Goal: Task Accomplishment & Management: Manage account settings

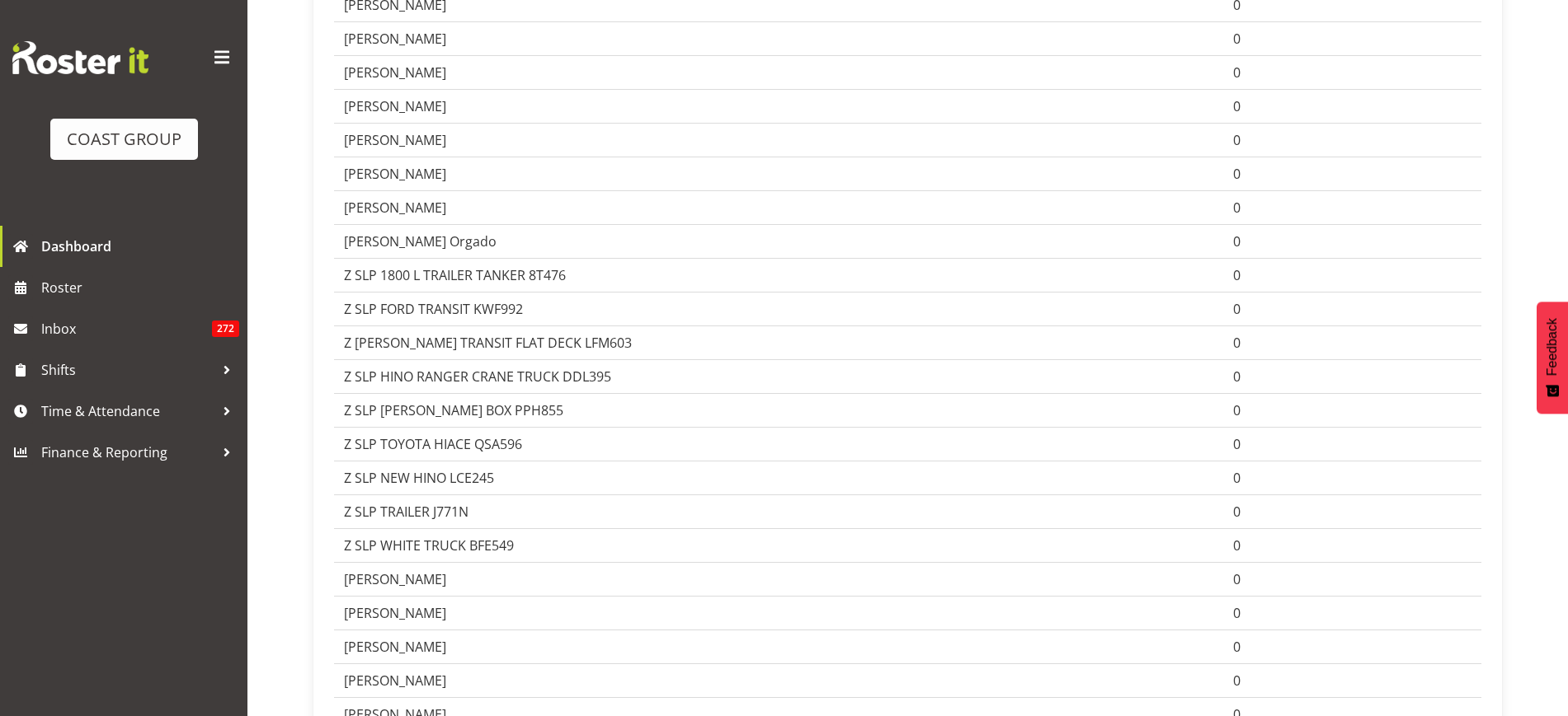
scroll to position [1339, 0]
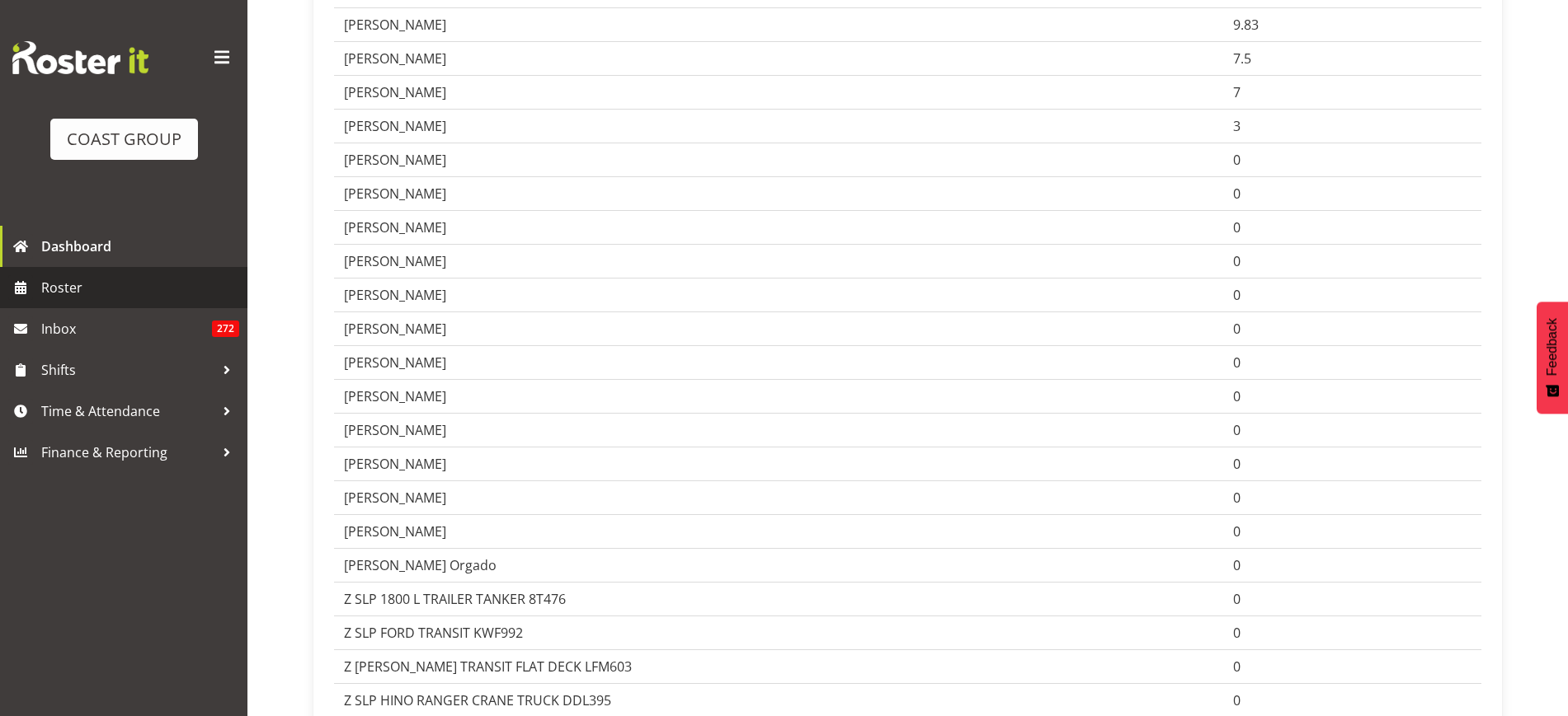
click at [97, 287] on span "Roster" at bounding box center [140, 287] width 198 height 24
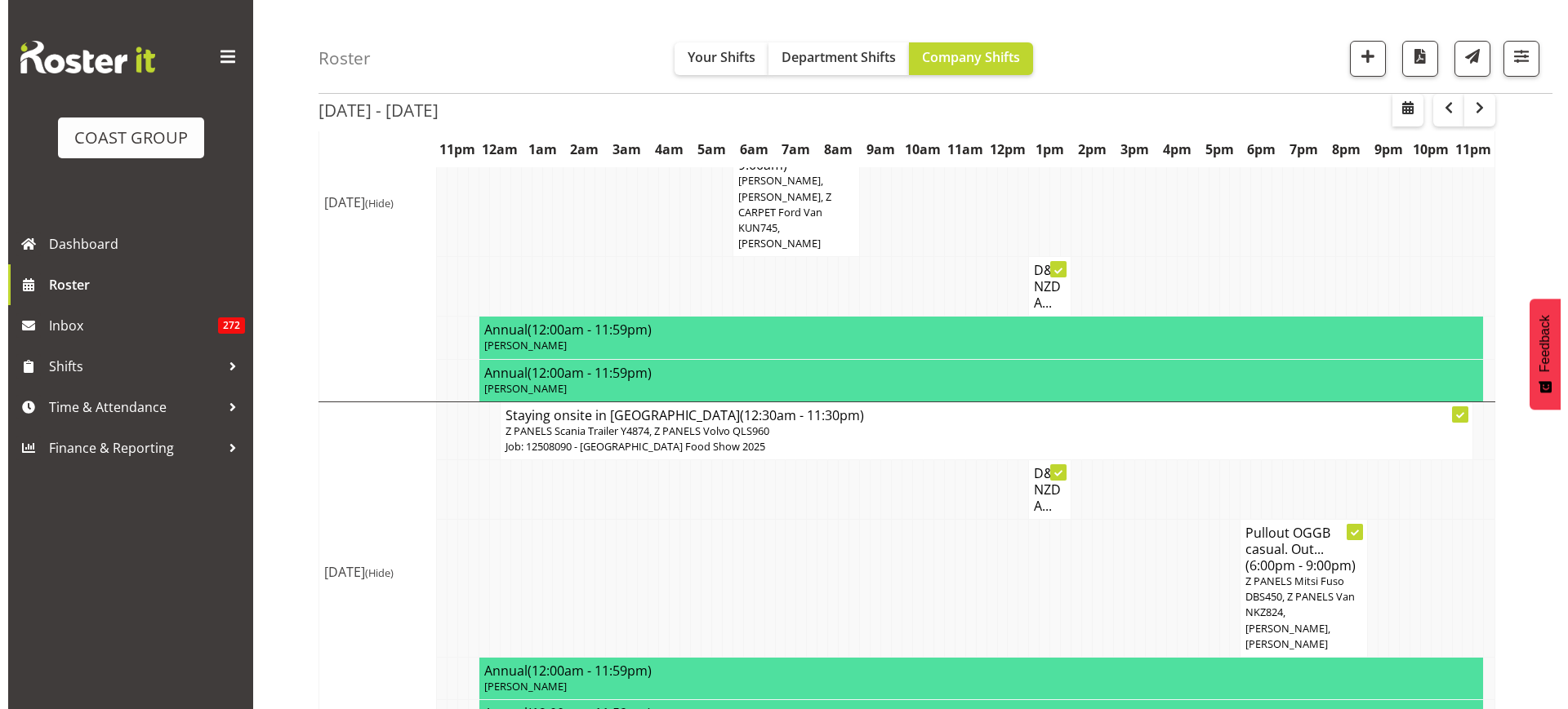
scroll to position [451, 0]
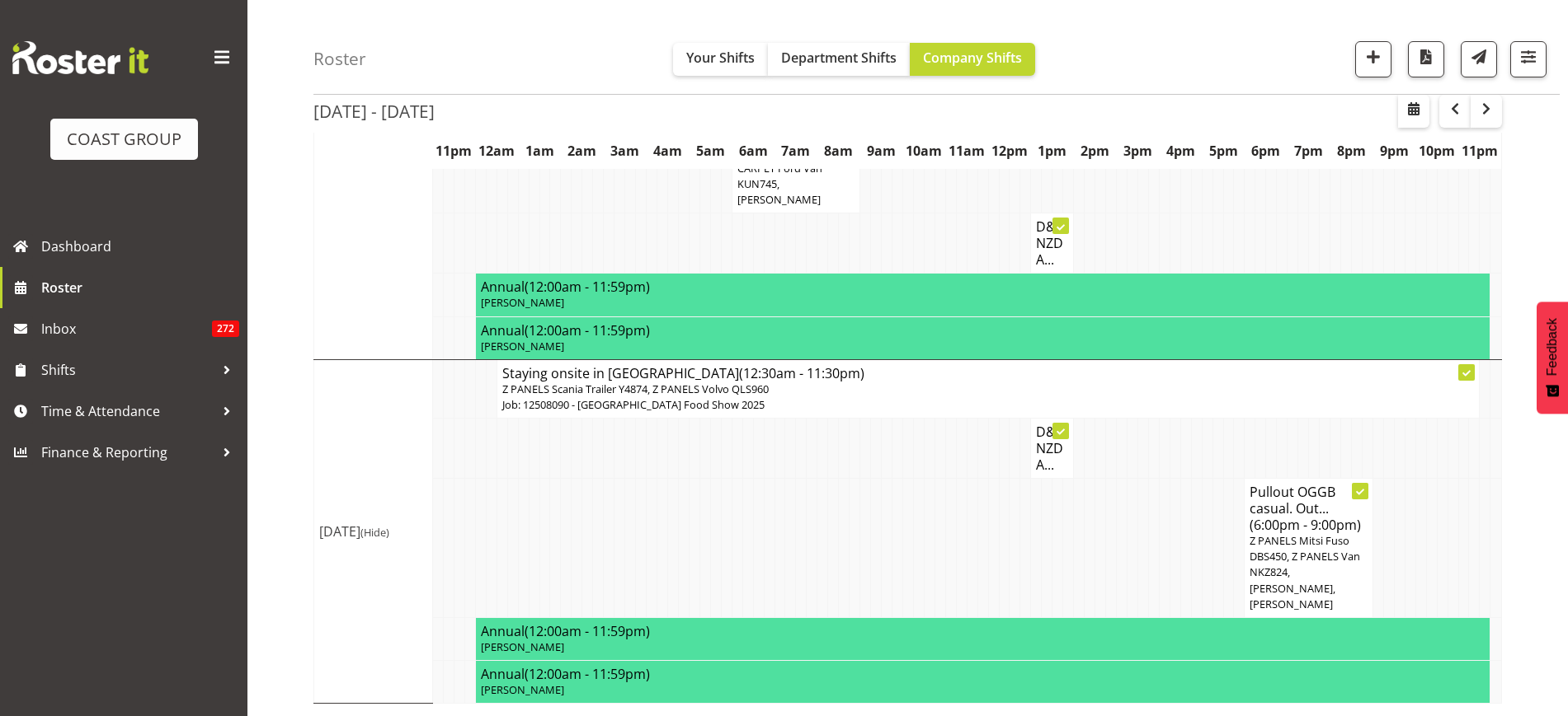
click at [1287, 588] on span "Z PANELS Mitsi Fuso DBS450, Z PANELS Van NKZ824, [PERSON_NAME], [PERSON_NAME]" at bounding box center [1304, 573] width 111 height 79
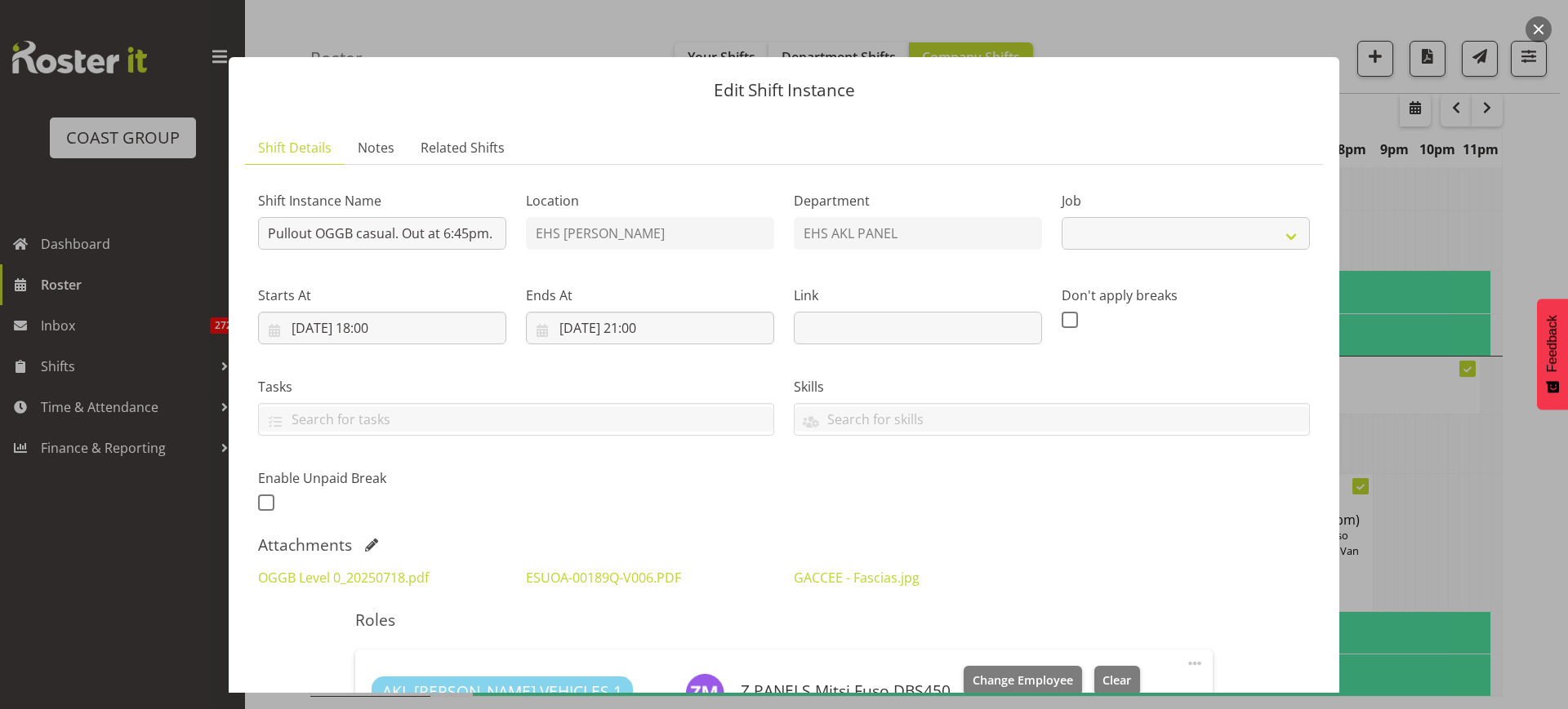
select select "8652"
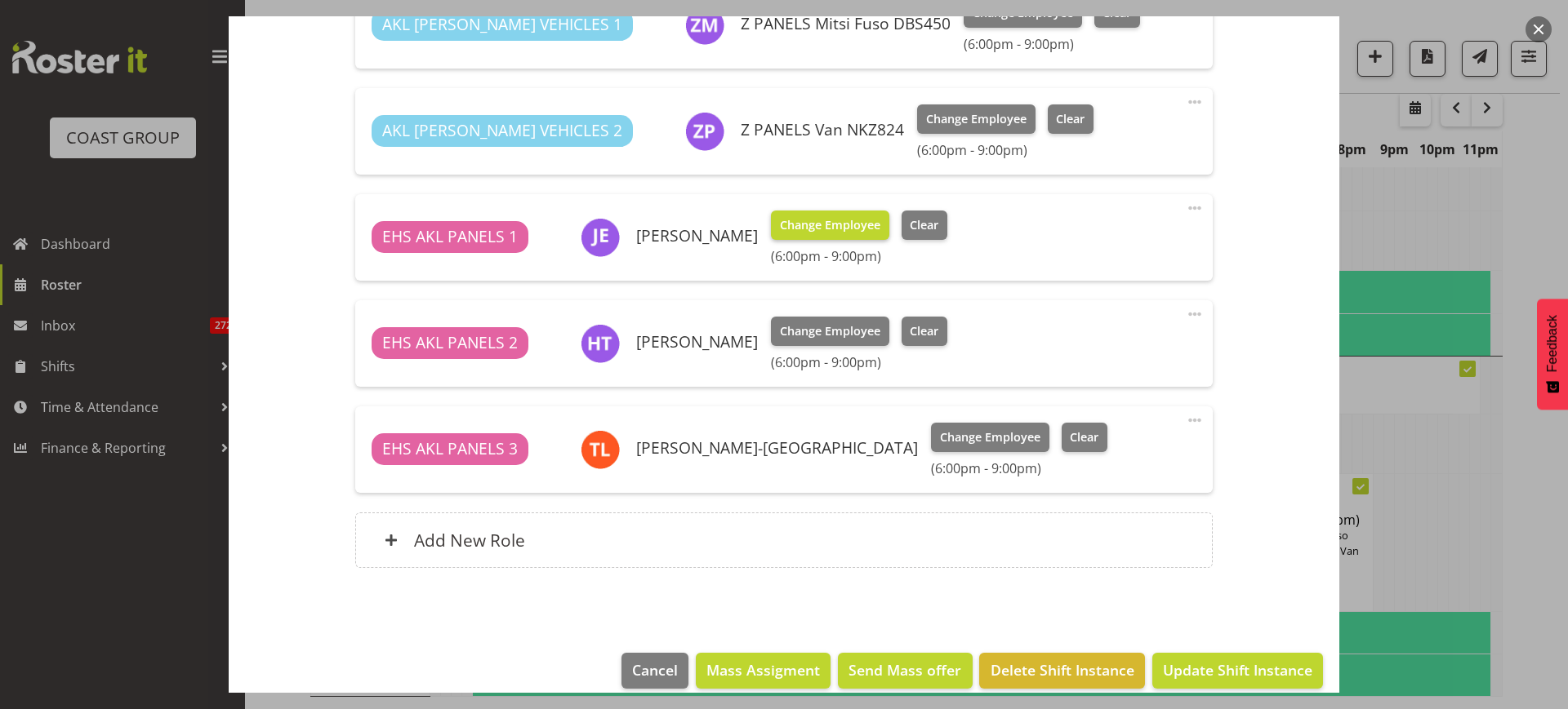
scroll to position [688, 0]
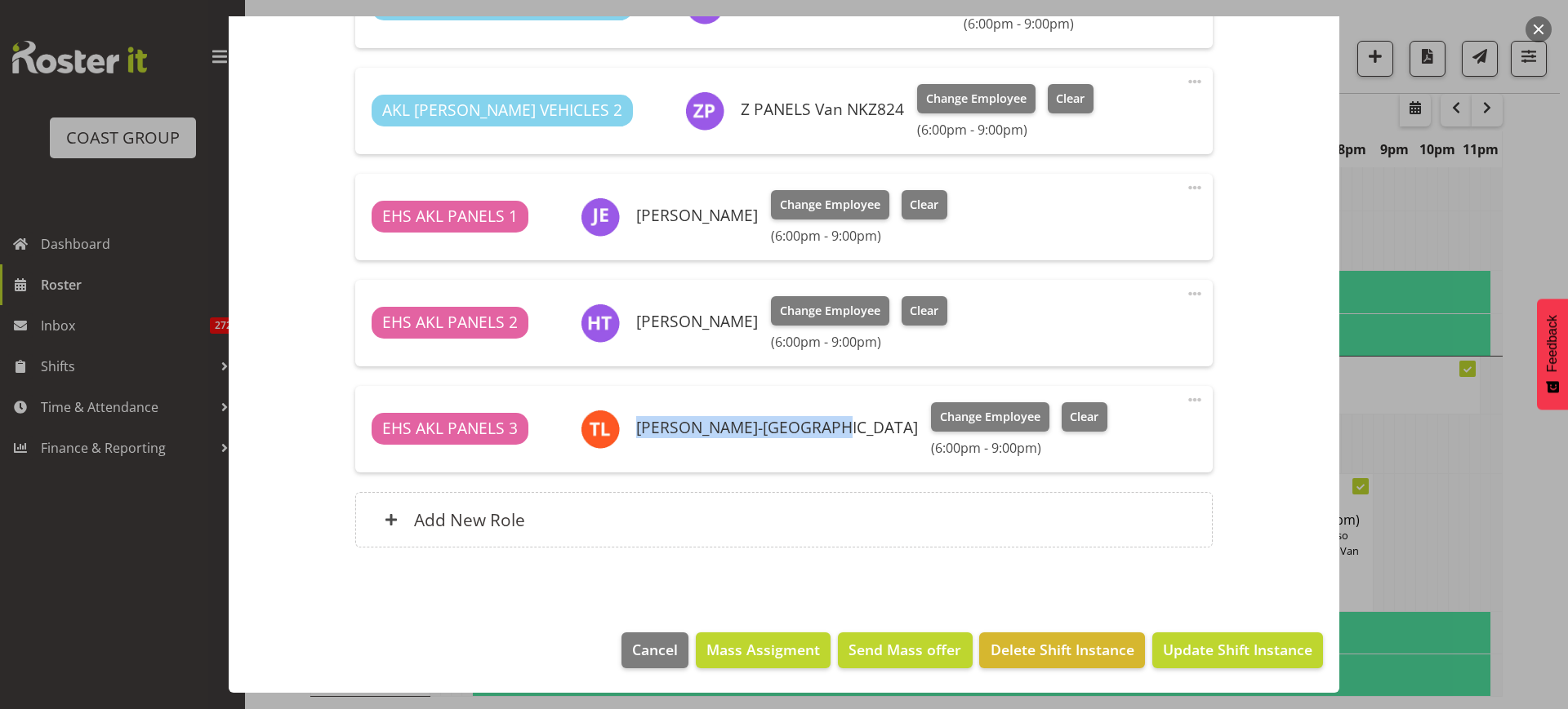
drag, startPoint x: 636, startPoint y: 429, endPoint x: 812, endPoint y: 423, distance: 176.1
click at [812, 423] on h6 "[PERSON_NAME]-[GEOGRAPHIC_DATA]" at bounding box center [777, 427] width 282 height 18
copy h6 "[PERSON_NAME]-[GEOGRAPHIC_DATA]"
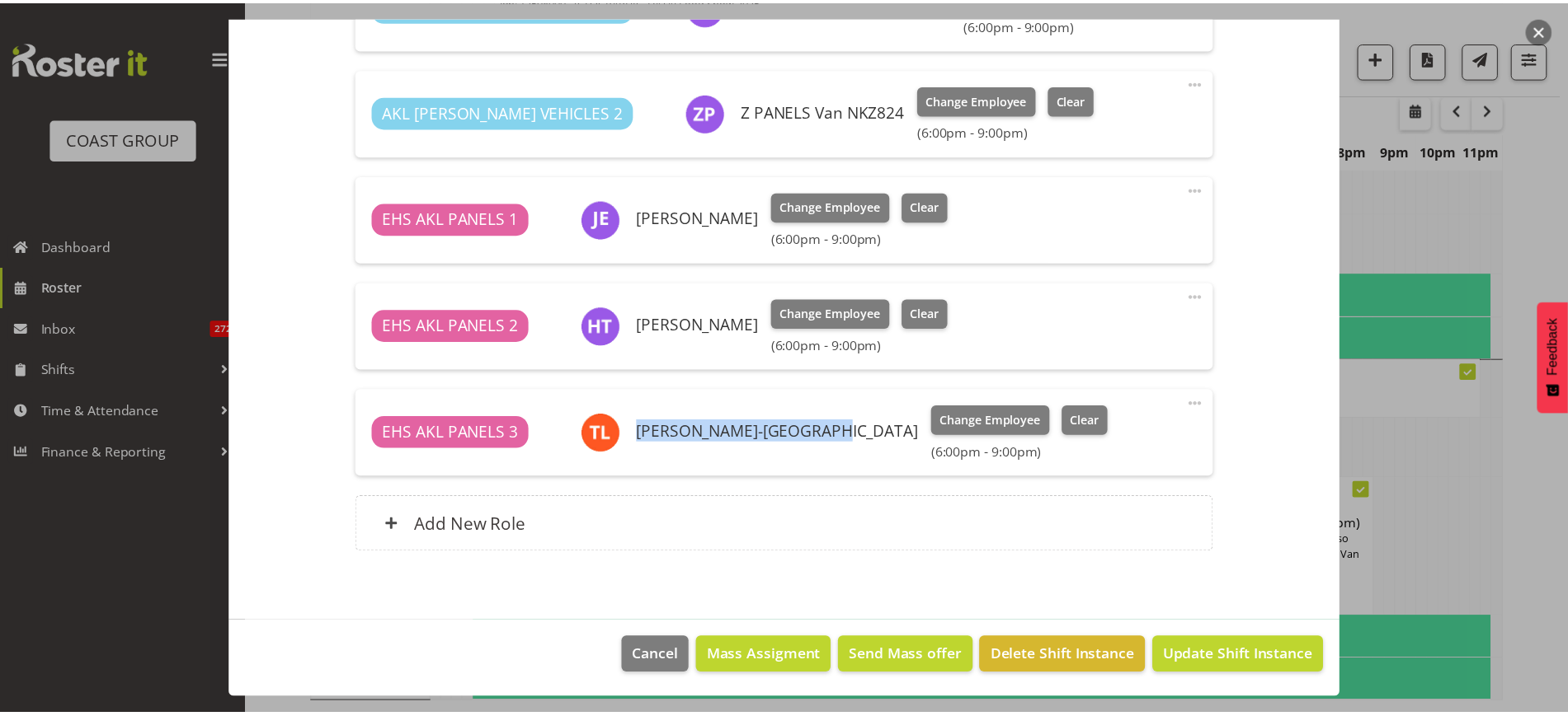
scroll to position [489, 0]
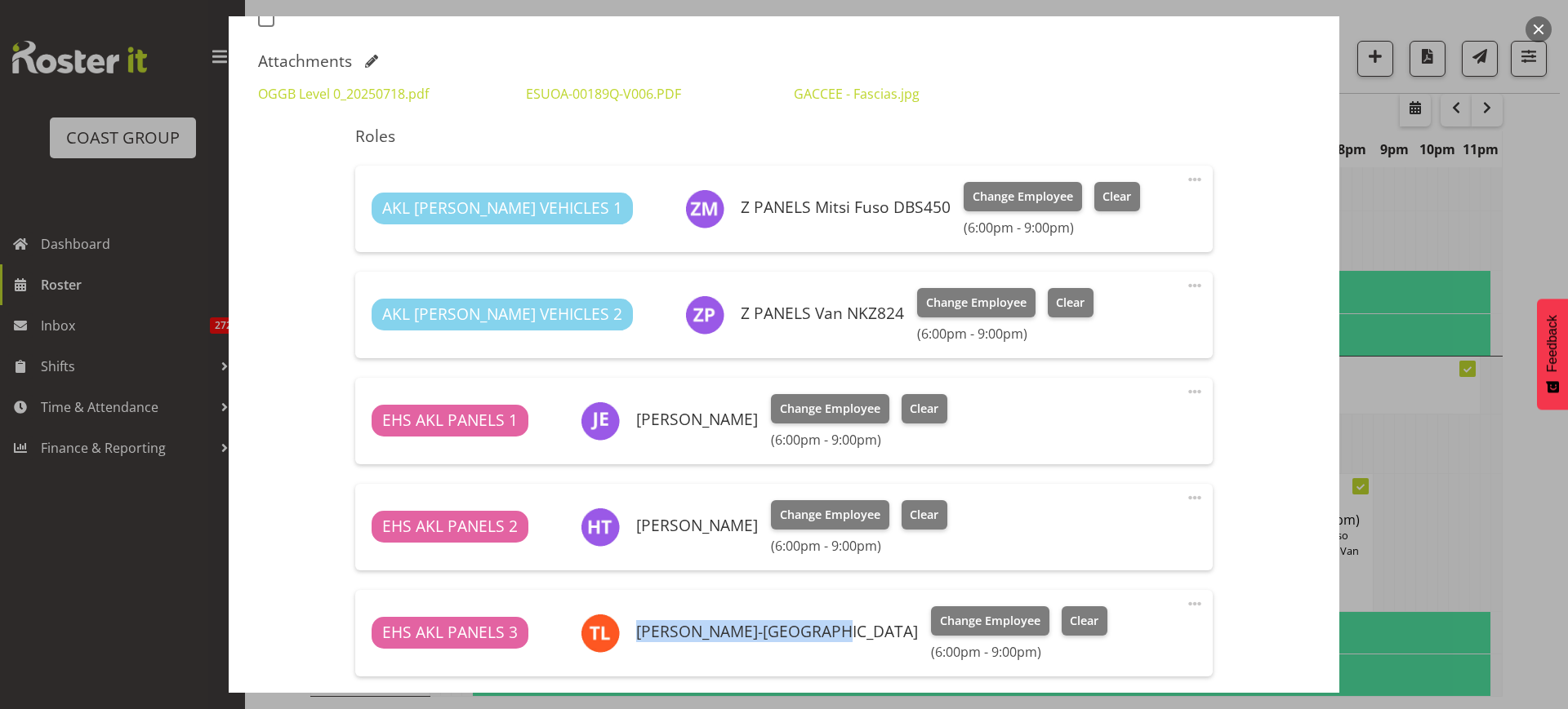
click at [1545, 32] on button "button" at bounding box center [1539, 29] width 26 height 26
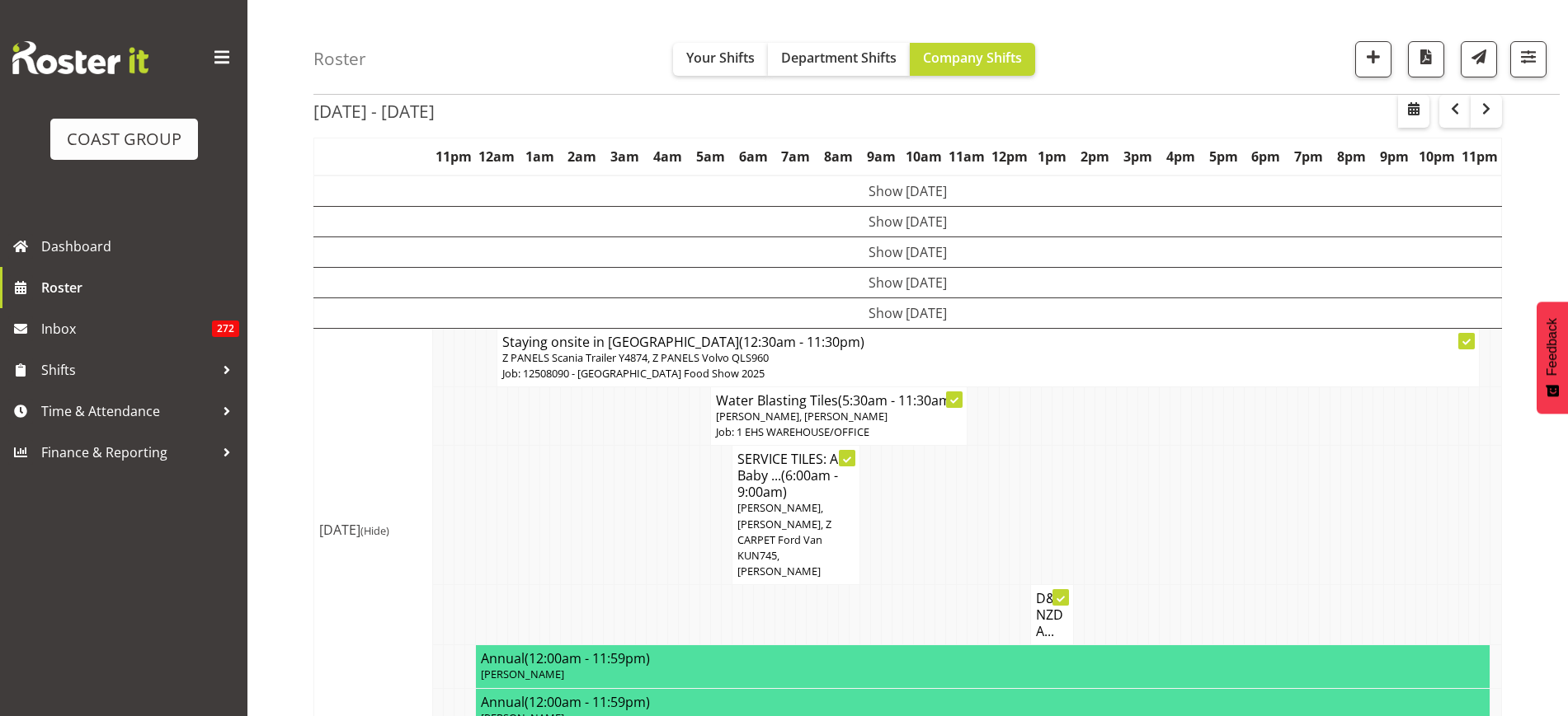
scroll to position [44, 0]
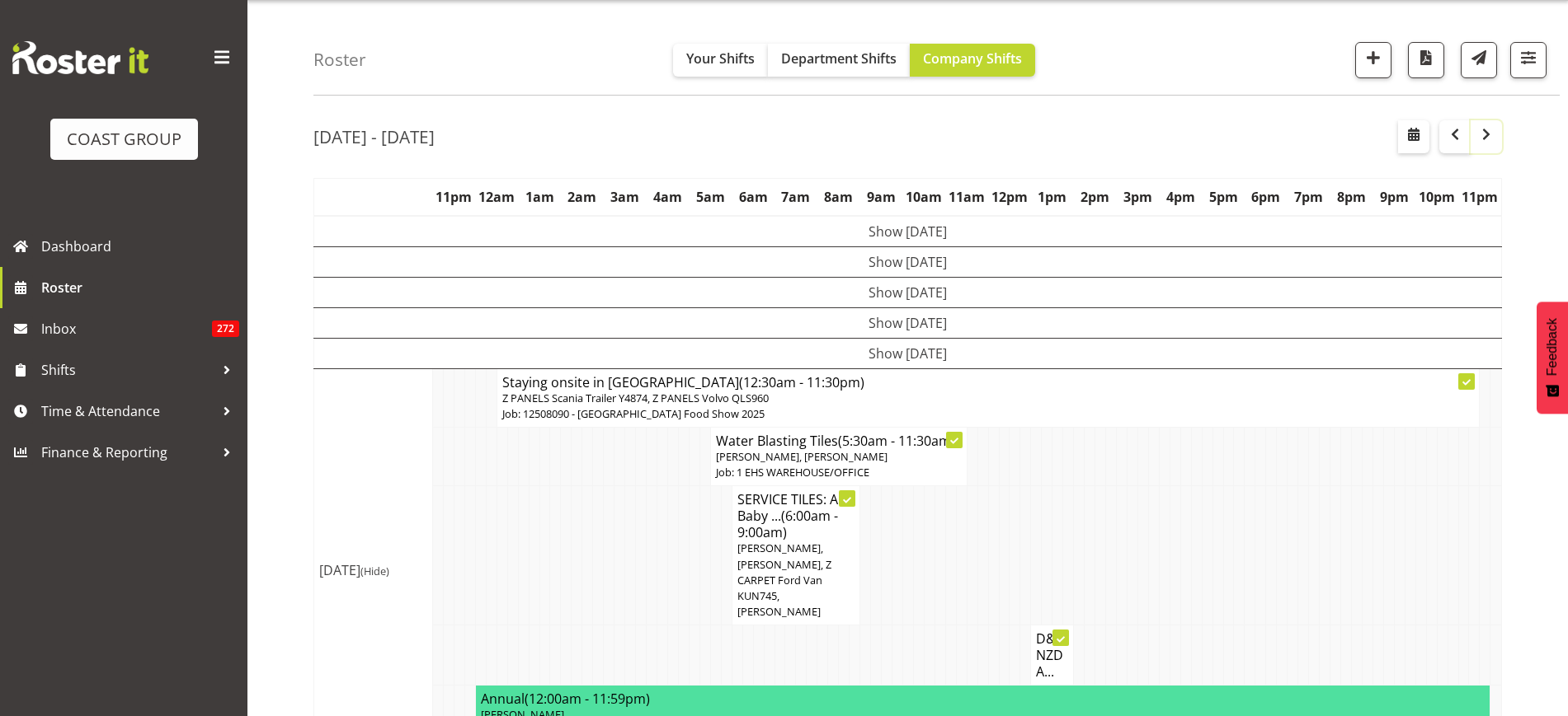
click at [1483, 140] on span "button" at bounding box center [1486, 134] width 20 height 20
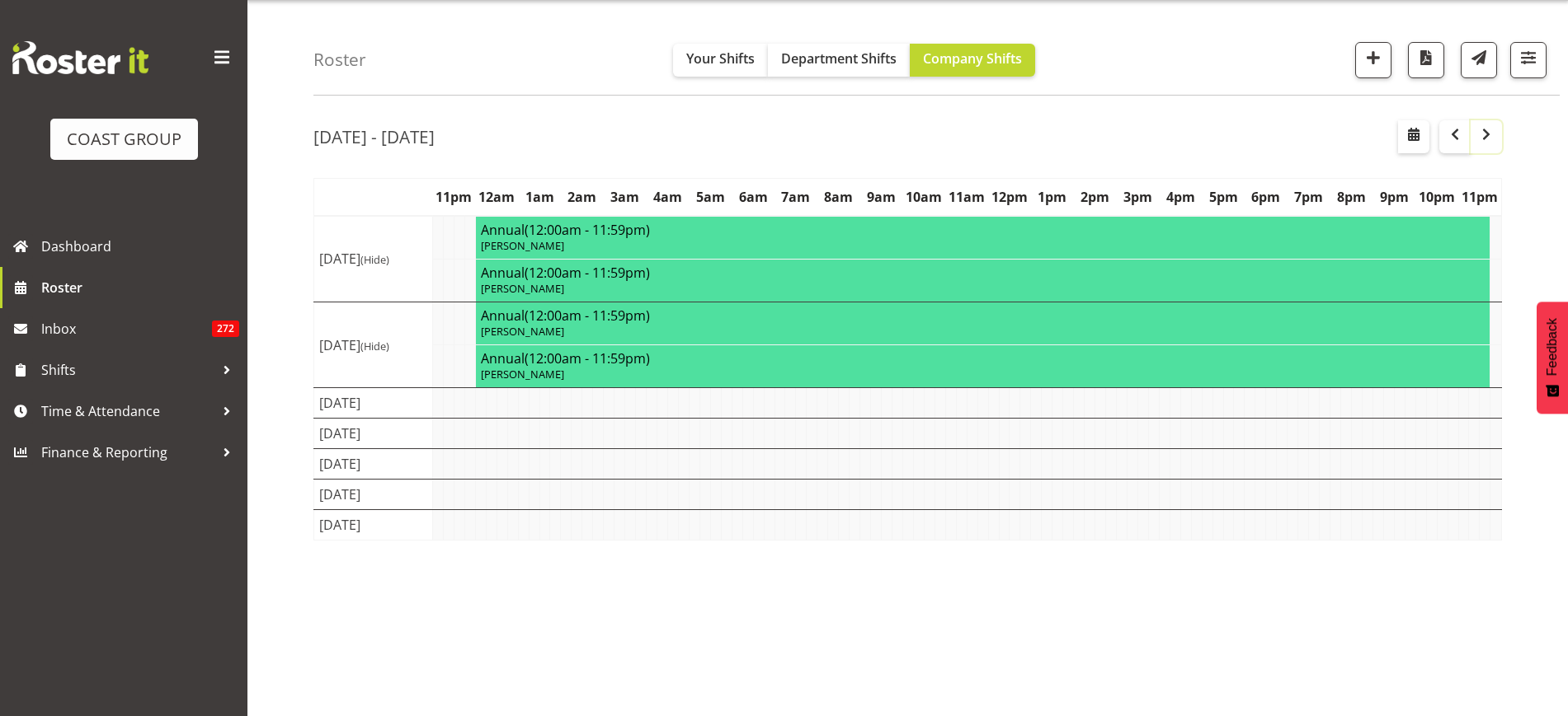
click at [1483, 140] on span "button" at bounding box center [1486, 134] width 20 height 20
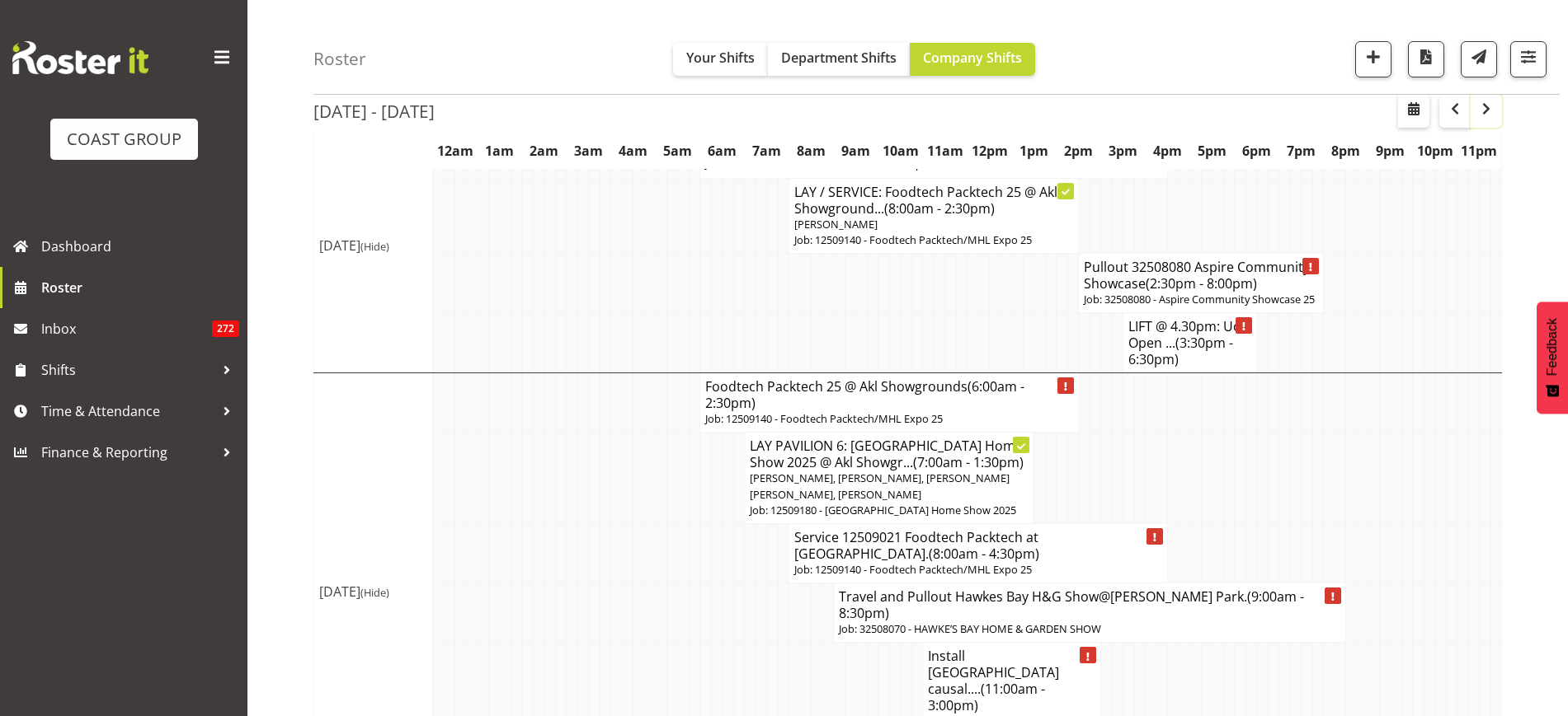
scroll to position [6764, 0]
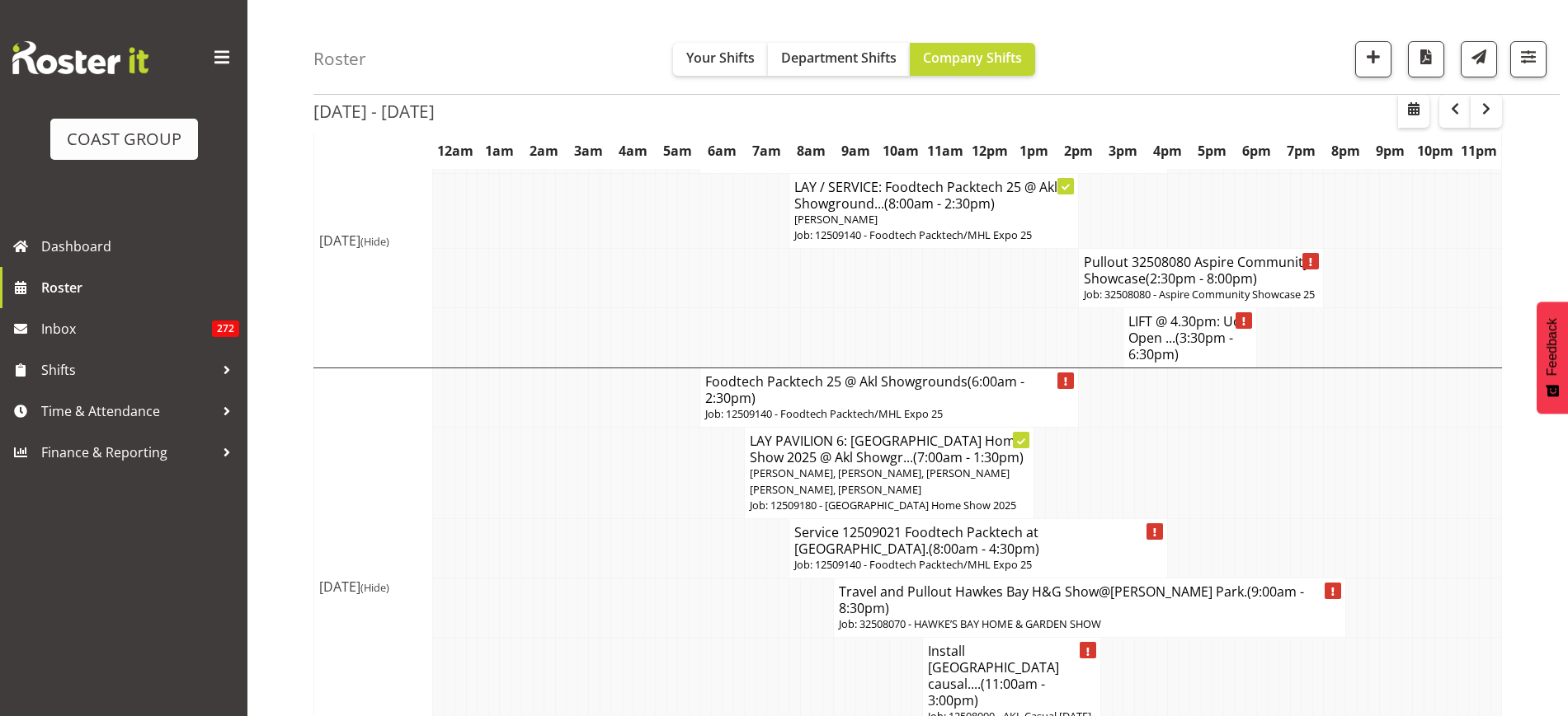
click at [1151, 583] on h4 "Travel and Pullout Hawkes Bay H&G Show@[PERSON_NAME] Park. (9:00am - 8:30pm)" at bounding box center [1089, 600] width 501 height 33
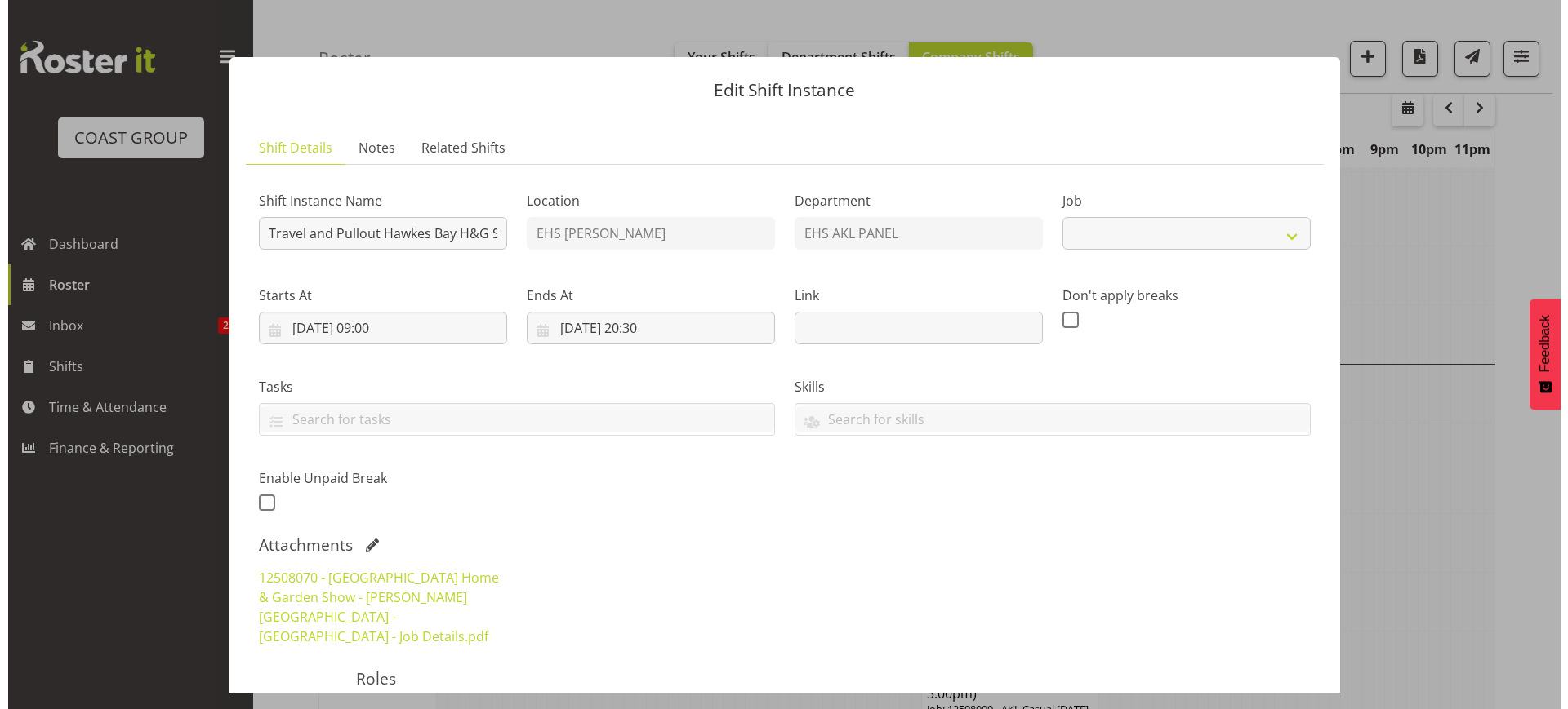
scroll to position [6666, 0]
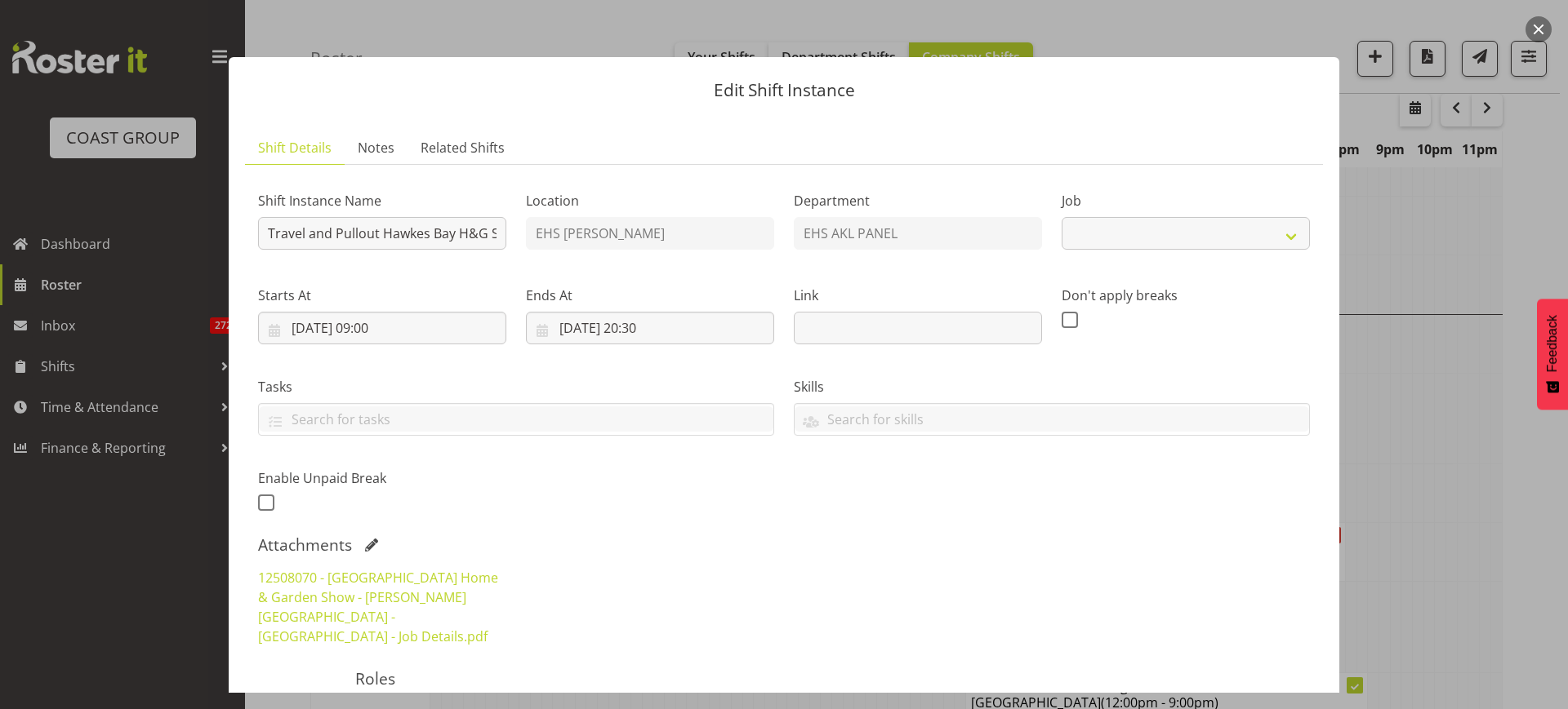
select select "9236"
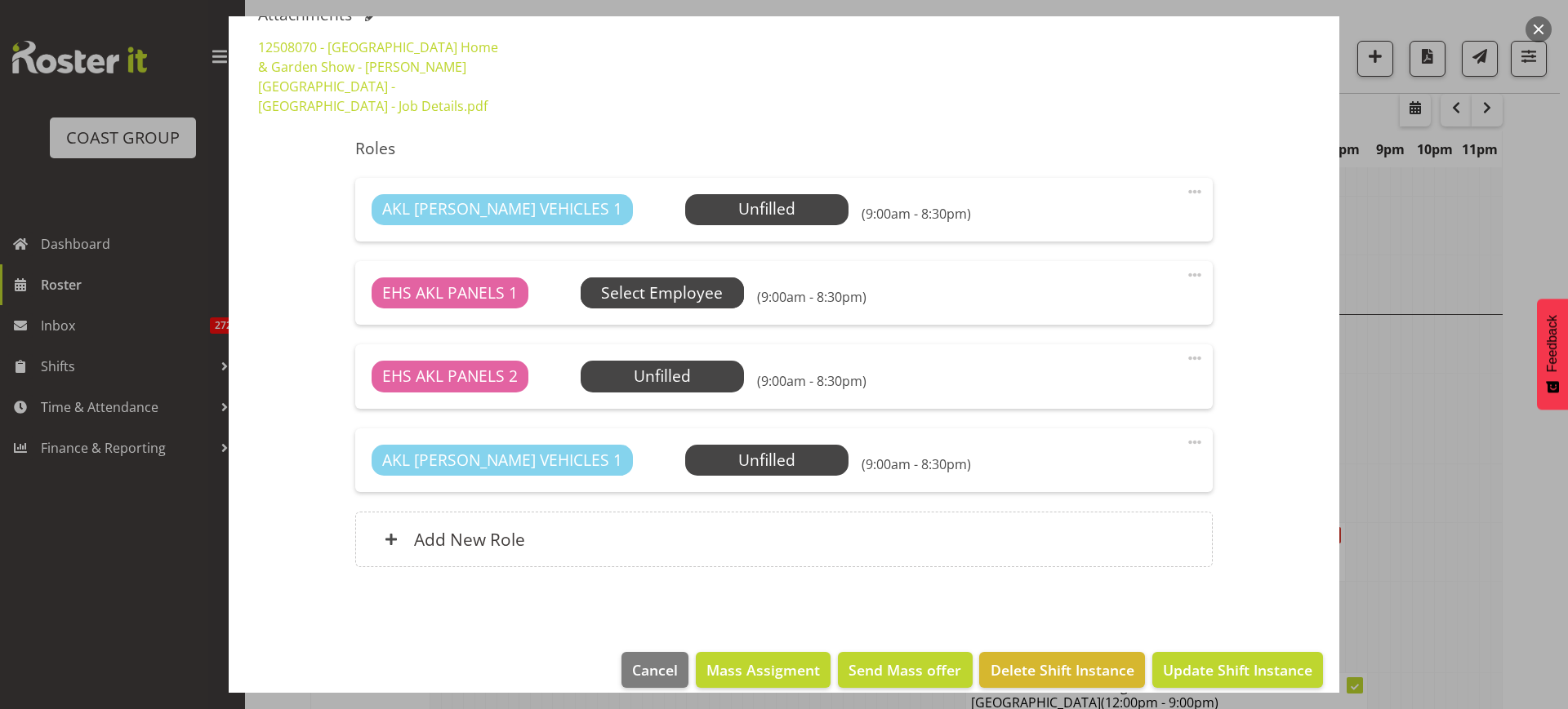
click at [0, 0] on span "Select Employee" at bounding box center [0, 0] width 0 height 0
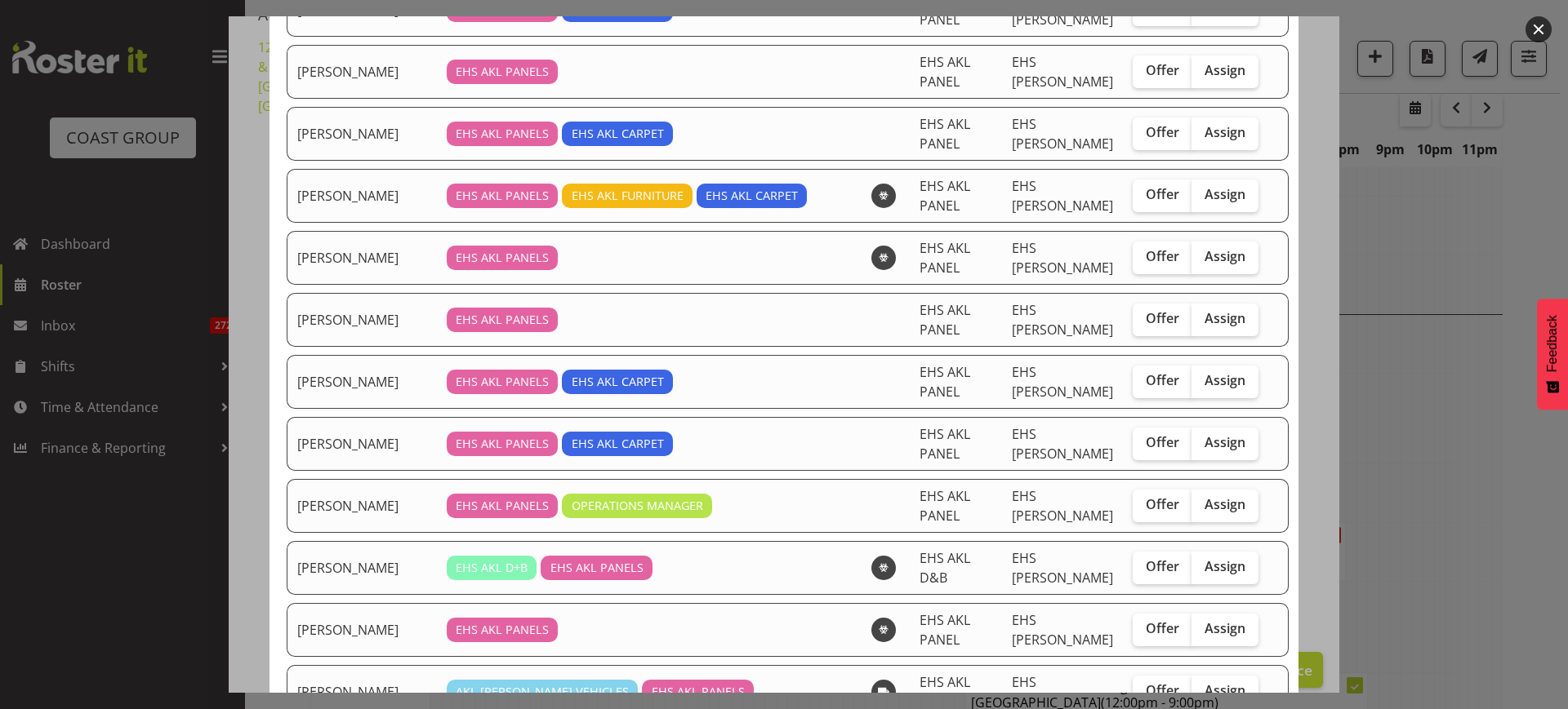
scroll to position [612, 0]
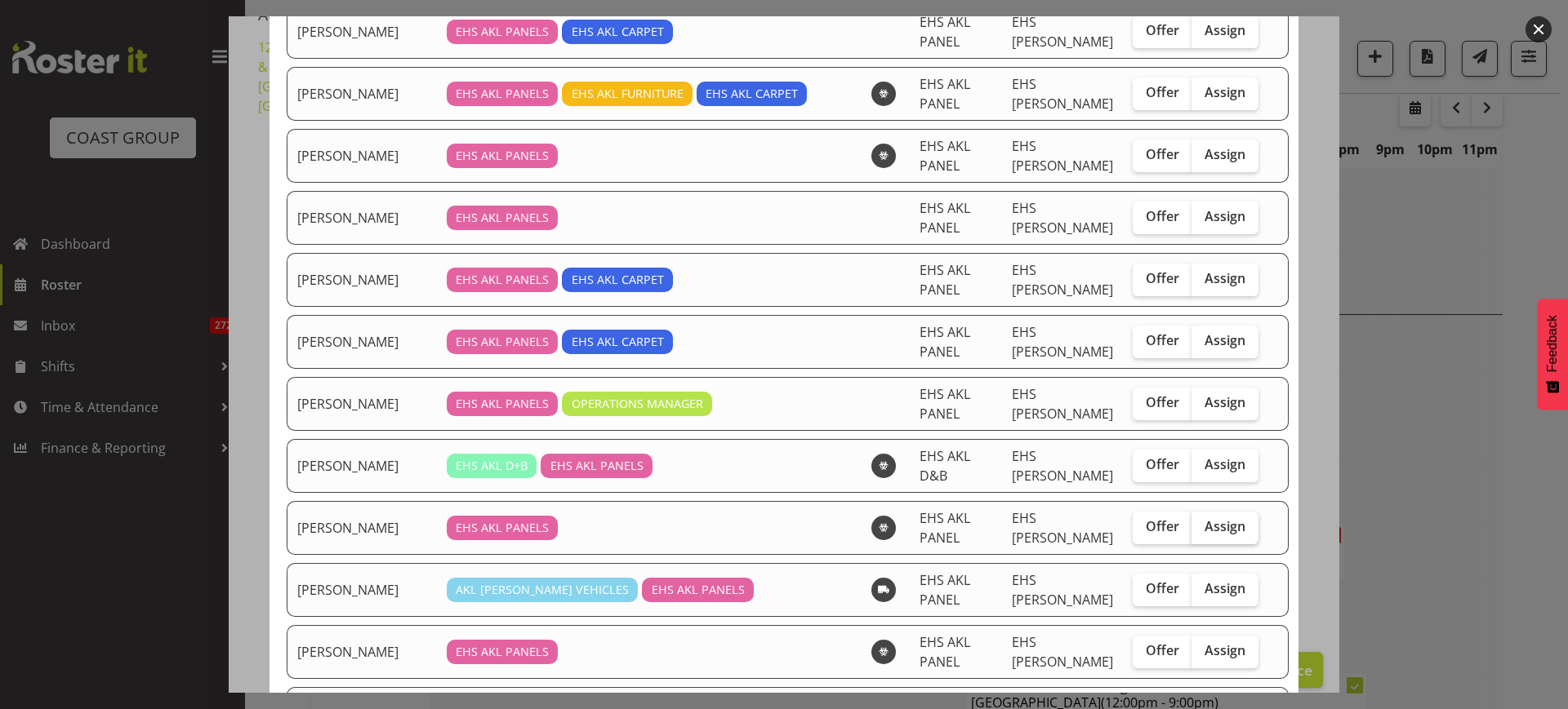
click at [1209, 522] on span "Assign" at bounding box center [1225, 527] width 41 height 16
click at [1202, 522] on input "Assign" at bounding box center [1197, 527] width 10 height 10
checkbox input "true"
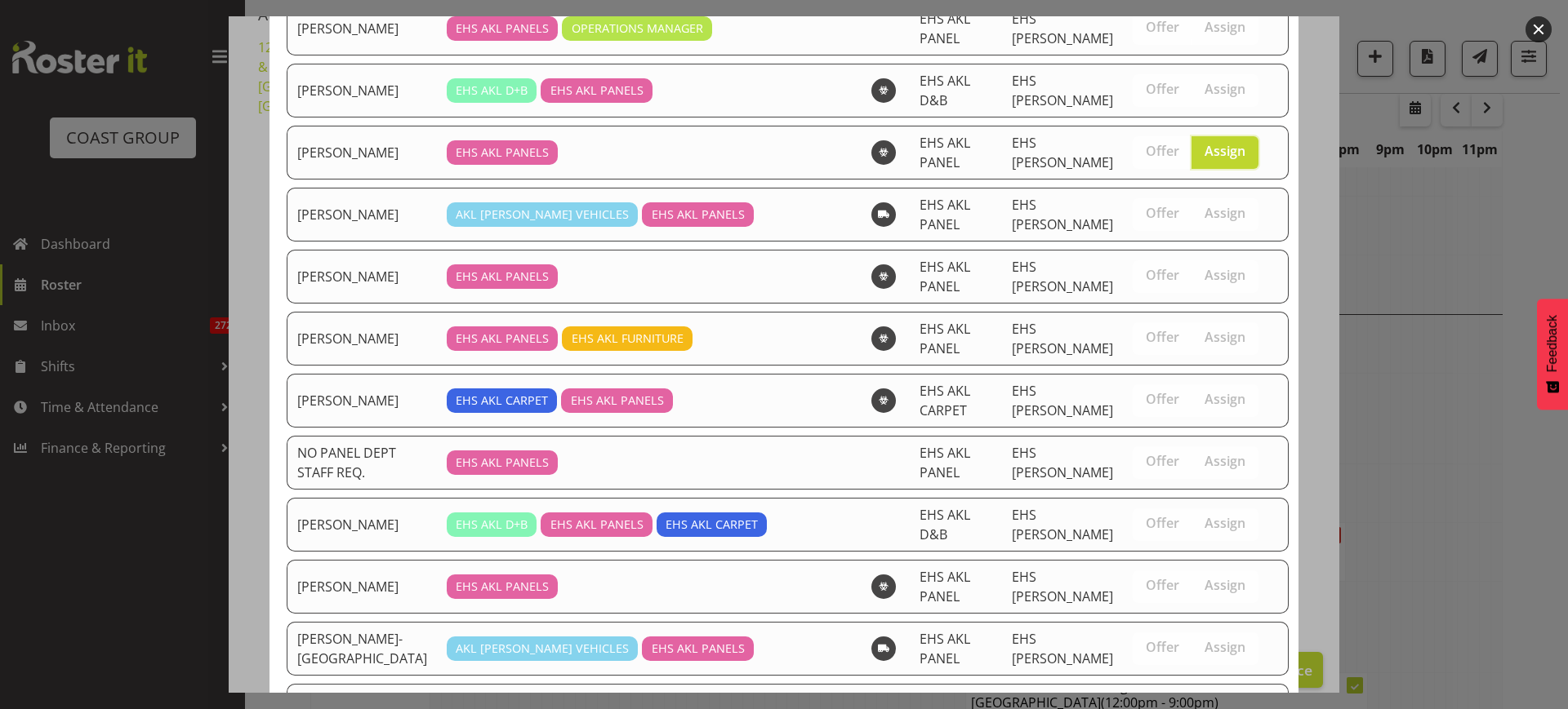
scroll to position [1197, 0]
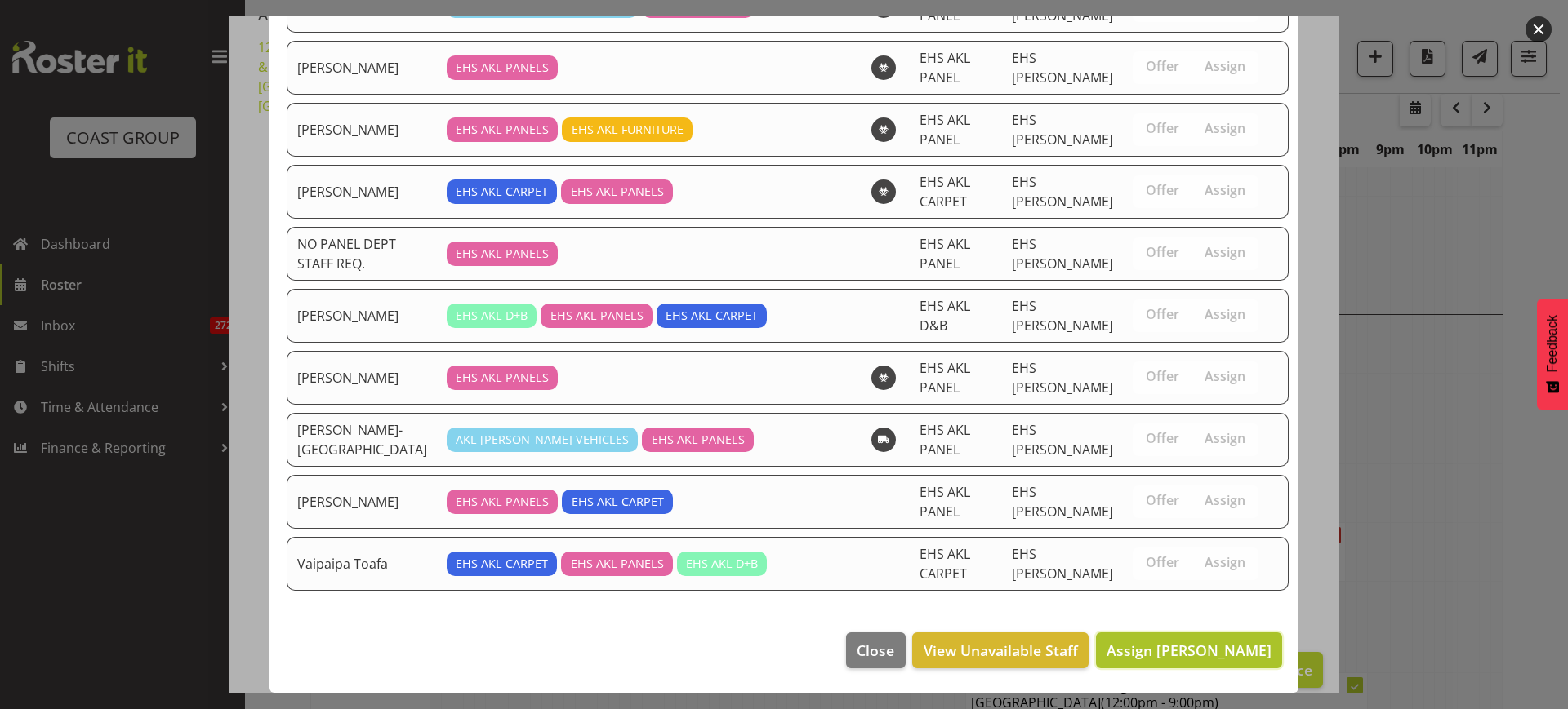
click at [1134, 648] on span "Assign [PERSON_NAME]" at bounding box center [1188, 650] width 165 height 20
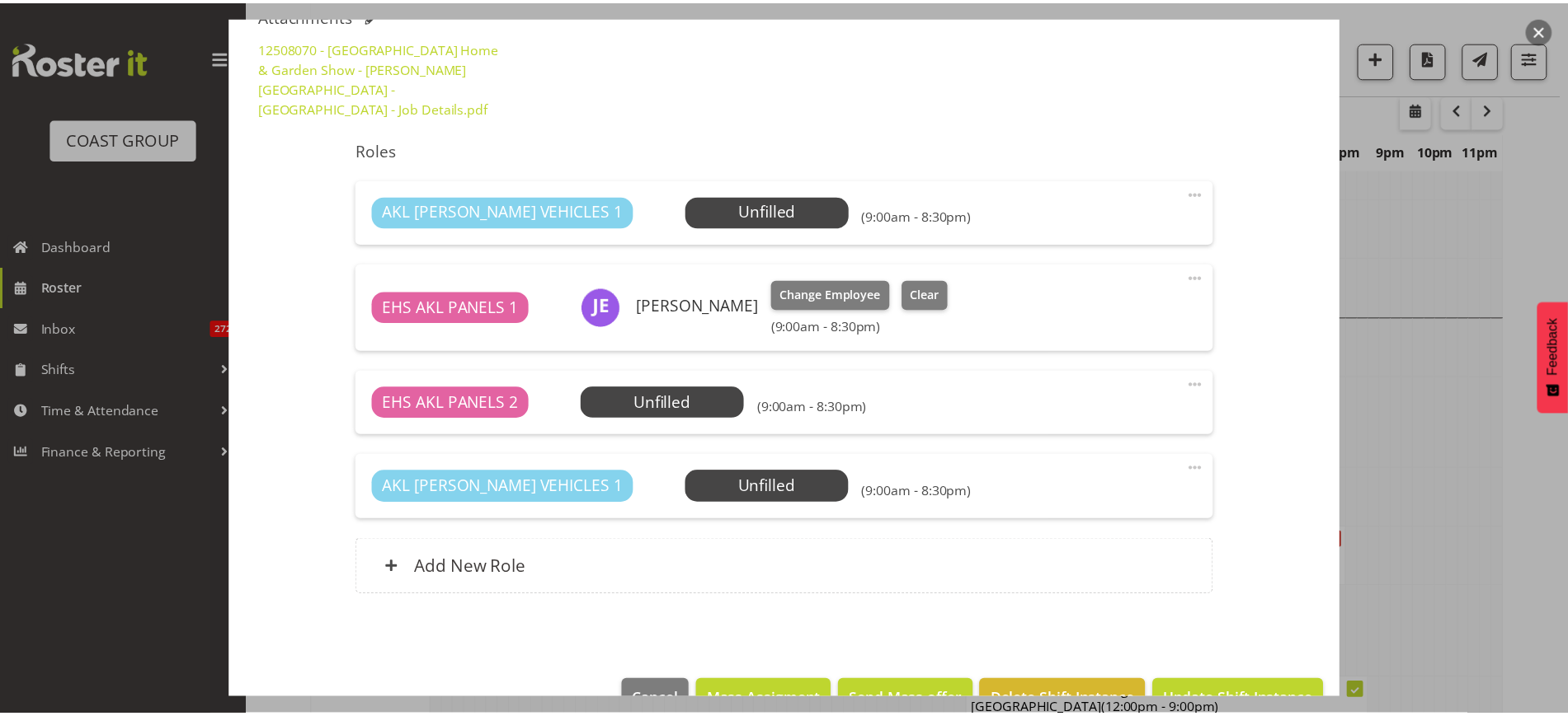
scroll to position [6749, 0]
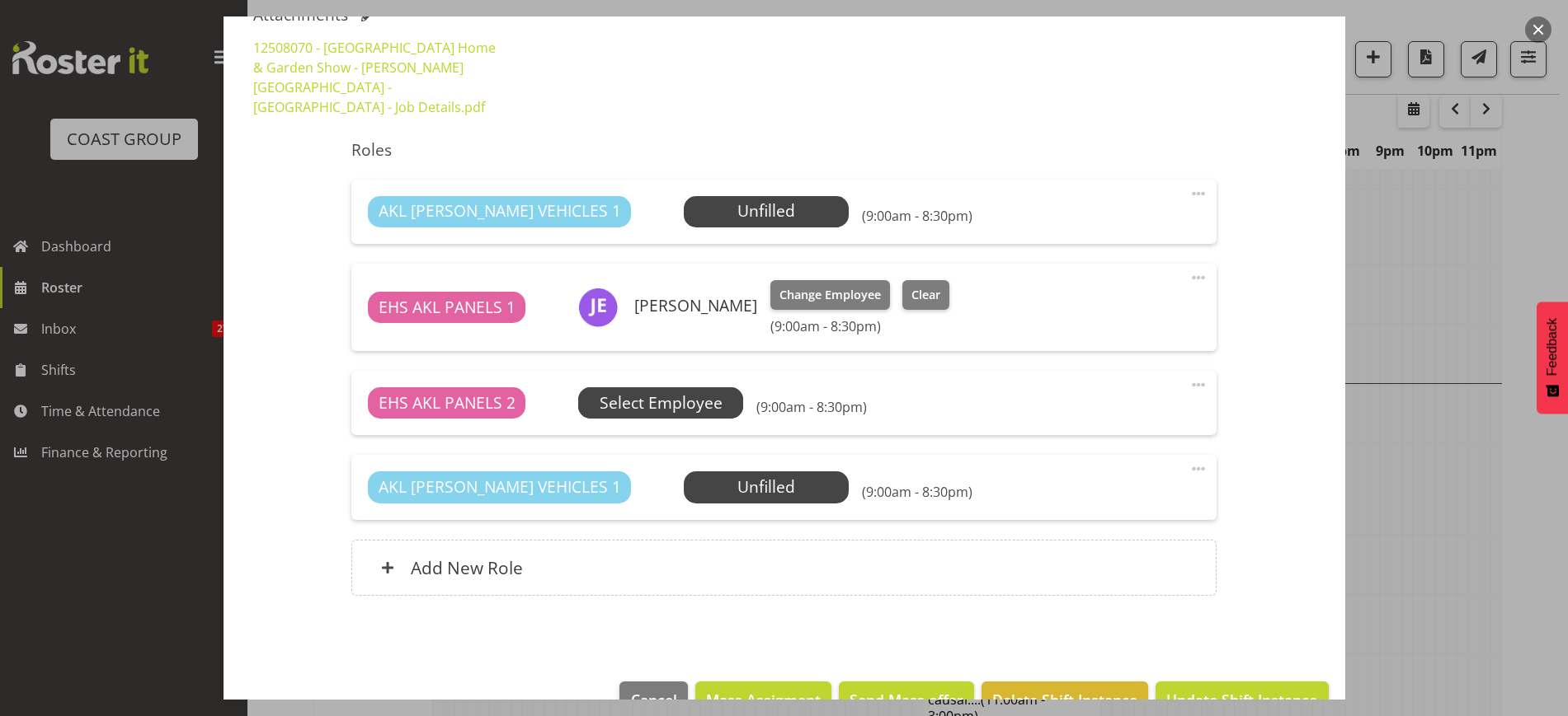
click at [0, 0] on span "Select Employee" at bounding box center [0, 0] width 0 height 0
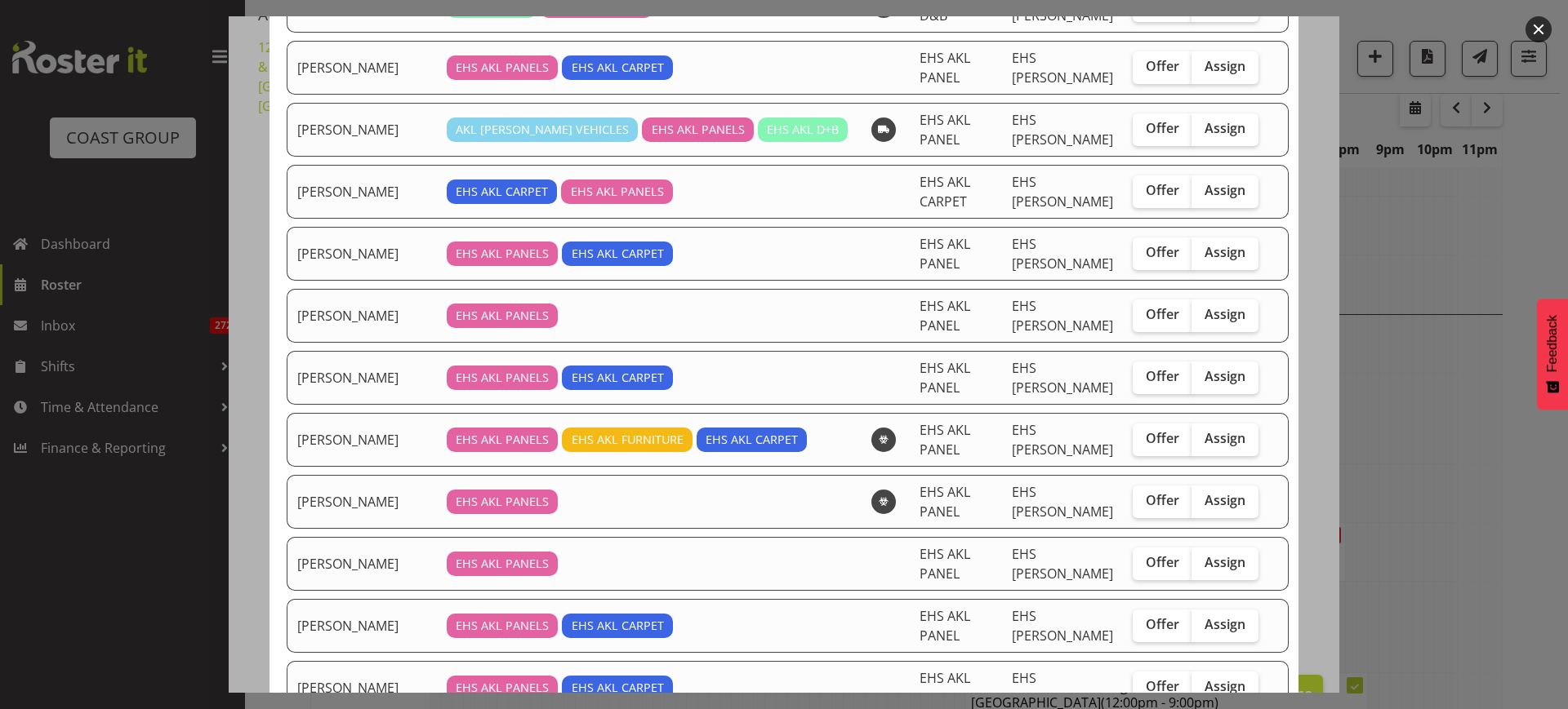
scroll to position [306, 0]
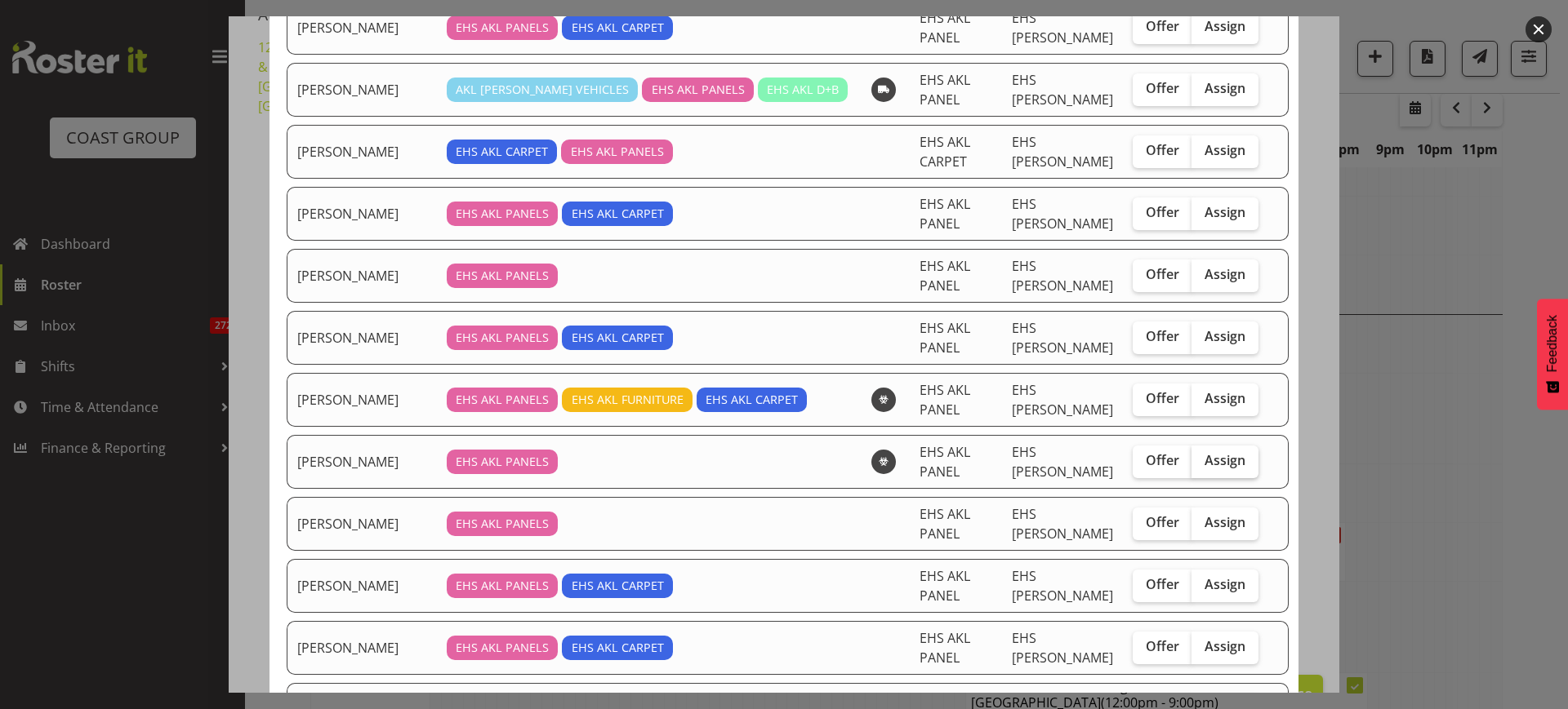
click at [1208, 457] on span "Assign" at bounding box center [1225, 460] width 41 height 16
click at [1202, 457] on input "Assign" at bounding box center [1197, 461] width 10 height 10
checkbox input "true"
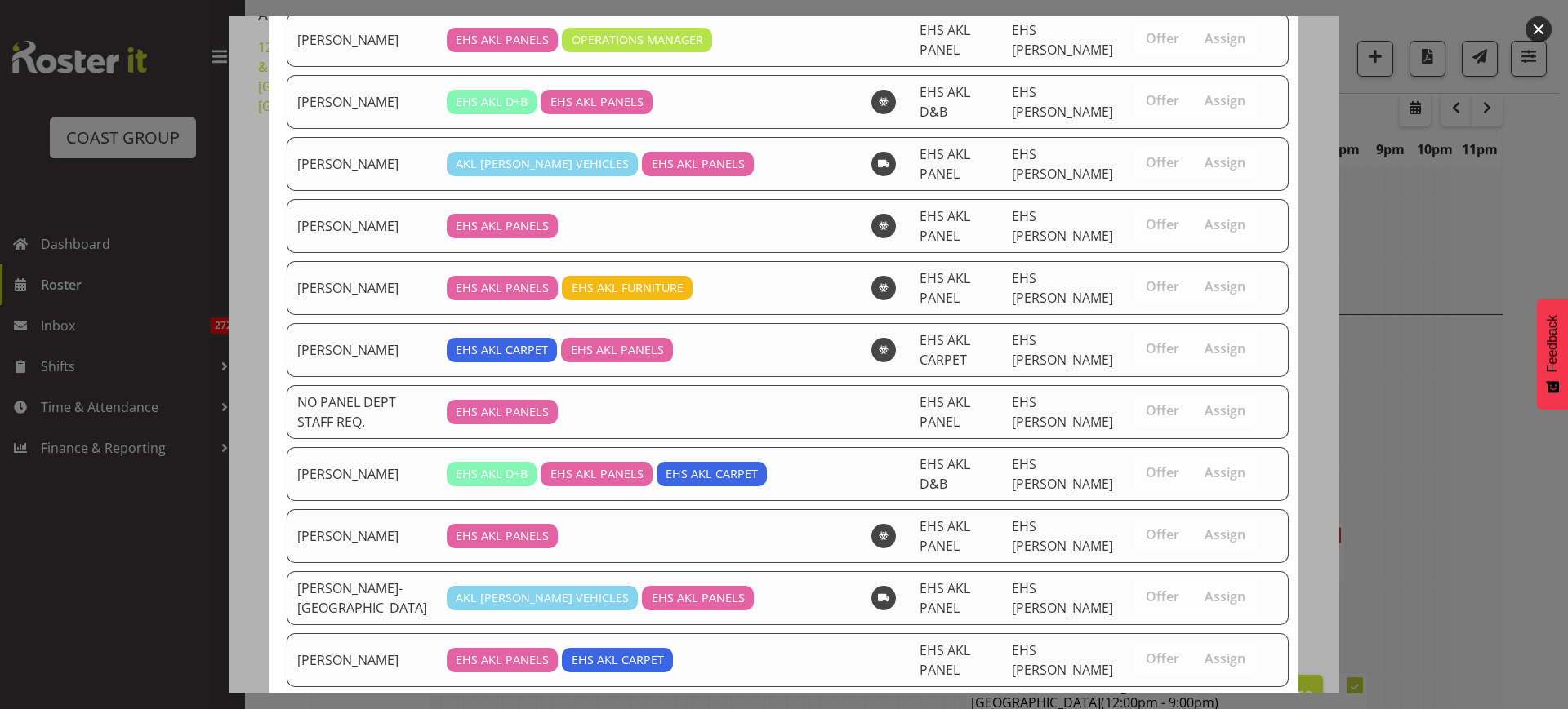
scroll to position [1122, 0]
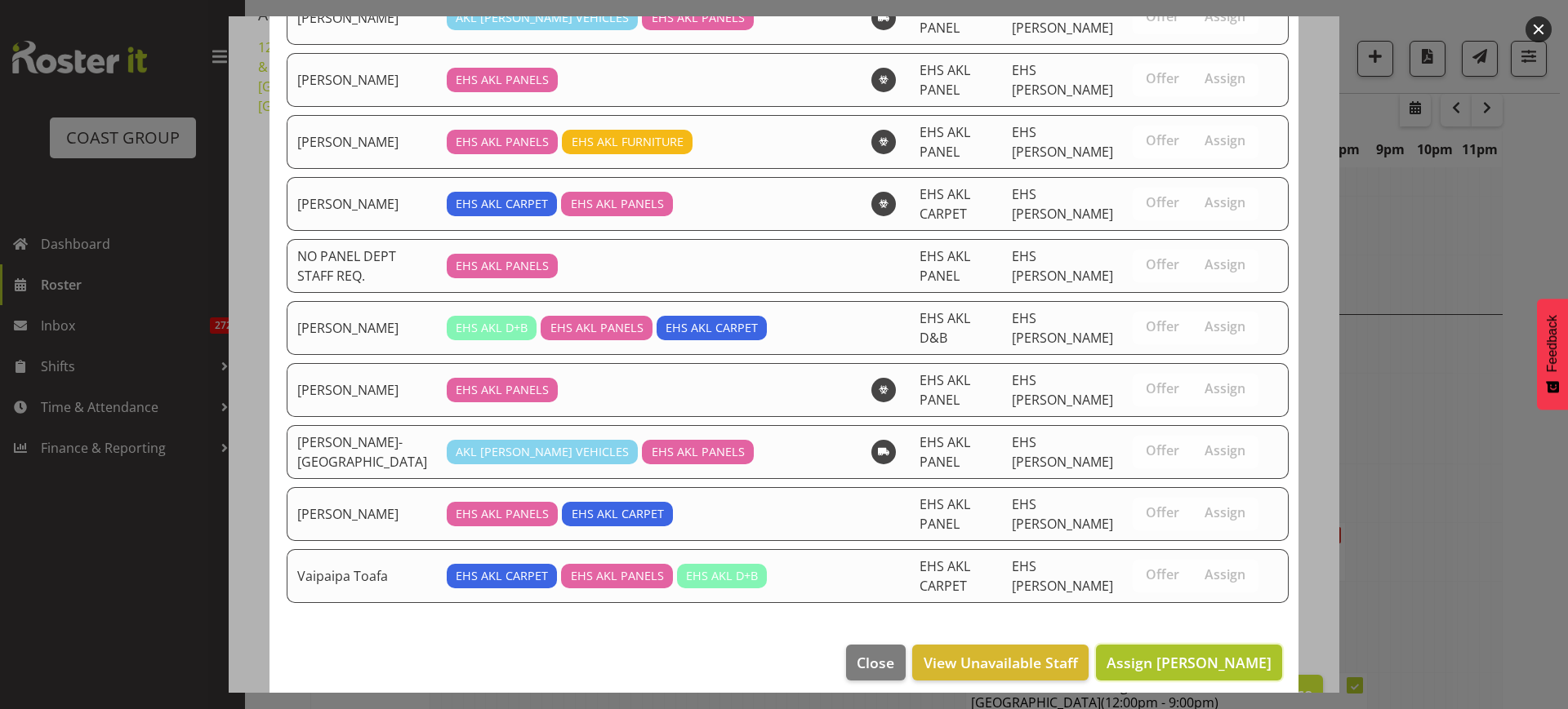
click at [1146, 665] on span "Assign [PERSON_NAME]" at bounding box center [1188, 662] width 165 height 20
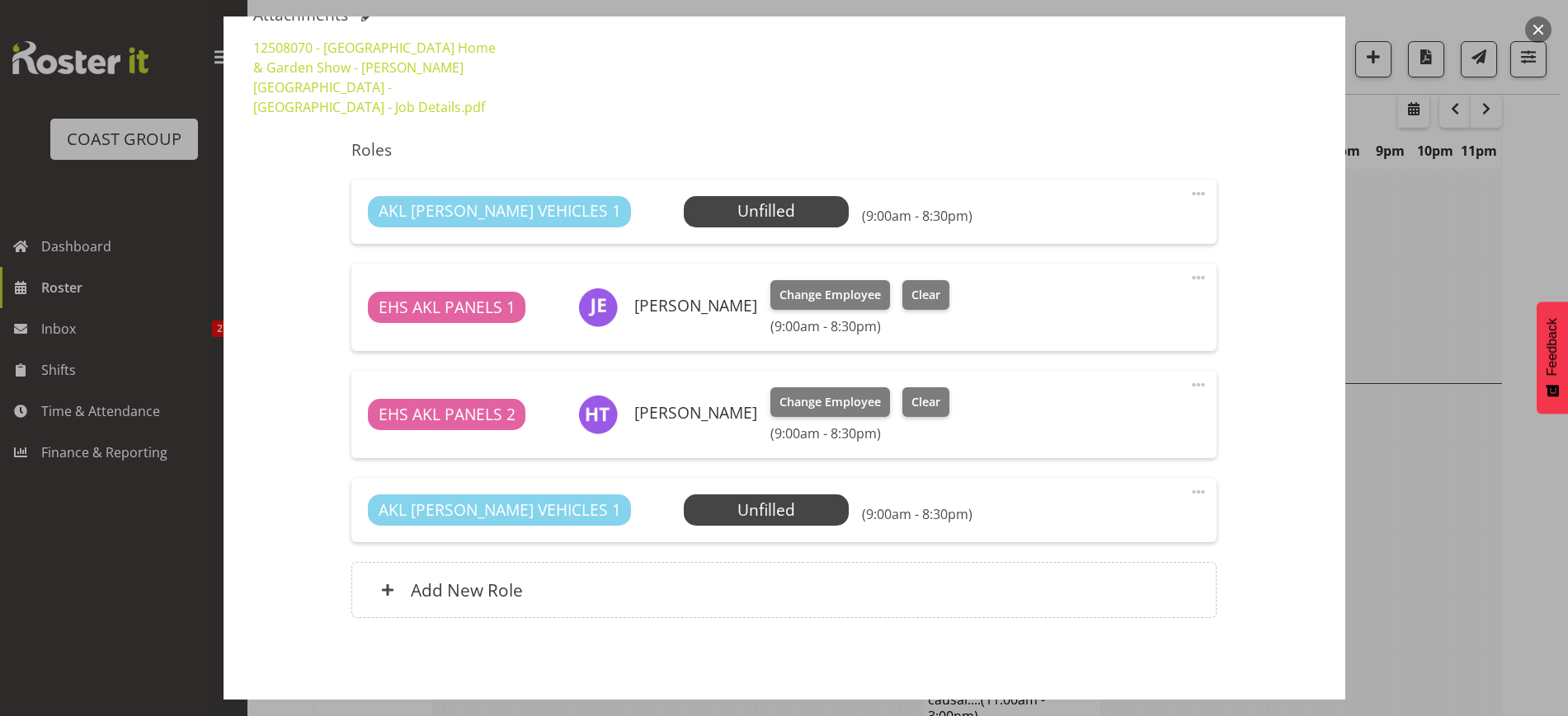
scroll to position [582, 0]
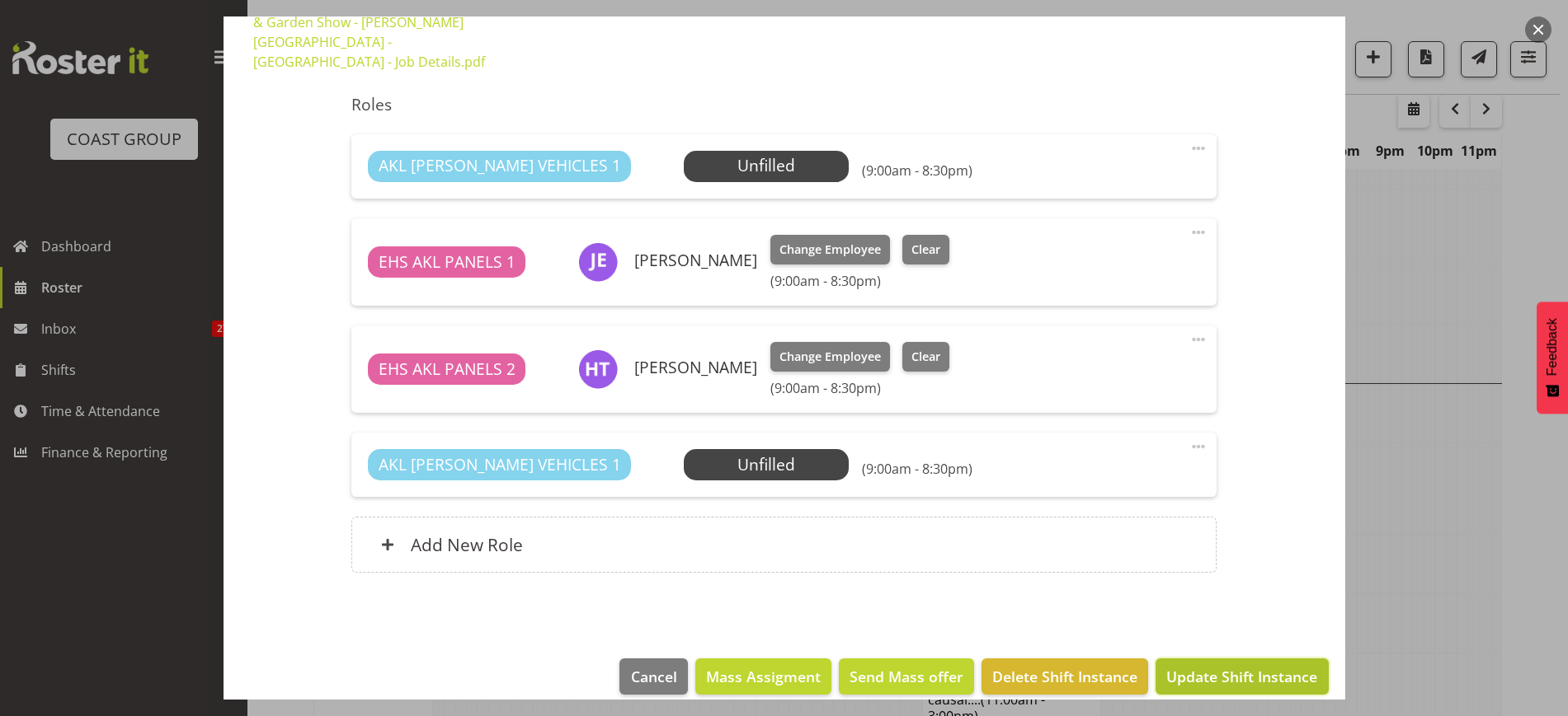
click at [1219, 666] on span "Update Shift Instance" at bounding box center [1241, 677] width 151 height 22
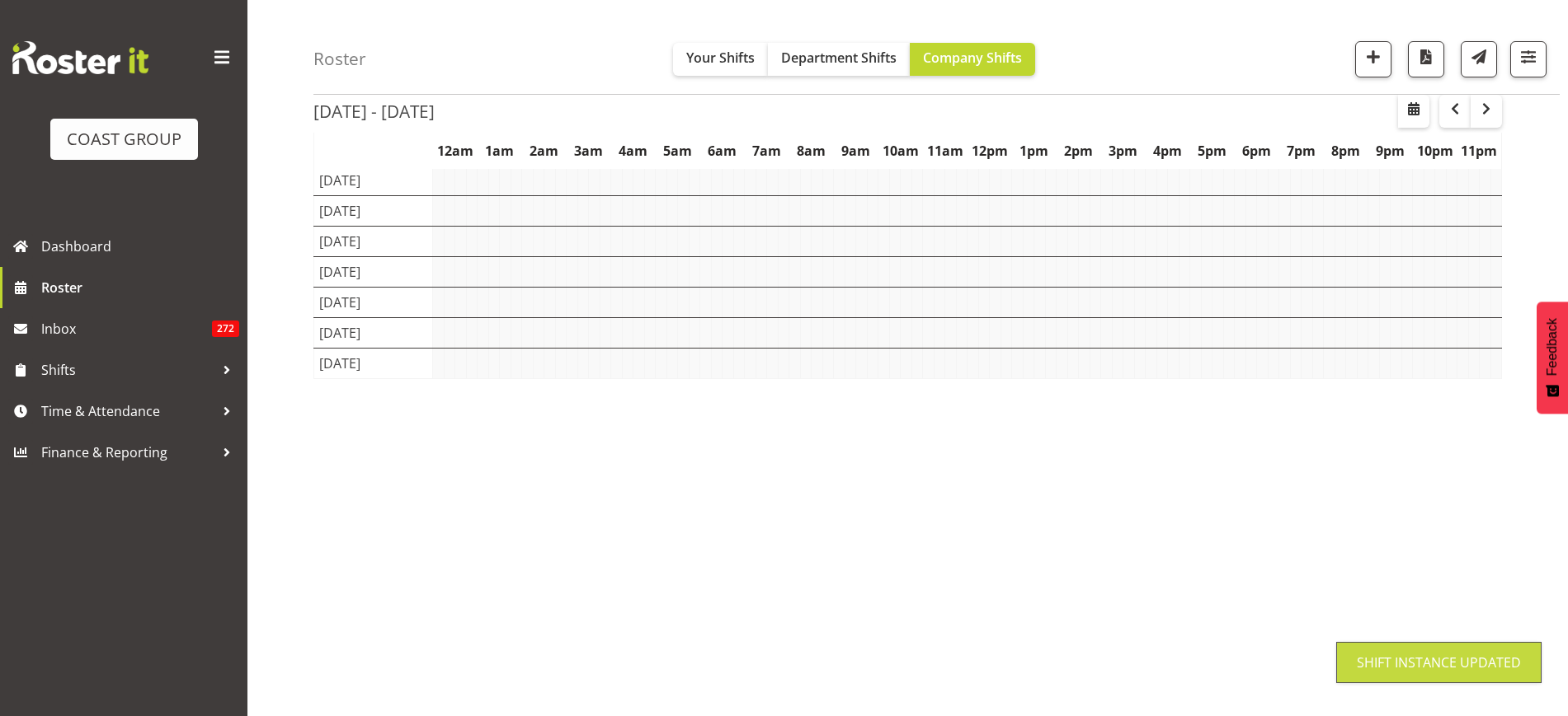
scroll to position [95, 0]
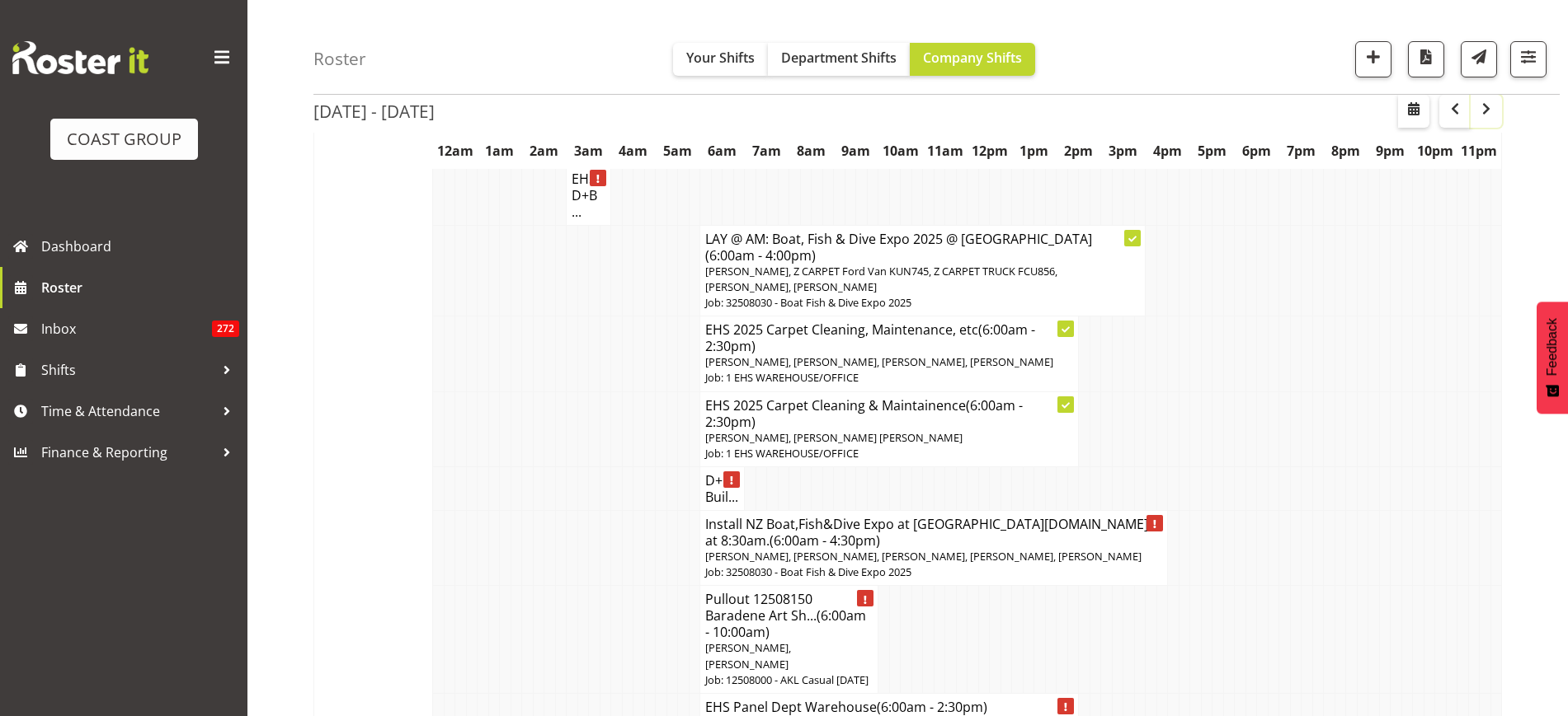
click at [1485, 115] on span "button" at bounding box center [1486, 108] width 20 height 20
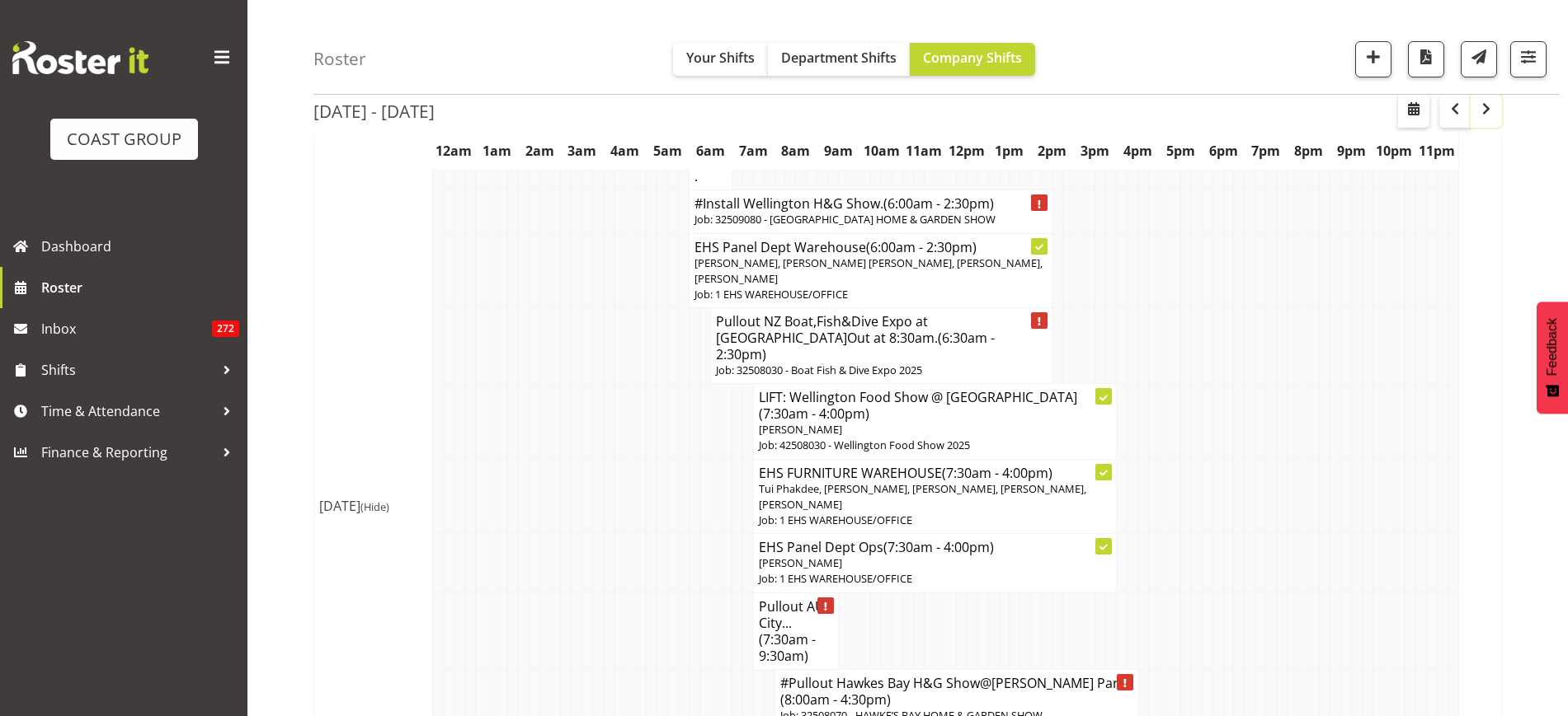
scroll to position [404, 0]
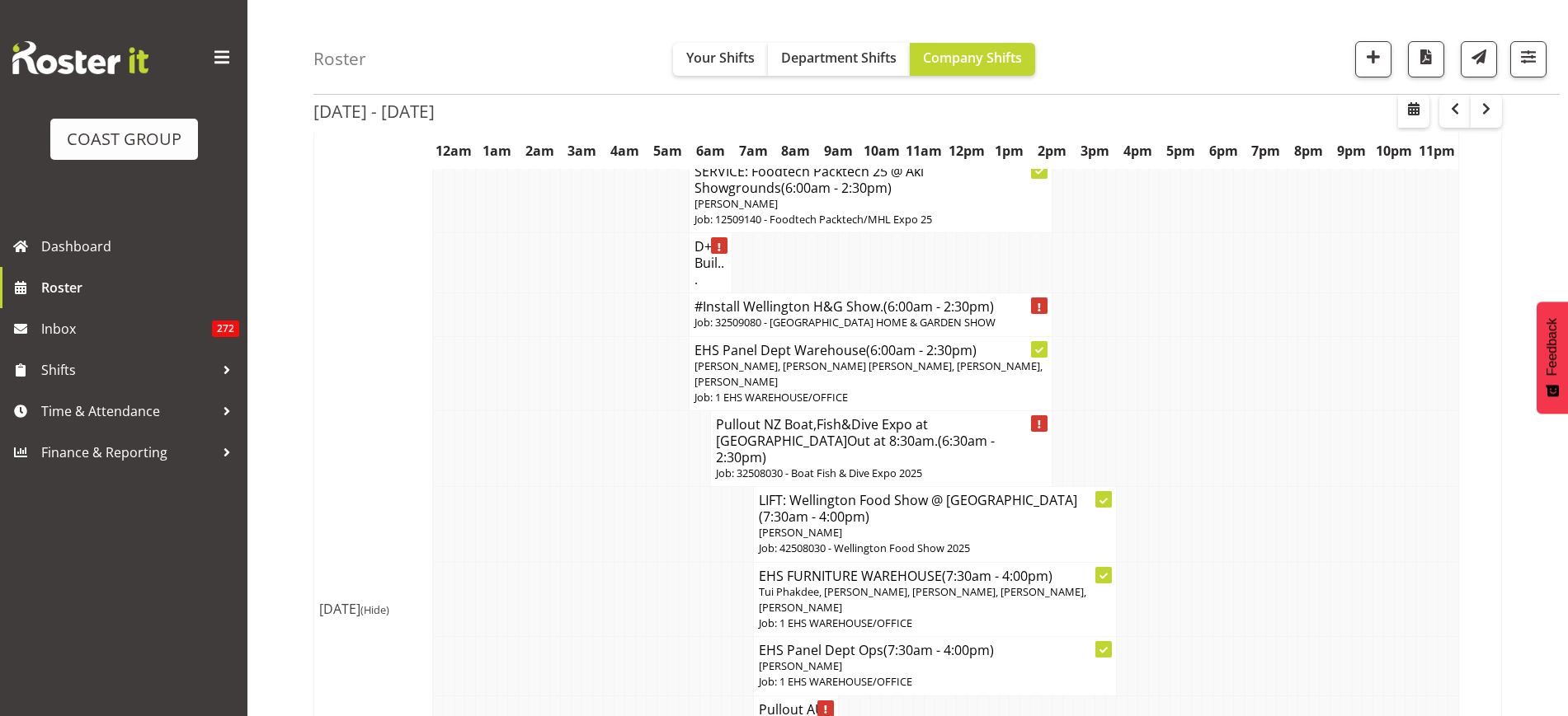
click at [864, 319] on p "Job: 32509080 - [GEOGRAPHIC_DATA] HOME & GARDEN SHOW" at bounding box center [870, 323] width 352 height 16
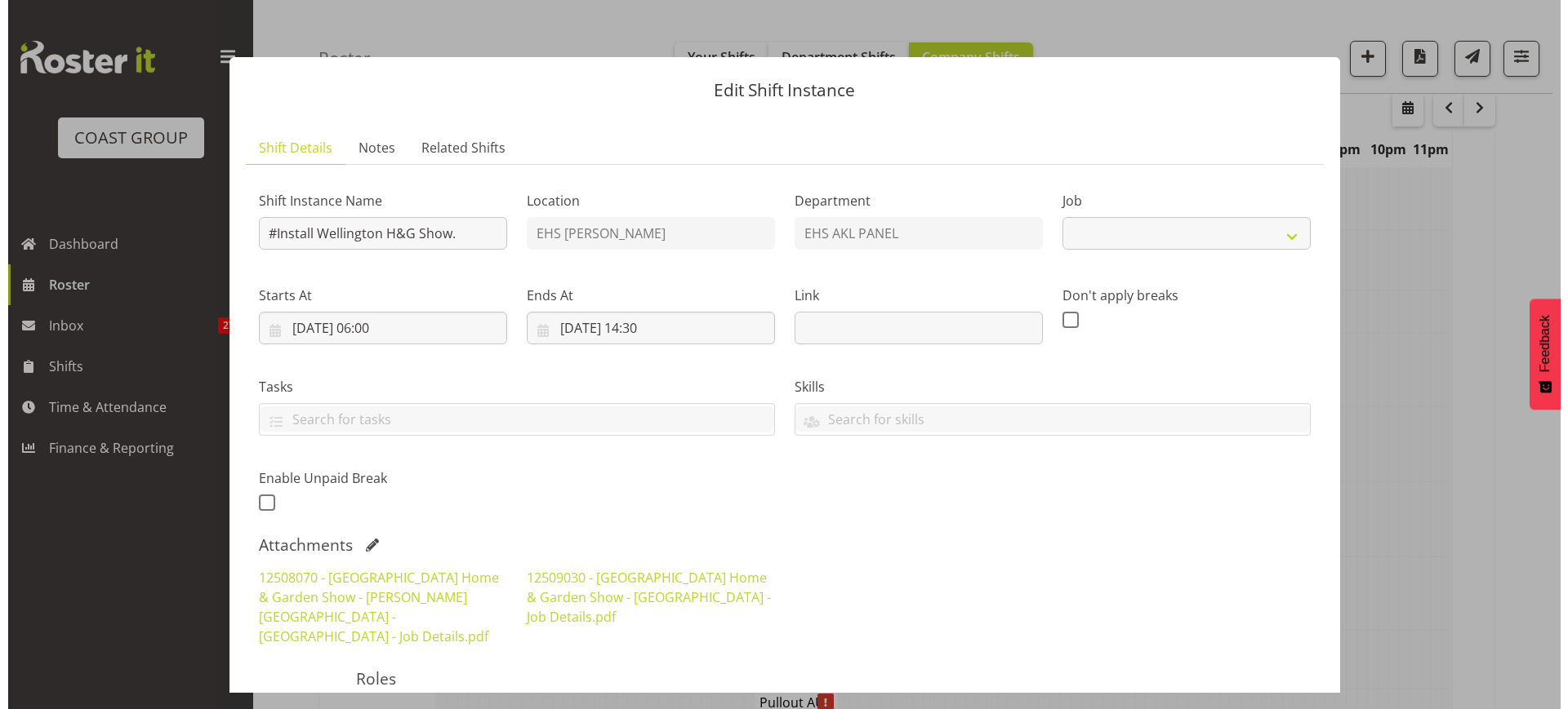
scroll to position [392, 0]
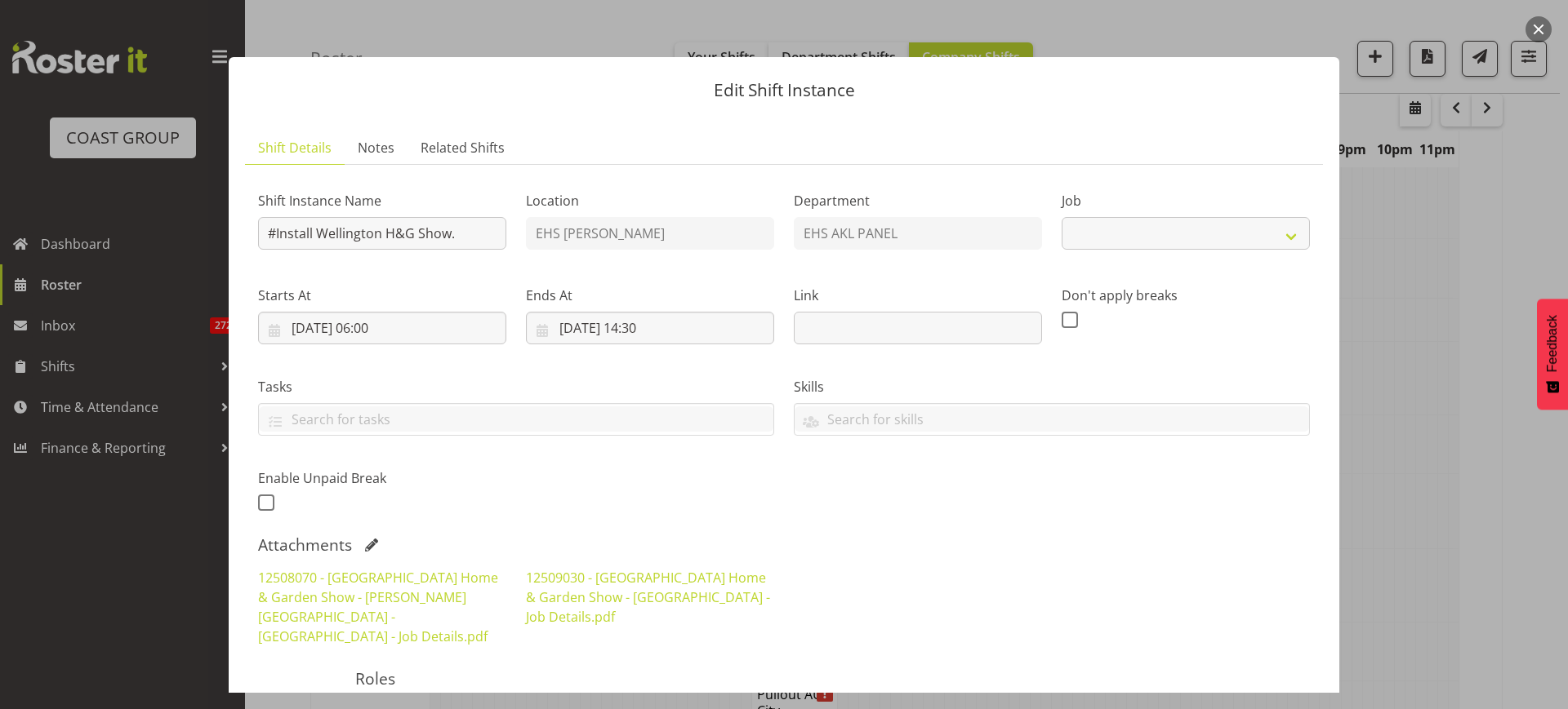
select select "9237"
click at [319, 239] on input "#Install Wellington H&G Show." at bounding box center [381, 233] width 248 height 33
click at [272, 233] on input "travel to [GEOGRAPHIC_DATA] H&G Show." at bounding box center [381, 233] width 248 height 33
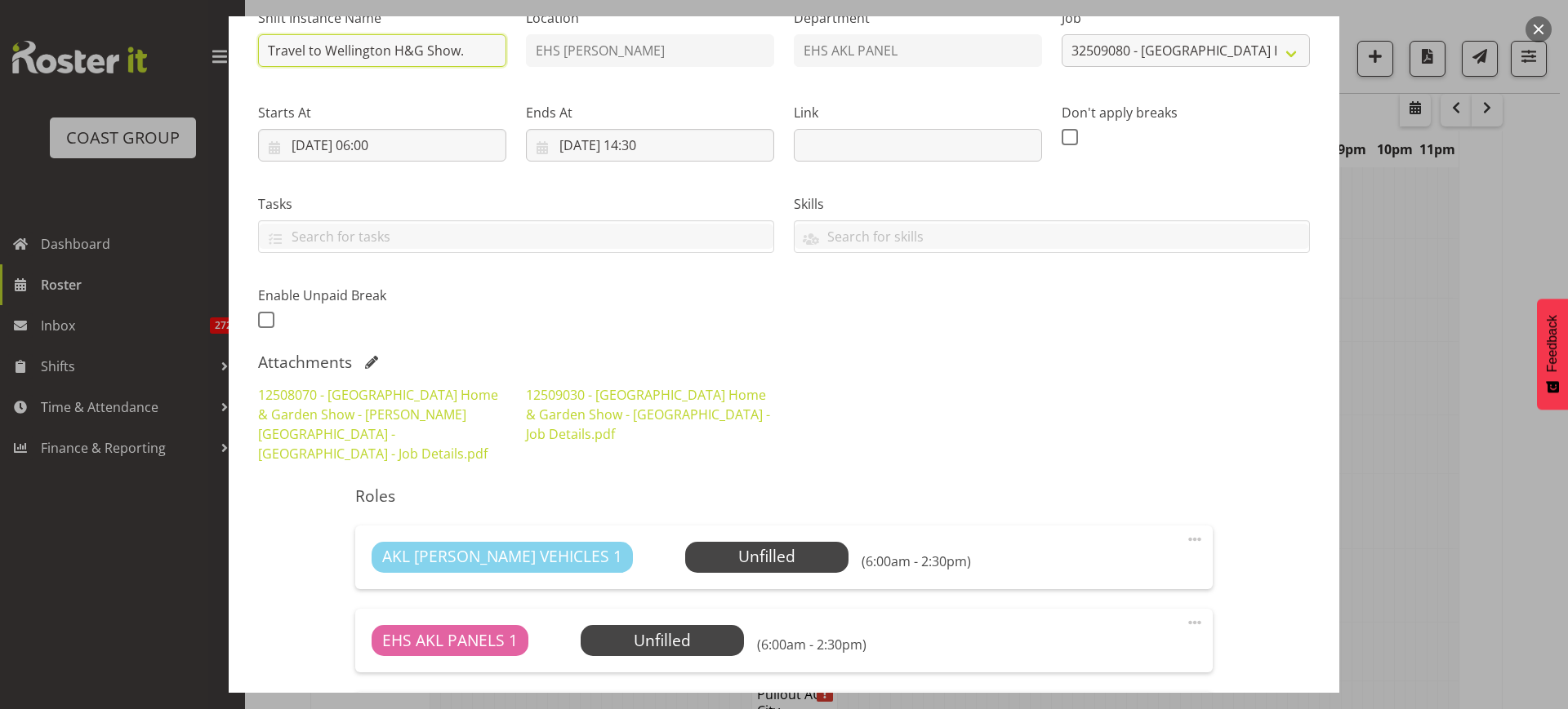
scroll to position [0, 0]
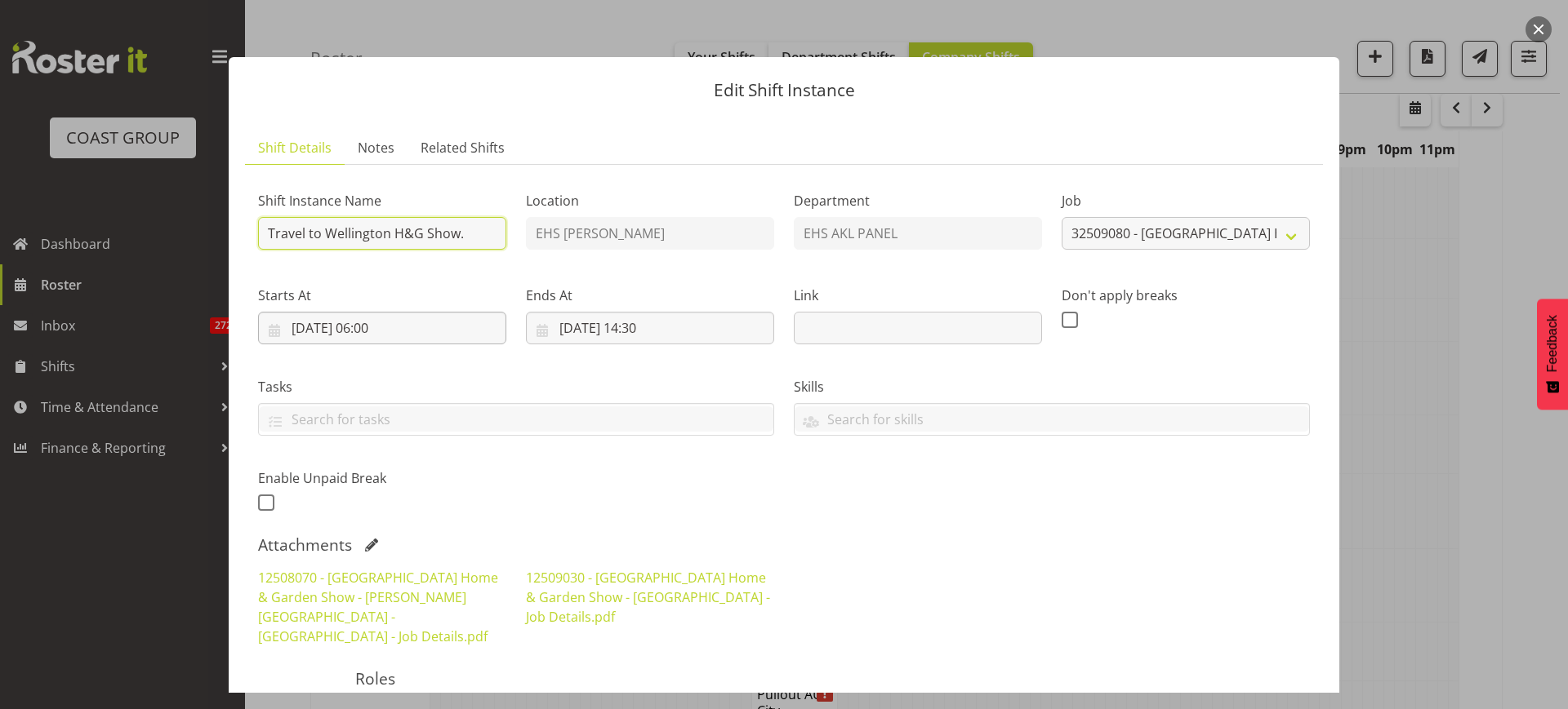
type input "Travel to Wellington H&G Show."
click at [460, 335] on input "[DATE] 06:00" at bounding box center [381, 329] width 248 height 33
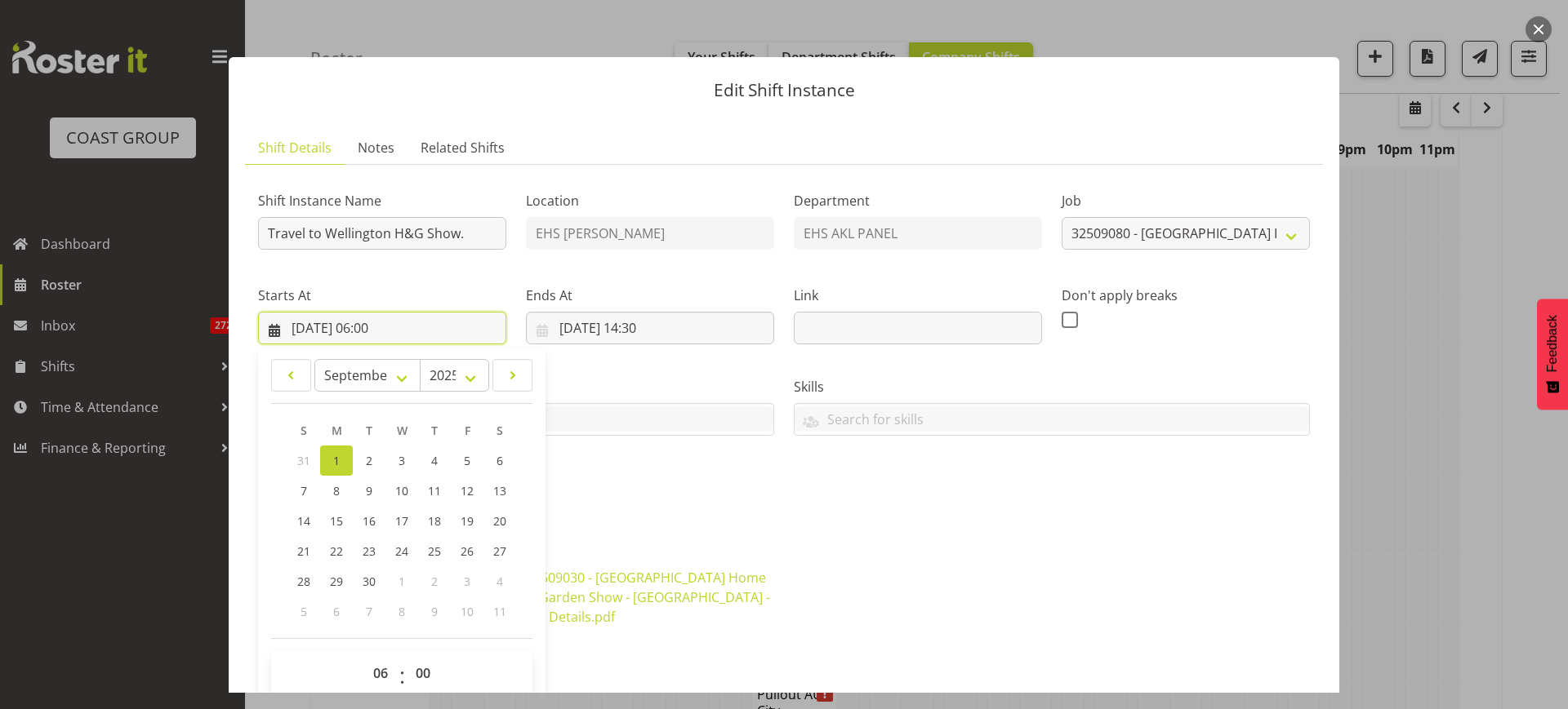
scroll to position [204, 0]
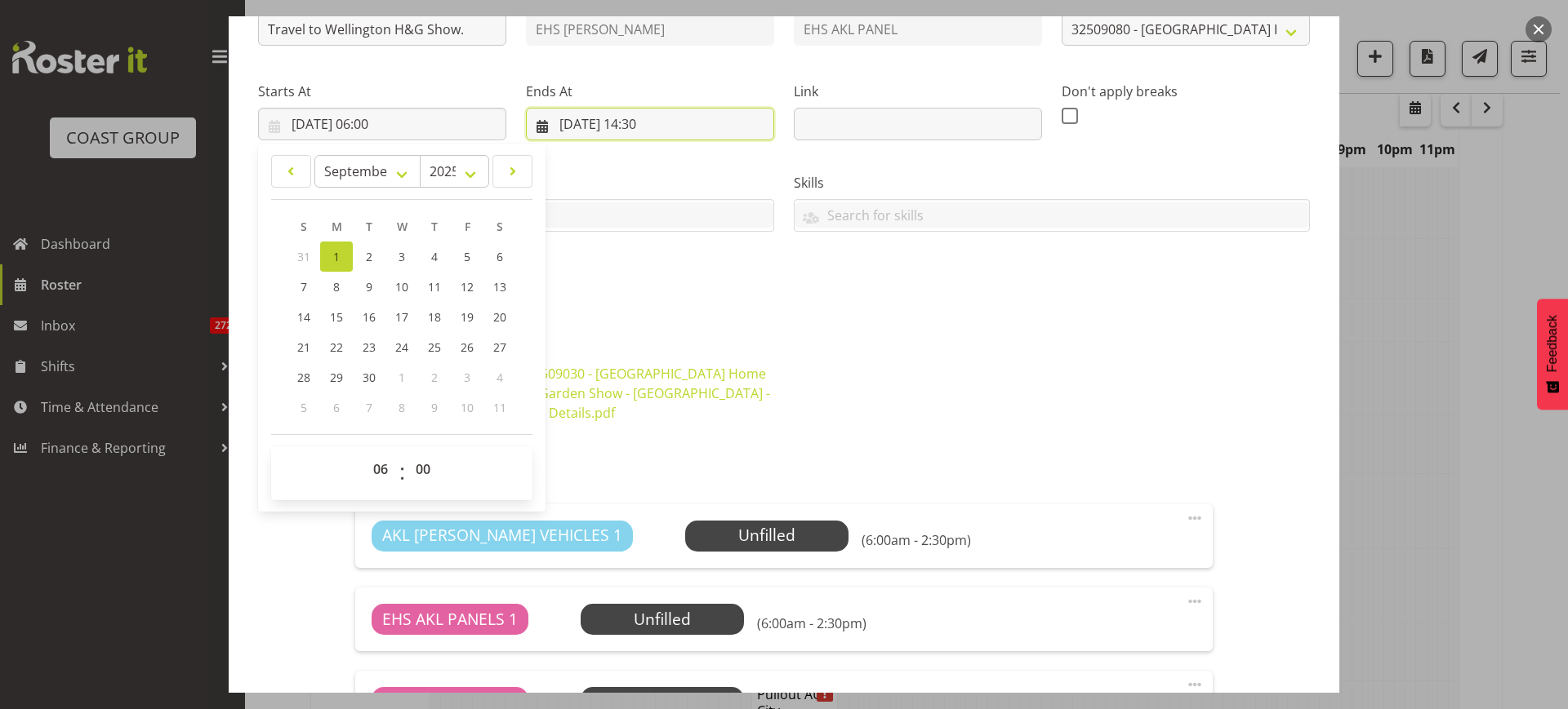
click at [706, 121] on input "[DATE] 14:30" at bounding box center [650, 125] width 248 height 33
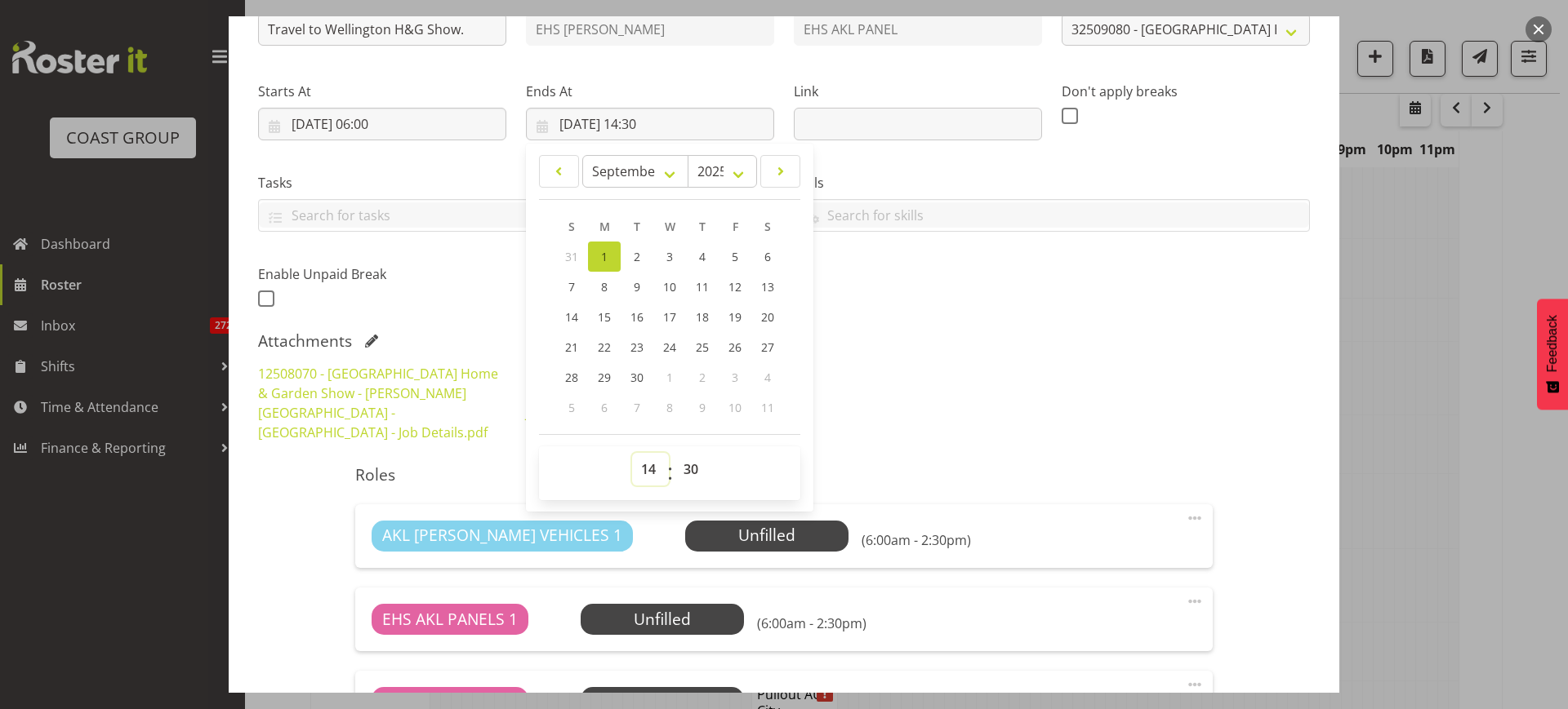
click at [646, 469] on select "00 01 02 03 04 05 06 07 08 09 10 11 12 13 14 15 16 17 18 19 20 21 22 23" at bounding box center [650, 469] width 36 height 33
select select "16"
click at [632, 453] on select "00 01 02 03 04 05 06 07 08 09 10 11 12 13 14 15 16 17 18 19 20 21 22 23" at bounding box center [650, 469] width 36 height 33
type input "[DATE] 16:30"
click at [921, 335] on div "Attachments" at bounding box center [784, 341] width 1052 height 20
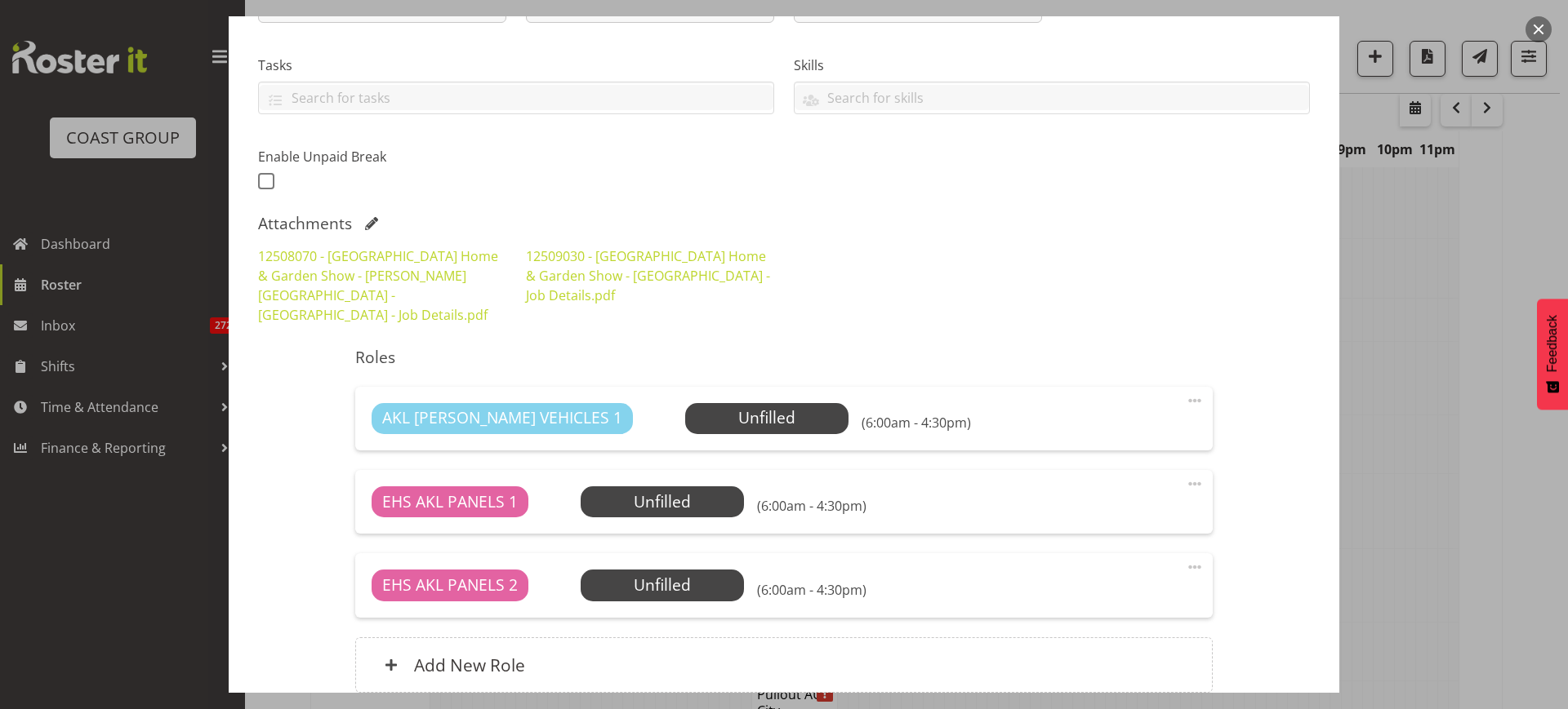
scroll to position [447, 0]
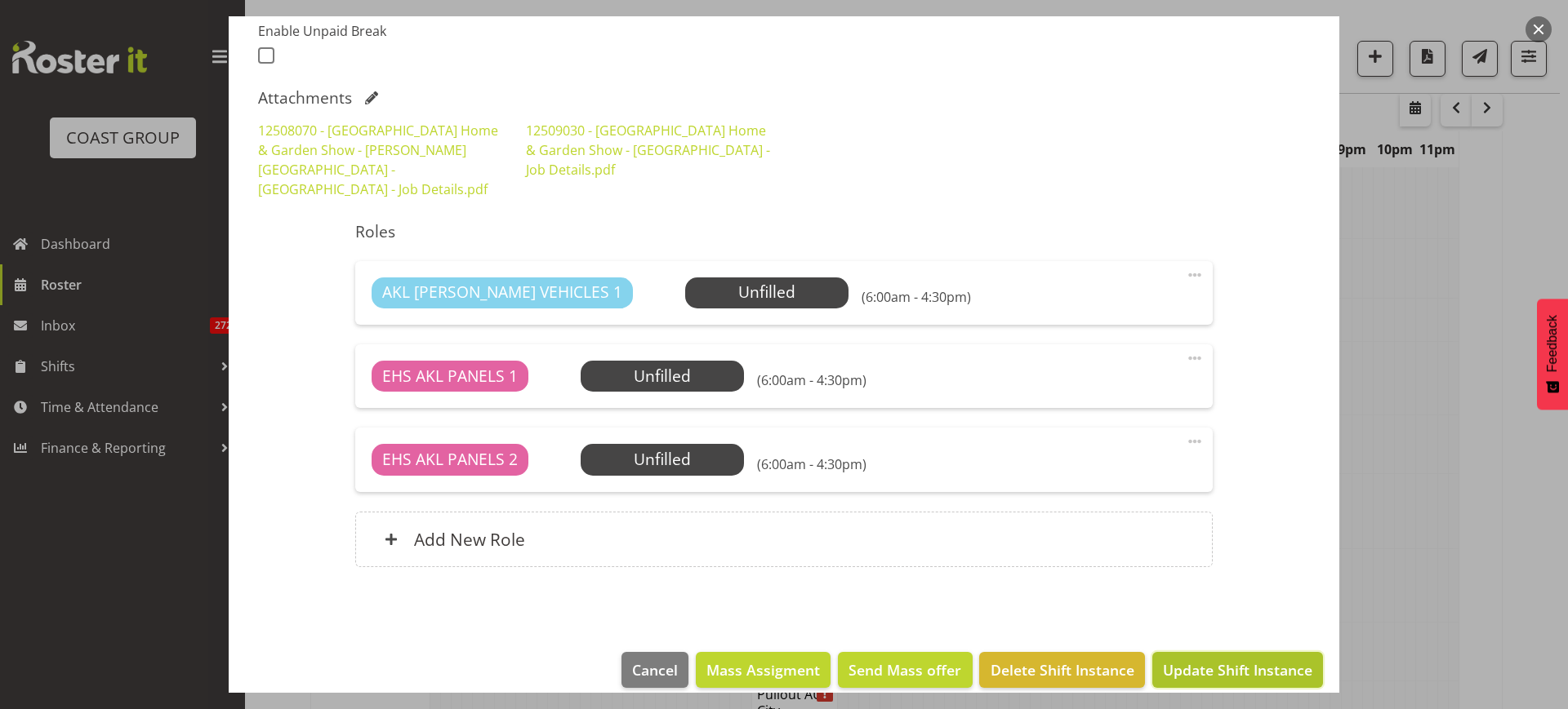
click at [1194, 660] on span "Update Shift Instance" at bounding box center [1237, 670] width 150 height 22
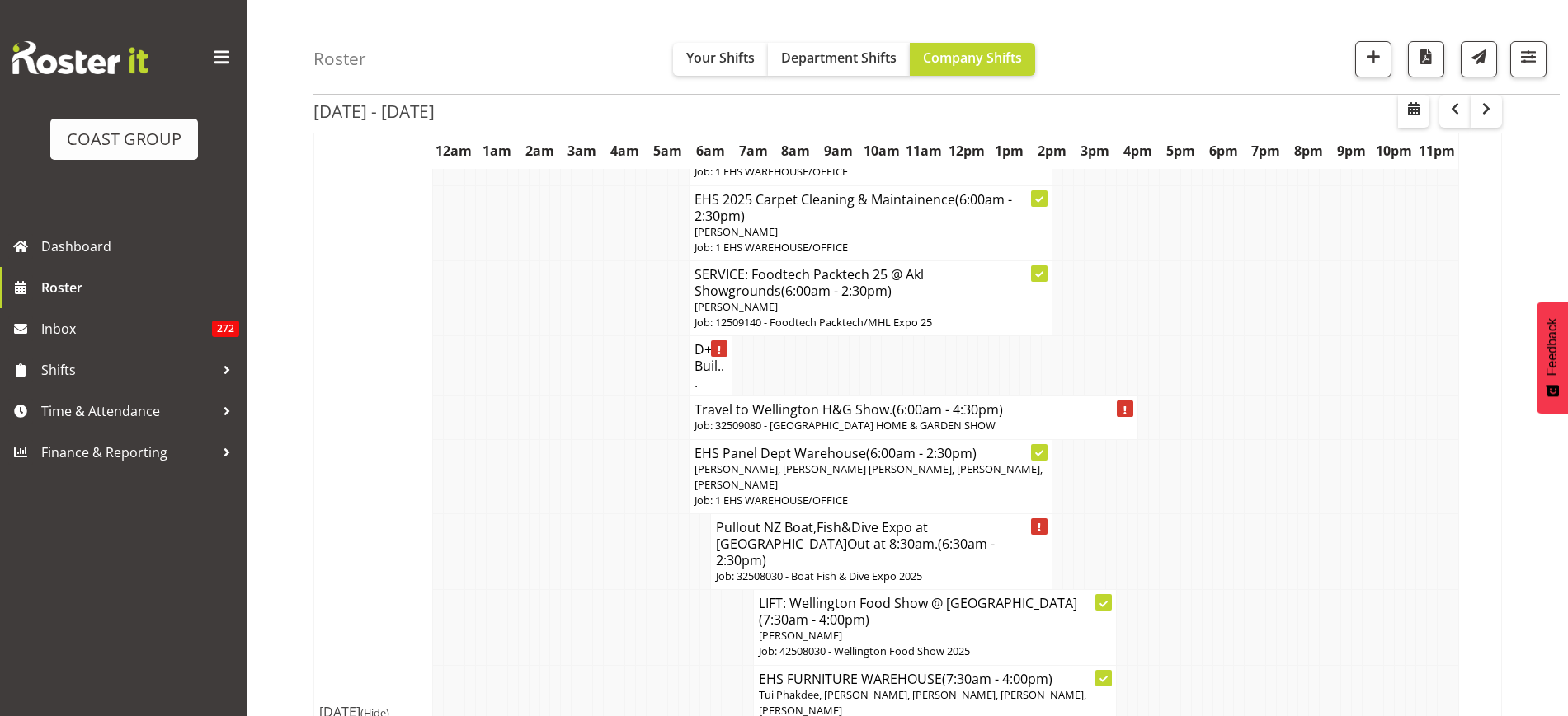
scroll to position [507, 0]
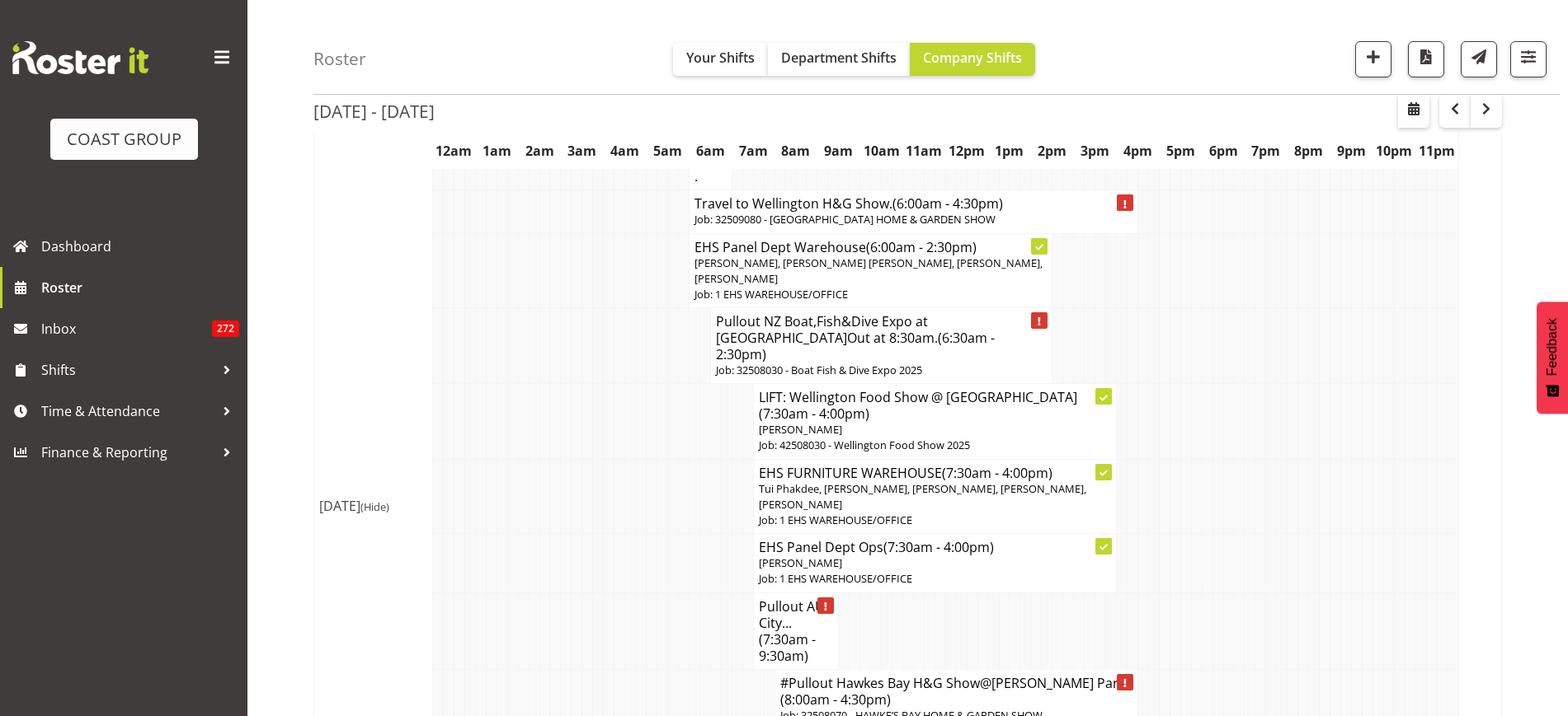
click at [888, 272] on span "[PERSON_NAME], [PERSON_NAME] [PERSON_NAME], [PERSON_NAME], [PERSON_NAME]" at bounding box center [868, 271] width 348 height 31
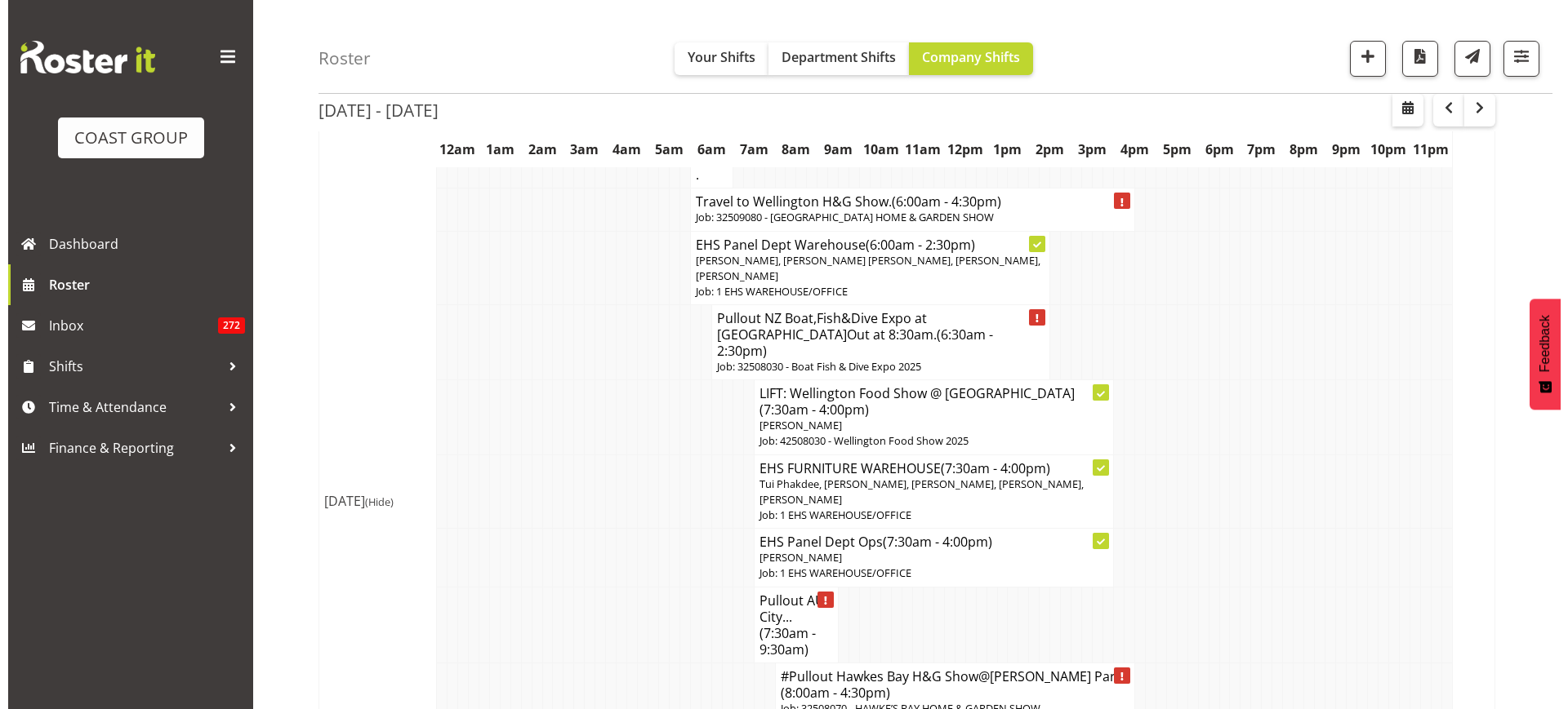
scroll to position [494, 0]
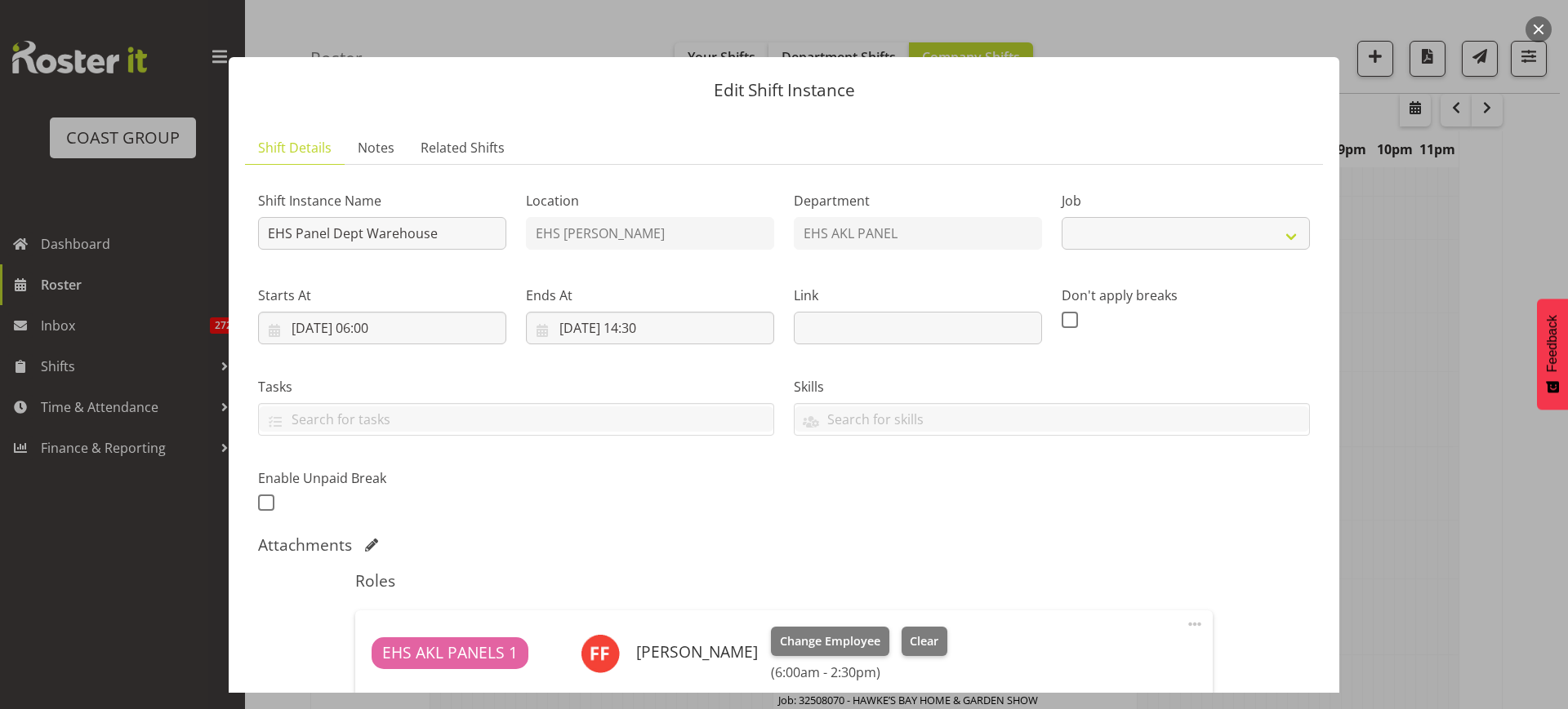
select select "69"
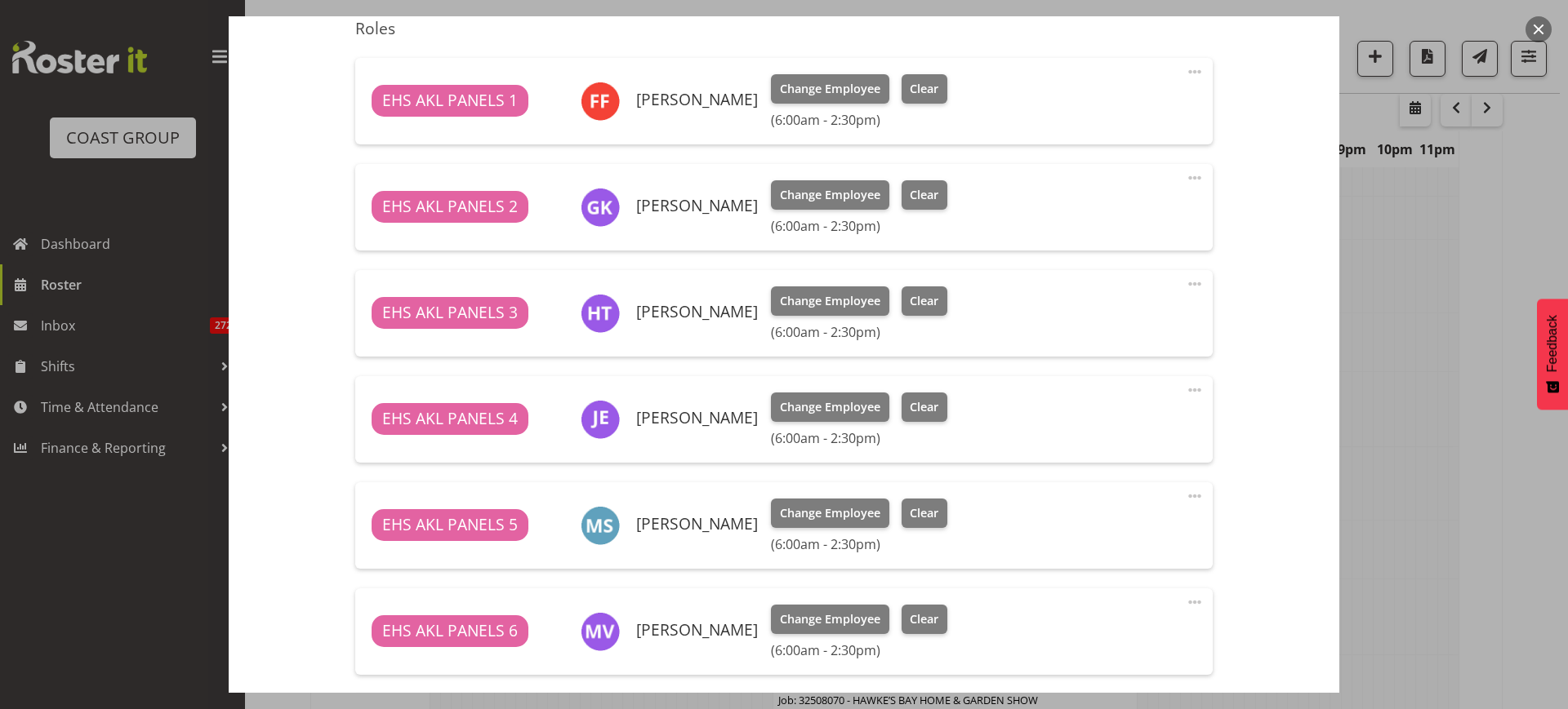
scroll to position [510, 0]
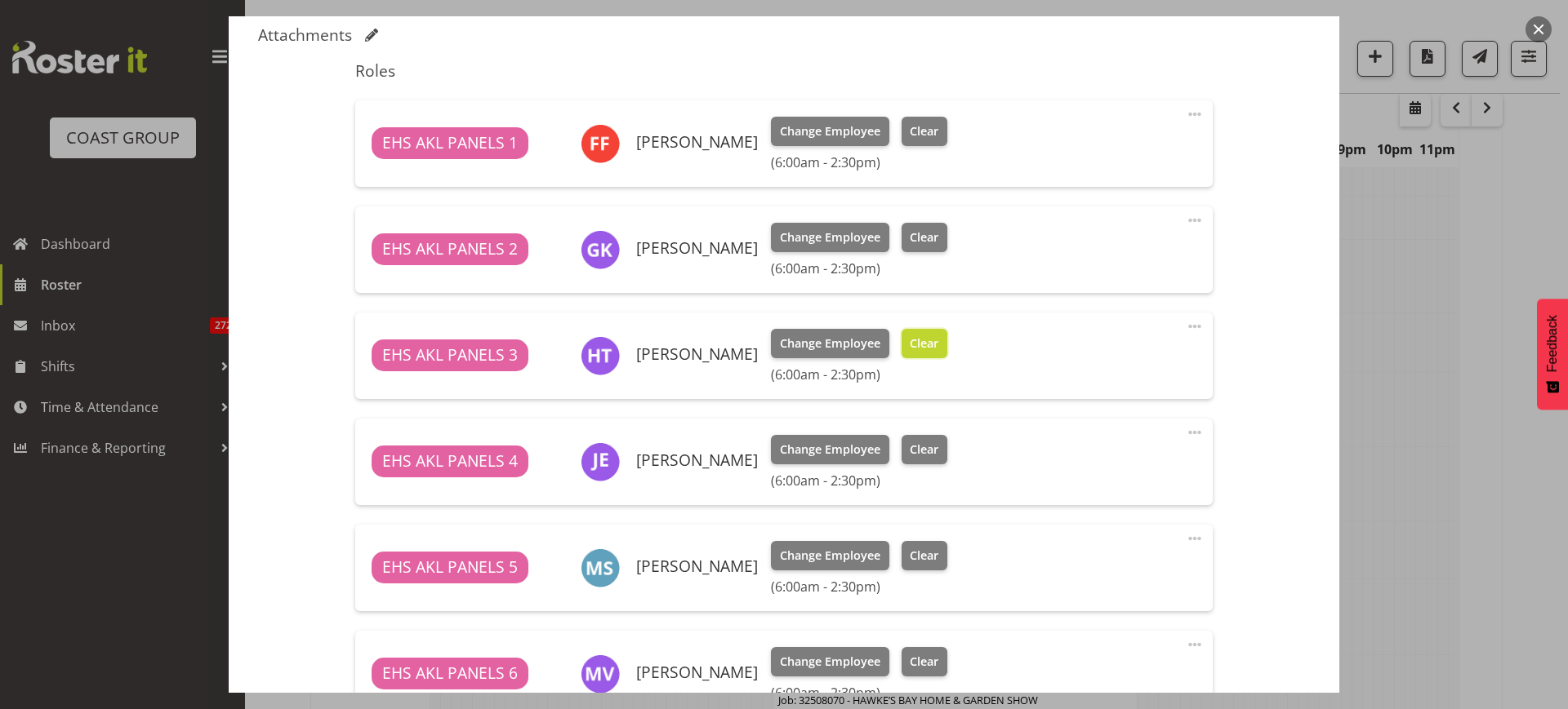
click at [918, 342] on span "Clear" at bounding box center [924, 343] width 29 height 18
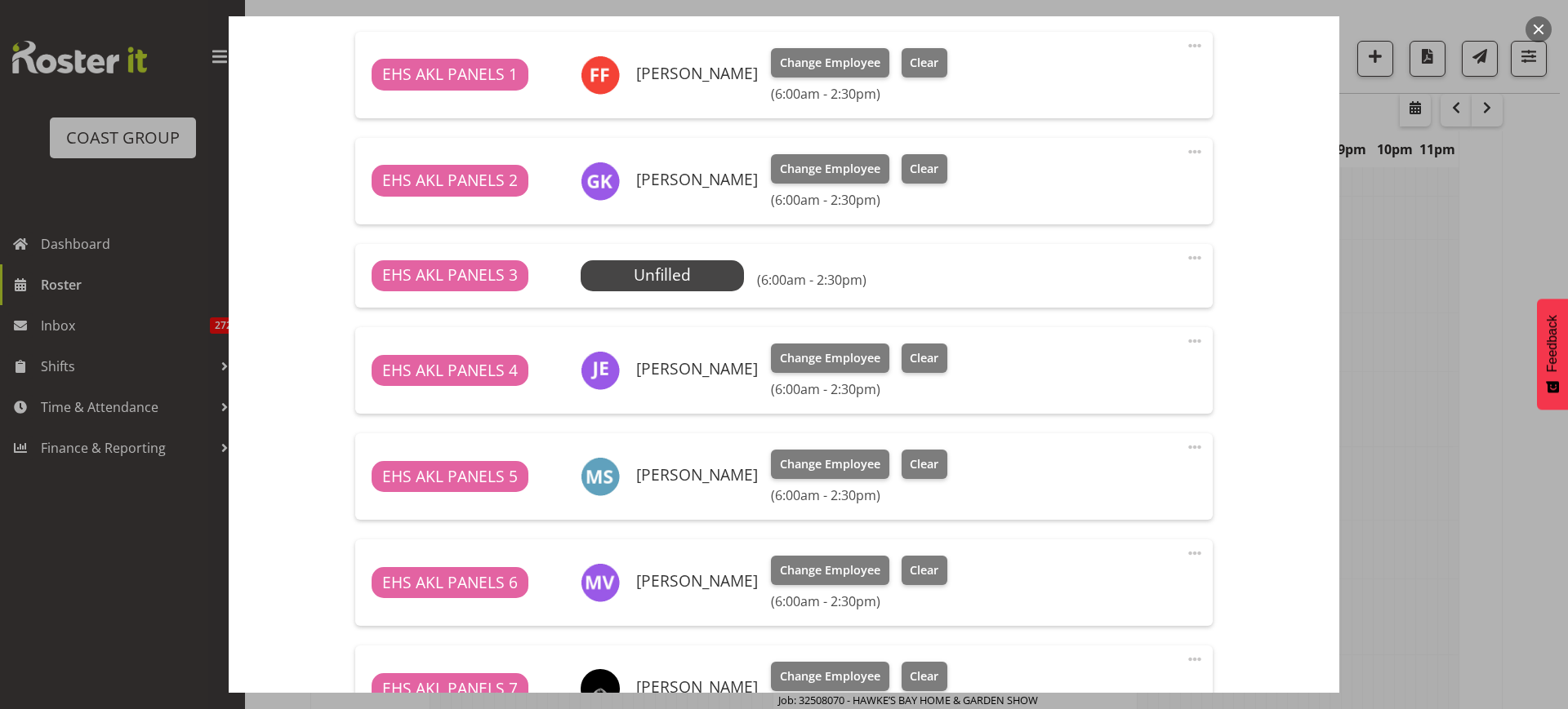
scroll to position [612, 0]
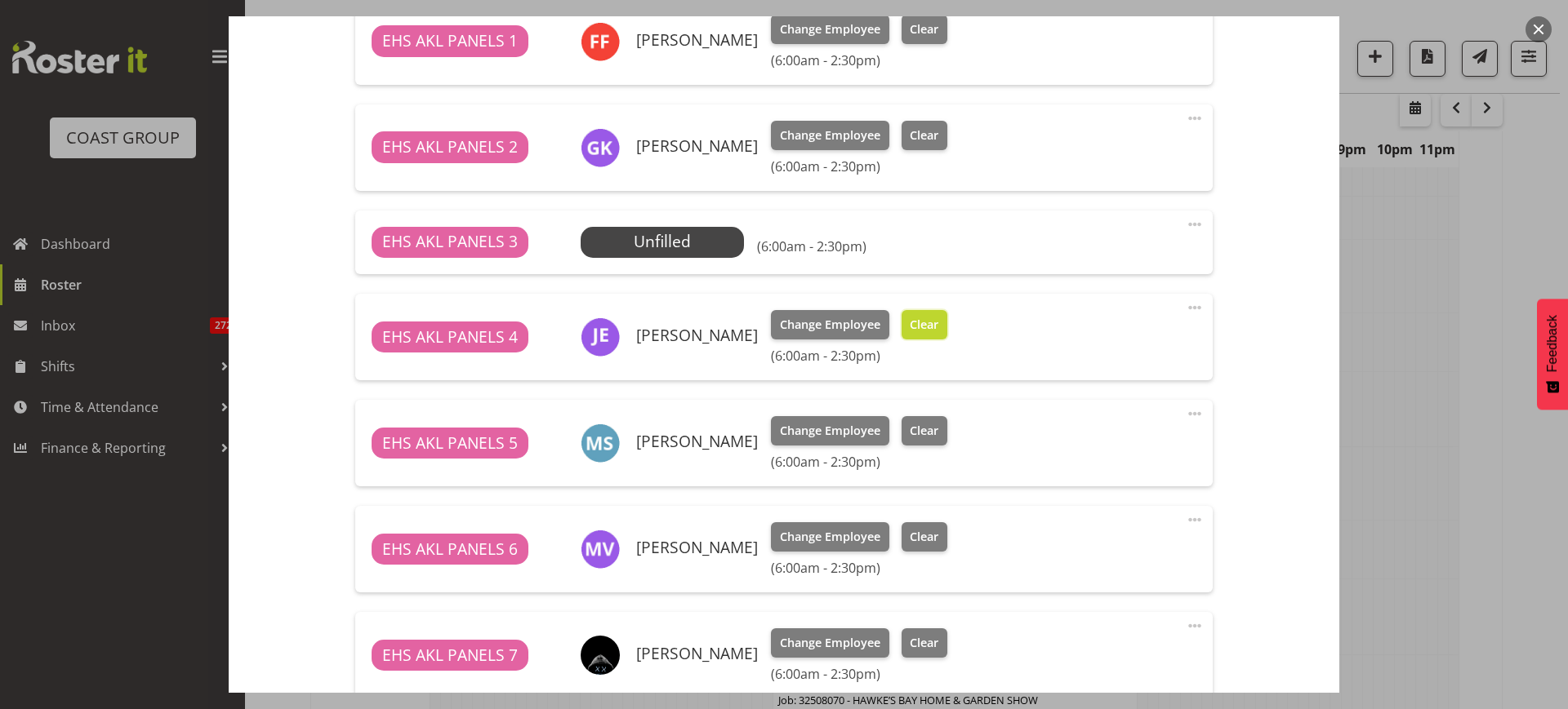
click at [920, 327] on span "Clear" at bounding box center [924, 324] width 29 height 18
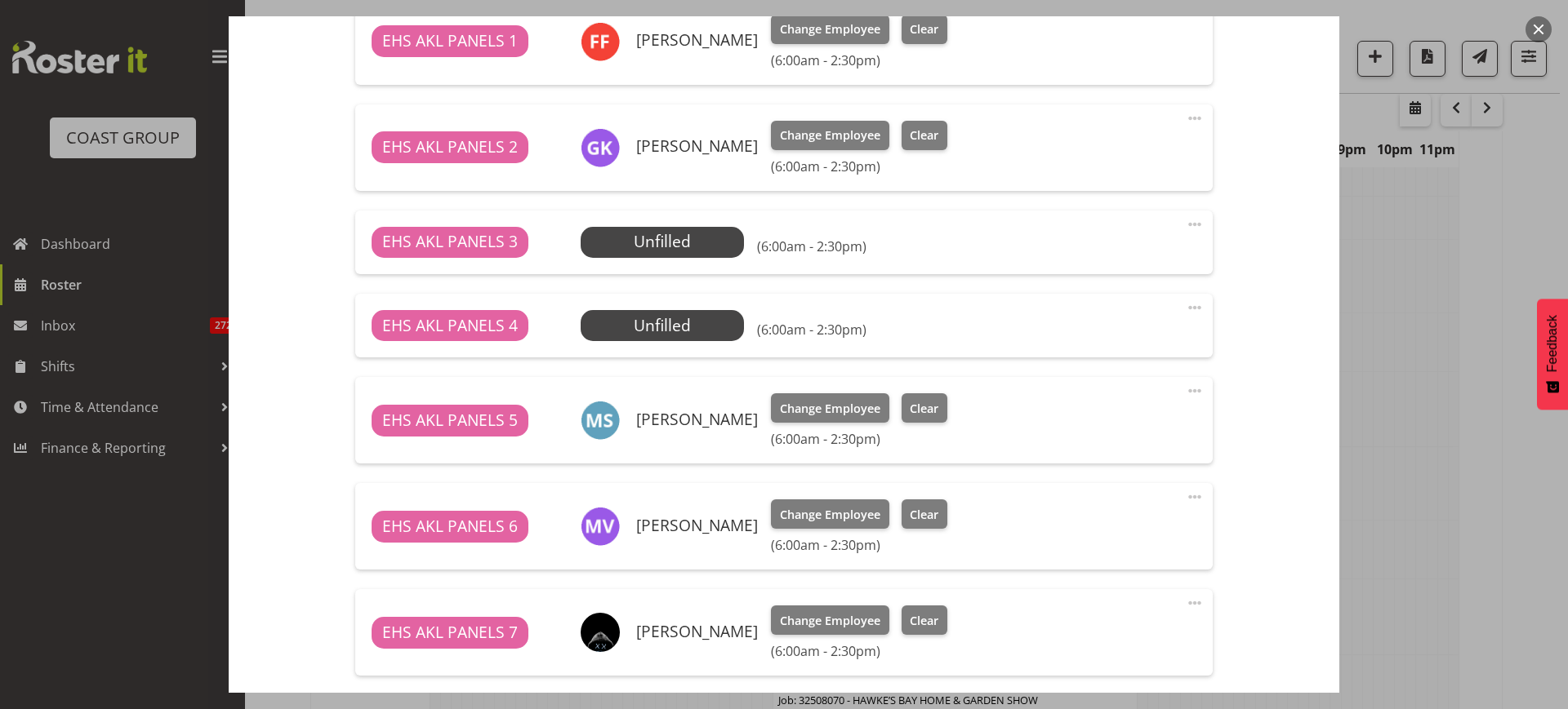
scroll to position [408, 0]
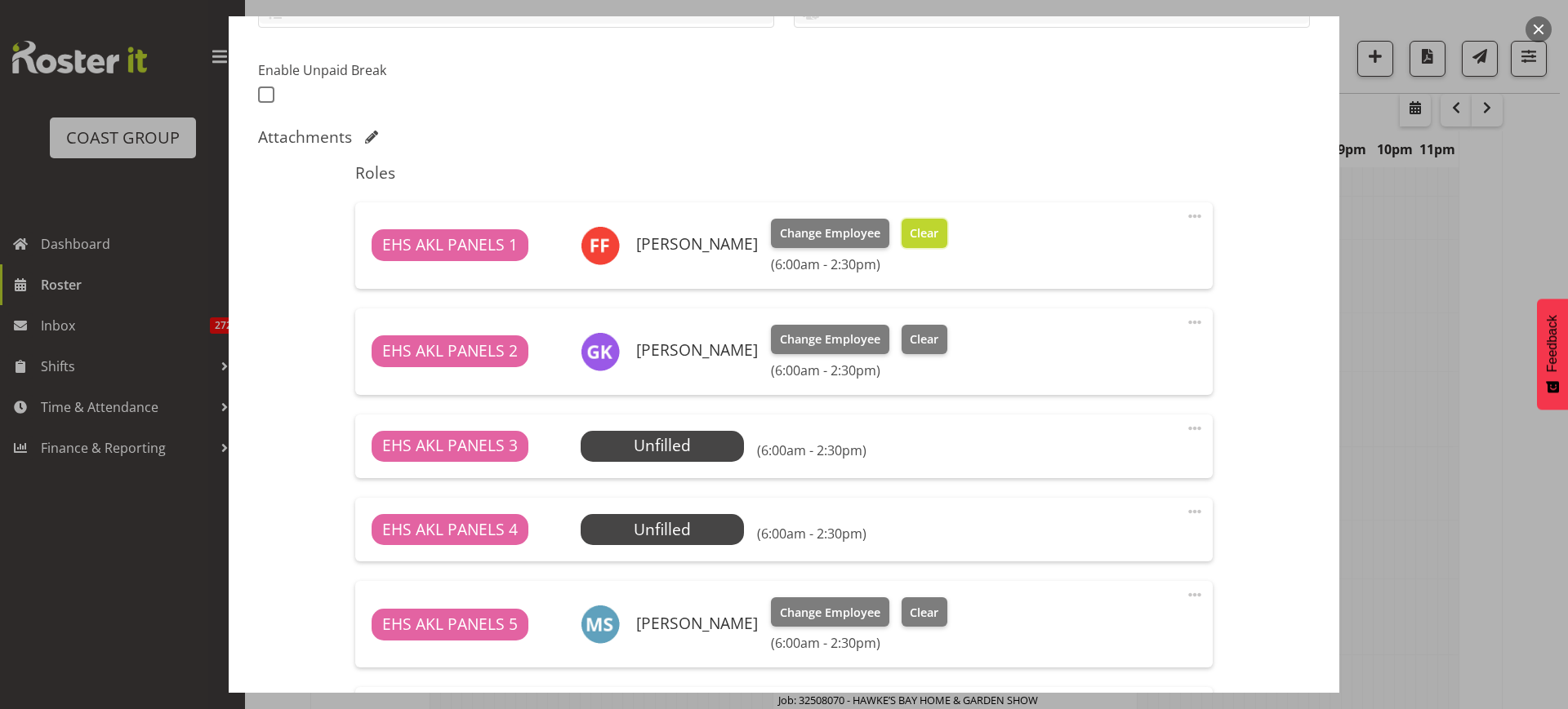
click at [910, 238] on span "Clear" at bounding box center [924, 233] width 29 height 18
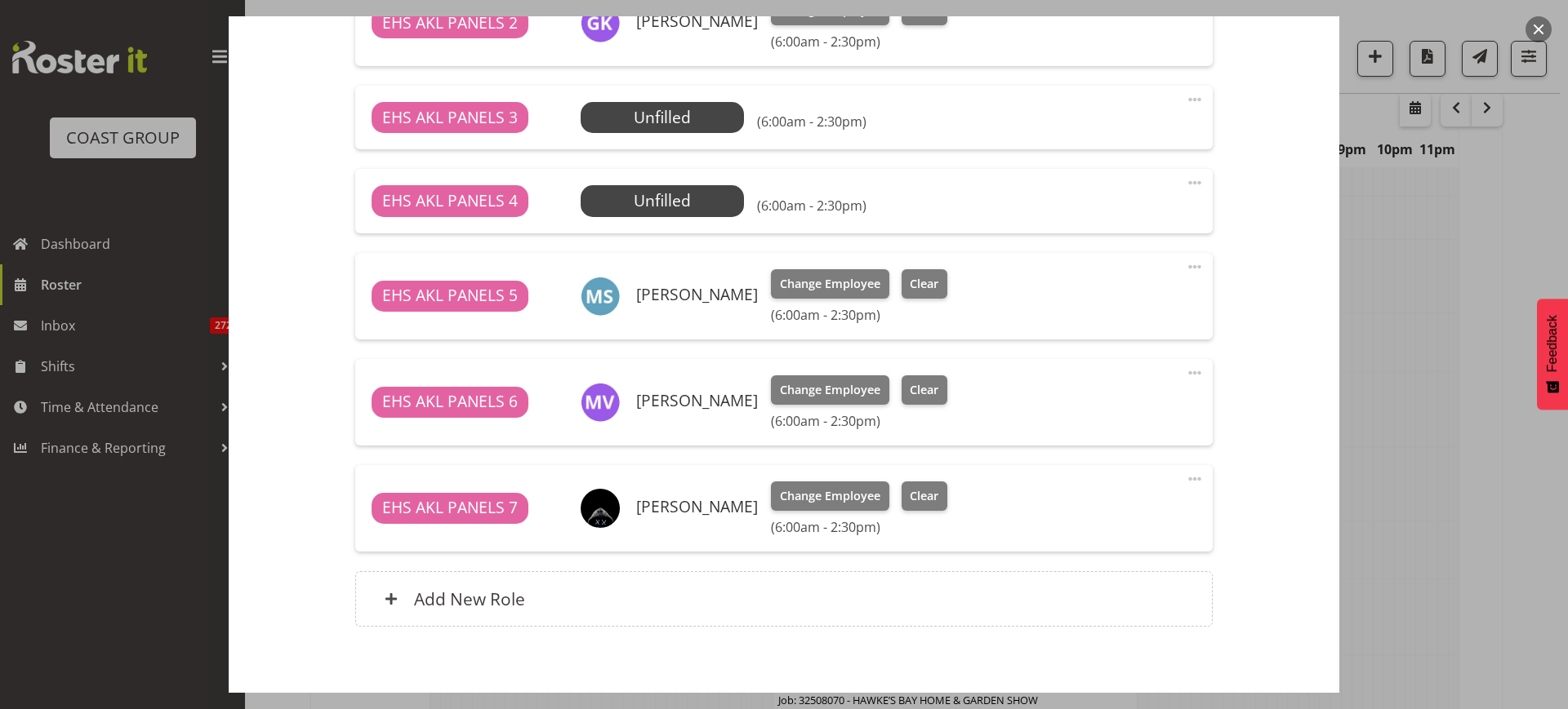
scroll to position [794, 0]
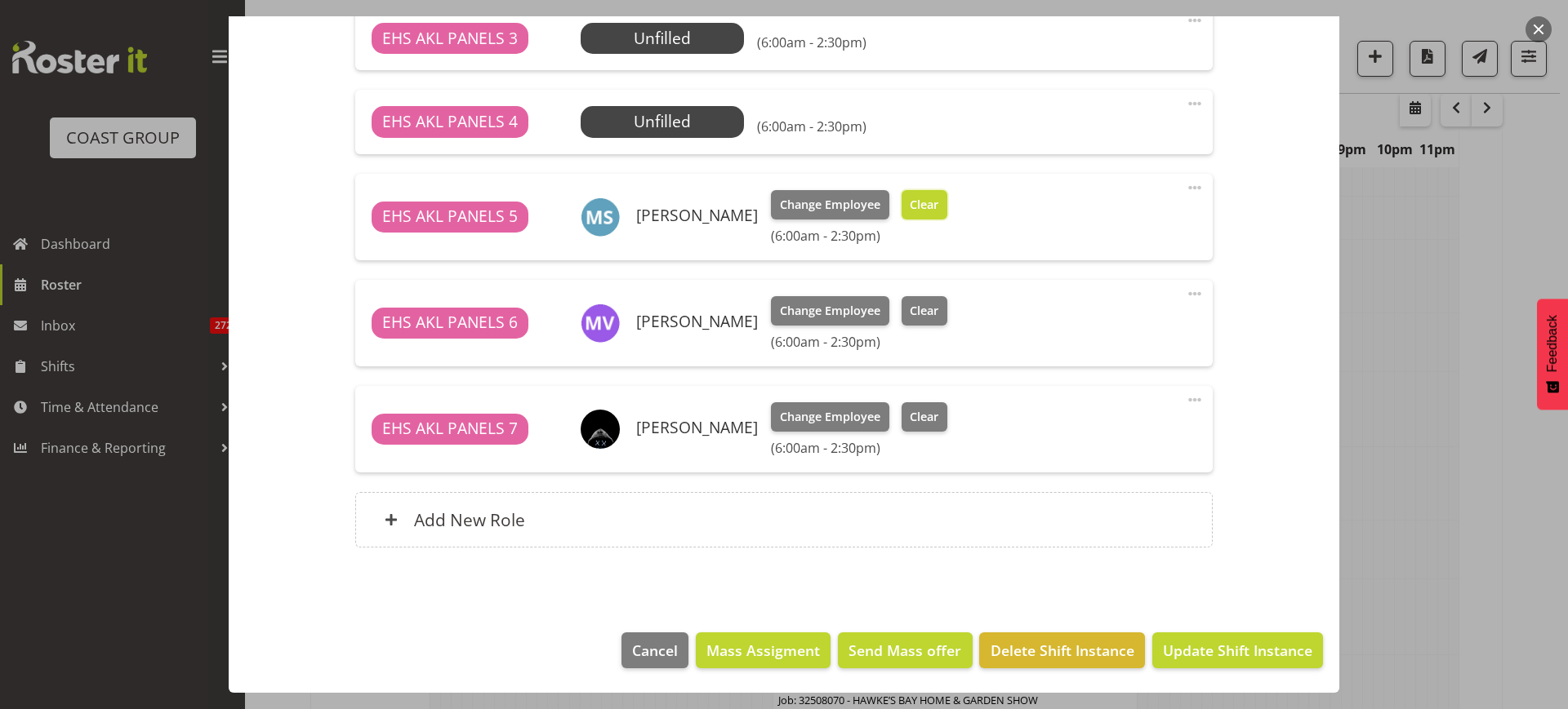
click at [912, 205] on span "Clear" at bounding box center [924, 205] width 29 height 18
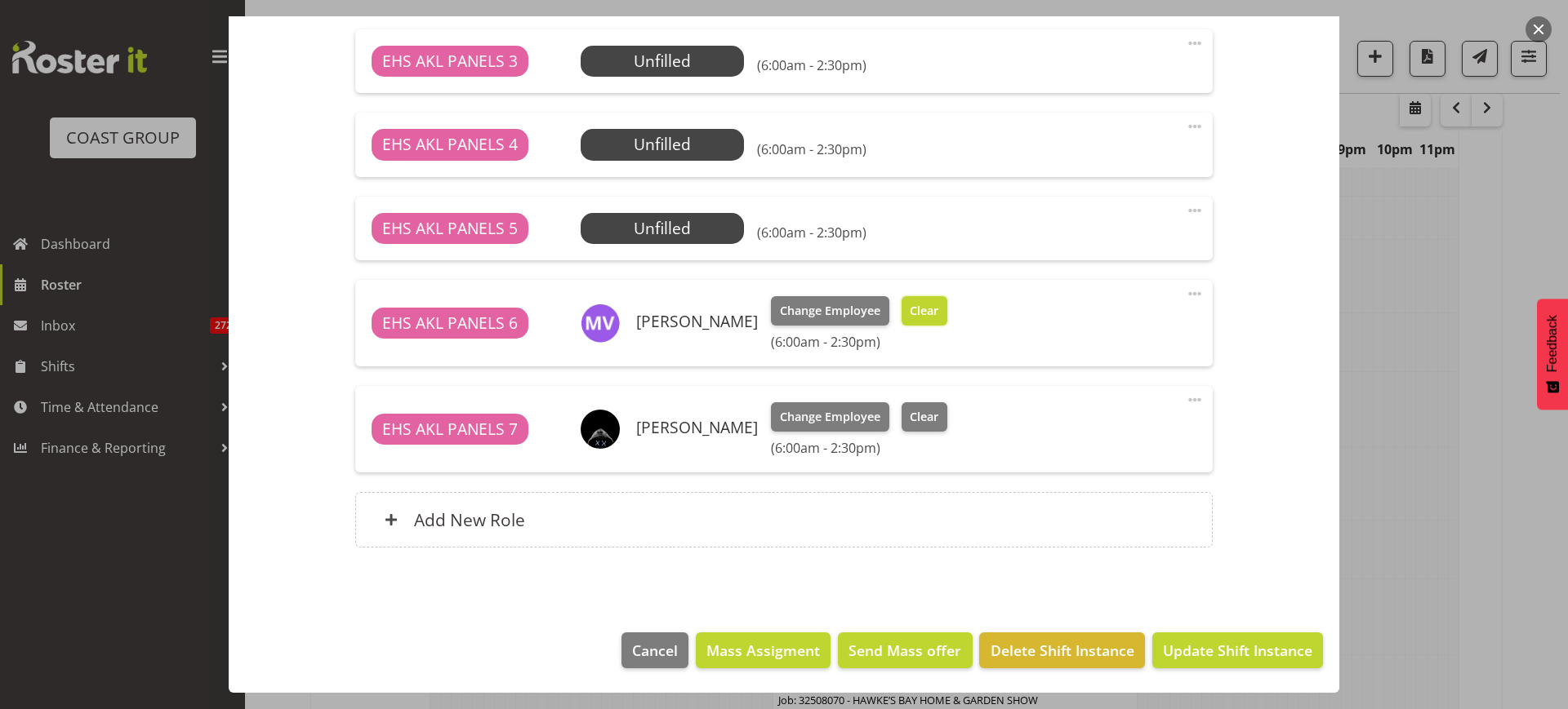
click at [929, 319] on span "Clear" at bounding box center [924, 310] width 29 height 18
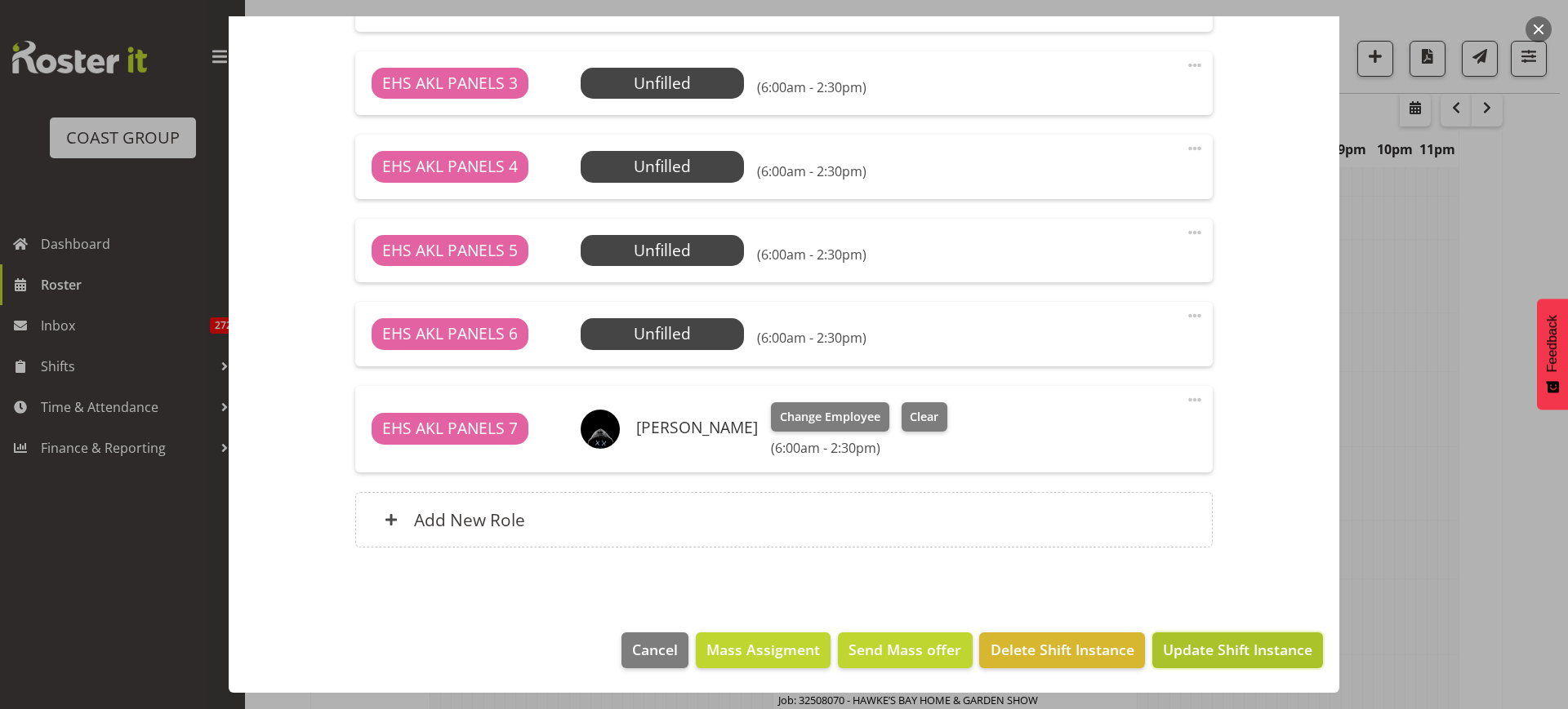
click at [1207, 649] on span "Update Shift Instance" at bounding box center [1237, 649] width 150 height 22
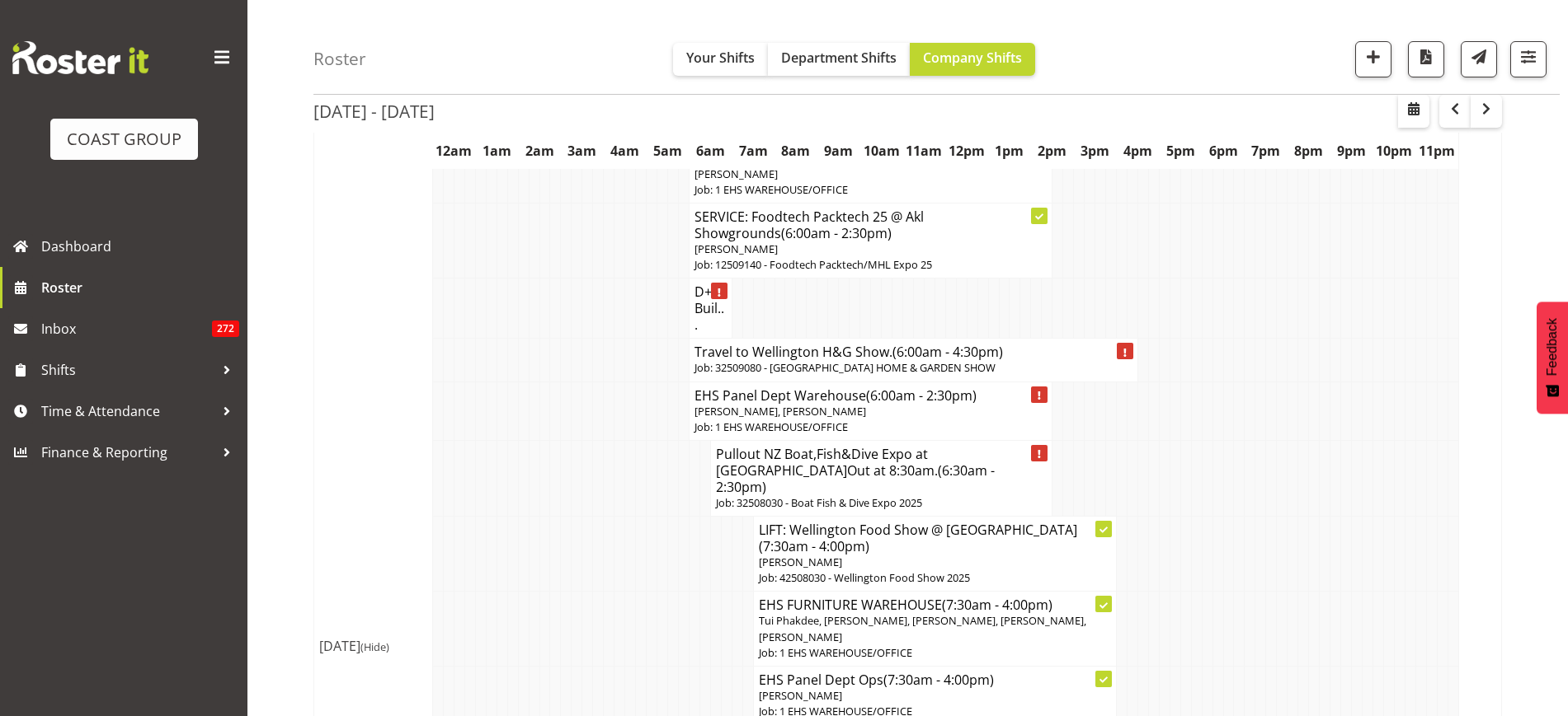
scroll to position [404, 0]
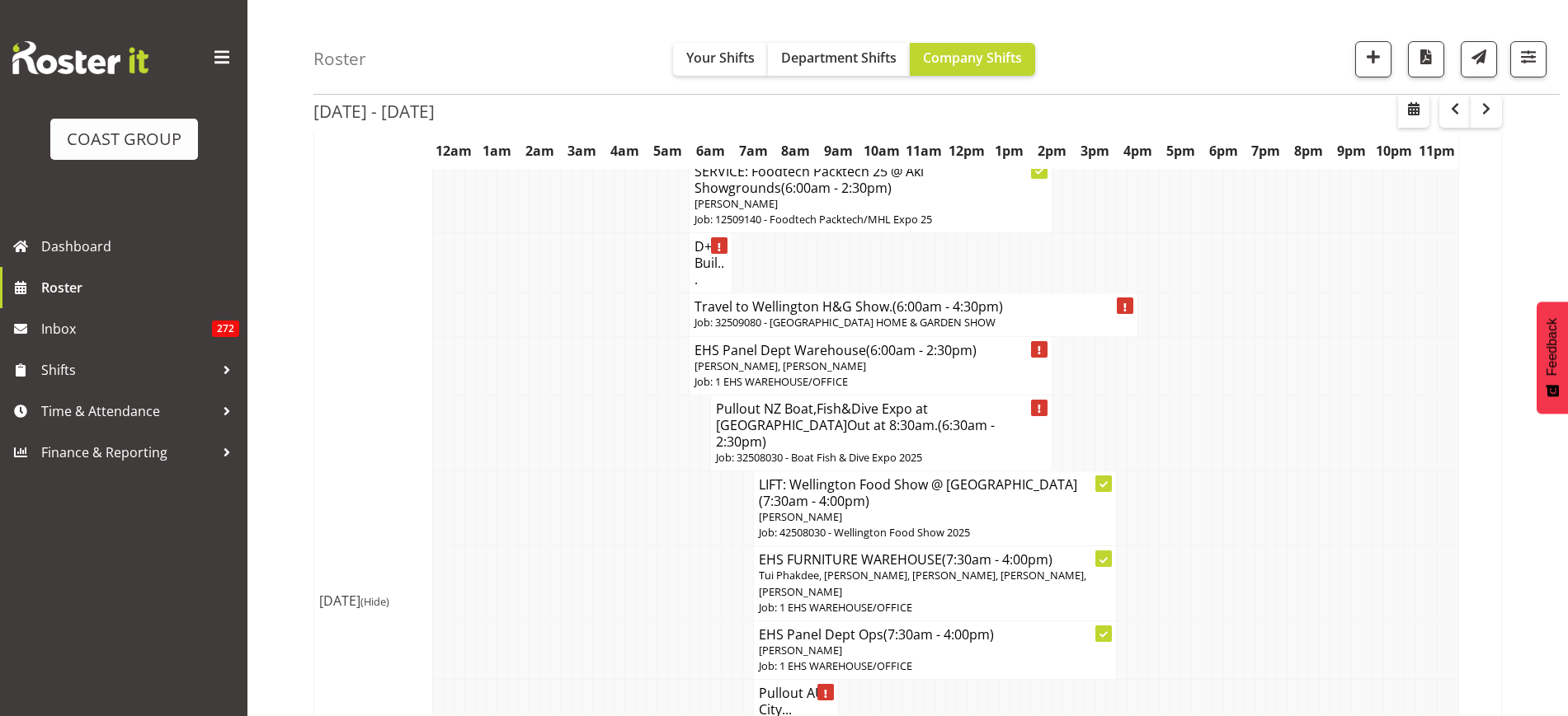
click at [884, 419] on span "(6:30am - 2:30pm)" at bounding box center [855, 434] width 279 height 35
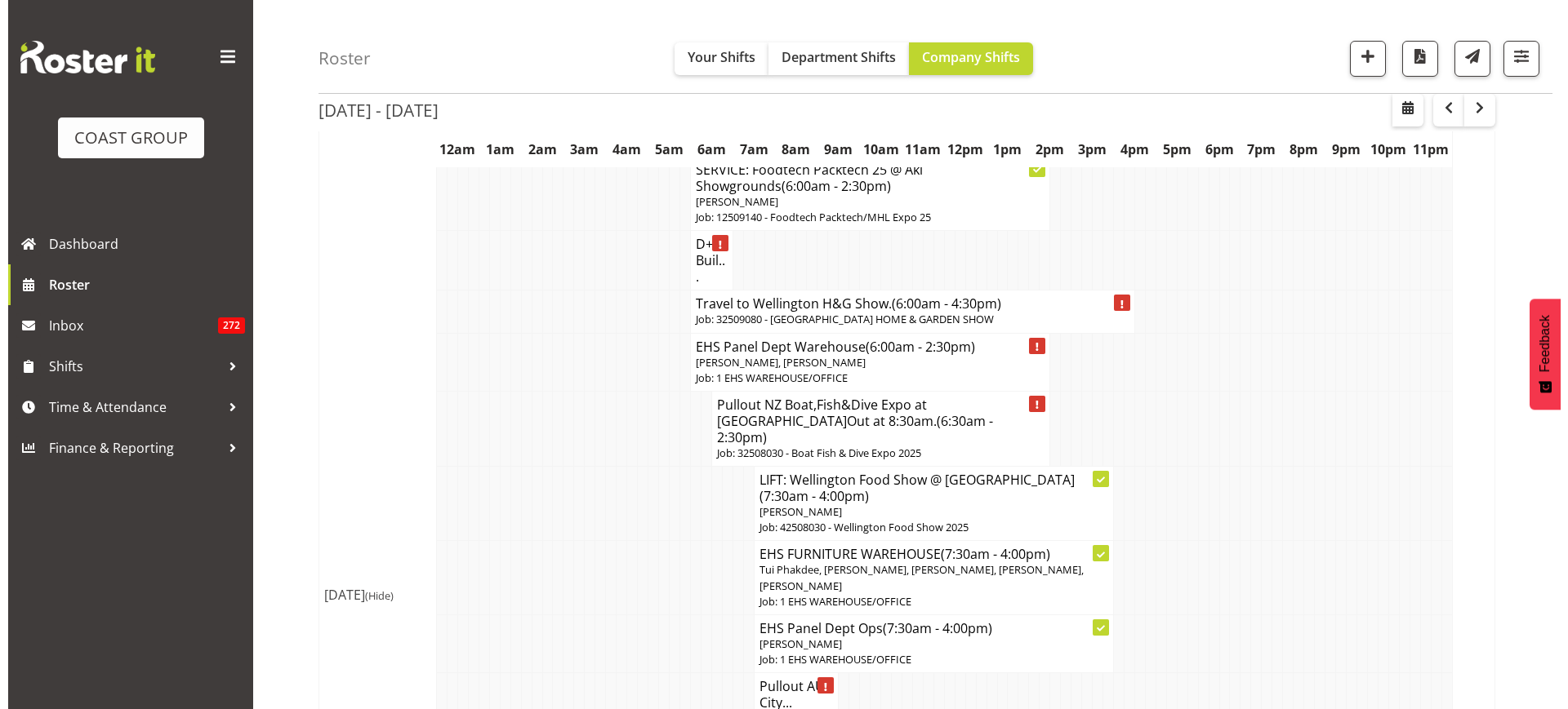
scroll to position [392, 0]
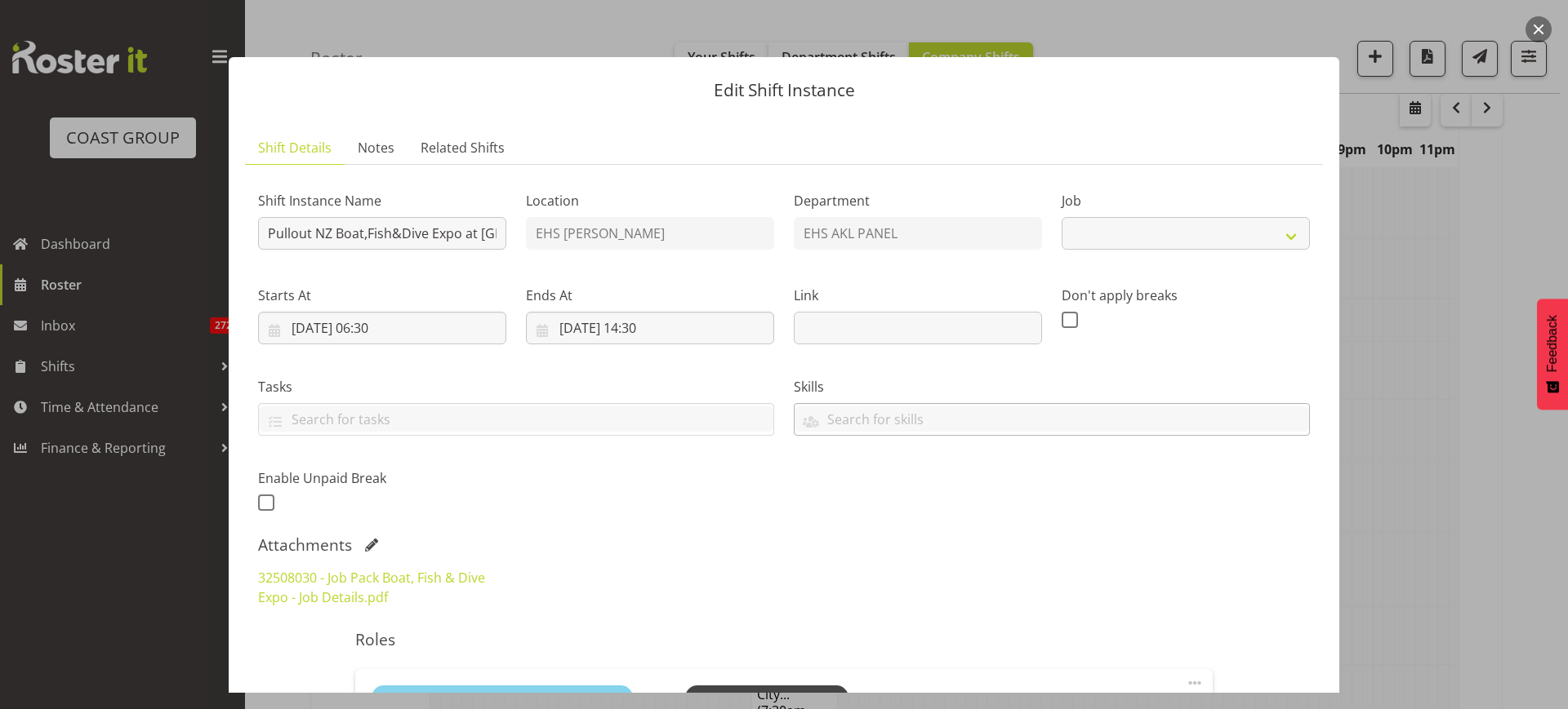
select select "9138"
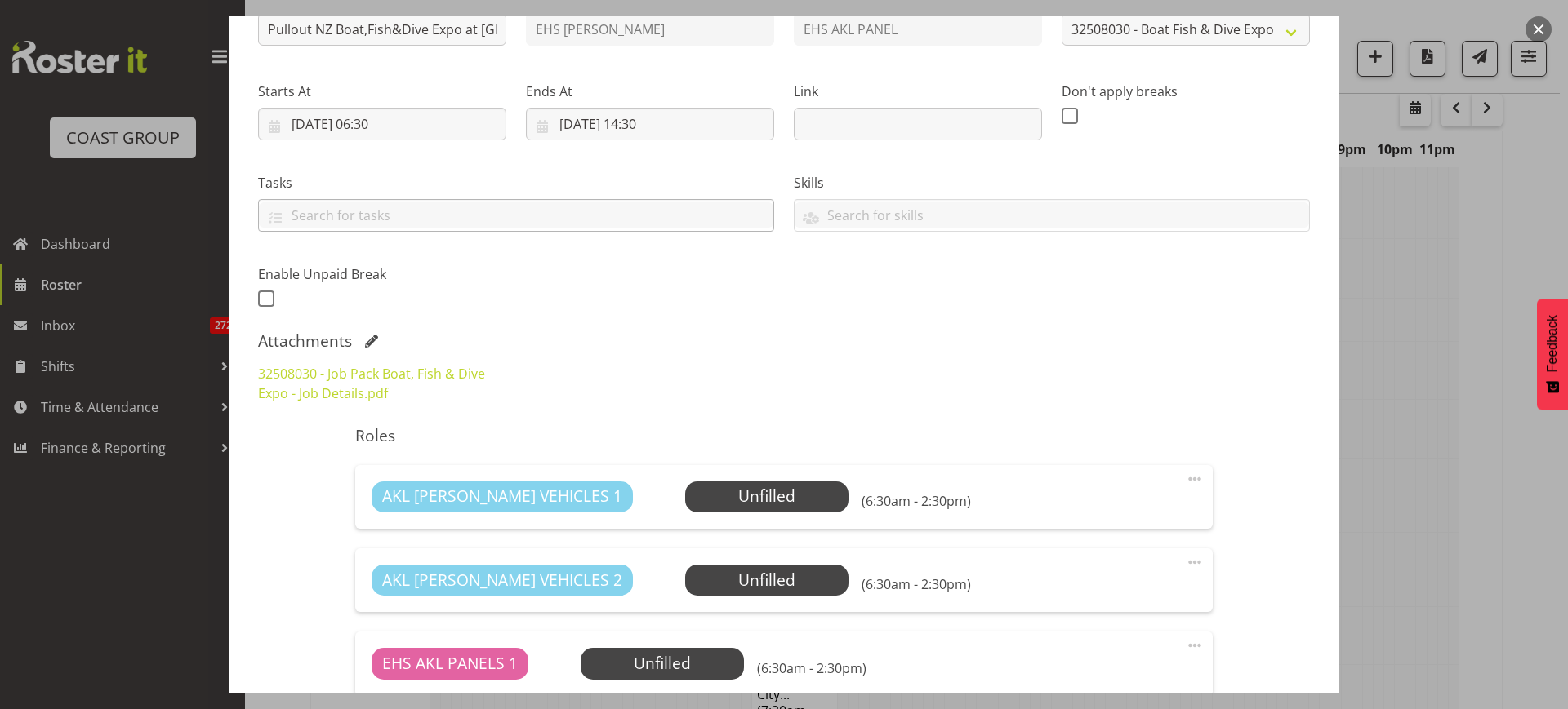
scroll to position [168, 0]
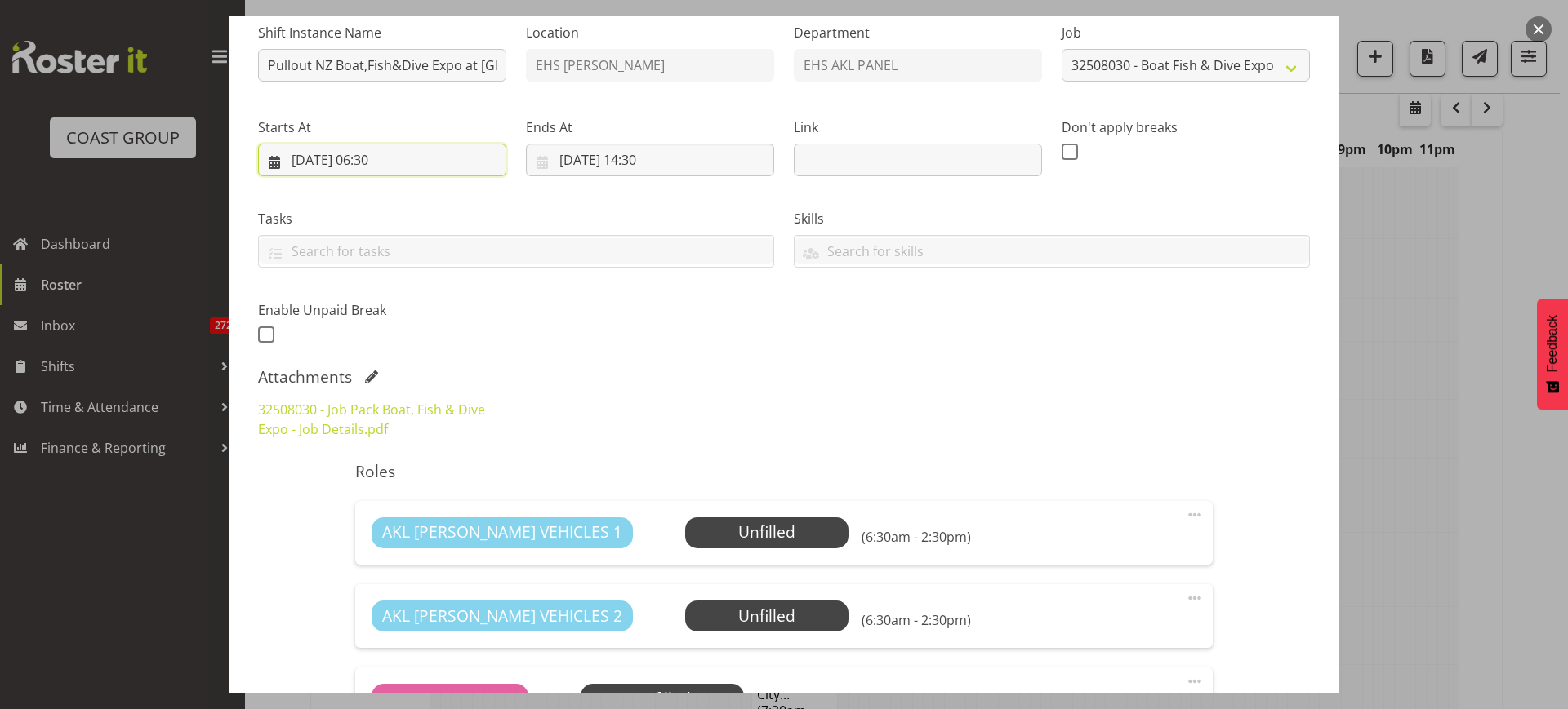
click at [451, 164] on input "[DATE] 06:30" at bounding box center [381, 160] width 248 height 33
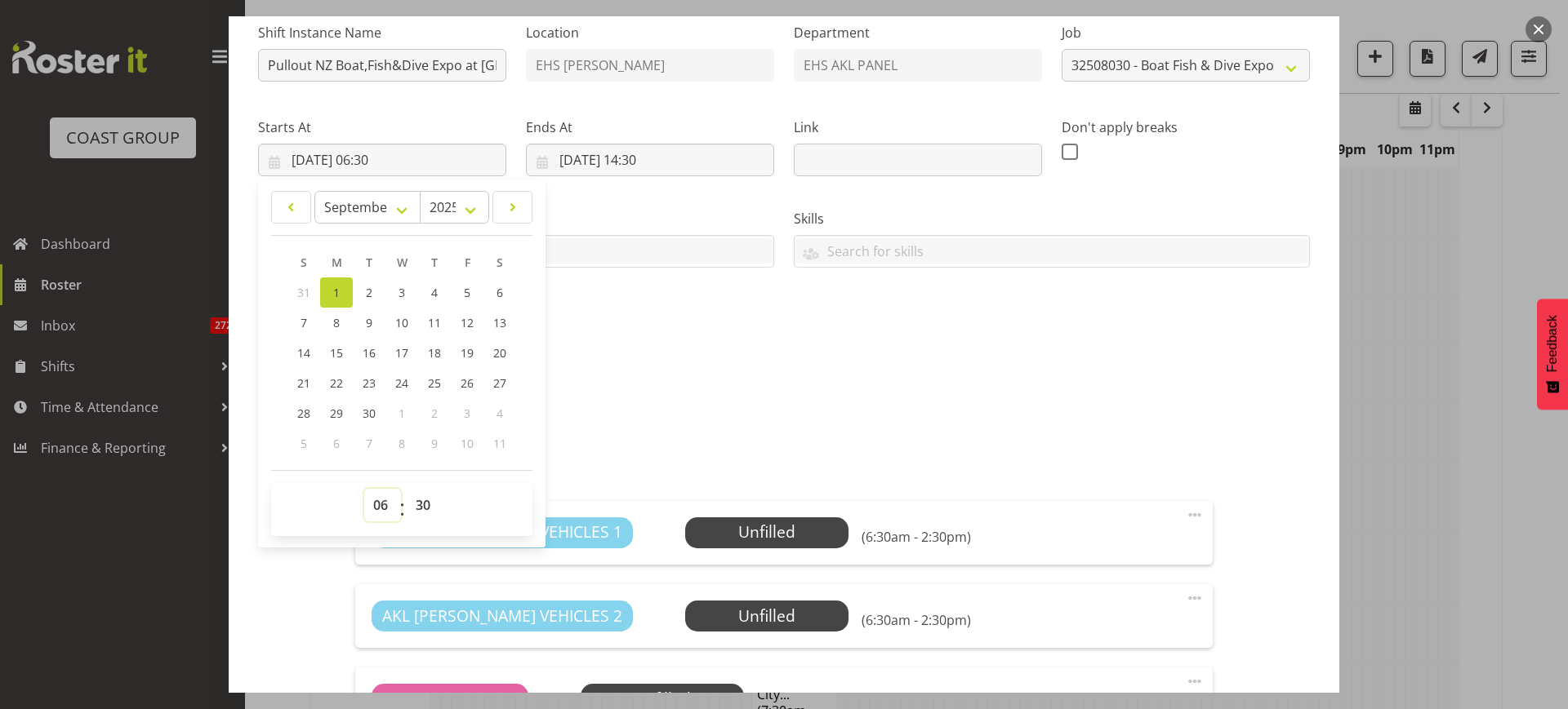
click at [379, 506] on select "00 01 02 03 04 05 06 07 08 09 10 11 12 13 14 15 16 17 18 19 20 21 22 23" at bounding box center [382, 506] width 36 height 33
click at [364, 489] on select "00 01 02 03 04 05 06 07 08 09 10 11 12 13 14 15 16 17 18 19 20 21 22 23" at bounding box center [382, 506] width 36 height 33
click at [701, 156] on input "[DATE] 14:30" at bounding box center [650, 160] width 248 height 33
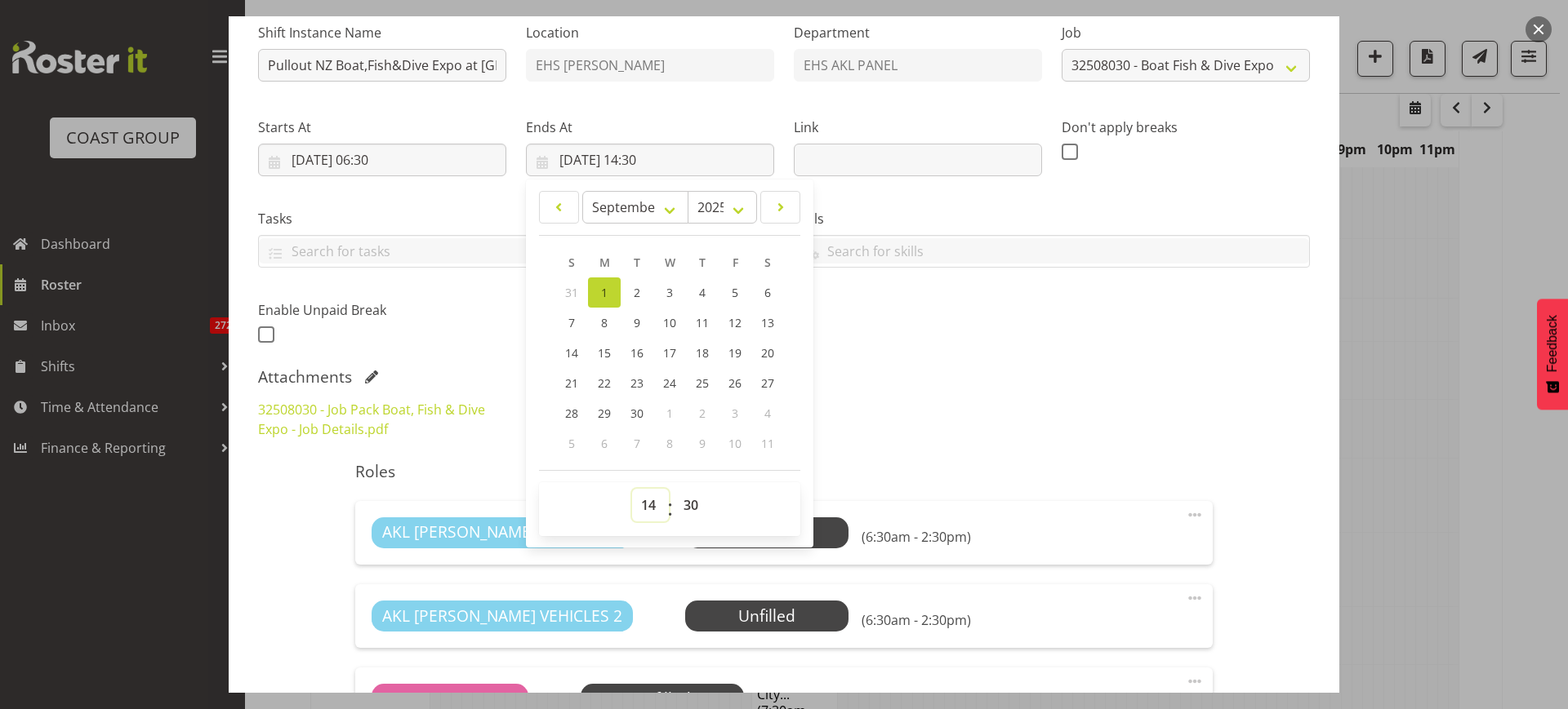
click at [645, 507] on select "00 01 02 03 04 05 06 07 08 09 10 11 12 13 14 15 16 17 18 19 20 21 22 23" at bounding box center [650, 506] width 36 height 33
select select "15"
click at [632, 489] on select "00 01 02 03 04 05 06 07 08 09 10 11 12 13 14 15 16 17 18 19 20 21 22 23" at bounding box center [650, 506] width 36 height 33
type input "[DATE] 15:30"
click at [970, 344] on div "Shift Instance Name Pullout NZ Boat,Fish&Dive Expo at [GEOGRAPHIC_DATA]Out at 8…" at bounding box center [784, 179] width 1072 height 358
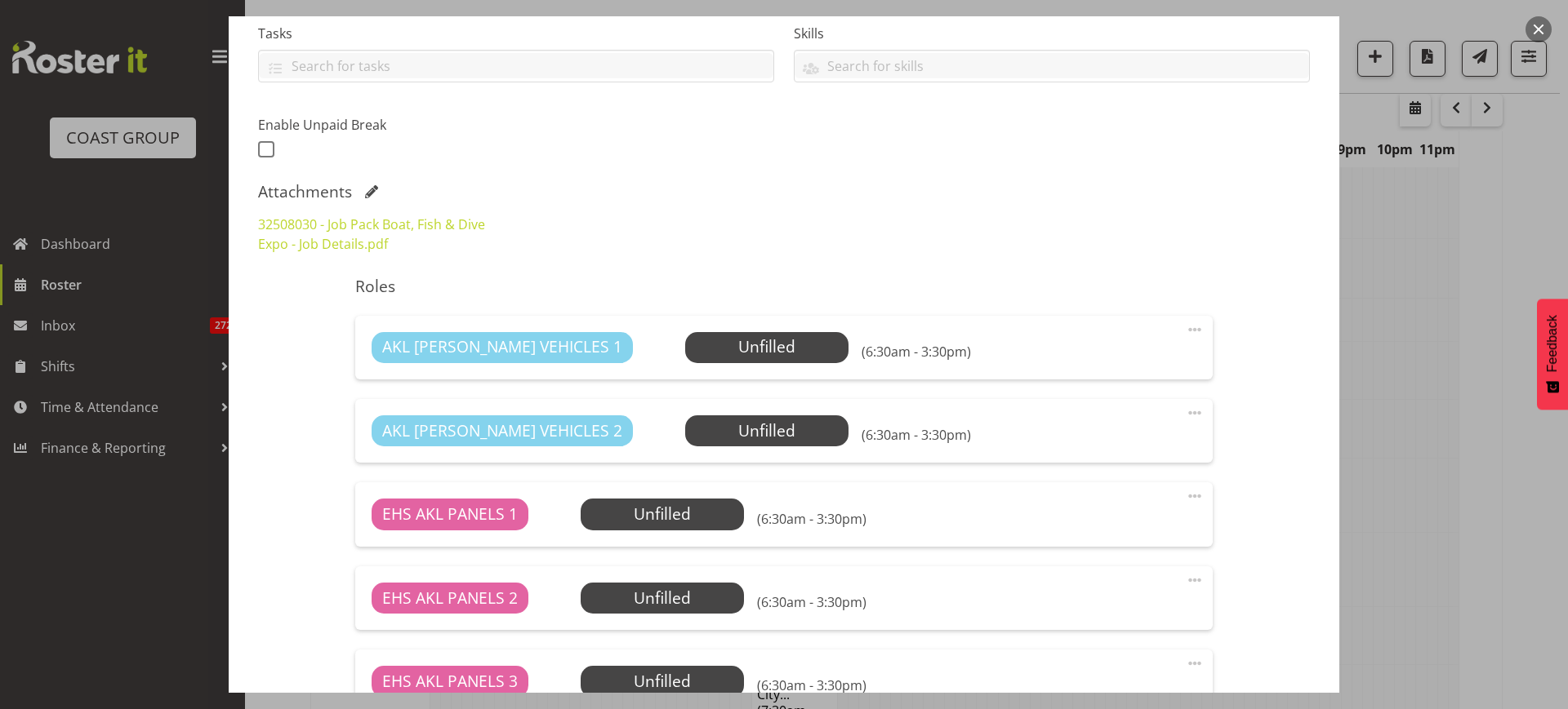
scroll to position [577, 0]
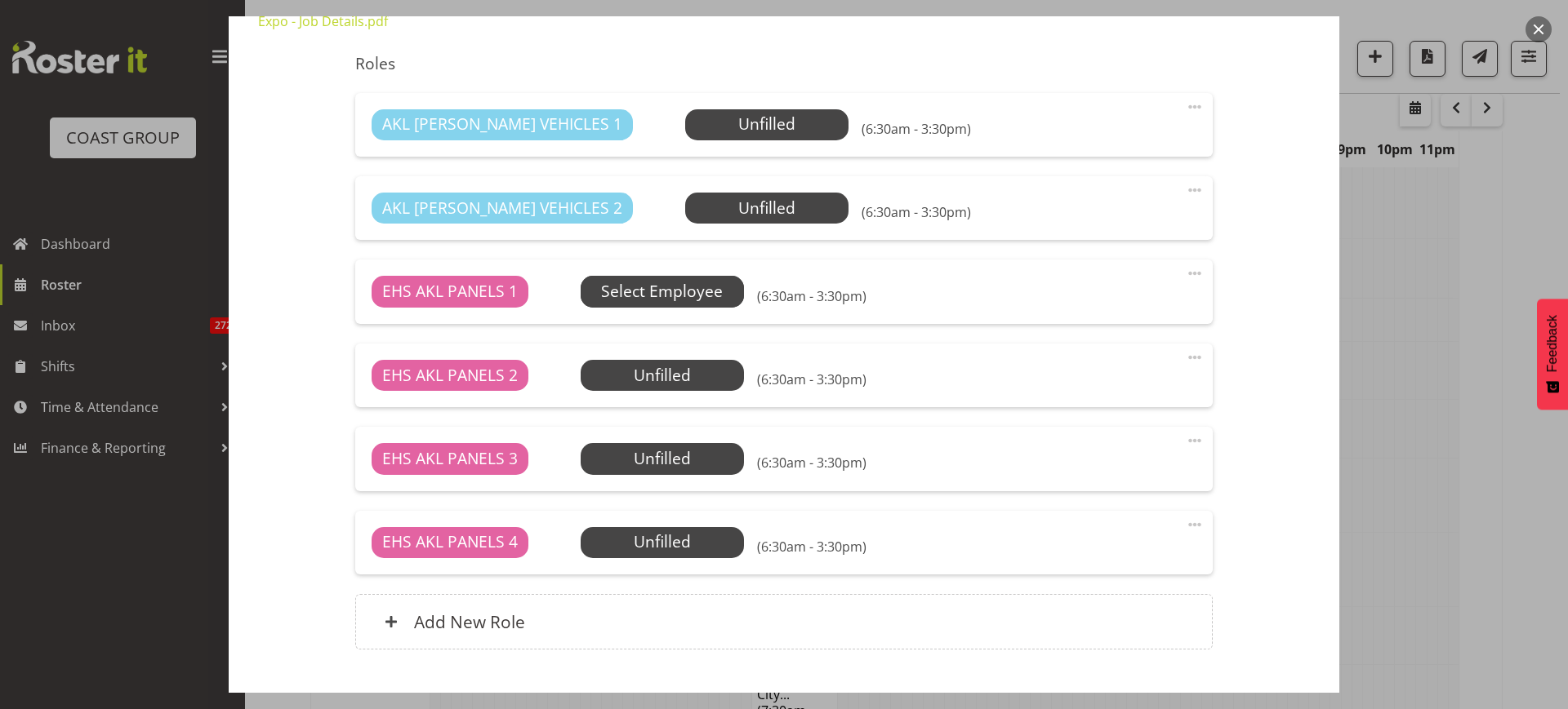
click at [0, 0] on span "Select Employee" at bounding box center [0, 0] width 0 height 0
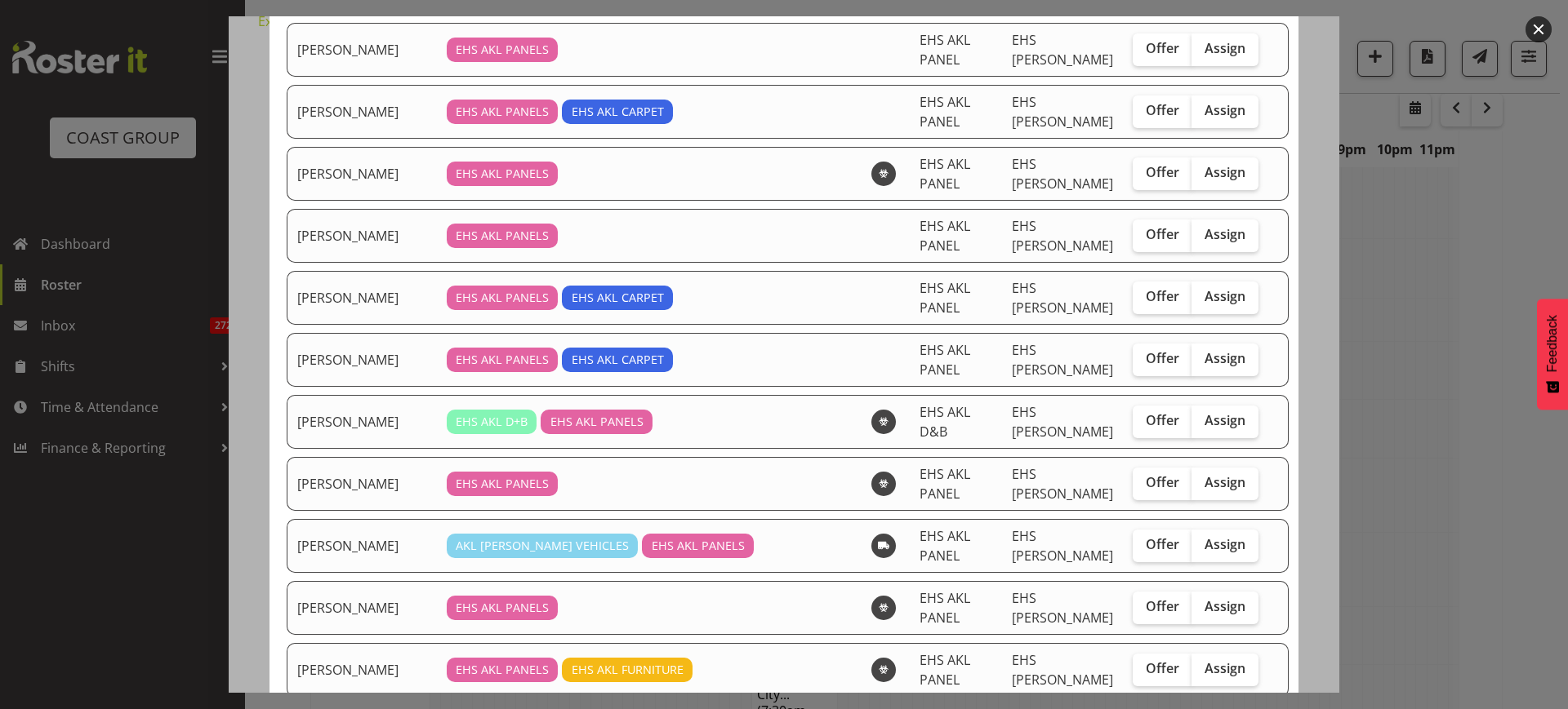
scroll to position [510, 0]
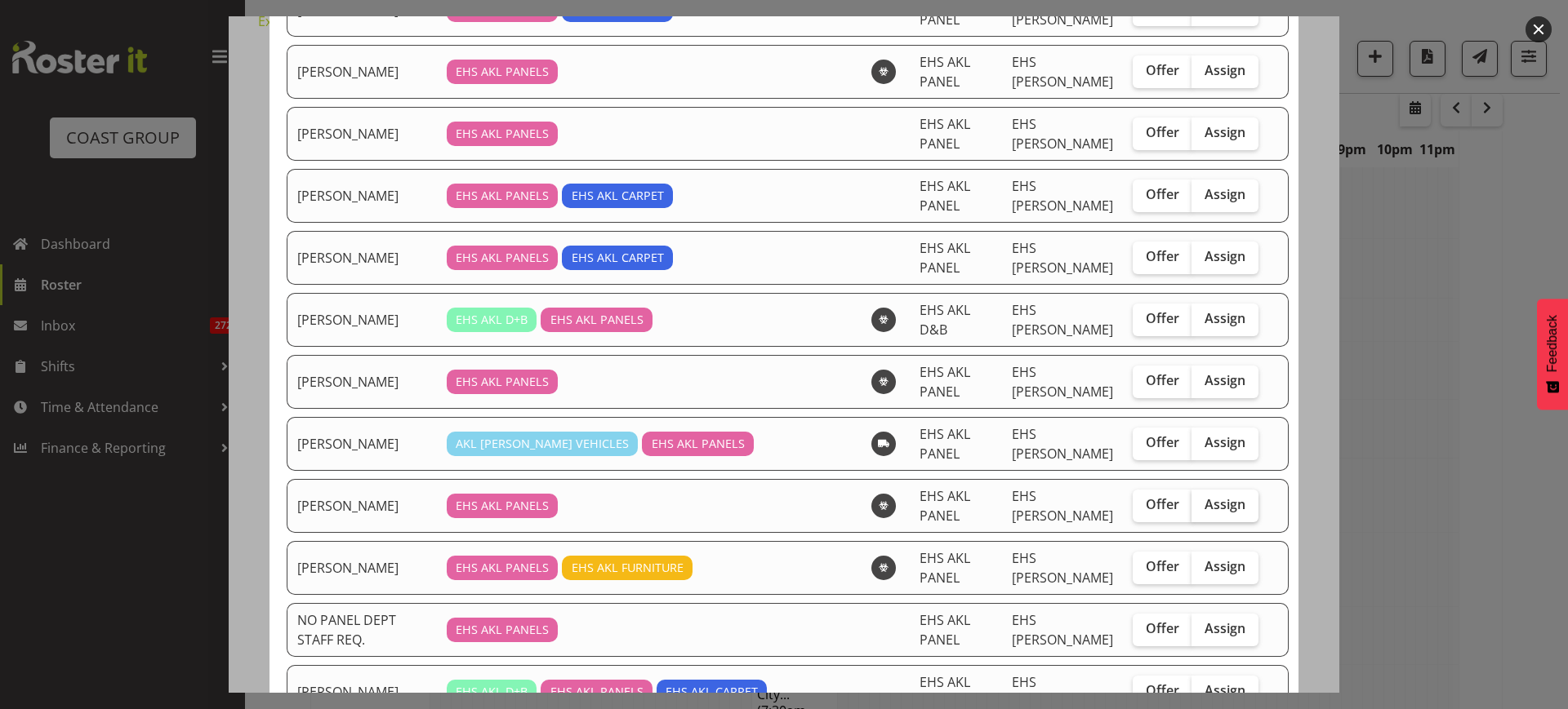
click at [1205, 504] on span "Assign" at bounding box center [1225, 504] width 41 height 16
click at [1198, 504] on input "Assign" at bounding box center [1197, 505] width 10 height 10
checkbox input "true"
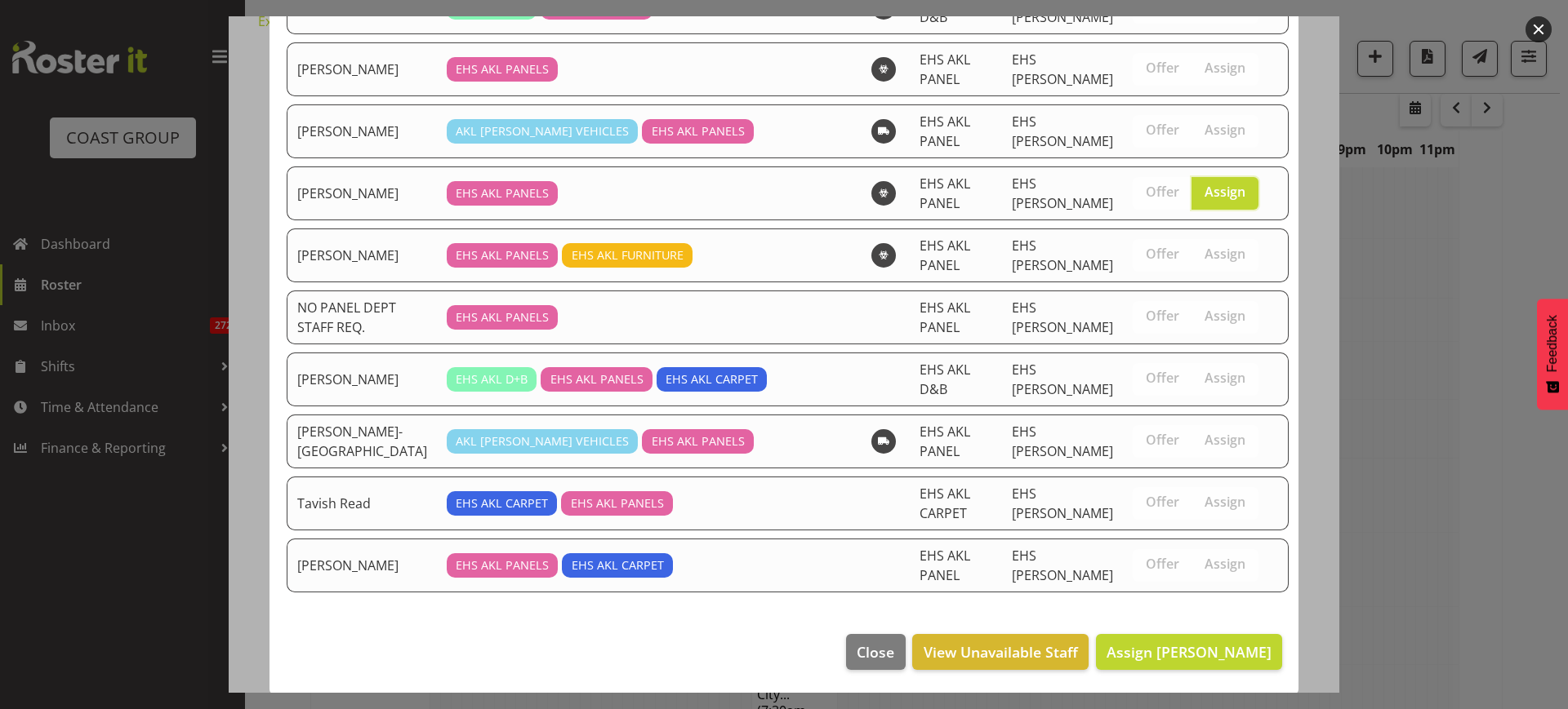
scroll to position [825, 0]
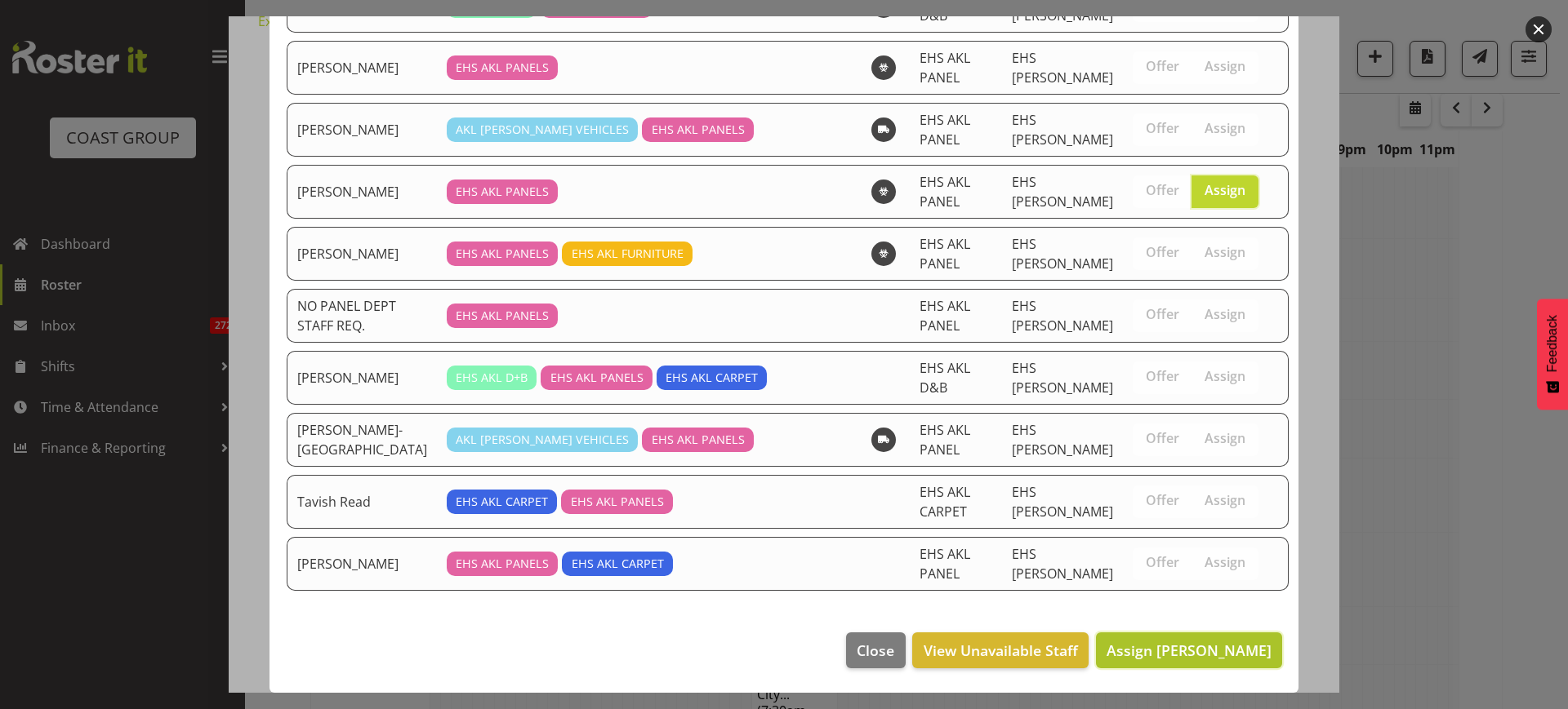
click at [1150, 655] on span "Assign [PERSON_NAME]" at bounding box center [1188, 650] width 165 height 20
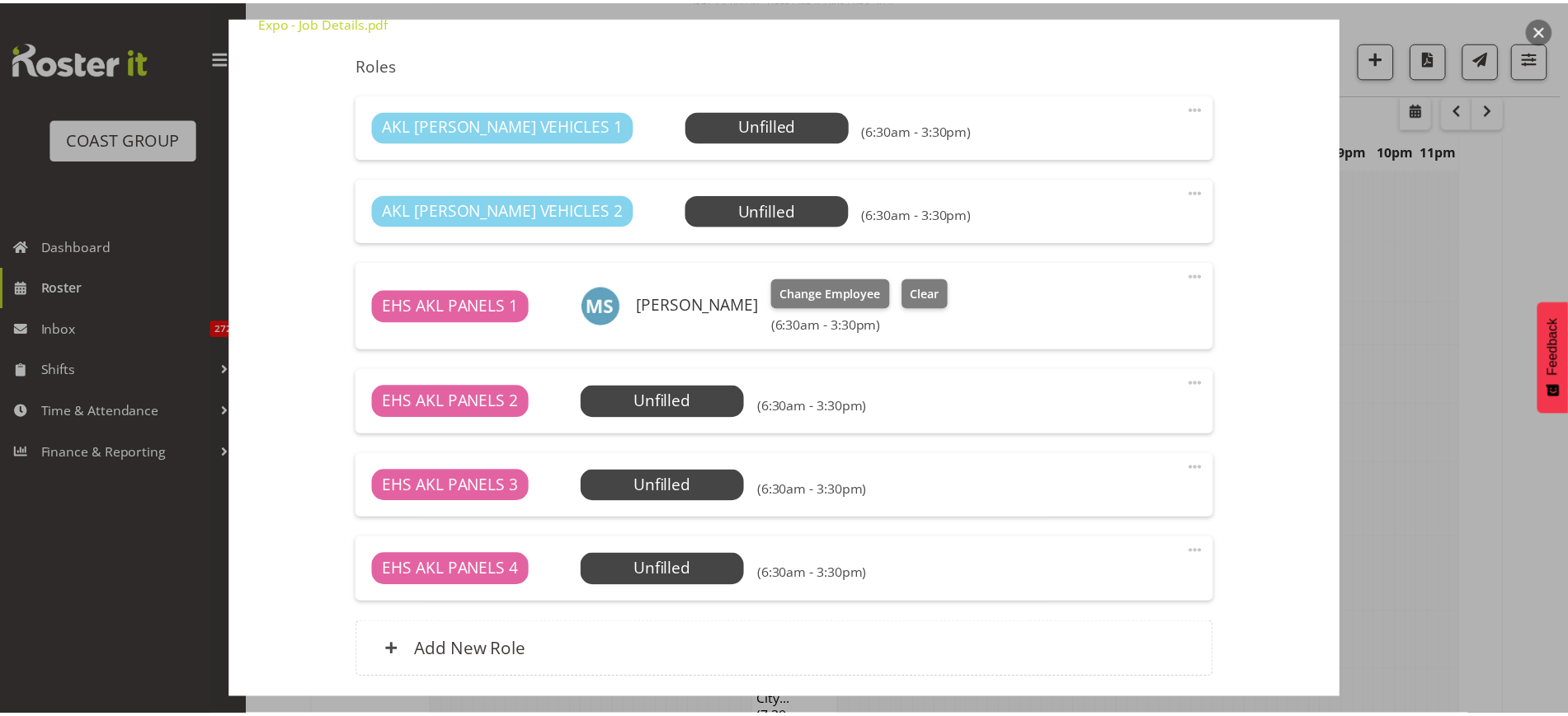
scroll to position [404, 0]
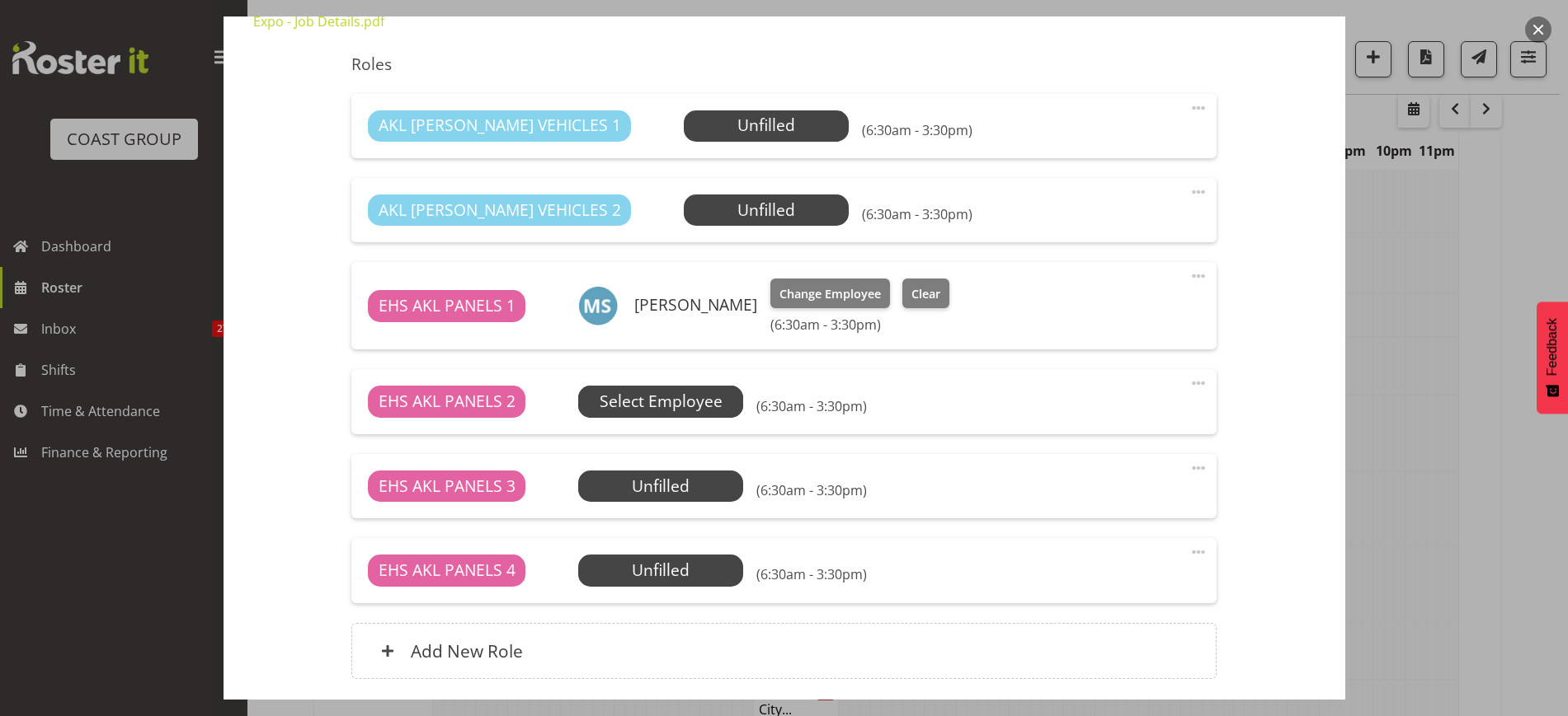
click at [0, 0] on span "Select Employee" at bounding box center [0, 0] width 0 height 0
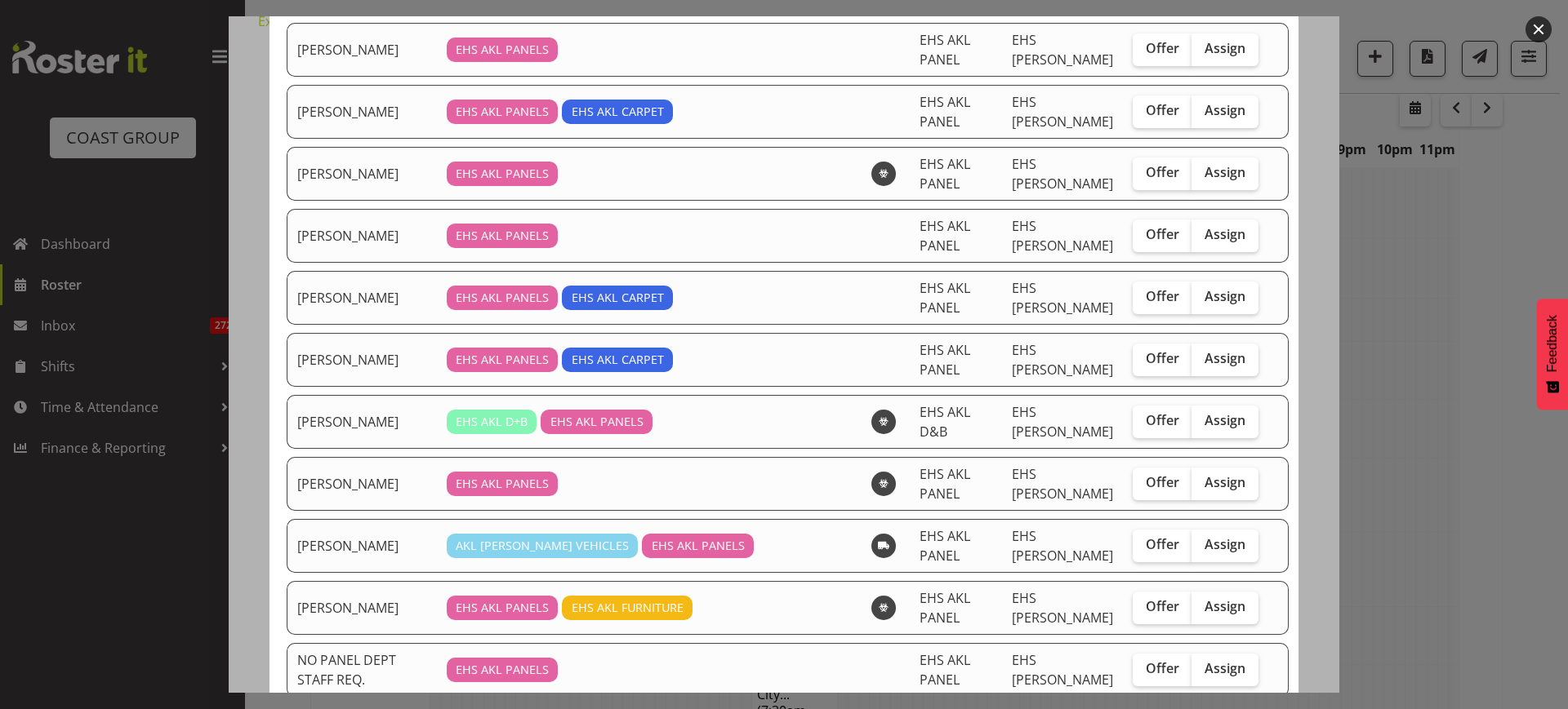
scroll to position [510, 0]
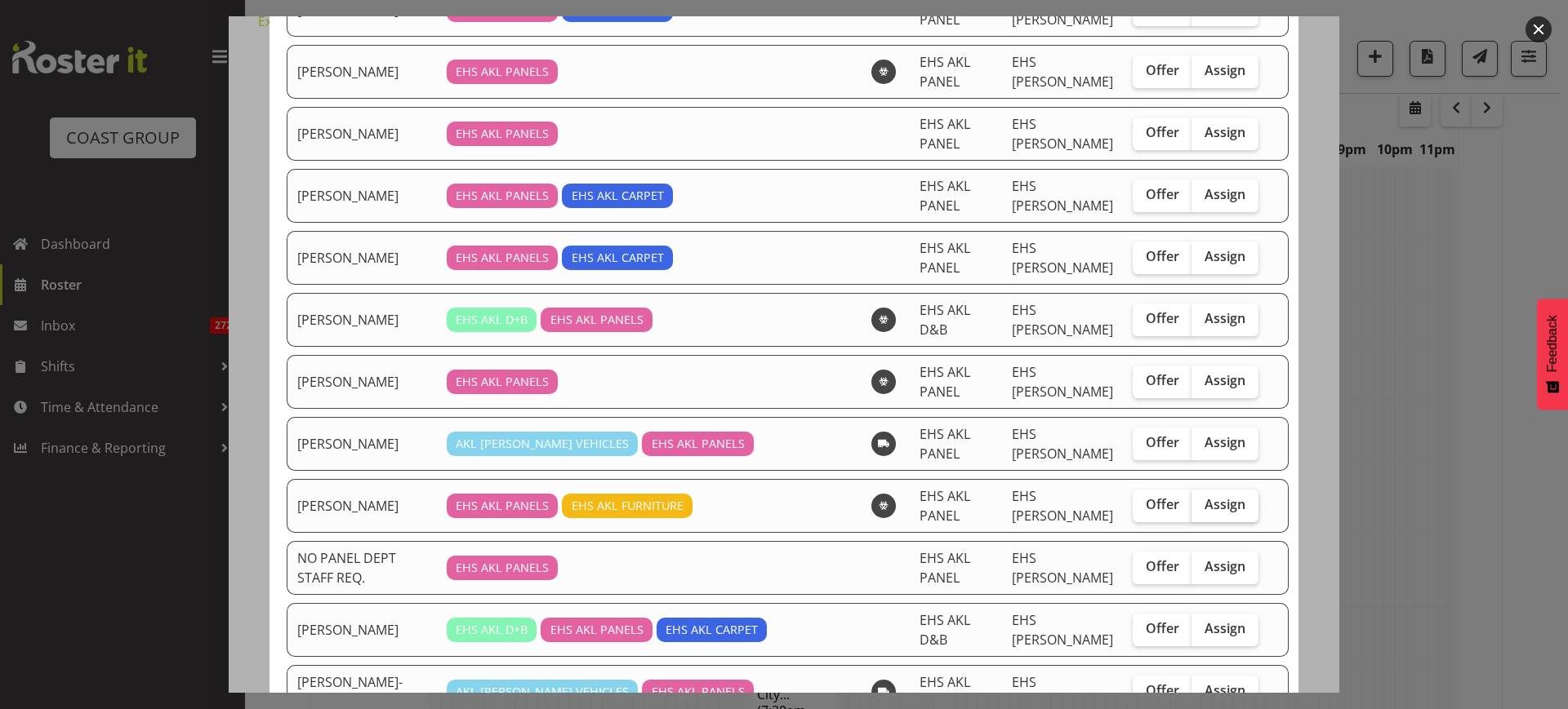
click at [1205, 510] on span "Assign" at bounding box center [1225, 504] width 41 height 16
click at [1197, 510] on input "Assign" at bounding box center [1197, 505] width 10 height 10
checkbox input "true"
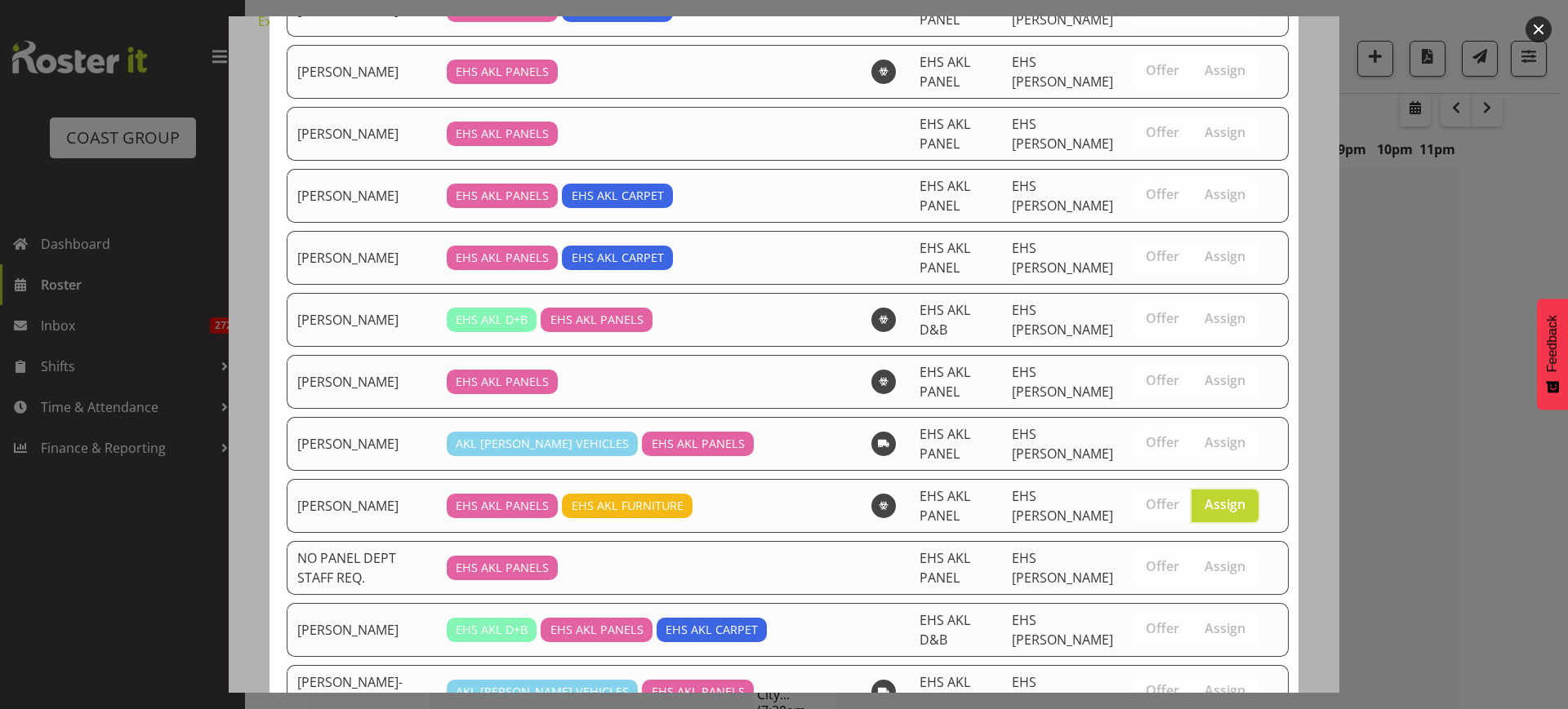
scroll to position [763, 0]
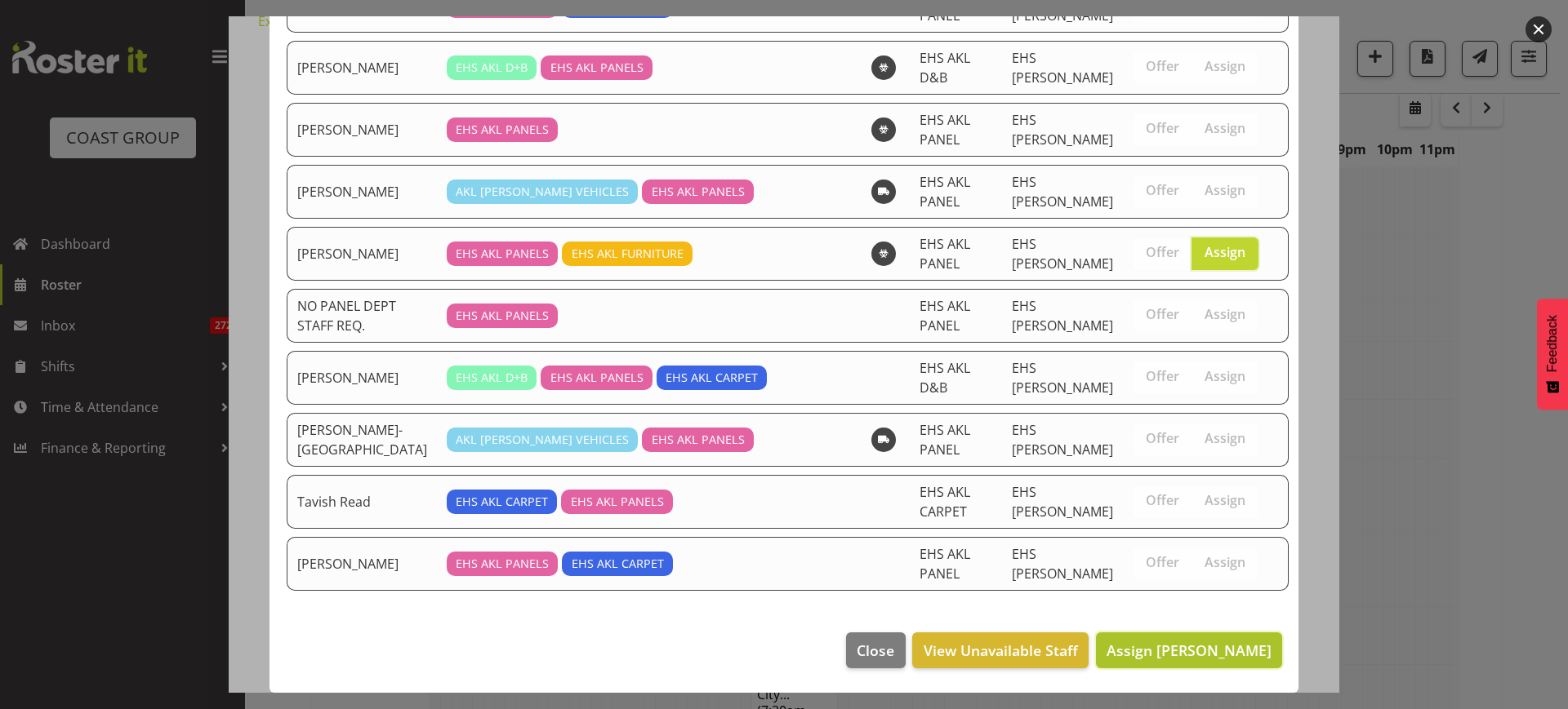
click at [1133, 655] on span "Assign [PERSON_NAME]" at bounding box center [1188, 650] width 165 height 20
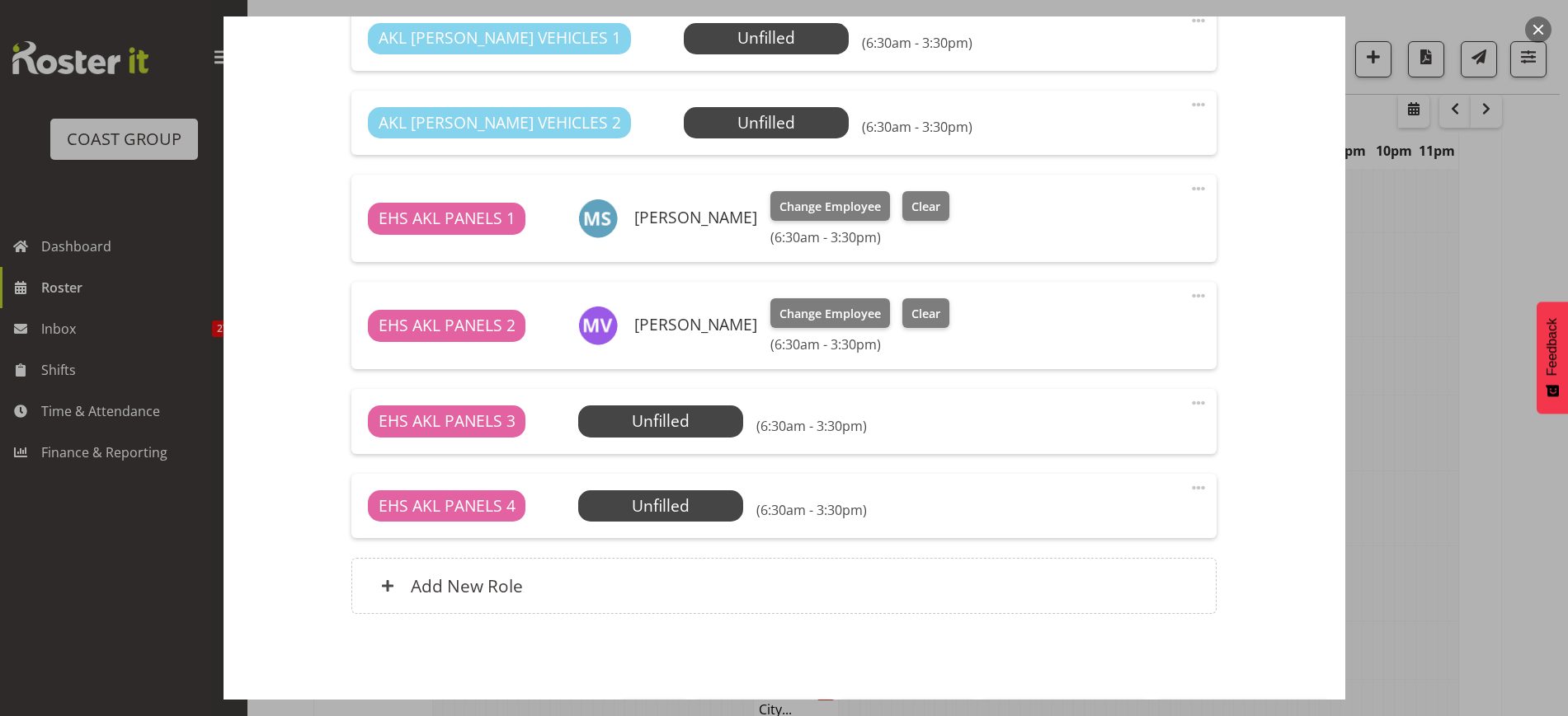
scroll to position [731, 0]
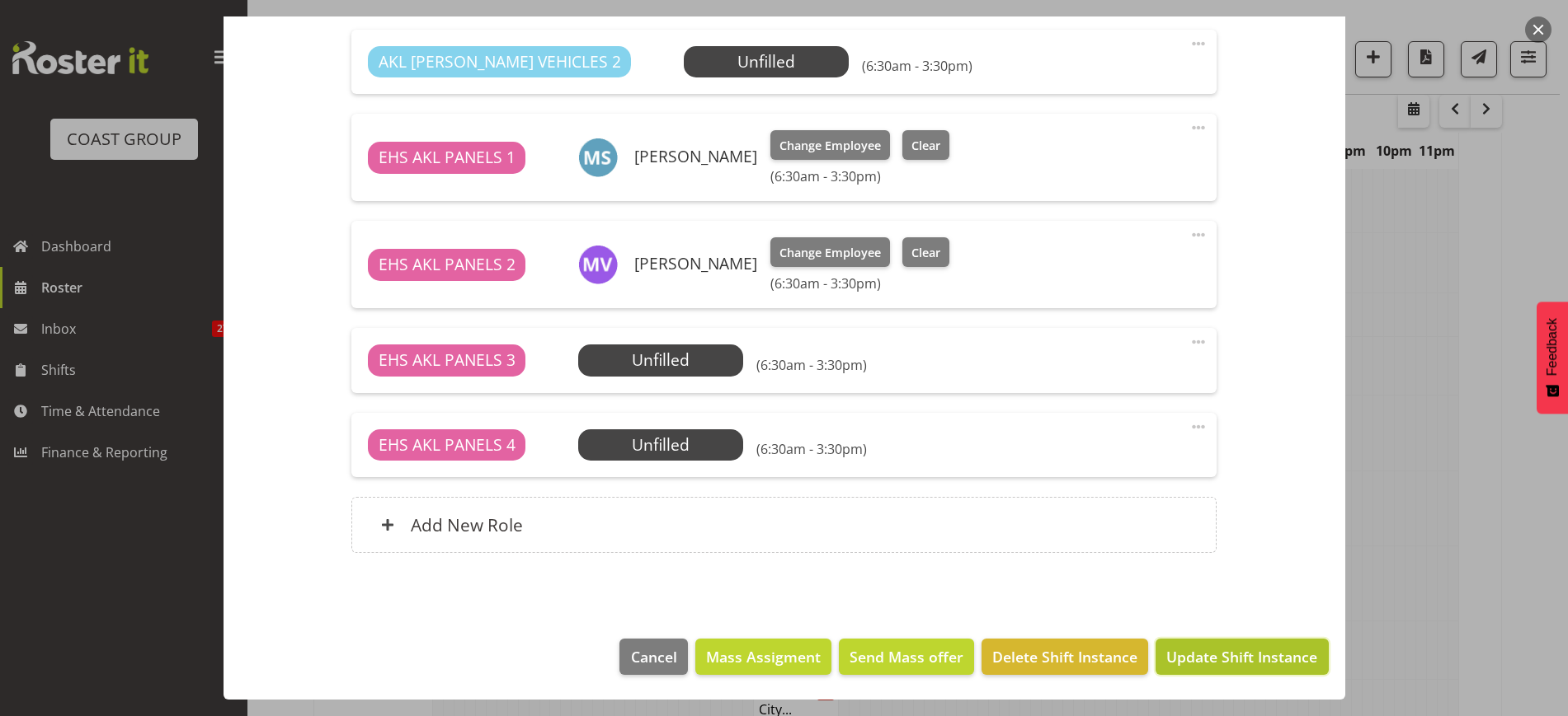
click at [1189, 652] on span "Update Shift Instance" at bounding box center [1241, 657] width 151 height 22
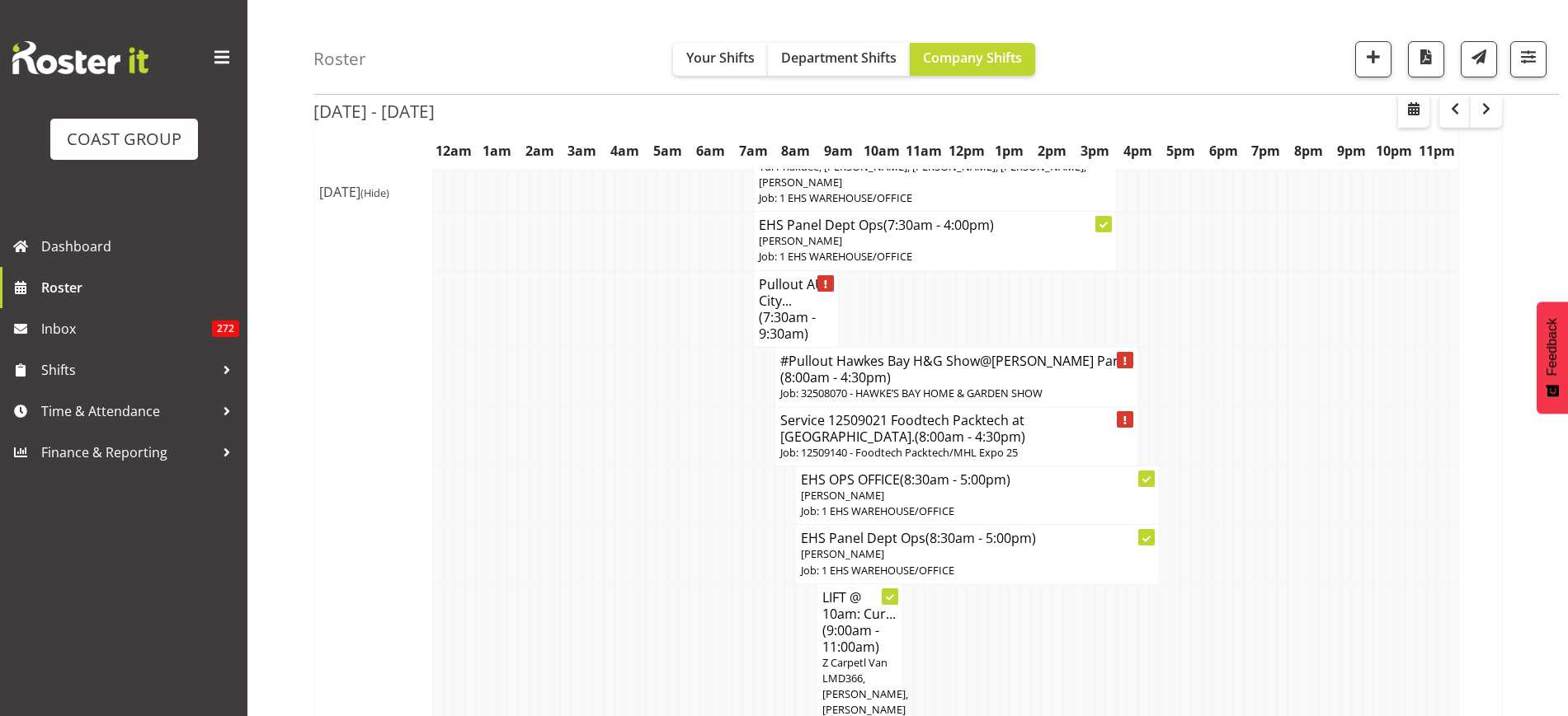
scroll to position [816, 0]
click at [882, 376] on h4 "#Pullout Hawkes Bay H&G Show@[PERSON_NAME] Park. (8:00am - 4:30pm)" at bounding box center [956, 366] width 352 height 33
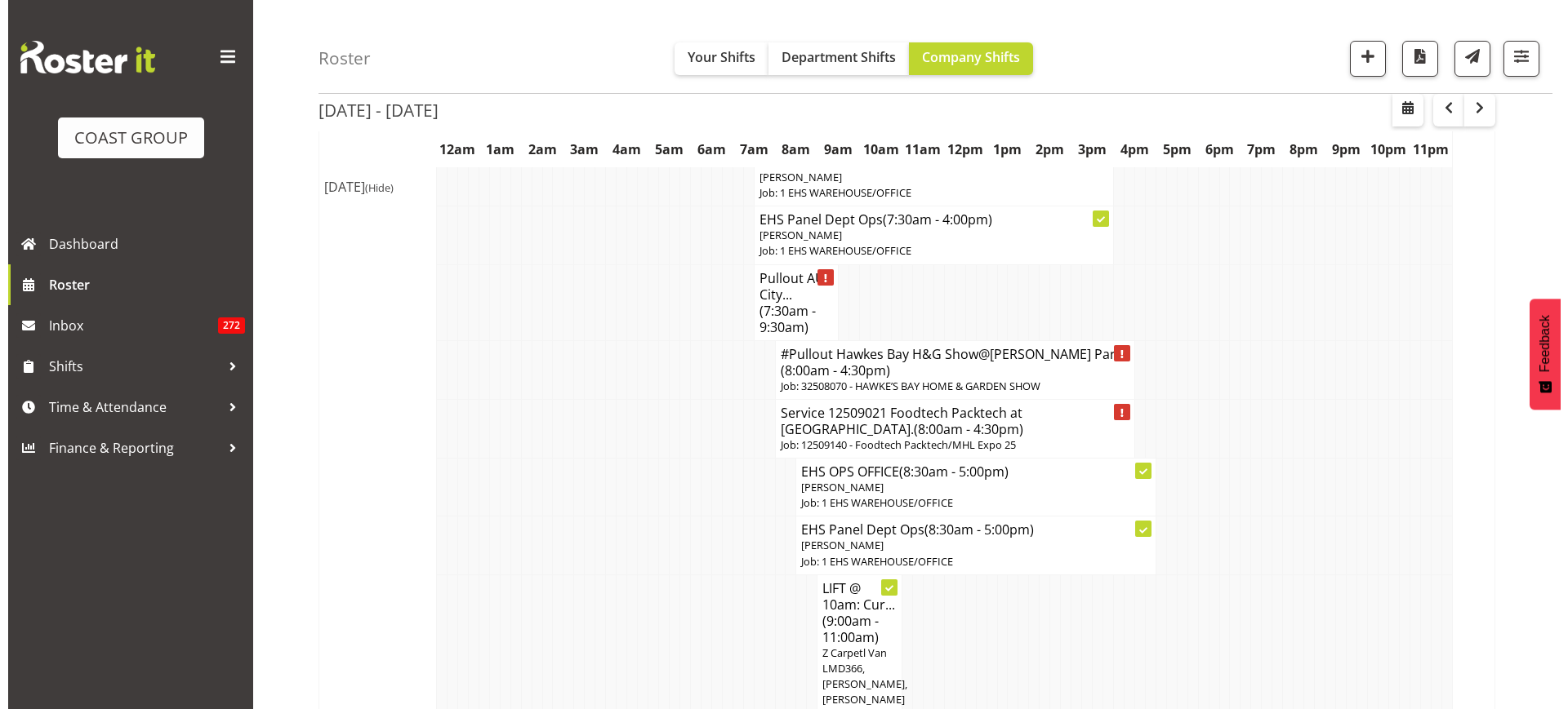
scroll to position [800, 0]
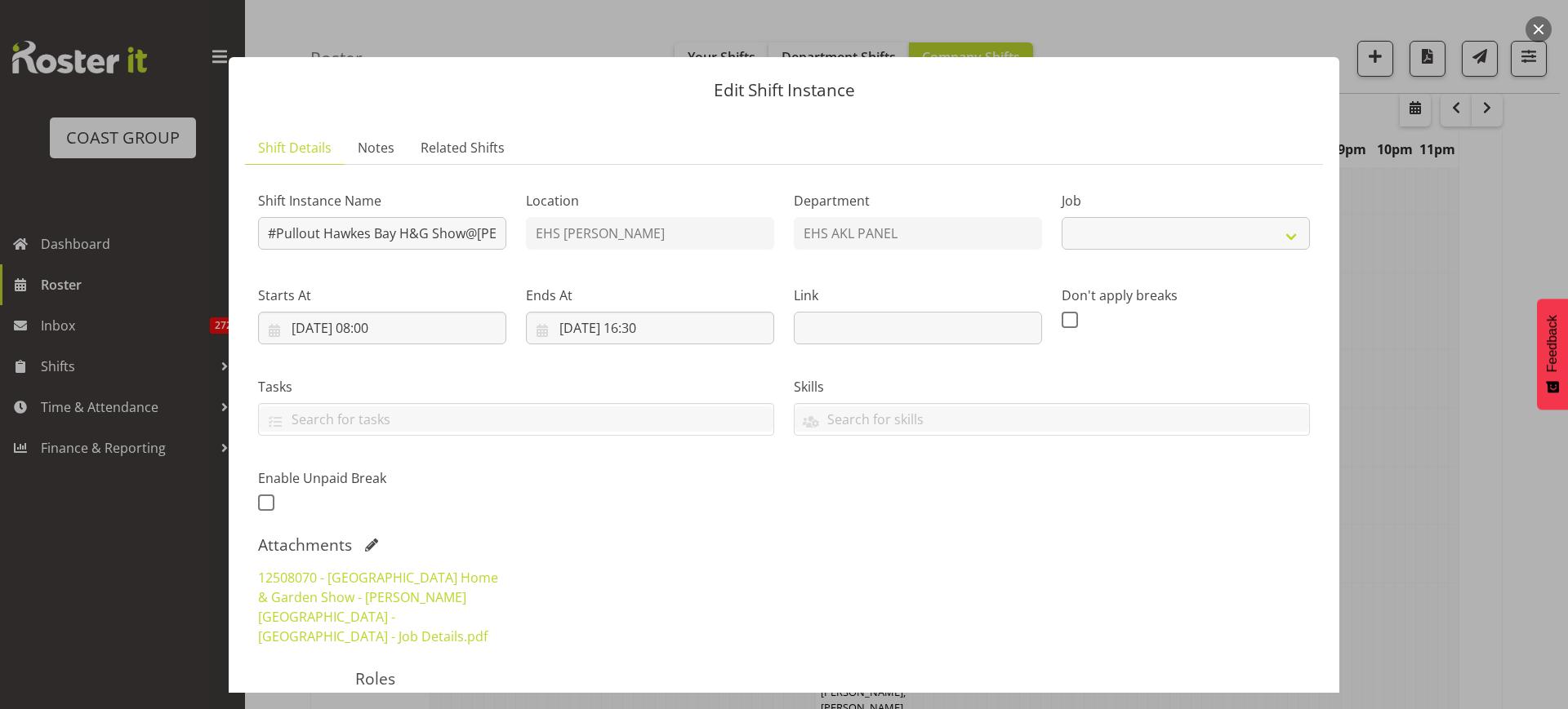
select select "9236"
click at [279, 235] on input "#Pullout Hawkes Bay H&G Show@[PERSON_NAME] Park." at bounding box center [381, 233] width 248 height 33
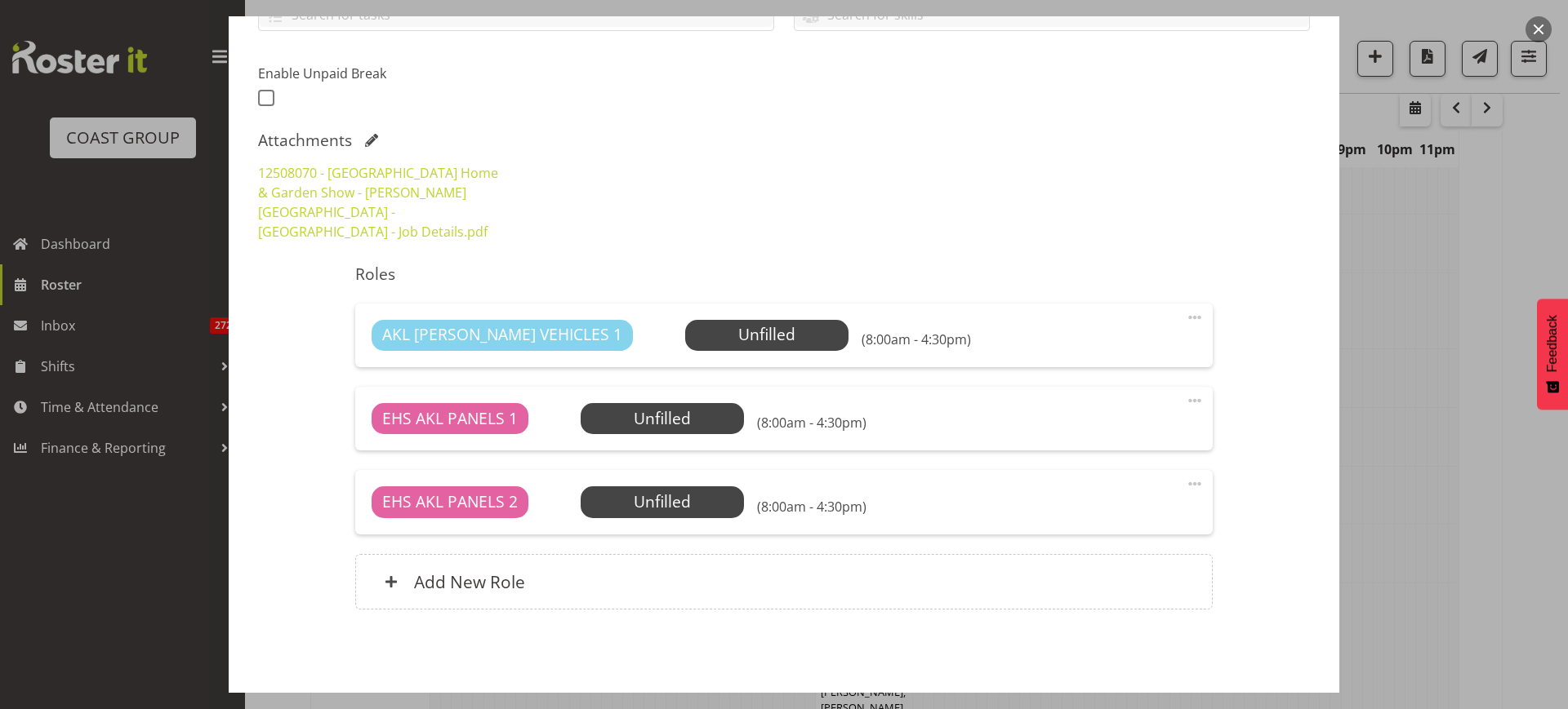
scroll to position [408, 0]
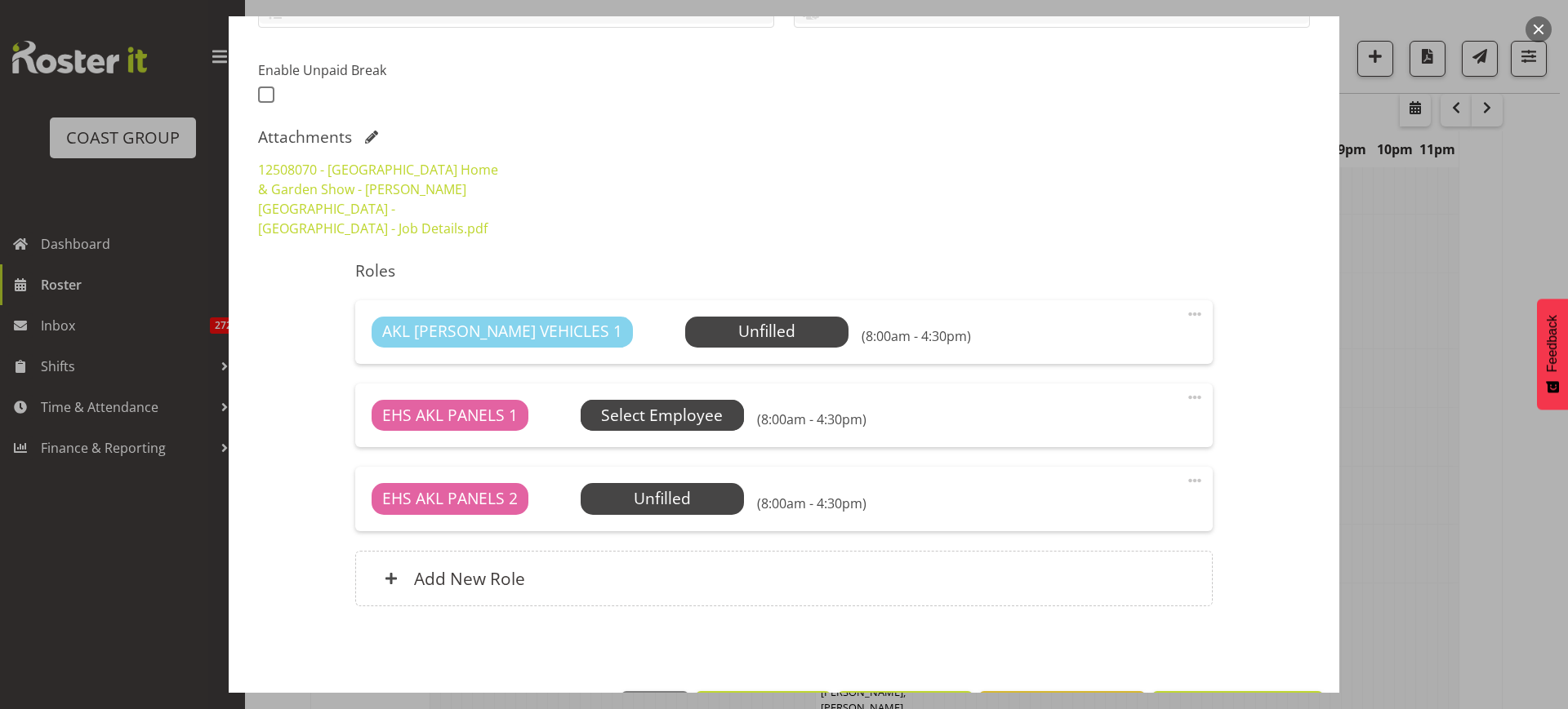
type input "Pullout Hawkes Bay H&G Show@[PERSON_NAME] Park."
click at [0, 0] on span "Select Employee" at bounding box center [0, 0] width 0 height 0
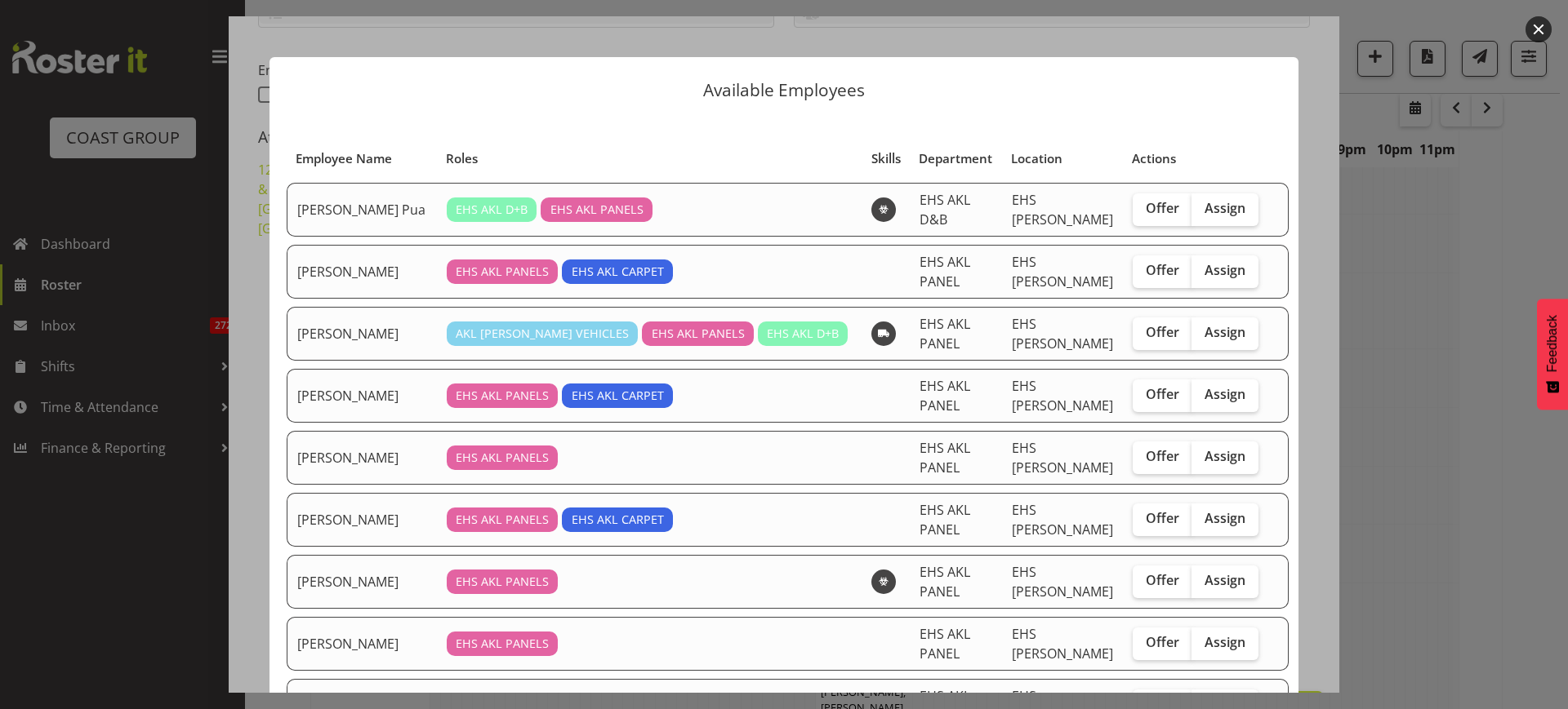
scroll to position [102, 0]
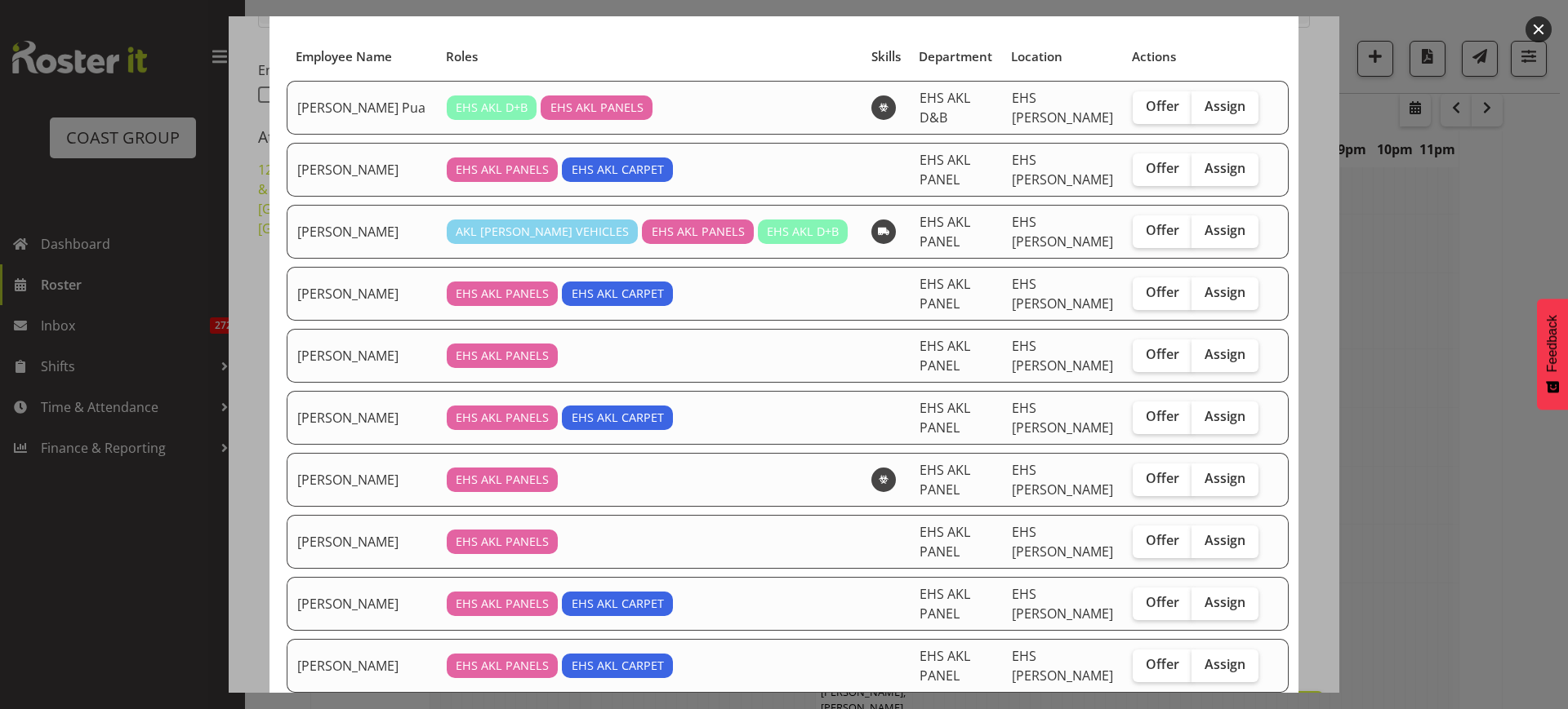
click at [1541, 36] on button "button" at bounding box center [1539, 29] width 26 height 26
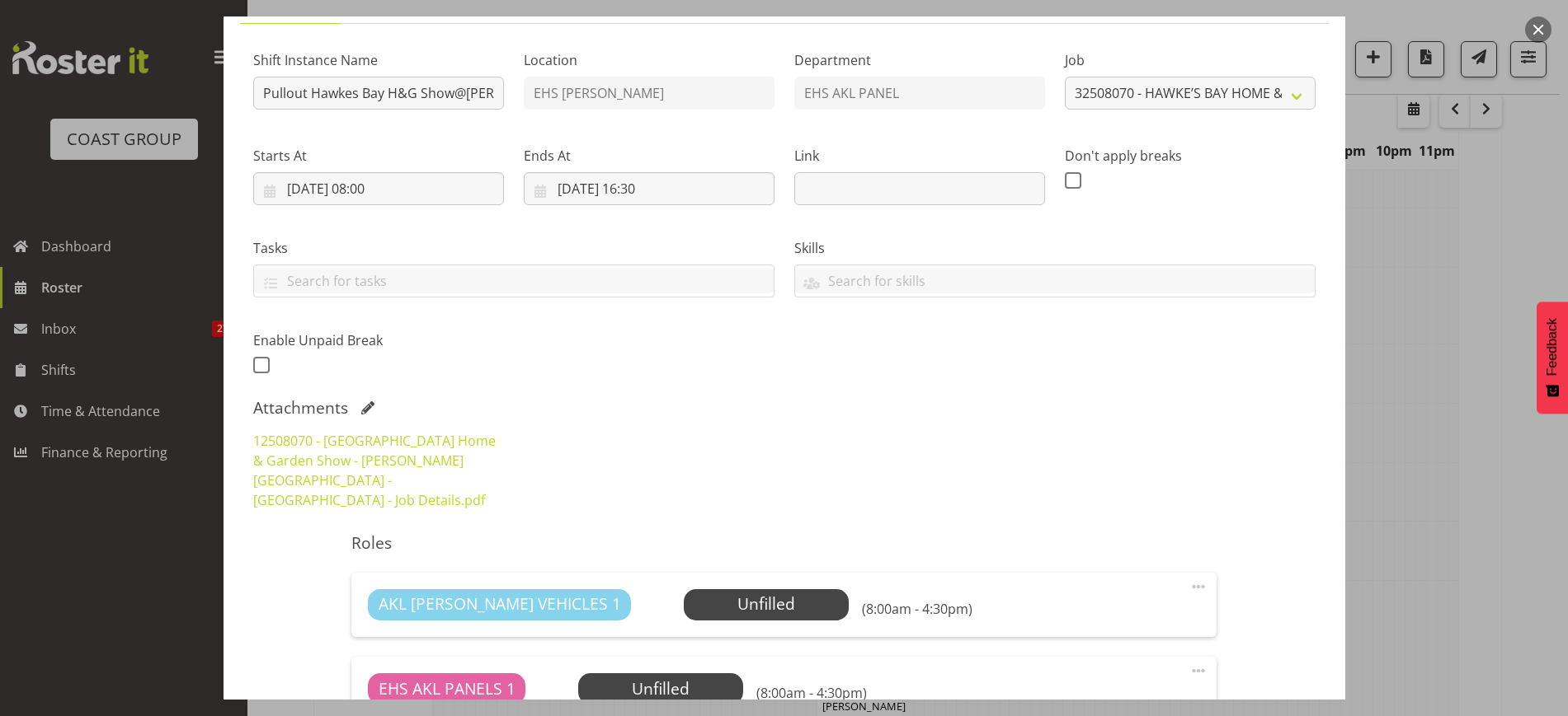
scroll to position [245, 0]
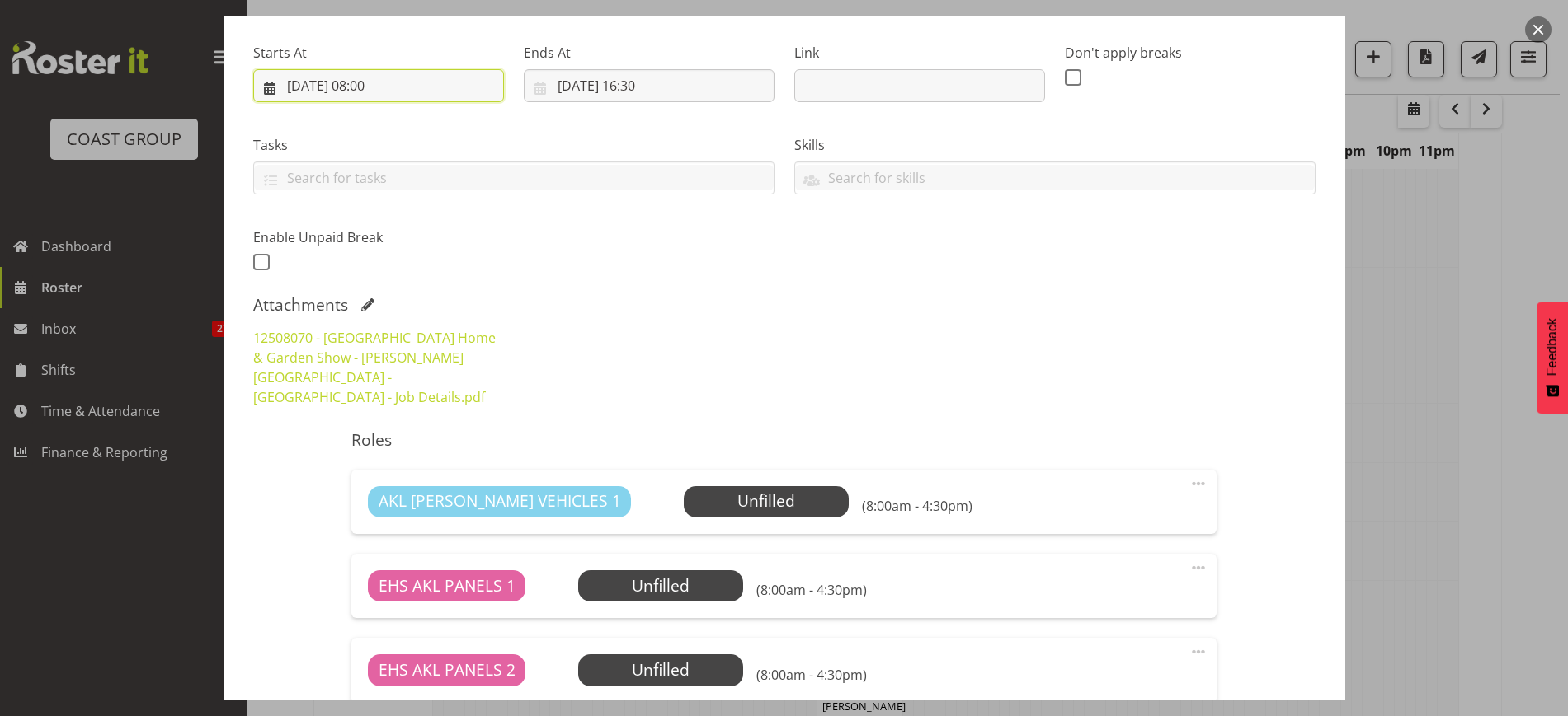
click at [436, 93] on input "[DATE] 08:00" at bounding box center [378, 86] width 251 height 33
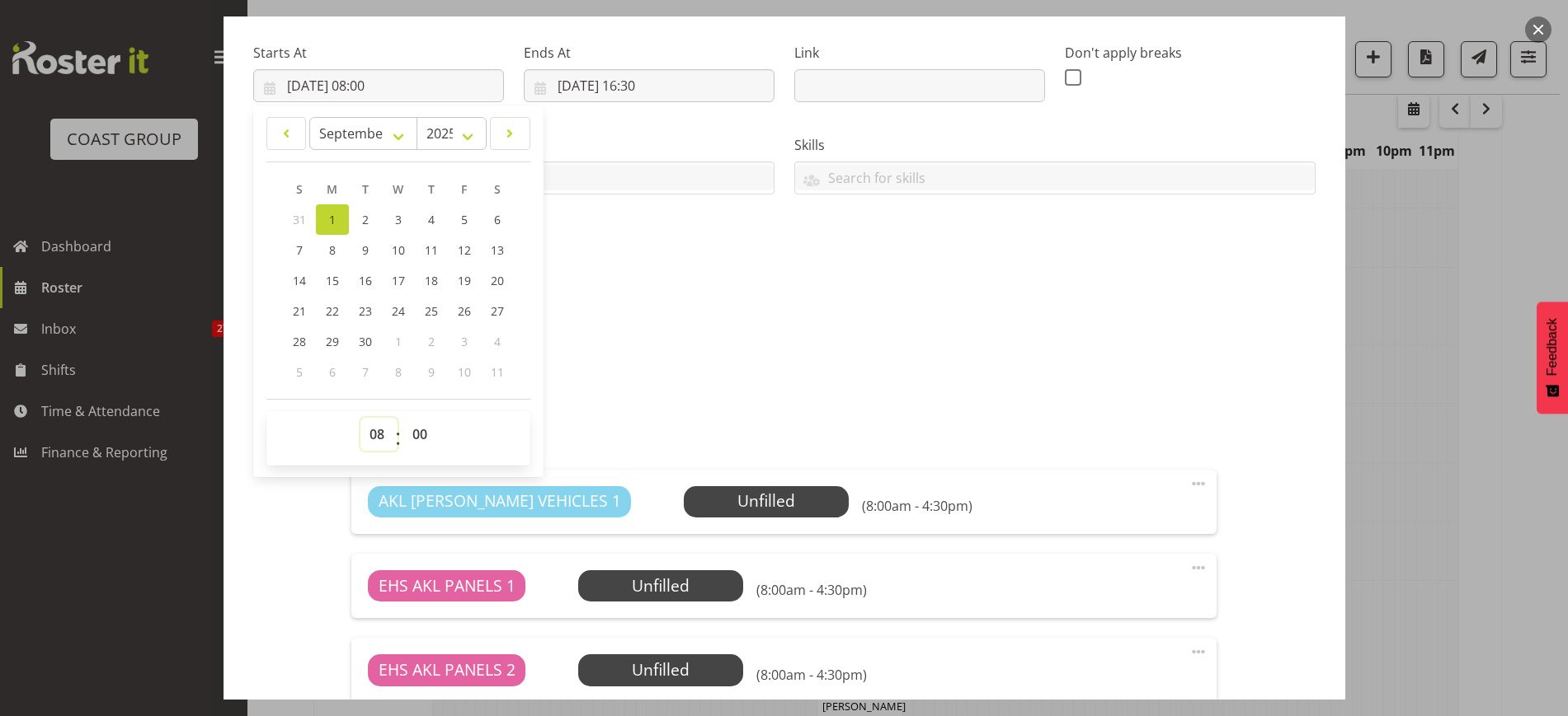
click at [376, 434] on select "00 01 02 03 04 05 06 07 08 09 10 11 12 13 14 15 16 17 18 19 20 21 22 23" at bounding box center [379, 435] width 37 height 33
select select "7"
click at [361, 418] on select "00 01 02 03 04 05 06 07 08 09 10 11 12 13 14 15 16 17 18 19 20 21 22 23" at bounding box center [379, 435] width 37 height 33
type input "[DATE] 07:00"
click at [695, 81] on input "[DATE] 16:30" at bounding box center [649, 86] width 251 height 33
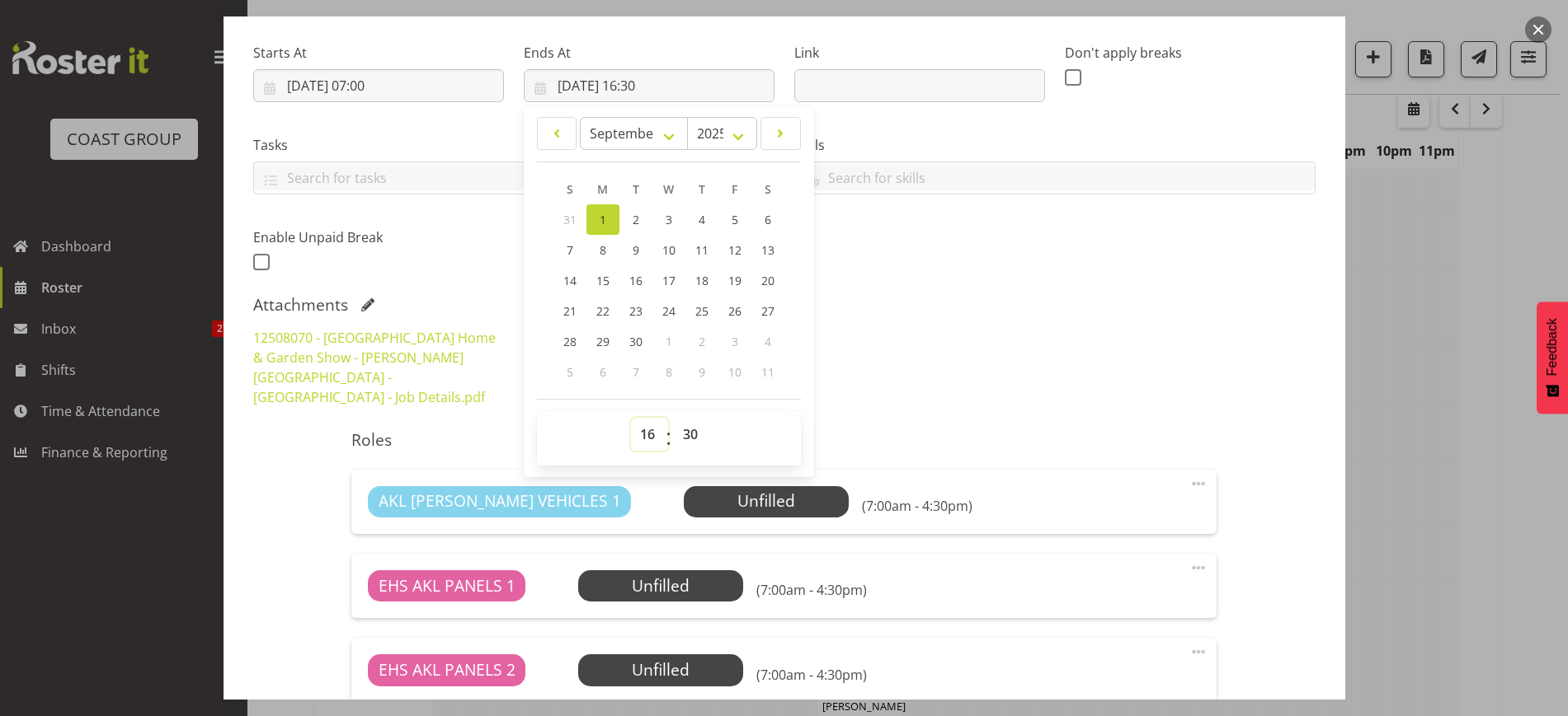
click at [644, 431] on select "00 01 02 03 04 05 06 07 08 09 10 11 12 13 14 15 16 17 18 19 20 21 22 23" at bounding box center [649, 435] width 37 height 33
select select "18"
click at [631, 418] on select "00 01 02 03 04 05 06 07 08 09 10 11 12 13 14 15 16 17 18 19 20 21 22 23" at bounding box center [649, 435] width 37 height 33
type input "[DATE] 18:30"
click at [930, 327] on div "12508070 - [GEOGRAPHIC_DATA] Home & Garden Show - [PERSON_NAME][GEOGRAPHIC_DATA…" at bounding box center [784, 367] width 1082 height 99
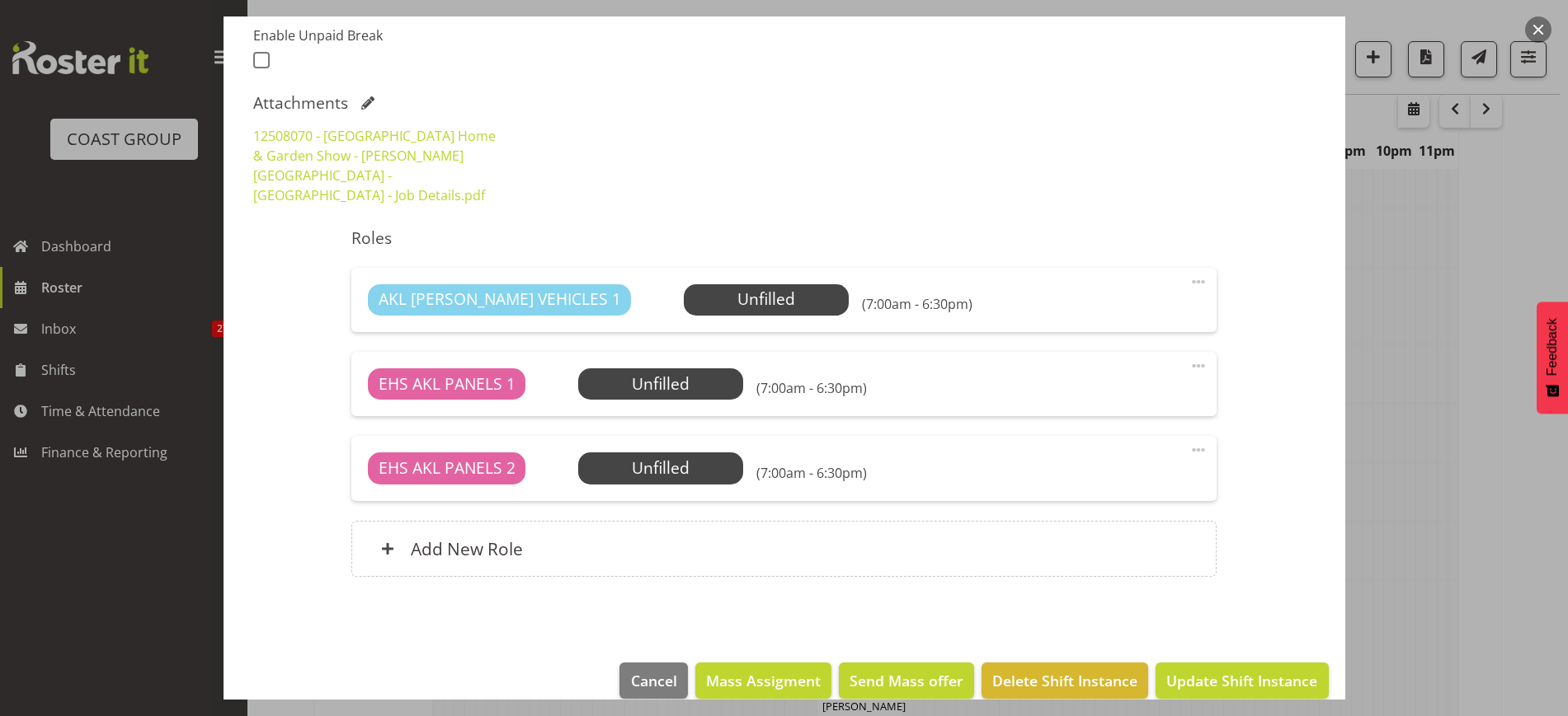
scroll to position [451, 0]
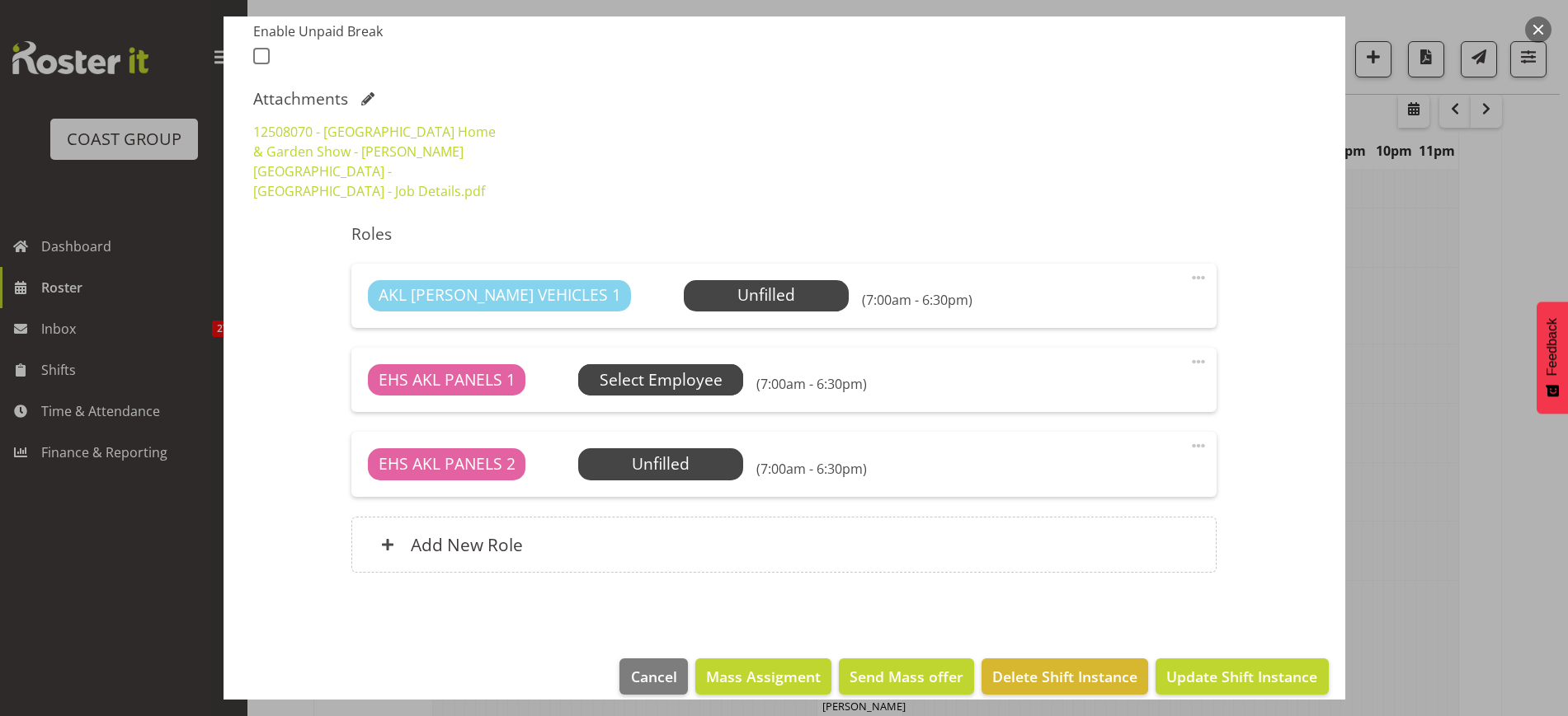
click at [0, 0] on span "Select Employee" at bounding box center [0, 0] width 0 height 0
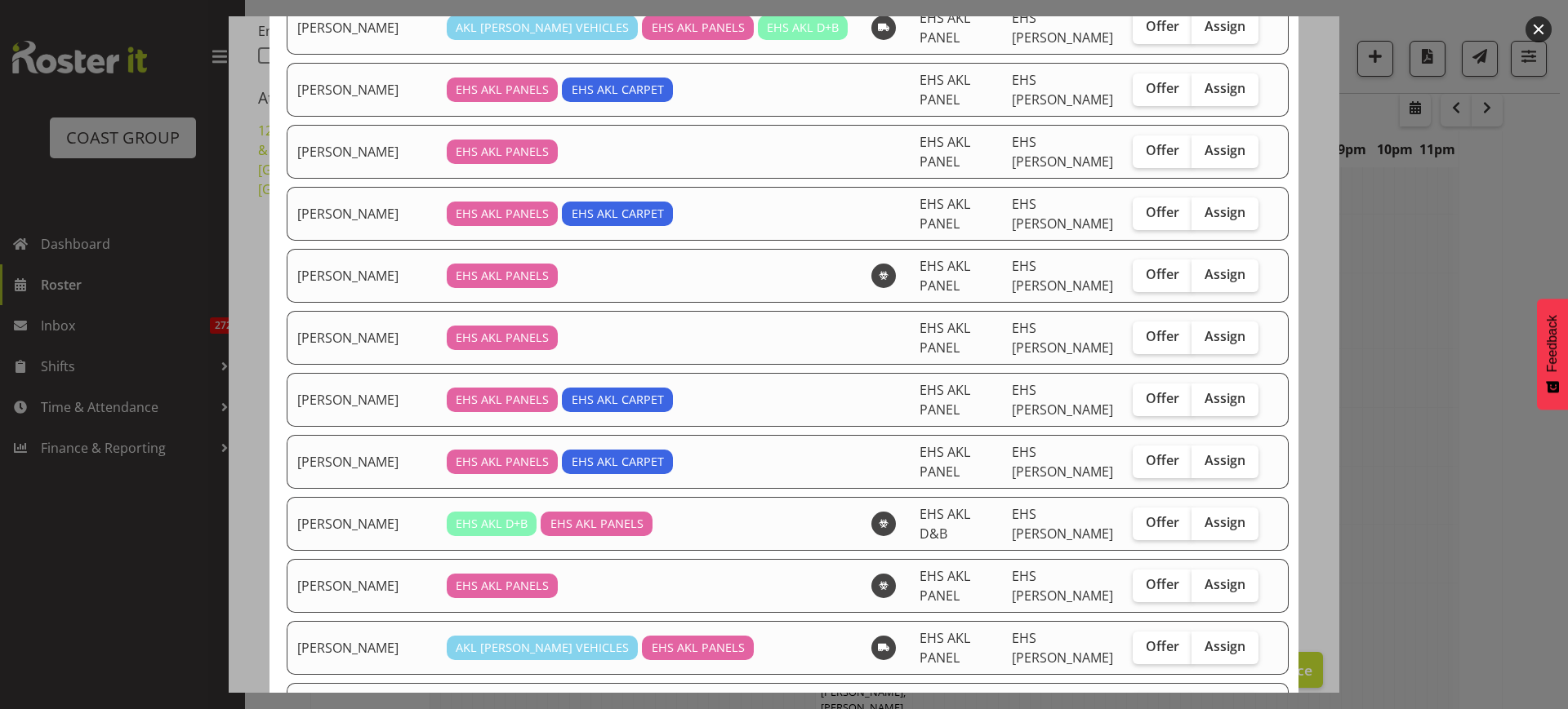
scroll to position [408, 0]
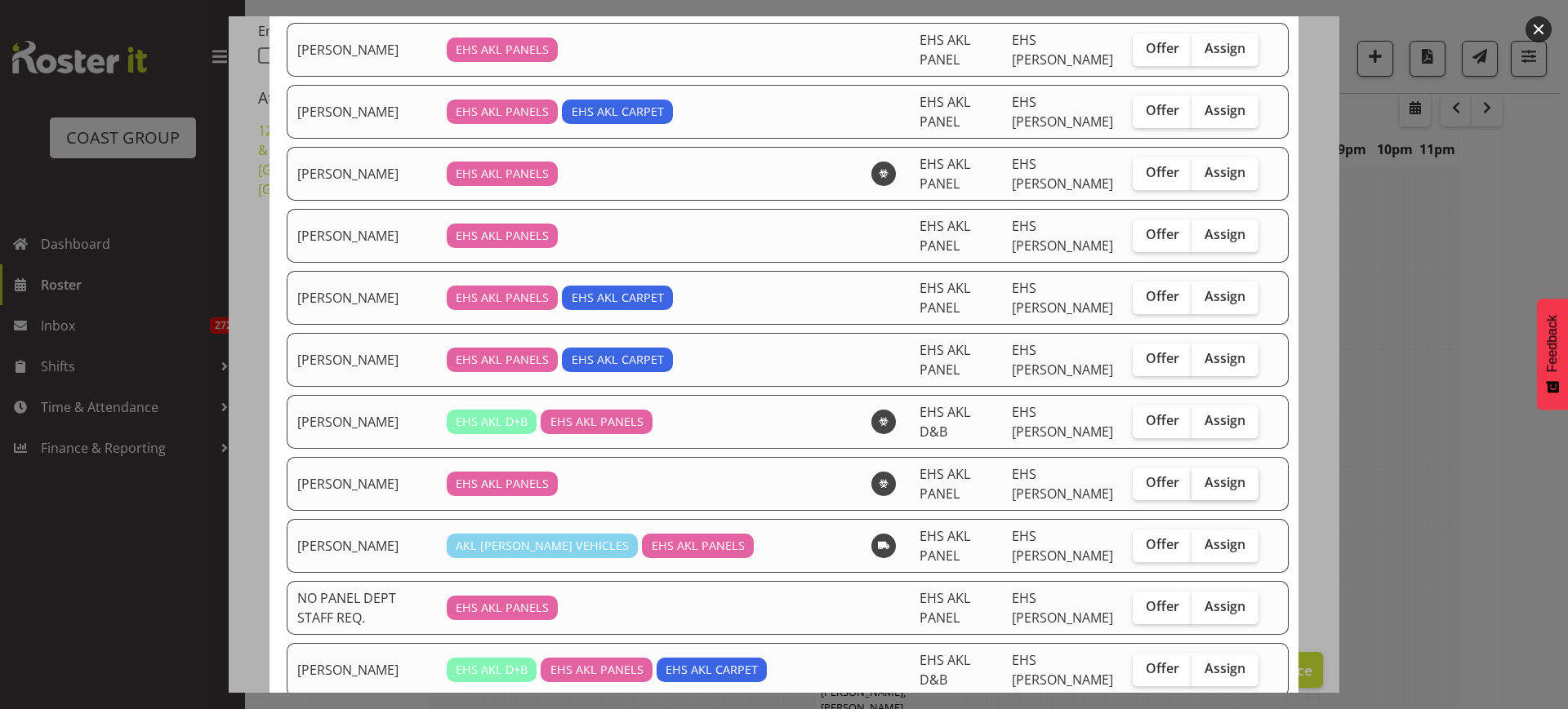
click at [1210, 482] on span "Assign" at bounding box center [1225, 482] width 41 height 16
click at [1202, 482] on input "Assign" at bounding box center [1197, 482] width 10 height 10
checkbox input "true"
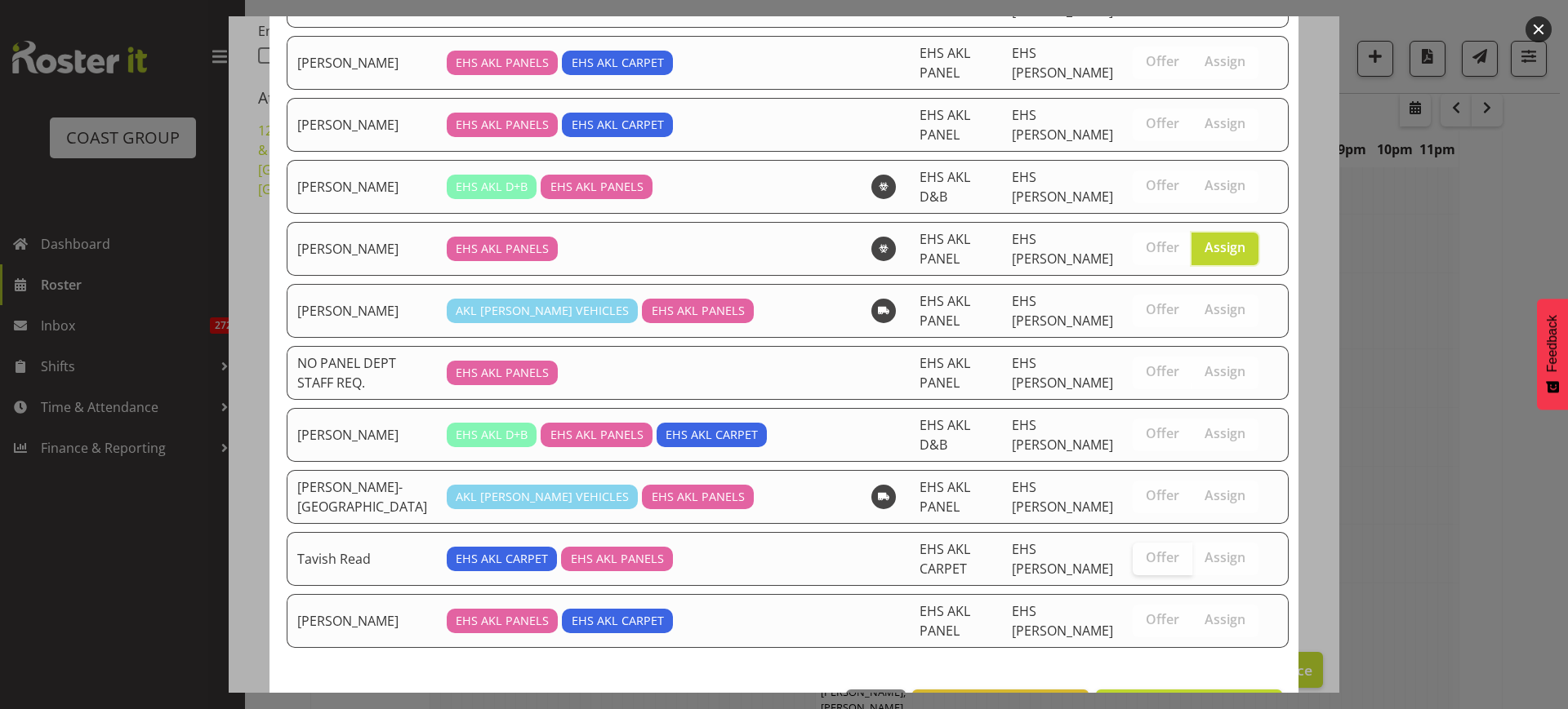
scroll to position [700, 0]
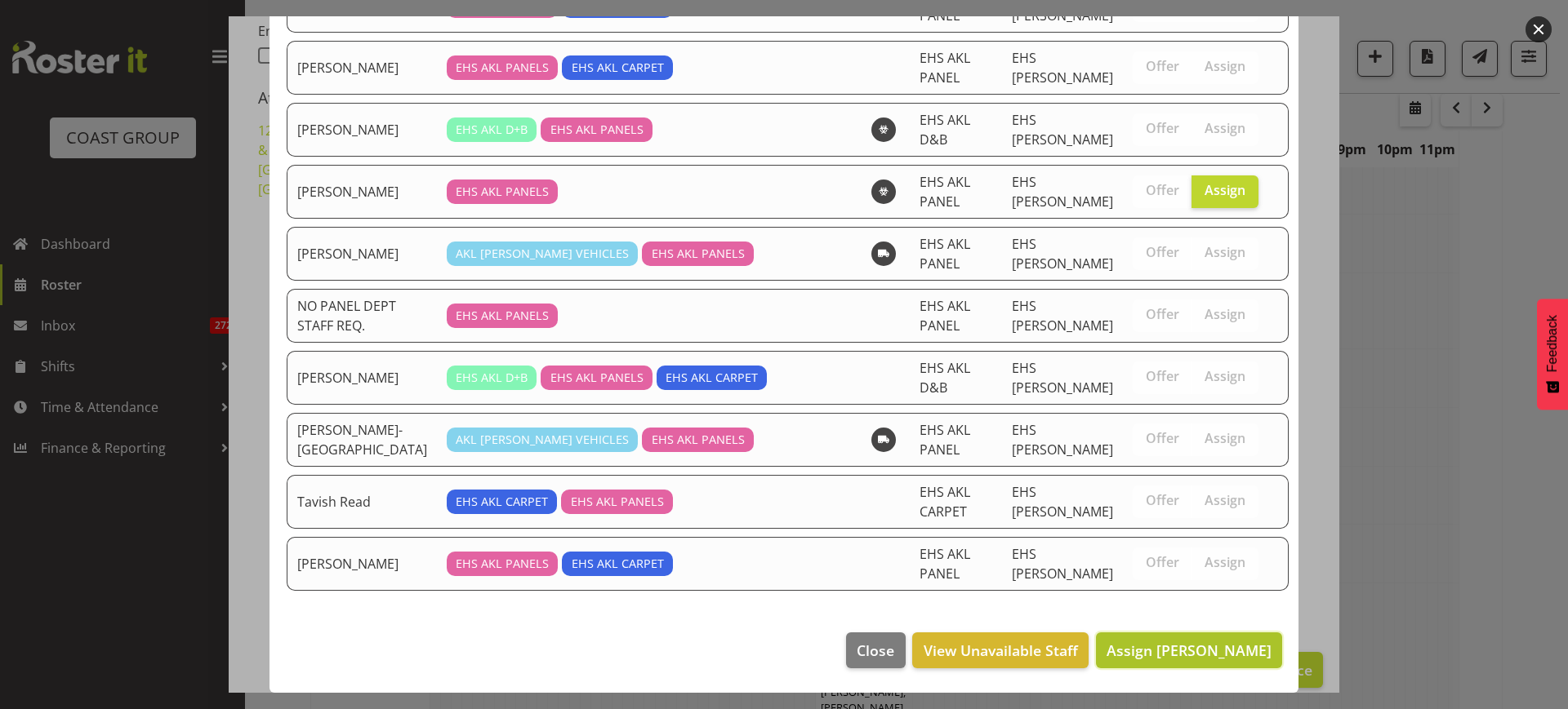
click at [1144, 651] on span "Assign [PERSON_NAME]" at bounding box center [1188, 650] width 165 height 20
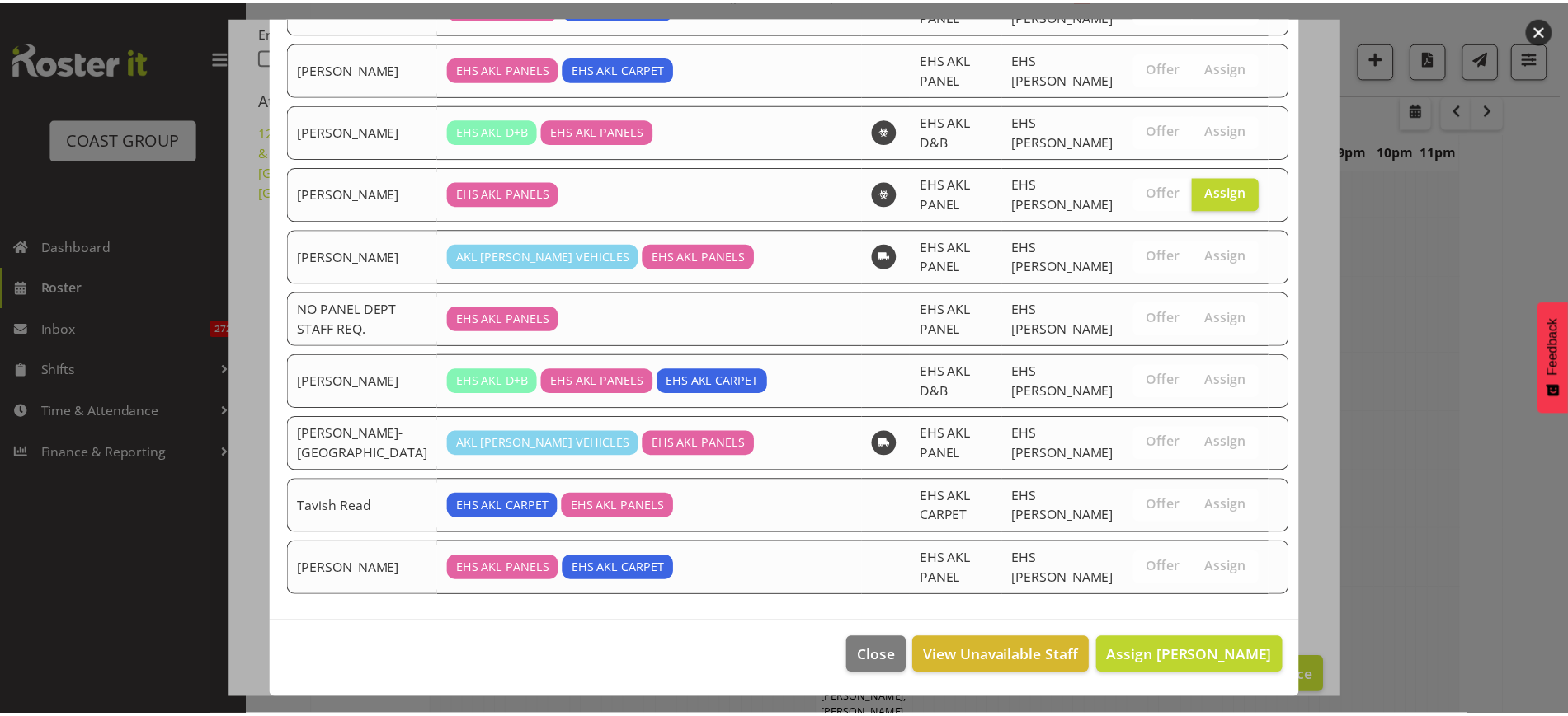
scroll to position [816, 0]
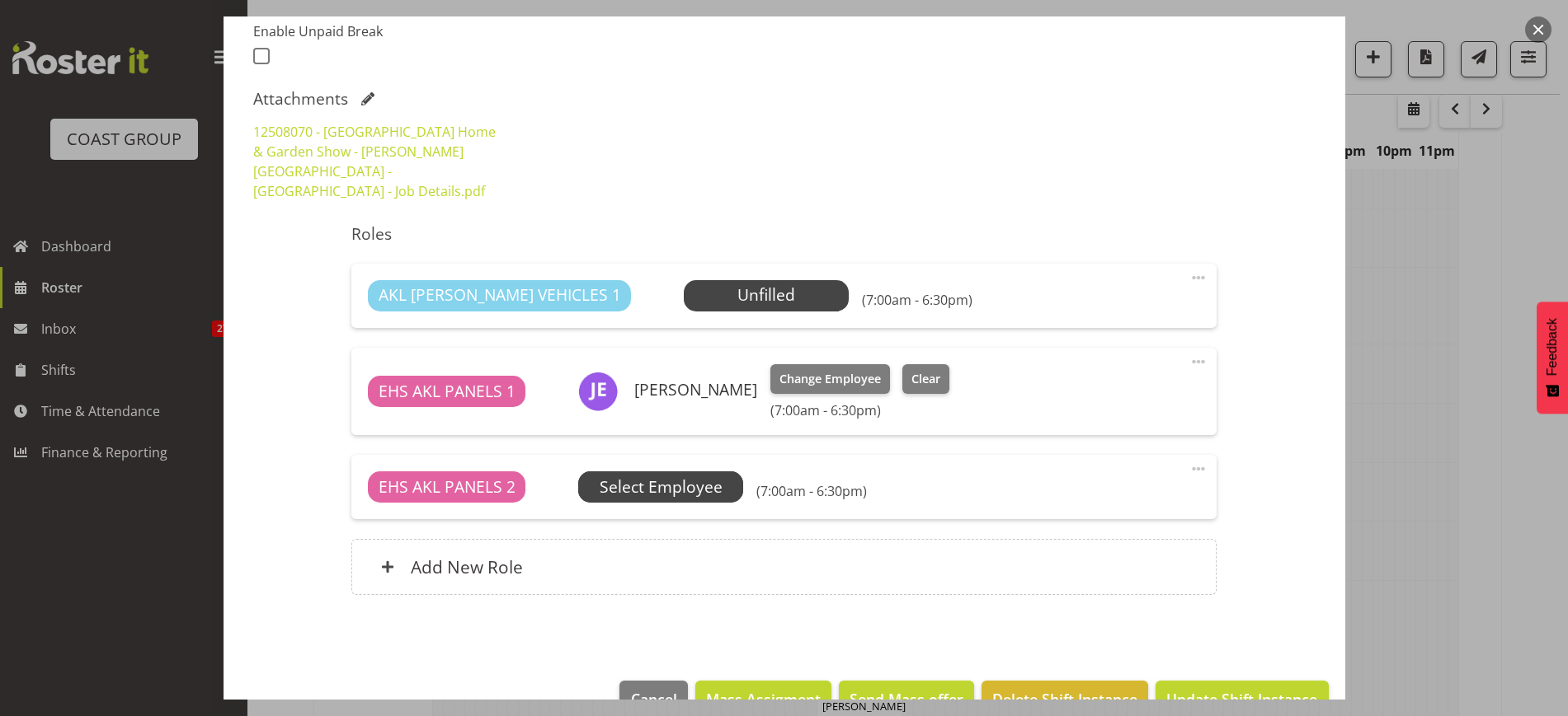
click at [0, 0] on span "Select Employee" at bounding box center [0, 0] width 0 height 0
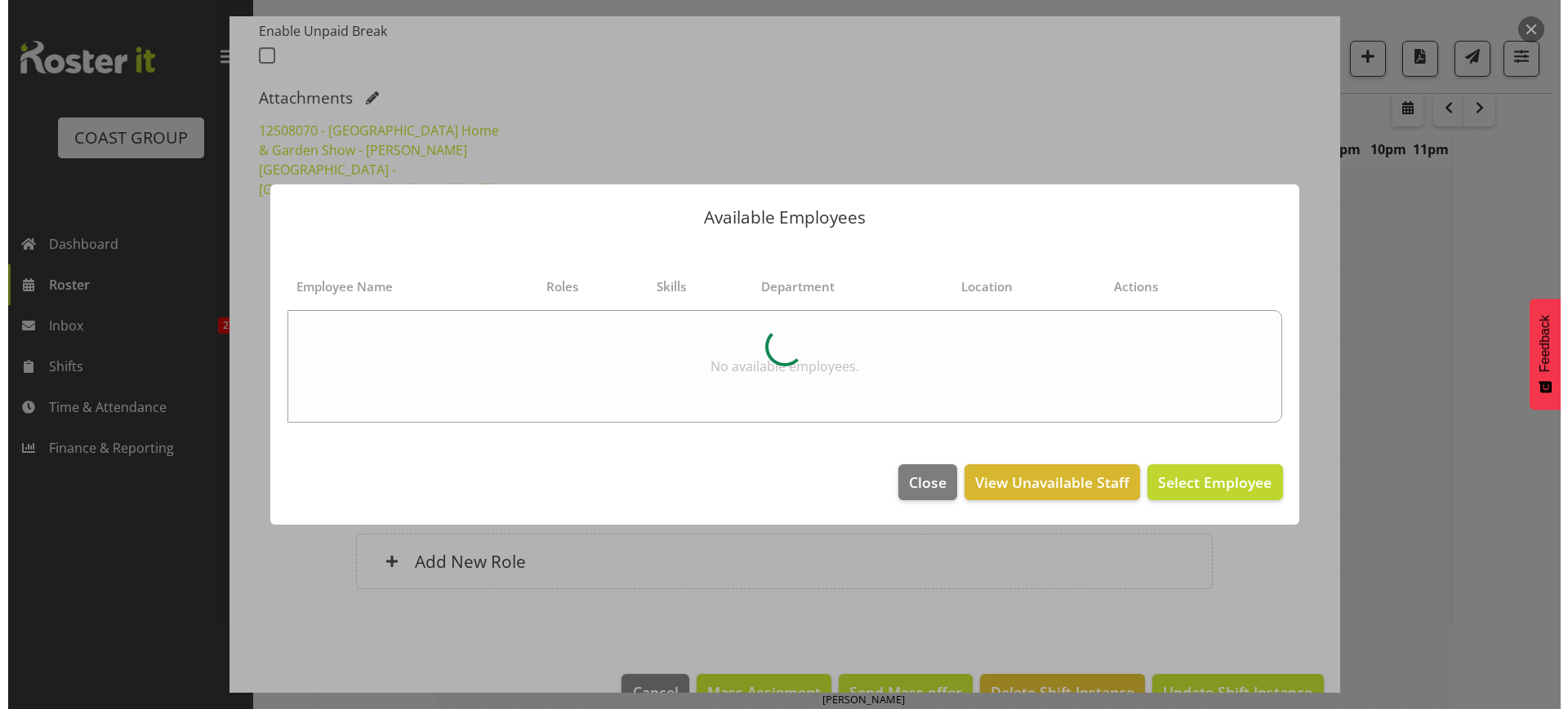
scroll to position [800, 0]
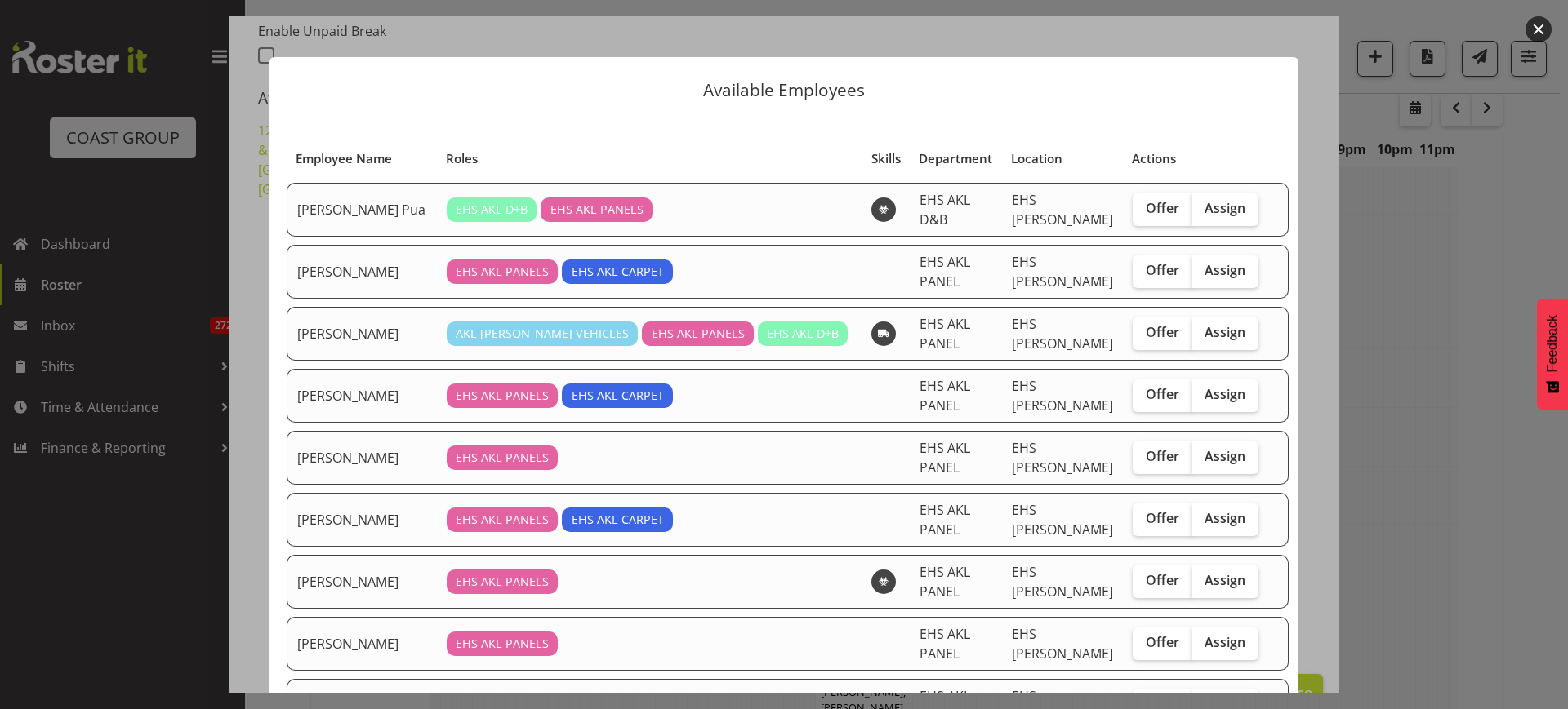
click at [1541, 28] on button "button" at bounding box center [1539, 29] width 26 height 26
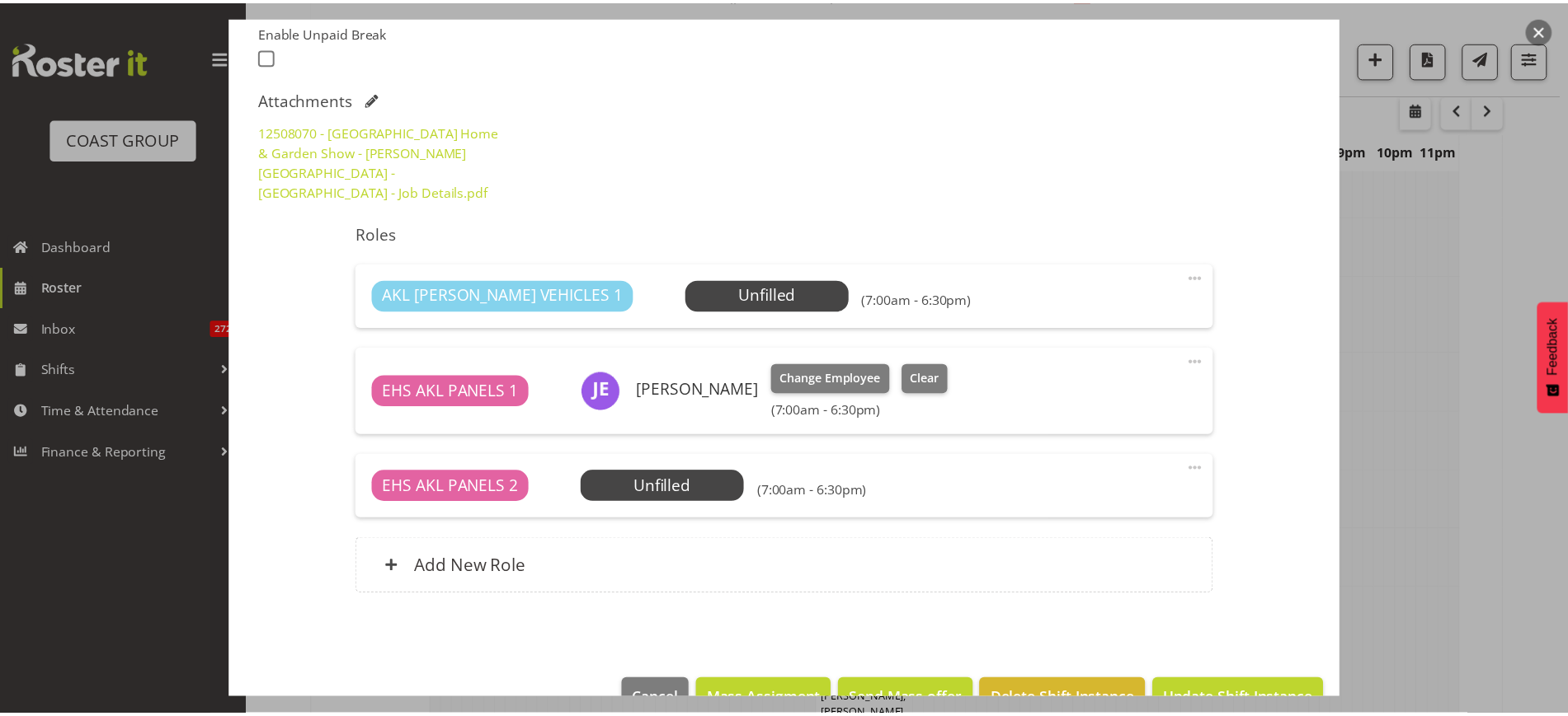
scroll to position [816, 0]
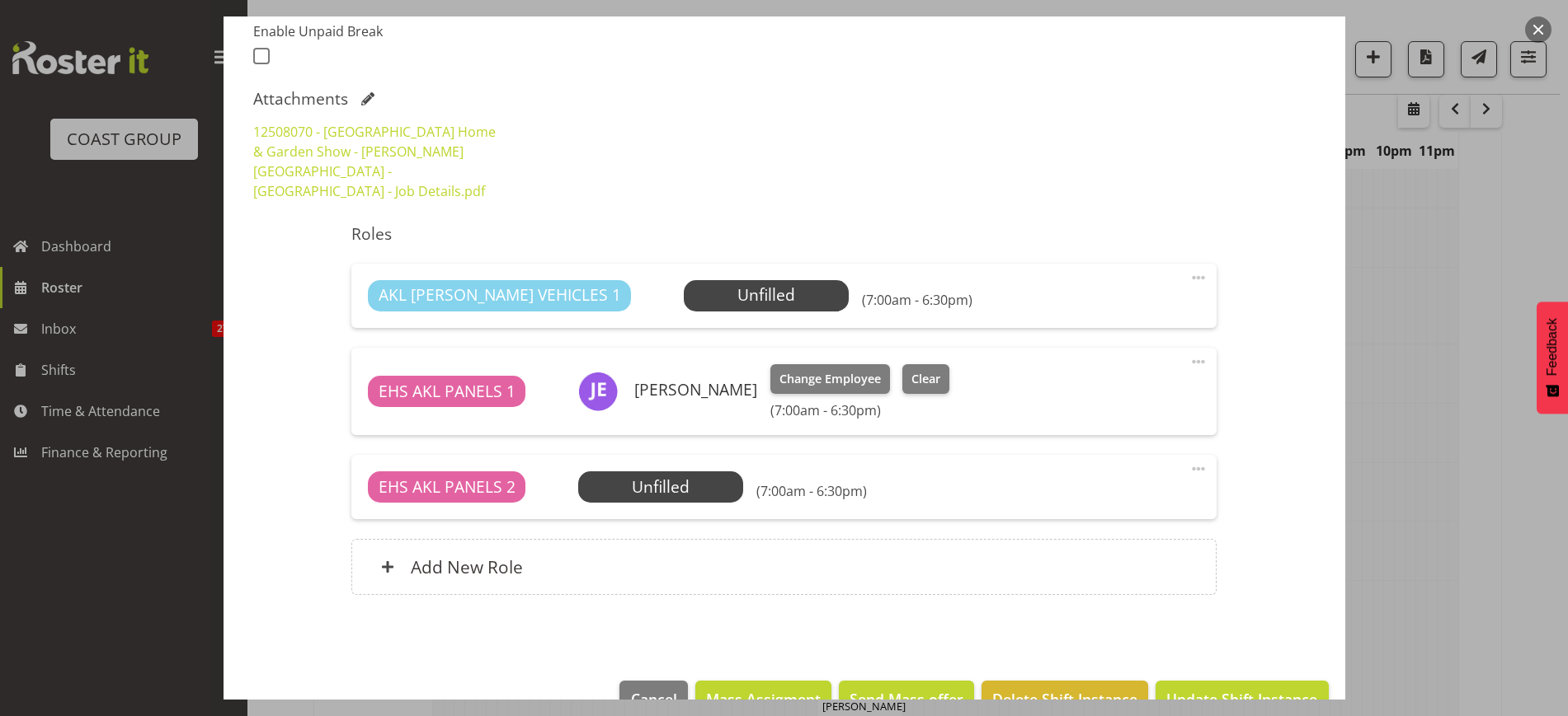
click at [1189, 459] on span at bounding box center [1198, 469] width 20 height 20
click at [1073, 491] on link "Edit" at bounding box center [1129, 506] width 158 height 30
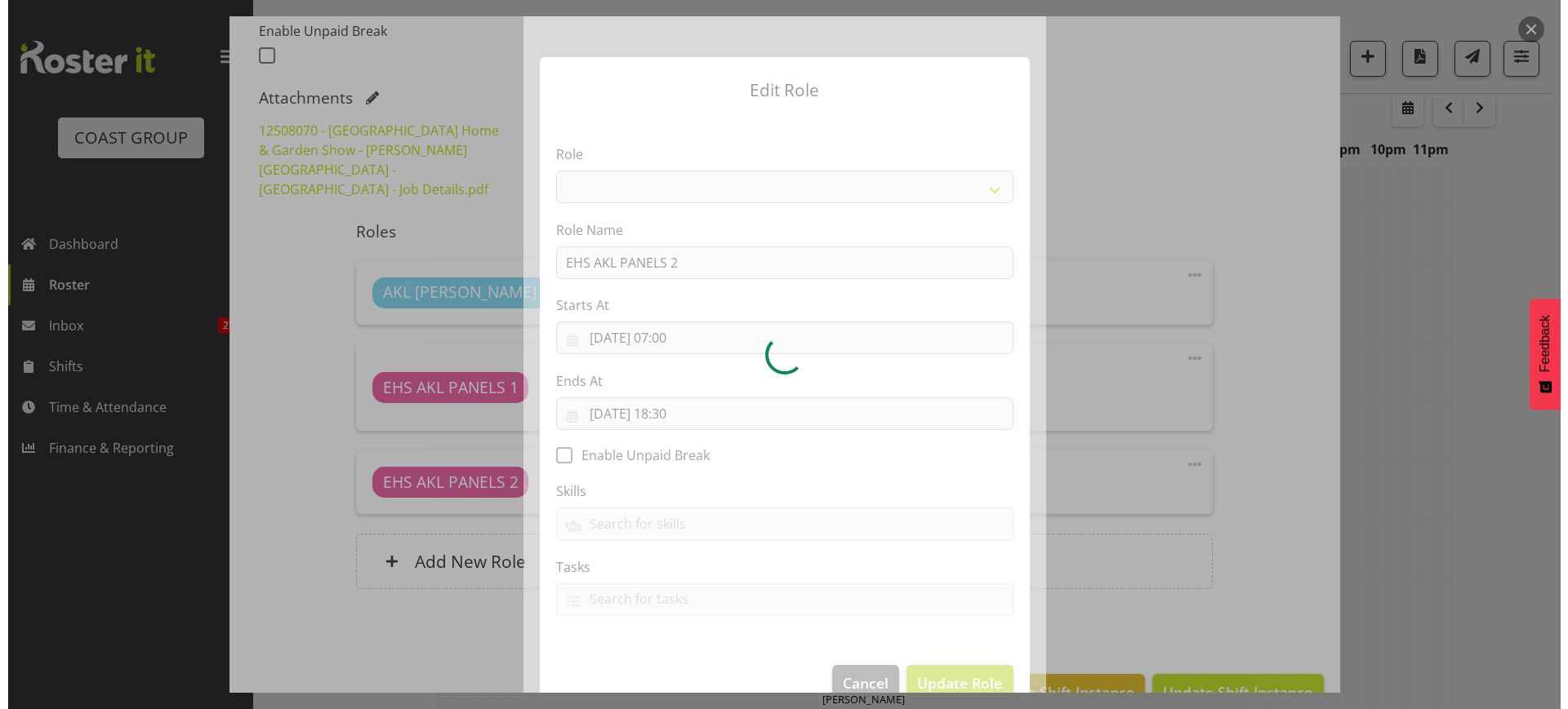
scroll to position [800, 0]
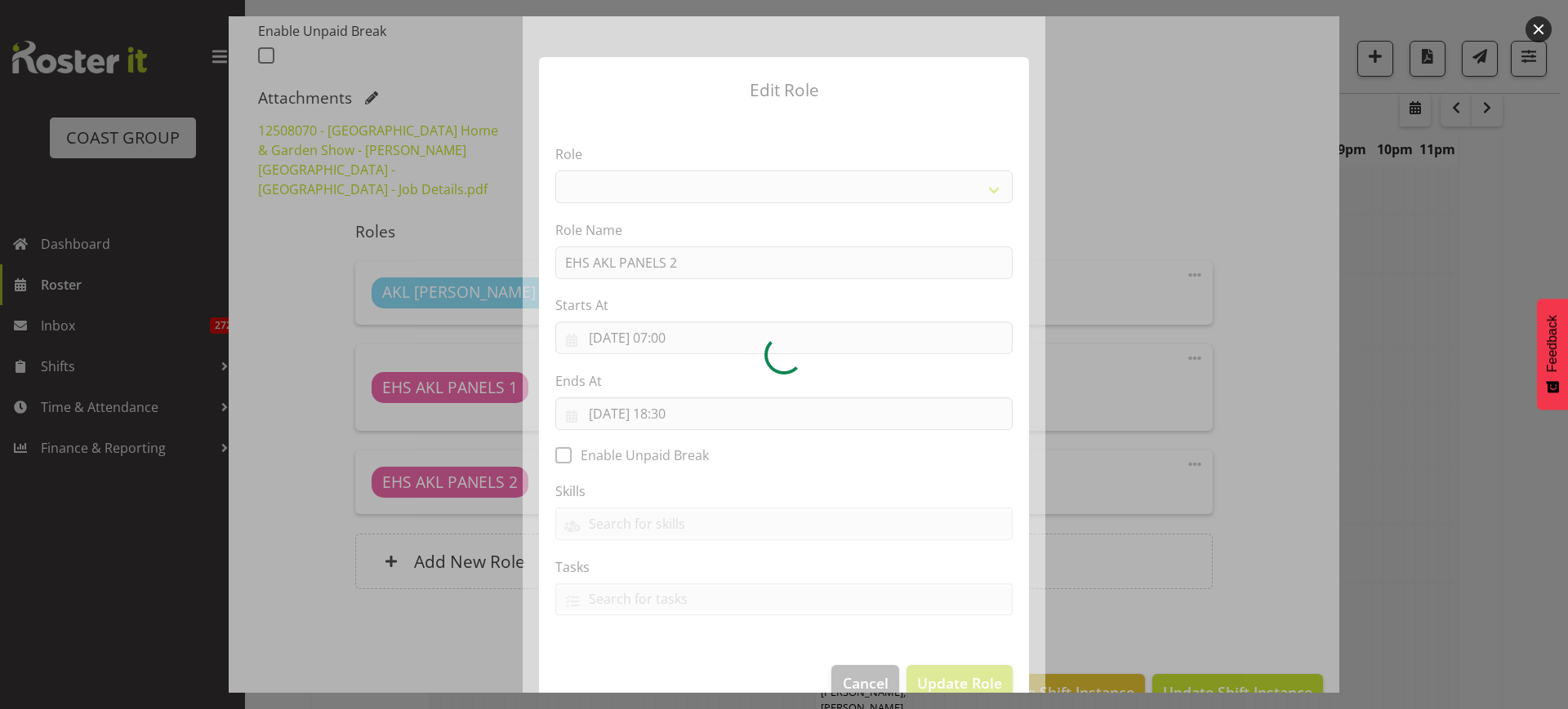
select select "188"
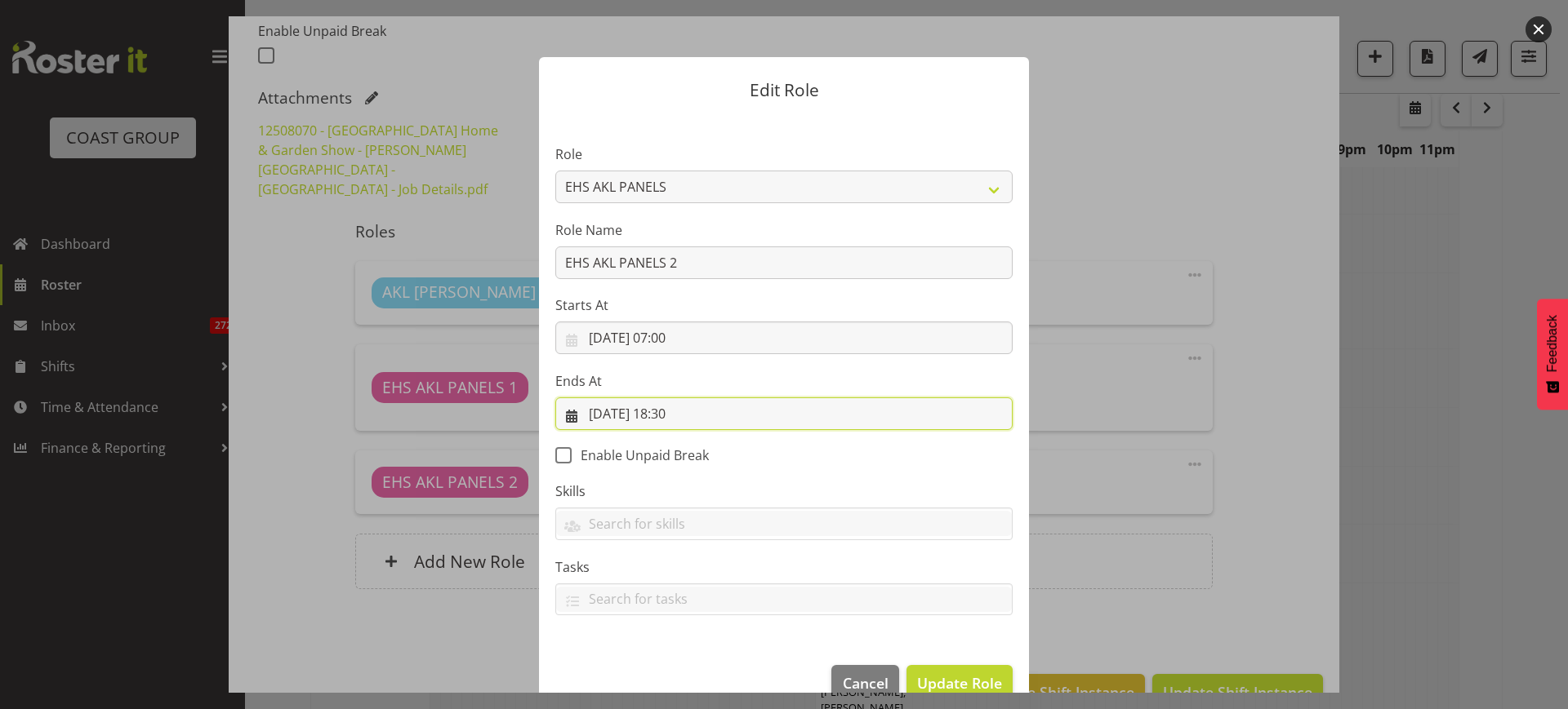
click at [741, 419] on input "[DATE] 18:30" at bounding box center [784, 414] width 458 height 33
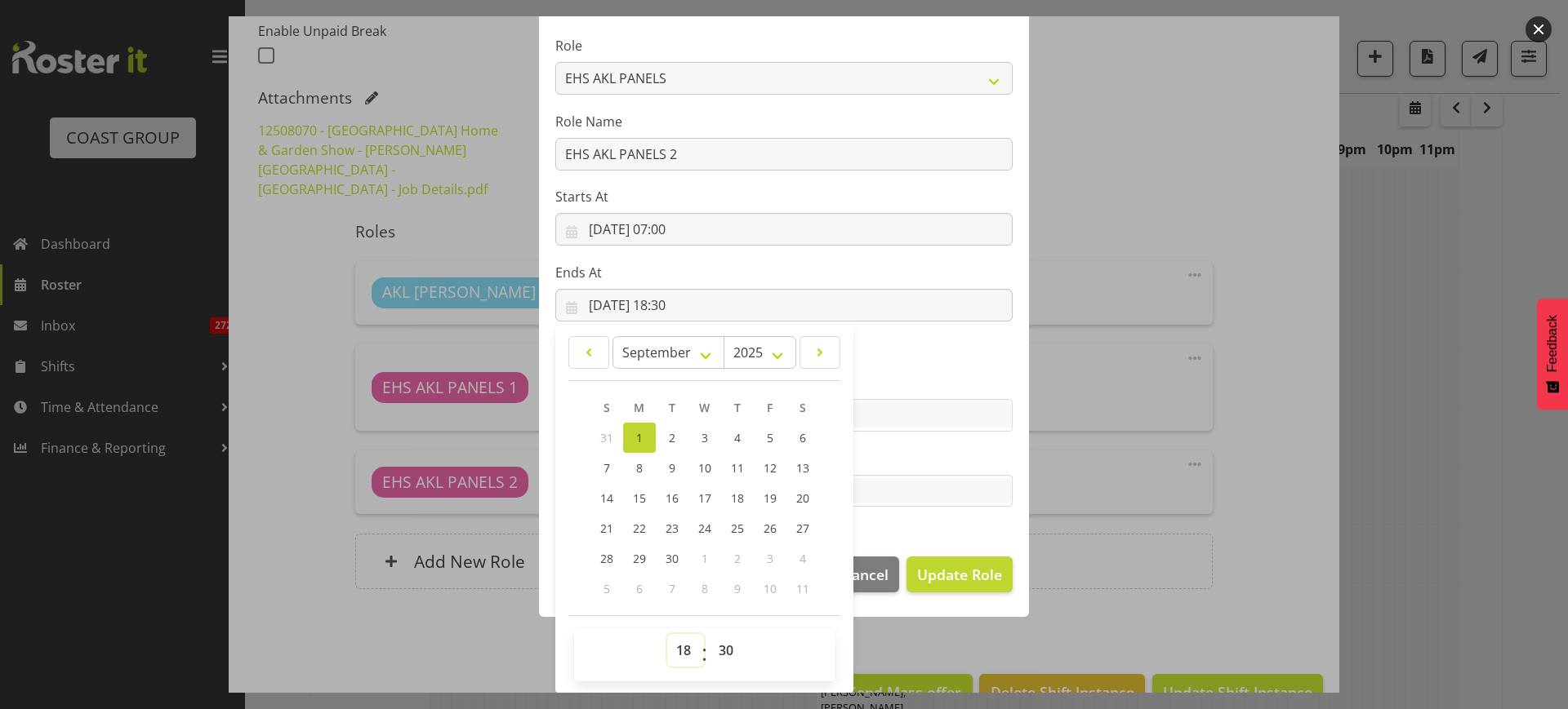
click at [674, 647] on select "00 01 02 03 04 05 06 07 08 09 10 11 12 13 14 15 16 17 18 19 20 21 22 23" at bounding box center [685, 651] width 36 height 33
select select "14"
click at [667, 635] on select "00 01 02 03 04 05 06 07 08 09 10 11 12 13 14 15 16 17 18 19 20 21 22 23" at bounding box center [685, 651] width 36 height 33
type input "[DATE] 14:30"
click at [936, 576] on span "Update Role" at bounding box center [959, 574] width 85 height 22
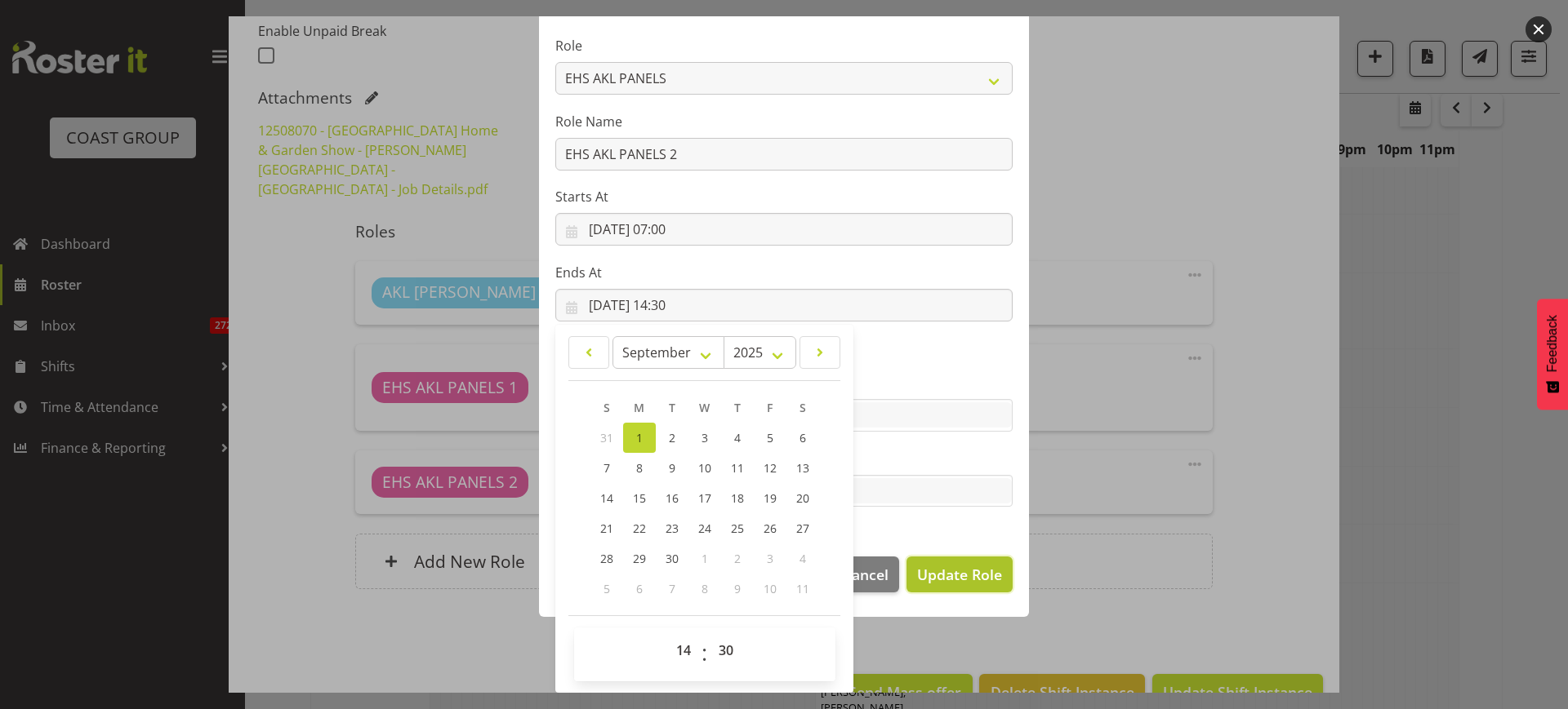
select select
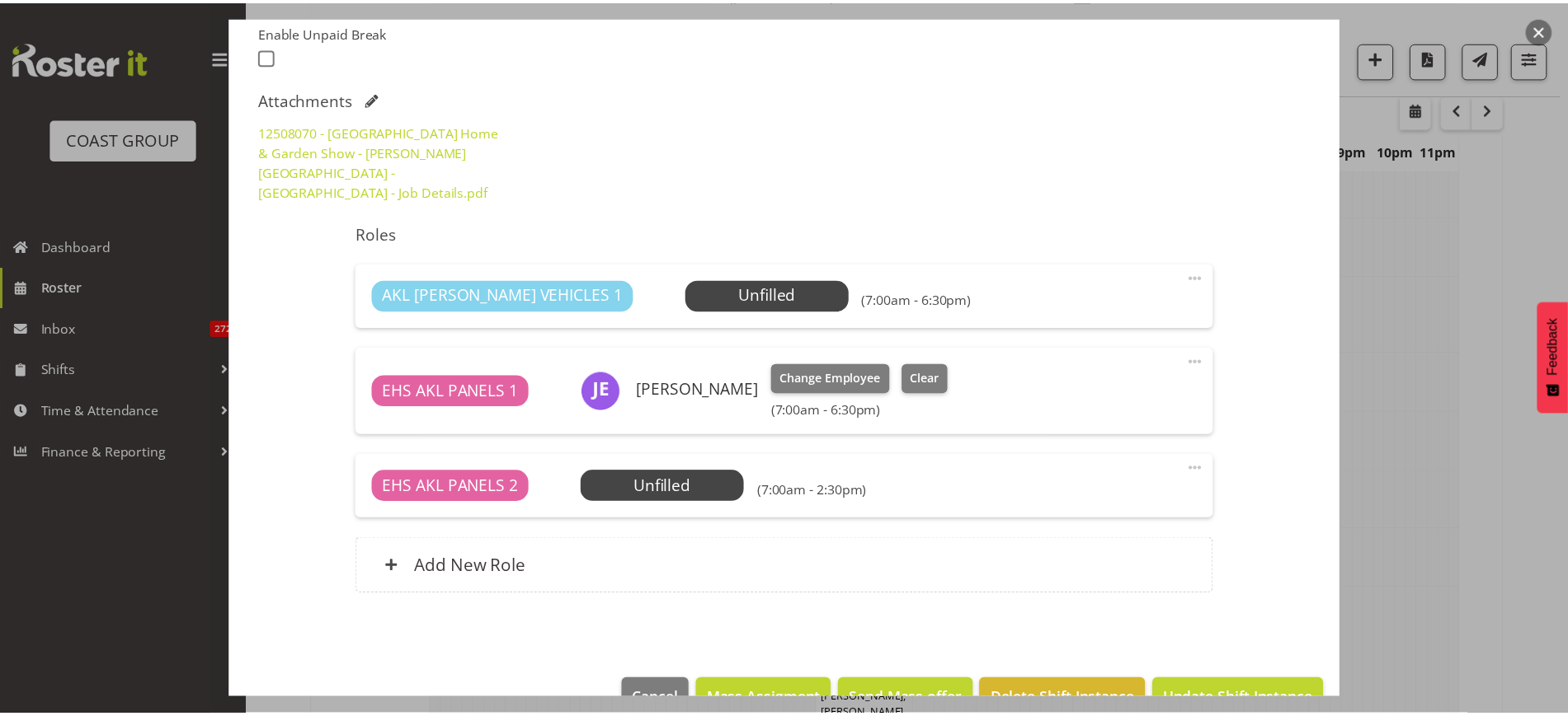
scroll to position [816, 0]
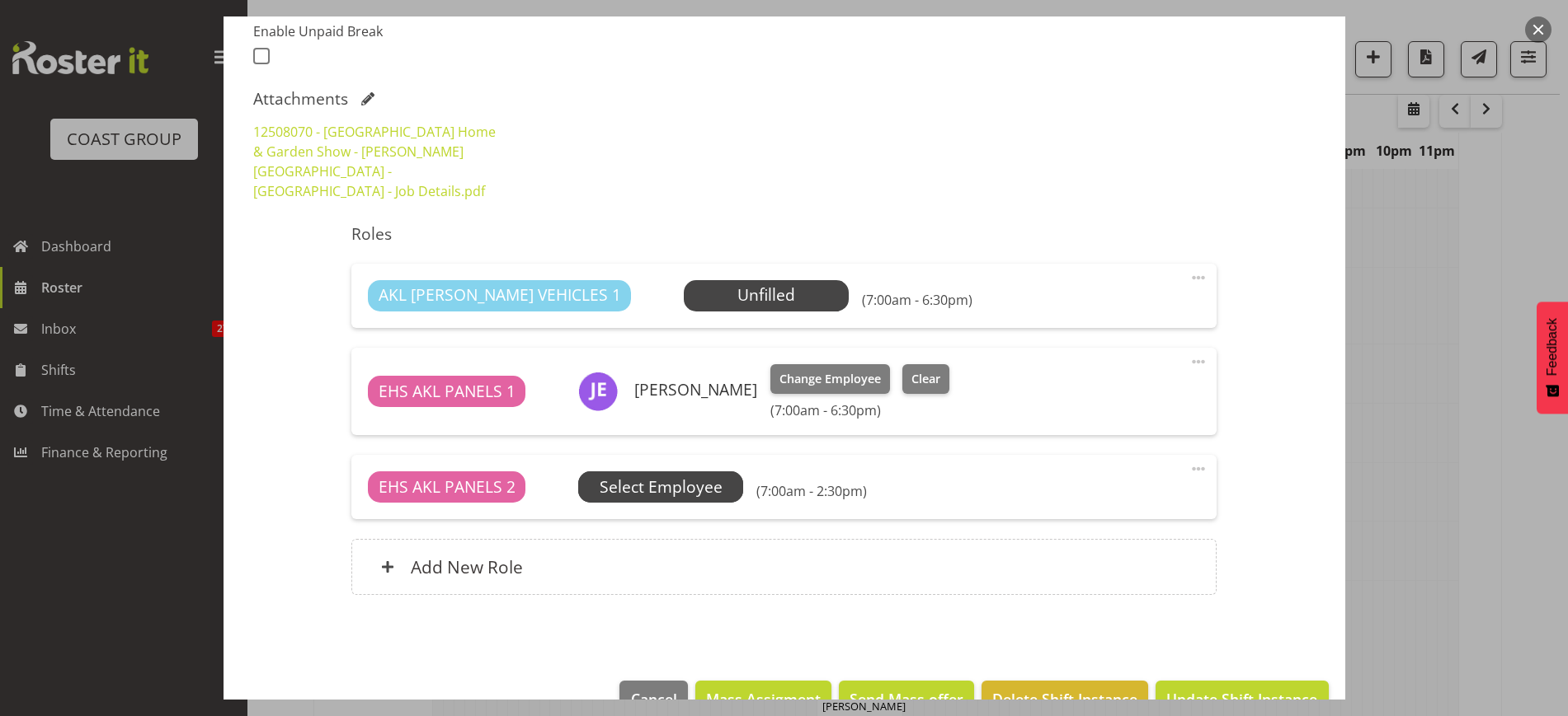
click at [0, 0] on span "Select Employee" at bounding box center [0, 0] width 0 height 0
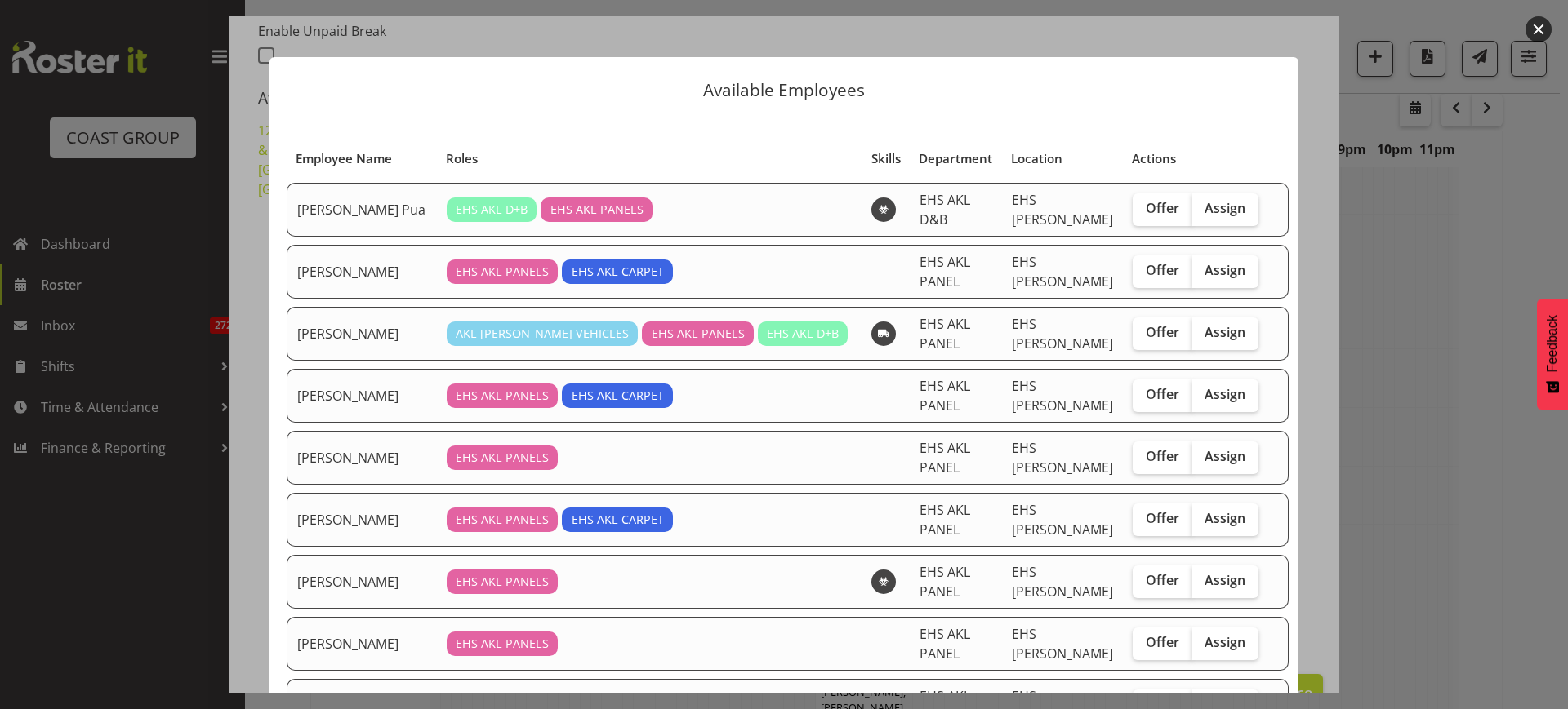
scroll to position [102, 0]
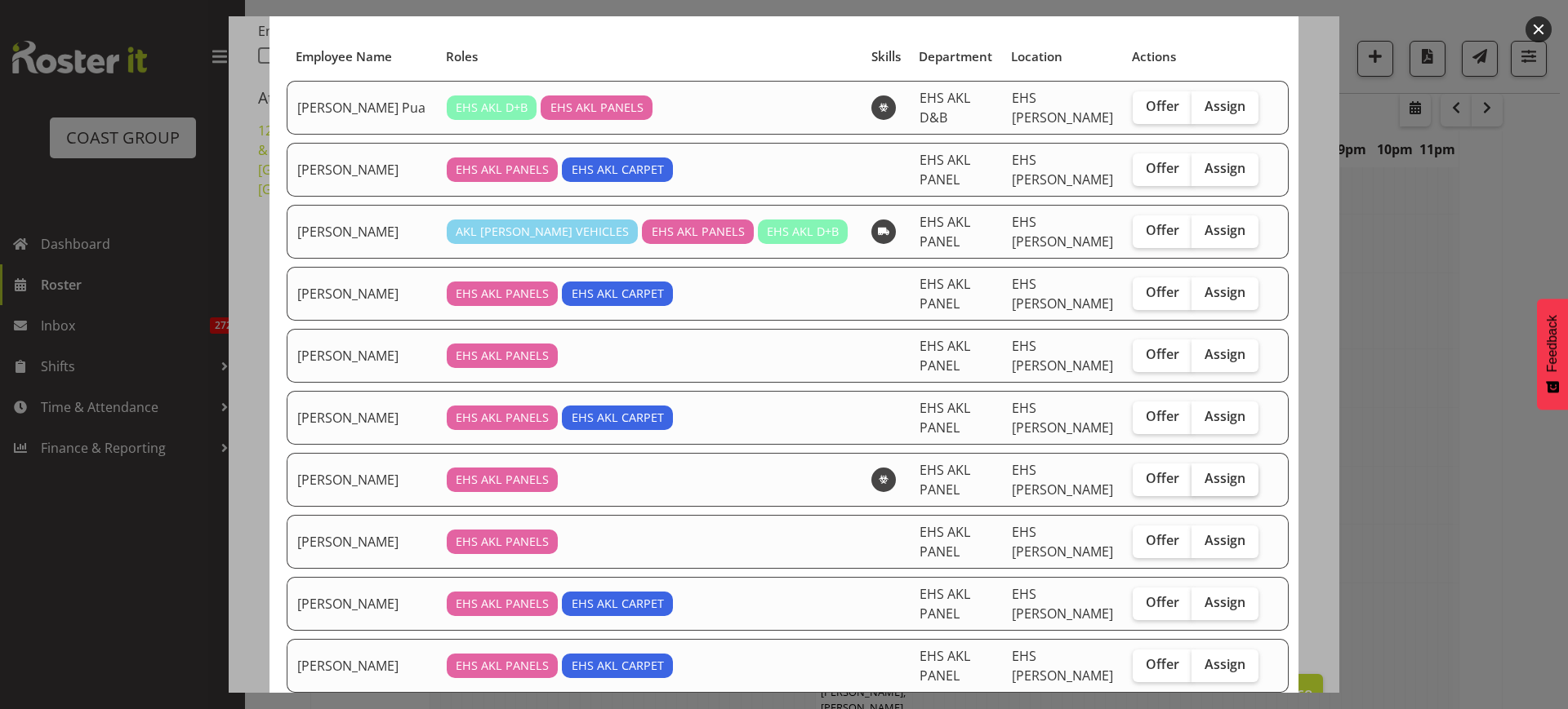
click at [1207, 482] on span "Assign" at bounding box center [1225, 478] width 41 height 16
click at [1202, 482] on input "Assign" at bounding box center [1197, 479] width 10 height 10
checkbox input "true"
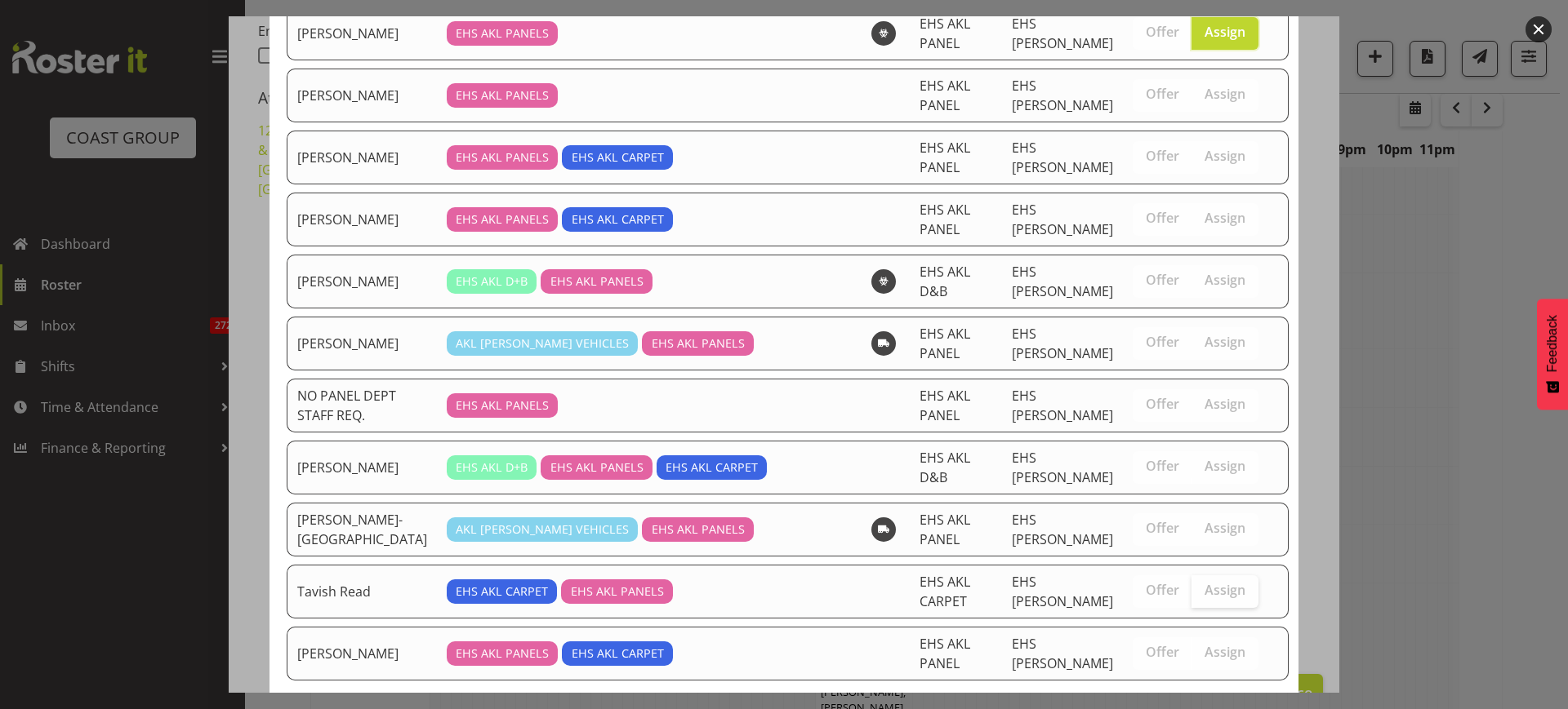
scroll to position [638, 0]
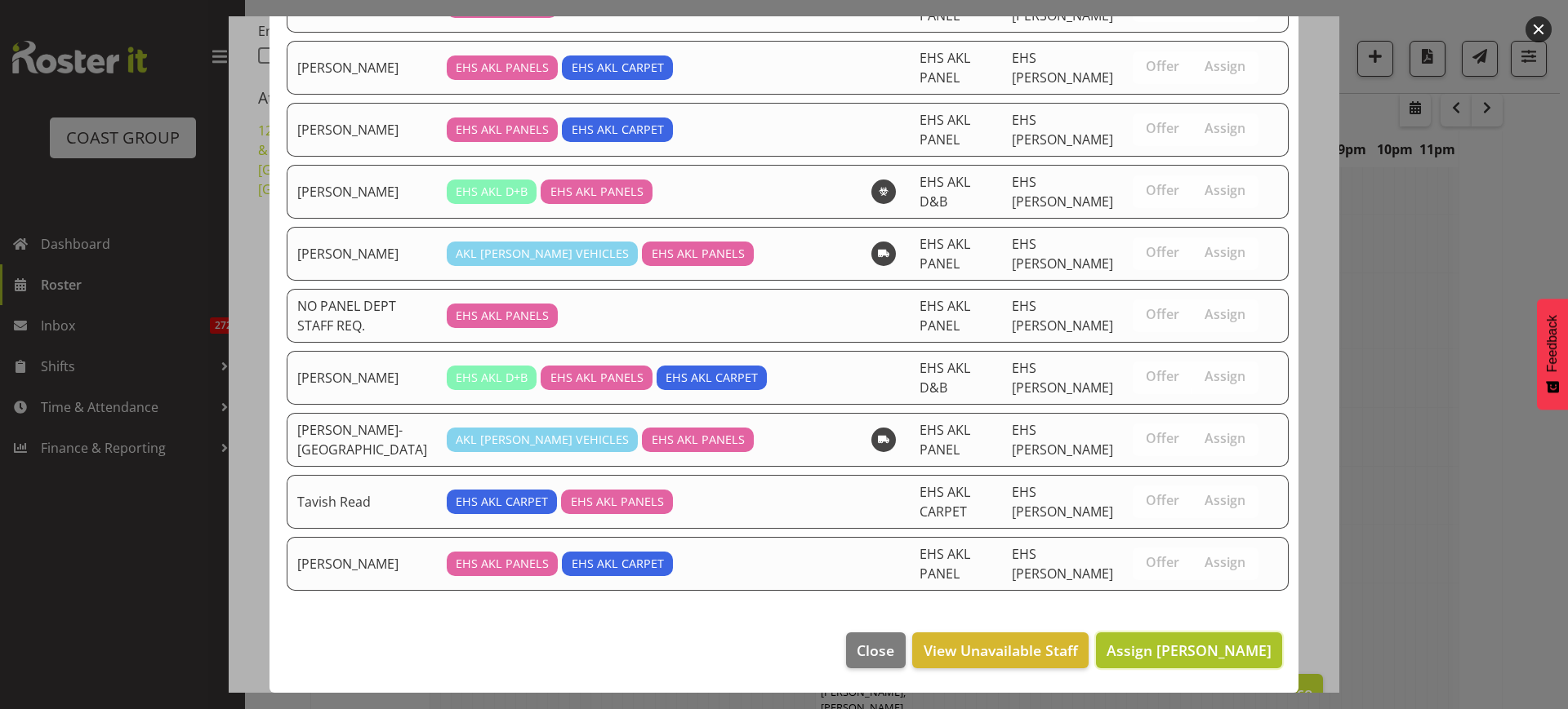
click at [1164, 645] on span "Assign [PERSON_NAME]" at bounding box center [1188, 650] width 165 height 20
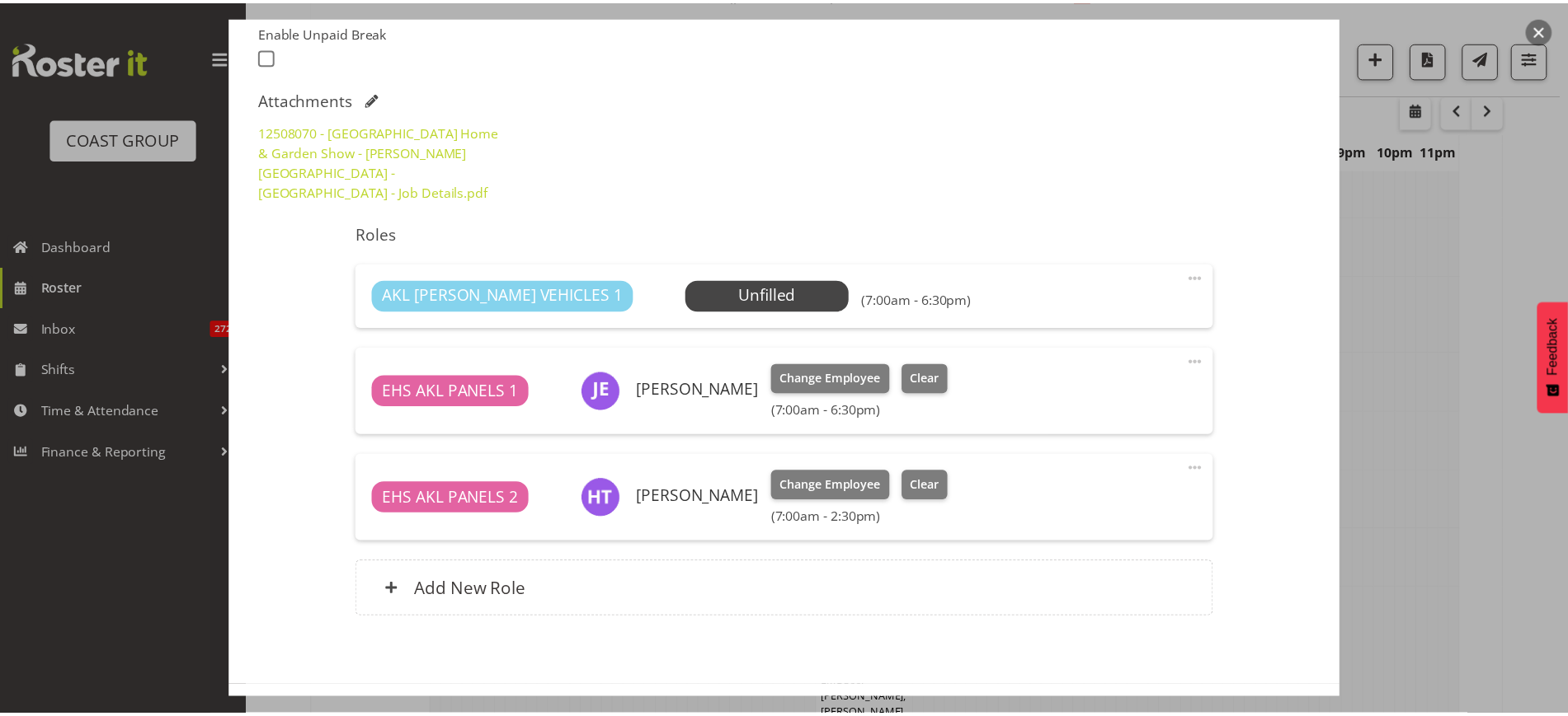
scroll to position [816, 0]
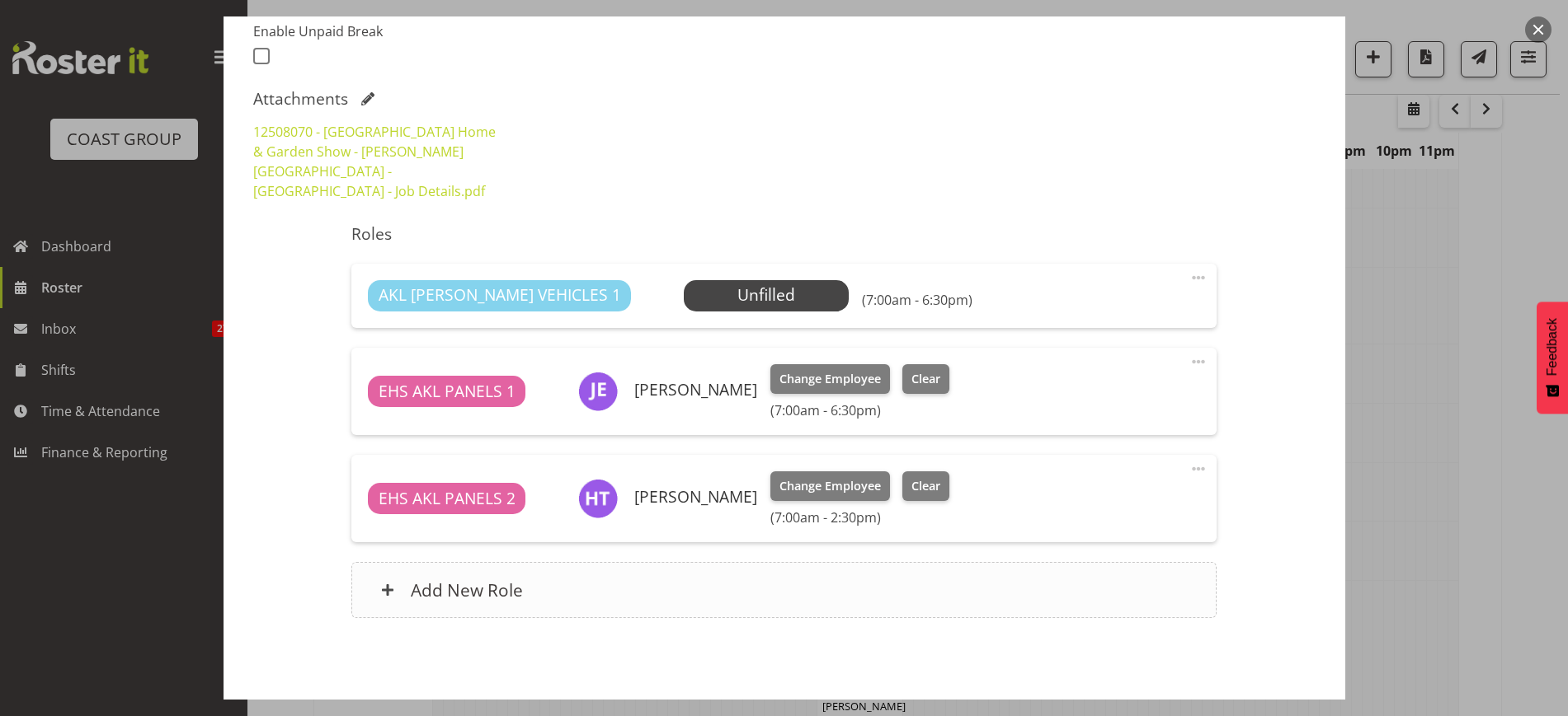
click at [1001, 581] on div "Add New Role" at bounding box center [784, 590] width 865 height 56
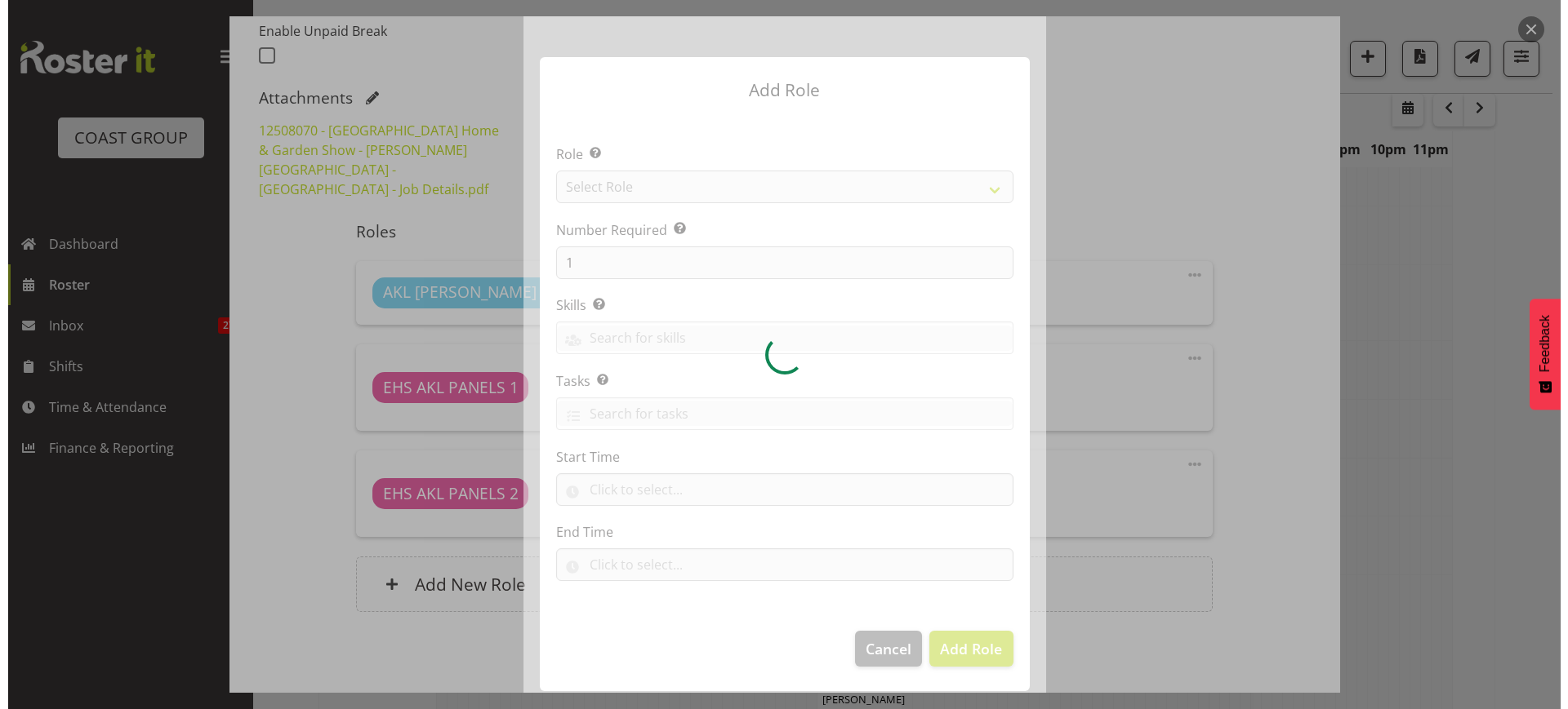
scroll to position [800, 0]
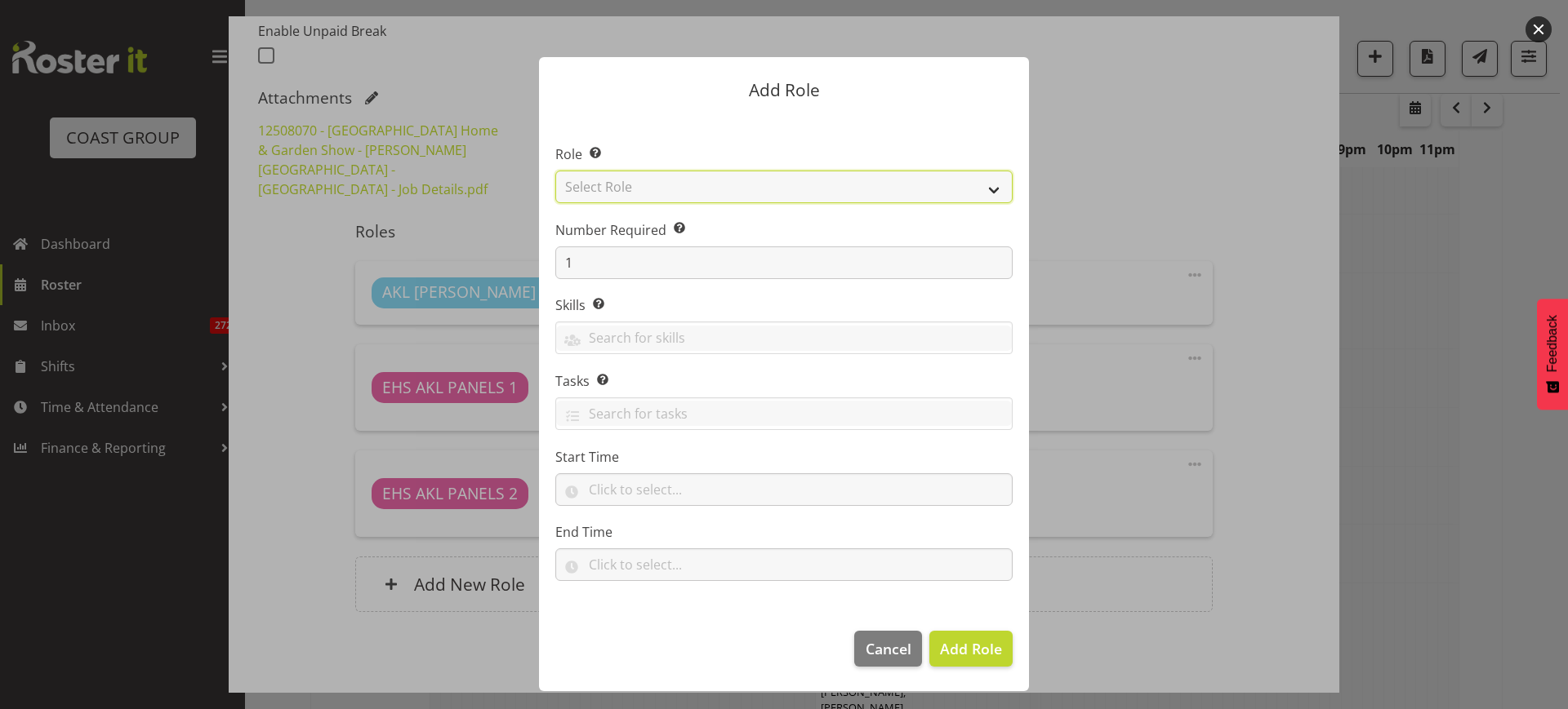
click at [991, 187] on select "Select Role ACCOUNT MANAGER ACCOUNT MANAGER DW ACCOUNTS [PERSON_NAME] VEHICLES …" at bounding box center [784, 187] width 458 height 33
select select "81"
click at [555, 170] on select "Select Role ACCOUNT MANAGER ACCOUNT MANAGER DW ACCOUNTS [PERSON_NAME] VEHICLES …" at bounding box center [784, 187] width 458 height 33
click at [977, 644] on span "Add Role" at bounding box center [971, 648] width 62 height 20
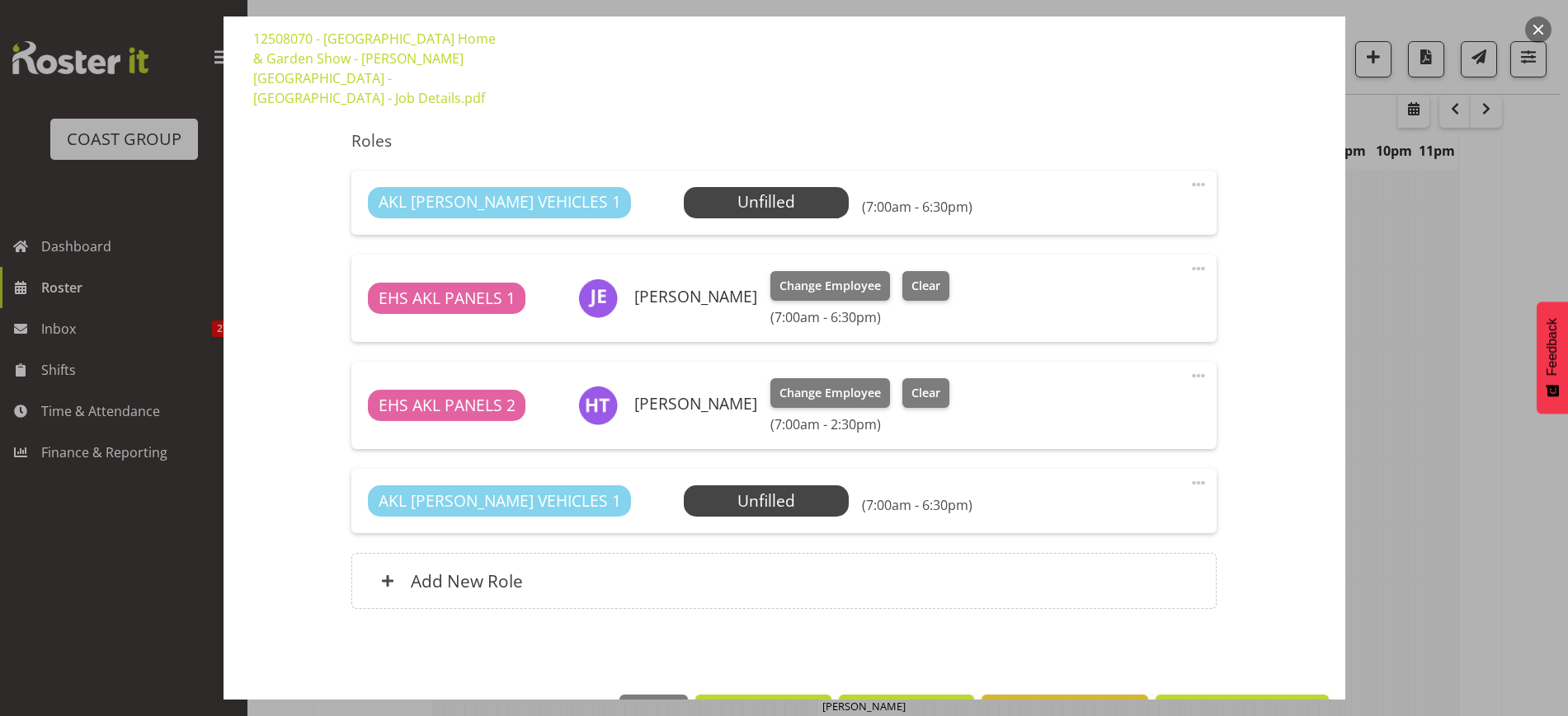
scroll to position [582, 0]
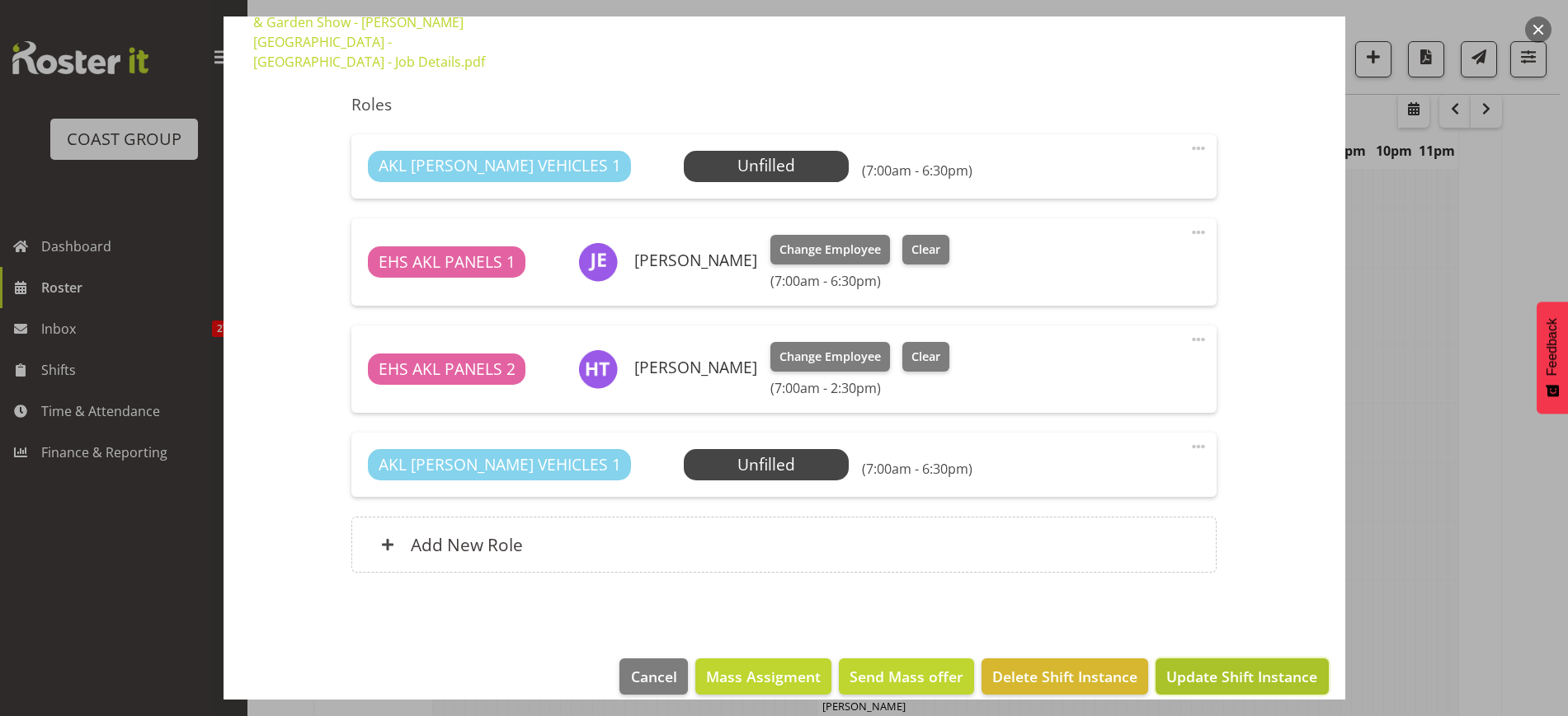
click at [1213, 666] on span "Update Shift Instance" at bounding box center [1241, 677] width 151 height 22
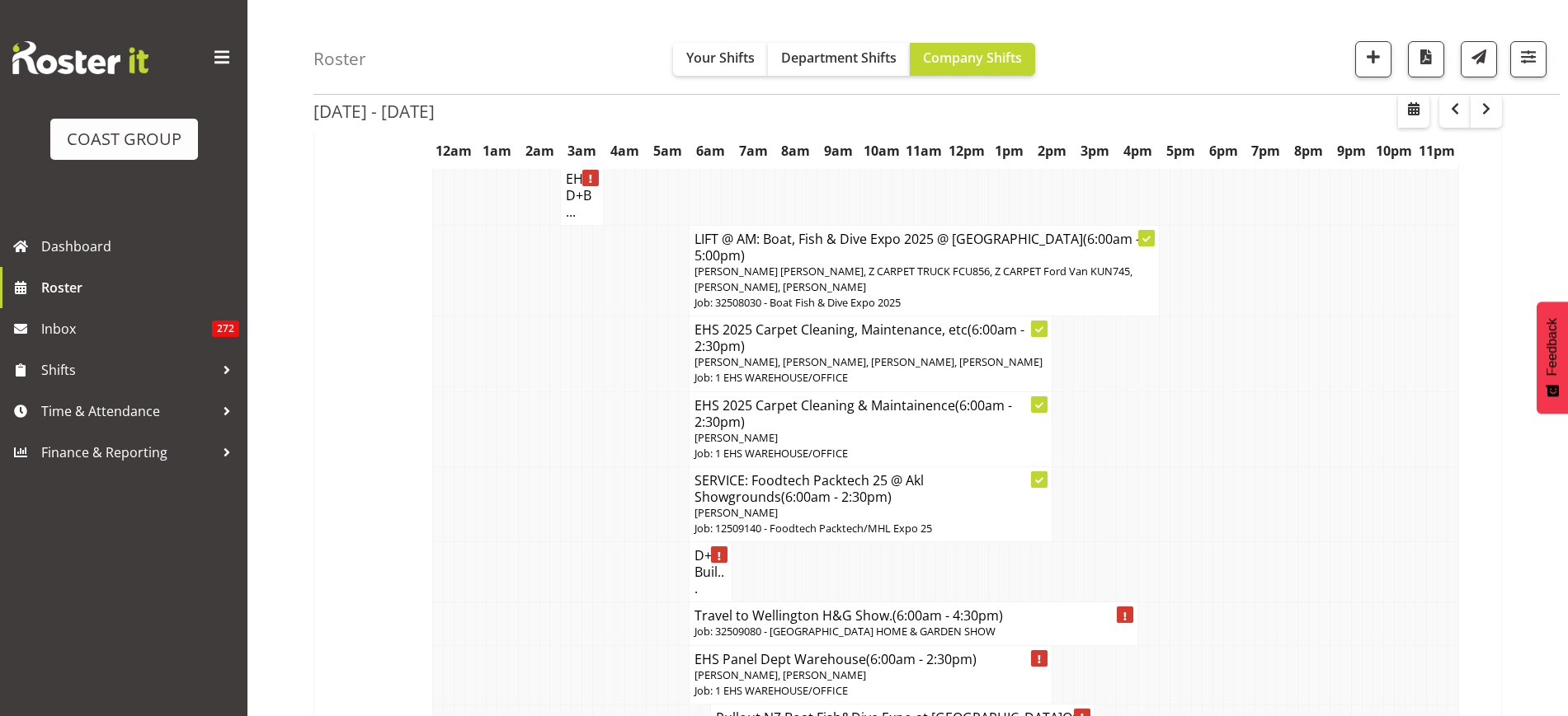
scroll to position [301, 0]
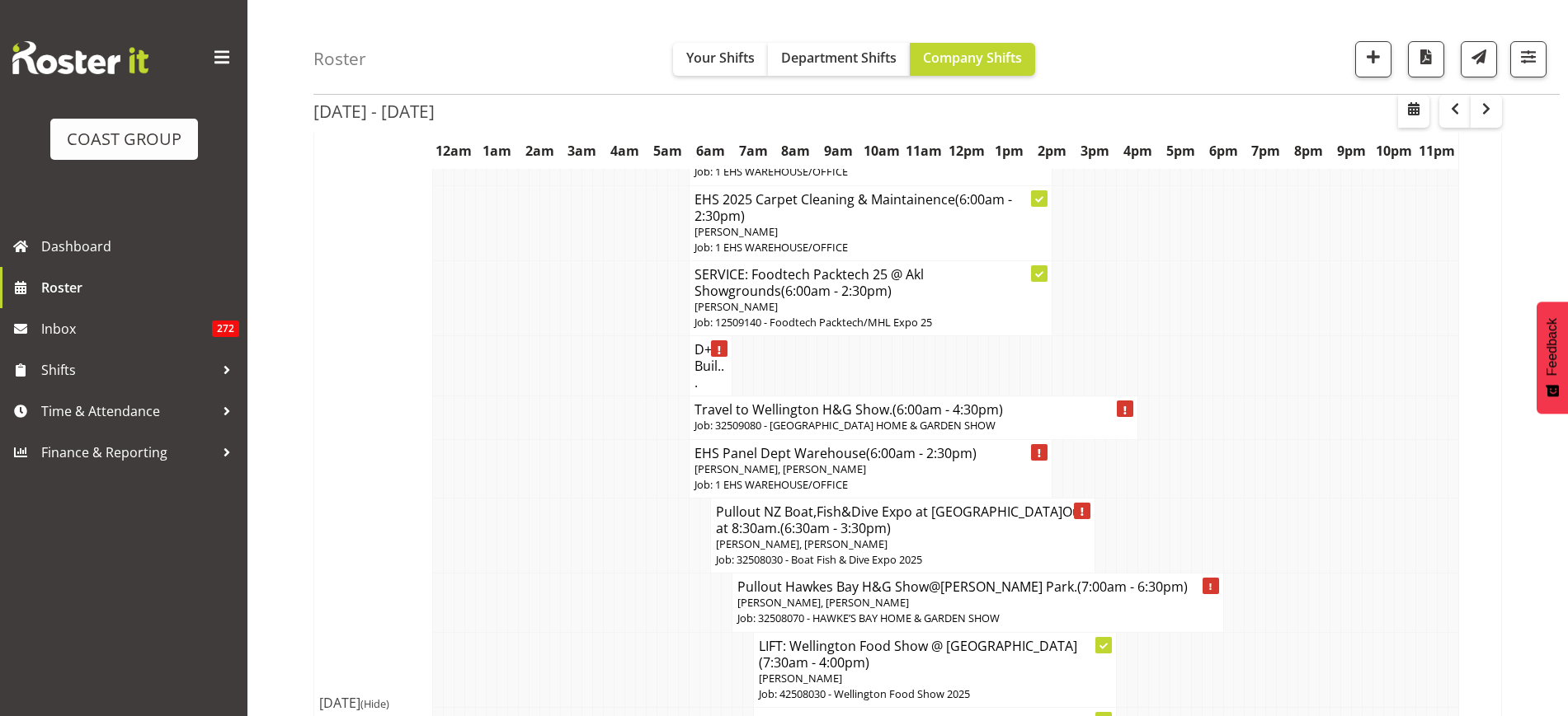
click at [958, 418] on p "Job: 32509080 - [GEOGRAPHIC_DATA] HOME & GARDEN SHOW" at bounding box center [913, 426] width 438 height 16
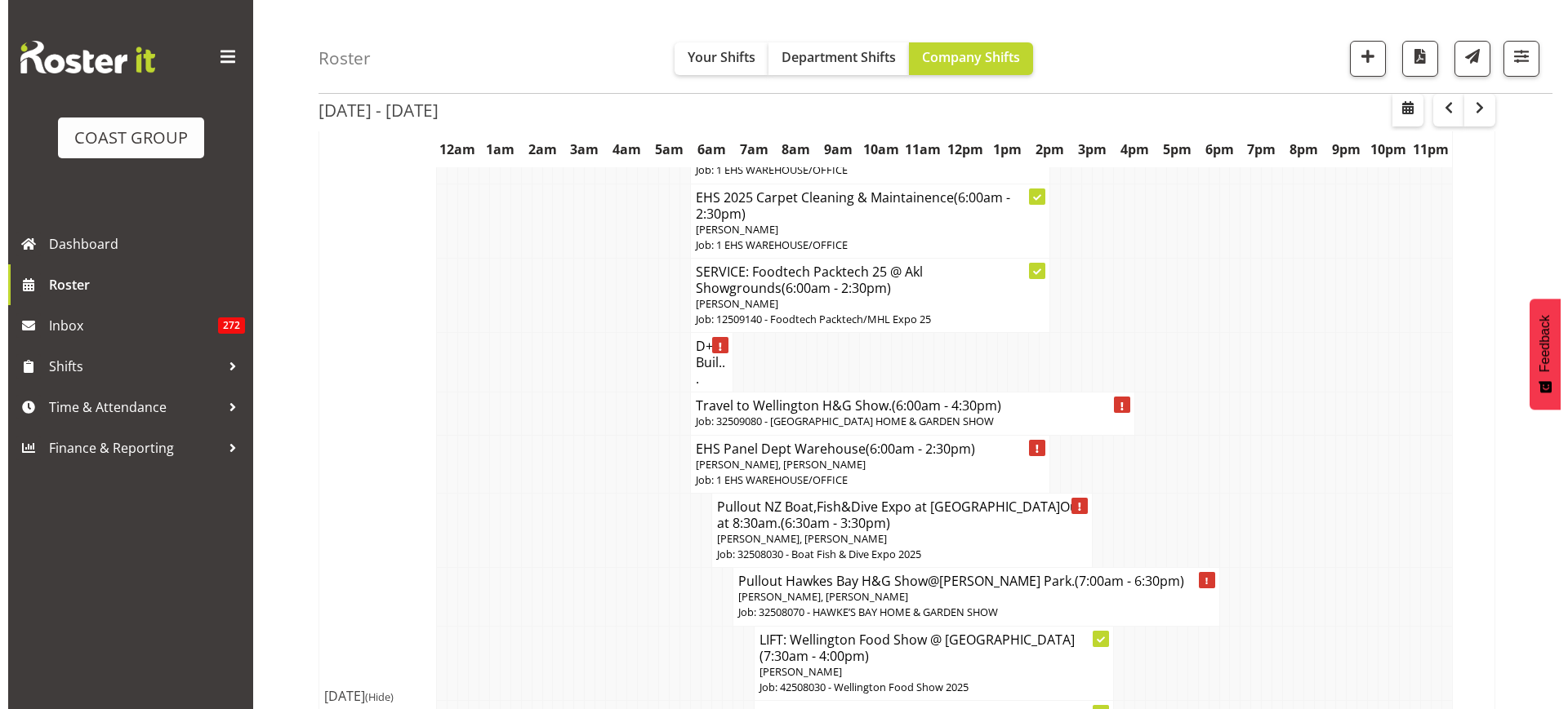
scroll to position [290, 0]
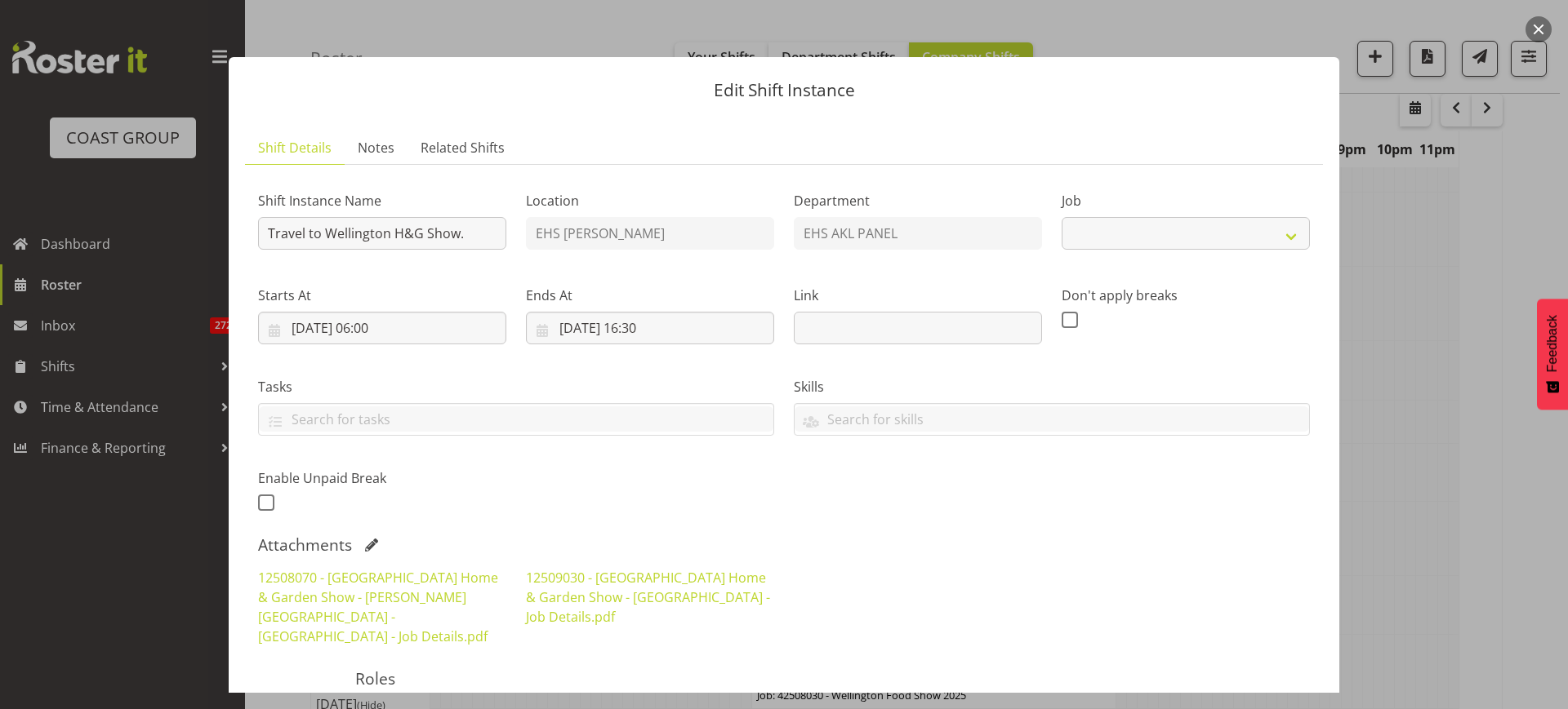
select select "9237"
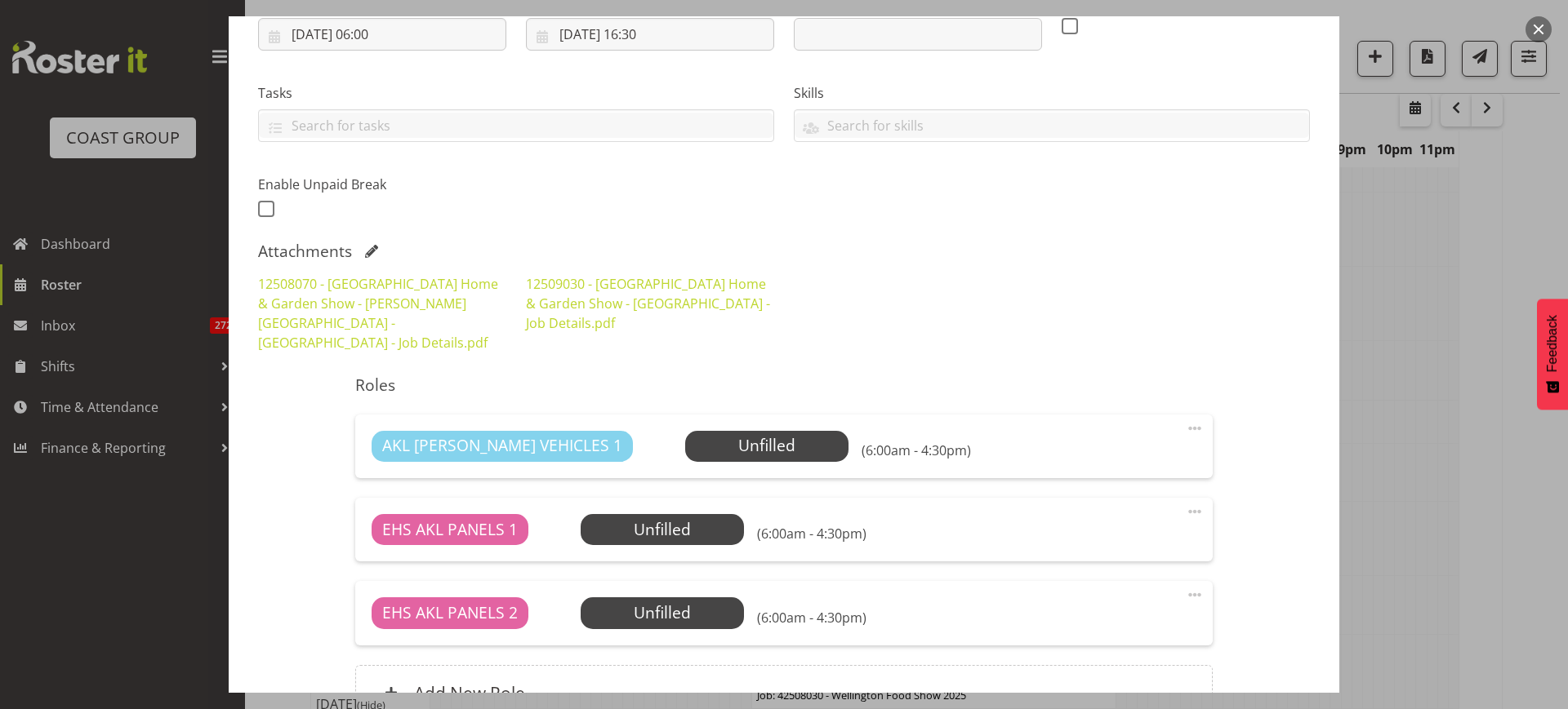
scroll to position [306, 0]
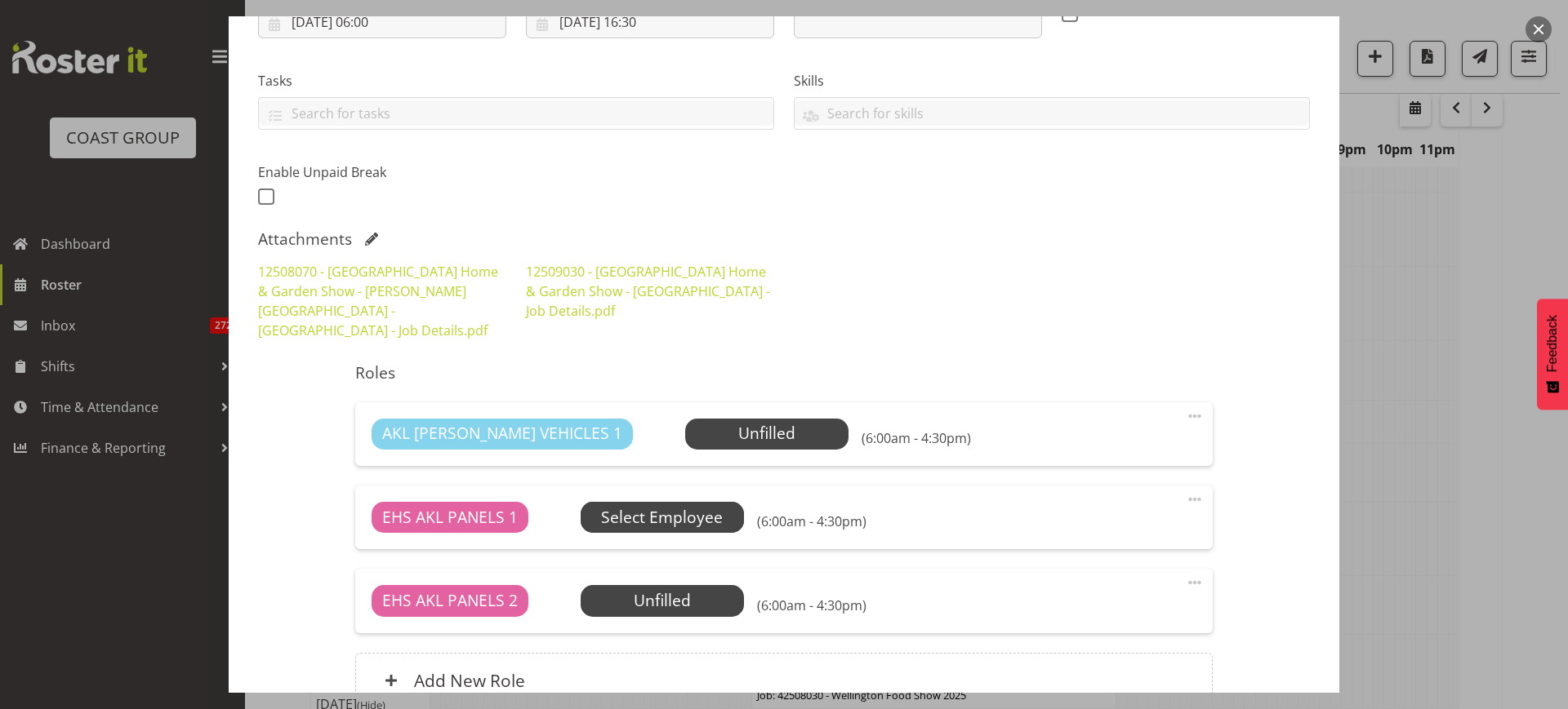
click at [0, 0] on span "Select Employee" at bounding box center [0, 0] width 0 height 0
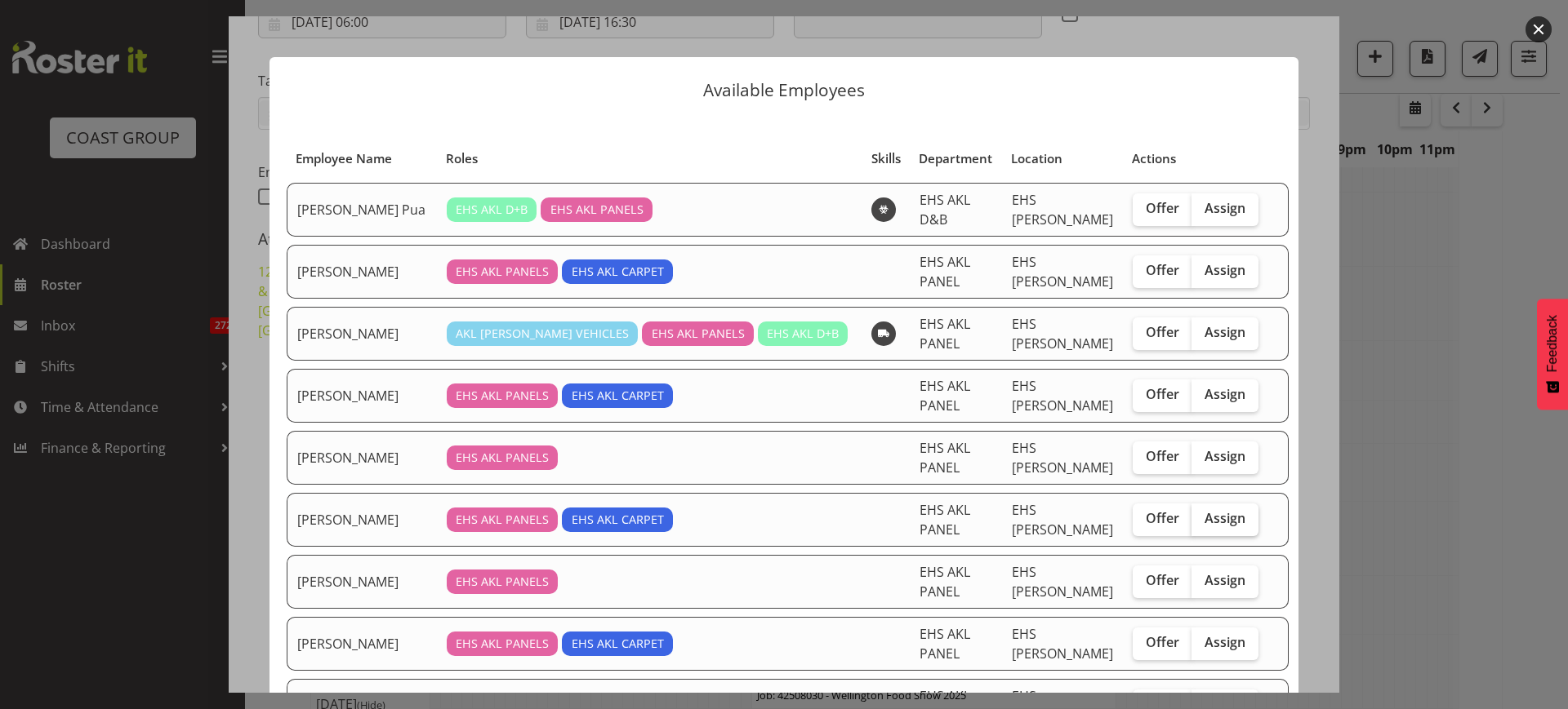
click at [1205, 514] on span "Assign" at bounding box center [1225, 518] width 41 height 16
click at [1199, 514] on input "Assign" at bounding box center [1197, 519] width 10 height 10
checkbox input "true"
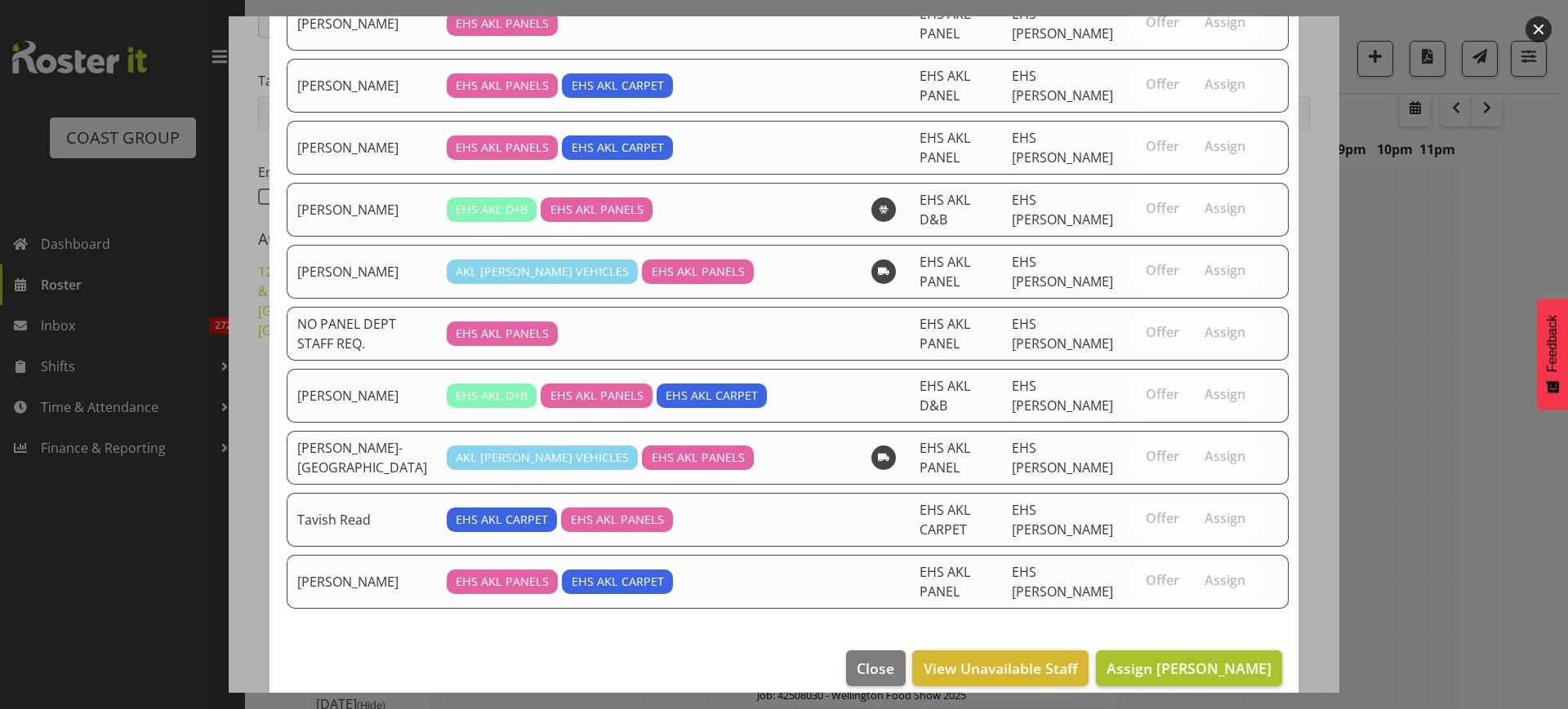
scroll to position [577, 0]
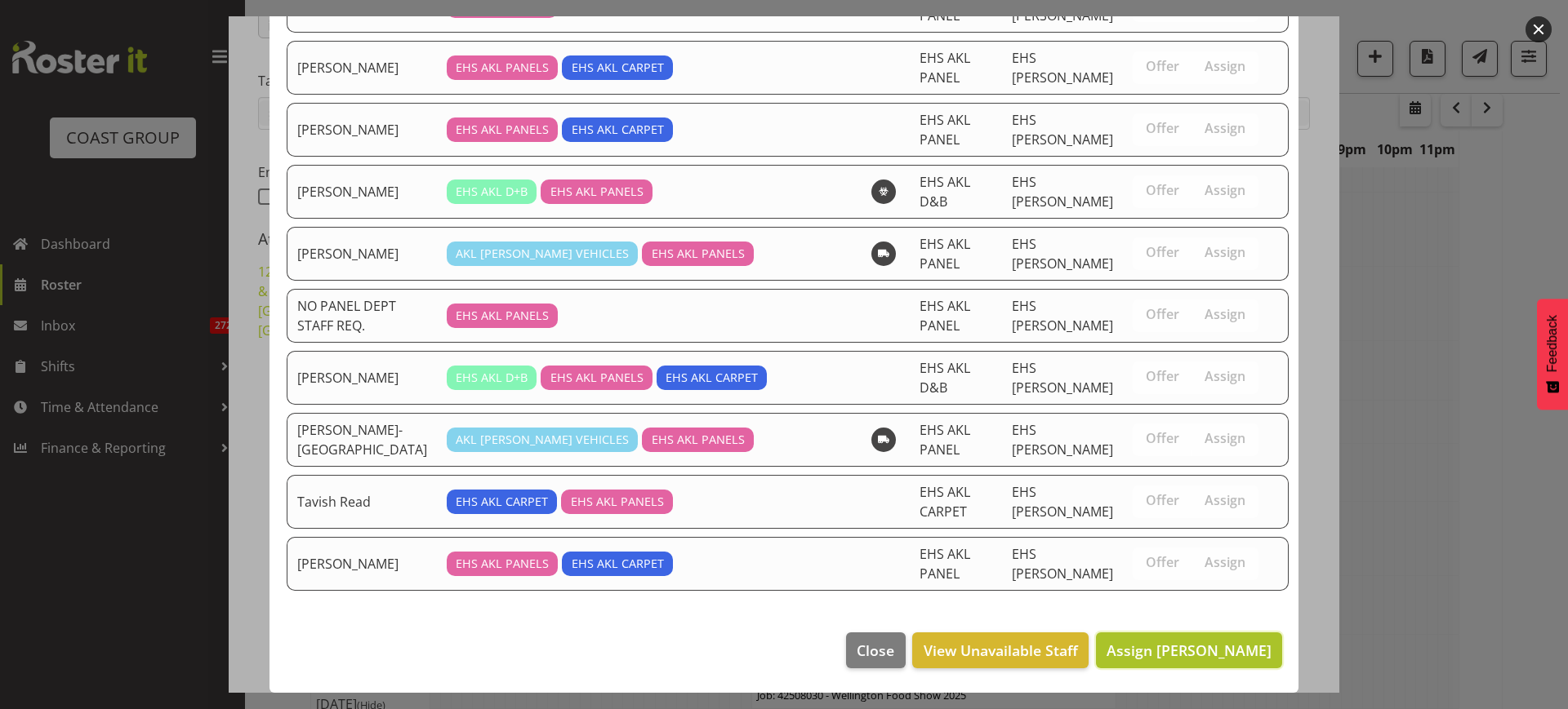
click at [1163, 658] on span "Assign [PERSON_NAME]" at bounding box center [1188, 650] width 165 height 20
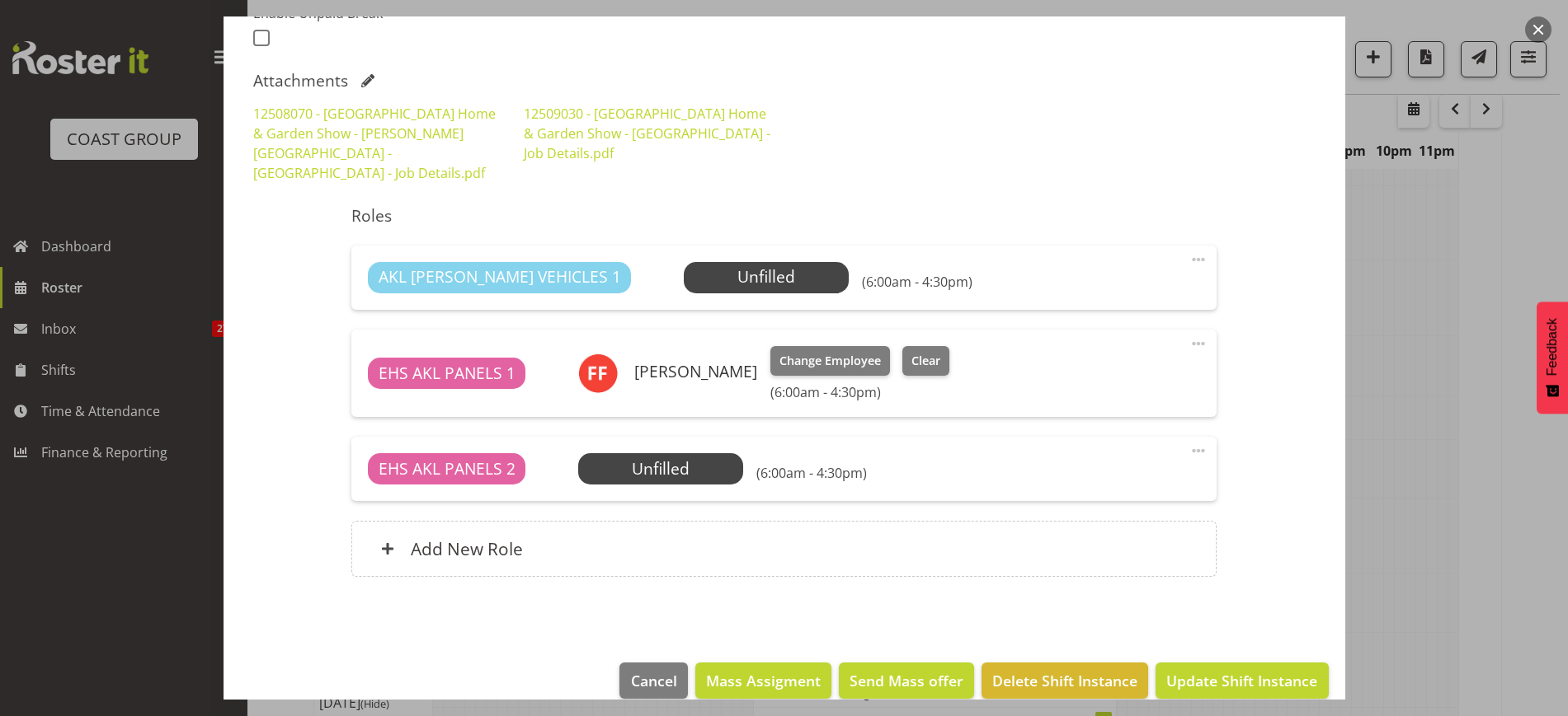
scroll to position [474, 0]
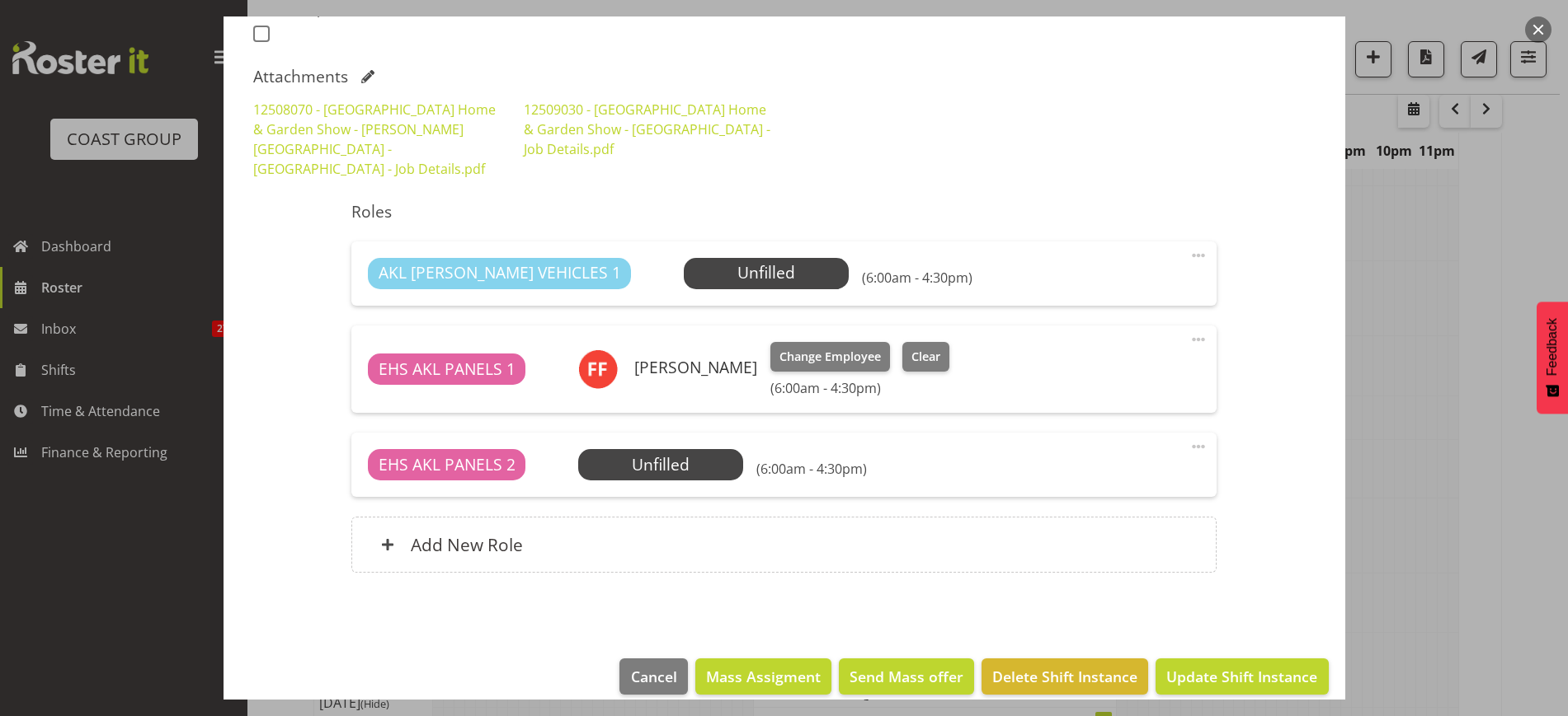
click at [1189, 437] on span at bounding box center [1198, 446] width 20 height 20
click at [1122, 468] on link "Edit" at bounding box center [1129, 483] width 158 height 30
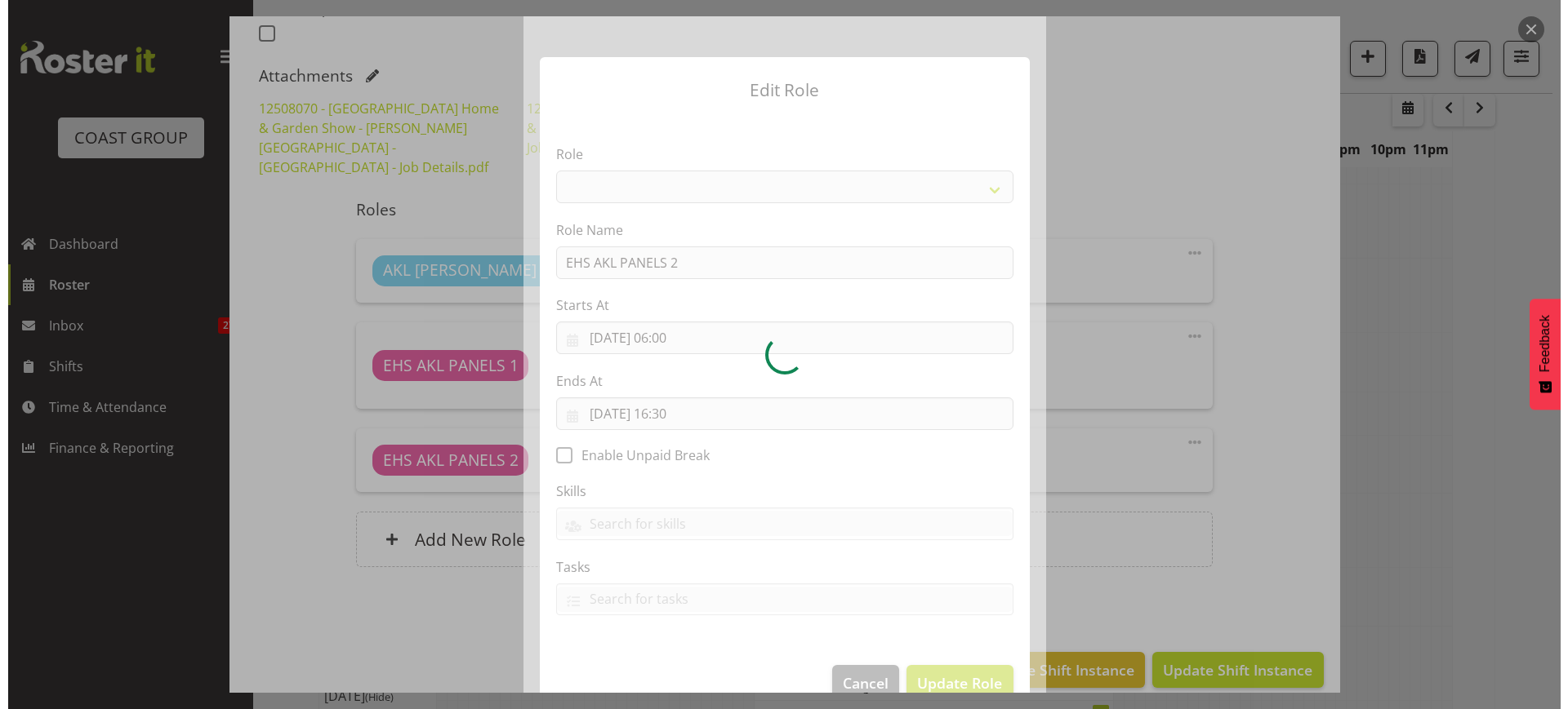
scroll to position [290, 0]
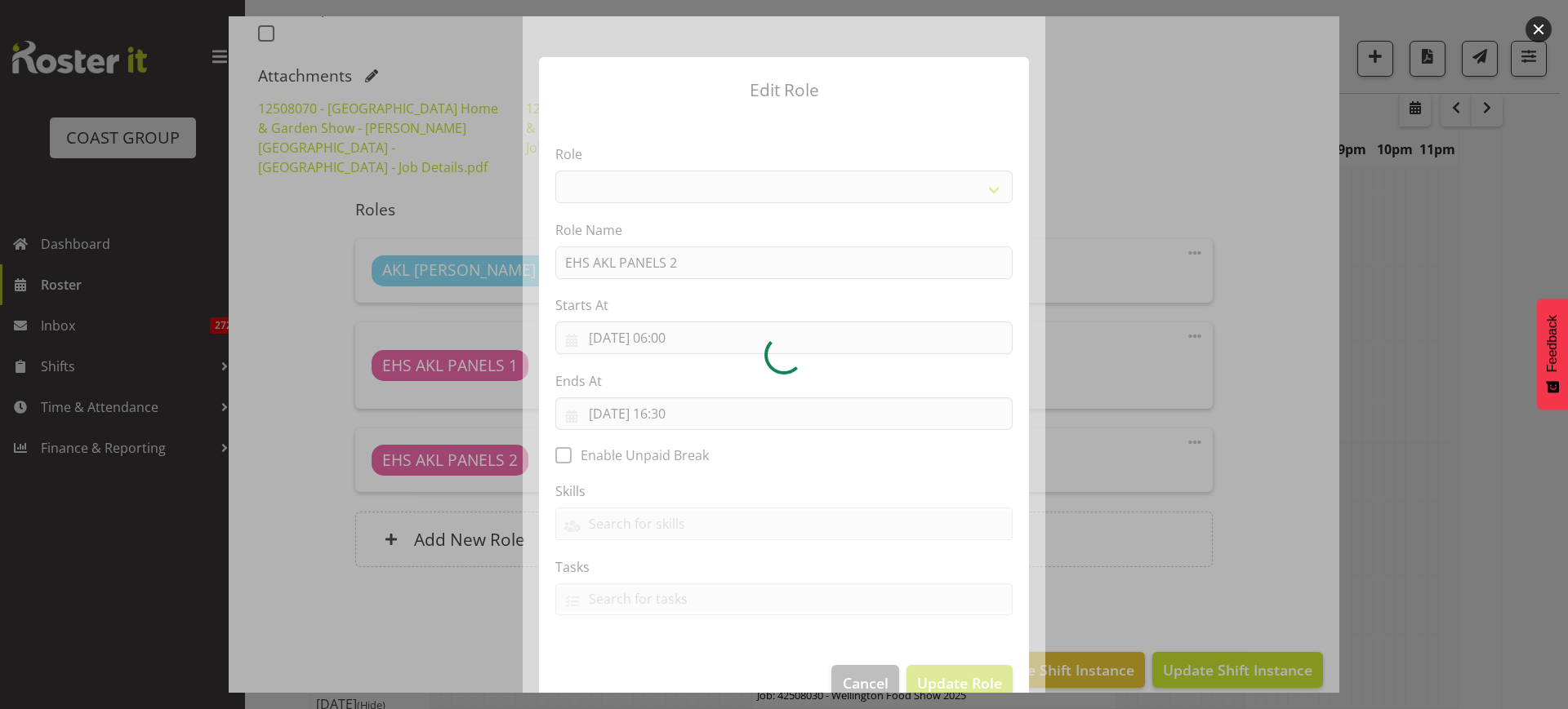
select select "188"
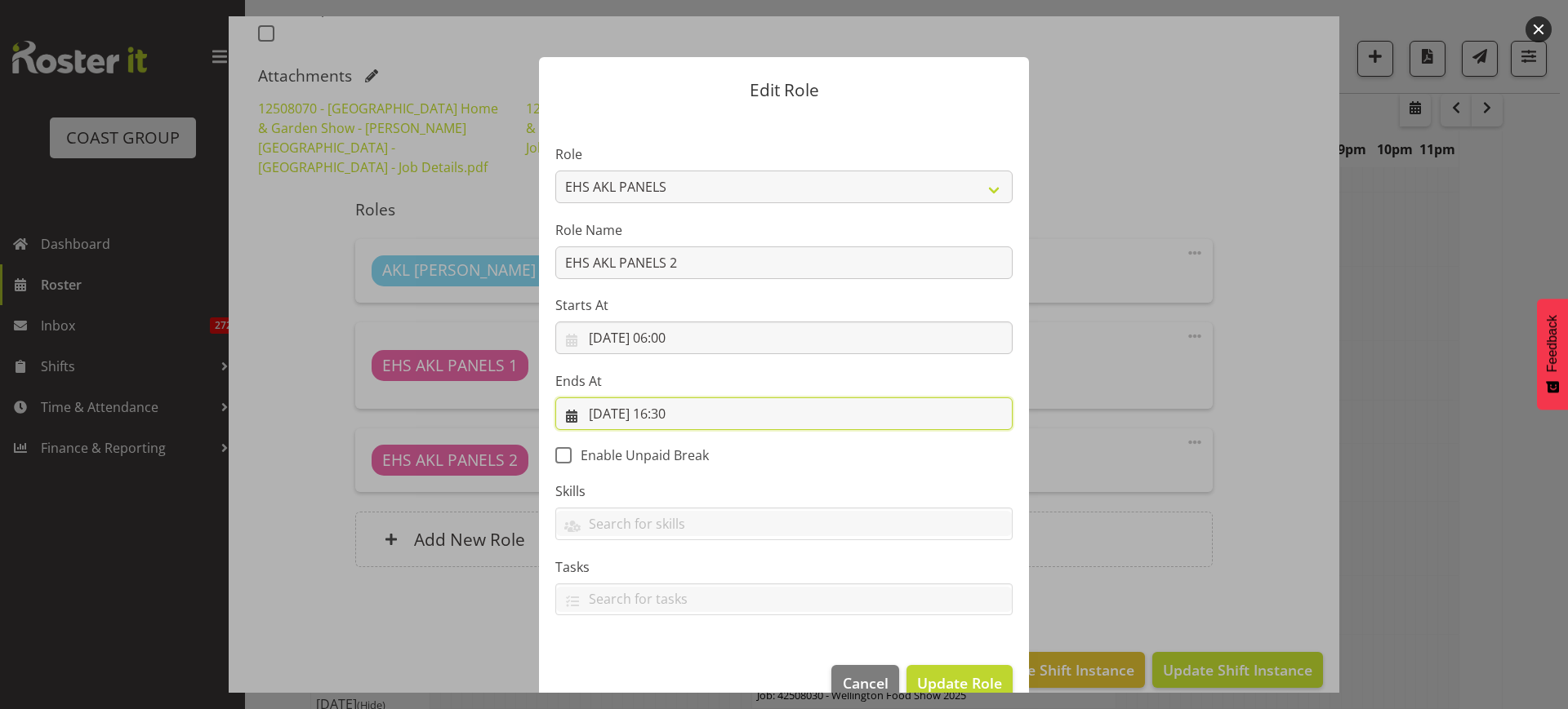
click at [723, 412] on input "[DATE] 16:30" at bounding box center [784, 414] width 458 height 33
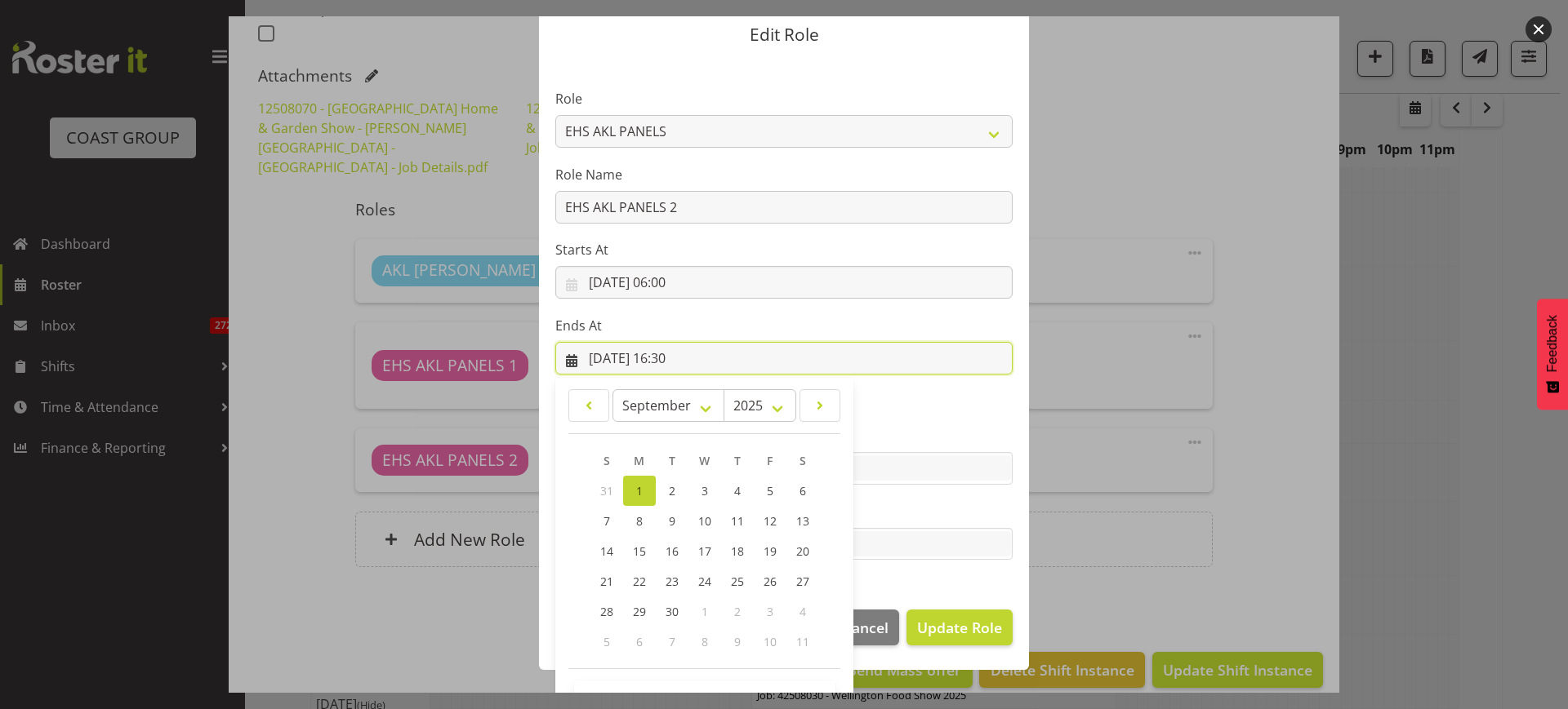
scroll to position [109, 0]
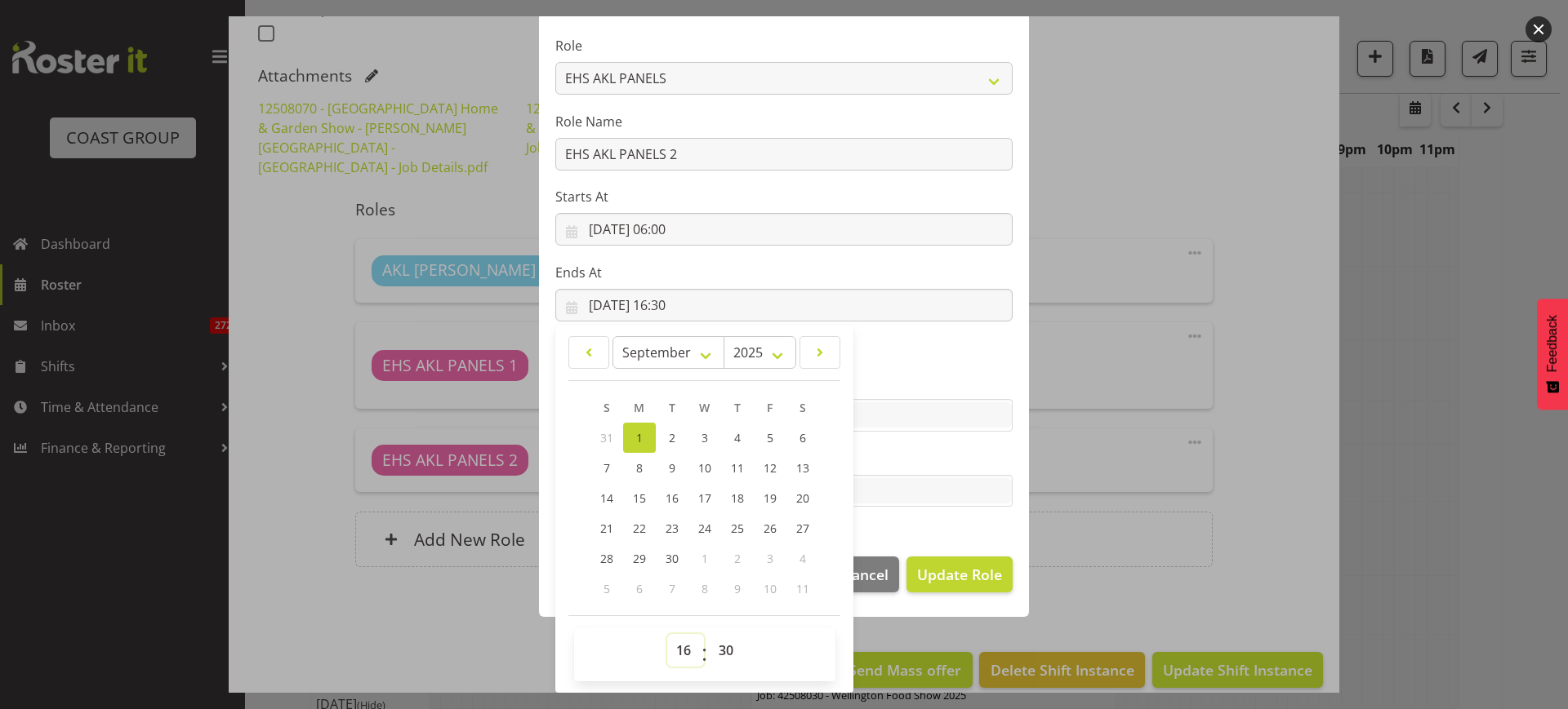
click at [675, 649] on select "00 01 02 03 04 05 06 07 08 09 10 11 12 13 14 15 16 17 18 19 20 21 22 23" at bounding box center [685, 651] width 36 height 33
select select "14"
click at [667, 635] on select "00 01 02 03 04 05 06 07 08 09 10 11 12 13 14 15 16 17 18 19 20 21 22 23" at bounding box center [685, 651] width 36 height 33
type input "[DATE] 14:30"
click at [677, 649] on select "00 01 02 03 04 05 06 07 08 09 10 11 12 13 14 15 16 17 18 19 20 21 22 23" at bounding box center [685, 651] width 36 height 33
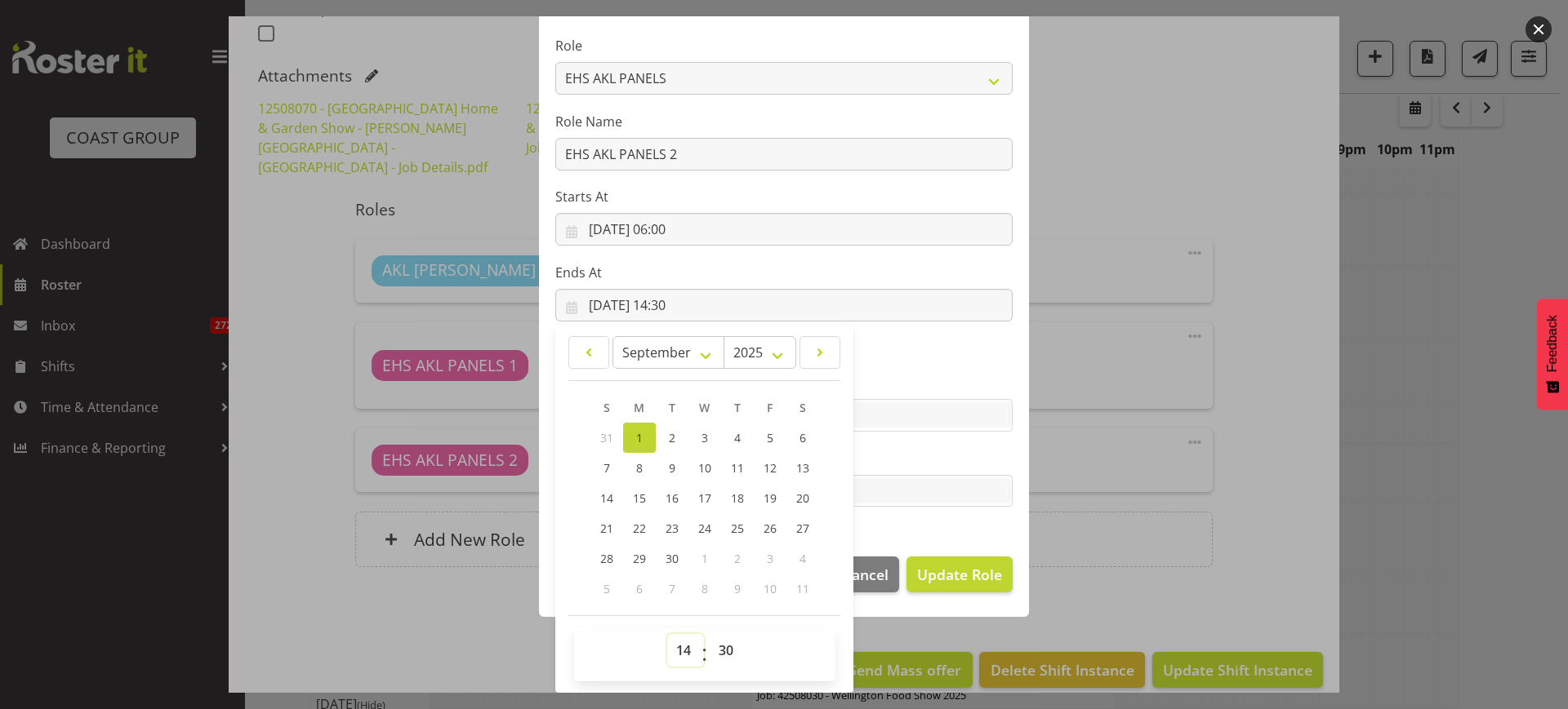
click at [680, 648] on select "00 01 02 03 04 05 06 07 08 09 10 11 12 13 14 15 16 17 18 19 20 21 22 23" at bounding box center [685, 651] width 36 height 33
select select "17"
click at [667, 635] on select "00 01 02 03 04 05 06 07 08 09 10 11 12 13 14 15 16 17 18 19 20 21 22 23" at bounding box center [685, 651] width 36 height 33
type input "[DATE] 17:30"
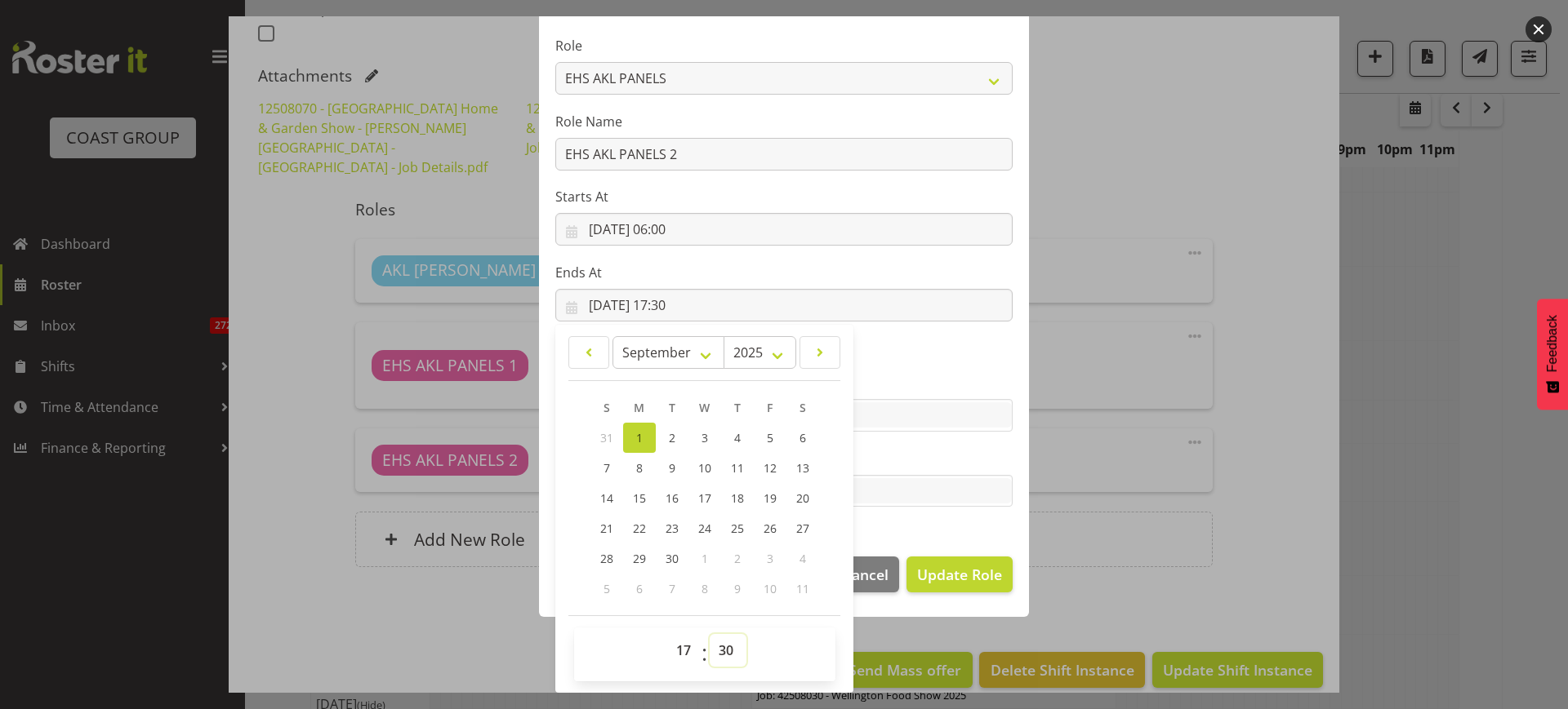
click at [717, 648] on select "00 01 02 03 04 05 06 07 08 09 10 11 12 13 14 15 16 17 18 19 20 21 22 23 24 25 2…" at bounding box center [727, 651] width 36 height 33
select select "0"
click at [709, 635] on select "00 01 02 03 04 05 06 07 08 09 10 11 12 13 14 15 16 17 18 19 20 21 22 23 24 25 2…" at bounding box center [727, 651] width 36 height 33
type input "[DATE] 17:00"
click at [810, 220] on input "[DATE] 06:00" at bounding box center [784, 229] width 458 height 33
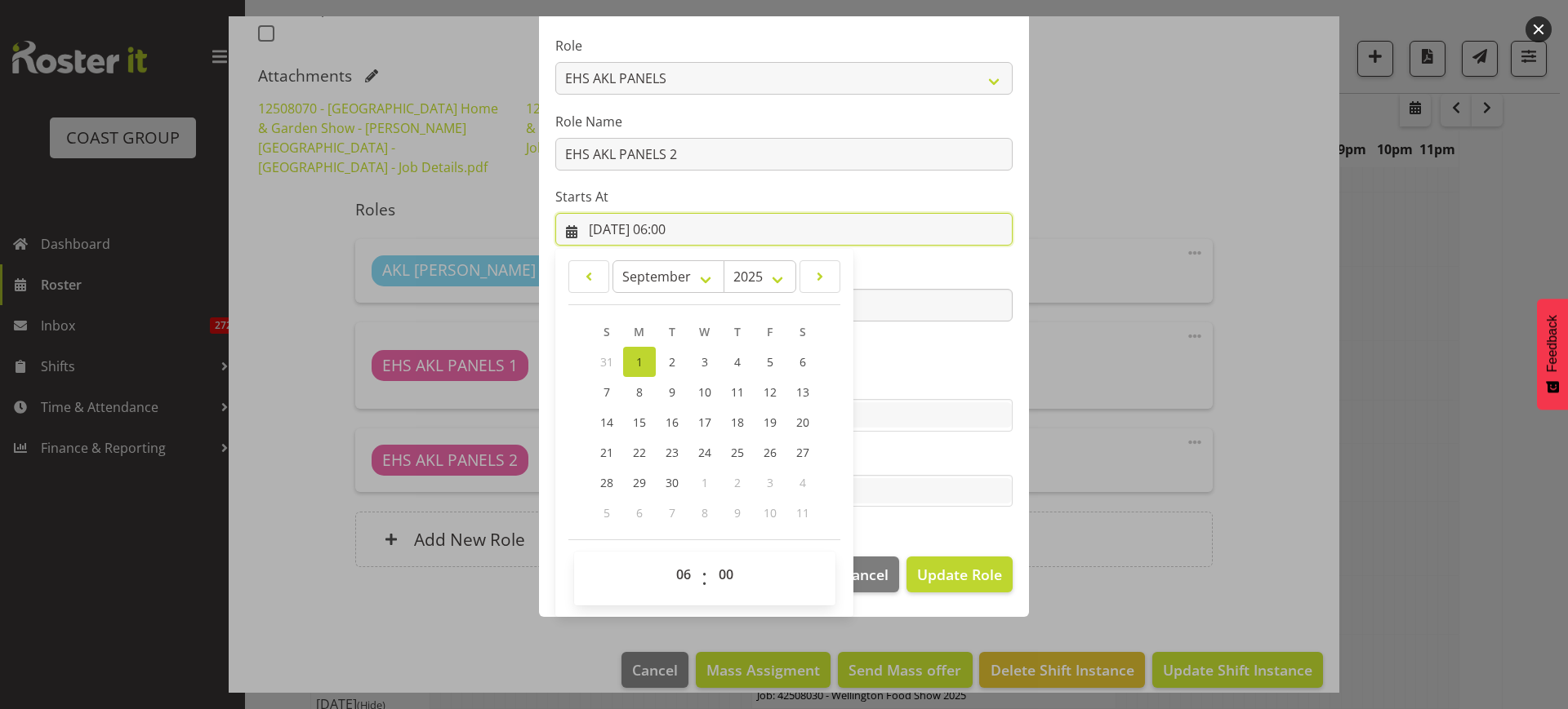
scroll to position [33, 0]
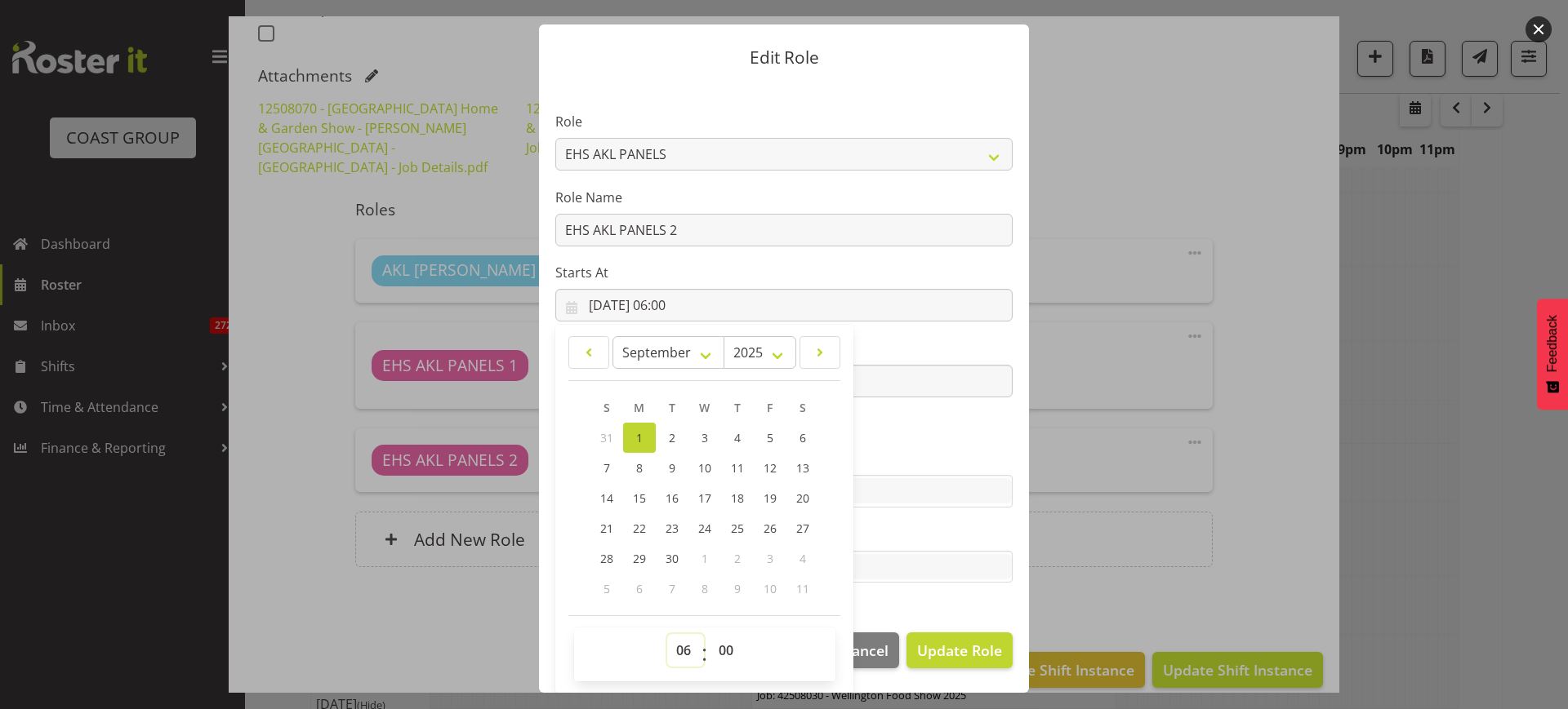
click at [676, 653] on select "00 01 02 03 04 05 06 07 08 09 10 11 12 13 14 15 16 17 18 19 20 21 22 23" at bounding box center [685, 651] width 36 height 33
select select "14"
click at [667, 635] on select "00 01 02 03 04 05 06 07 08 09 10 11 12 13 14 15 16 17 18 19 20 21 22 23" at bounding box center [685, 651] width 36 height 33
type input "[DATE] 14:00"
click at [715, 642] on select "00 01 02 03 04 05 06 07 08 09 10 11 12 13 14 15 16 17 18 19 20 21 22 23 24 25 2…" at bounding box center [727, 651] width 36 height 33
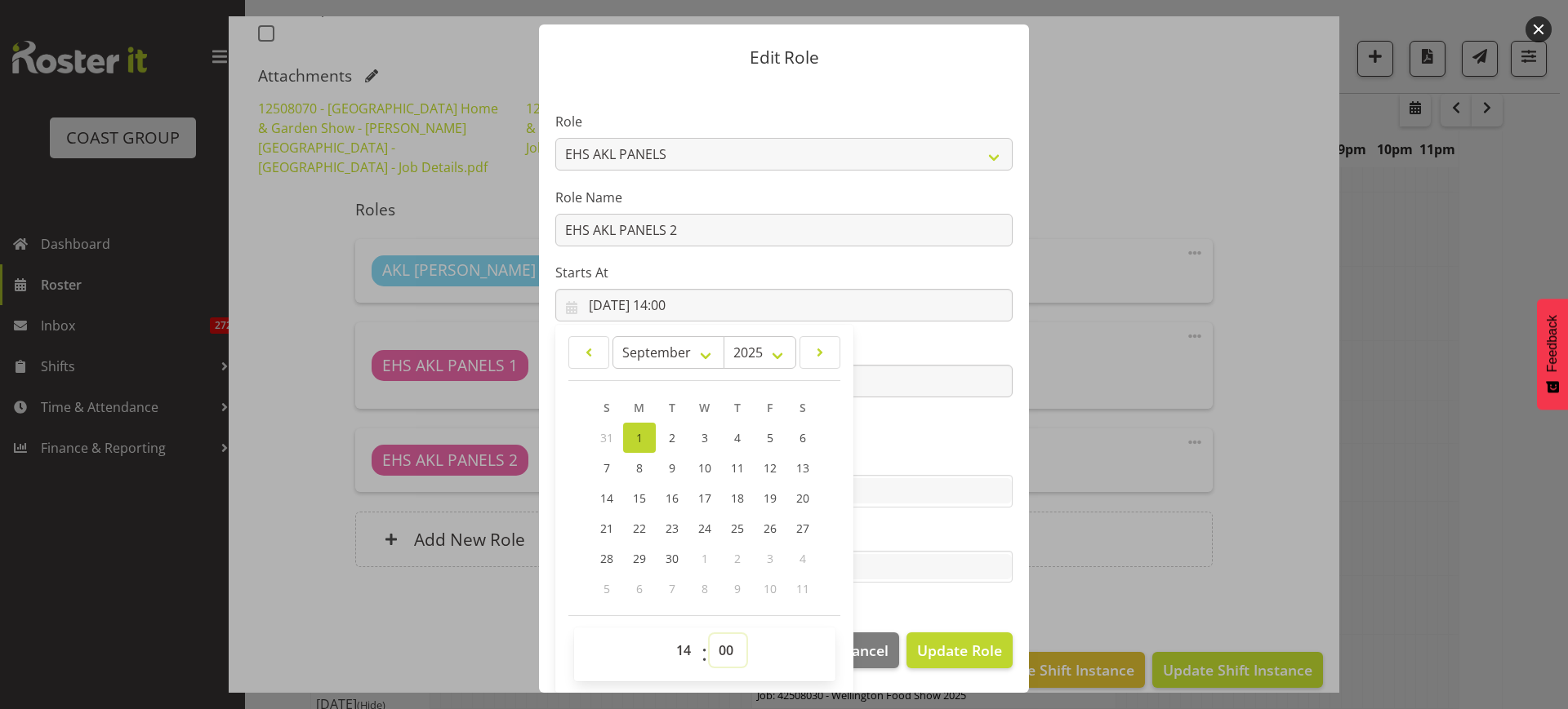
select select "30"
click at [709, 635] on select "00 01 02 03 04 05 06 07 08 09 10 11 12 13 14 15 16 17 18 19 20 21 22 23 24 25 2…" at bounding box center [727, 651] width 36 height 33
type input "[DATE] 14:30"
click at [942, 645] on span "Update Role" at bounding box center [959, 650] width 85 height 22
select select
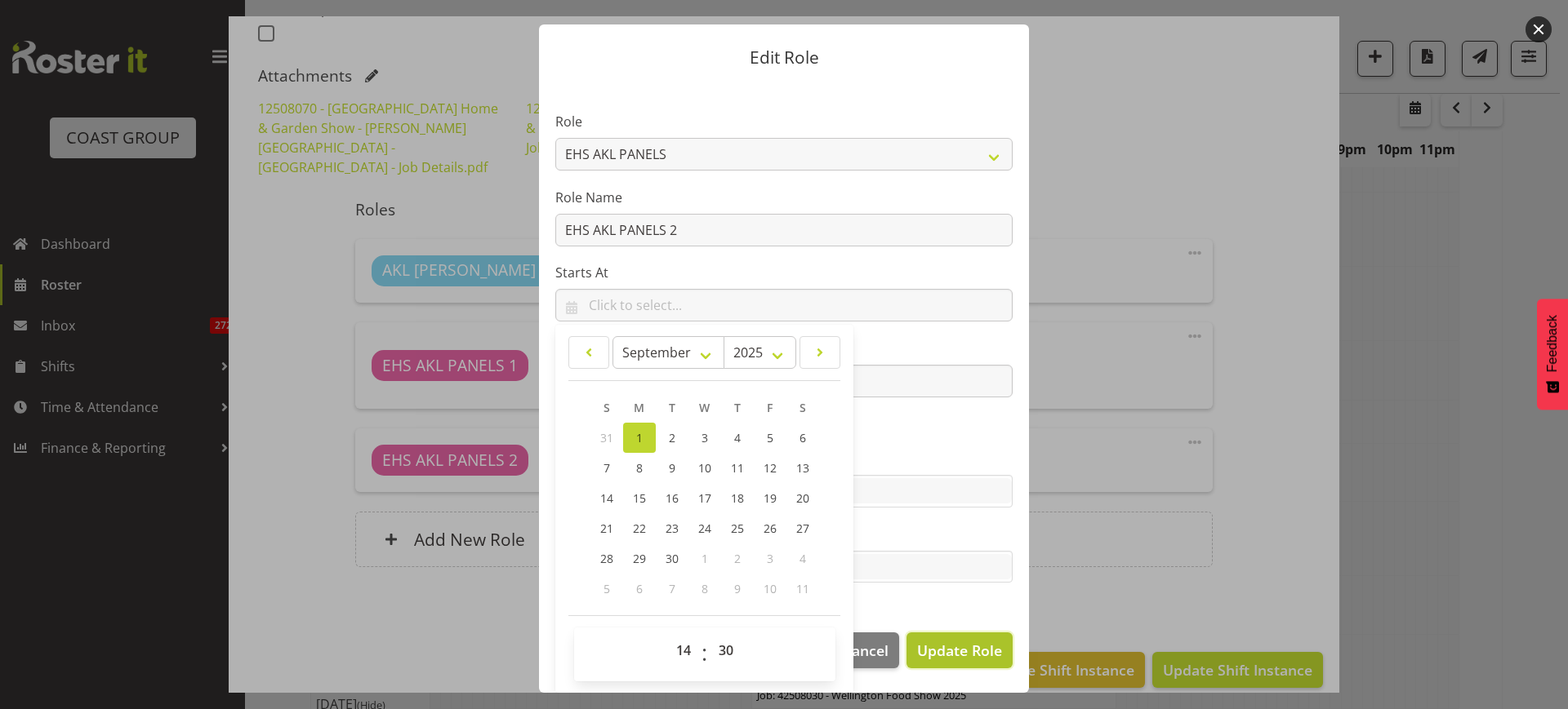
select select
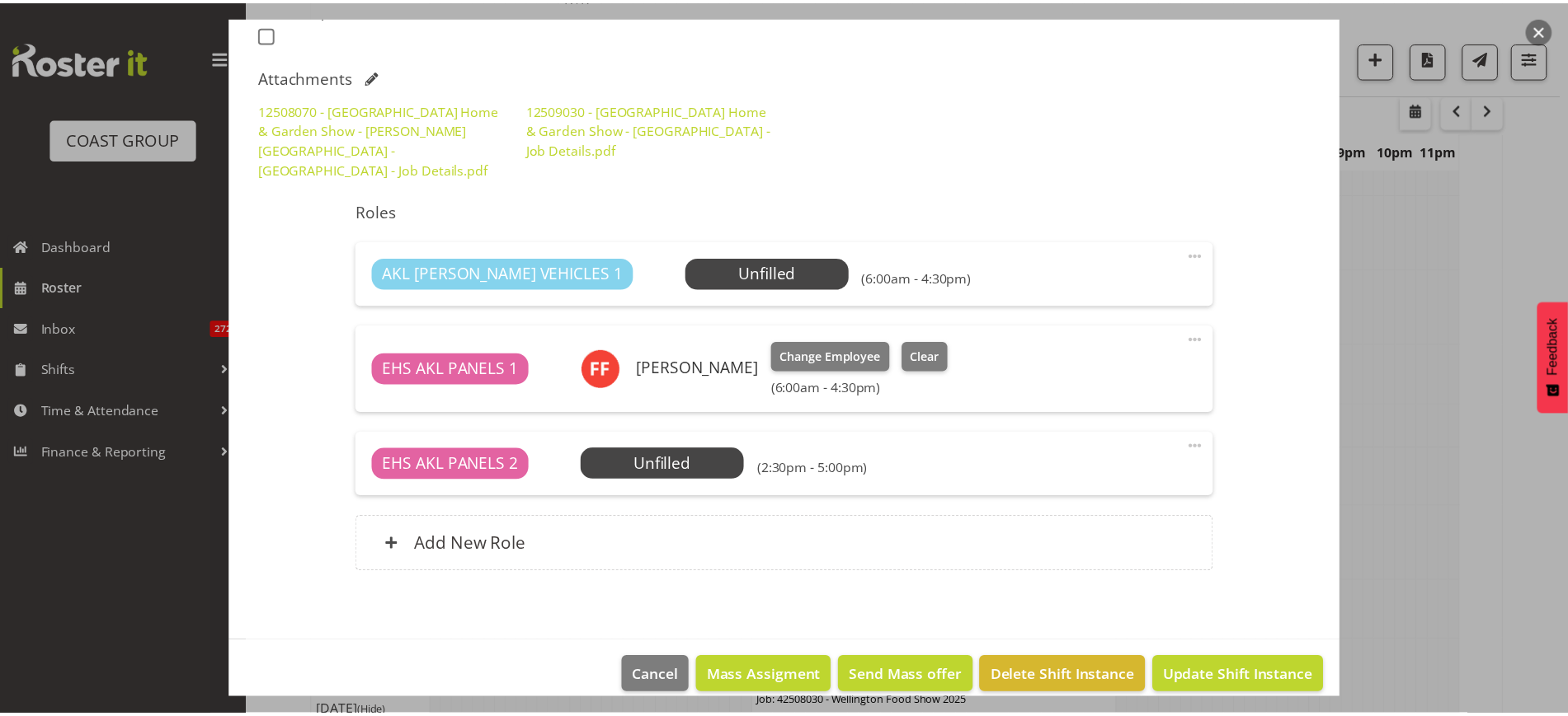
scroll to position [301, 0]
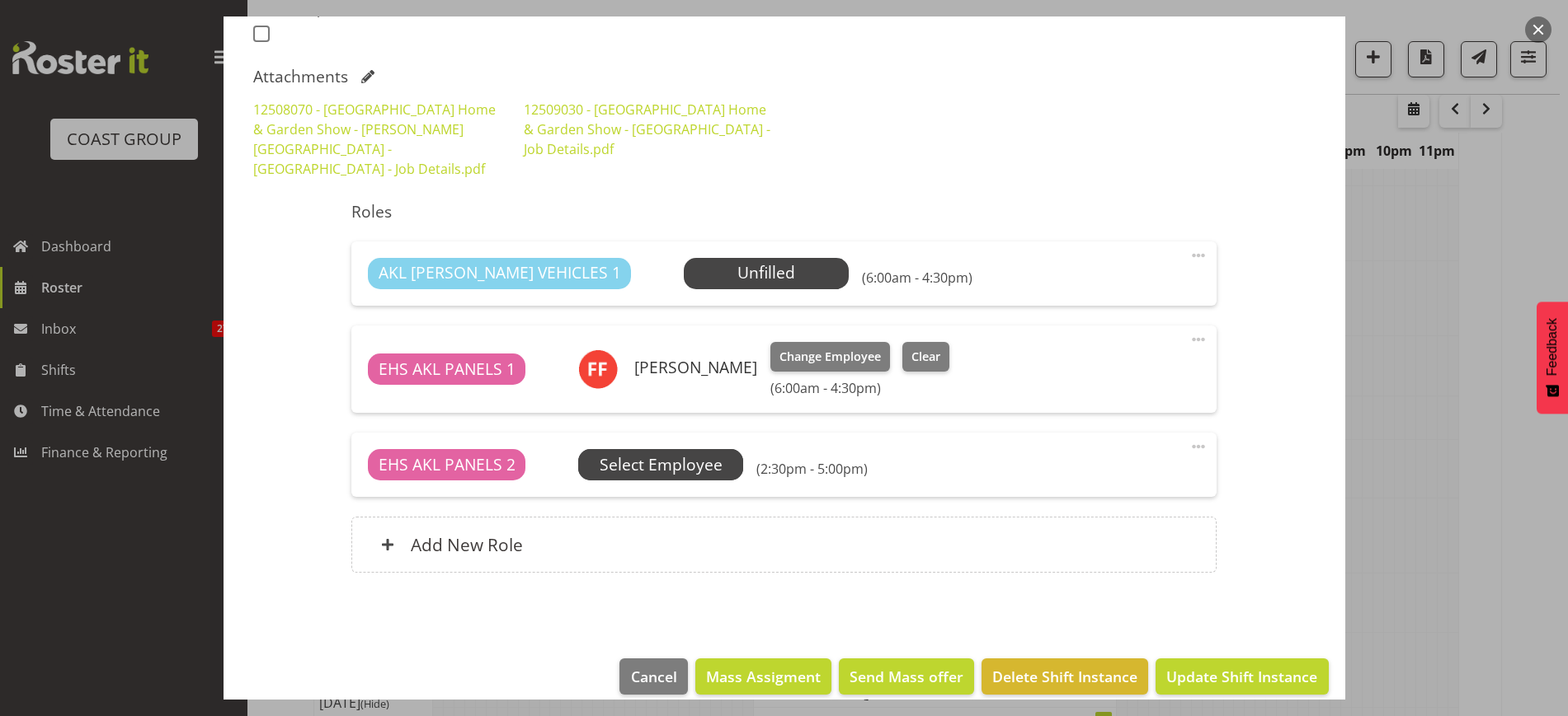
click at [0, 0] on span "Select Employee" at bounding box center [0, 0] width 0 height 0
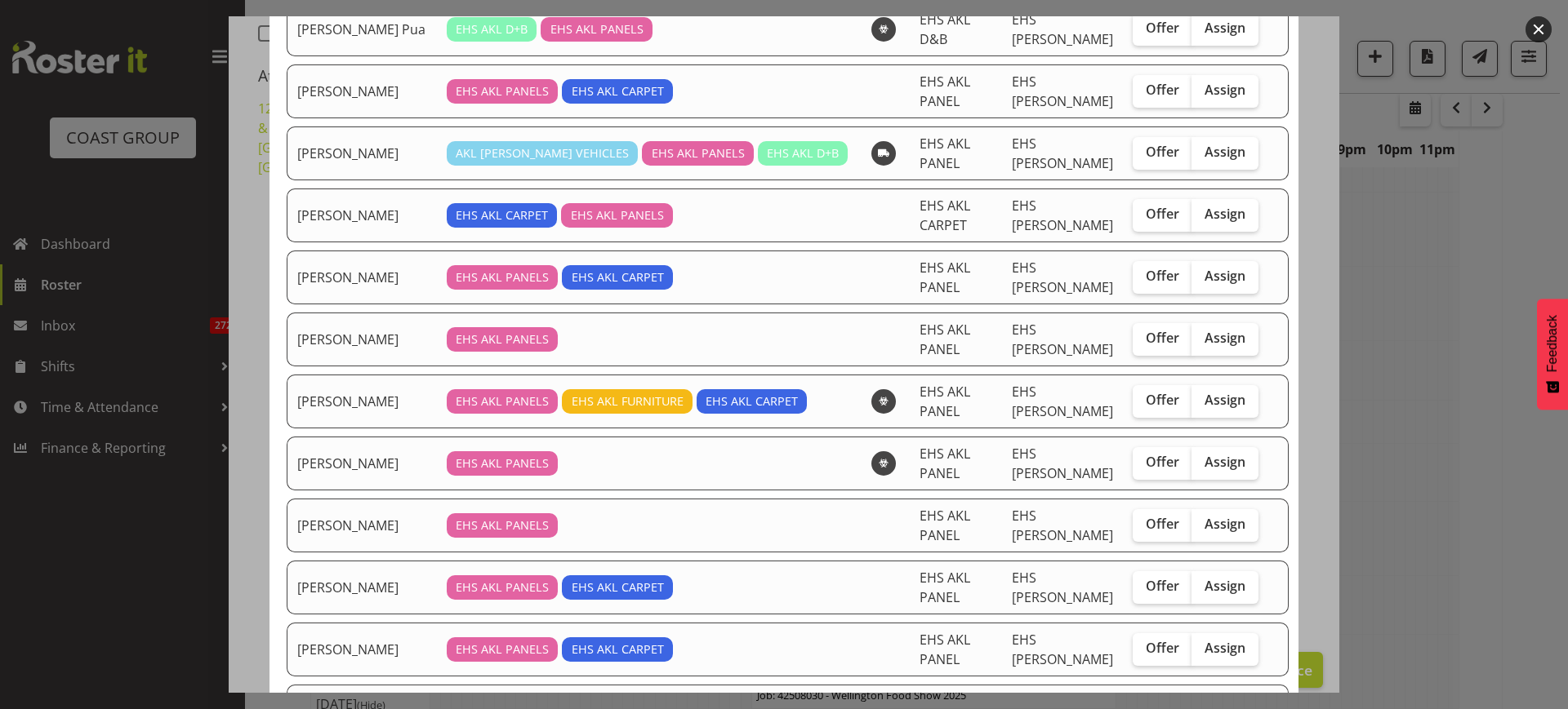
scroll to position [204, 0]
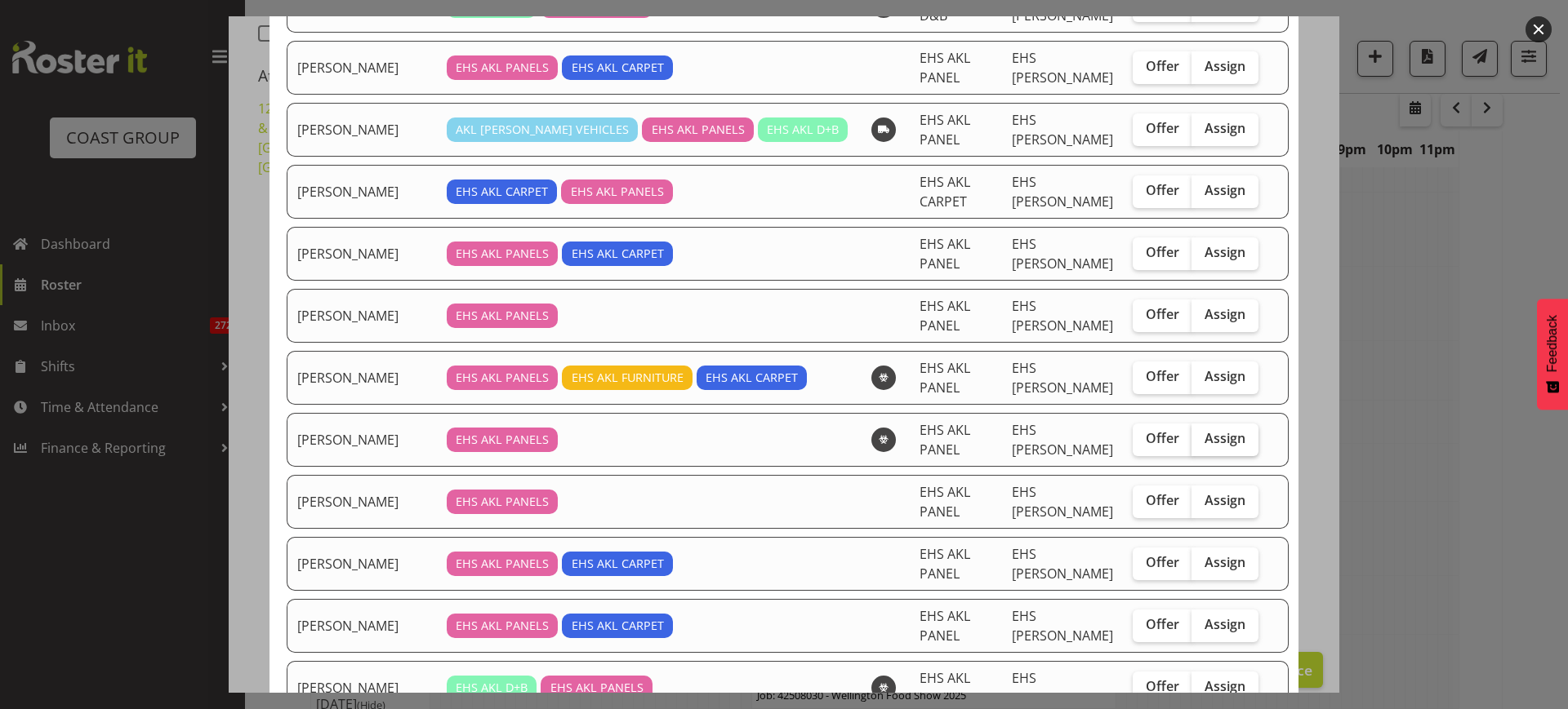
click at [1205, 439] on span "Assign" at bounding box center [1225, 438] width 41 height 16
click at [1192, 439] on input "Assign" at bounding box center [1197, 438] width 10 height 10
checkbox input "true"
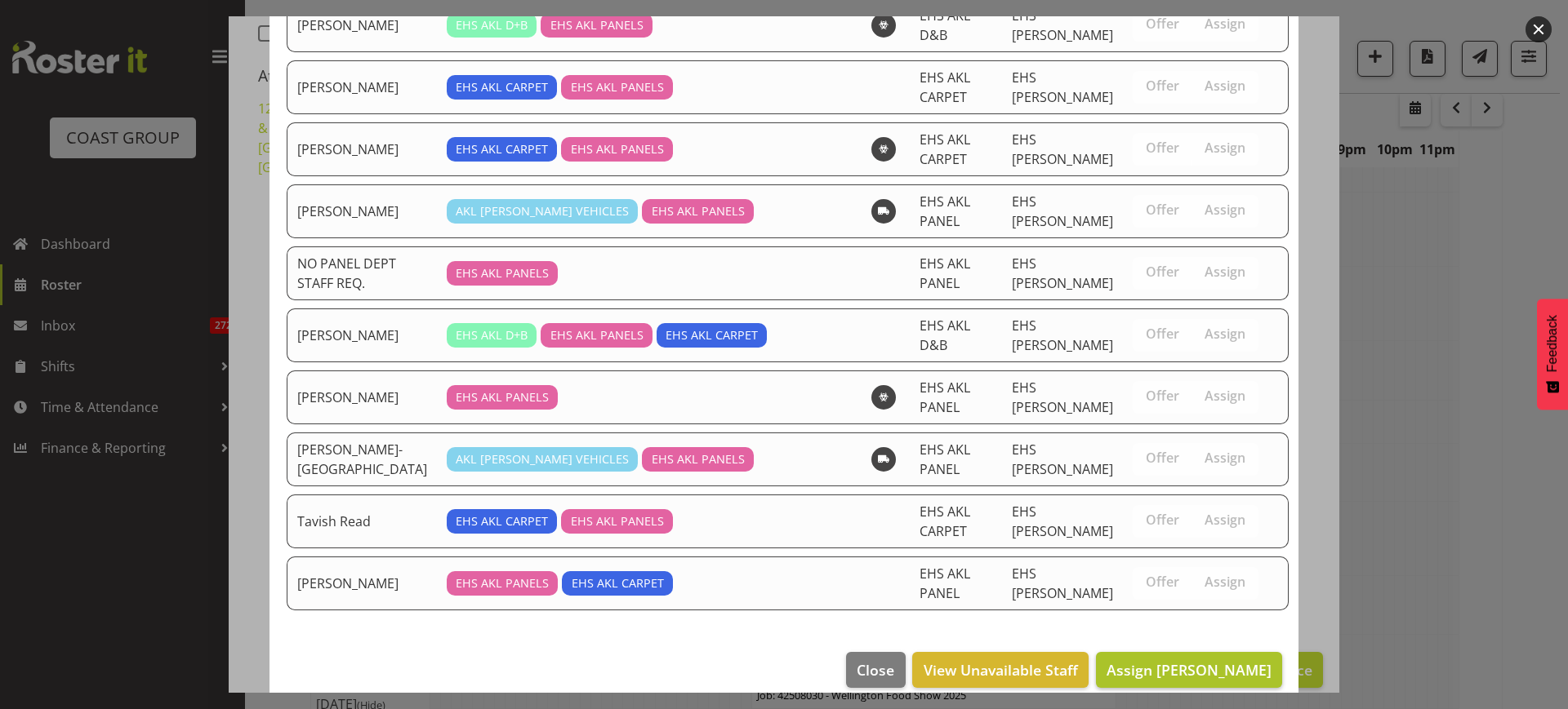
scroll to position [886, 0]
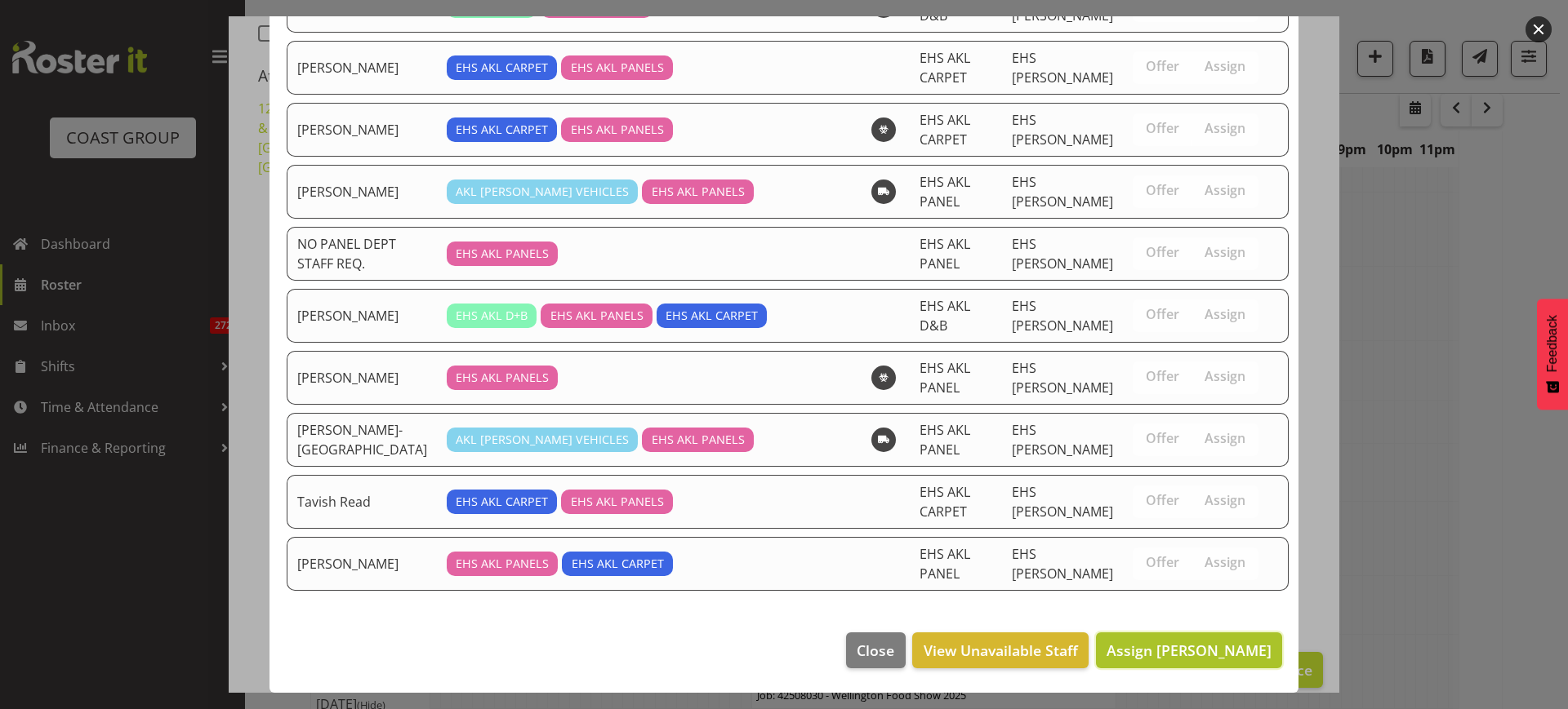
click at [1158, 650] on span "Assign [PERSON_NAME]" at bounding box center [1188, 650] width 165 height 20
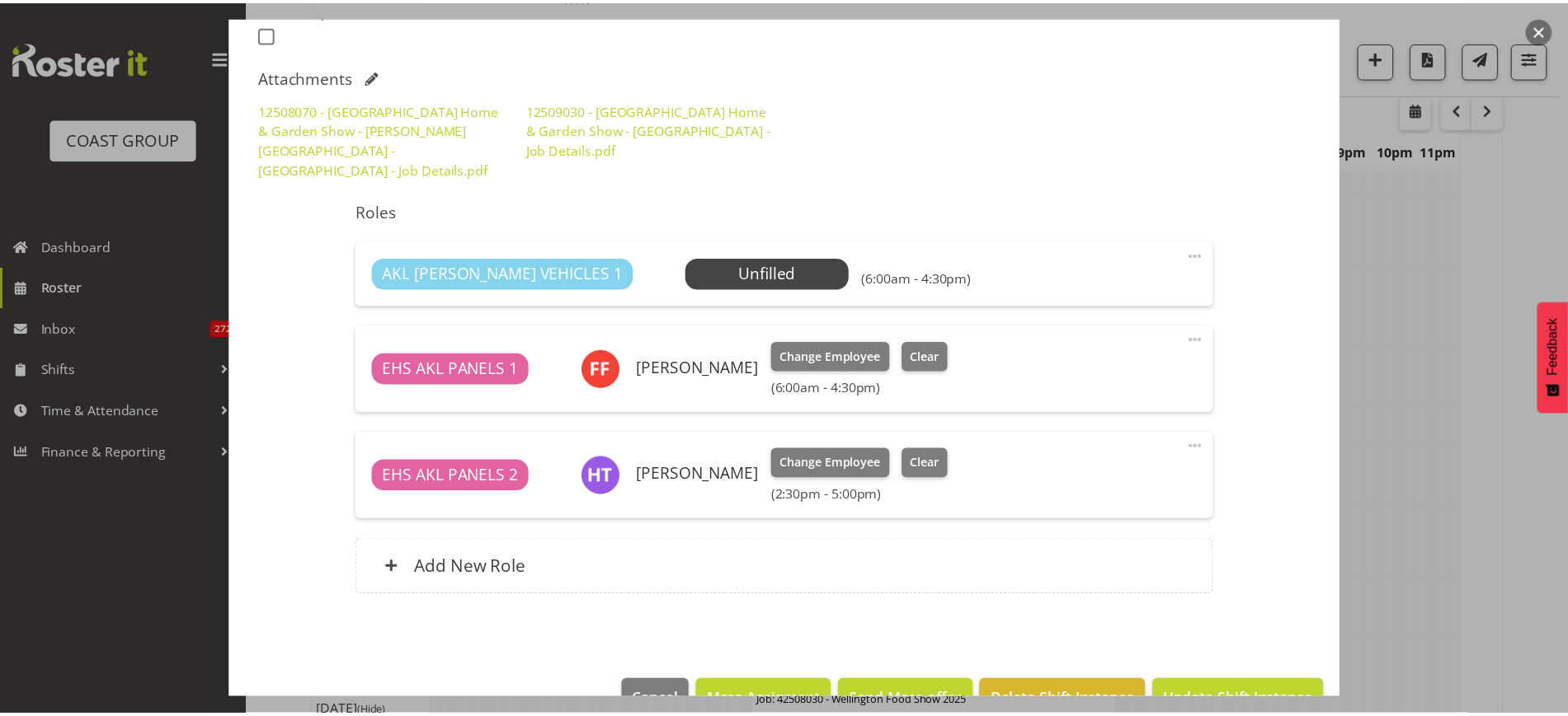
scroll to position [301, 0]
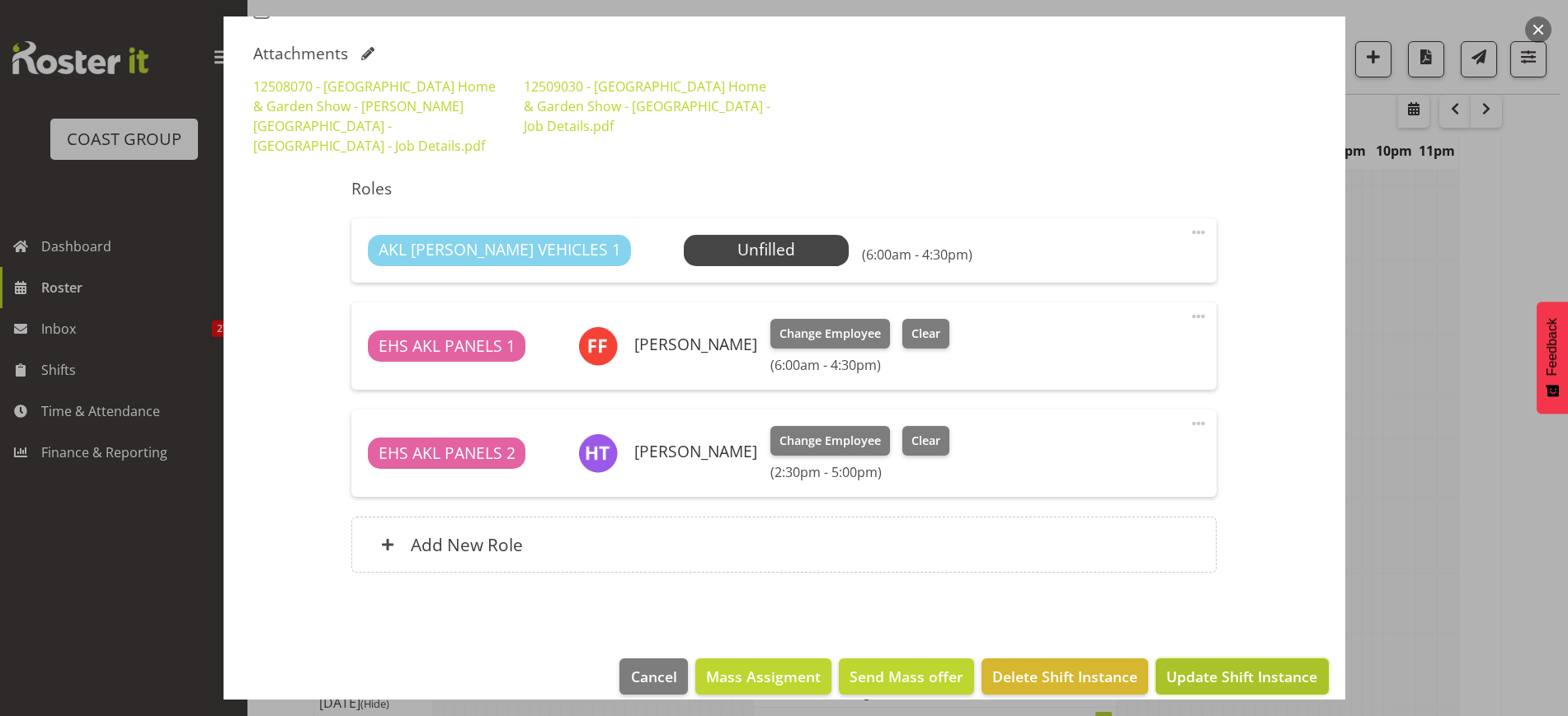
click at [1200, 666] on span "Update Shift Instance" at bounding box center [1241, 677] width 151 height 22
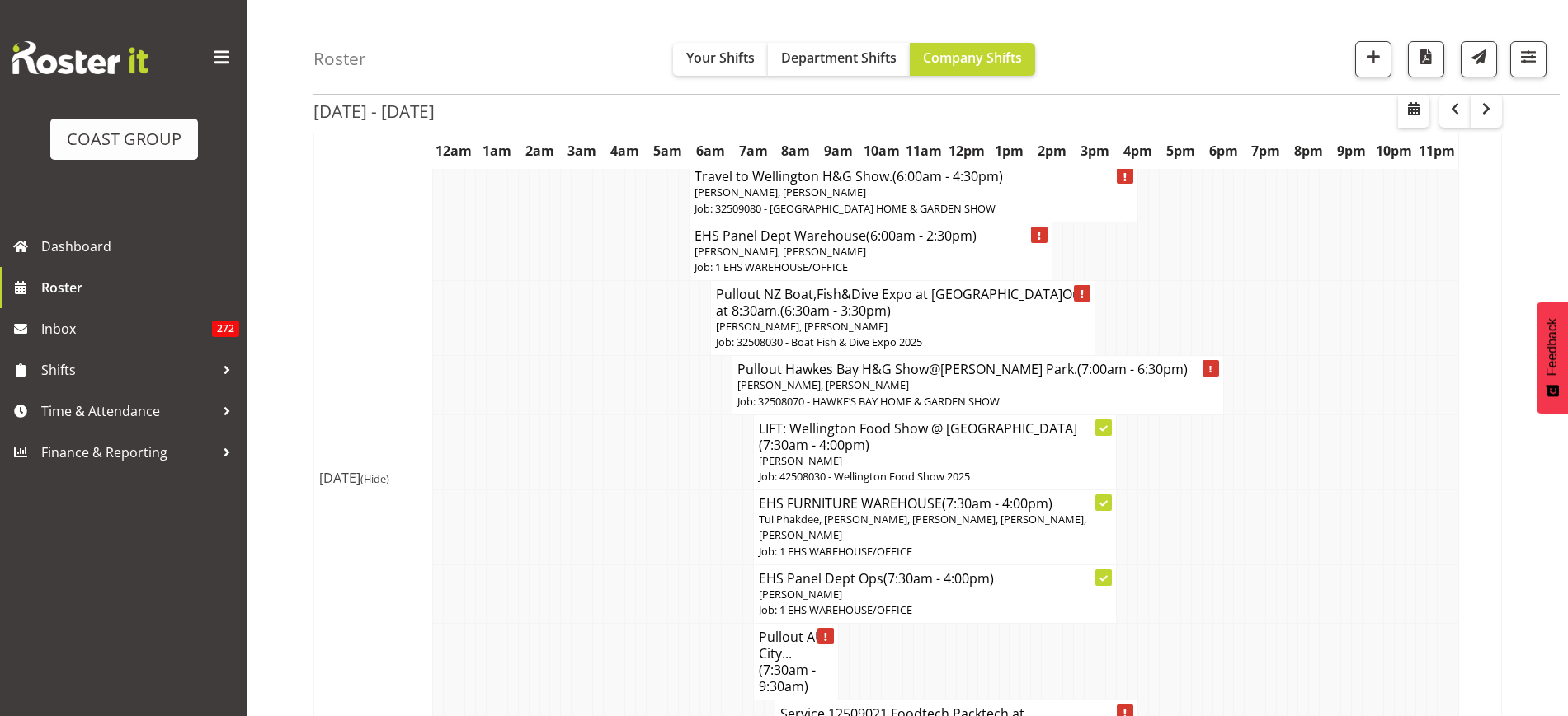
scroll to position [507, 0]
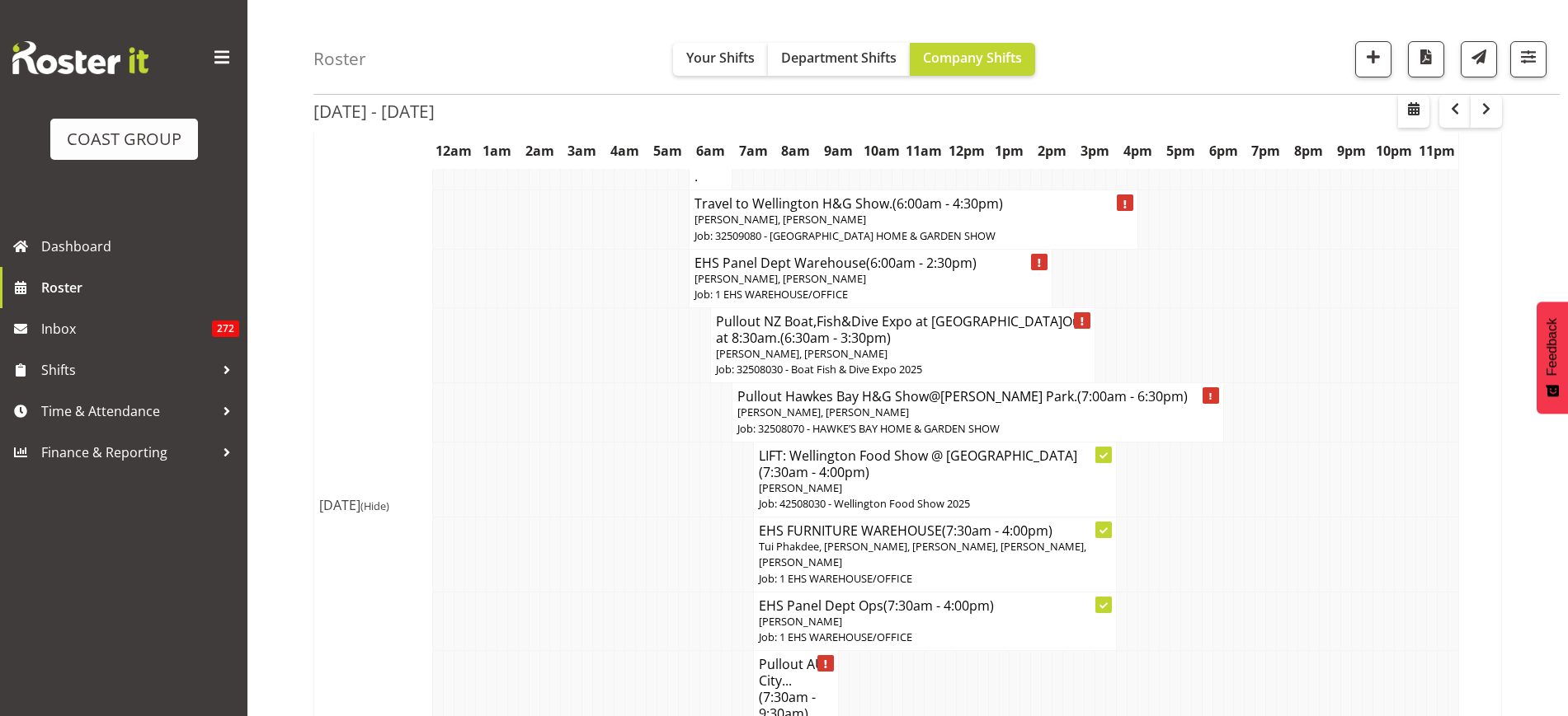
click at [908, 288] on p "Job: 1 EHS WAREHOUSE/OFFICE" at bounding box center [870, 295] width 352 height 16
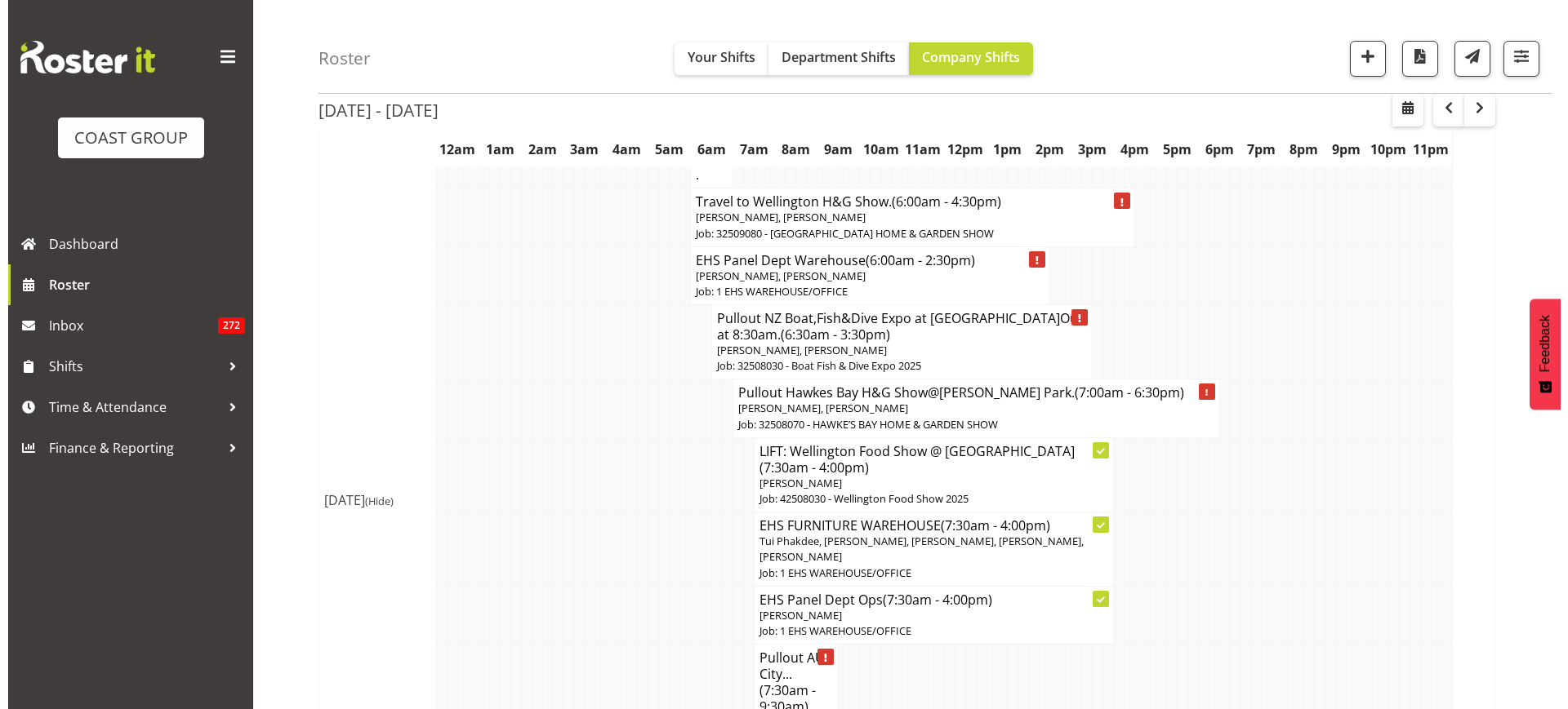
scroll to position [494, 0]
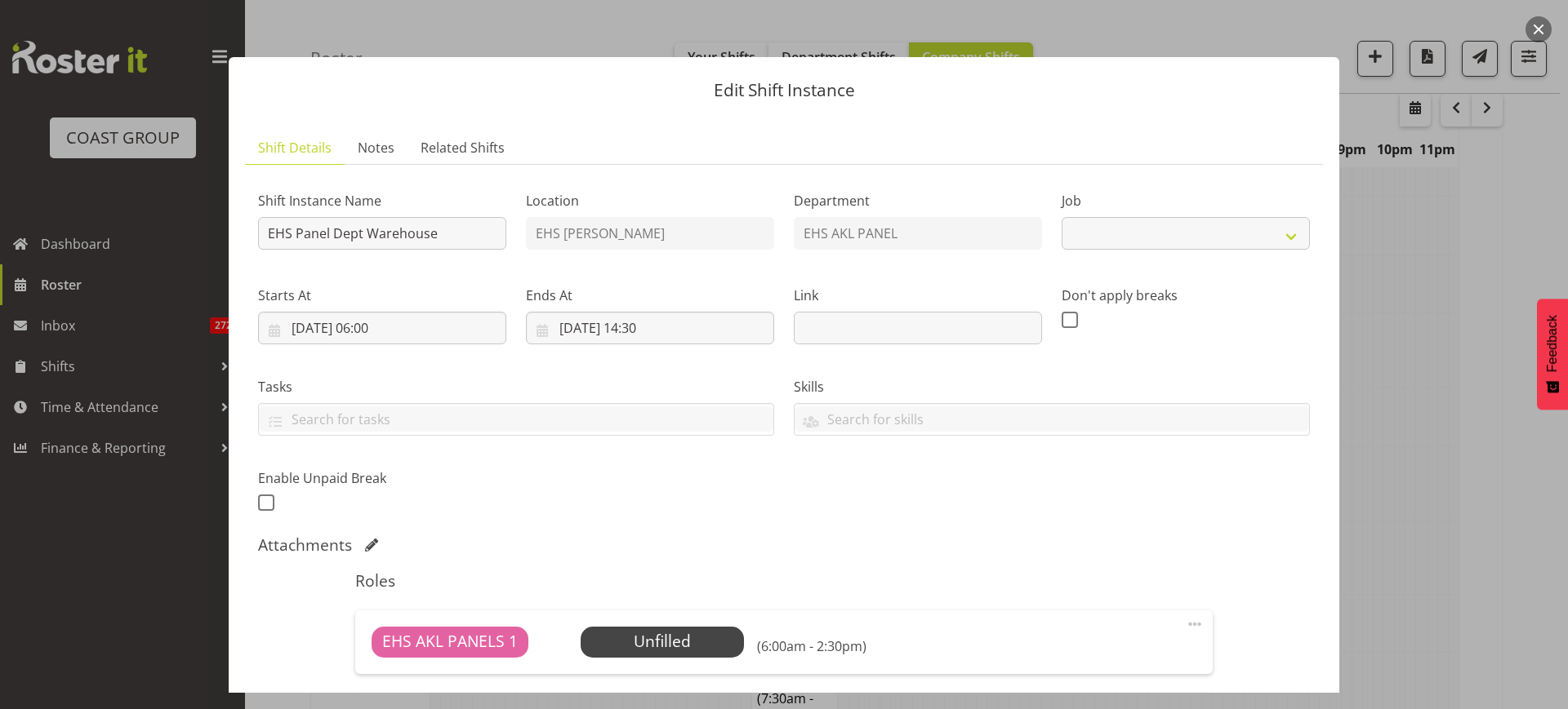
select select "69"
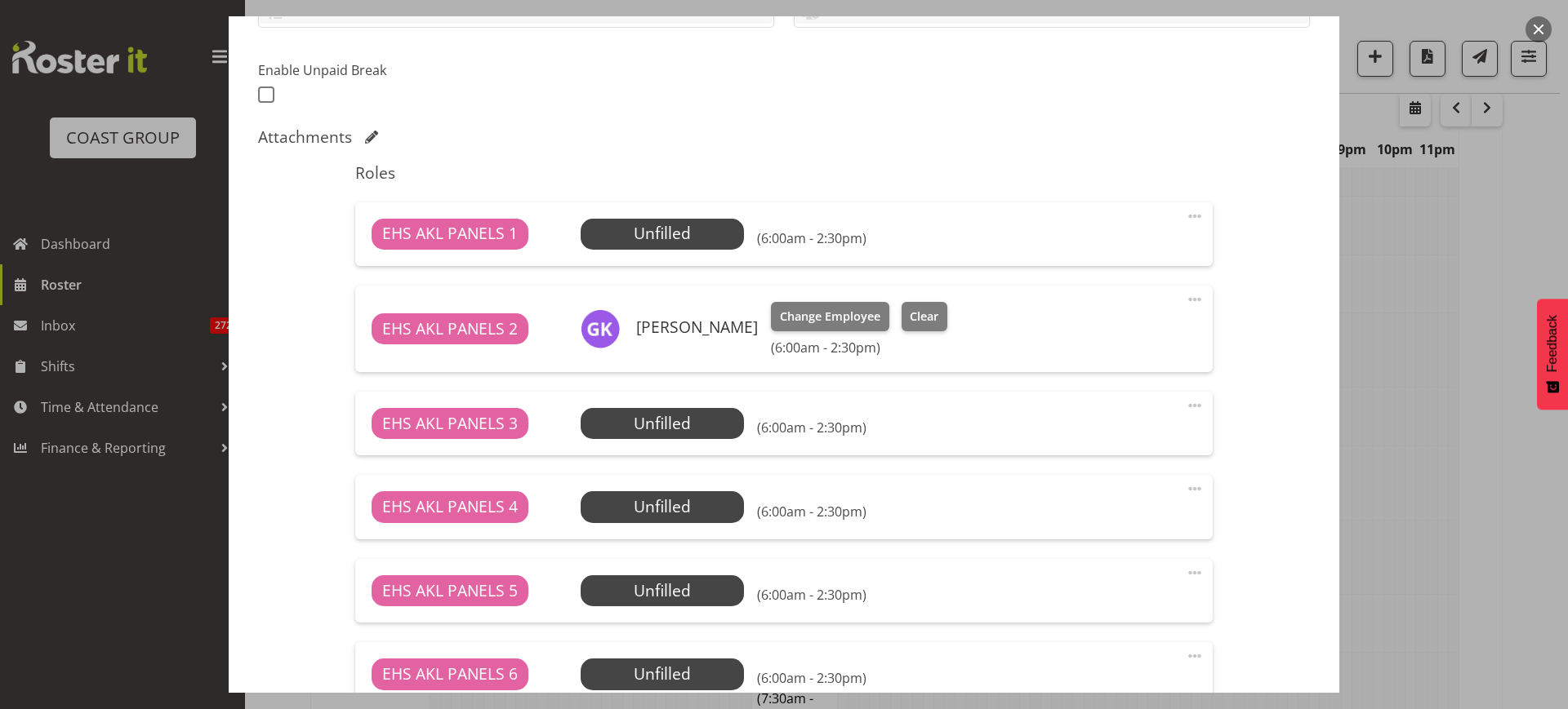
scroll to position [612, 0]
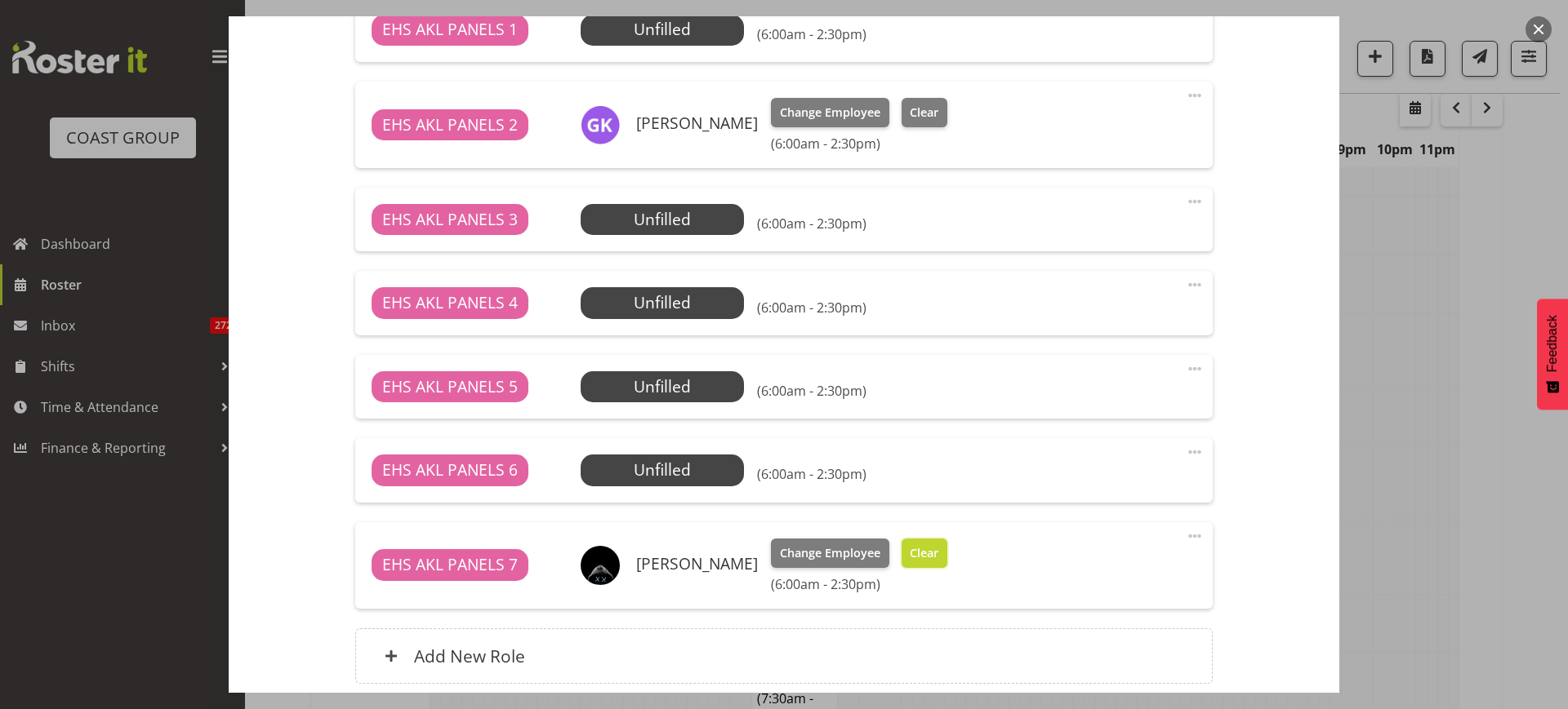
click at [935, 555] on span "Clear" at bounding box center [924, 553] width 29 height 18
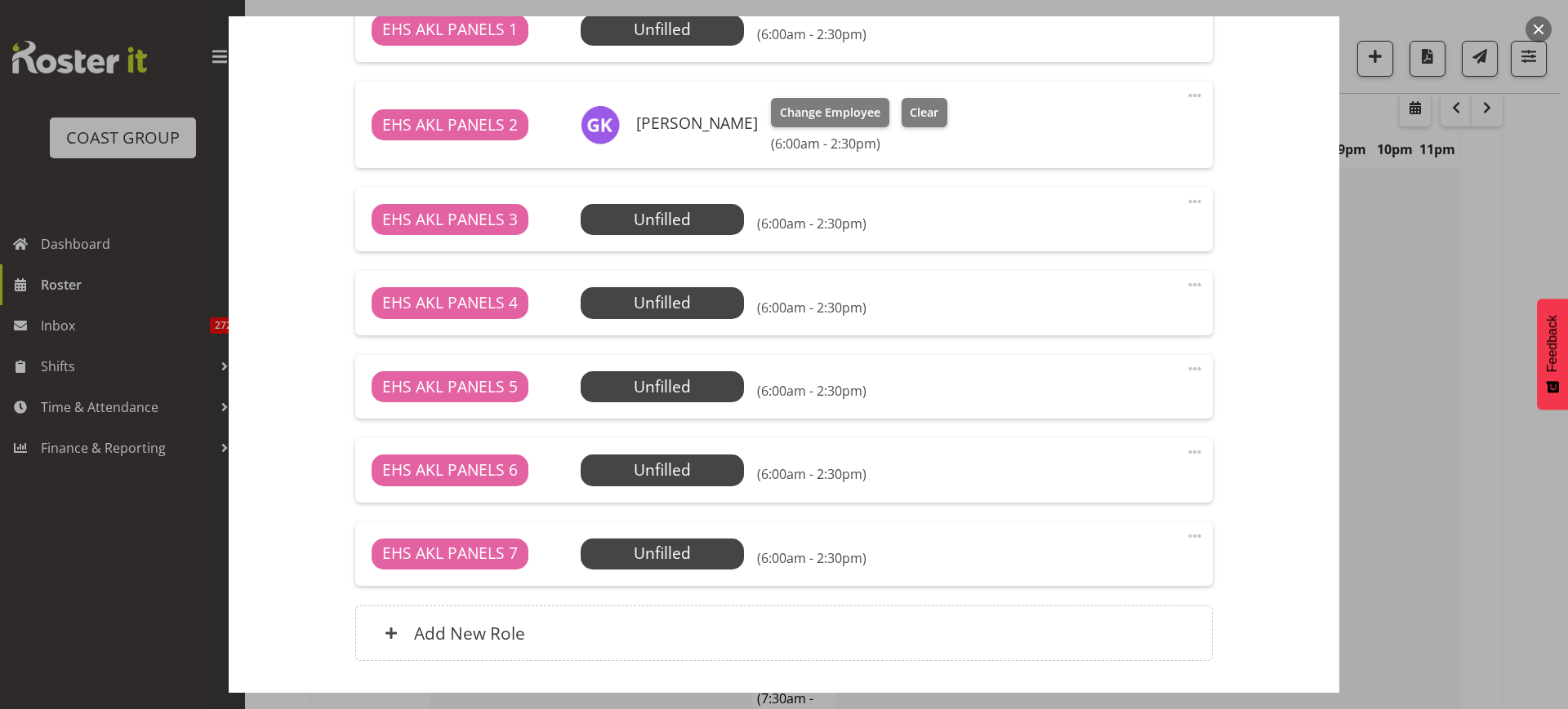
scroll to position [725, 0]
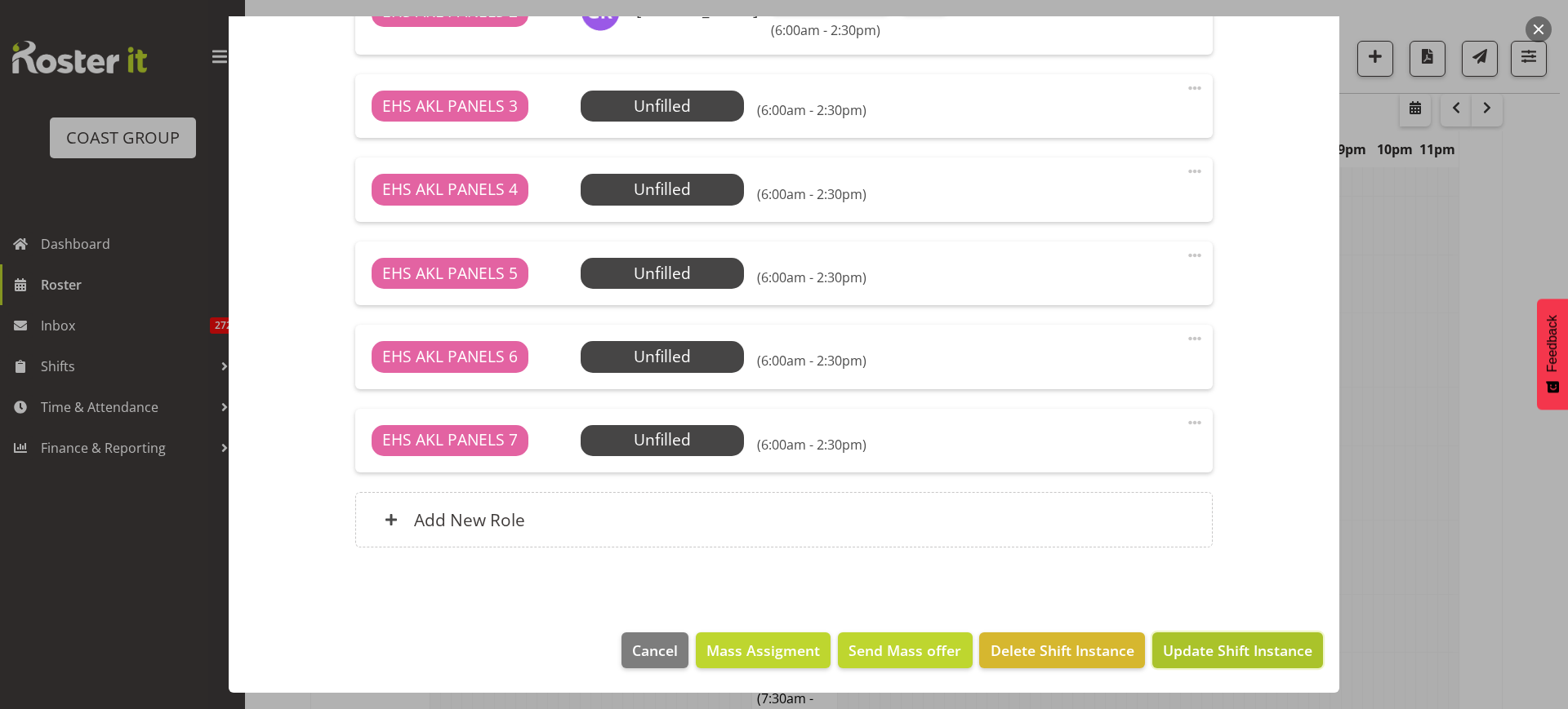
click at [1198, 649] on span "Update Shift Instance" at bounding box center [1237, 650] width 150 height 22
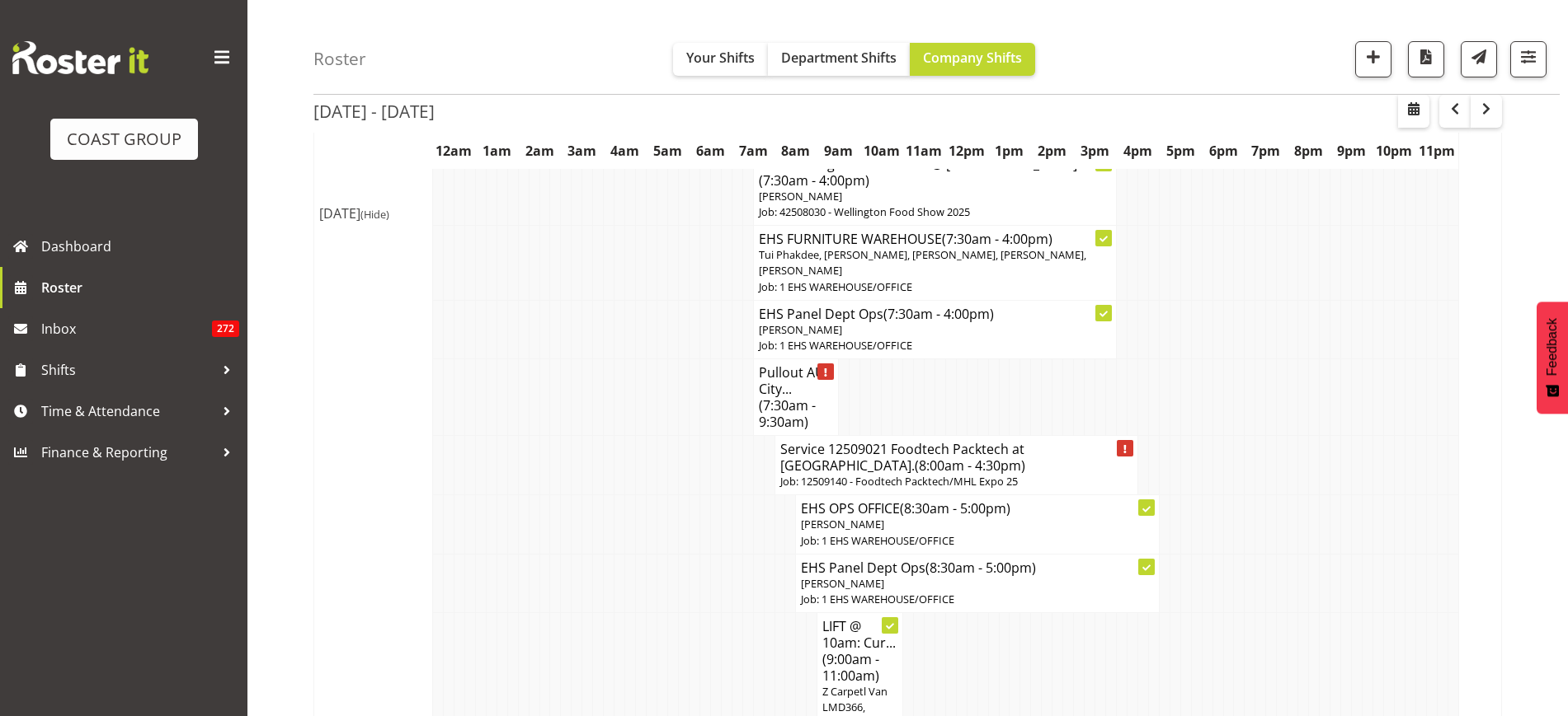
scroll to position [816, 0]
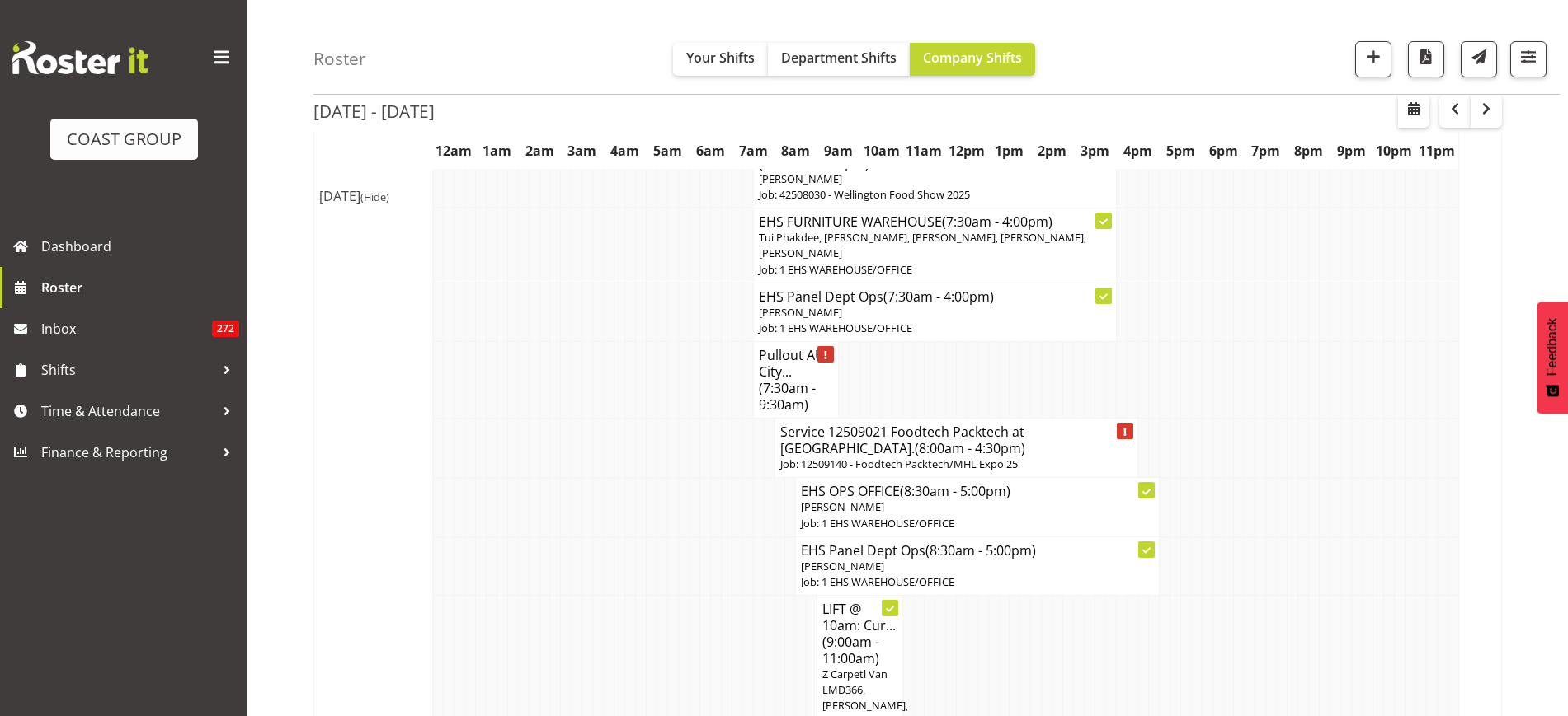
click at [964, 436] on h4 "Service 12509021 Foodtech Packtech at ASG. (8:00am - 4:30pm)" at bounding box center [956, 440] width 352 height 33
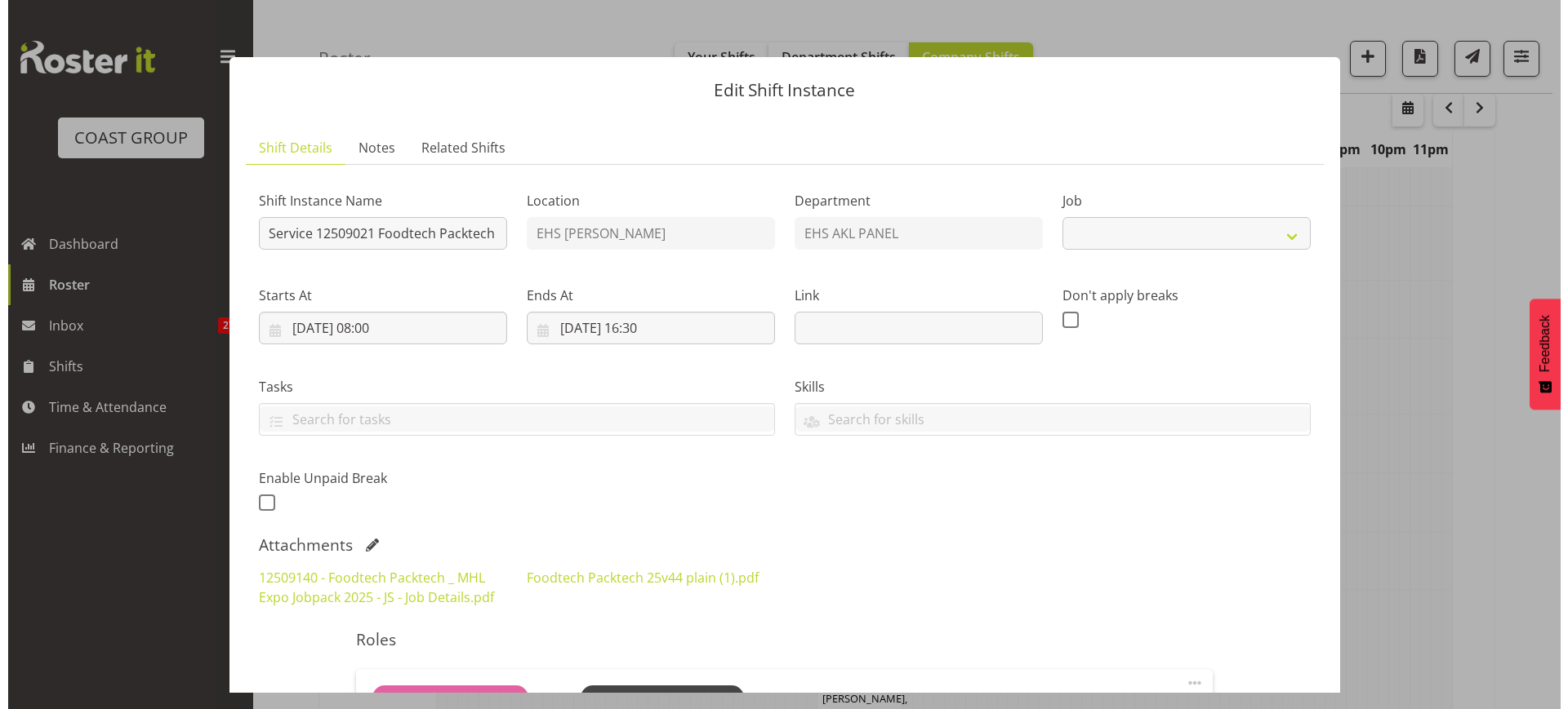
scroll to position [800, 0]
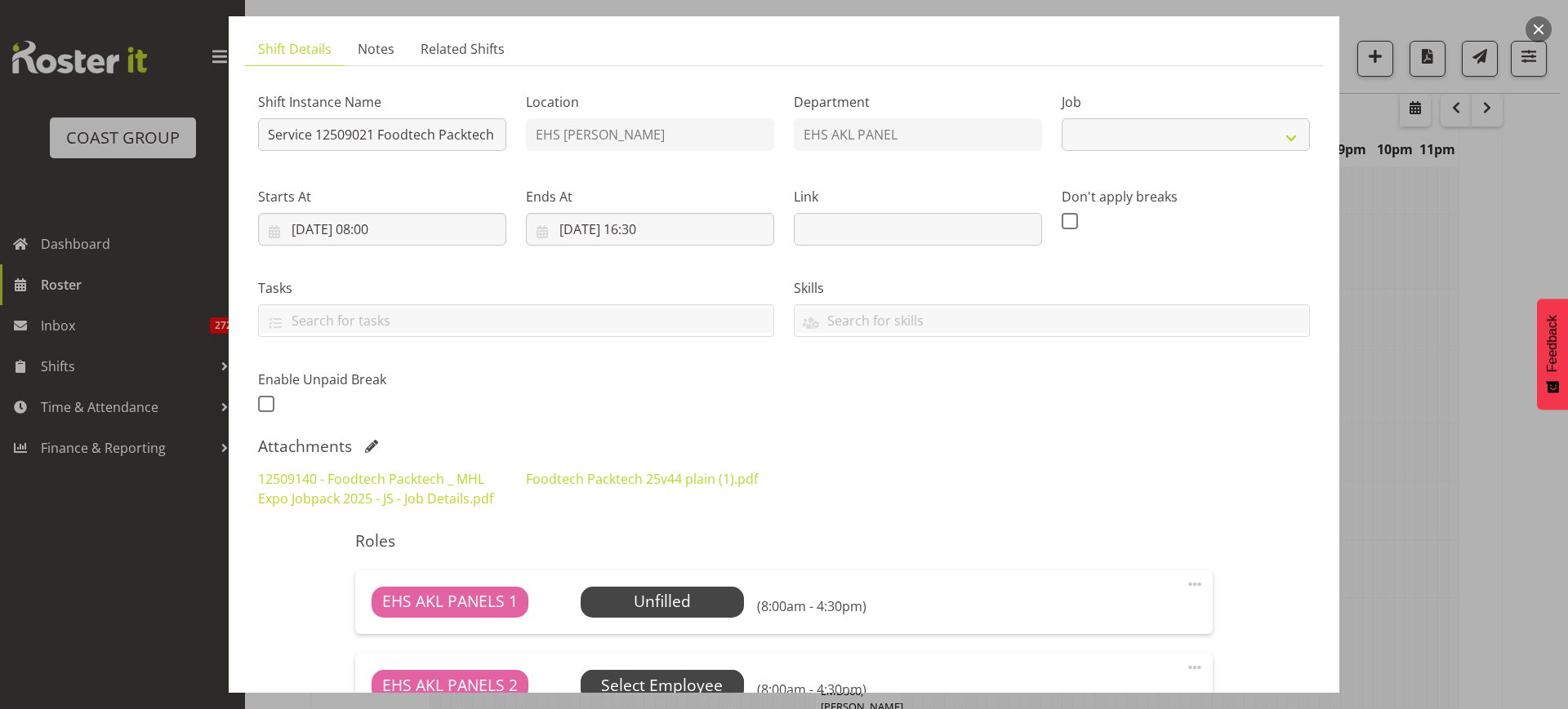
select select "9630"
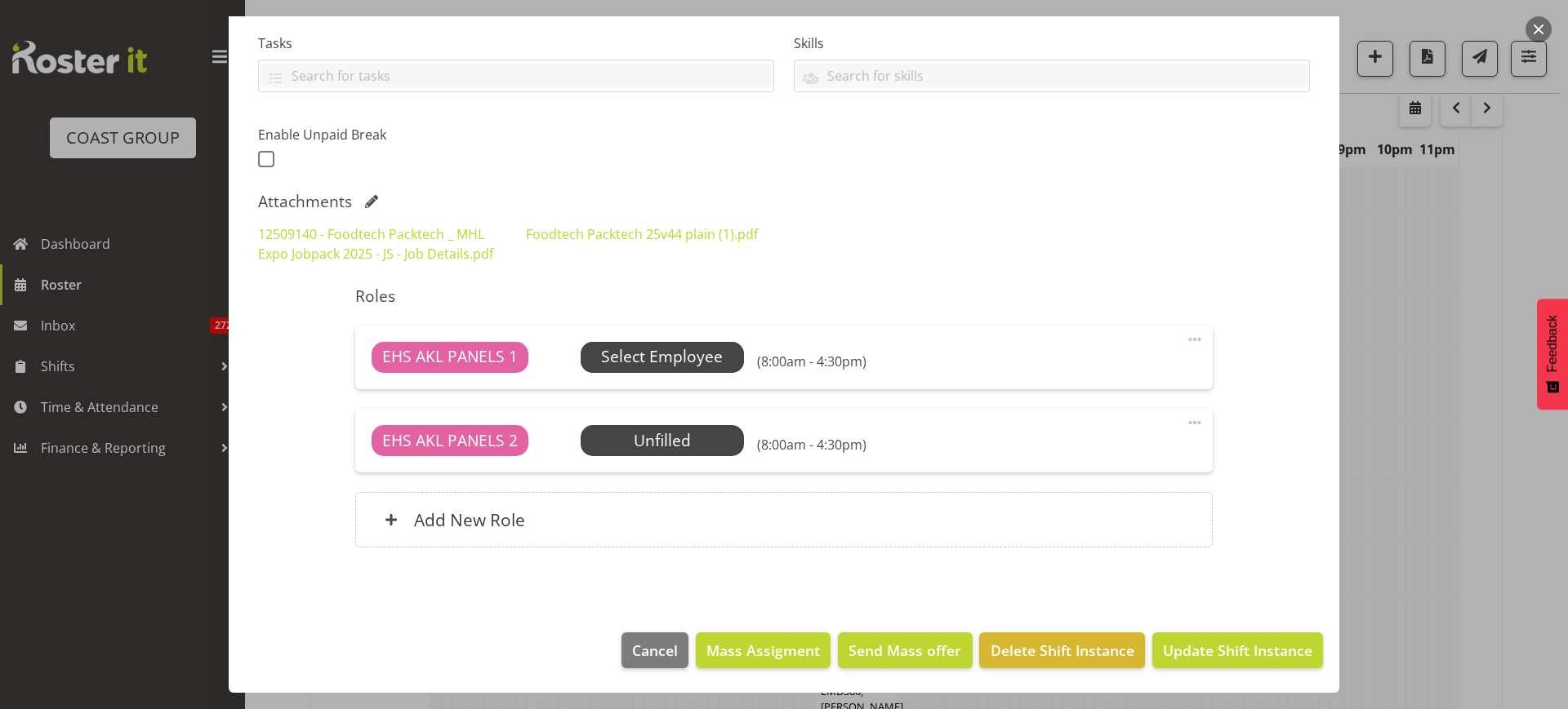
click at [701, 355] on span "Select Employee" at bounding box center [662, 356] width 122 height 23
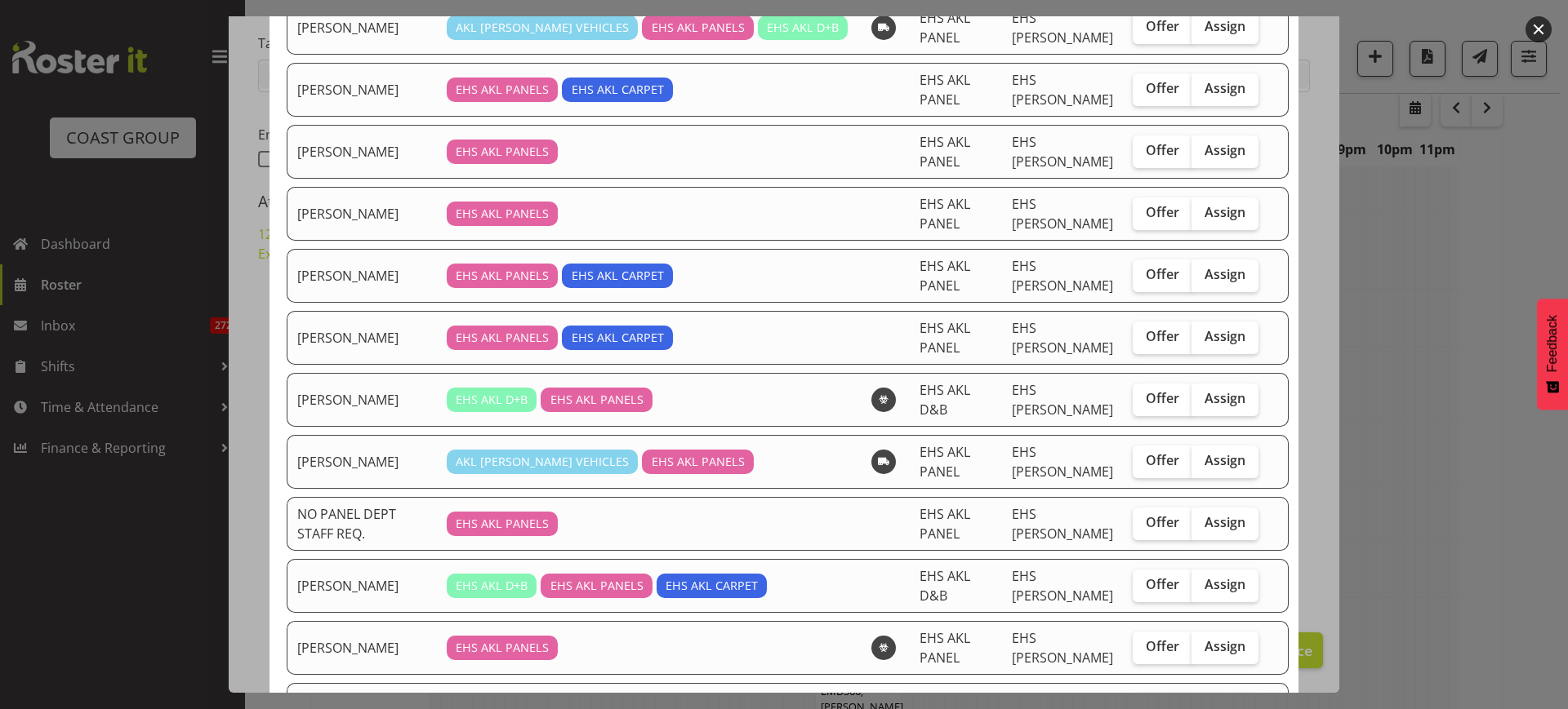
scroll to position [510, 0]
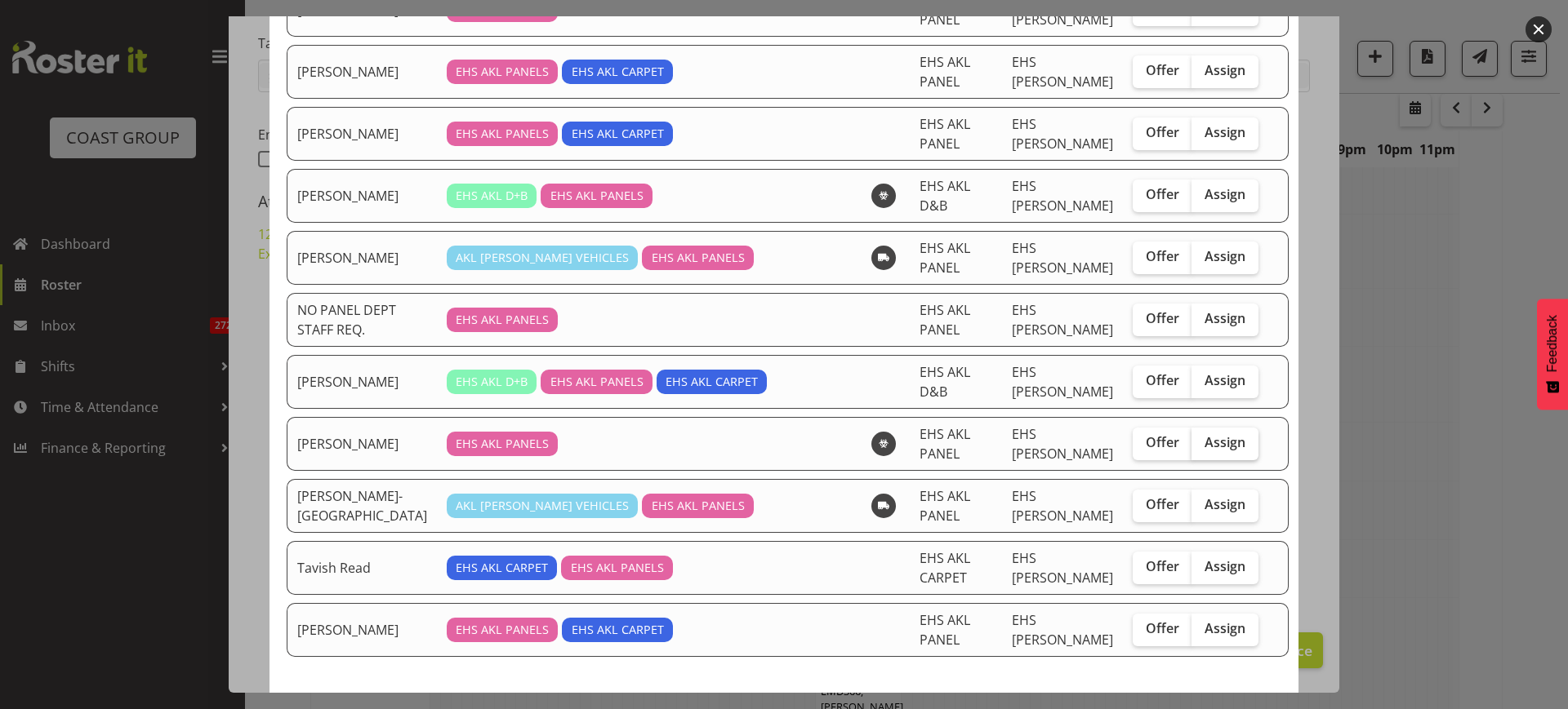
click at [1205, 444] on span "Assign" at bounding box center [1225, 442] width 41 height 16
click at [1201, 444] on input "Assign" at bounding box center [1197, 443] width 10 height 10
checkbox input "true"
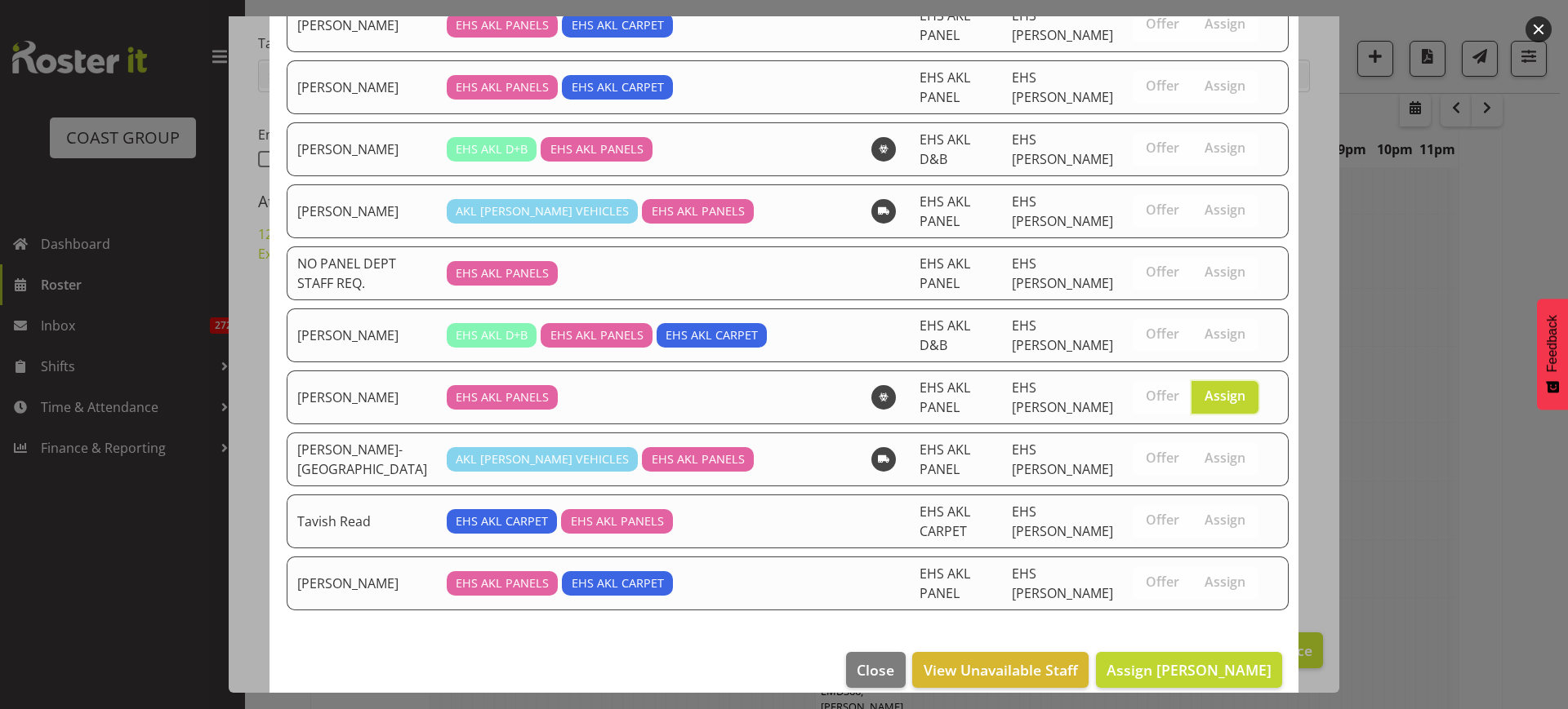
scroll to position [577, 0]
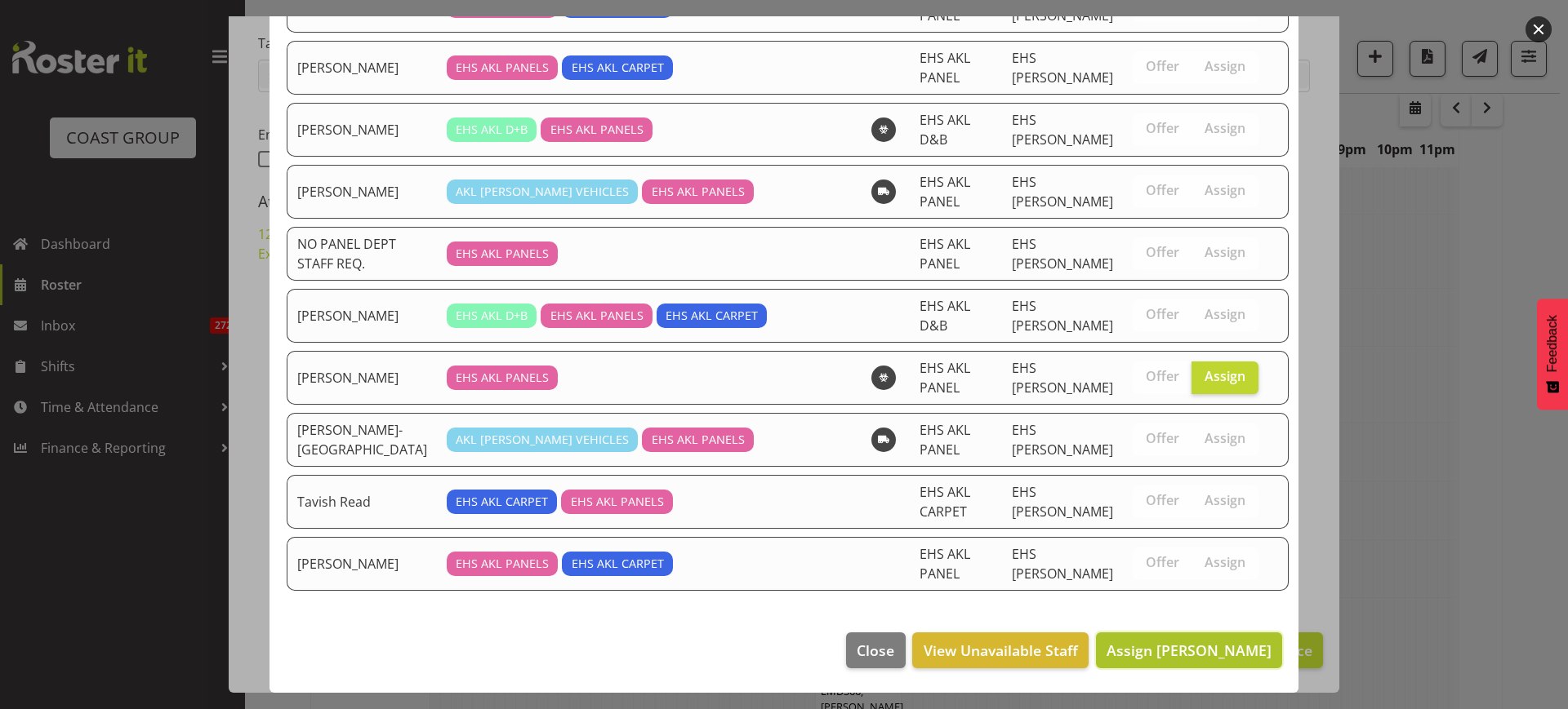
click at [1149, 646] on span "Assign [PERSON_NAME]" at bounding box center [1188, 650] width 165 height 20
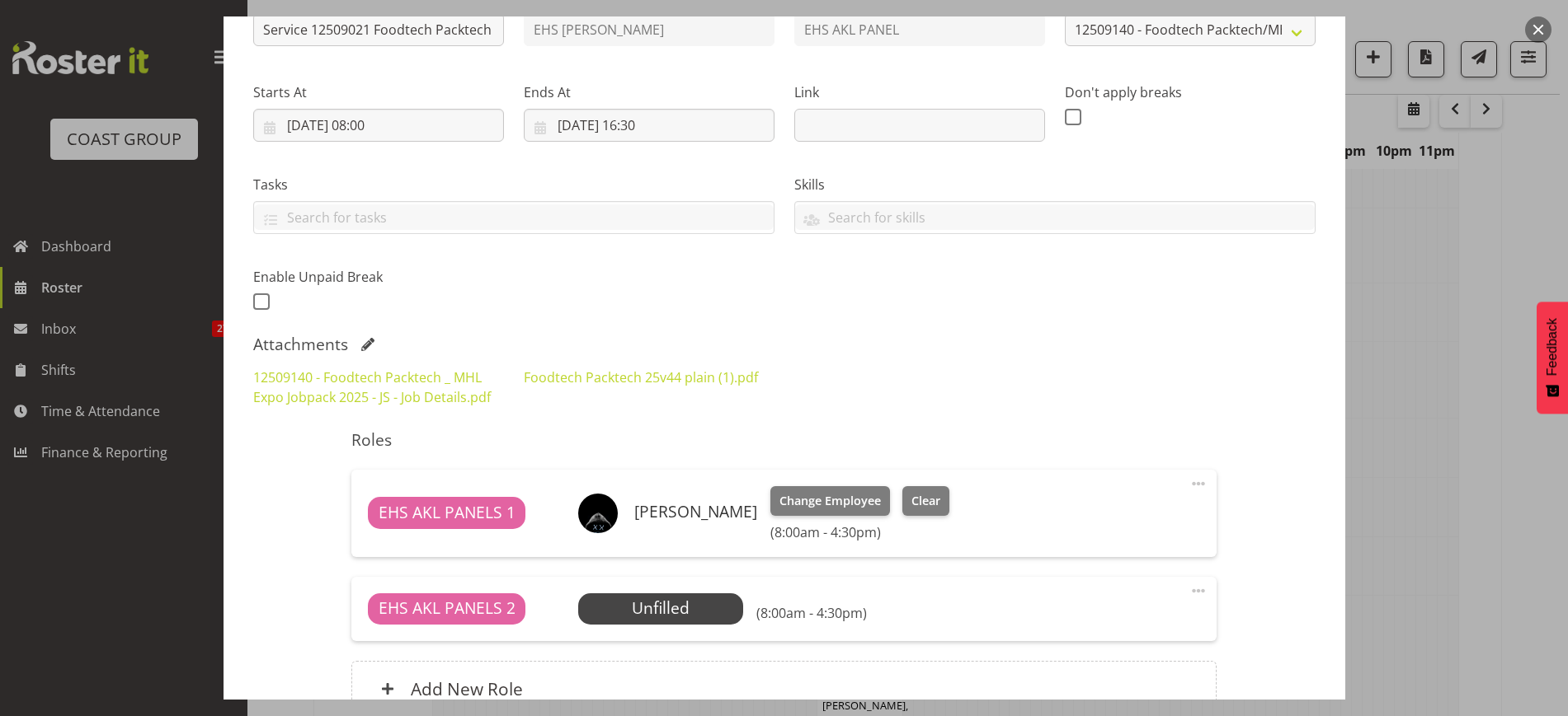
scroll to position [38, 0]
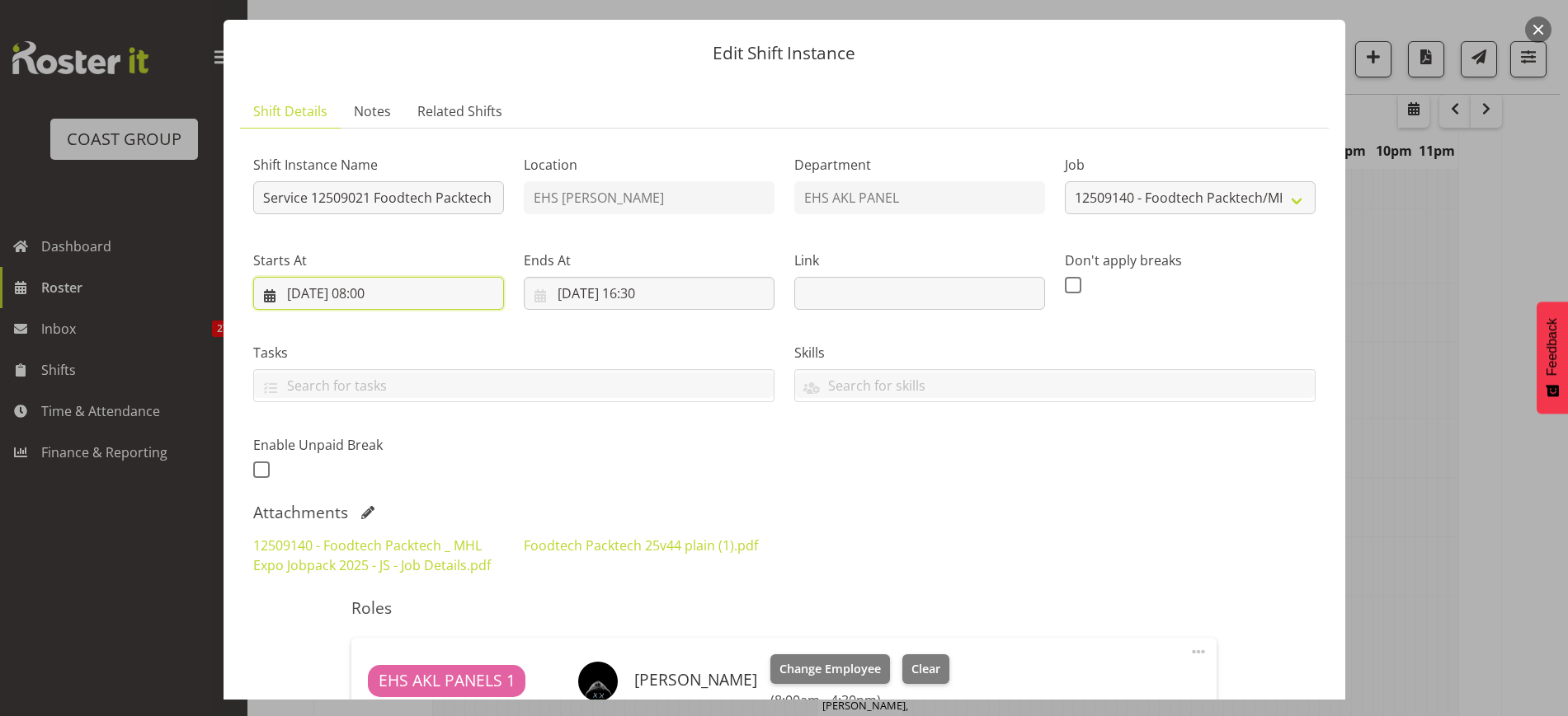
click at [451, 295] on input "[DATE] 08:00" at bounding box center [378, 293] width 251 height 33
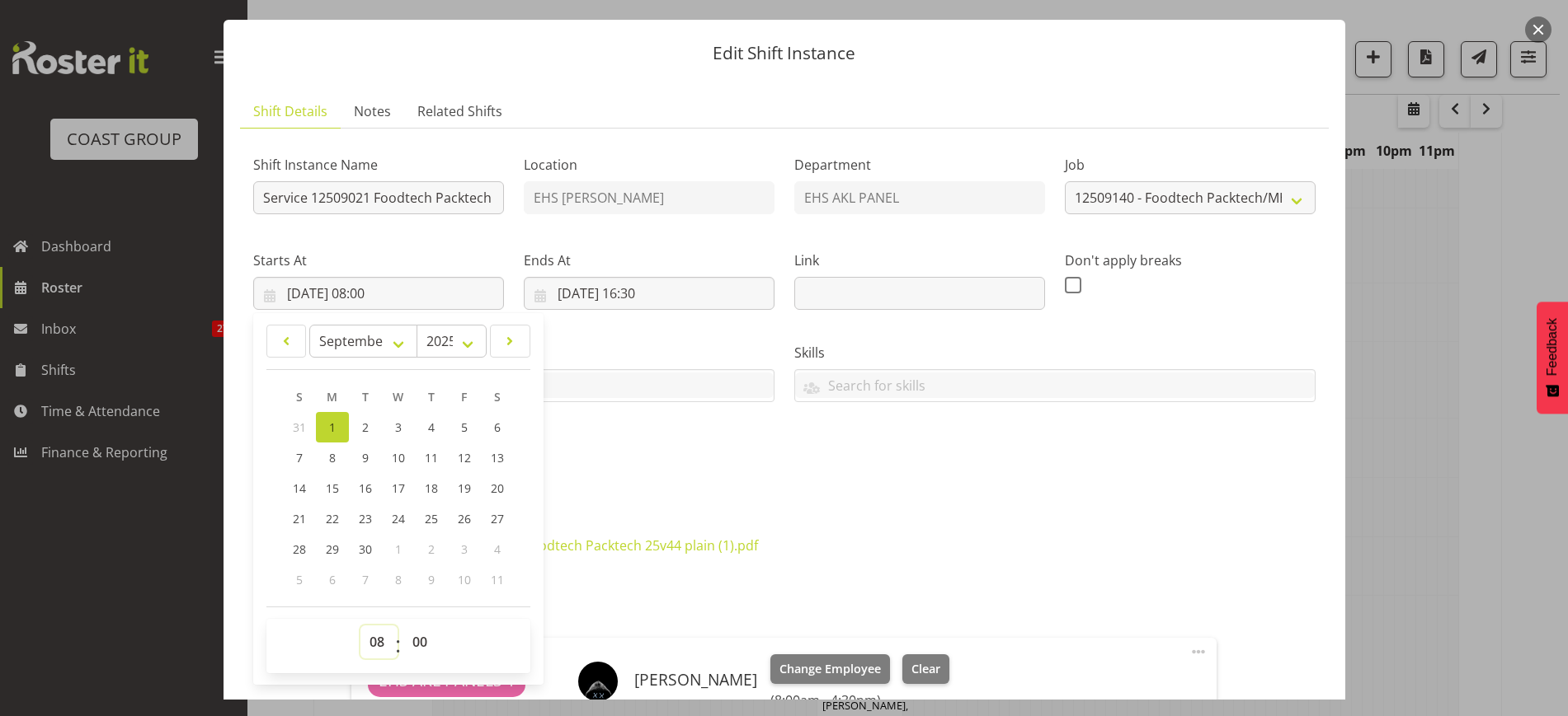
click at [377, 638] on select "00 01 02 03 04 05 06 07 08 09 10 11 12 13 14 15 16 17 18 19 20 21 22 23" at bounding box center [379, 643] width 37 height 33
select select "7"
click at [361, 626] on select "00 01 02 03 04 05 06 07 08 09 10 11 12 13 14 15 16 17 18 19 20 21 22 23" at bounding box center [379, 643] width 37 height 33
type input "[DATE] 07:00"
click at [1162, 497] on div "Shift Instance Name Service 12509021 Foodtech Packtech at [GEOGRAPHIC_DATA]. Lo…" at bounding box center [784, 523] width 1062 height 763
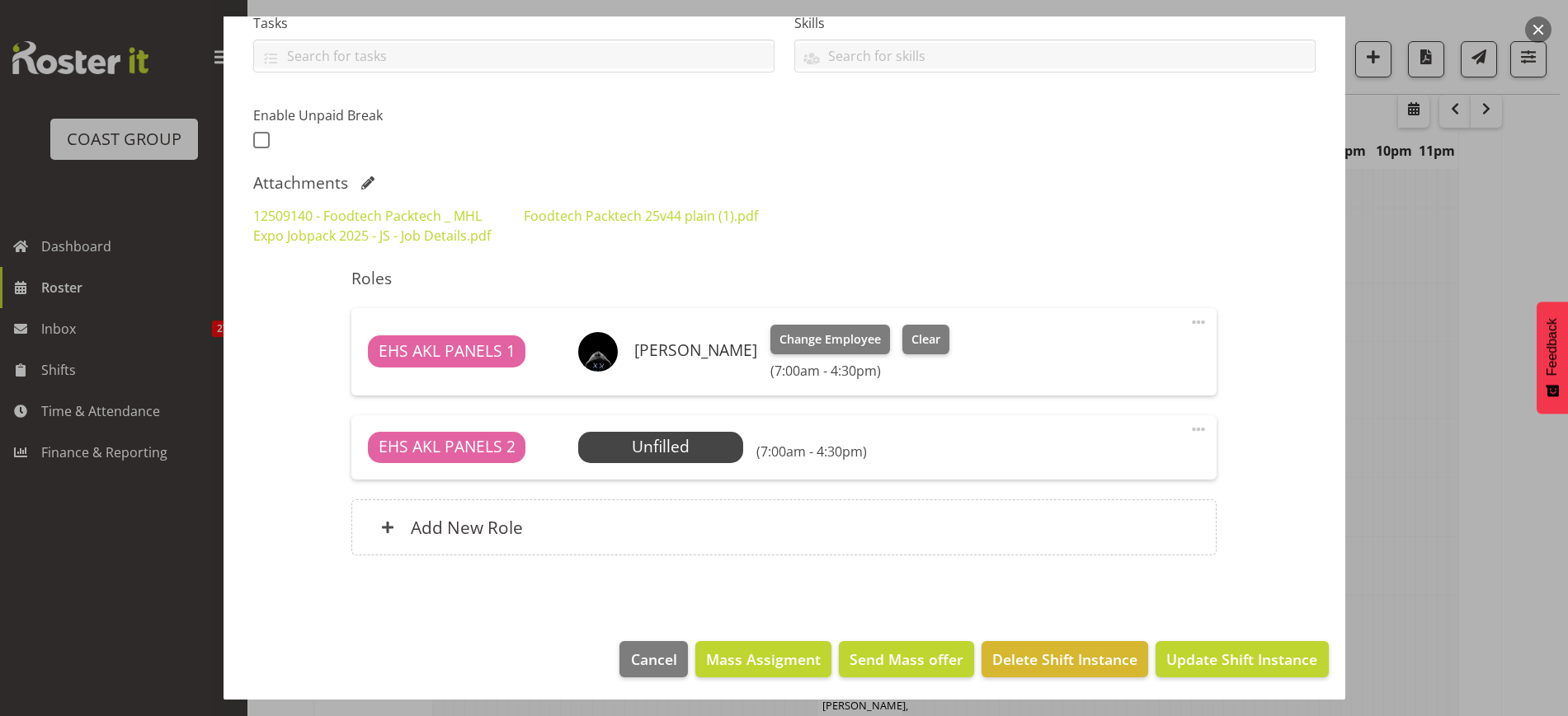
scroll to position [370, 0]
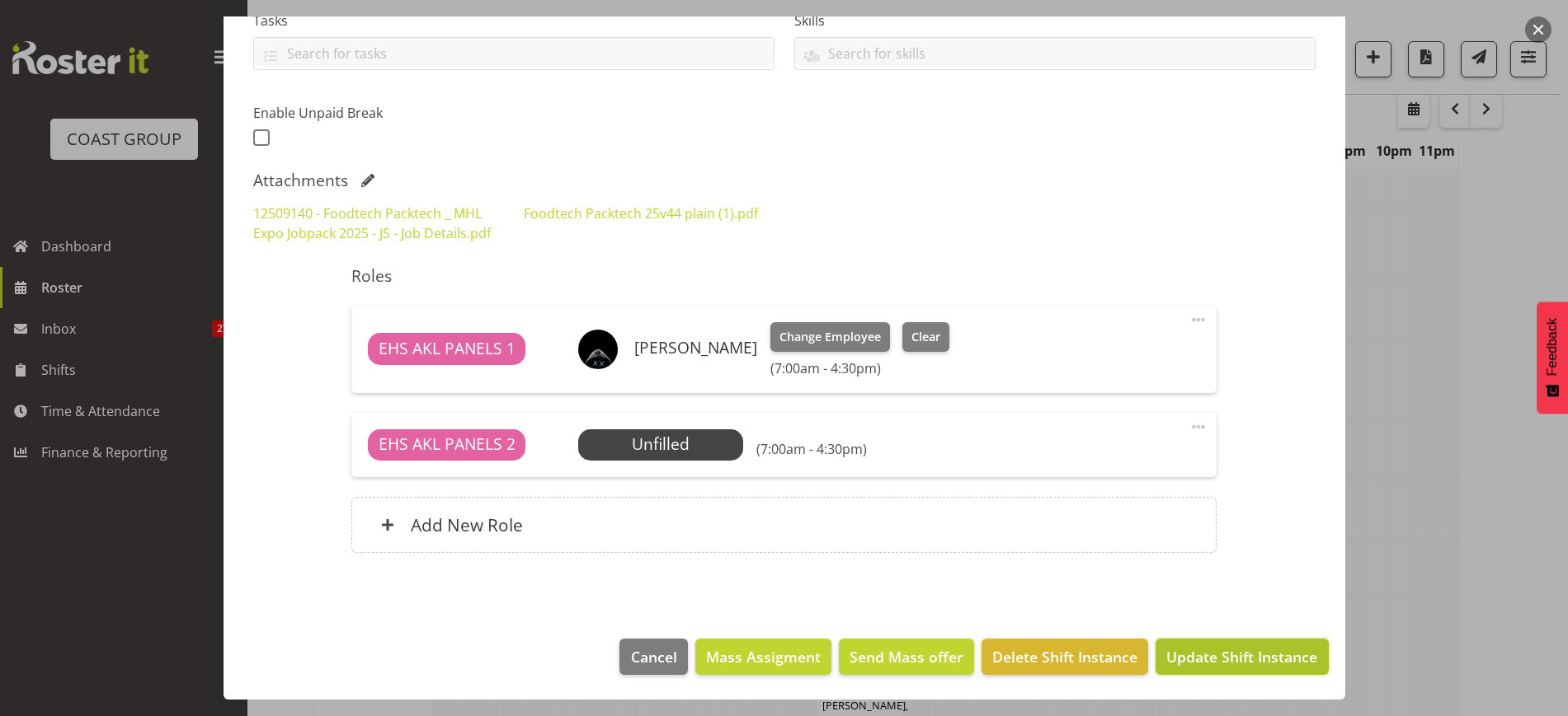
click at [1186, 660] on span "Update Shift Instance" at bounding box center [1241, 657] width 151 height 22
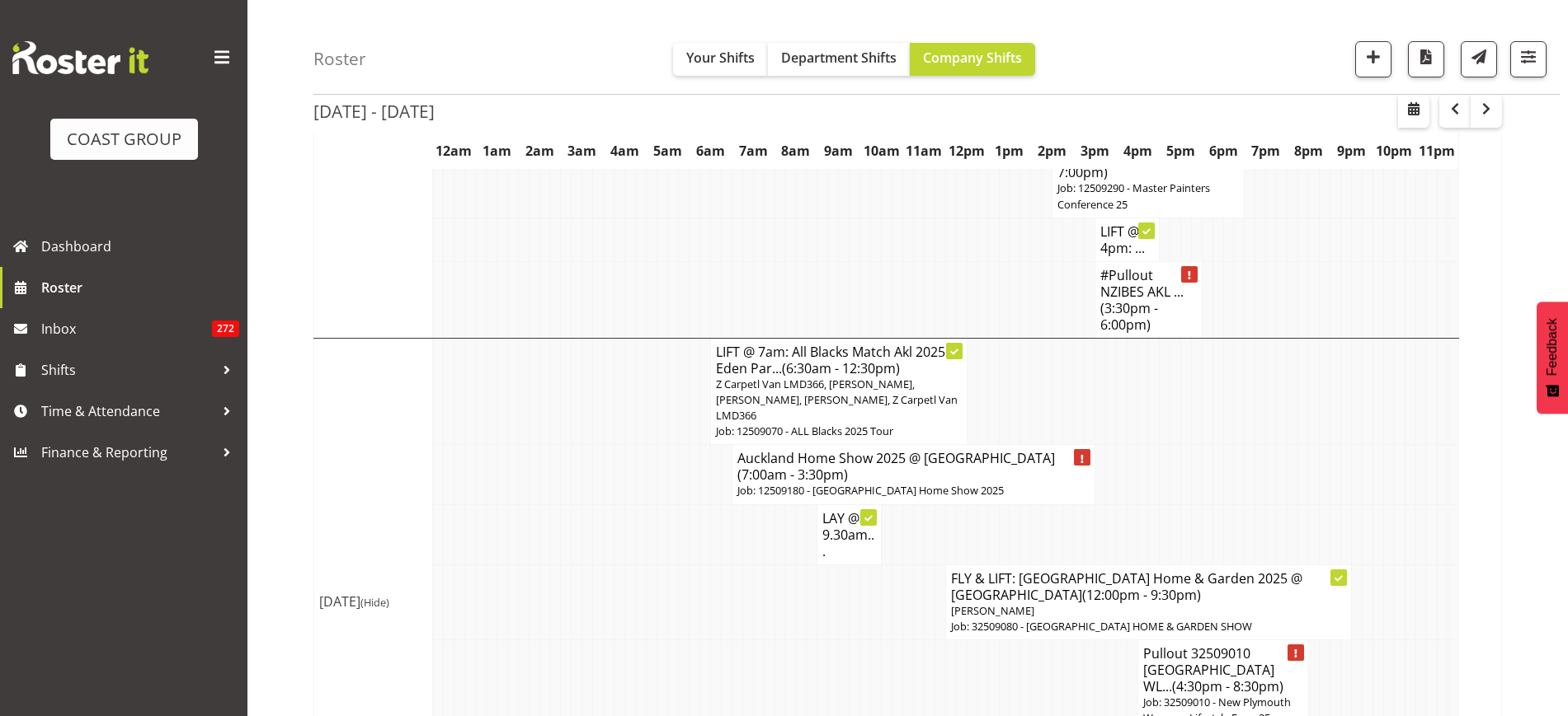
scroll to position [7629, 0]
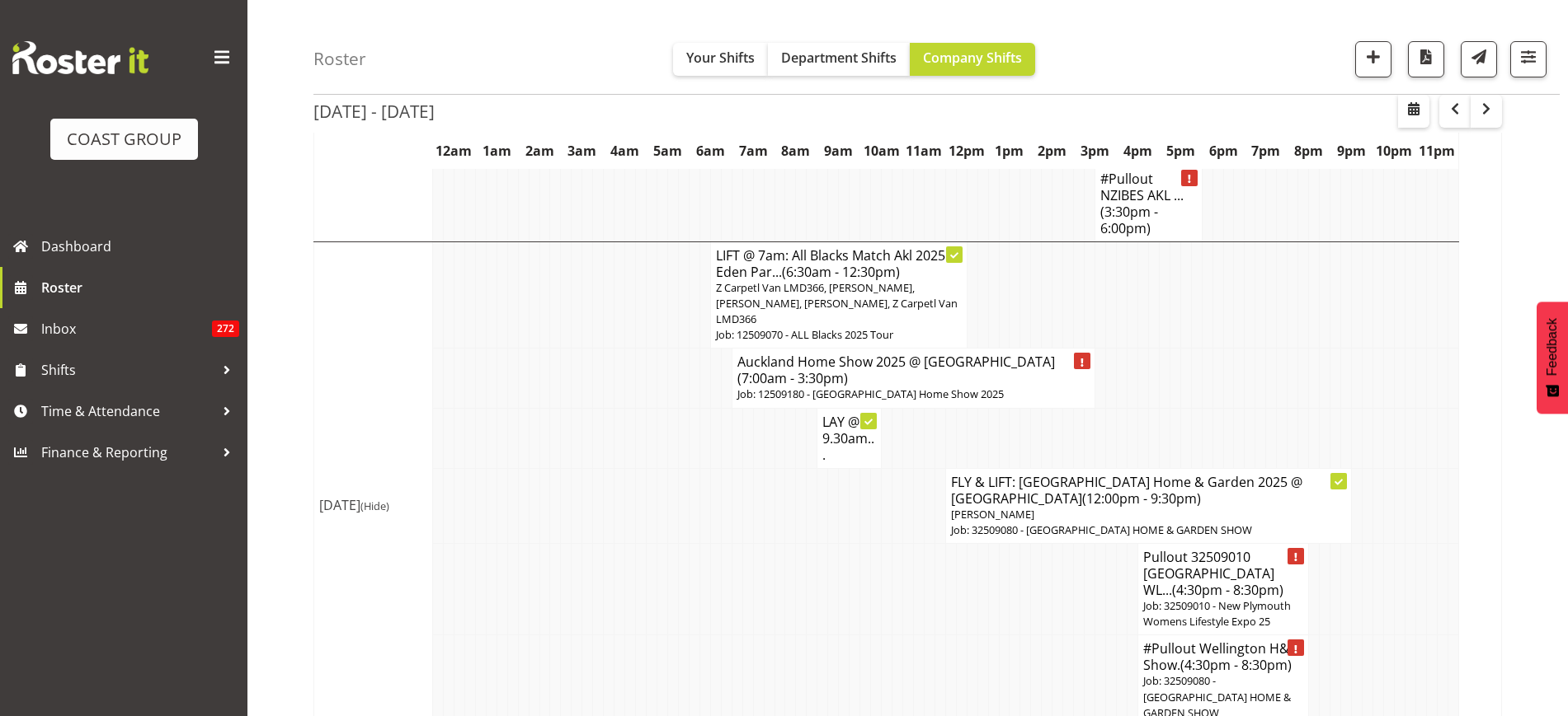
click at [1216, 657] on span "(4:30pm - 8:30pm)" at bounding box center [1235, 665] width 111 height 18
select select
select select "8"
select select "2025"
select select "16"
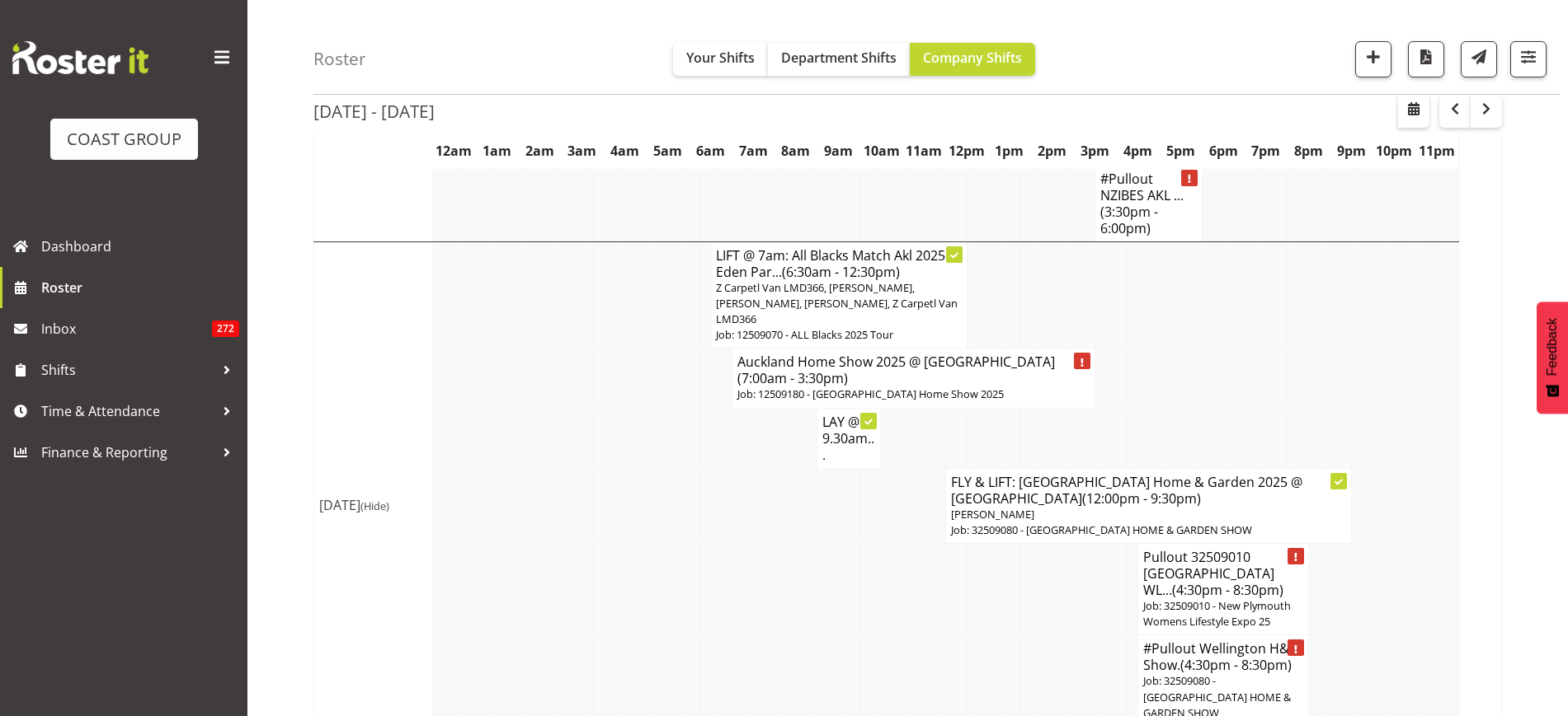
select select "30"
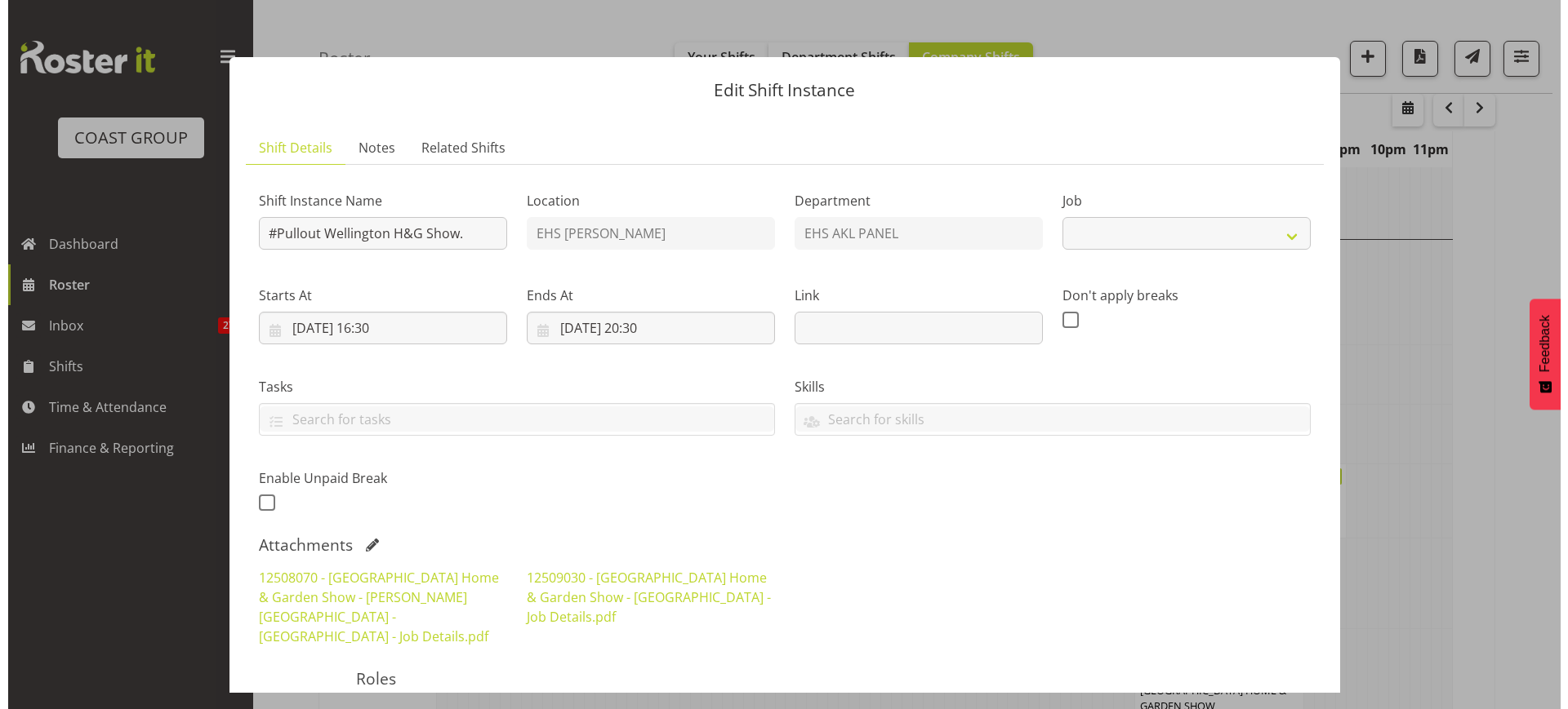
scroll to position [7474, 0]
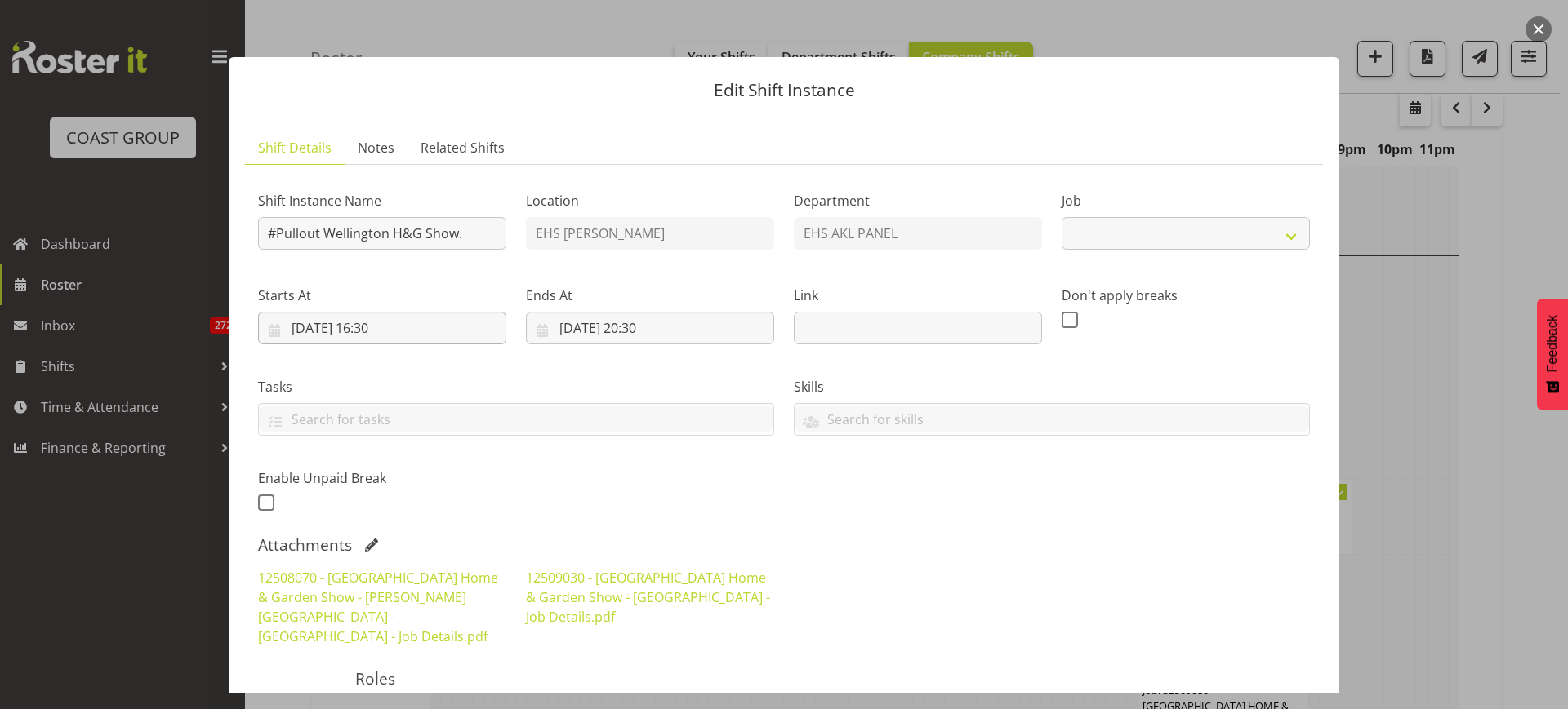
select select "9237"
click at [445, 331] on input "[DATE] 16:30" at bounding box center [381, 329] width 248 height 33
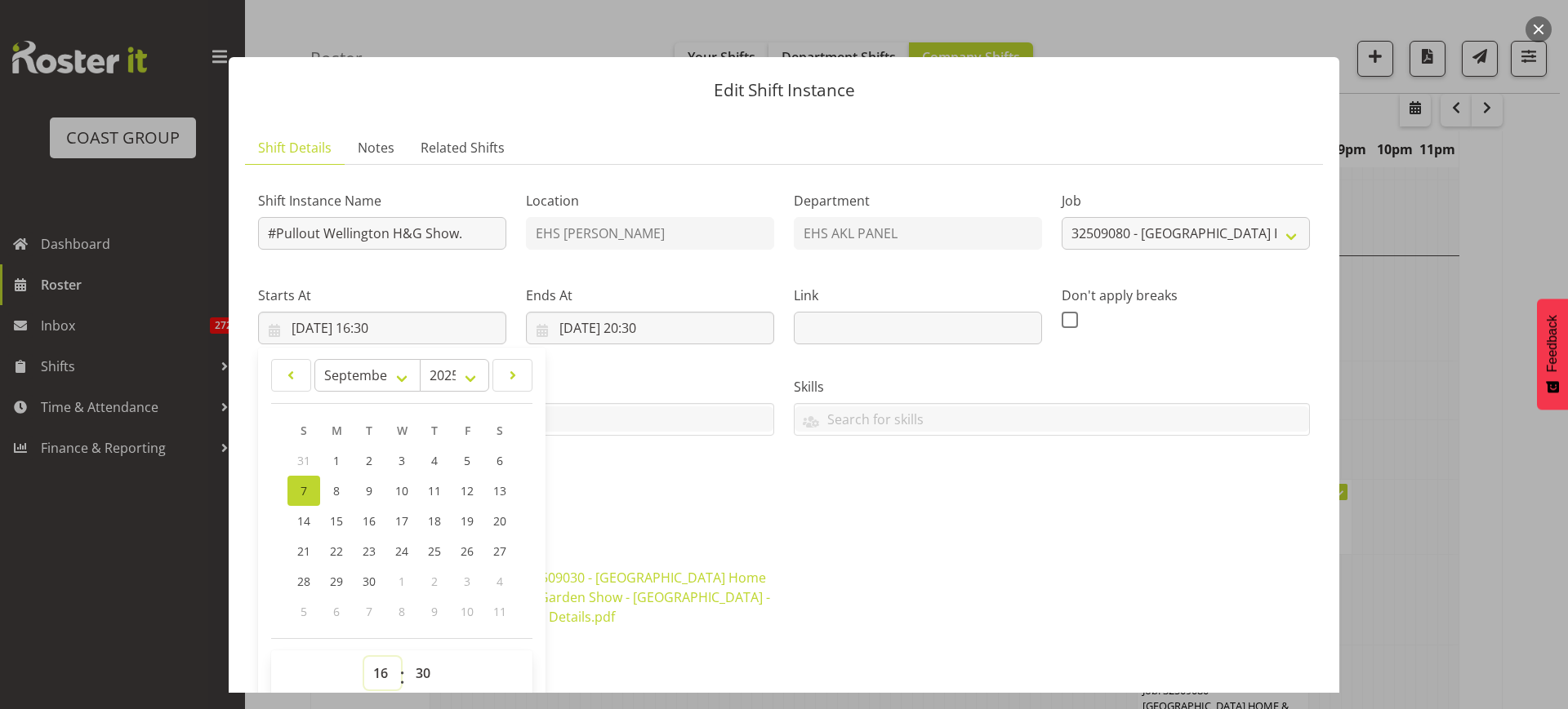
click at [382, 673] on select "00 01 02 03 04 05 06 07 08 09 10 11 12 13 14 15 16 17 18 19 20 21 22 23" at bounding box center [382, 674] width 36 height 33
select select "11"
click at [364, 657] on select "00 01 02 03 04 05 06 07 08 09 10 11 12 13 14 15 16 17 18 19 20 21 22 23" at bounding box center [382, 674] width 36 height 33
type input "[DATE] 11:30"
click at [706, 332] on input "[DATE] 20:30" at bounding box center [650, 329] width 248 height 33
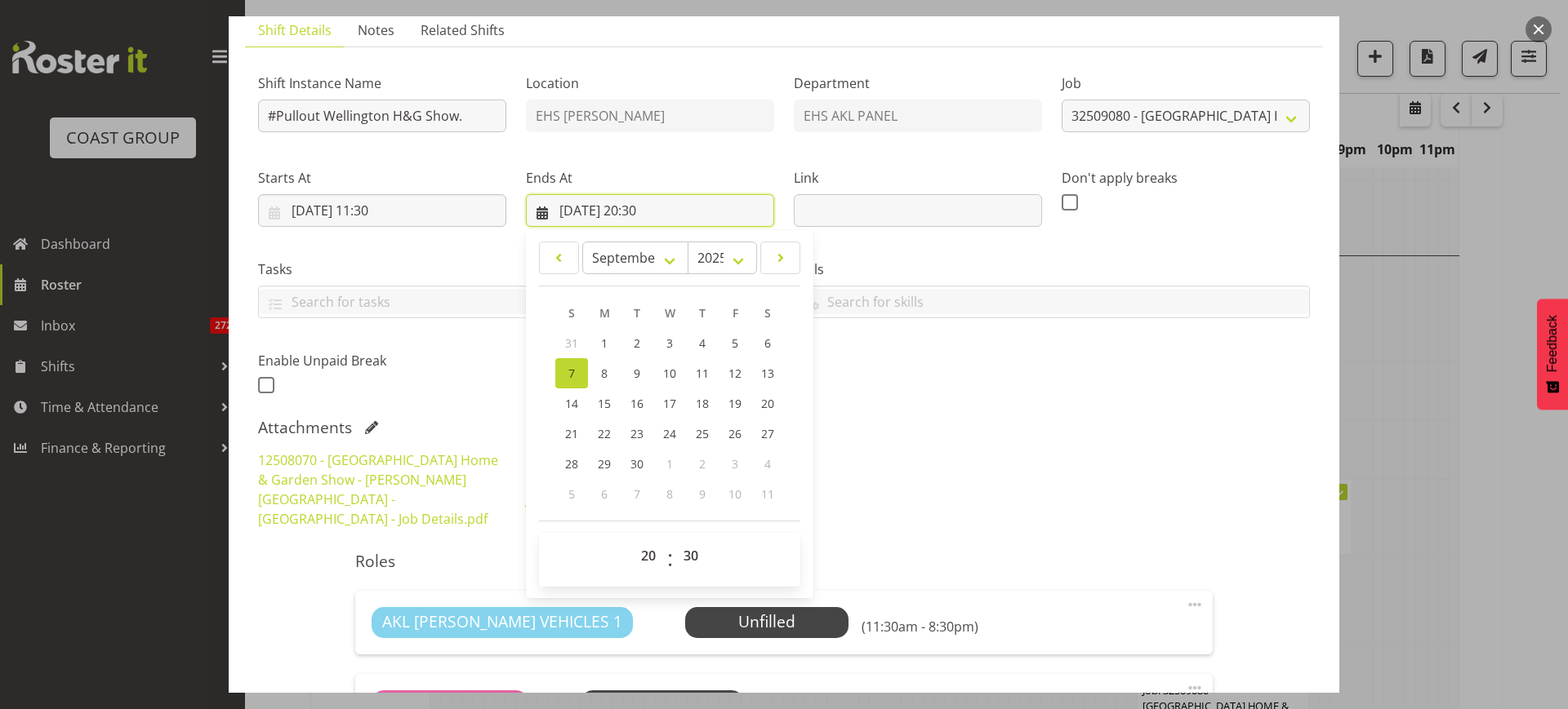
scroll to position [204, 0]
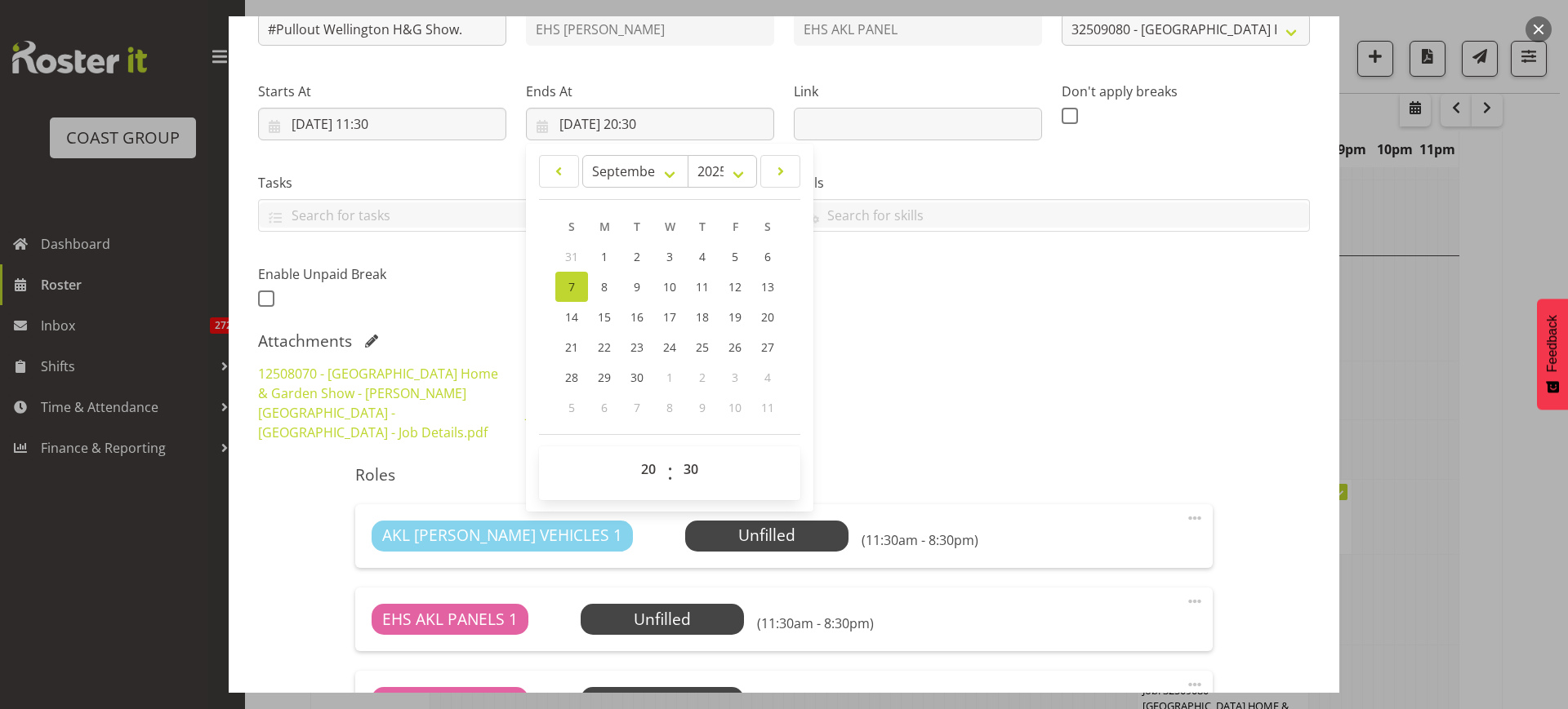
click at [938, 381] on div "12508070 - [GEOGRAPHIC_DATA] Home & Garden Show - [PERSON_NAME][GEOGRAPHIC_DATA…" at bounding box center [784, 403] width 1072 height 98
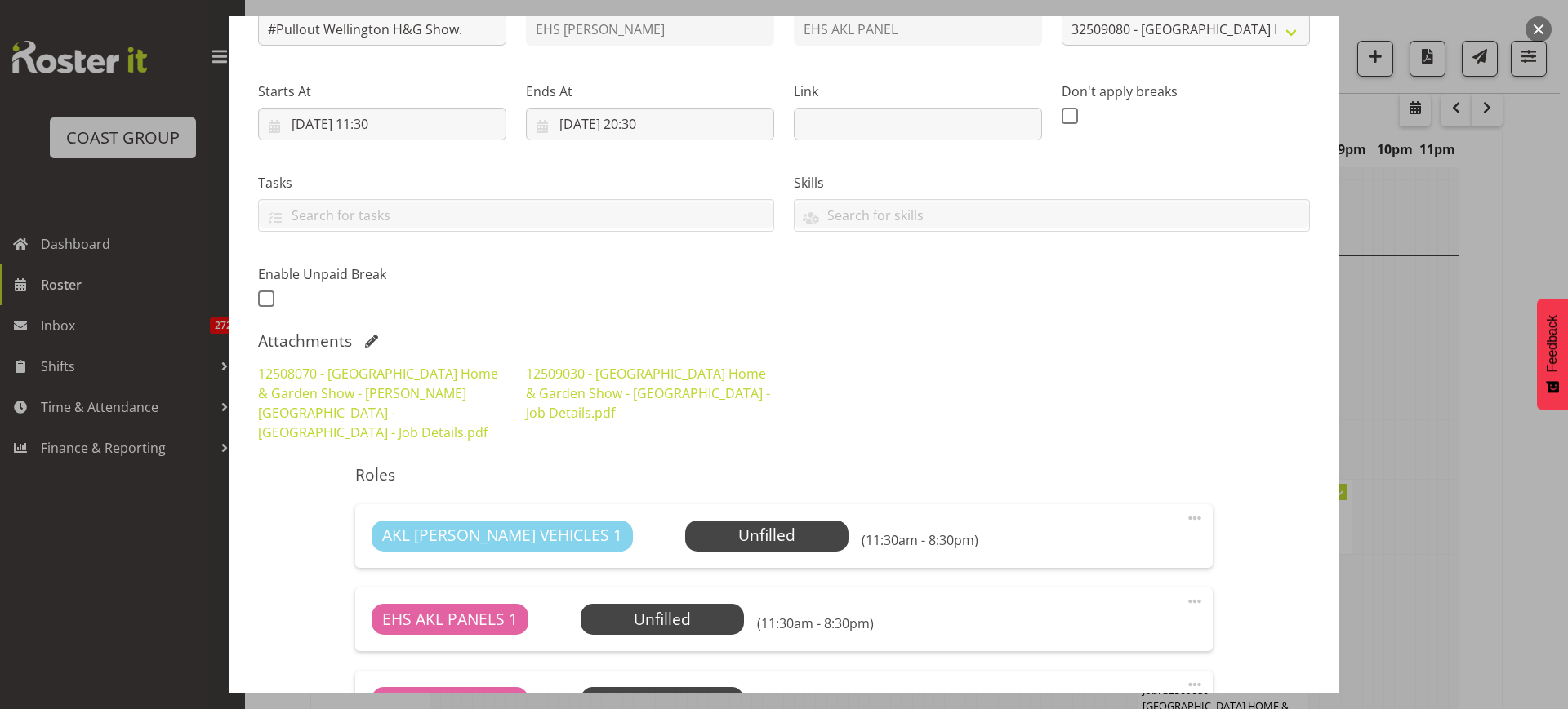
scroll to position [0, 0]
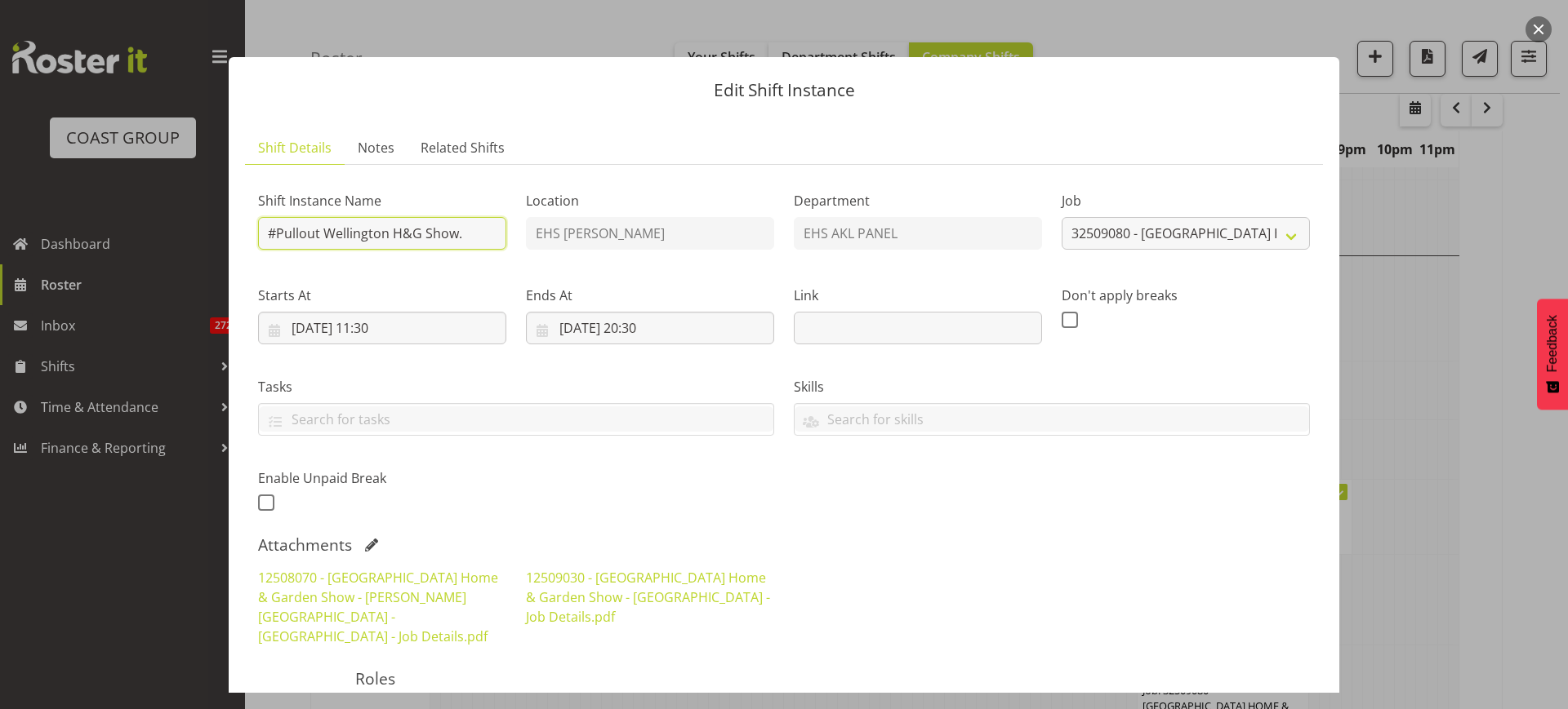
click at [282, 240] on input "#Pullout Wellington H&G Show." at bounding box center [381, 233] width 248 height 33
click at [275, 234] on input "#Pullout Wellington H&G Show." at bounding box center [381, 233] width 248 height 33
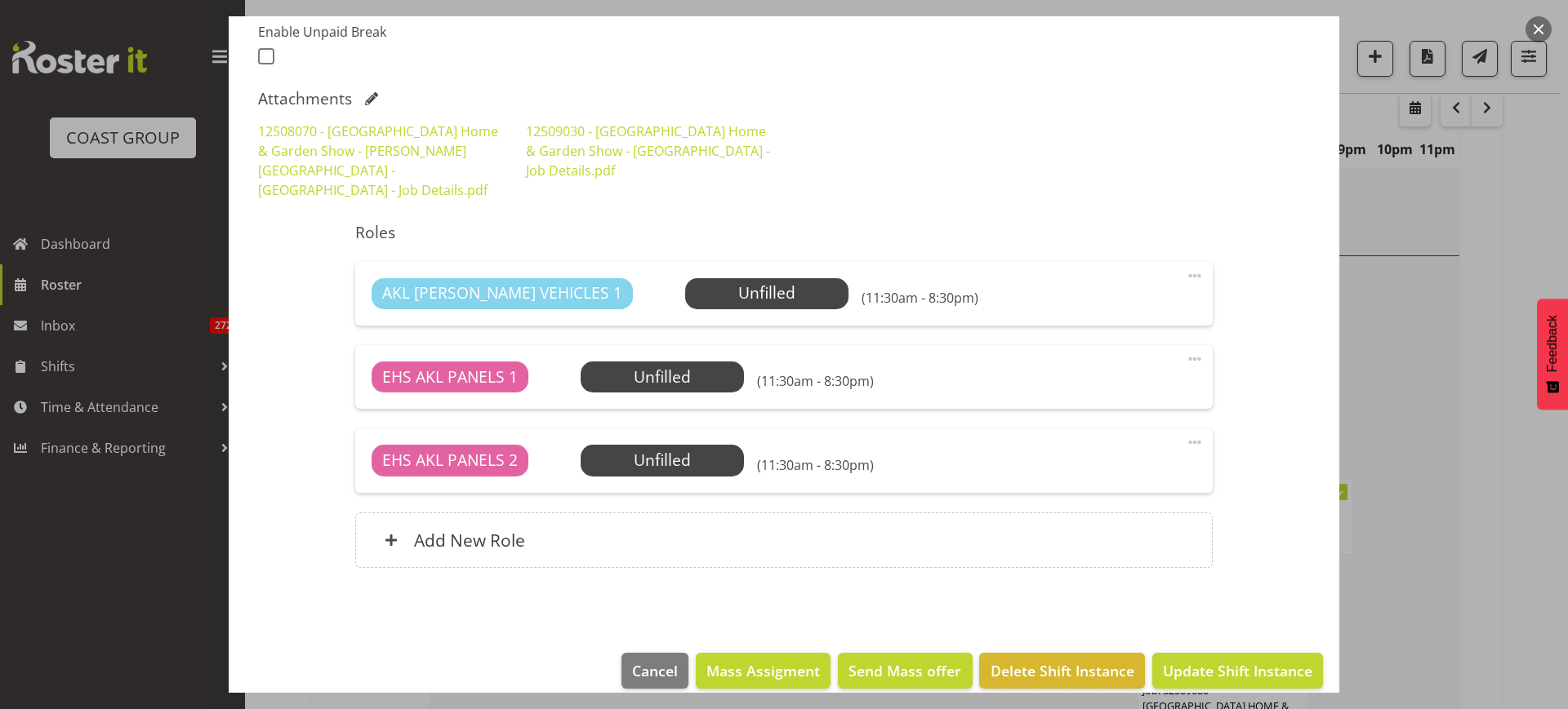
scroll to position [447, 0]
type input "Fly and Pullout Wellington H&G Show."
click at [0, 0] on span "Select Employee" at bounding box center [0, 0] width 0 height 0
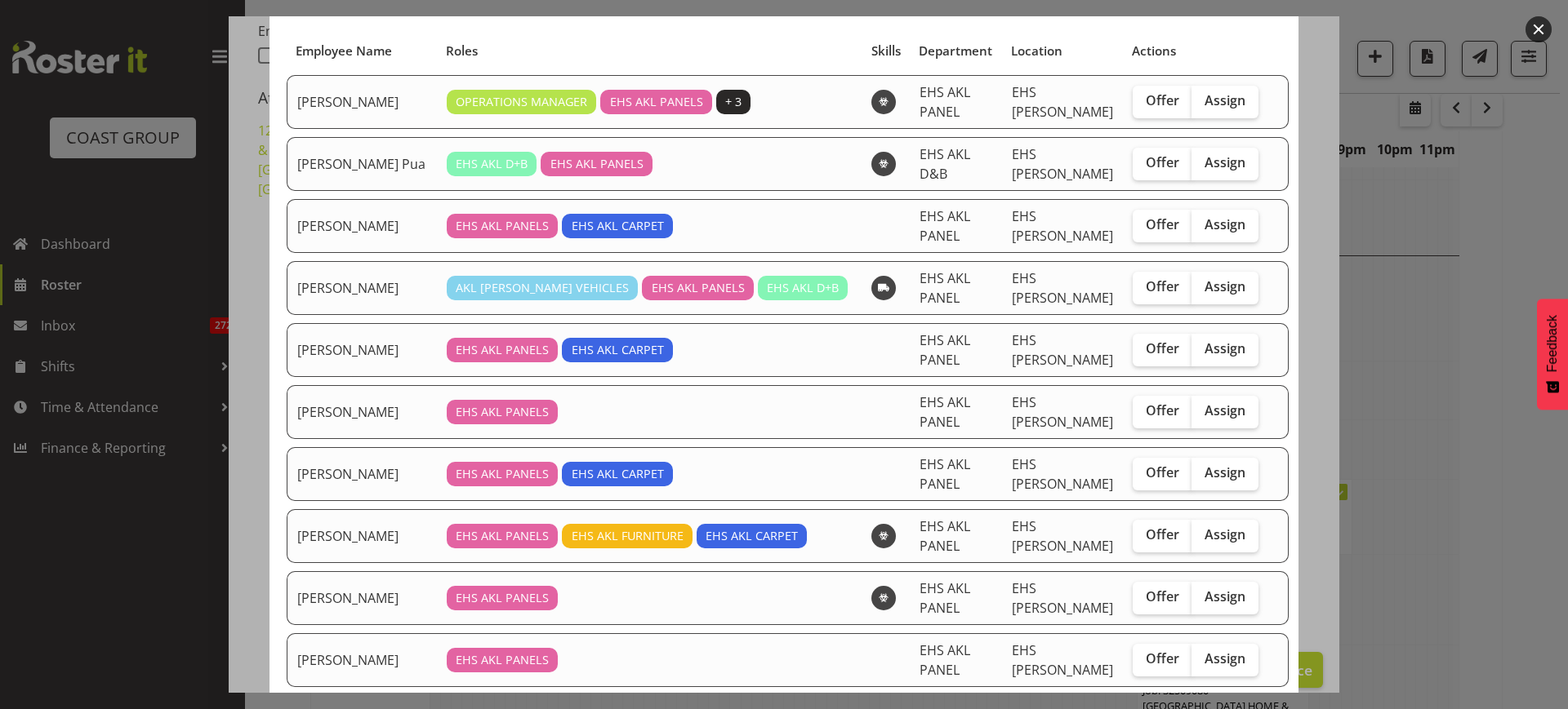
scroll to position [204, 0]
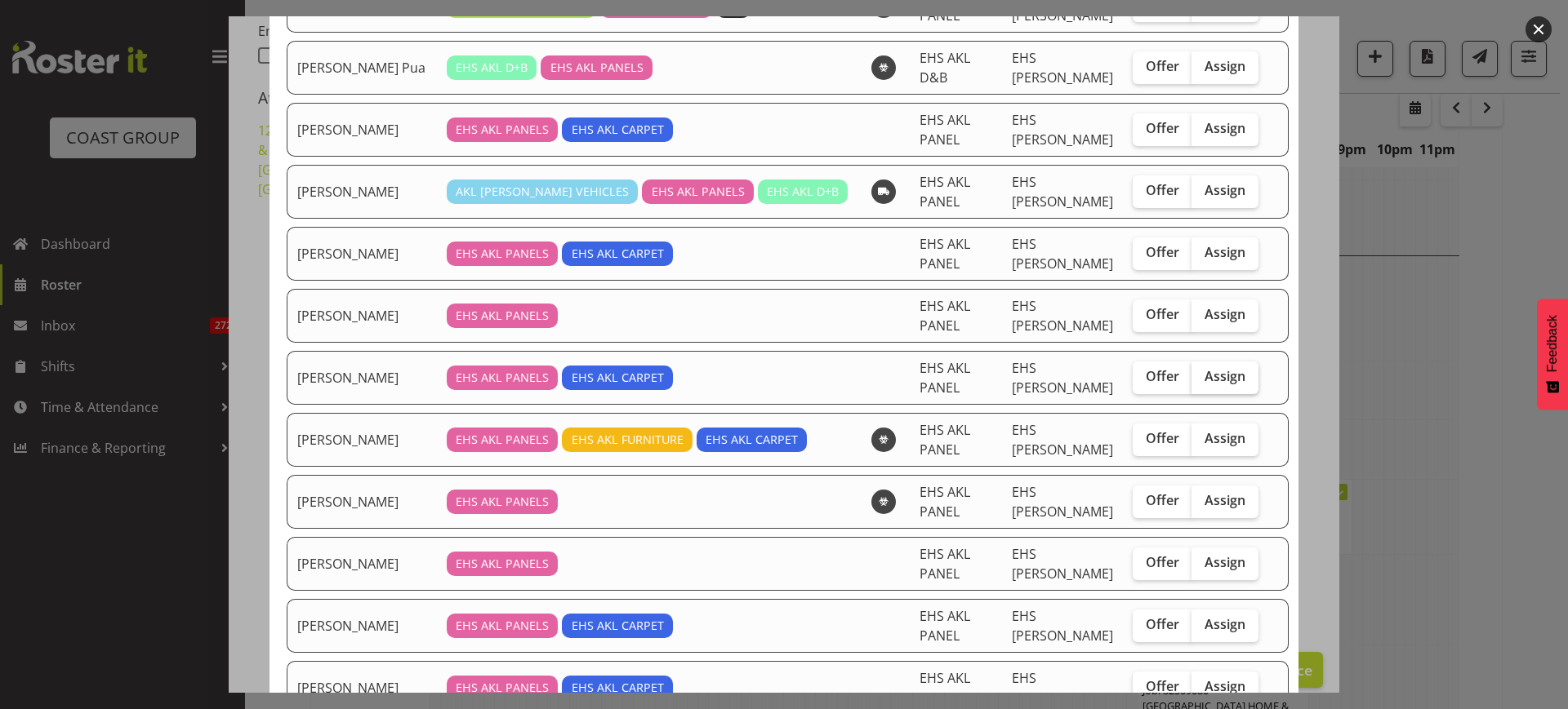
click at [1209, 368] on span "Assign" at bounding box center [1225, 376] width 41 height 16
click at [1202, 372] on input "Assign" at bounding box center [1197, 377] width 10 height 10
checkbox input "true"
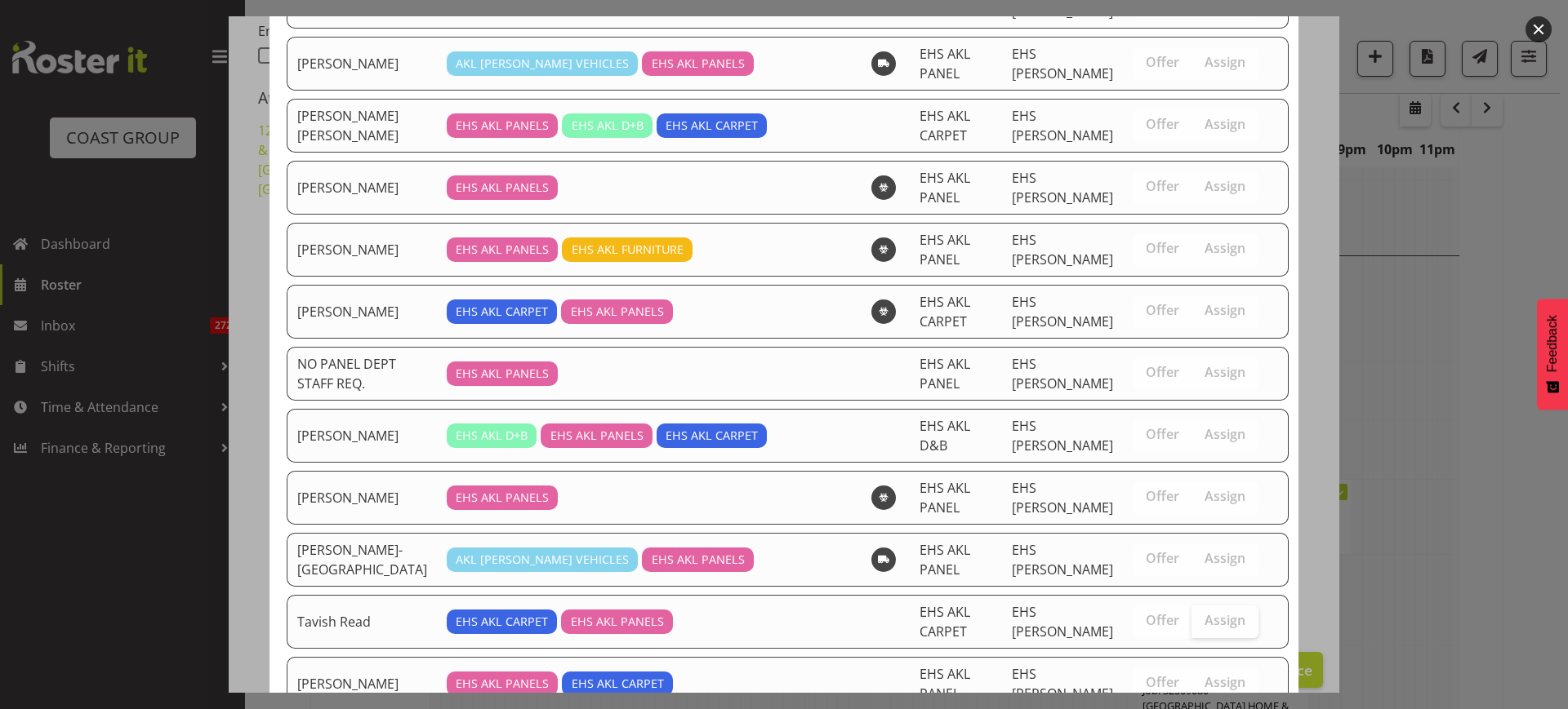
scroll to position [1224, 0]
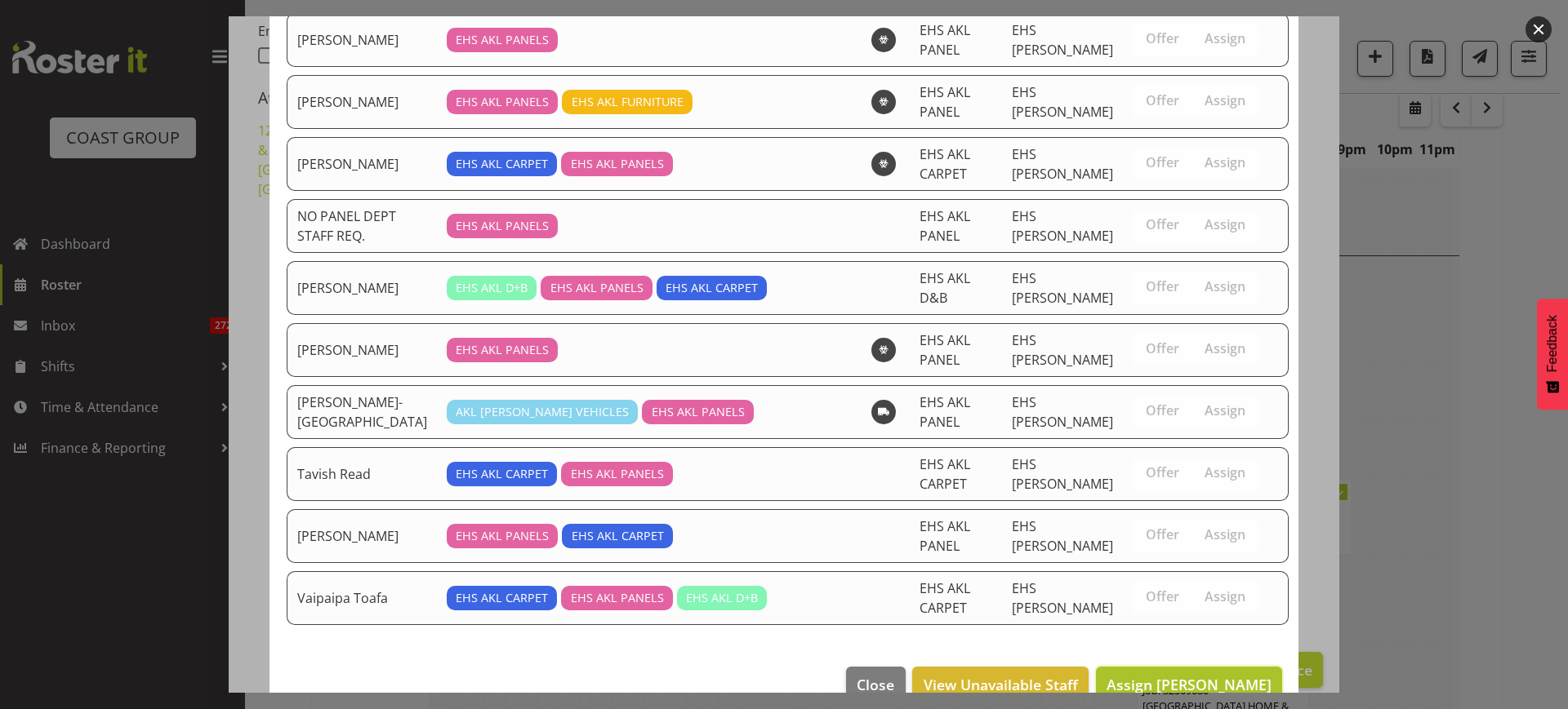
click at [1160, 676] on span "Assign [PERSON_NAME]" at bounding box center [1188, 685] width 165 height 20
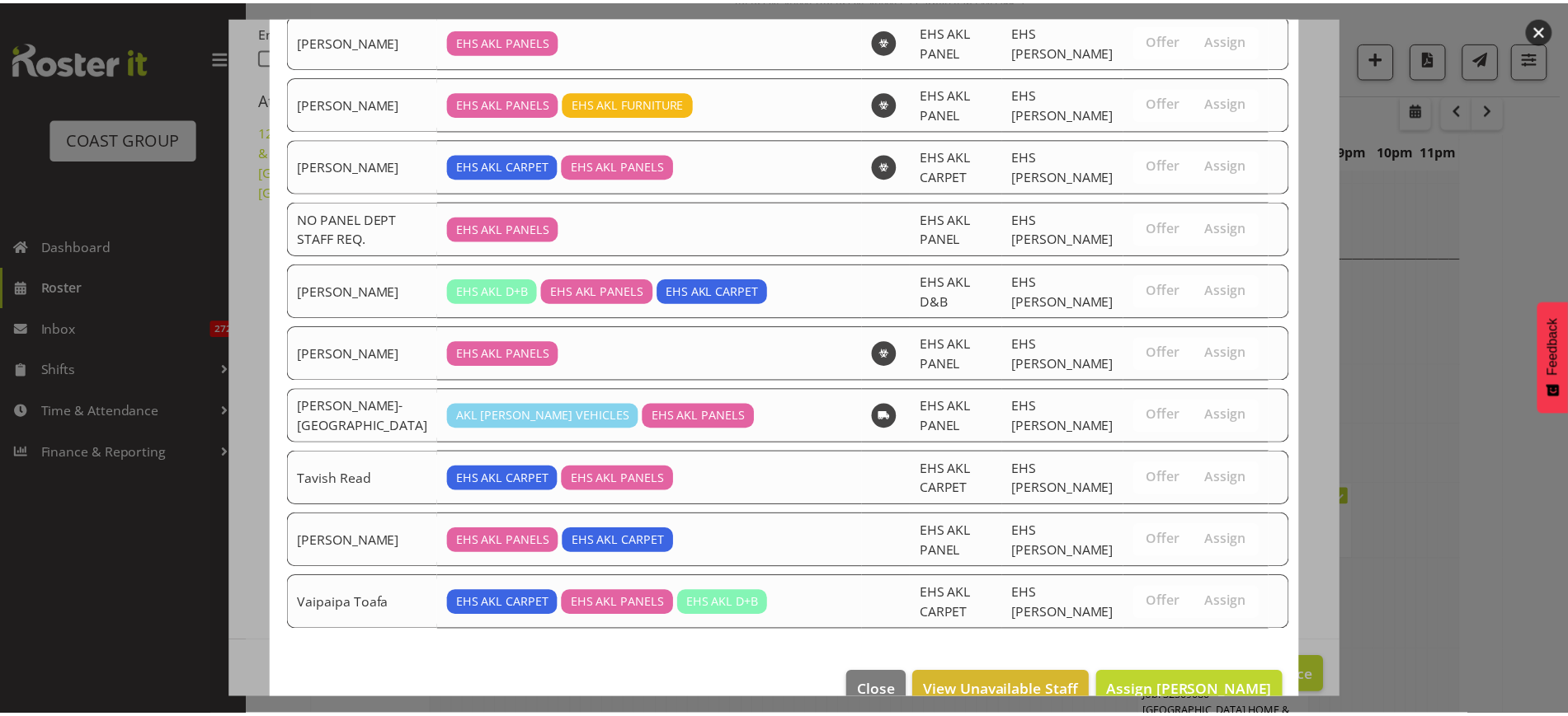
scroll to position [7629, 0]
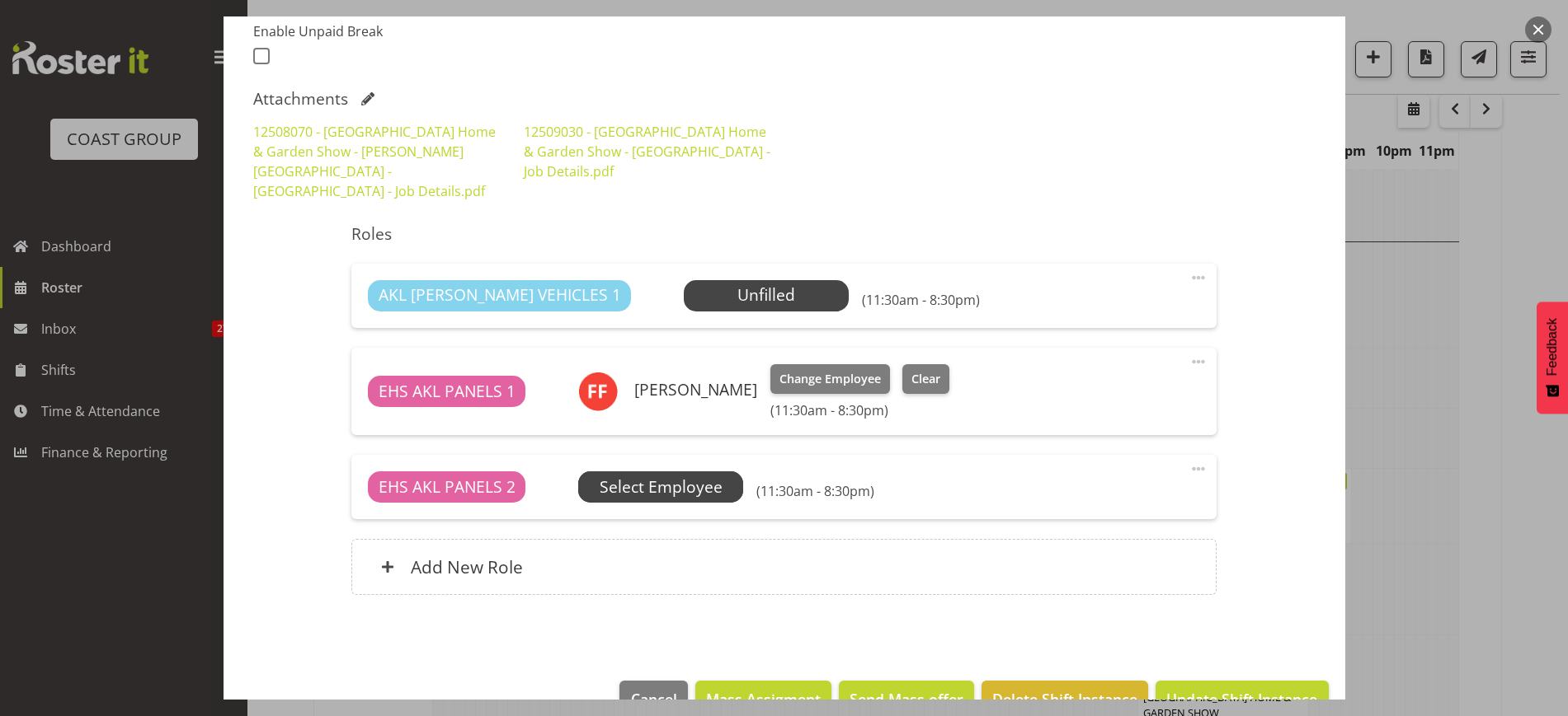
click at [0, 0] on span "Select Employee" at bounding box center [0, 0] width 0 height 0
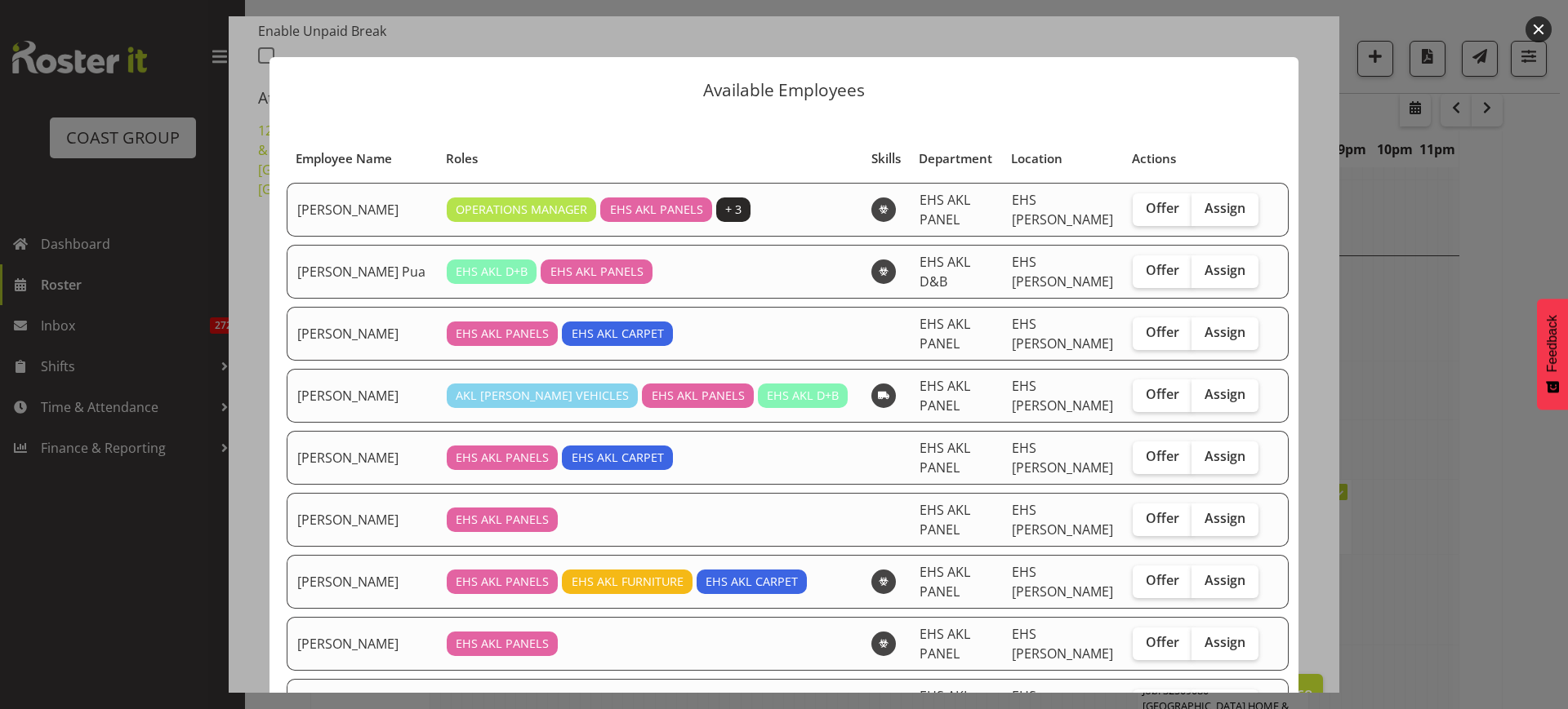
scroll to position [204, 0]
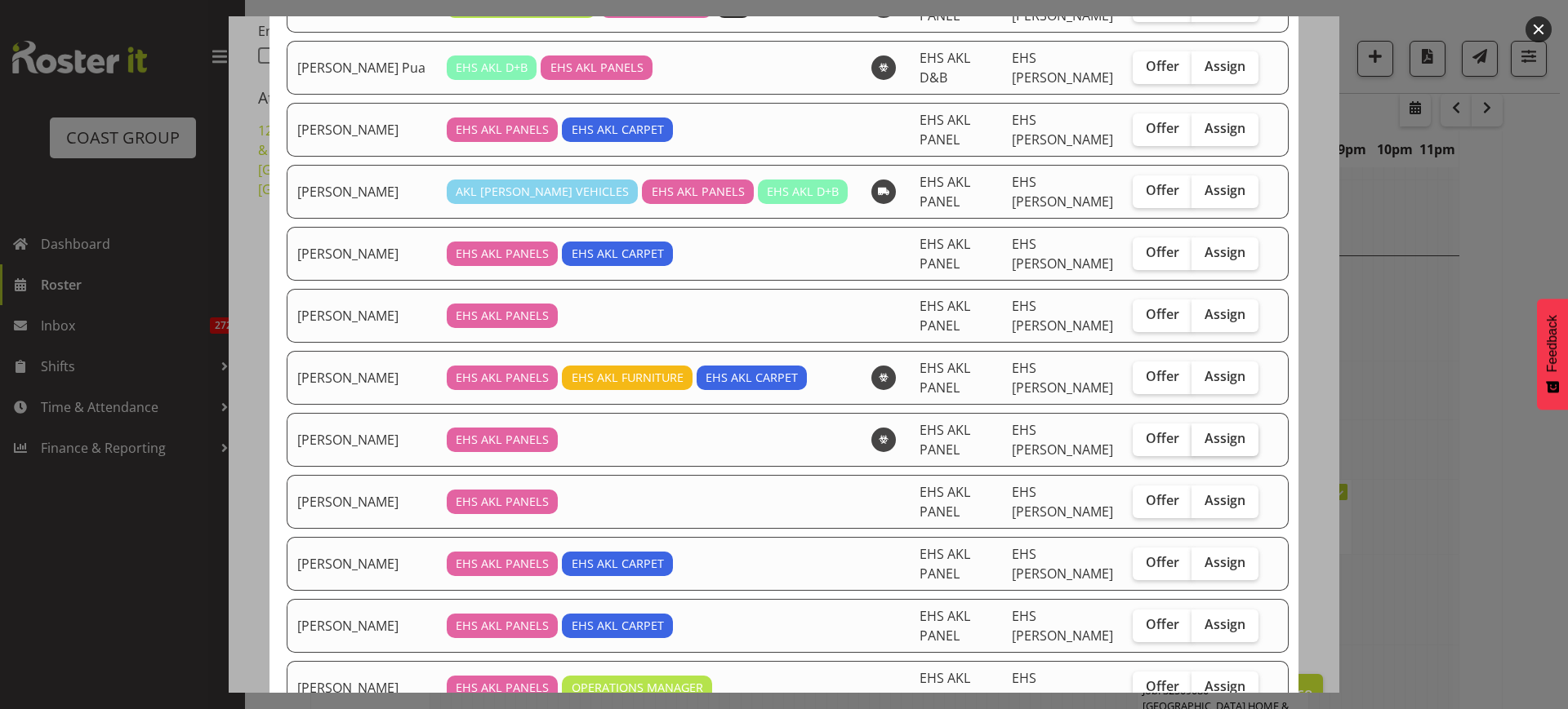
click at [1205, 439] on span "Assign" at bounding box center [1225, 438] width 41 height 16
click at [1193, 439] on input "Assign" at bounding box center [1197, 438] width 10 height 10
checkbox input "true"
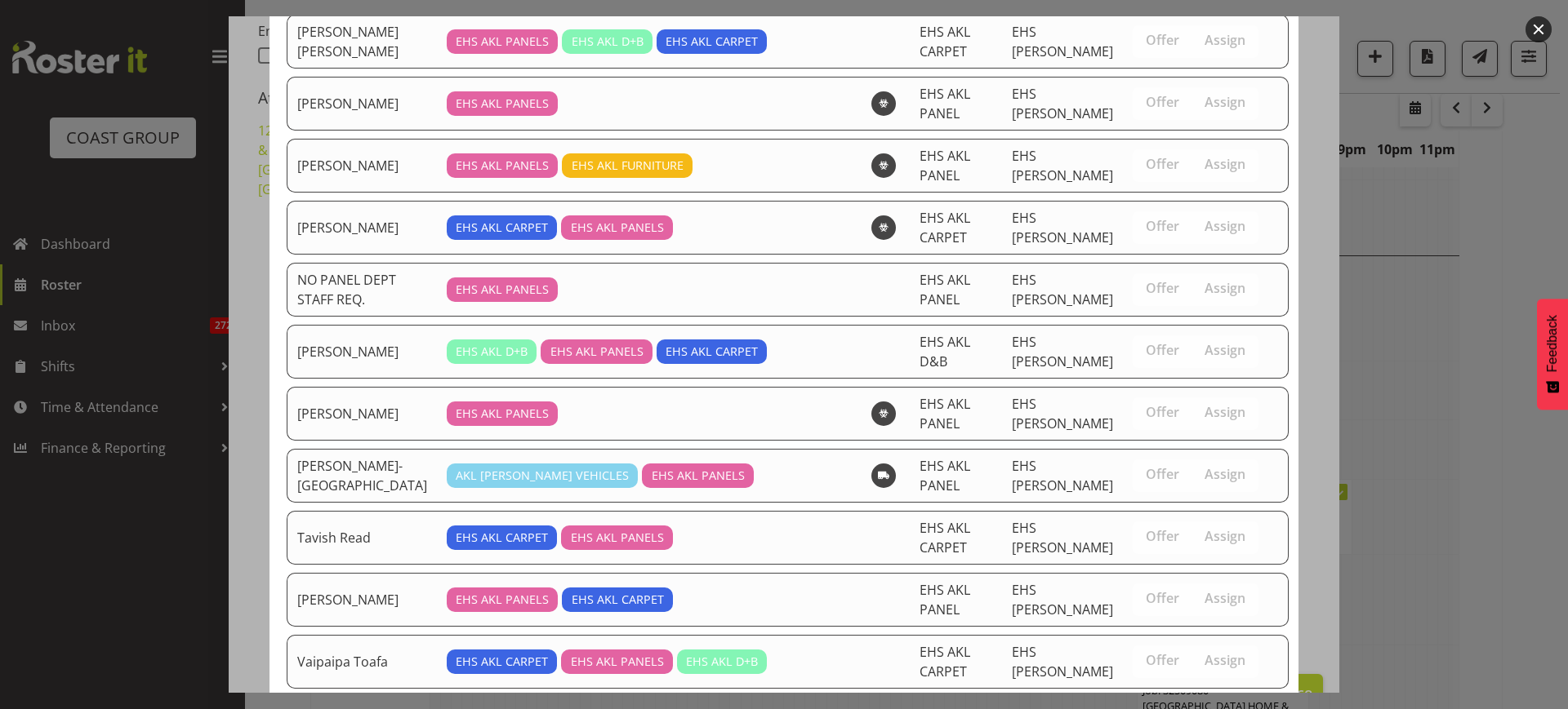
scroll to position [1197, 0]
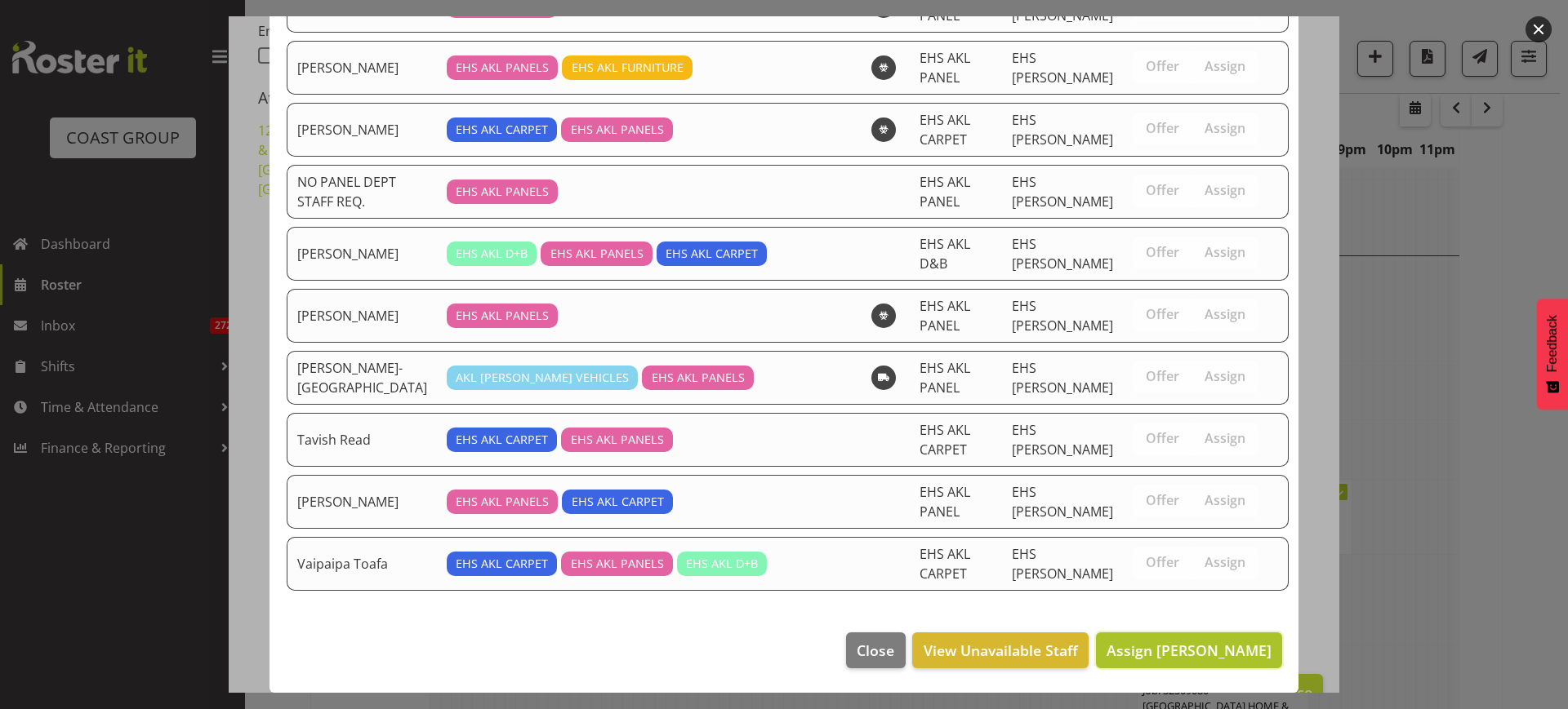
click at [1147, 641] on span "Assign [PERSON_NAME]" at bounding box center [1188, 650] width 165 height 20
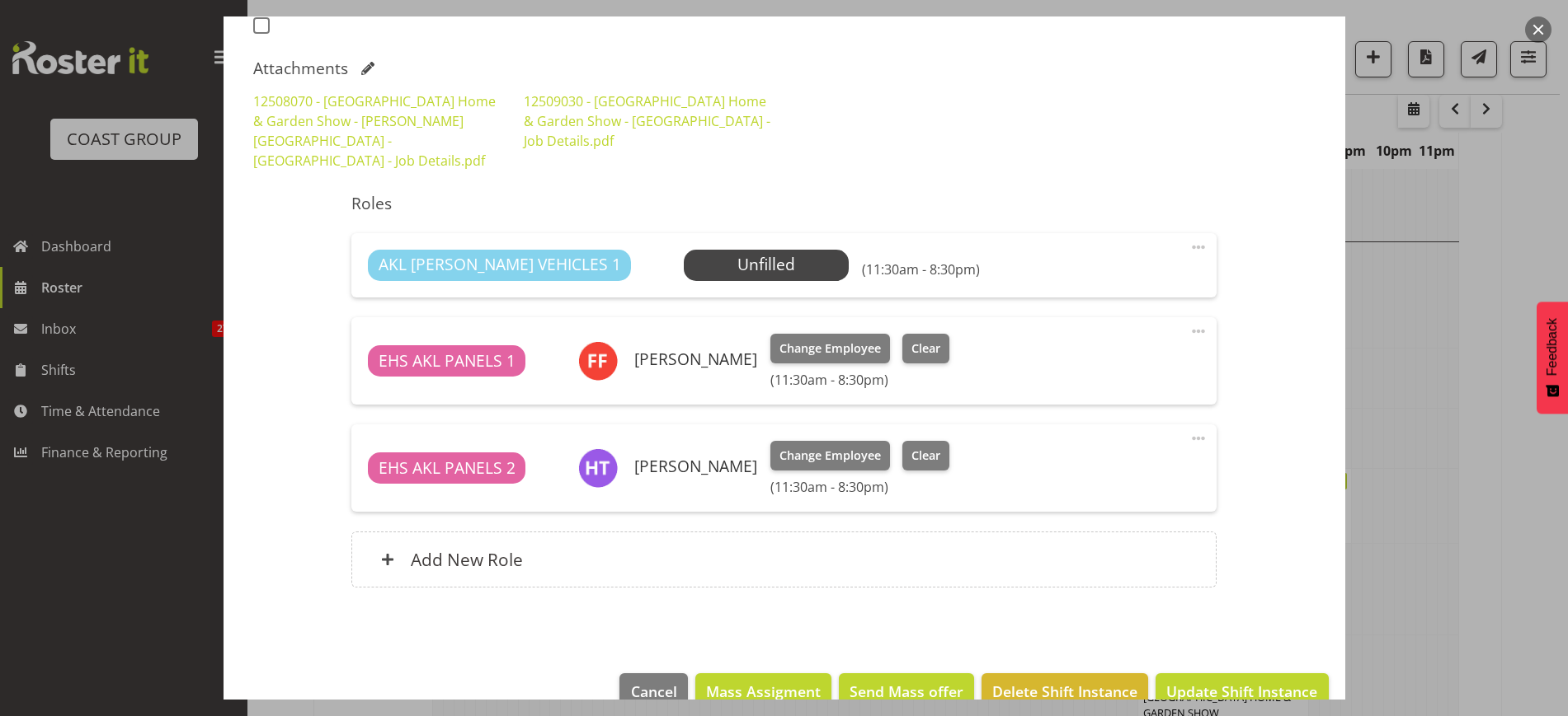
scroll to position [497, 0]
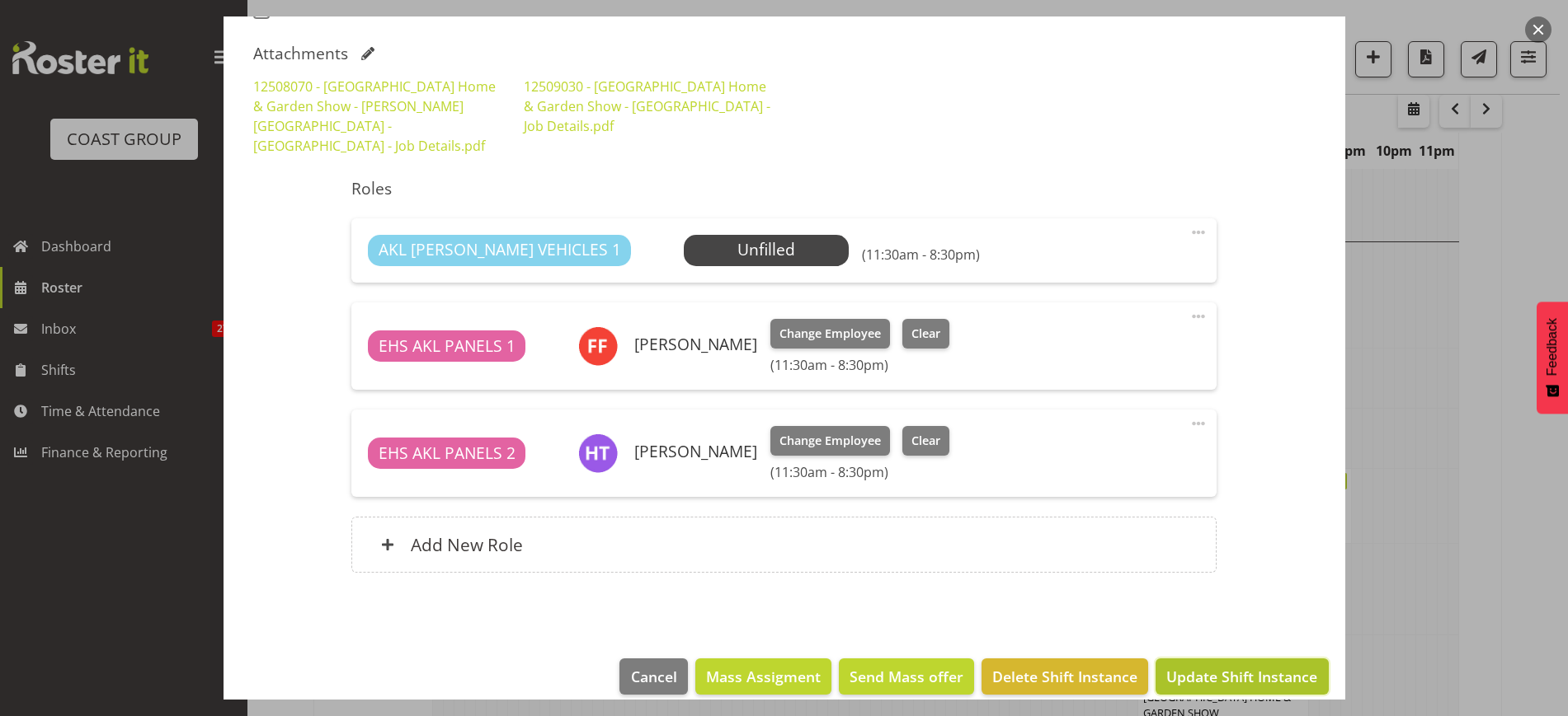
click at [1203, 666] on span "Update Shift Instance" at bounding box center [1241, 677] width 151 height 22
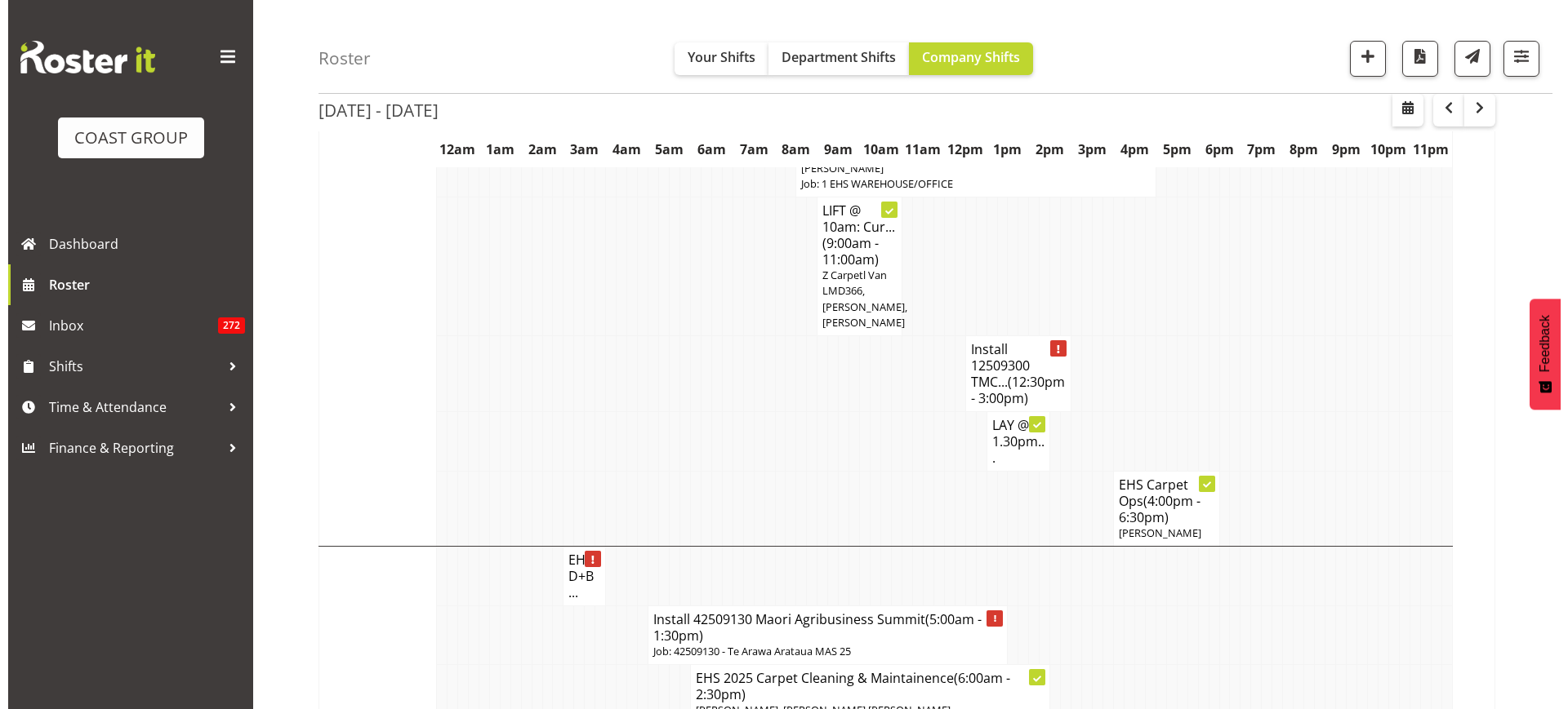
scroll to position [1319, 0]
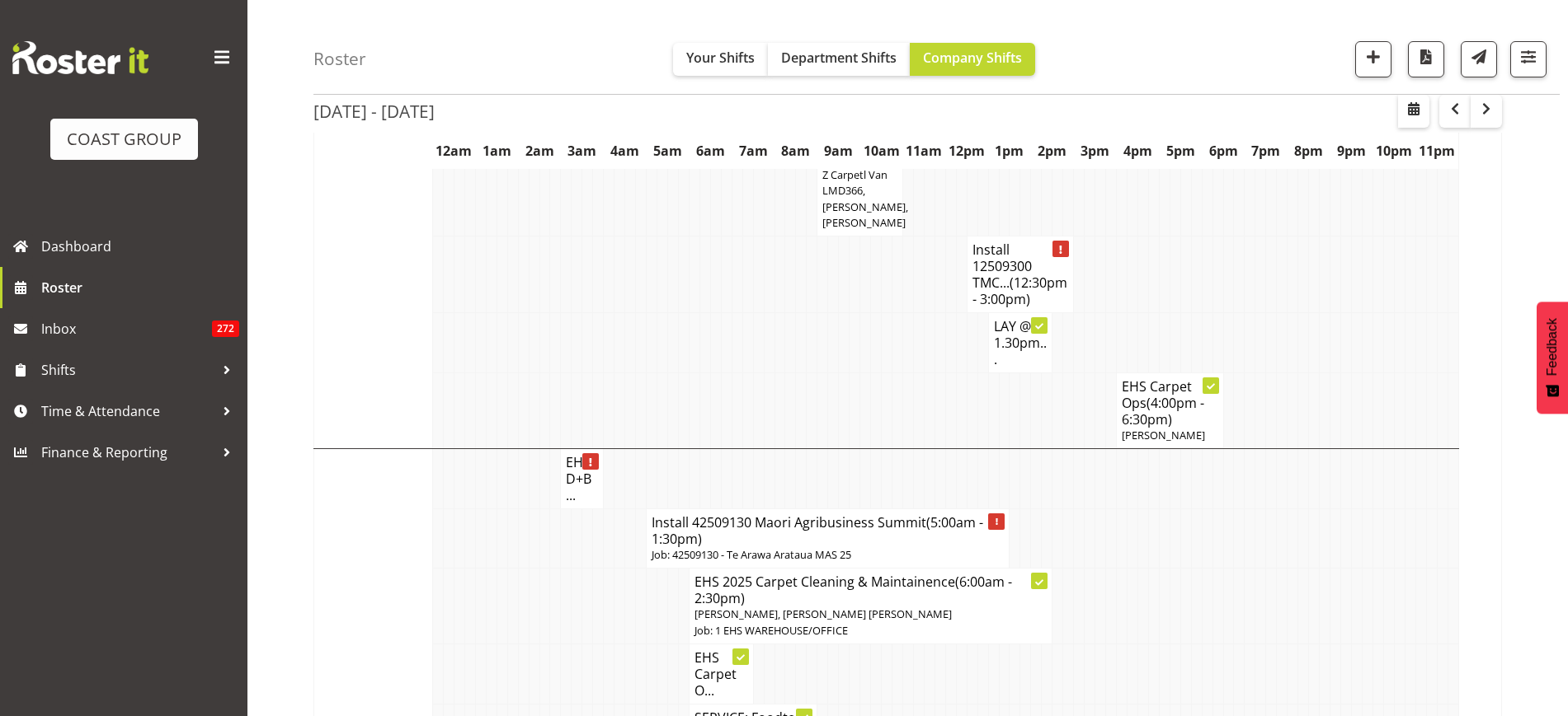
click at [1005, 272] on h4 "Install 12509300 TMC... (12:30pm - 3:00pm)" at bounding box center [1020, 275] width 96 height 66
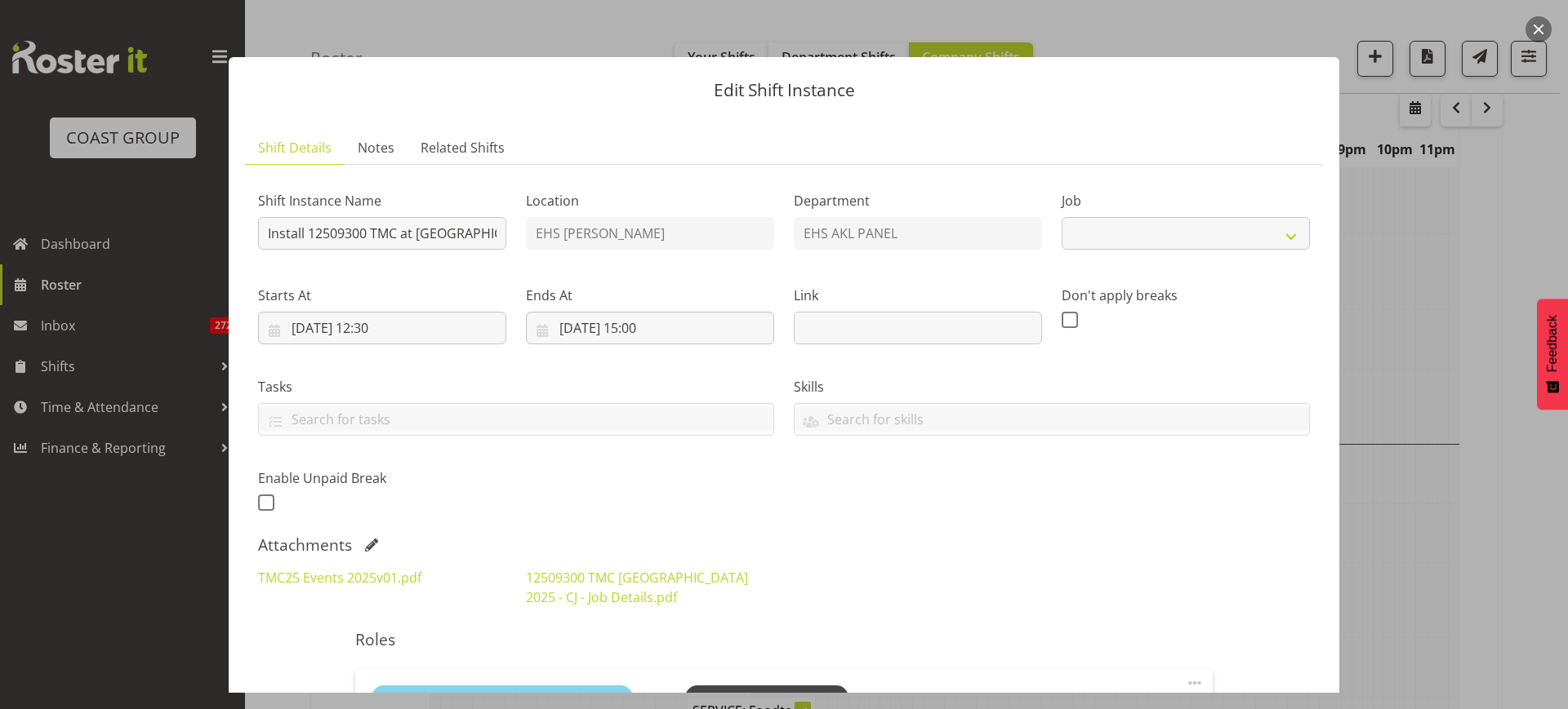
select select "10396"
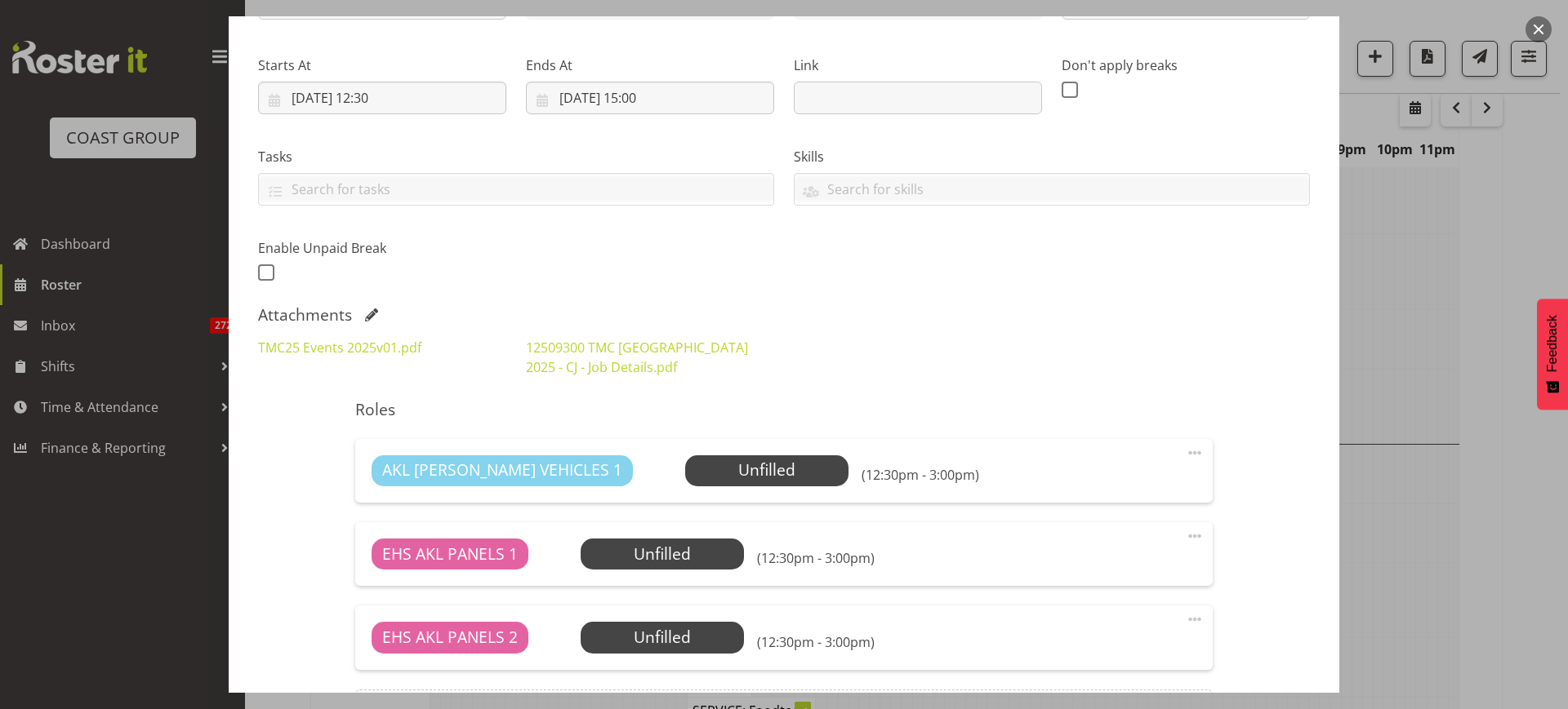
scroll to position [204, 0]
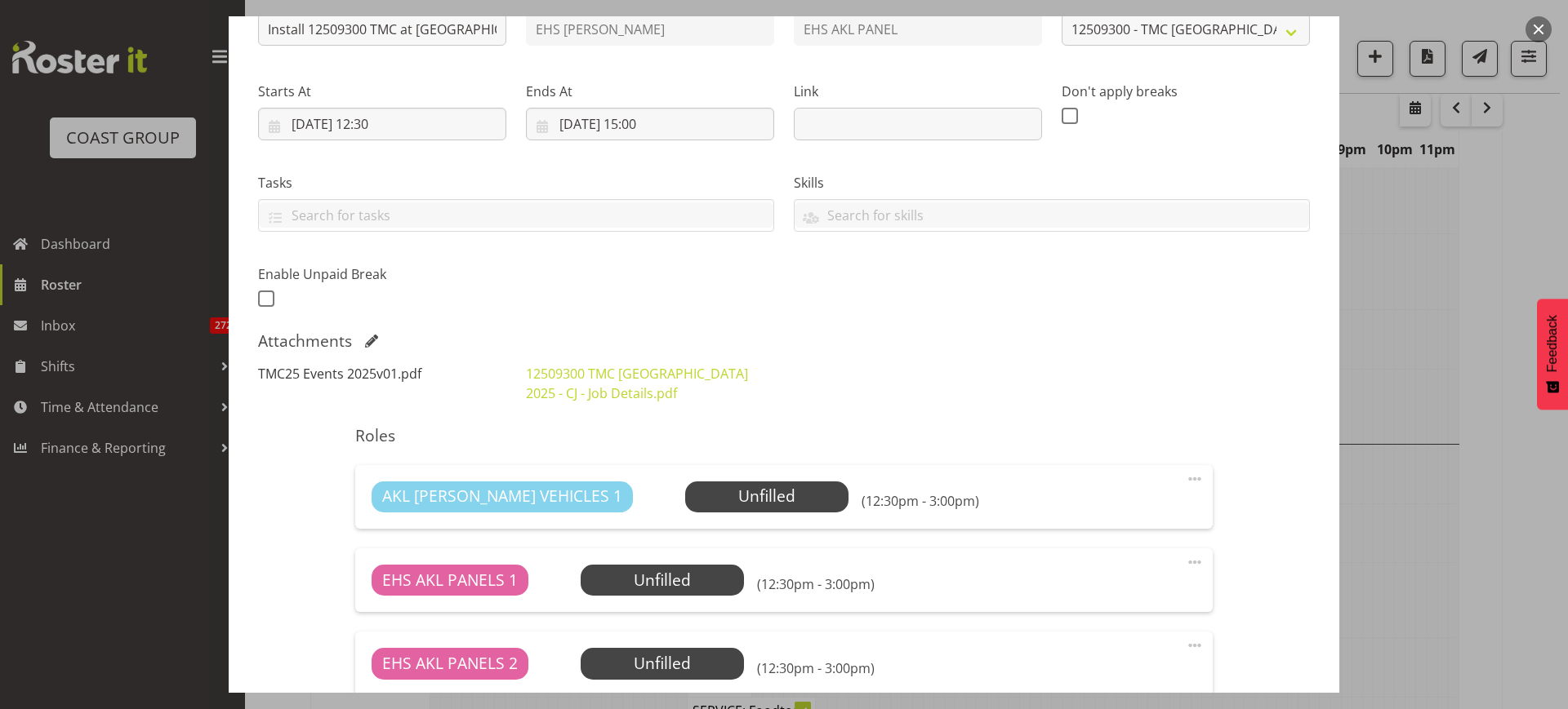
click at [381, 370] on link "TMC25 Events 2025v01.pdf" at bounding box center [339, 374] width 163 height 18
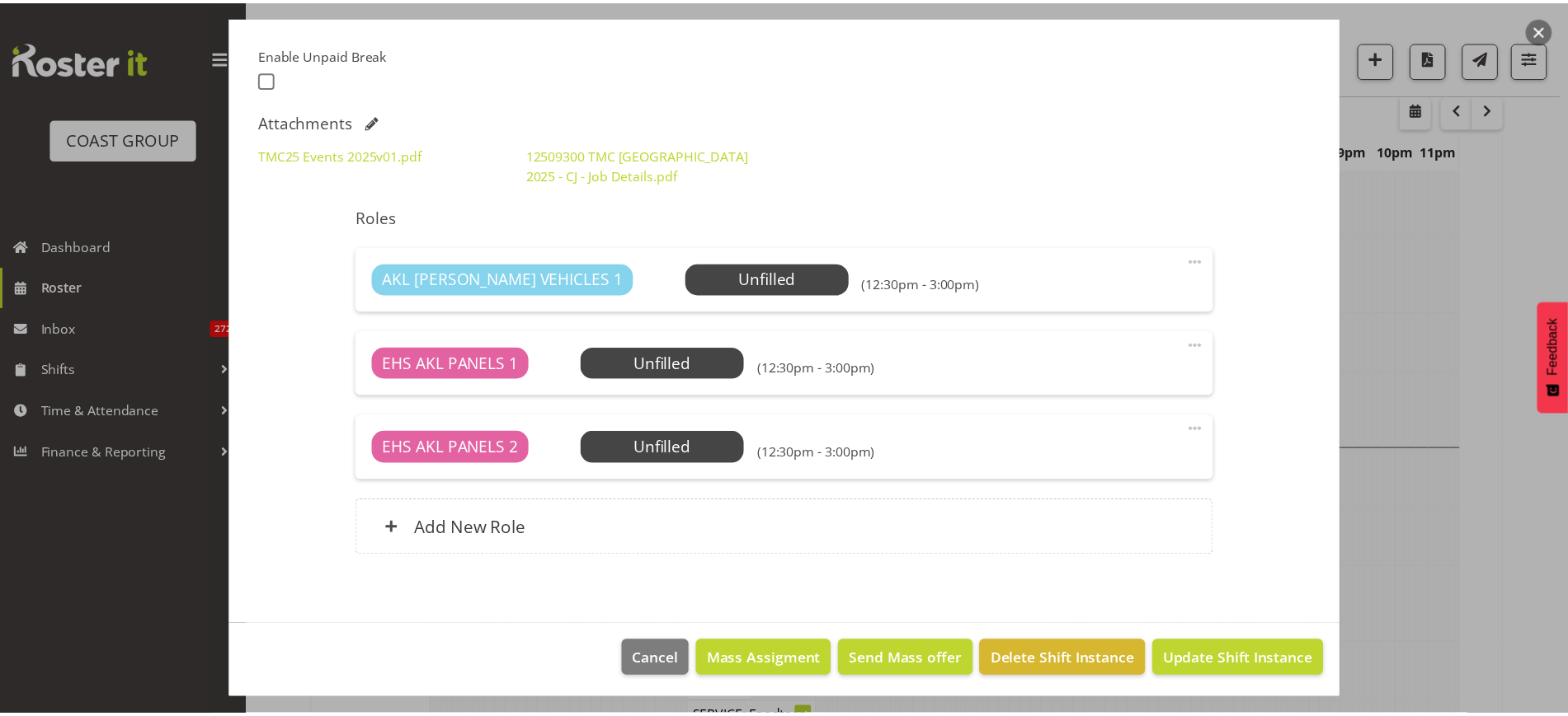
scroll to position [432, 0]
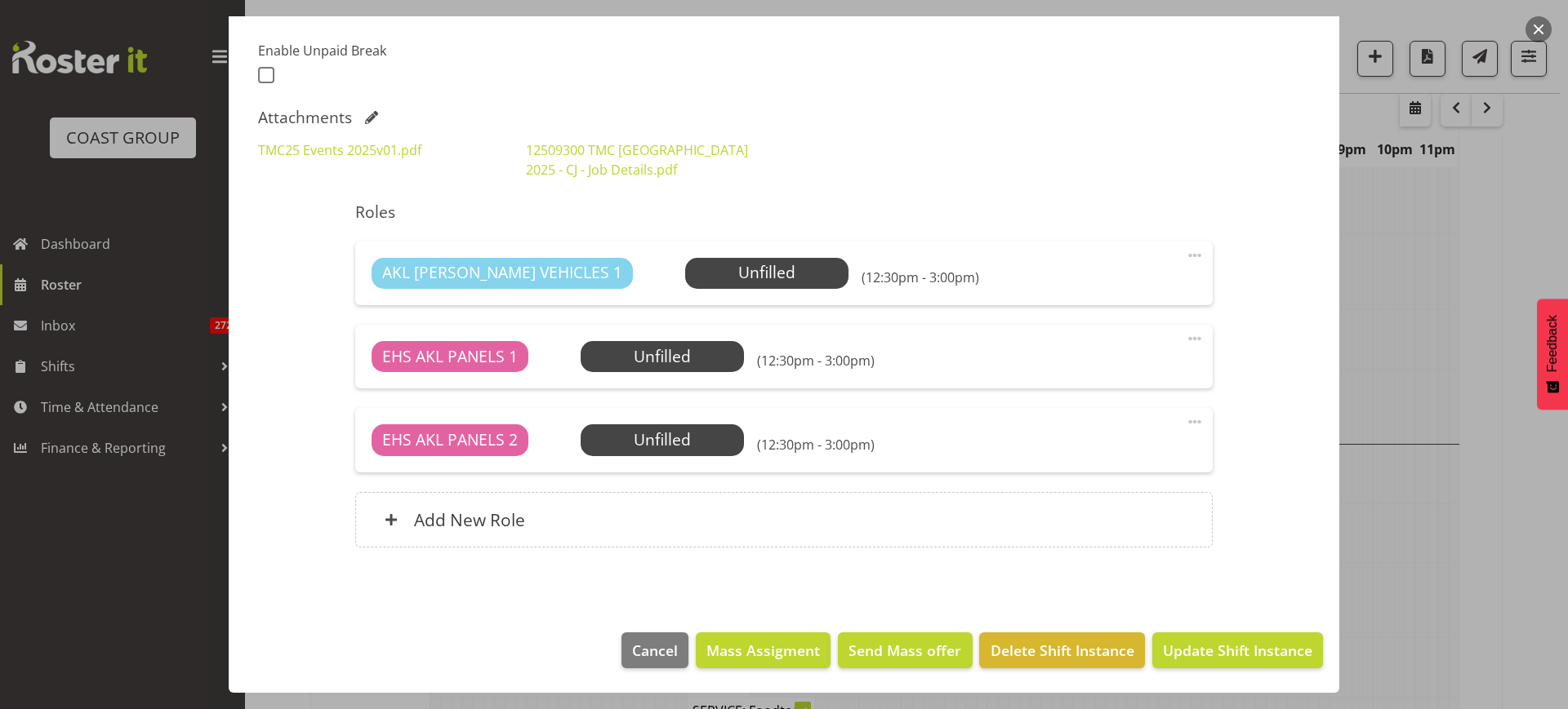
click at [1545, 30] on button "button" at bounding box center [1539, 29] width 26 height 26
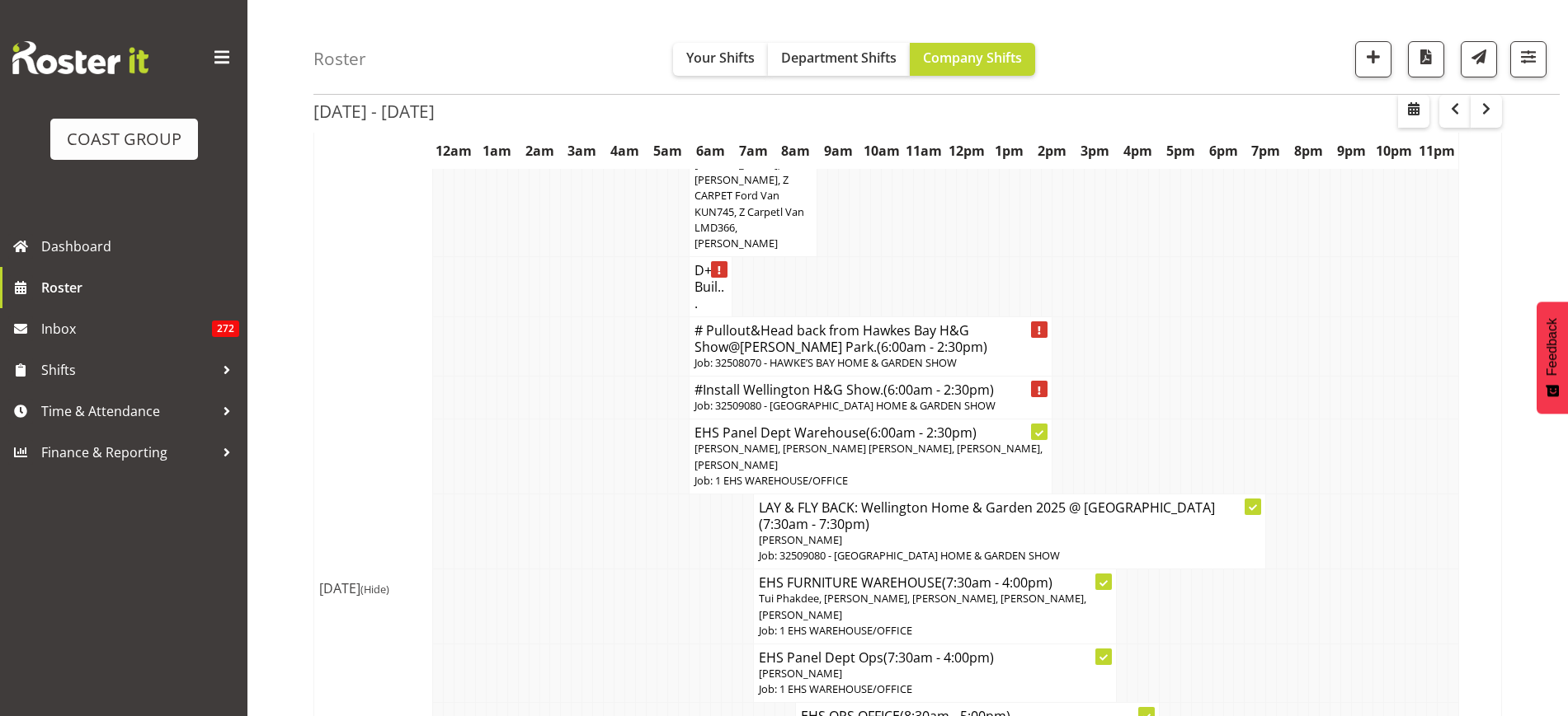
scroll to position [2053, 0]
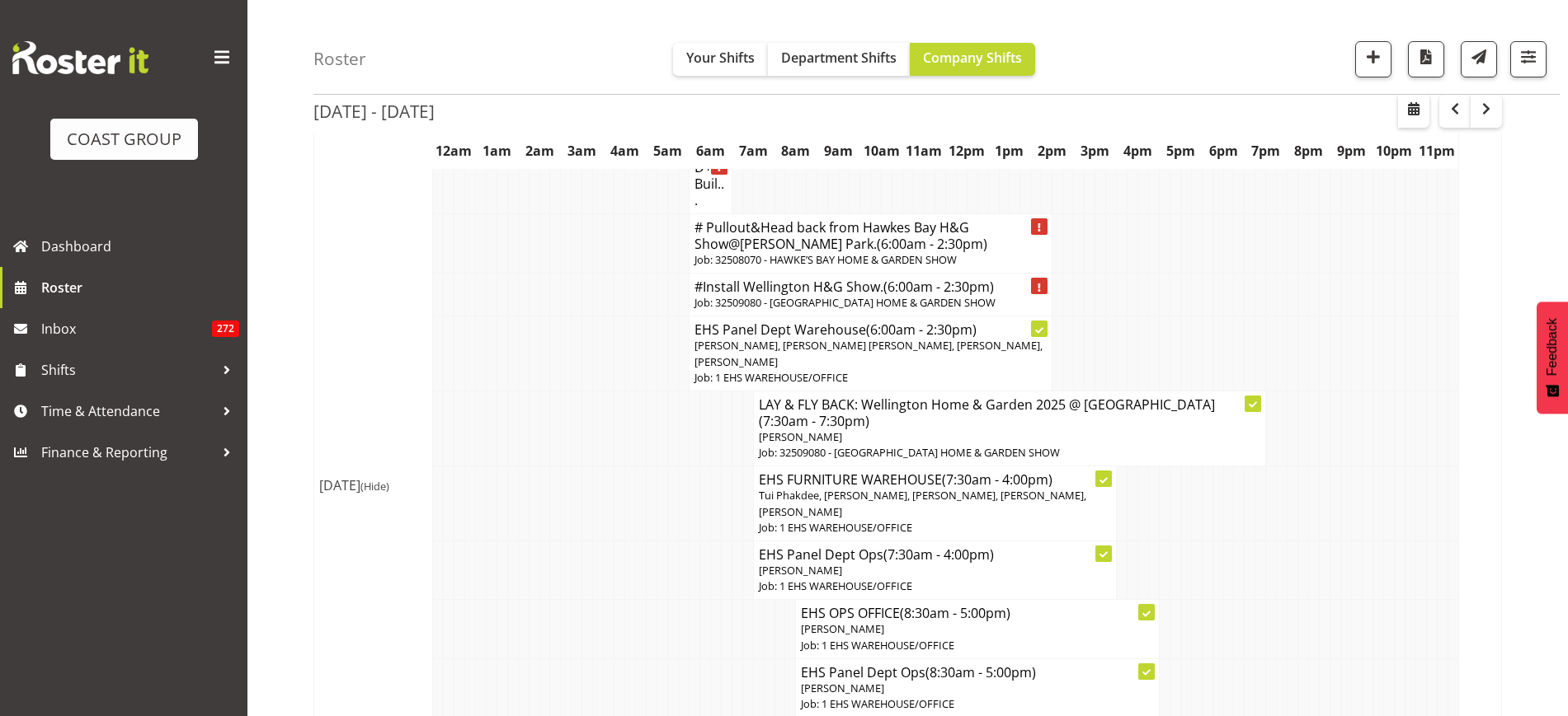
click at [877, 253] on span "(6:00am - 2:30pm)" at bounding box center [932, 244] width 111 height 18
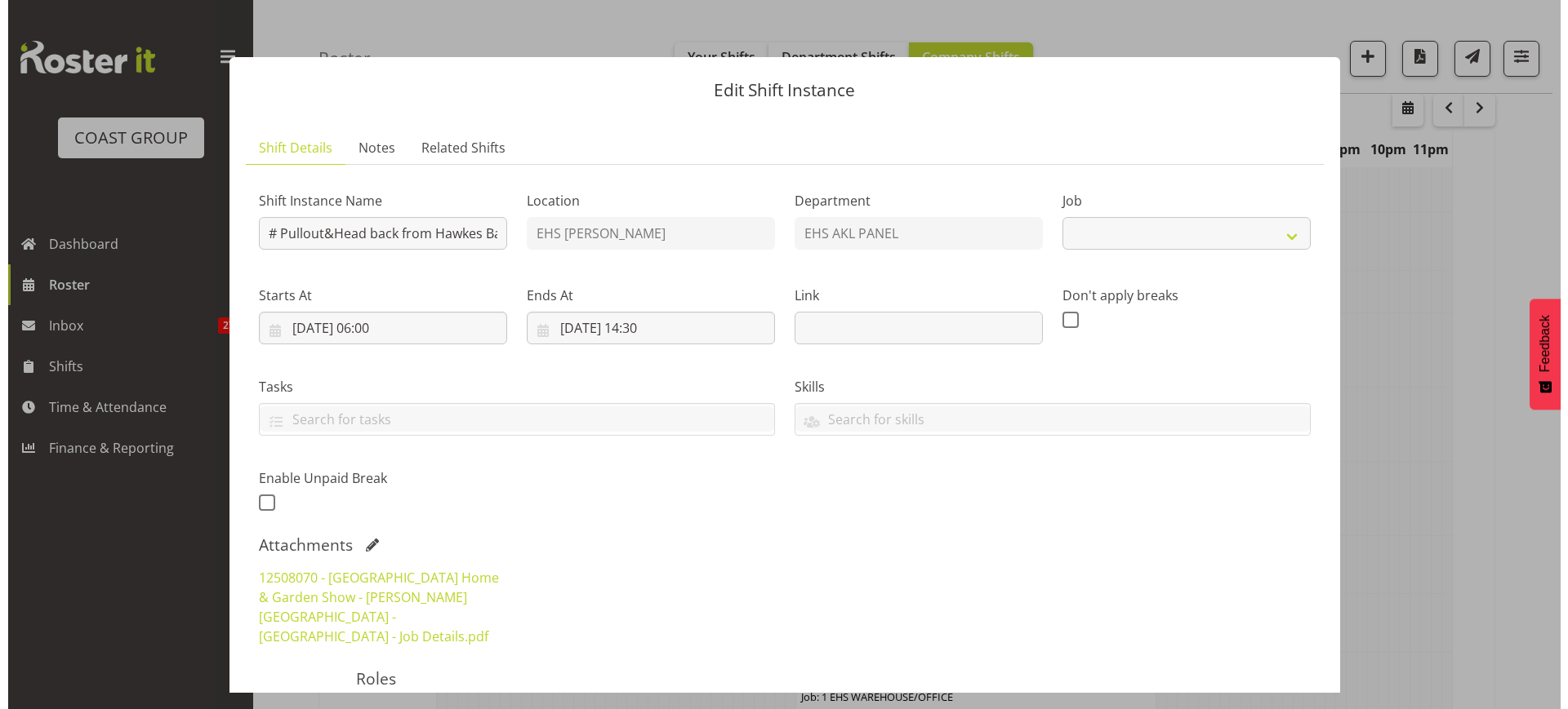
scroll to position [2001, 0]
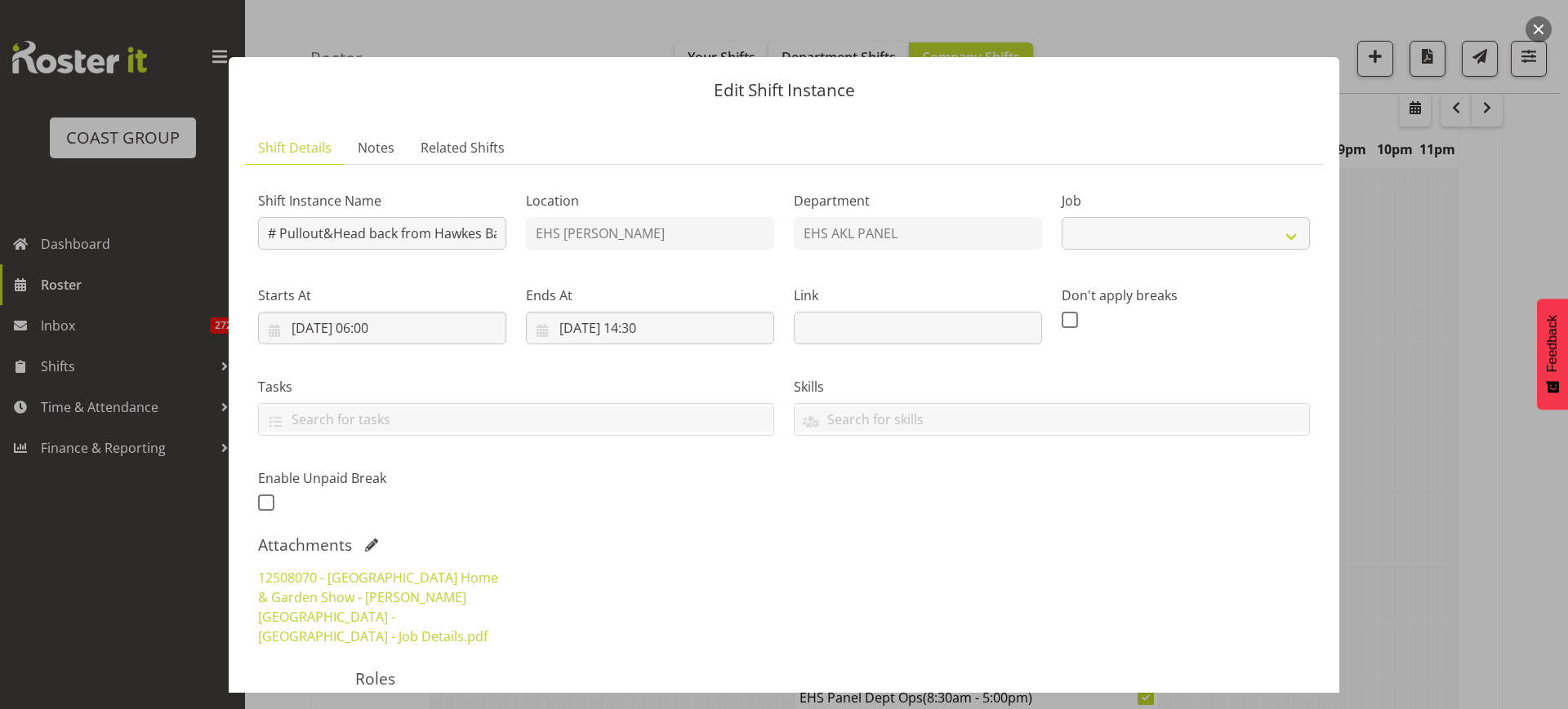
select select "9236"
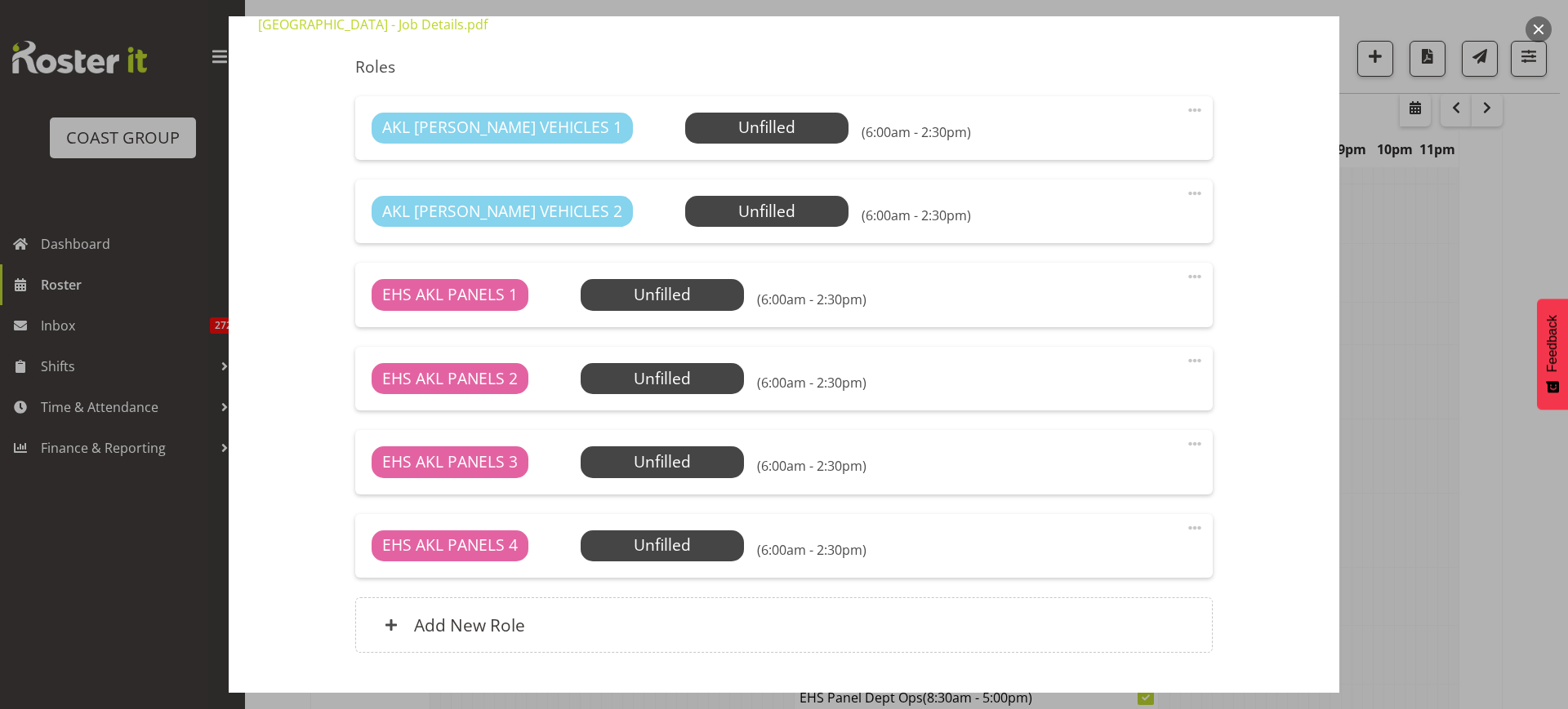
scroll to position [698, 0]
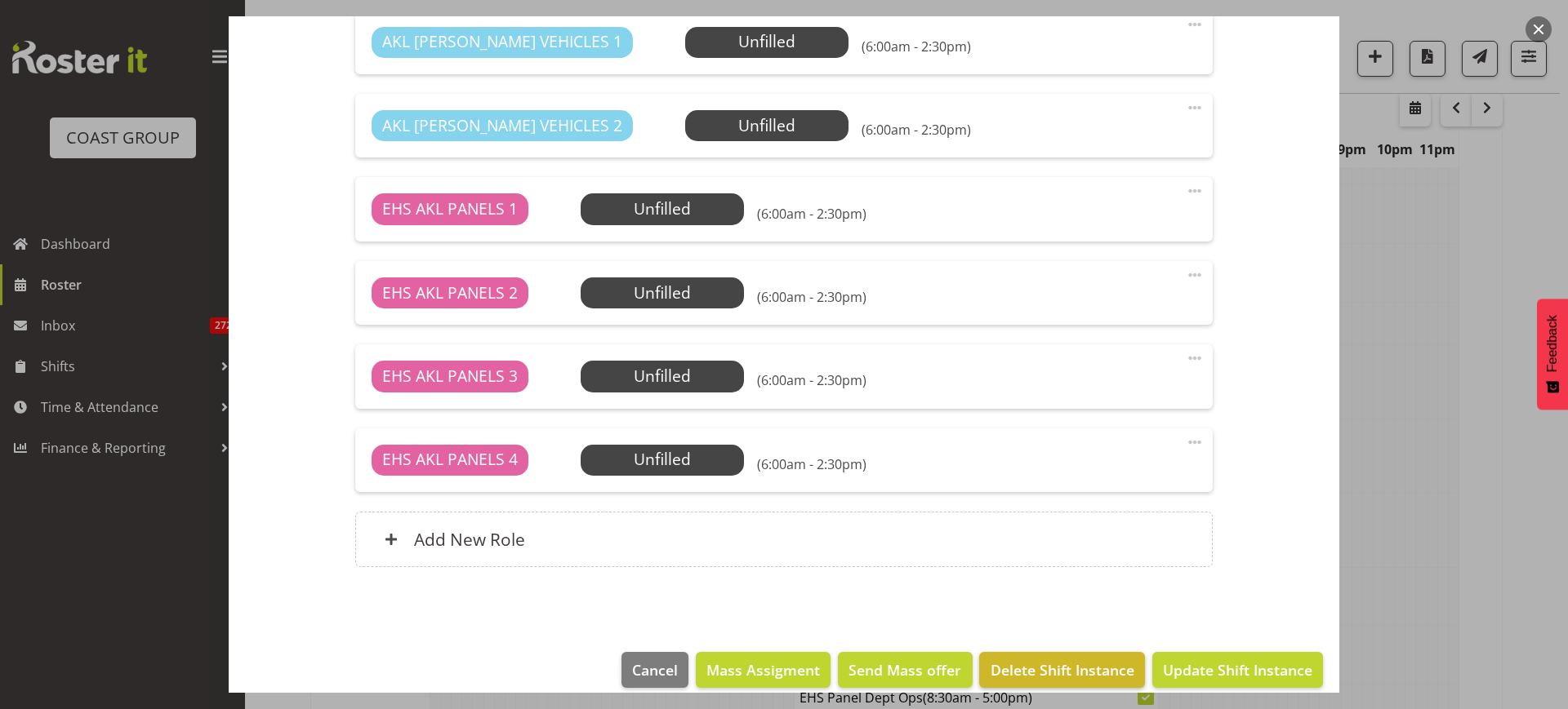
click at [1035, 660] on span "Delete Shift Instance" at bounding box center [1062, 670] width 144 height 22
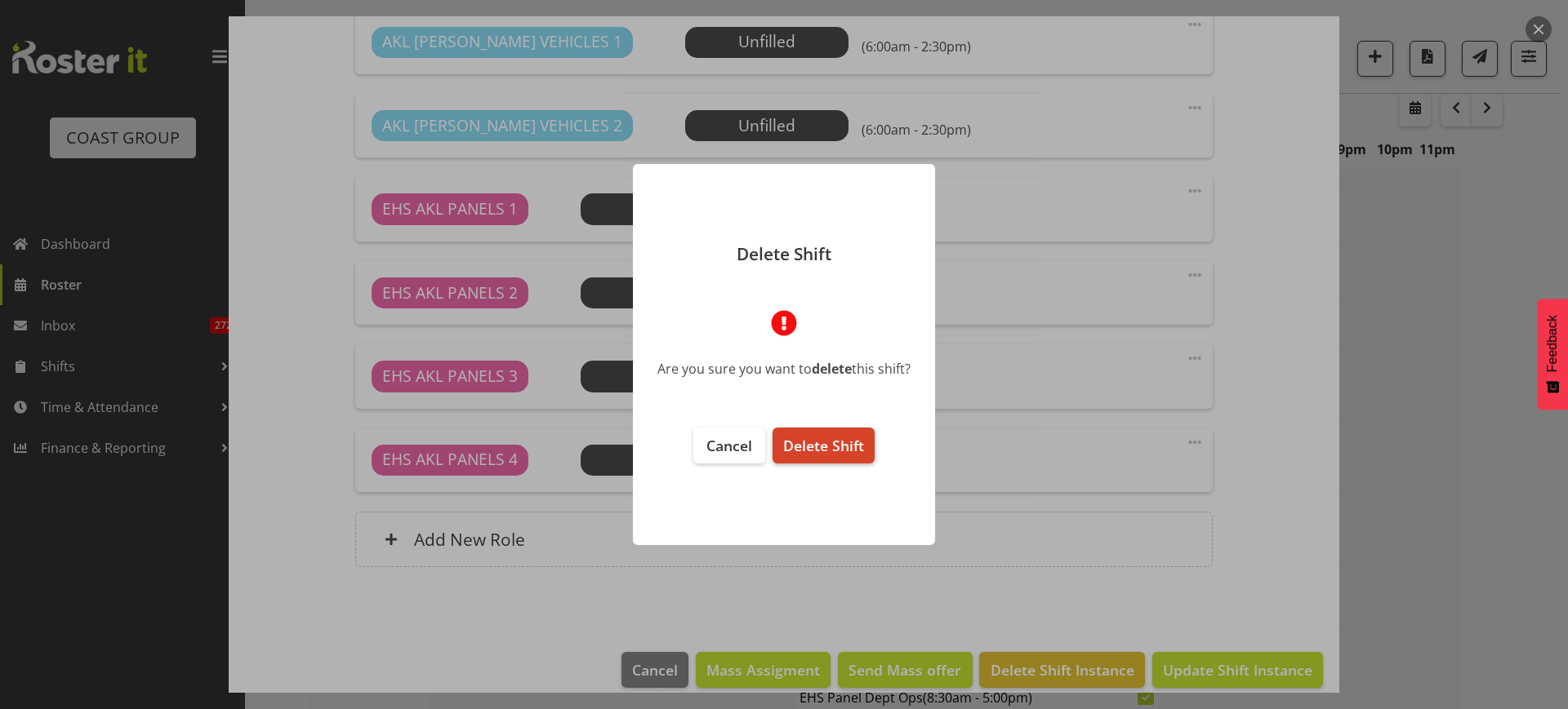
click at [822, 453] on span "Delete Shift" at bounding box center [822, 445] width 80 height 20
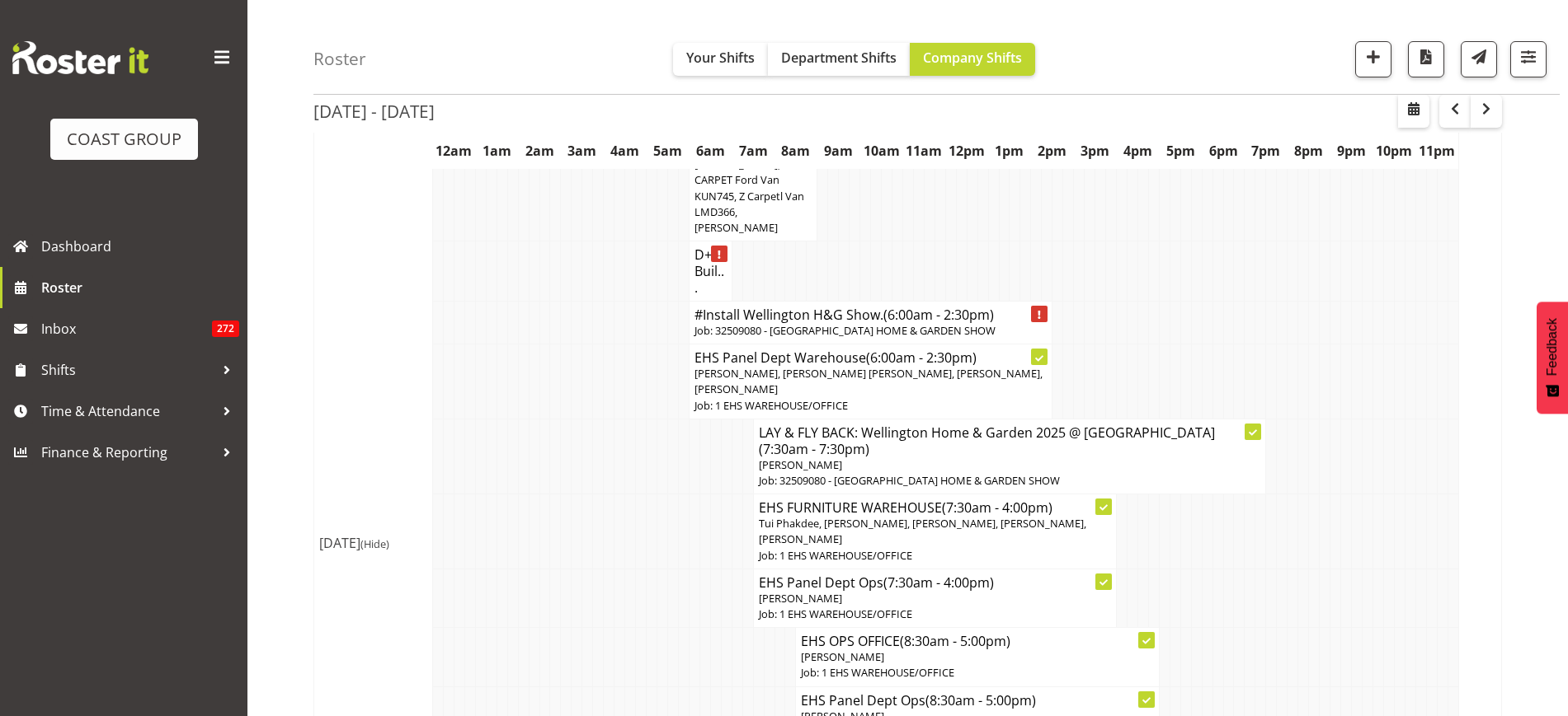
scroll to position [1847, 0]
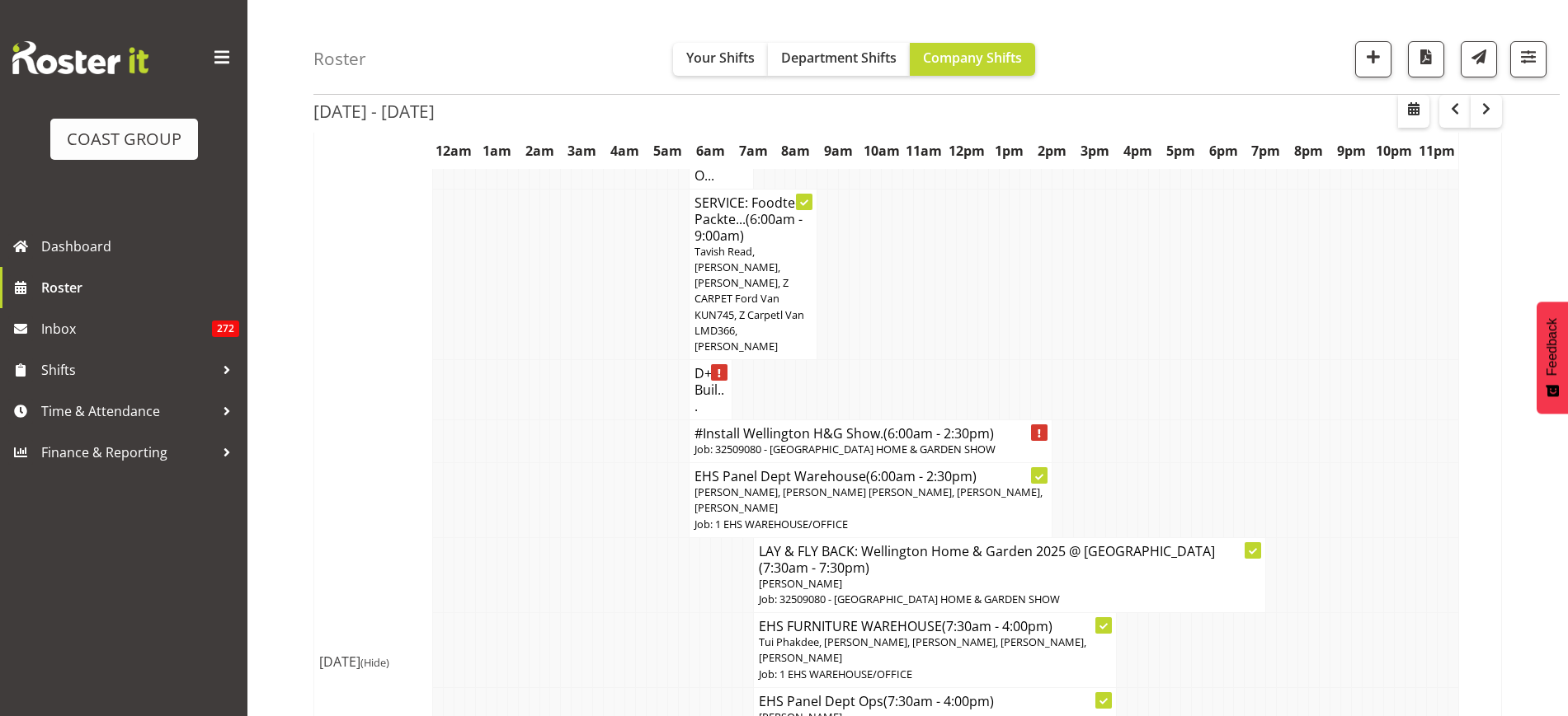
click at [810, 457] on p "Job: 32509080 - [GEOGRAPHIC_DATA] HOME & GARDEN SHOW" at bounding box center [870, 450] width 352 height 16
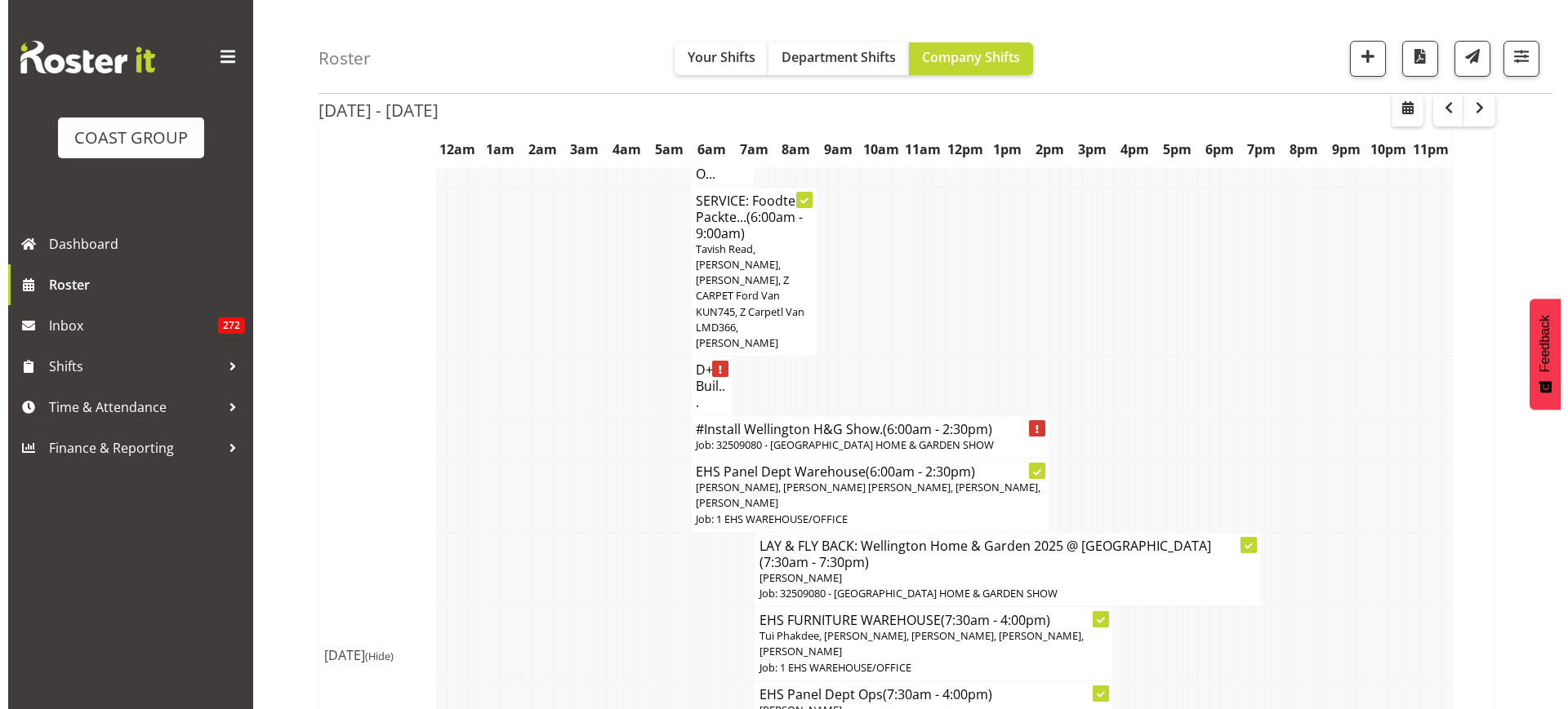
scroll to position [1797, 0]
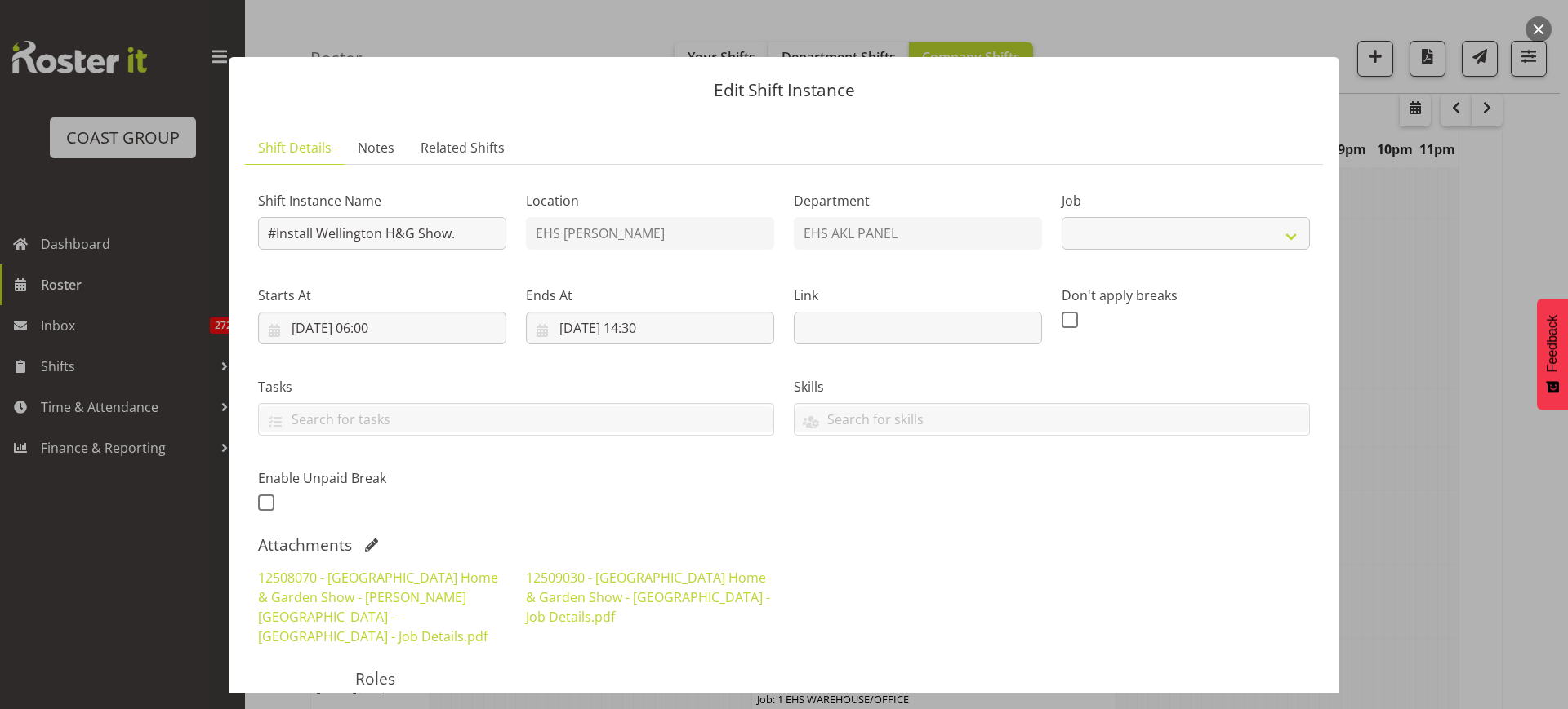
select select "9237"
click at [275, 235] on input "#Install Wellington H&G Show." at bounding box center [381, 233] width 248 height 33
type input "Install Wellington H&G Show."
click at [472, 329] on input "[DATE] 06:00" at bounding box center [381, 329] width 248 height 33
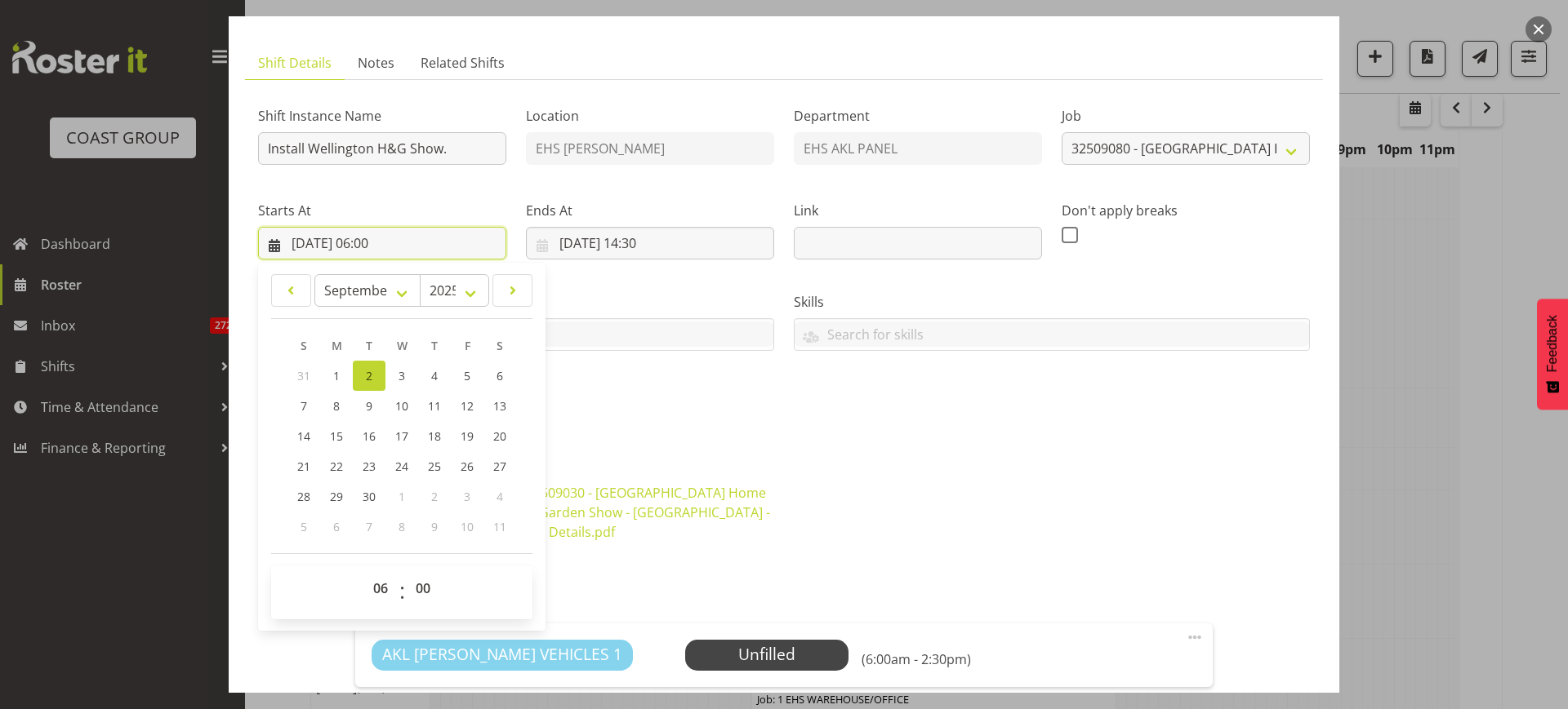
scroll to position [204, 0]
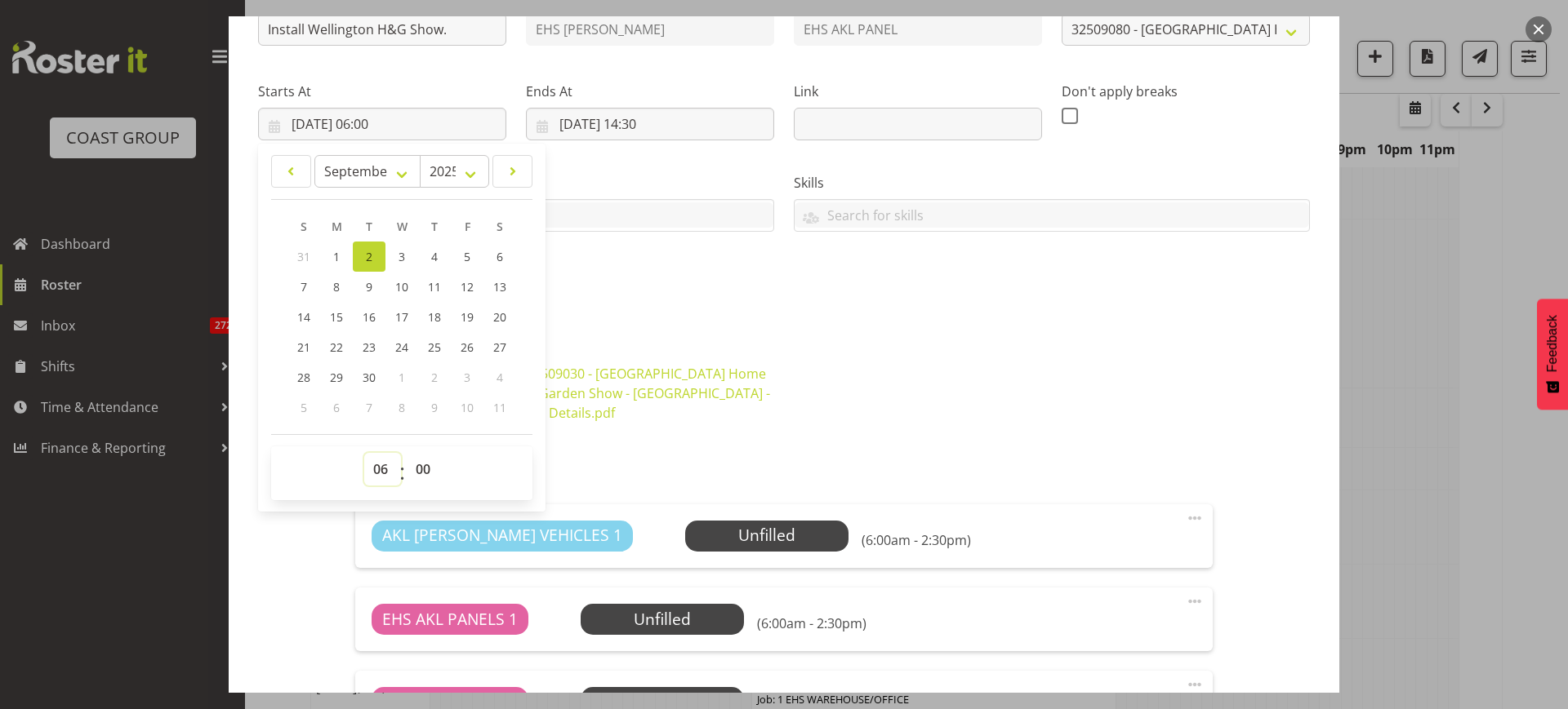
click at [382, 467] on select "00 01 02 03 04 05 06 07 08 09 10 11 12 13 14 15 16 17 18 19 20 21 22 23" at bounding box center [382, 469] width 36 height 33
select select "7"
click at [364, 453] on select "00 01 02 03 04 05 06 07 08 09 10 11 12 13 14 15 16 17 18 19 20 21 22 23" at bounding box center [382, 469] width 36 height 33
type input "[DATE] 07:00"
click at [384, 472] on select "00 01 02 03 04 05 06 07 08 09 10 11 12 13 14 15 16 17 18 19 20 21 22 23" at bounding box center [382, 469] width 36 height 33
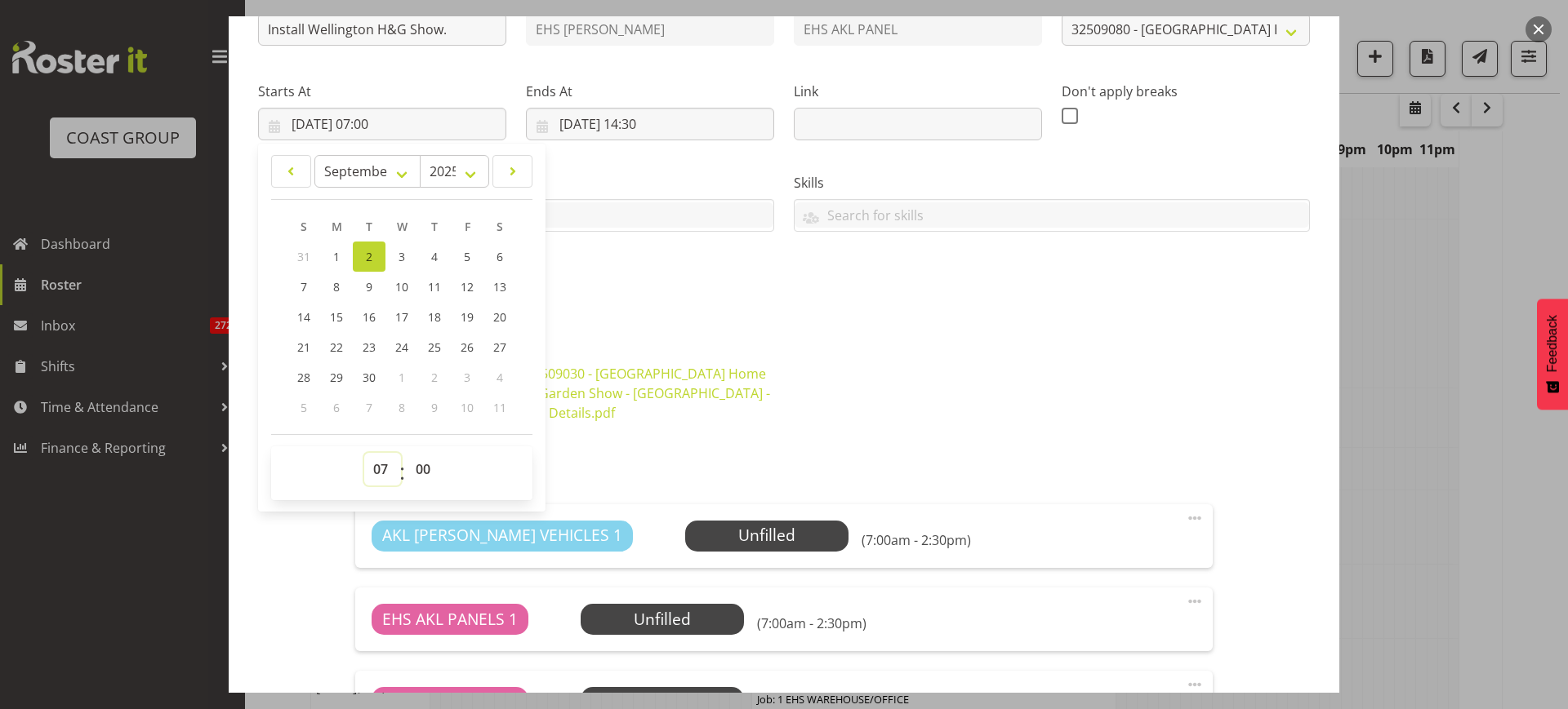
select select "6"
click at [364, 453] on select "00 01 02 03 04 05 06 07 08 09 10 11 12 13 14 15 16 17 18 19 20 21 22 23" at bounding box center [382, 469] width 36 height 33
type input "[DATE] 06:00"
click at [425, 467] on select "00 01 02 03 04 05 06 07 08 09 10 11 12 13 14 15 16 17 18 19 20 21 22 23 24 25 2…" at bounding box center [425, 469] width 36 height 33
select select "30"
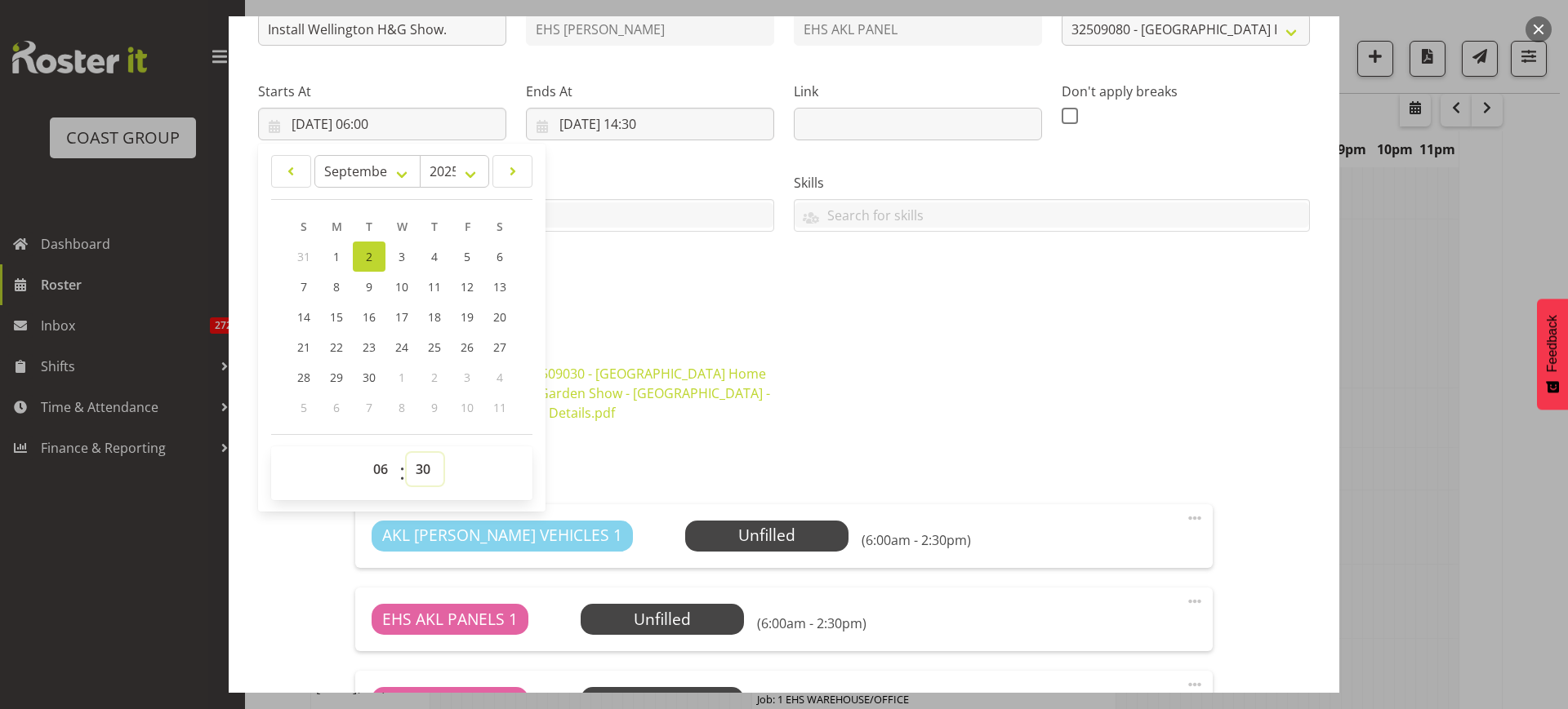
click at [406, 453] on select "00 01 02 03 04 05 06 07 08 09 10 11 12 13 14 15 16 17 18 19 20 21 22 23 24 25 2…" at bounding box center [425, 469] width 36 height 33
type input "[DATE] 06:30"
click at [700, 125] on input "[DATE] 14:30" at bounding box center [650, 125] width 248 height 33
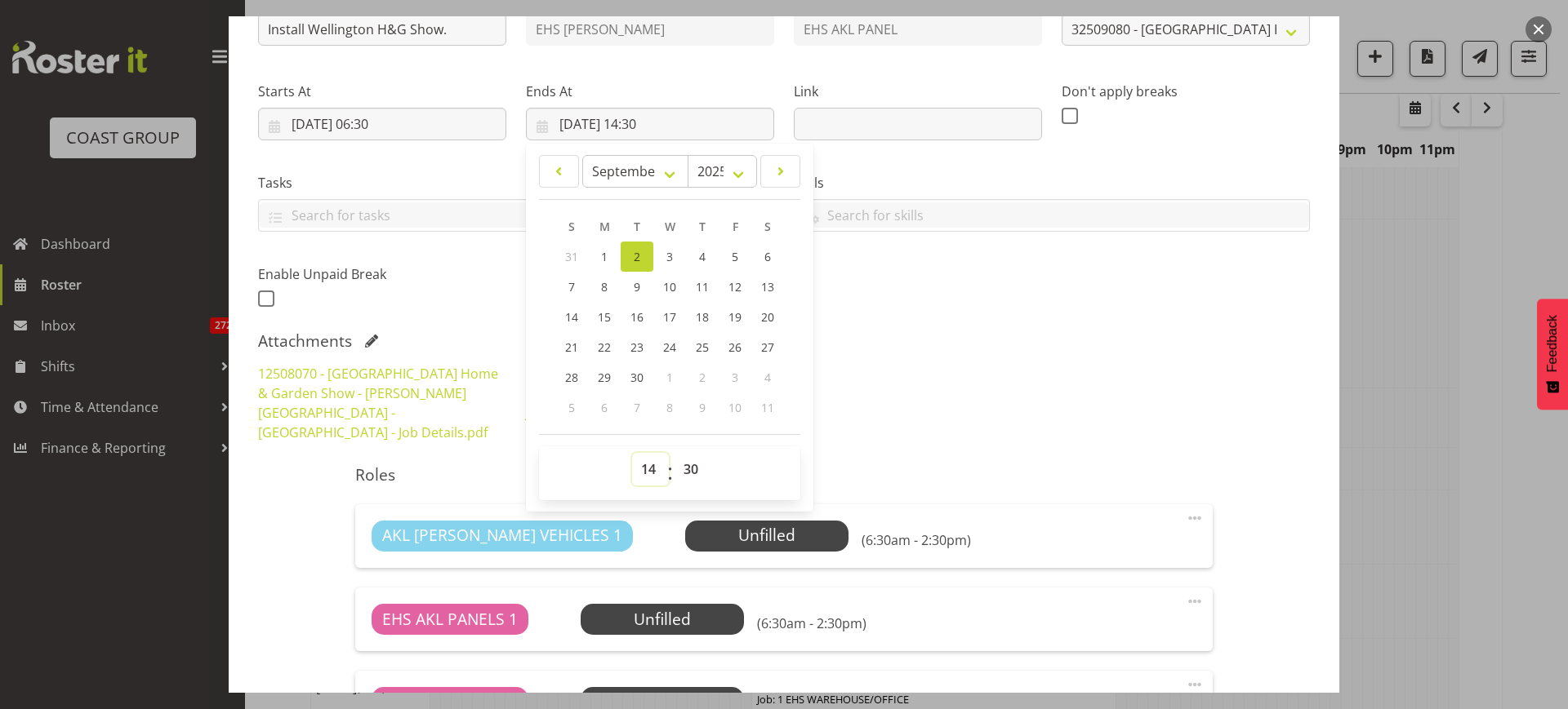
click at [647, 466] on select "00 01 02 03 04 05 06 07 08 09 10 11 12 13 14 15 16 17 18 19 20 21 22 23" at bounding box center [650, 469] width 36 height 33
select select "17"
click at [632, 453] on select "00 01 02 03 04 05 06 07 08 09 10 11 12 13 14 15 16 17 18 19 20 21 22 23" at bounding box center [650, 469] width 36 height 33
type input "[DATE] 17:30"
click at [1081, 358] on div "12508070 - [GEOGRAPHIC_DATA] Home & Garden Show - [PERSON_NAME][GEOGRAPHIC_DATA…" at bounding box center [784, 403] width 1072 height 98
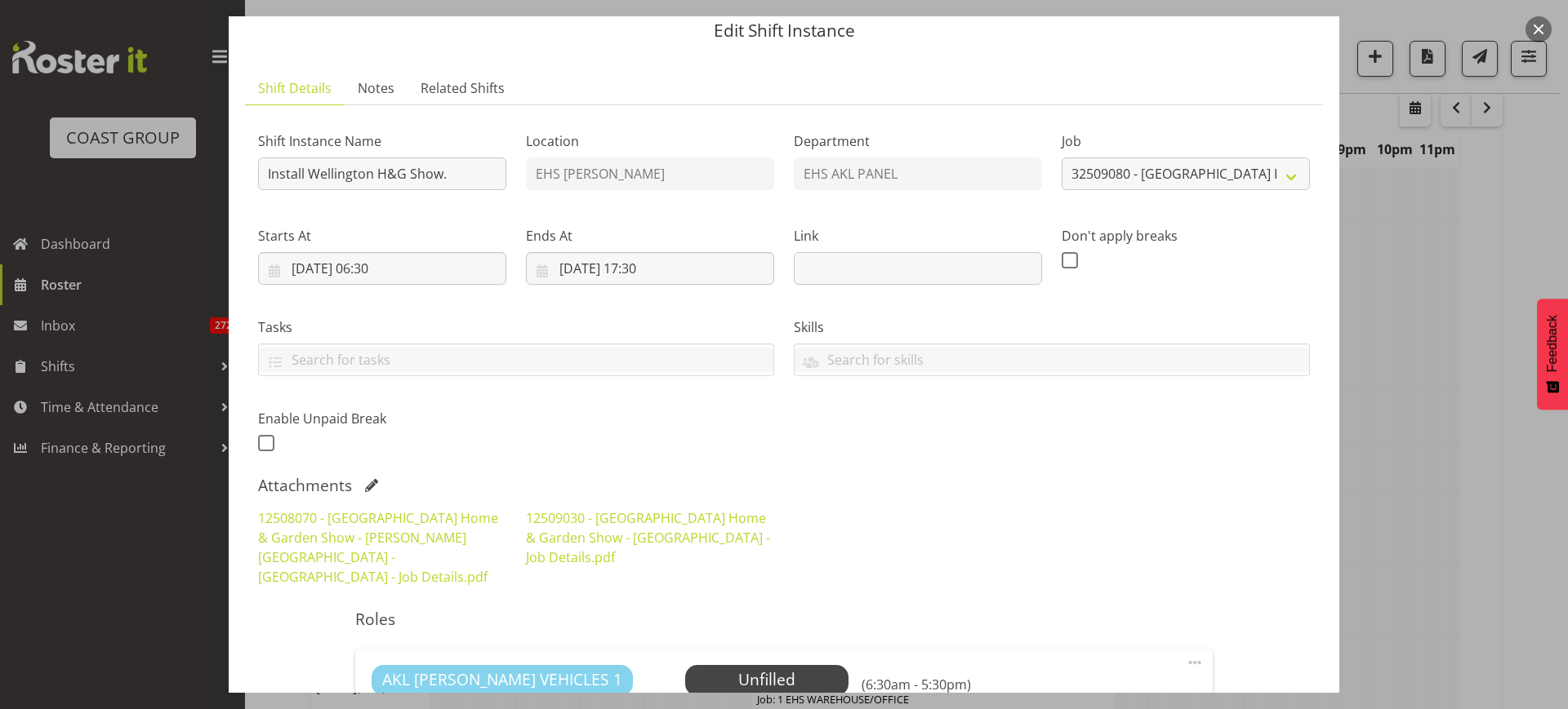
scroll to position [39, 0]
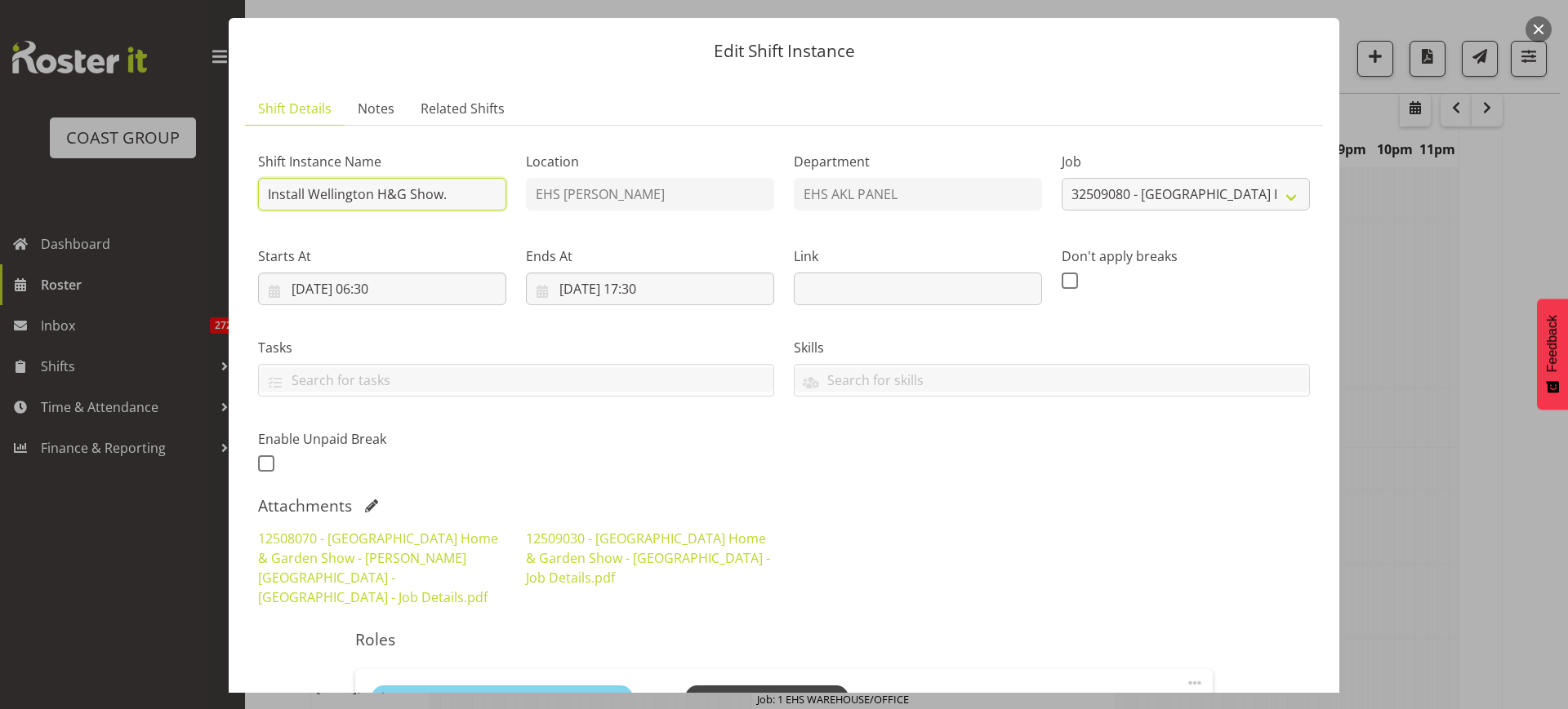
click at [453, 195] on input "Install Wellington H&G Show." at bounding box center [381, 195] width 248 height 33
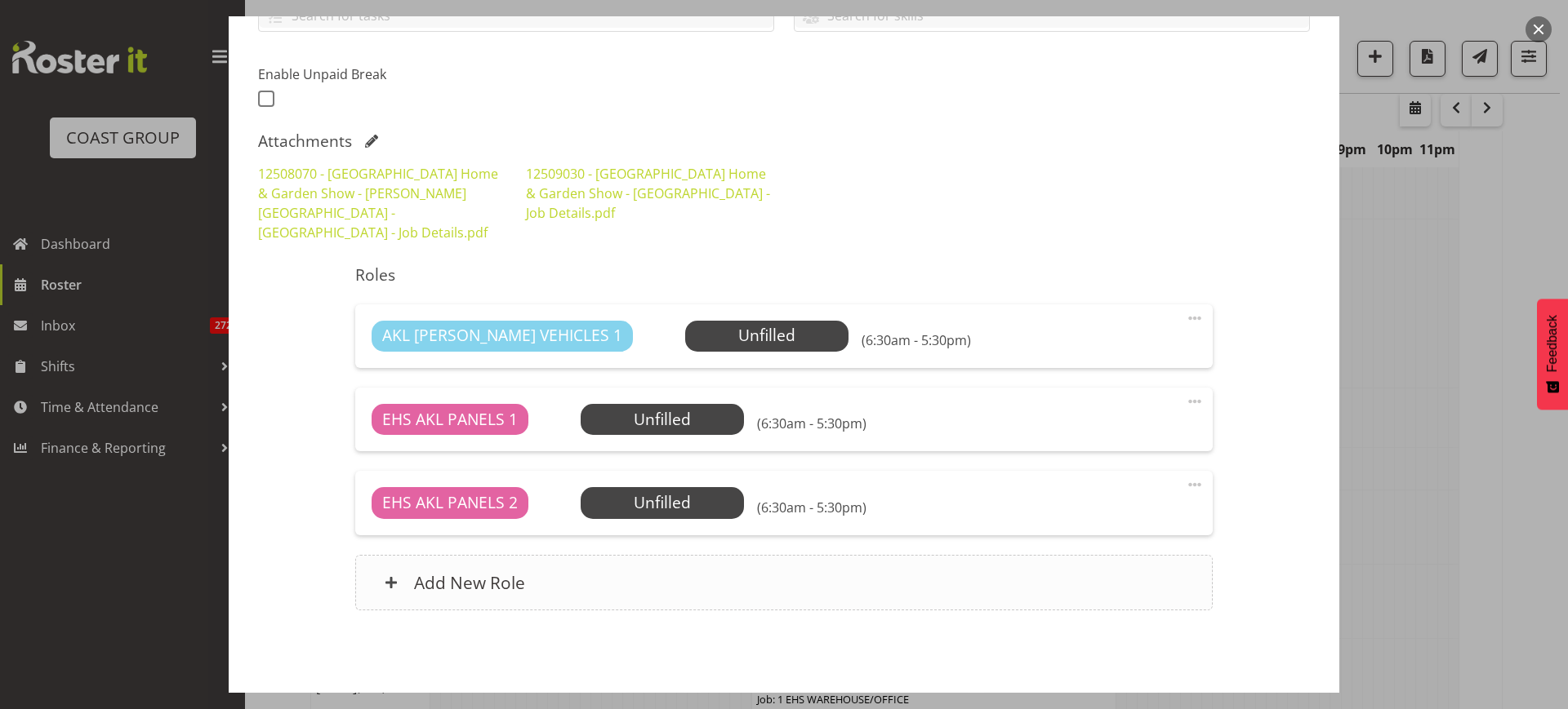
scroll to position [447, 0]
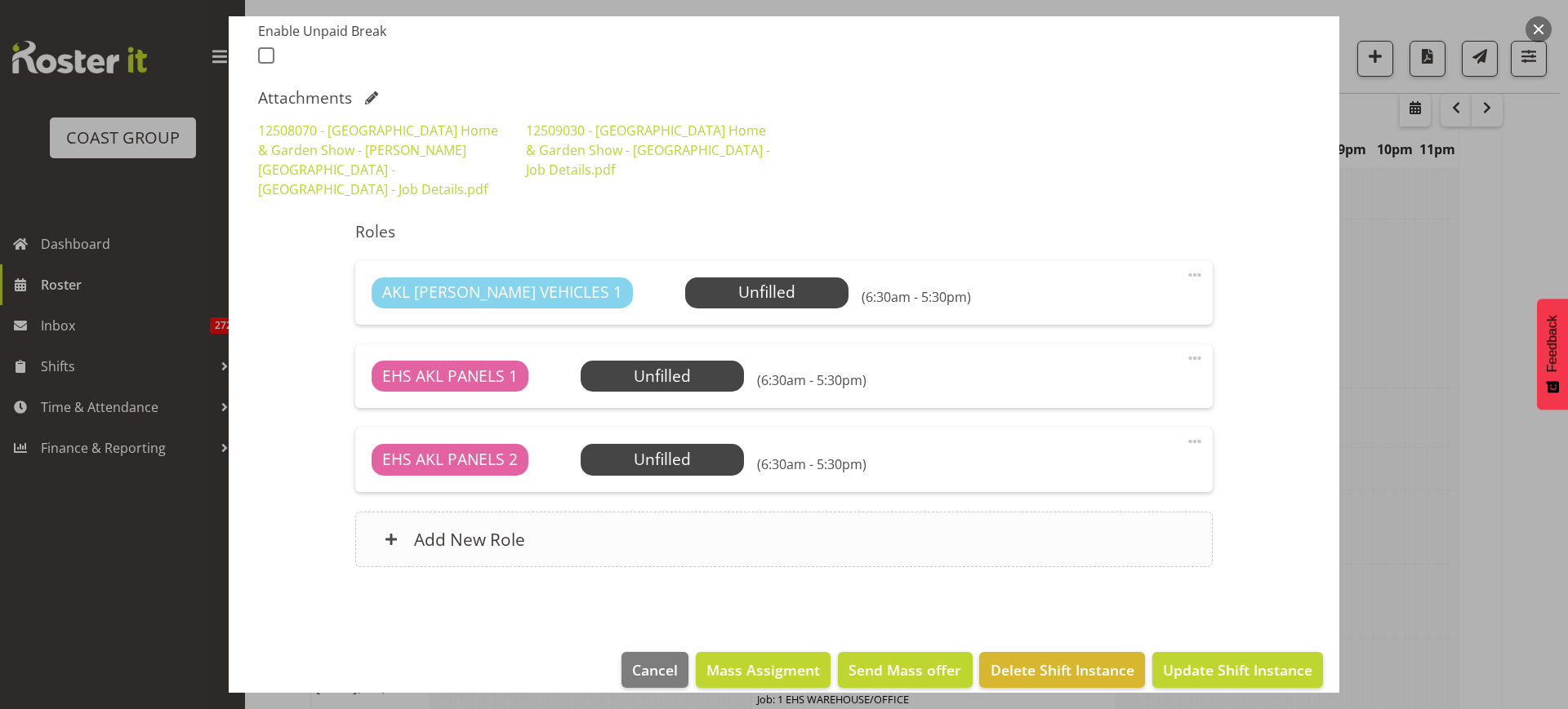
type input "Install Wellington H&G Show. In from 7am"
click at [721, 521] on div "Add New Role" at bounding box center [784, 540] width 856 height 55
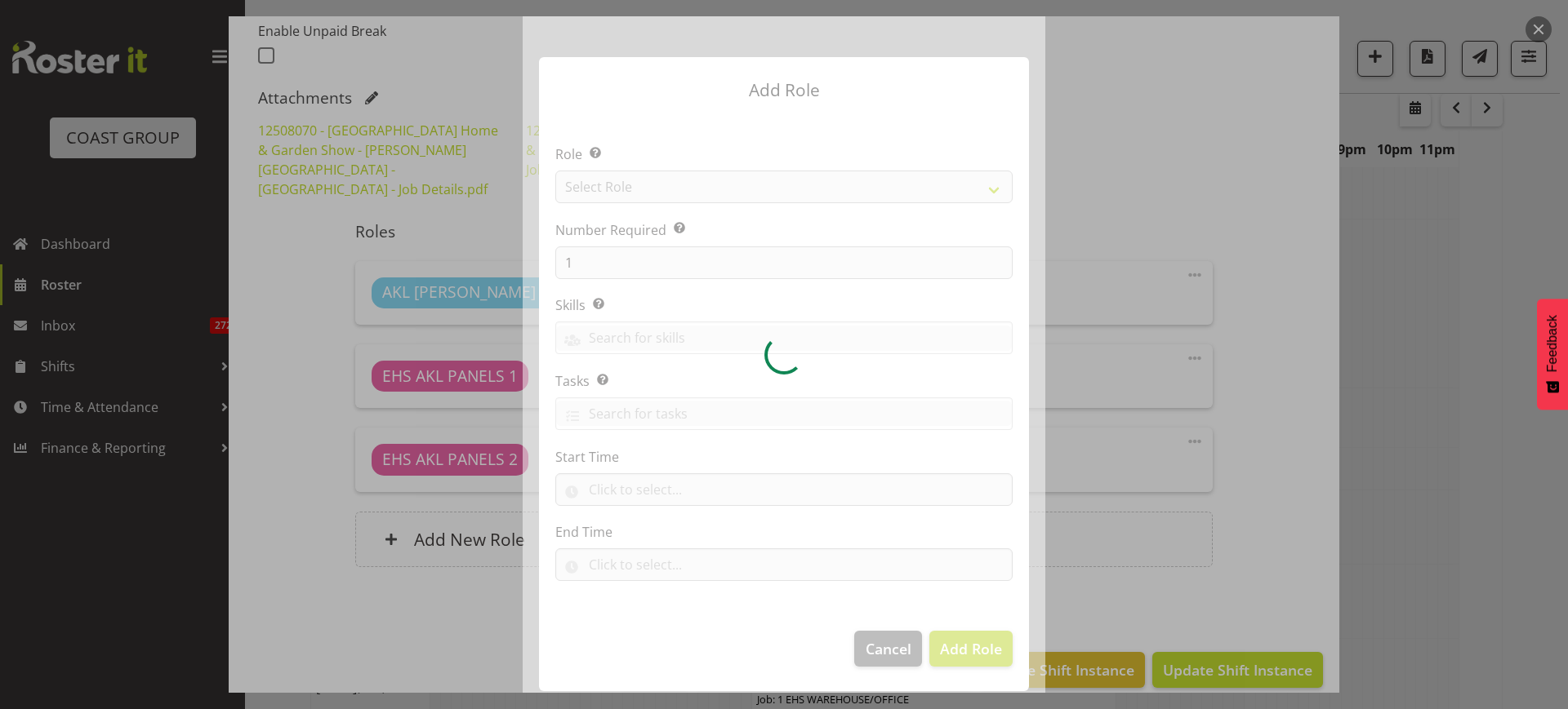
scroll to position [0, 0]
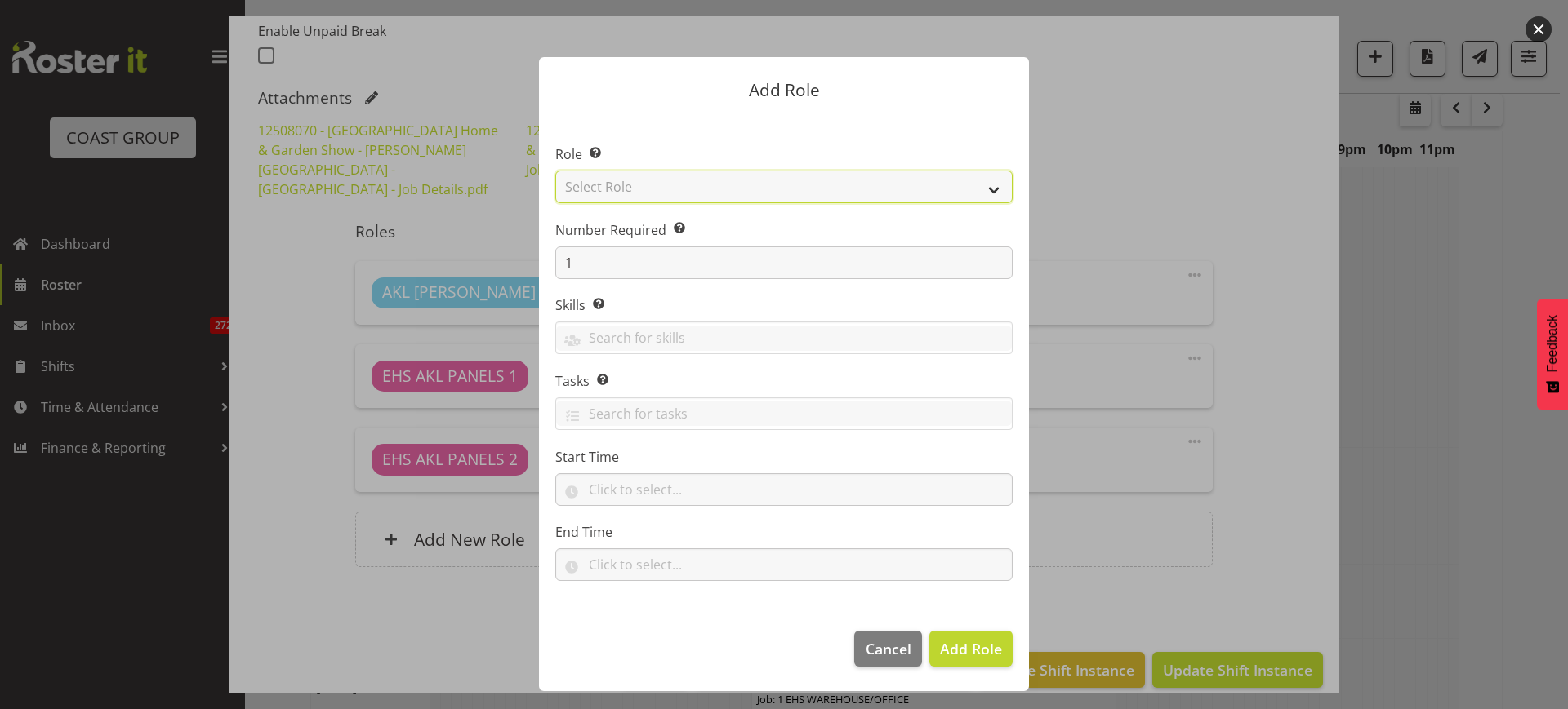
click at [994, 185] on select "Select Role ACCOUNT MANAGER ACCOUNT MANAGER DW ACCOUNTS [PERSON_NAME] VEHICLES …" at bounding box center [784, 187] width 458 height 33
select select "188"
click at [555, 170] on select "Select Role ACCOUNT MANAGER ACCOUNT MANAGER DW ACCOUNTS [PERSON_NAME] VEHICLES …" at bounding box center [784, 187] width 458 height 33
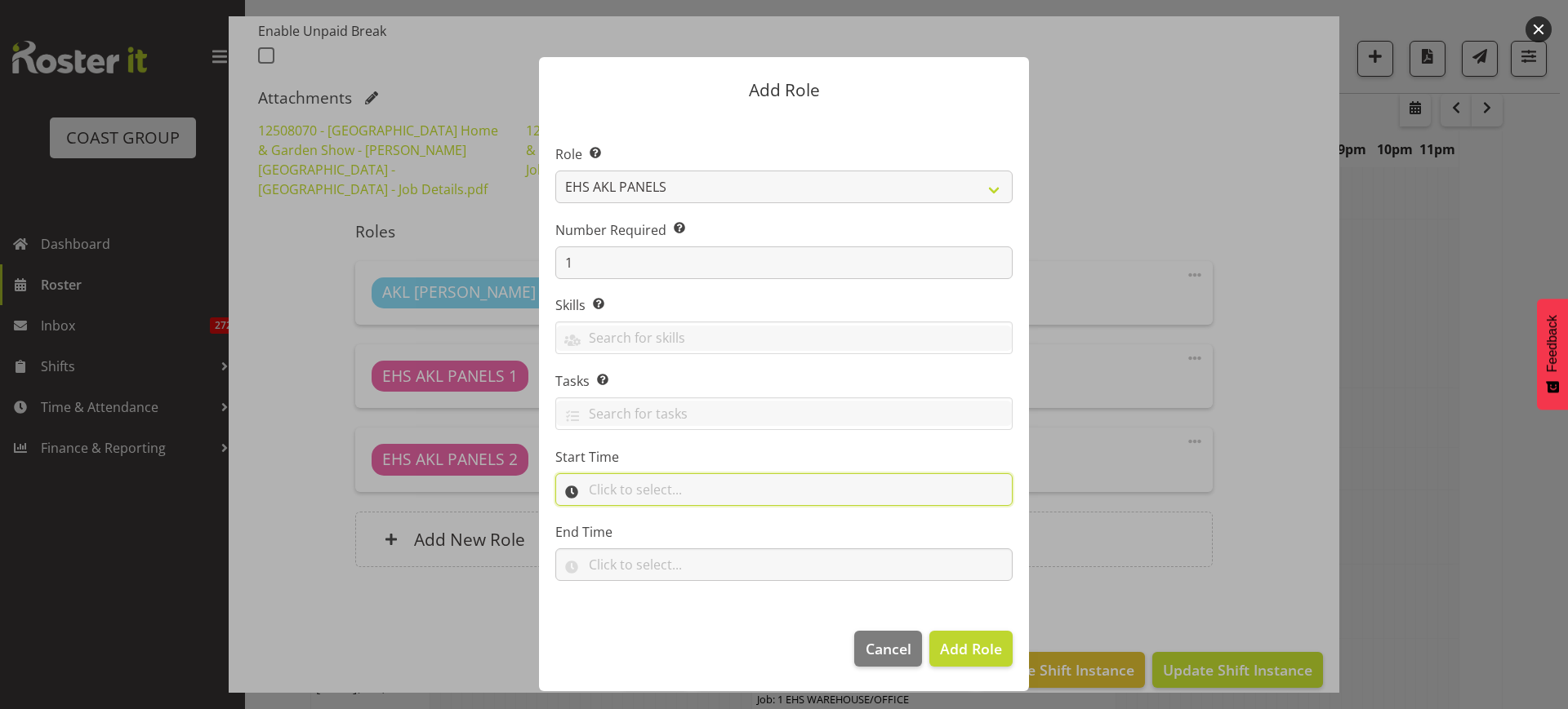
click at [683, 484] on input "text" at bounding box center [784, 490] width 458 height 33
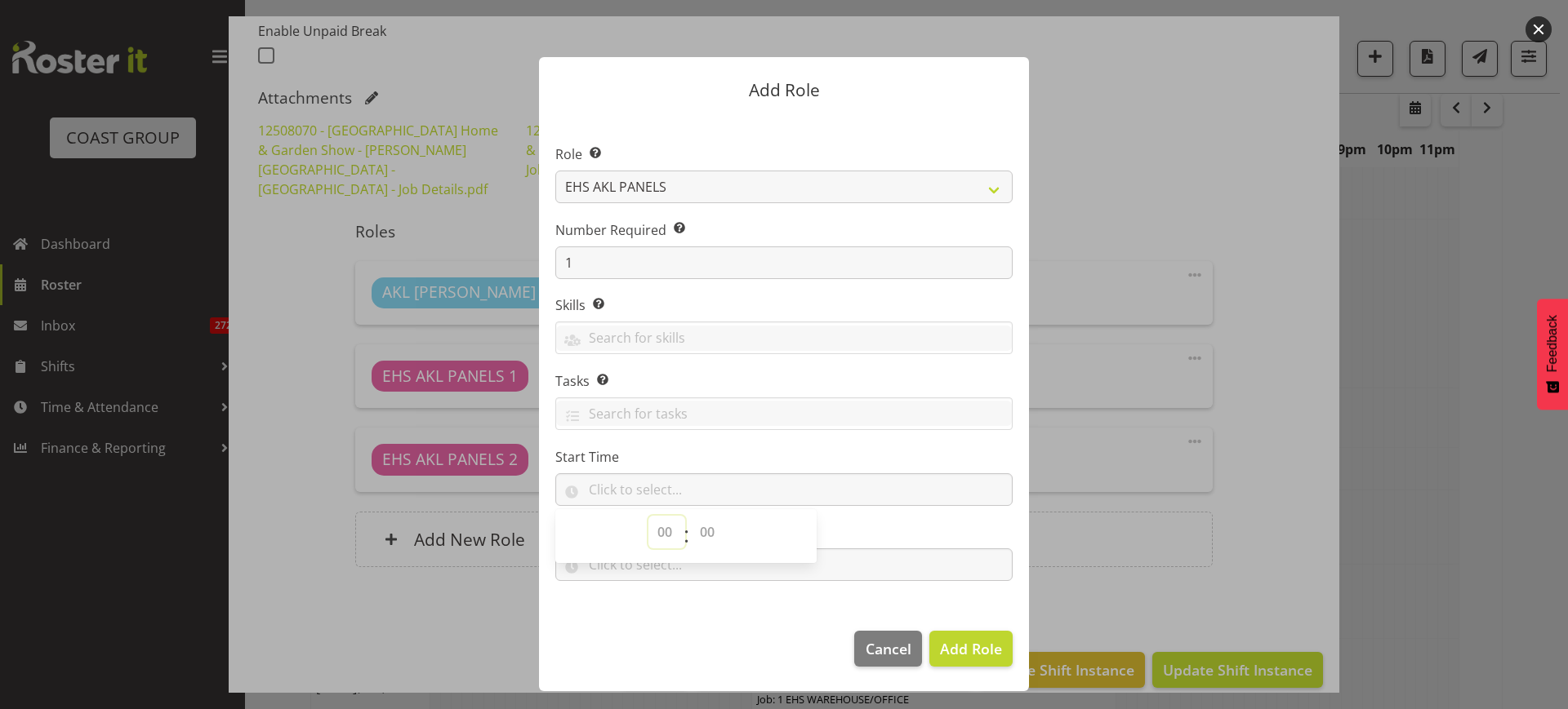
click at [668, 531] on select "00 00 01 02 03 04 05 06 07 08 09 10 11 12 13 14 15 16 17 18 19 20 21 22 23" at bounding box center [667, 533] width 36 height 33
select select "5"
click at [649, 516] on select "00 00 01 02 03 04 05 06 07 08 09 10 11 12 13 14 15 16 17 18 19 20 21 22 23" at bounding box center [667, 533] width 36 height 33
click at [710, 533] on select "00 00 01 02 03 04 05 06 07 08 09 10 11 12 13 14 15 16 17 18 19 20 21 22 23 24 2…" at bounding box center [709, 533] width 36 height 33
select select "30"
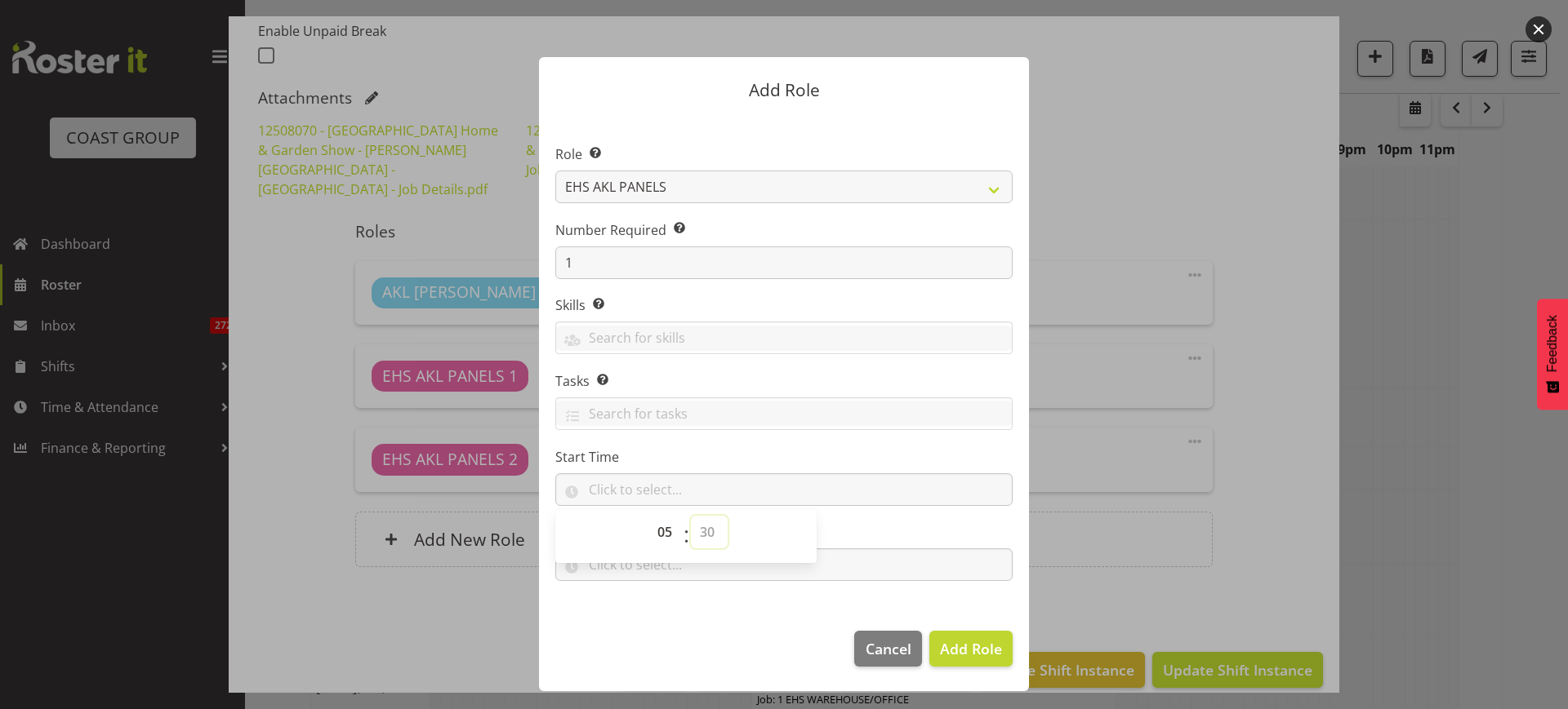
click at [691, 516] on select "00 00 01 02 03 04 05 06 07 08 09 10 11 12 13 14 15 16 17 18 19 20 21 22 23 24 2…" at bounding box center [709, 533] width 36 height 33
type input "05:30"
click at [873, 556] on input "text" at bounding box center [784, 565] width 458 height 33
click at [662, 609] on select "00 00 01 02 03 04 05 06 07 08 09 10 11 12 13 14 15 16 17 18 19 20 21 22 23" at bounding box center [667, 608] width 36 height 33
select select "17"
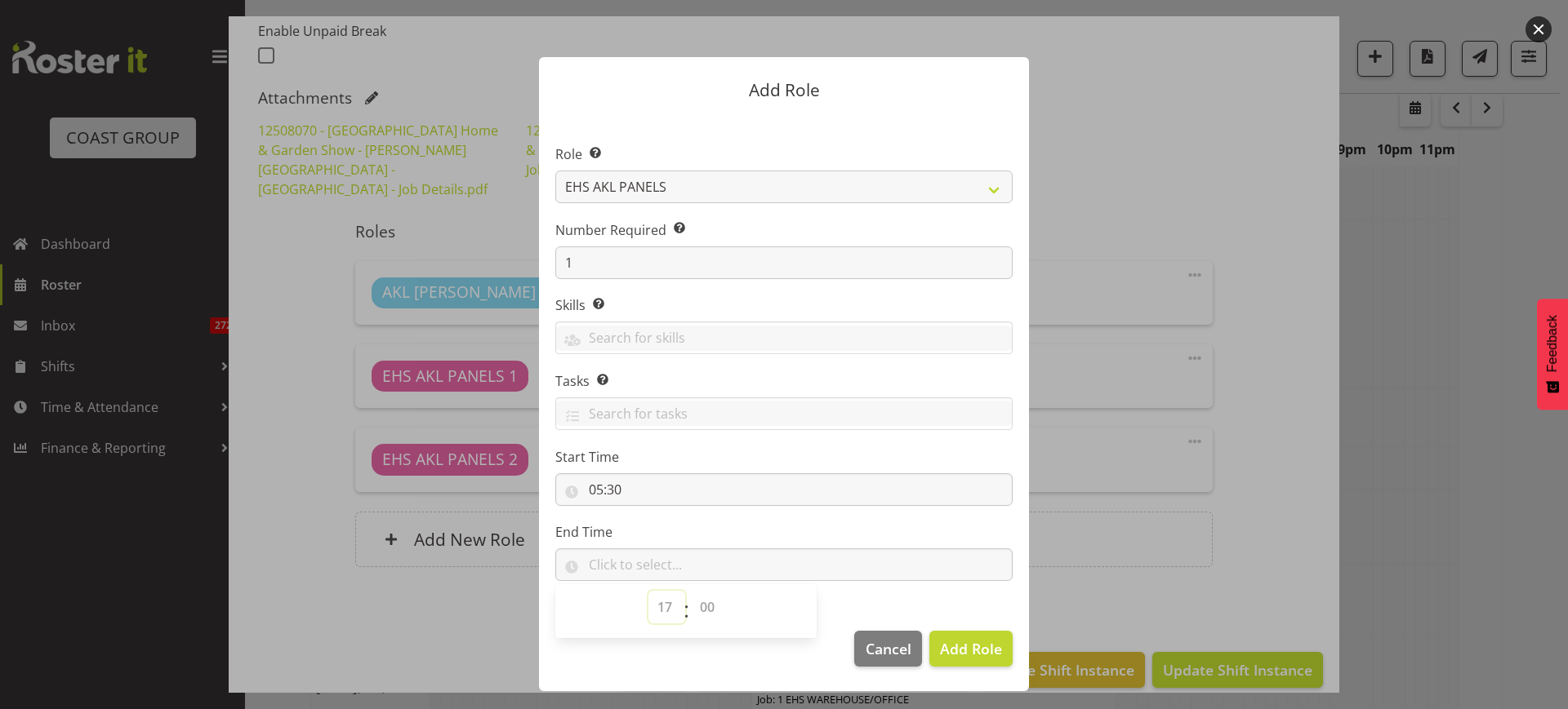
click at [649, 591] on select "00 00 01 02 03 04 05 06 07 08 09 10 11 12 13 14 15 16 17 18 19 20 21 22 23" at bounding box center [667, 608] width 36 height 33
click at [709, 607] on select "00 00 01 02 03 04 05 06 07 08 09 10 11 12 13 14 15 16 17 18 19 20 21 22 23 24 2…" at bounding box center [709, 608] width 36 height 33
click at [706, 607] on select "00 00 01 02 03 04 05 06 07 08 09 10 11 12 13 14 15 16 17 18 19 20 21 22 23 24 2…" at bounding box center [709, 608] width 36 height 33
click at [707, 604] on select "00 00 01 02 03 04 05 06 07 08 09 10 11 12 13 14 15 16 17 18 19 20 21 22 23 24 2…" at bounding box center [709, 608] width 36 height 33
select select "30"
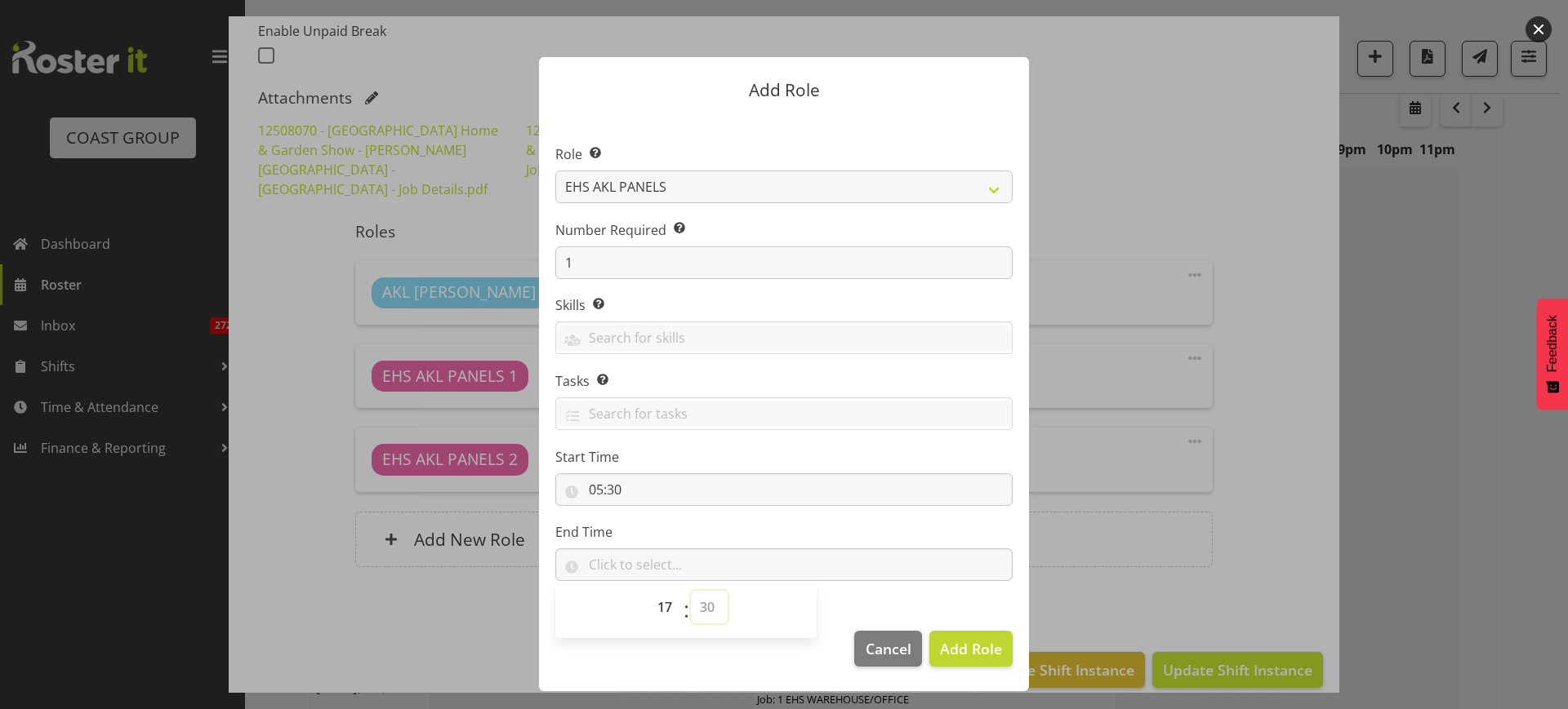
click at [691, 591] on select "00 00 01 02 03 04 05 06 07 08 09 10 11 12 13 14 15 16 17 18 19 20 21 22 23 24 2…" at bounding box center [709, 608] width 36 height 33
type input "17:30"
click at [624, 259] on input "1" at bounding box center [784, 263] width 458 height 33
type input "2"
click at [954, 646] on span "Add 2 Roles" at bounding box center [961, 648] width 81 height 20
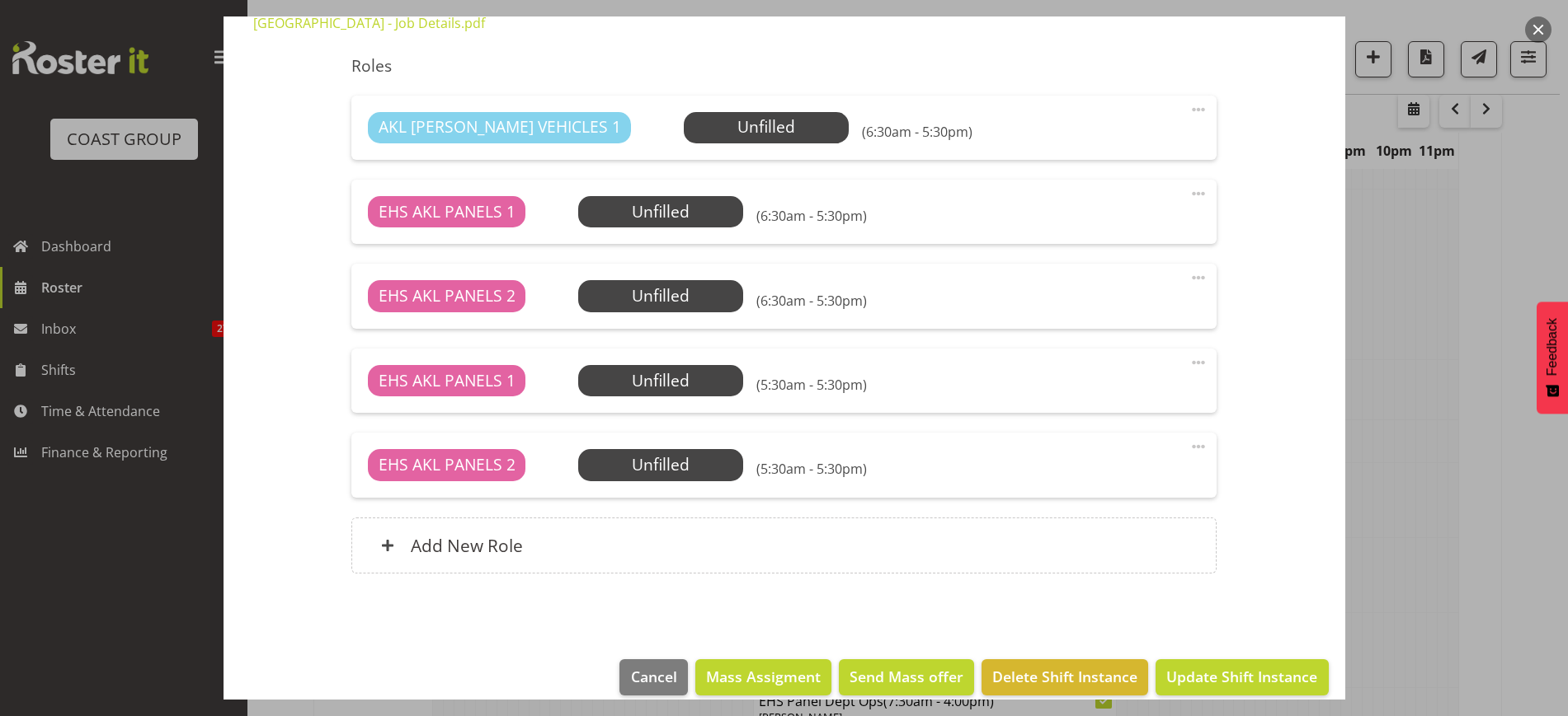
scroll to position [621, 0]
click at [859, 528] on div "Add New Role" at bounding box center [784, 545] width 865 height 56
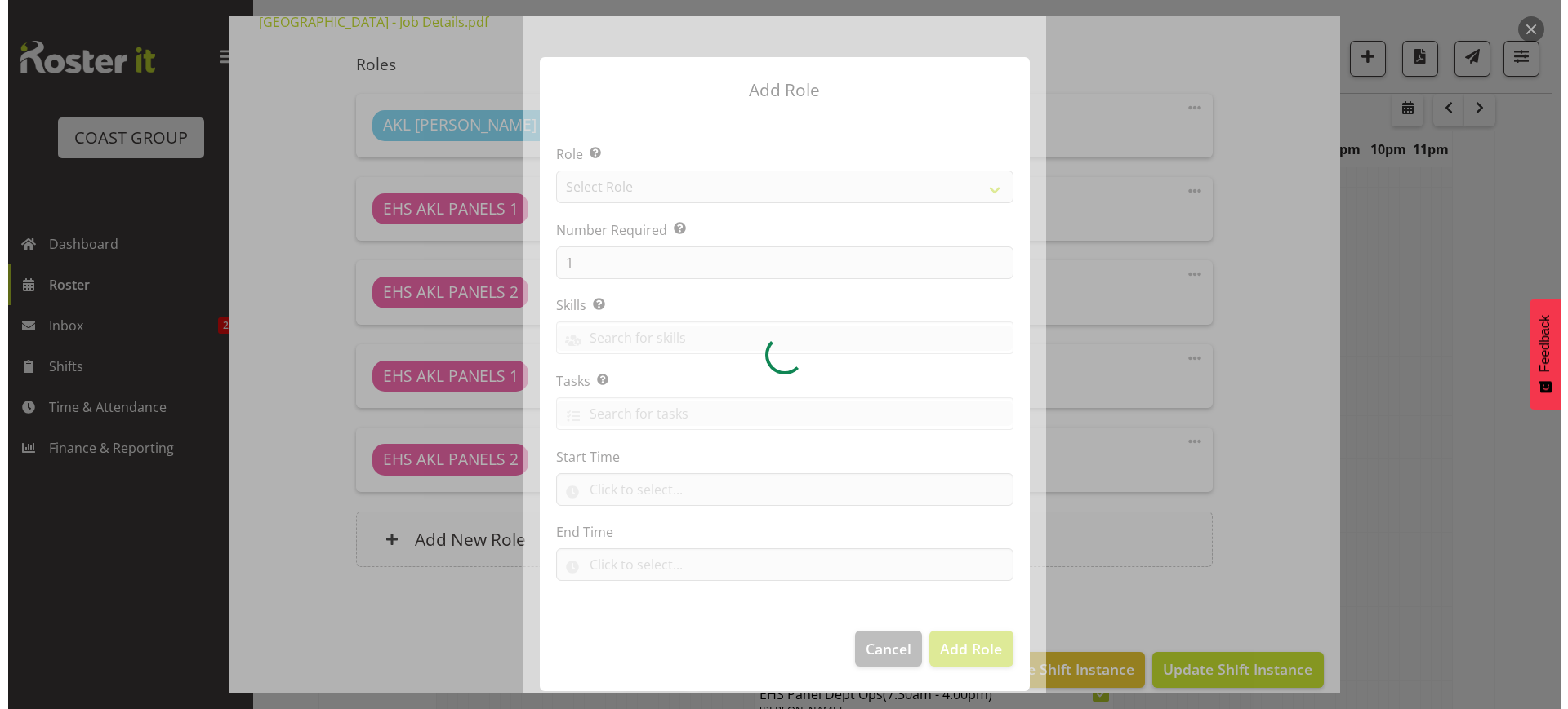
scroll to position [1797, 0]
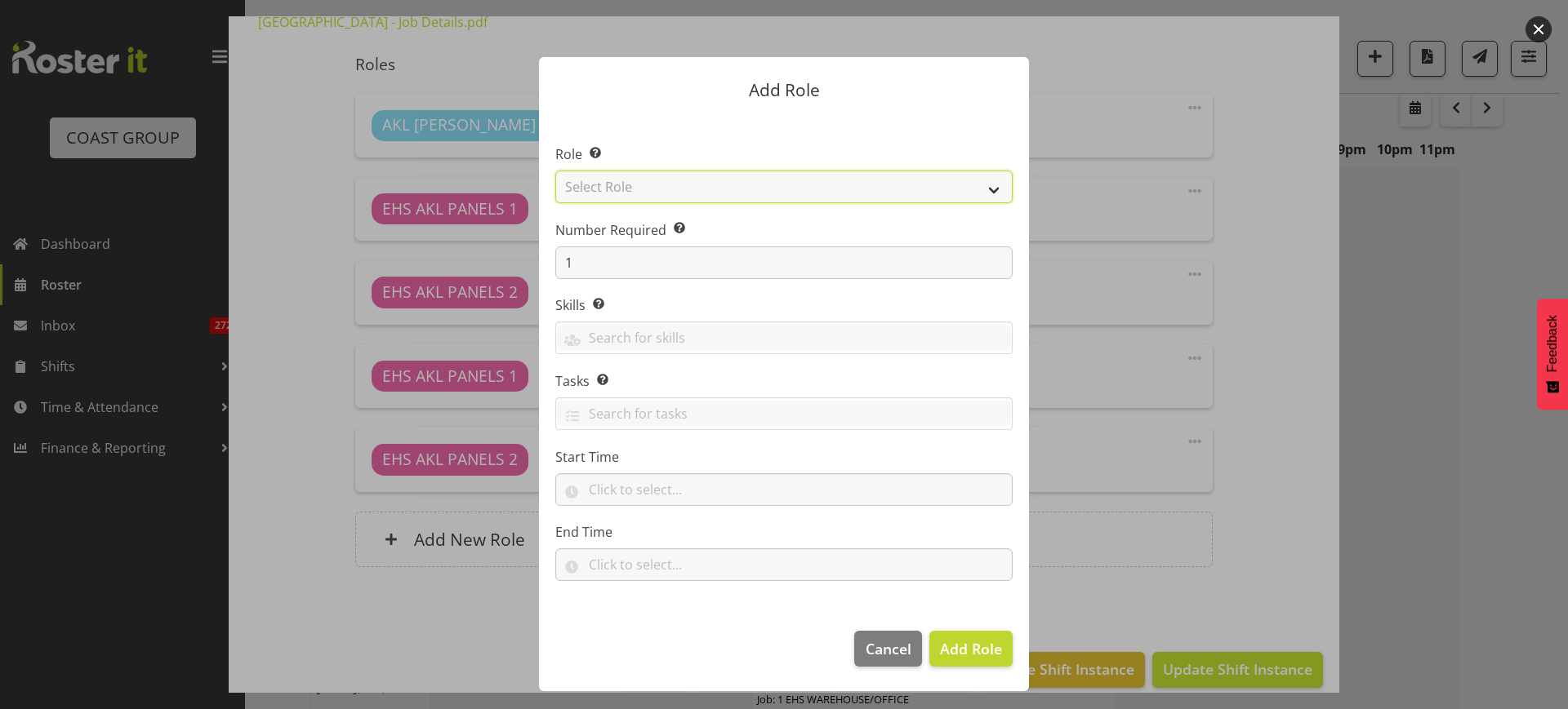
click at [995, 190] on select "Select Role ACCOUNT MANAGER ACCOUNT MANAGER DW ACCOUNTS [PERSON_NAME] VEHICLES …" at bounding box center [784, 187] width 458 height 33
click at [1257, 341] on div at bounding box center [784, 354] width 1568 height 709
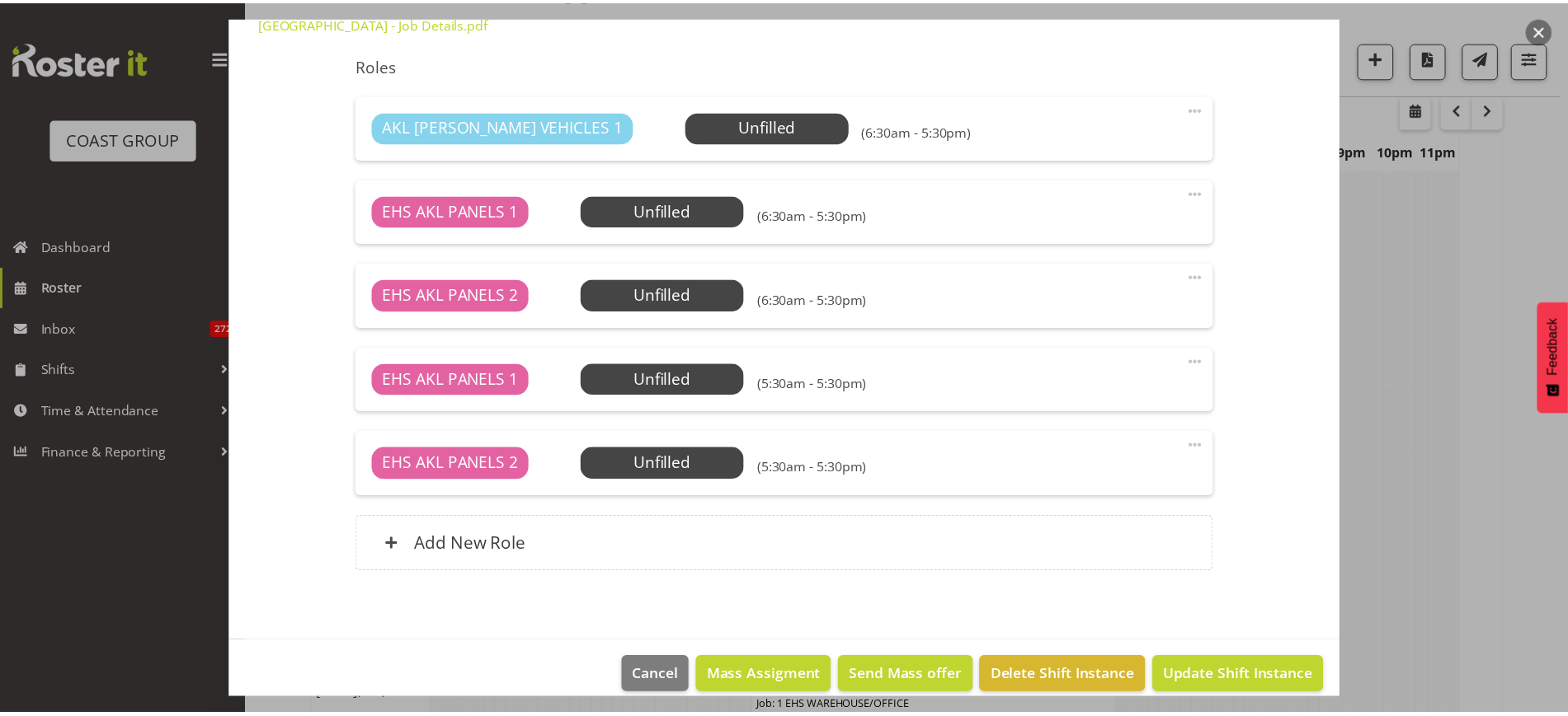
scroll to position [1847, 0]
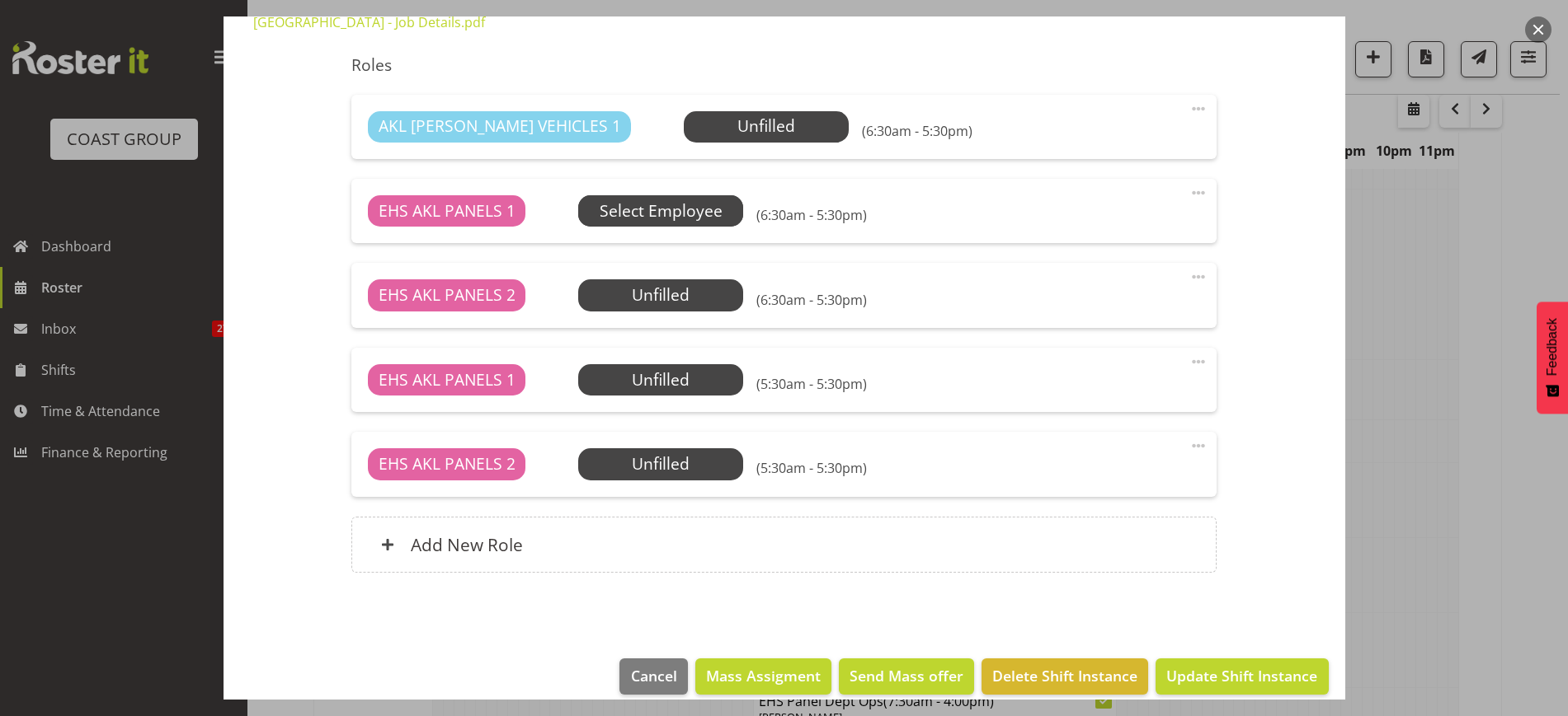
click at [0, 0] on span "Select Employee" at bounding box center [0, 0] width 0 height 0
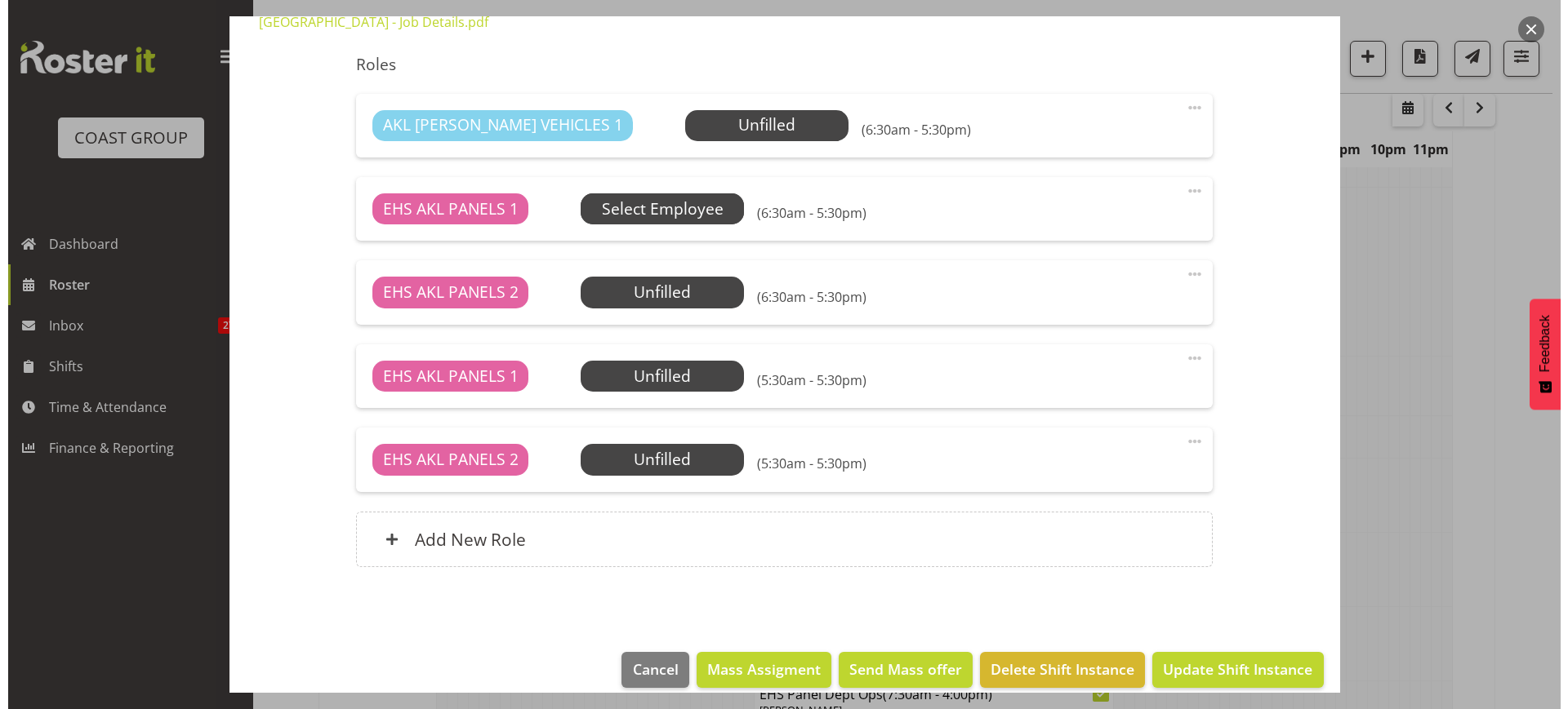
scroll to position [1797, 0]
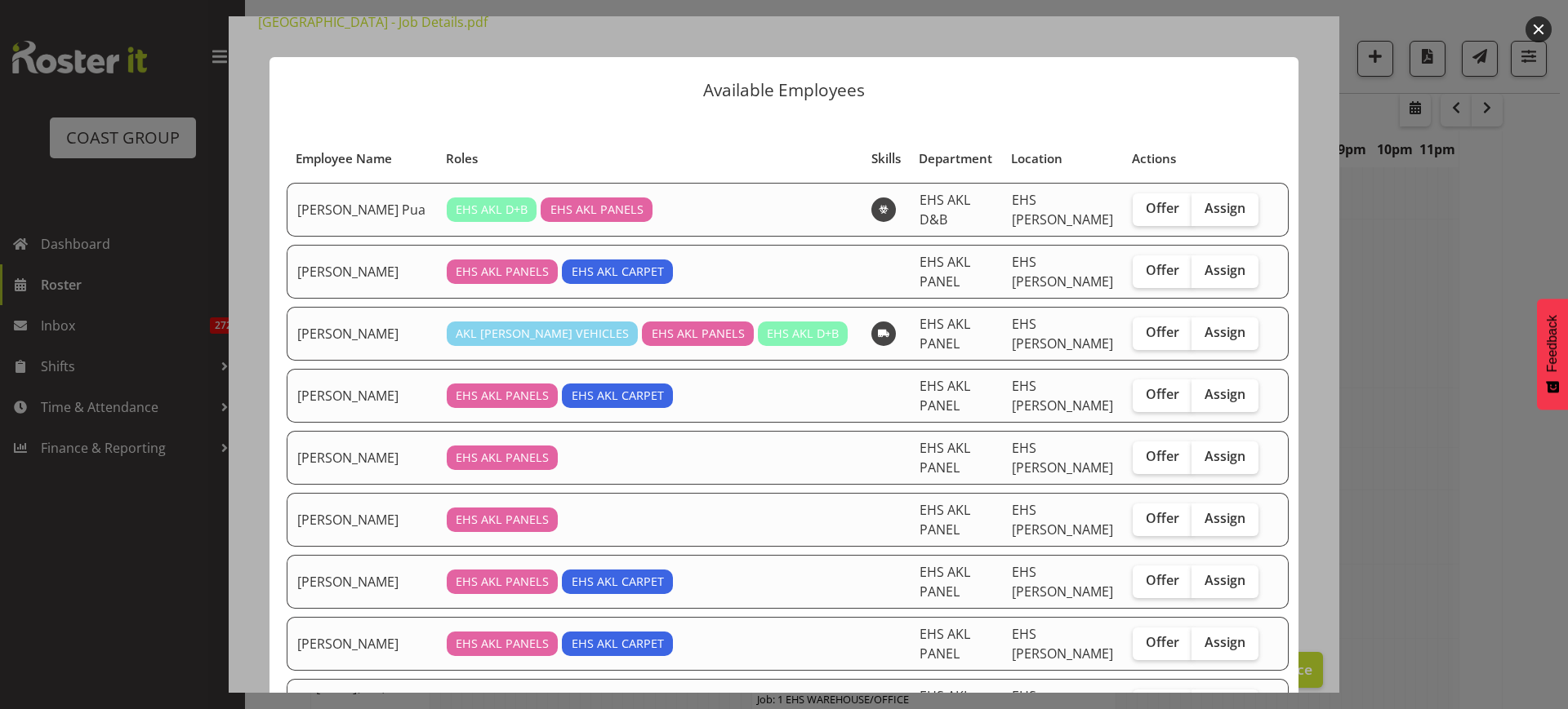
click at [1538, 24] on button "button" at bounding box center [1539, 29] width 26 height 26
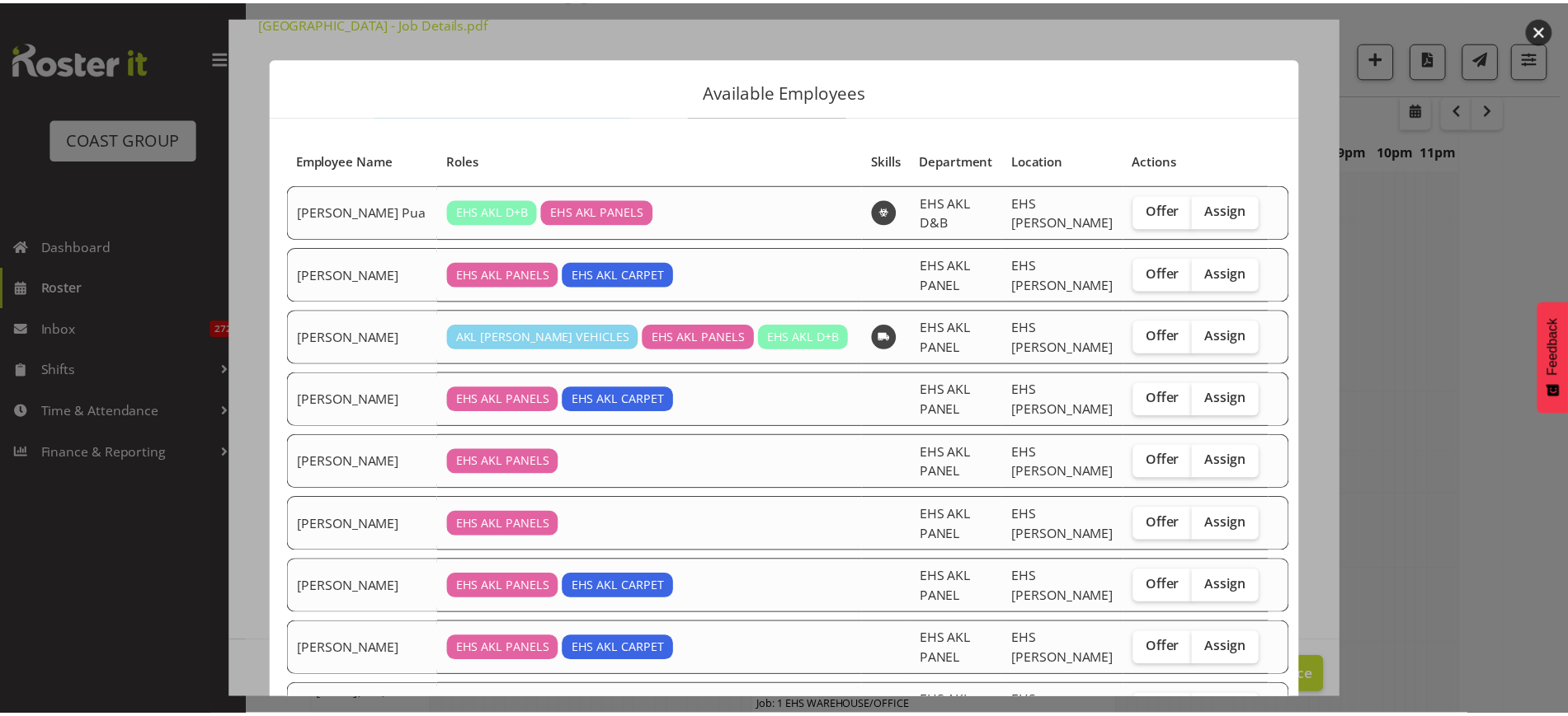
scroll to position [1847, 0]
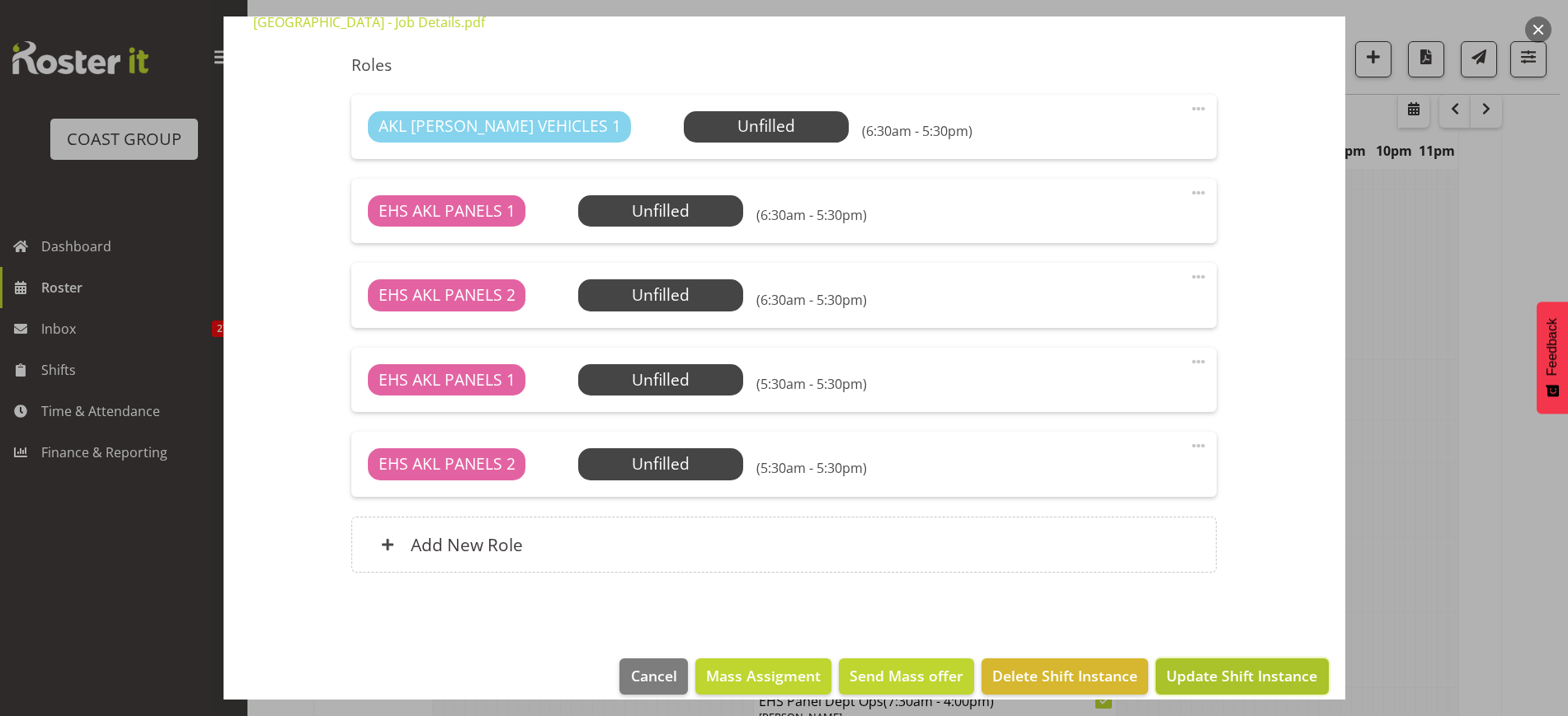
click at [1201, 665] on span "Update Shift Instance" at bounding box center [1241, 676] width 151 height 22
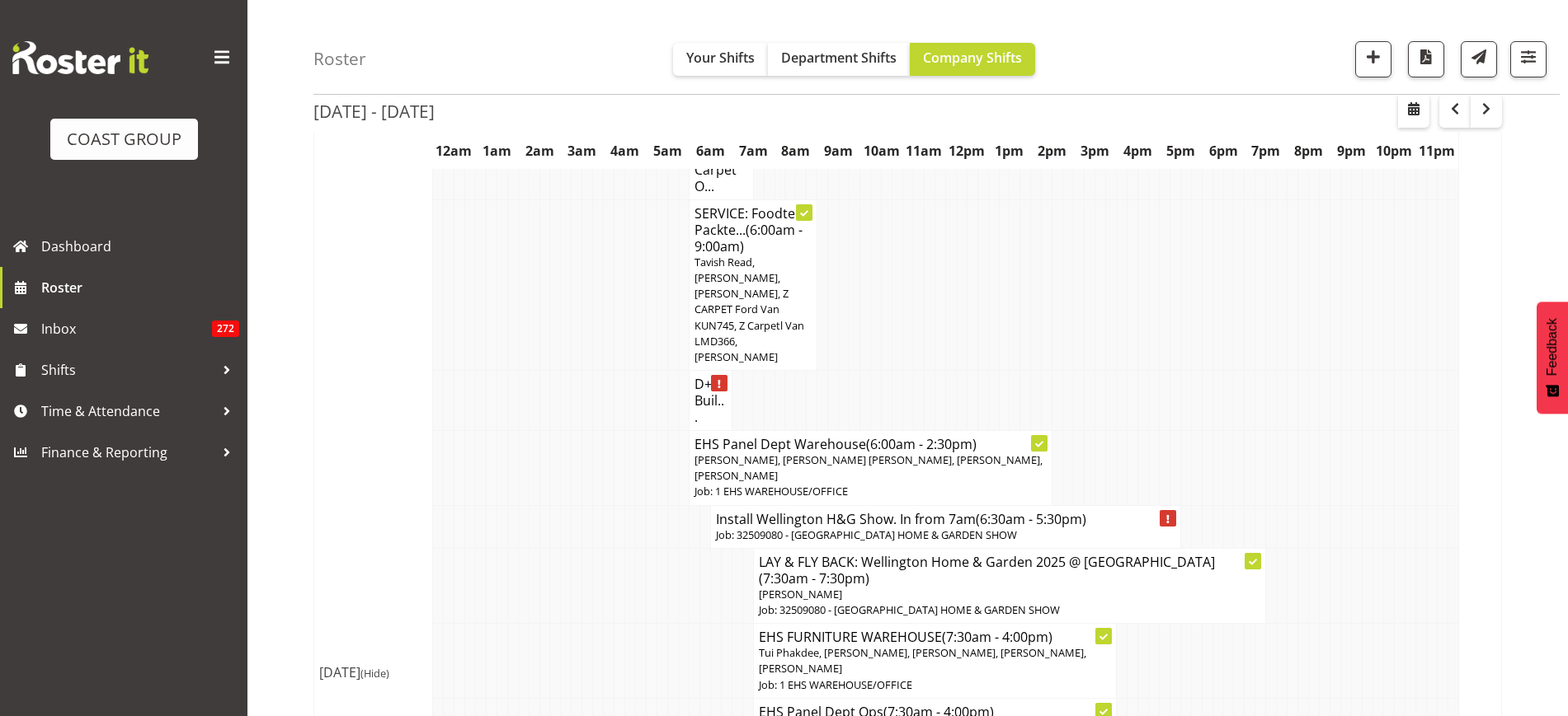
scroll to position [1950, 0]
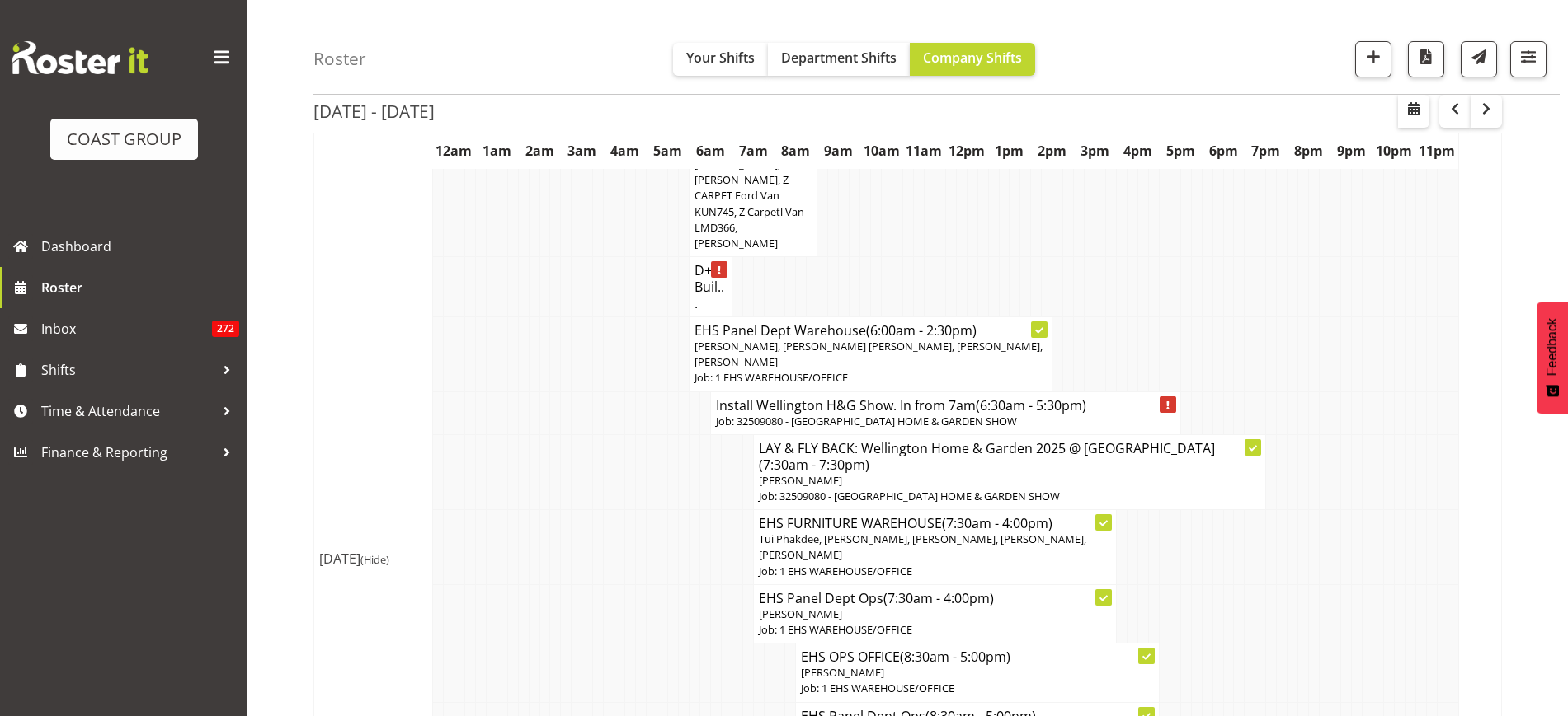
click at [870, 362] on span "[PERSON_NAME], [PERSON_NAME] [PERSON_NAME], [PERSON_NAME], [PERSON_NAME]" at bounding box center [868, 354] width 348 height 31
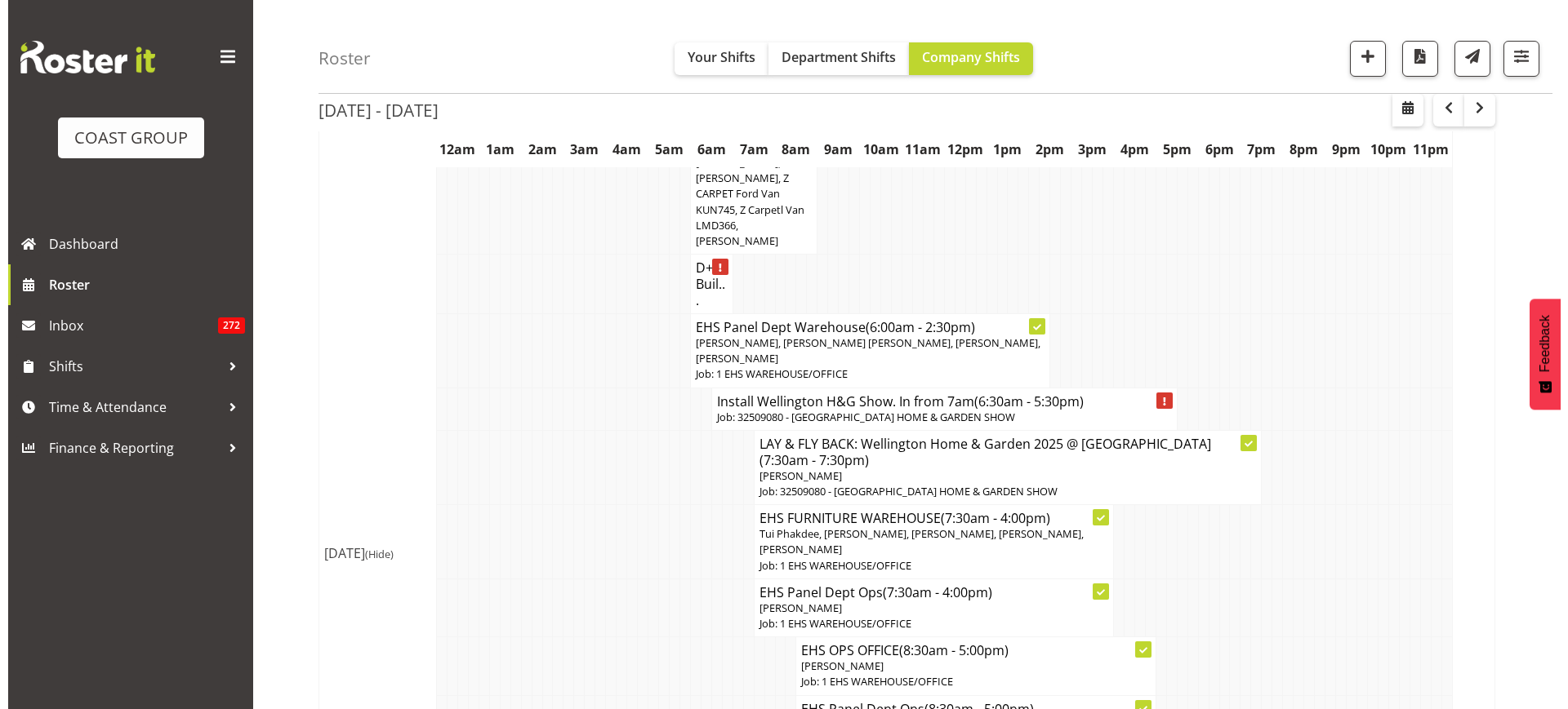
scroll to position [1899, 0]
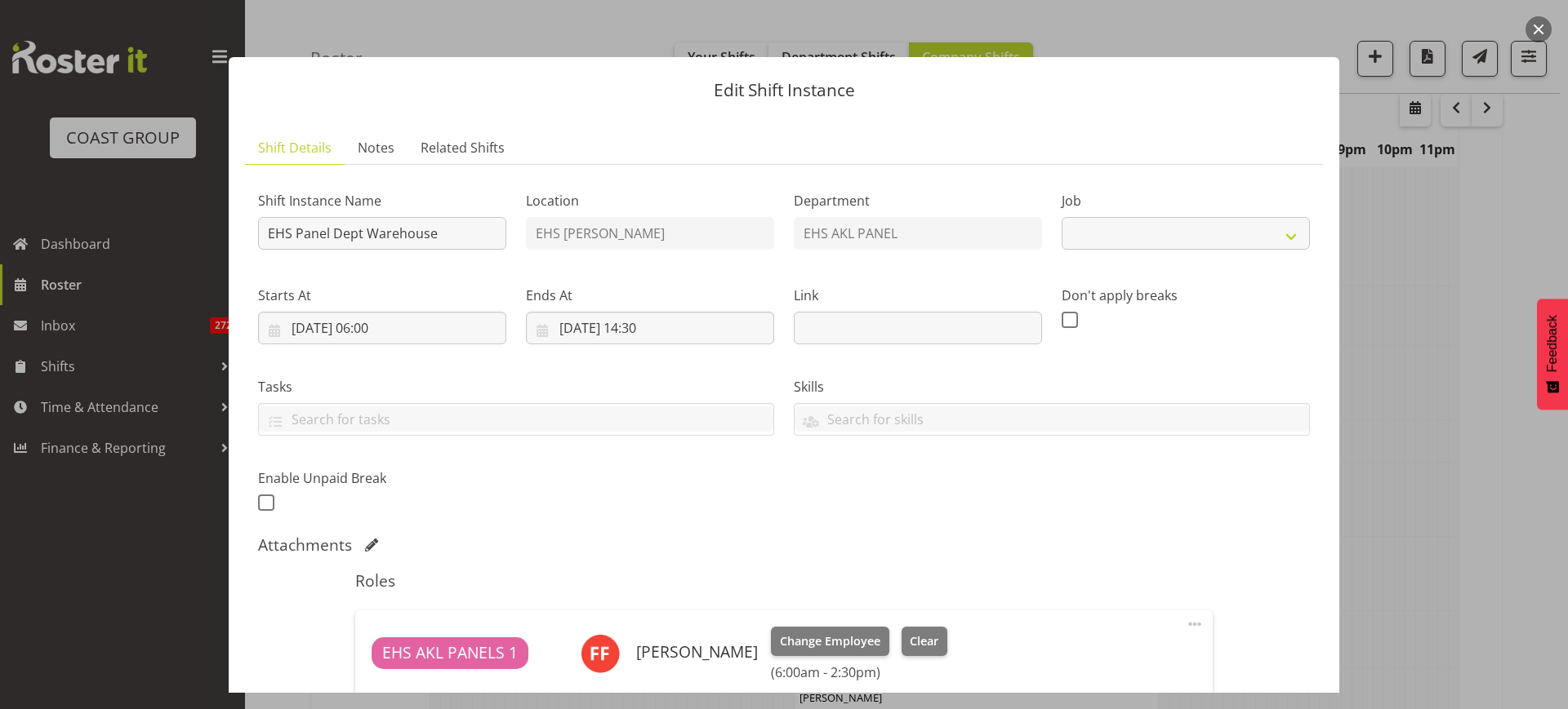
select select "69"
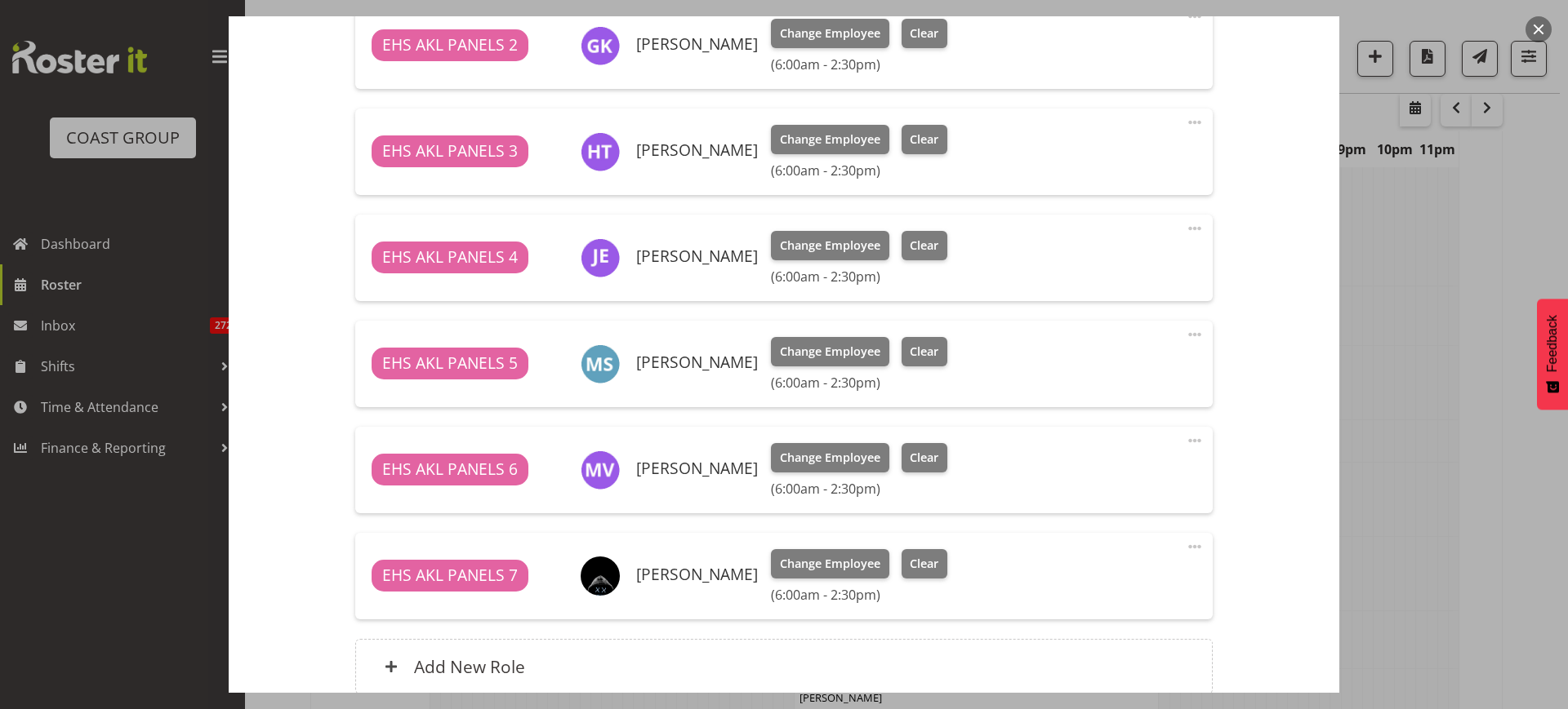
scroll to position [612, 0]
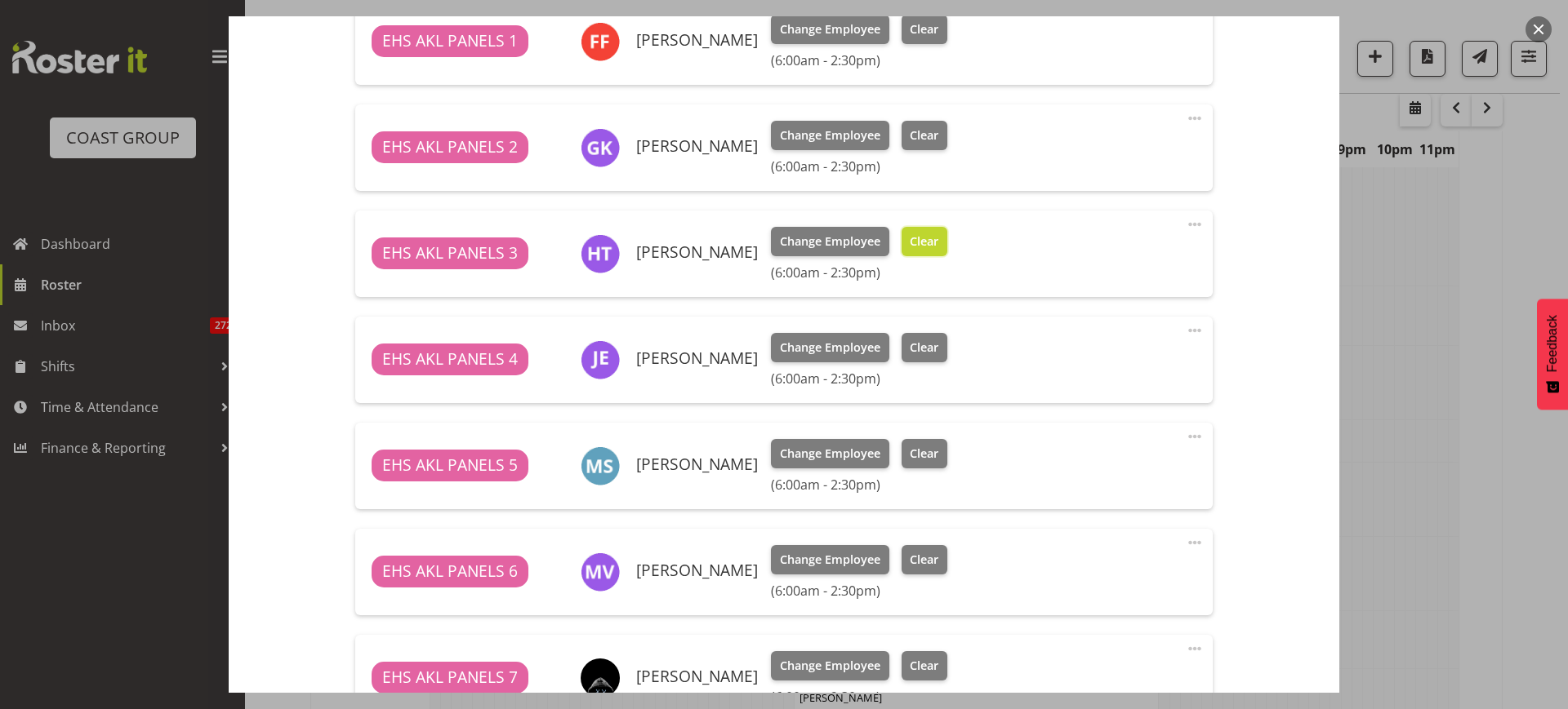
click at [920, 243] on span "Clear" at bounding box center [924, 241] width 29 height 18
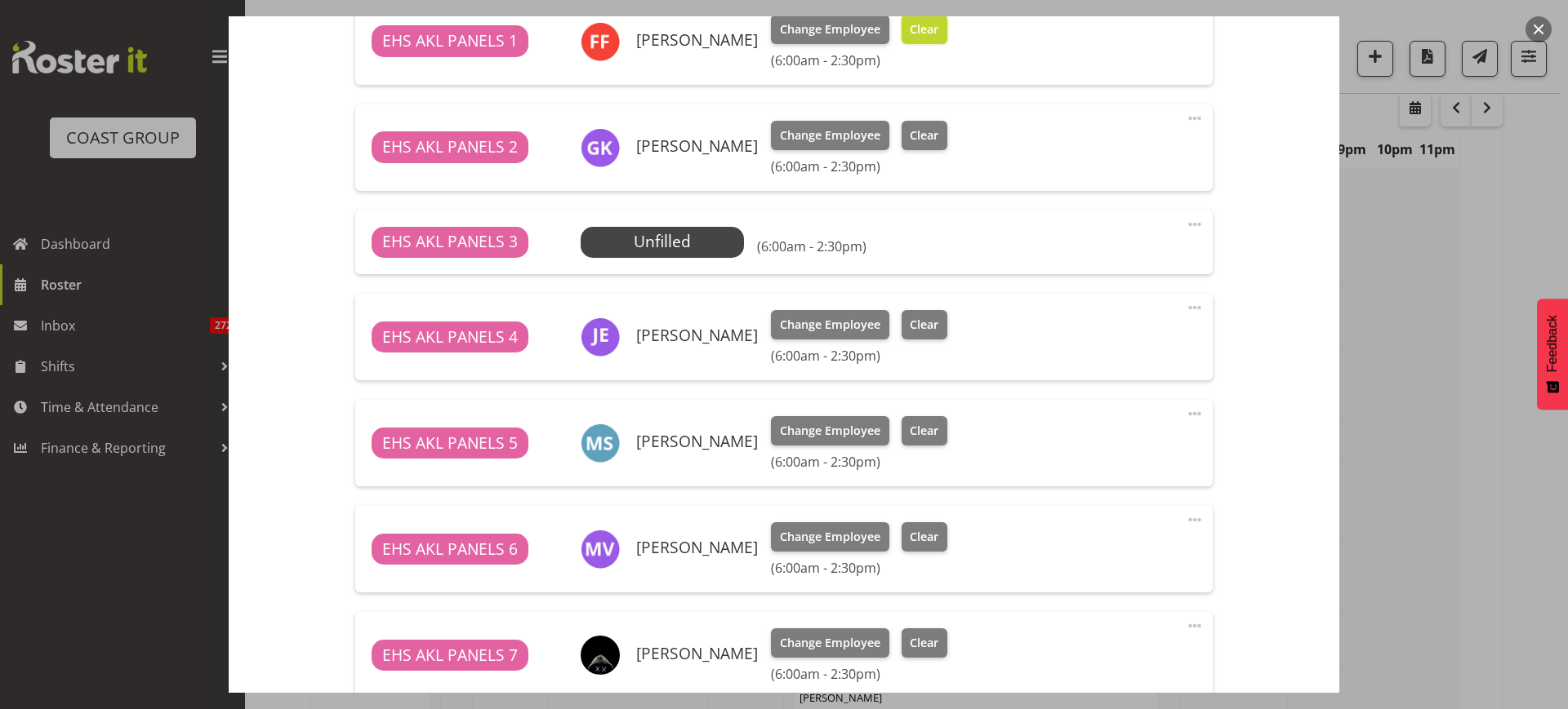
click at [912, 29] on span "Clear" at bounding box center [924, 29] width 29 height 18
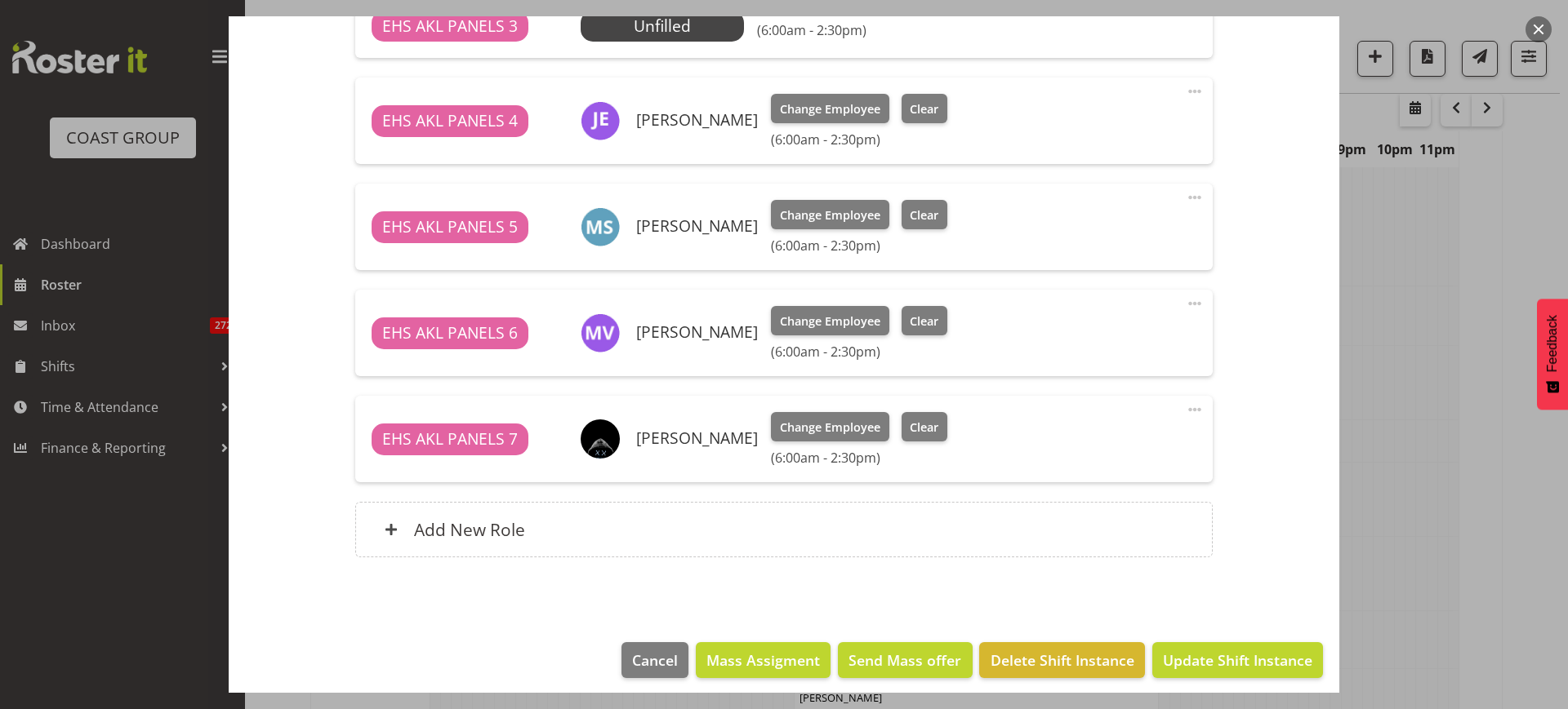
scroll to position [815, 0]
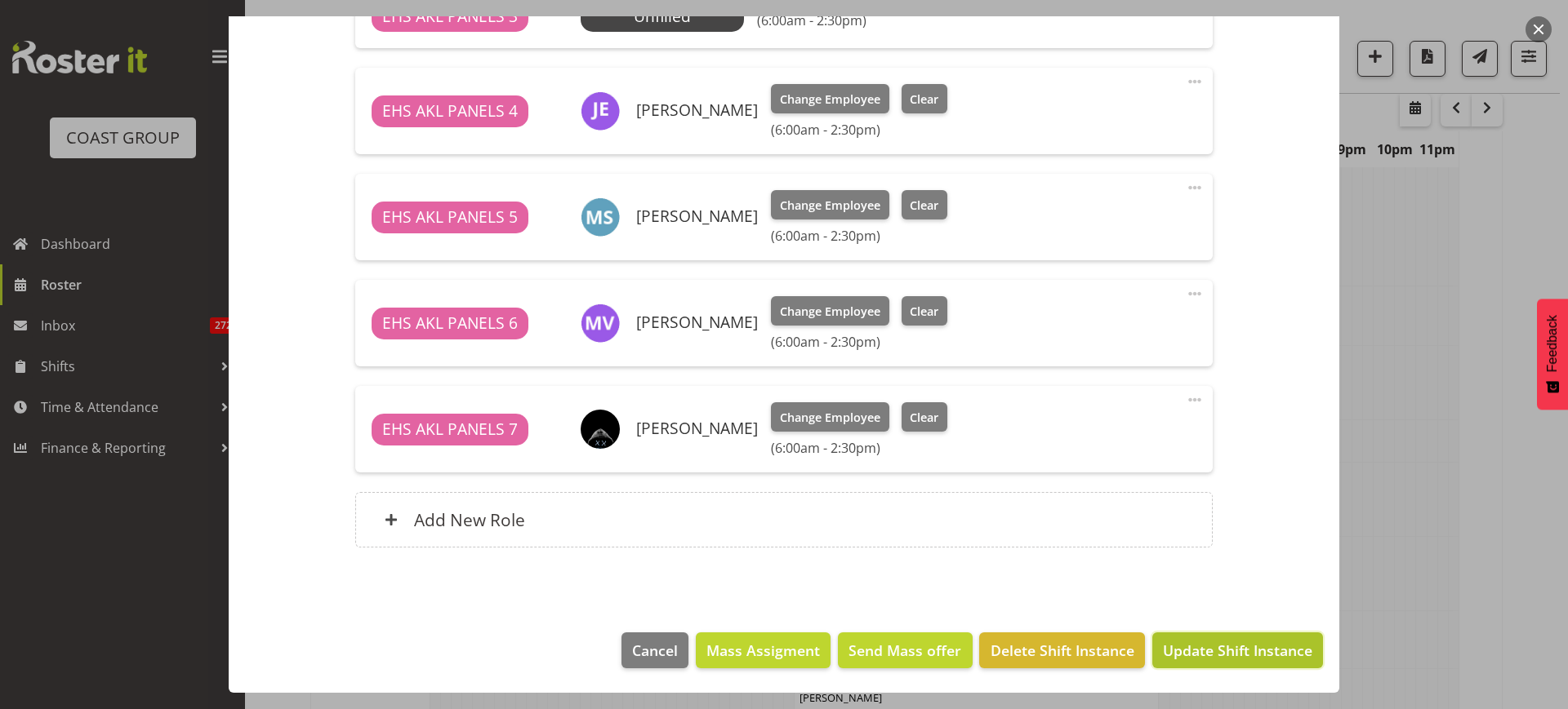
click at [1197, 645] on span "Update Shift Instance" at bounding box center [1237, 650] width 150 height 22
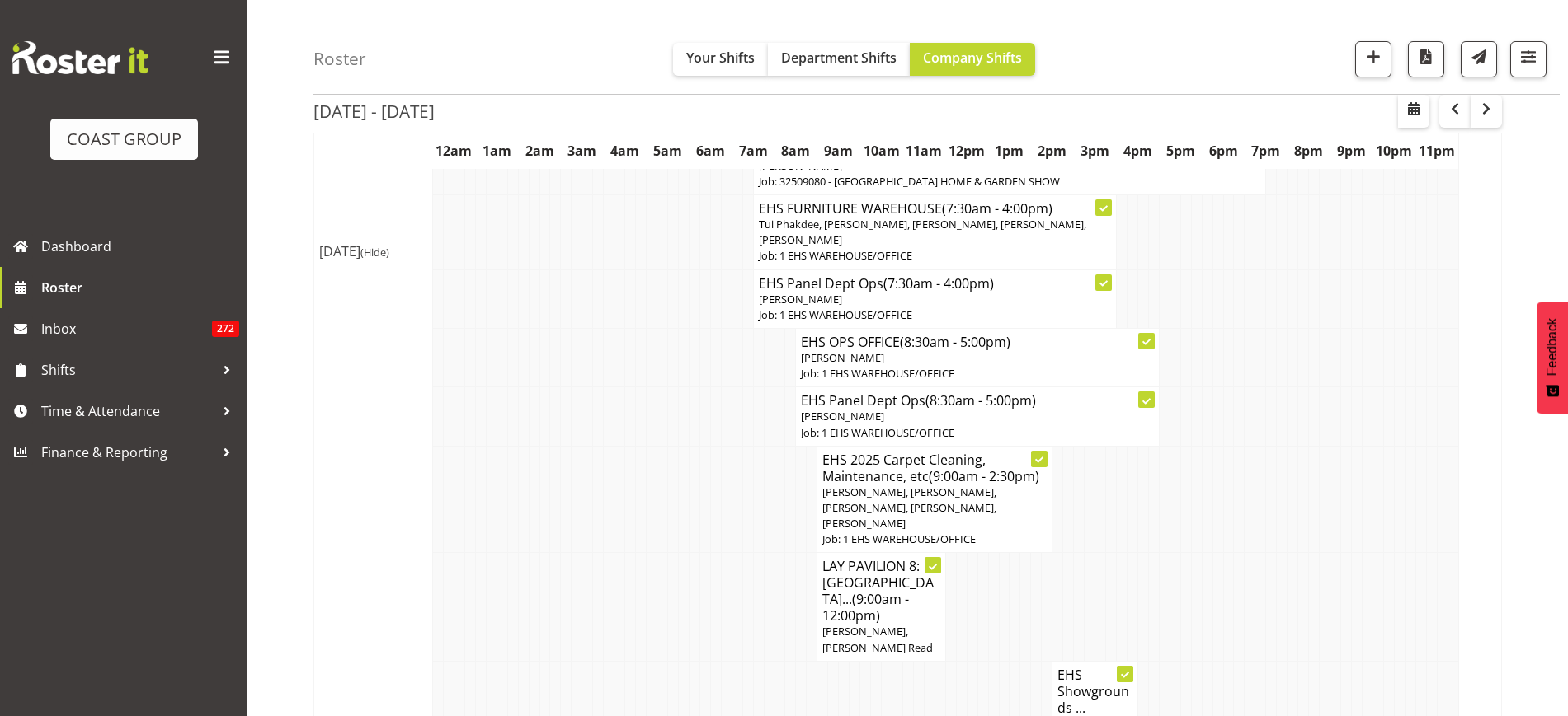
scroll to position [2259, 0]
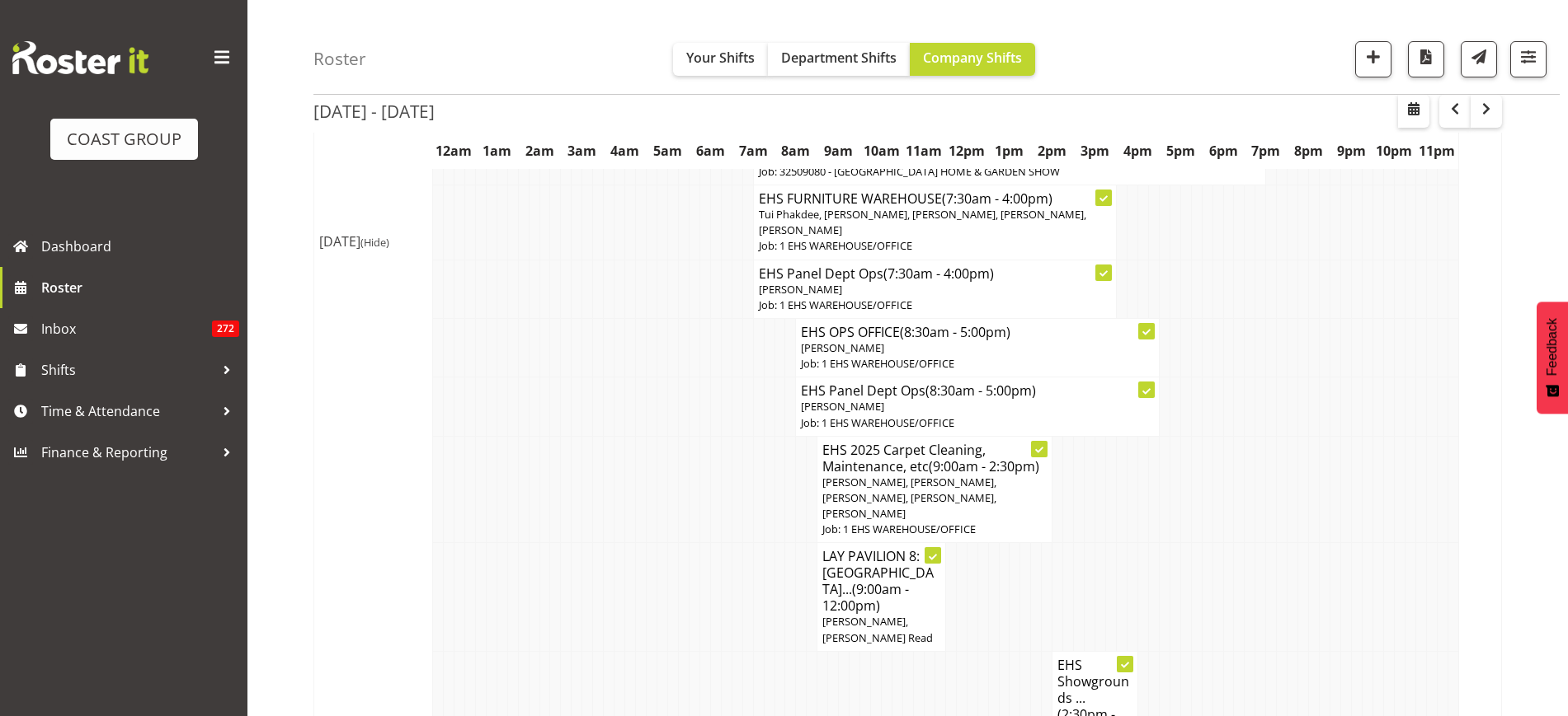
click at [981, 415] on p "[PERSON_NAME]" at bounding box center [977, 407] width 352 height 16
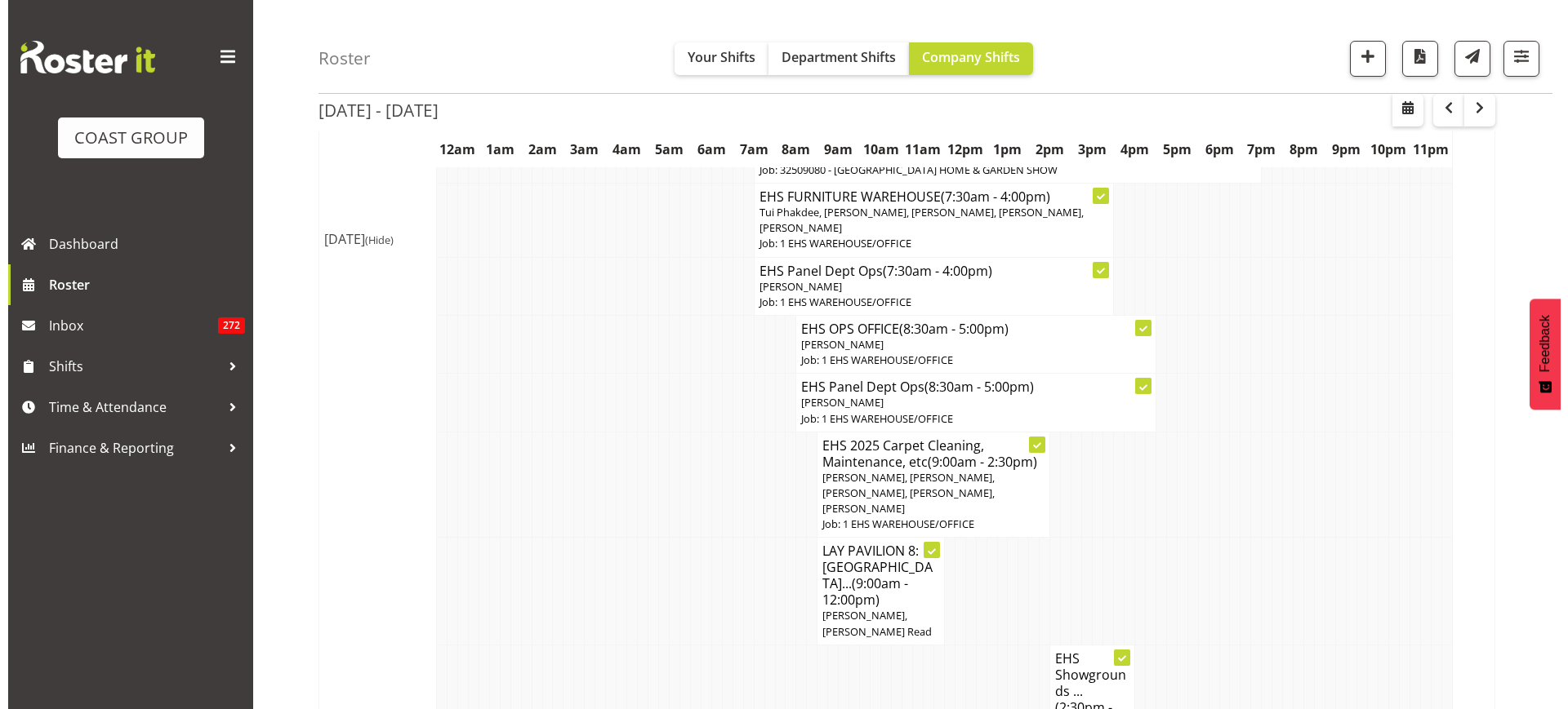
scroll to position [2205, 0]
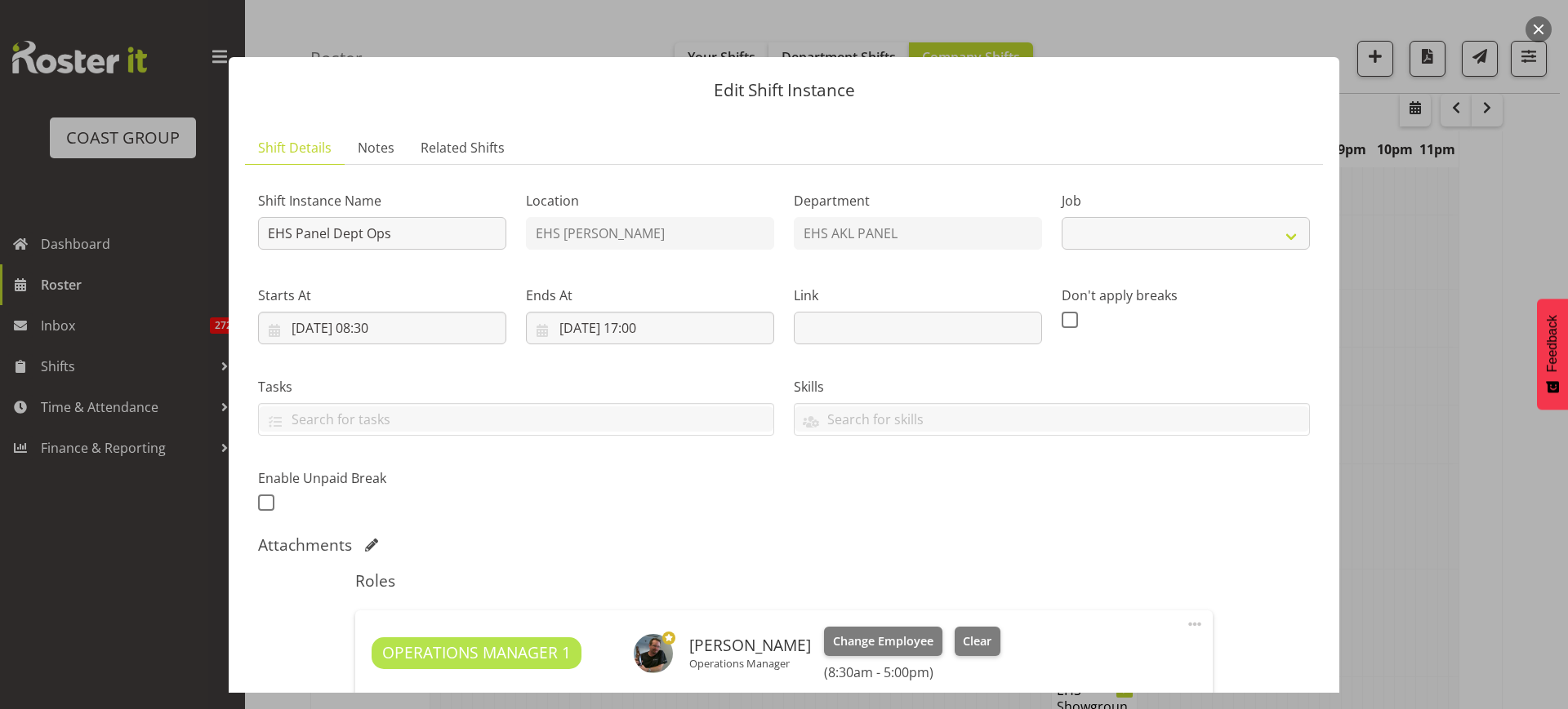
select select "69"
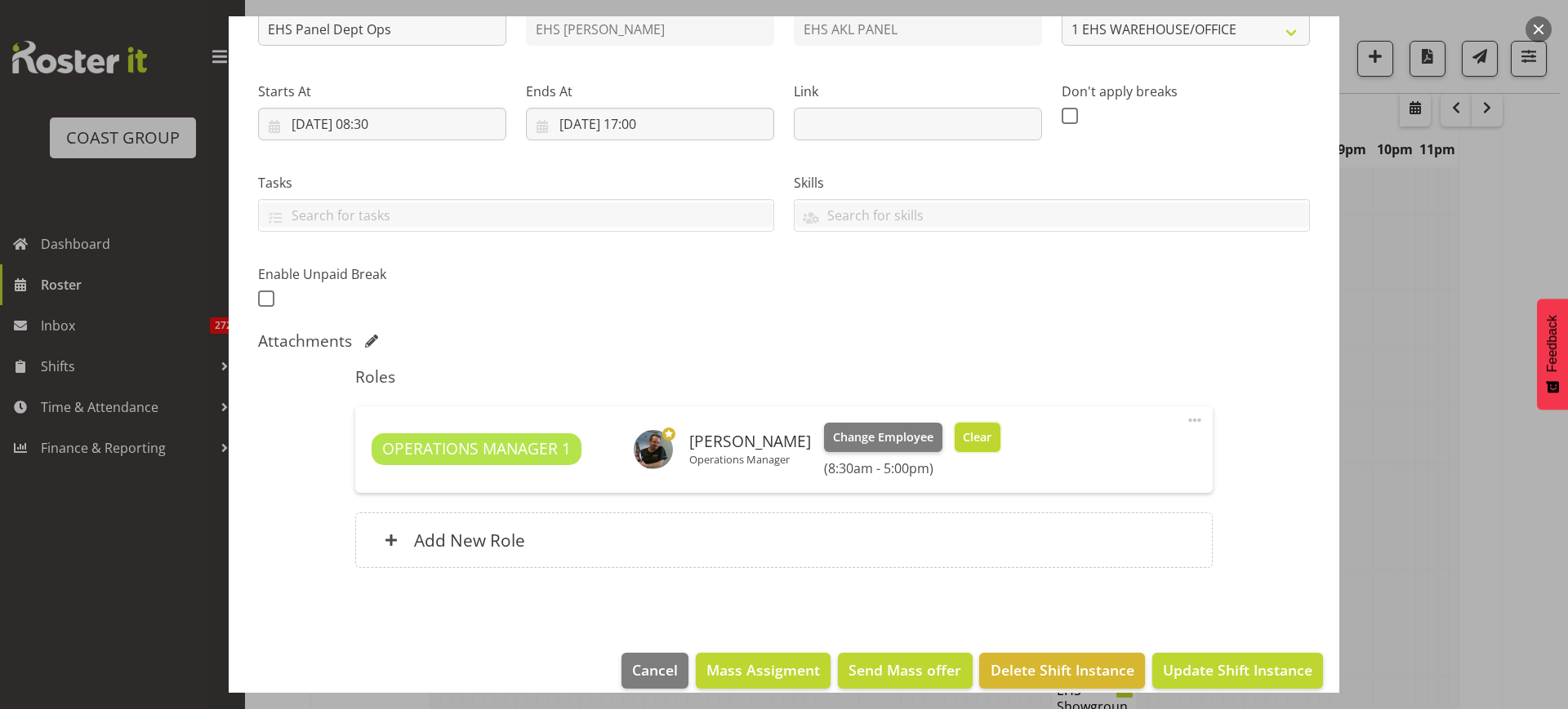
click at [972, 442] on span "Clear" at bounding box center [976, 438] width 29 height 18
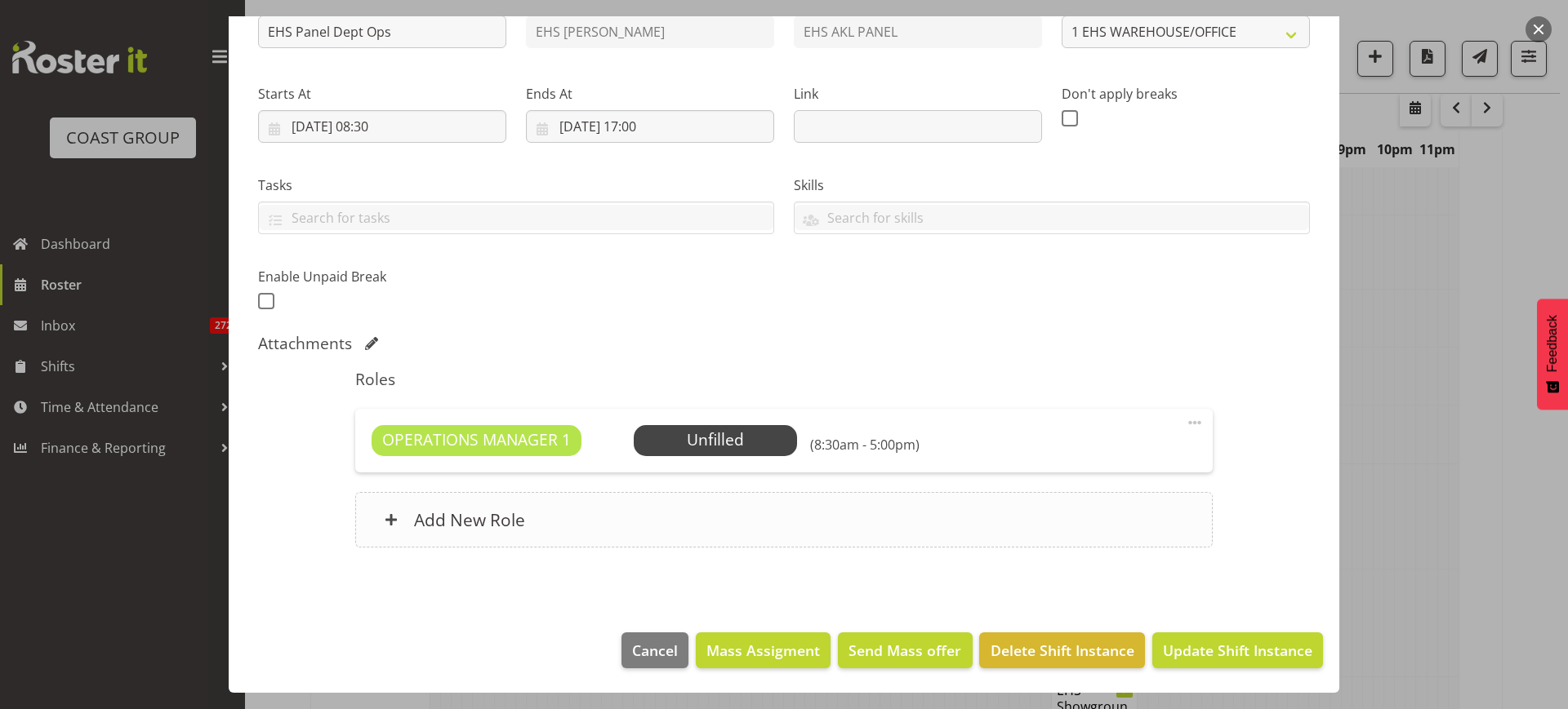
scroll to position [201, 0]
click at [1194, 647] on span "Update Shift Instance" at bounding box center [1237, 650] width 150 height 22
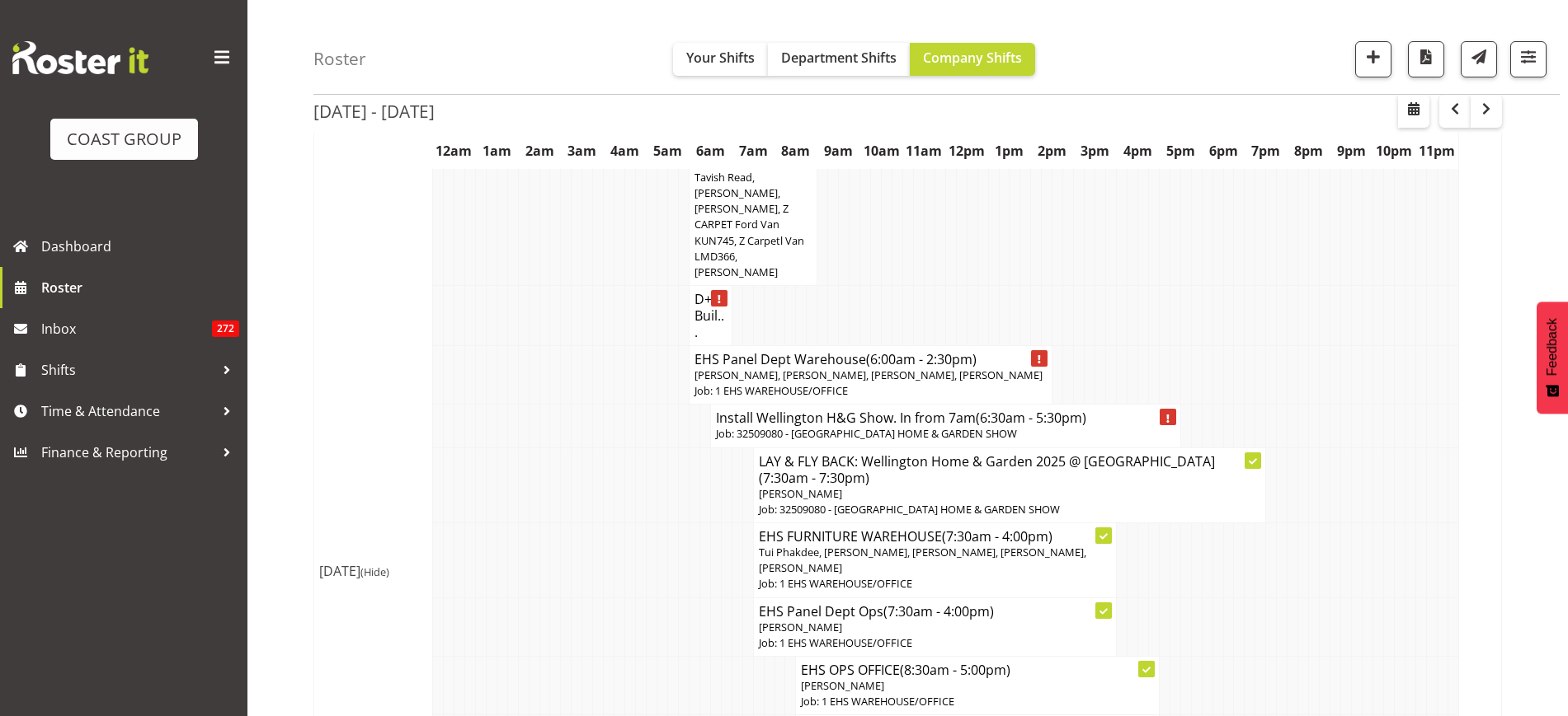
scroll to position [1950, 0]
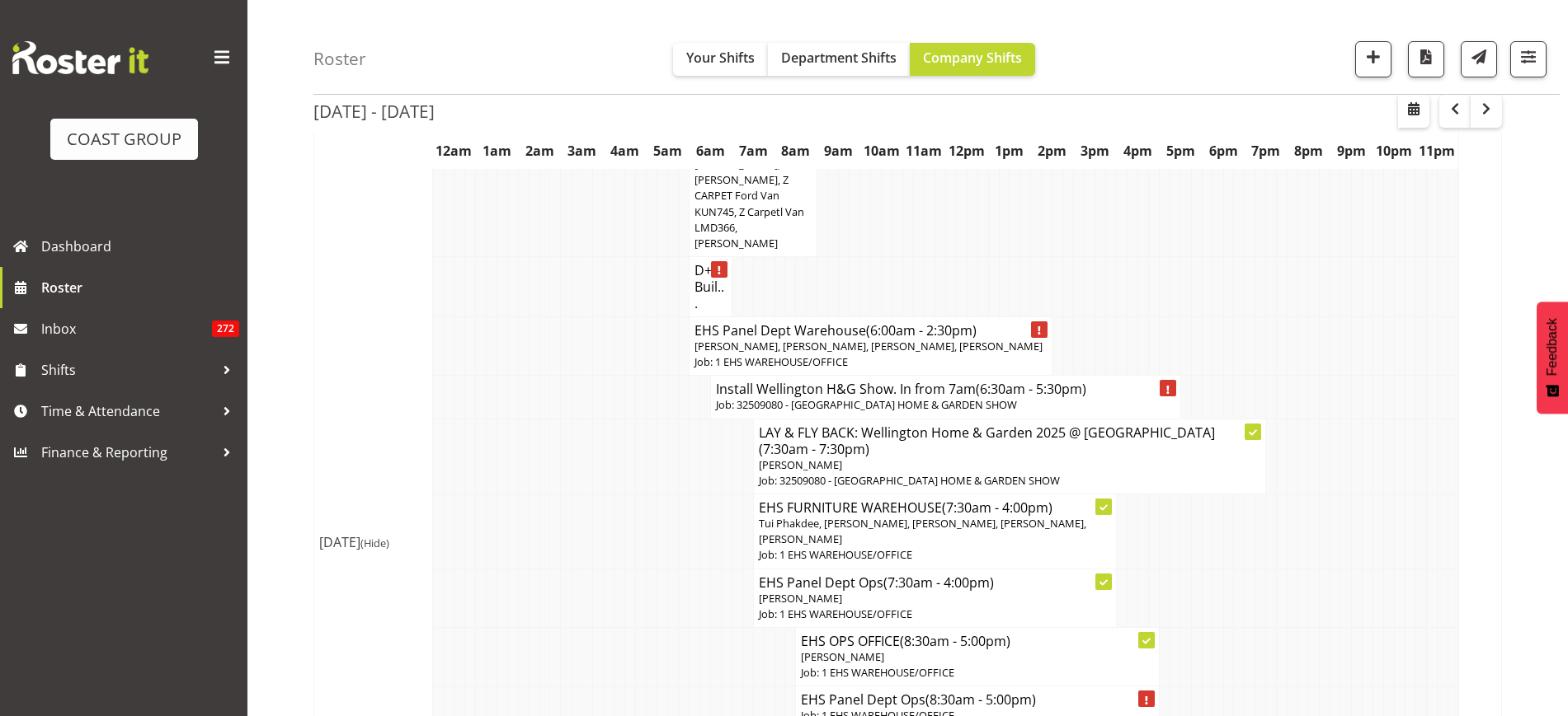
click at [868, 397] on h4 "Install Wellington H&G Show. In from 7am (6:30am - 5:30pm)" at bounding box center [946, 389] width 459 height 17
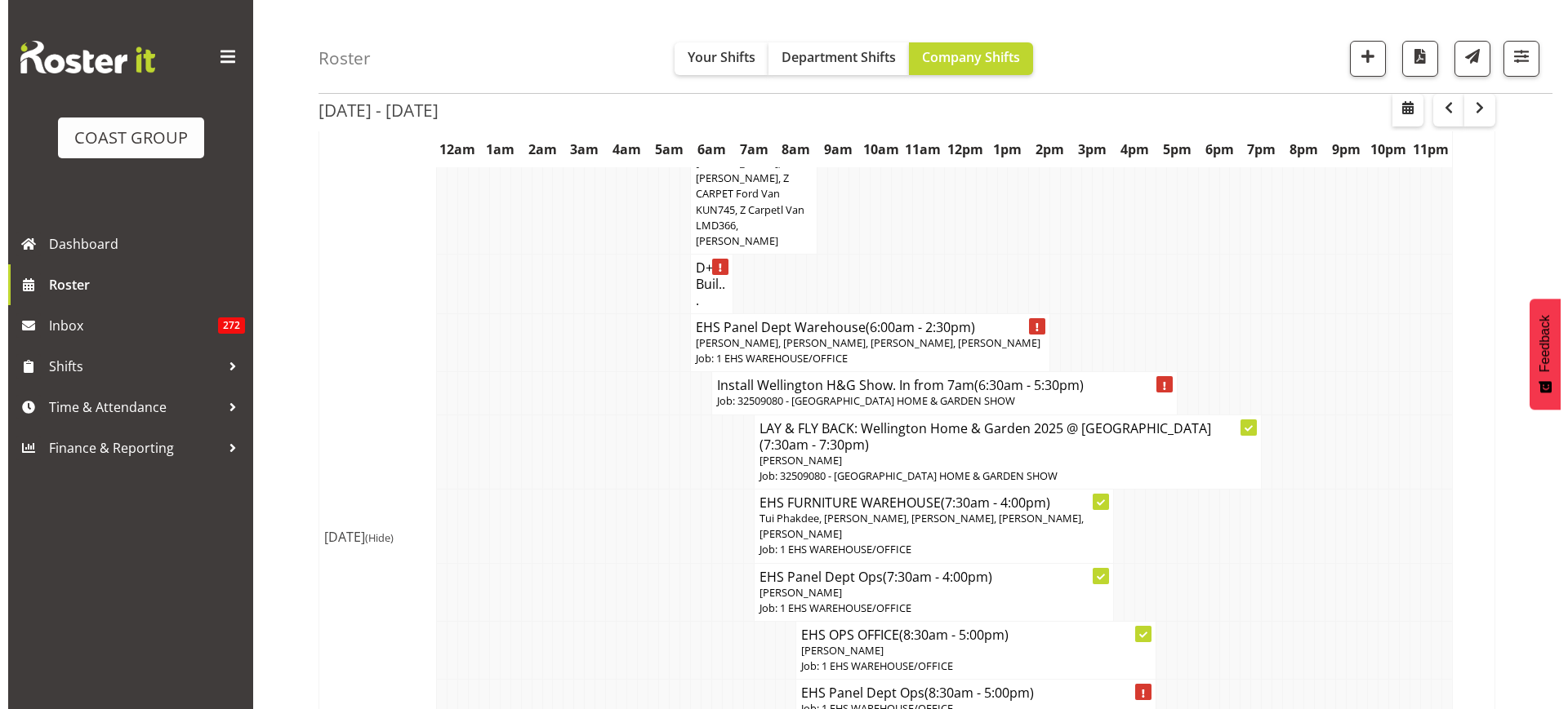
scroll to position [1898, 0]
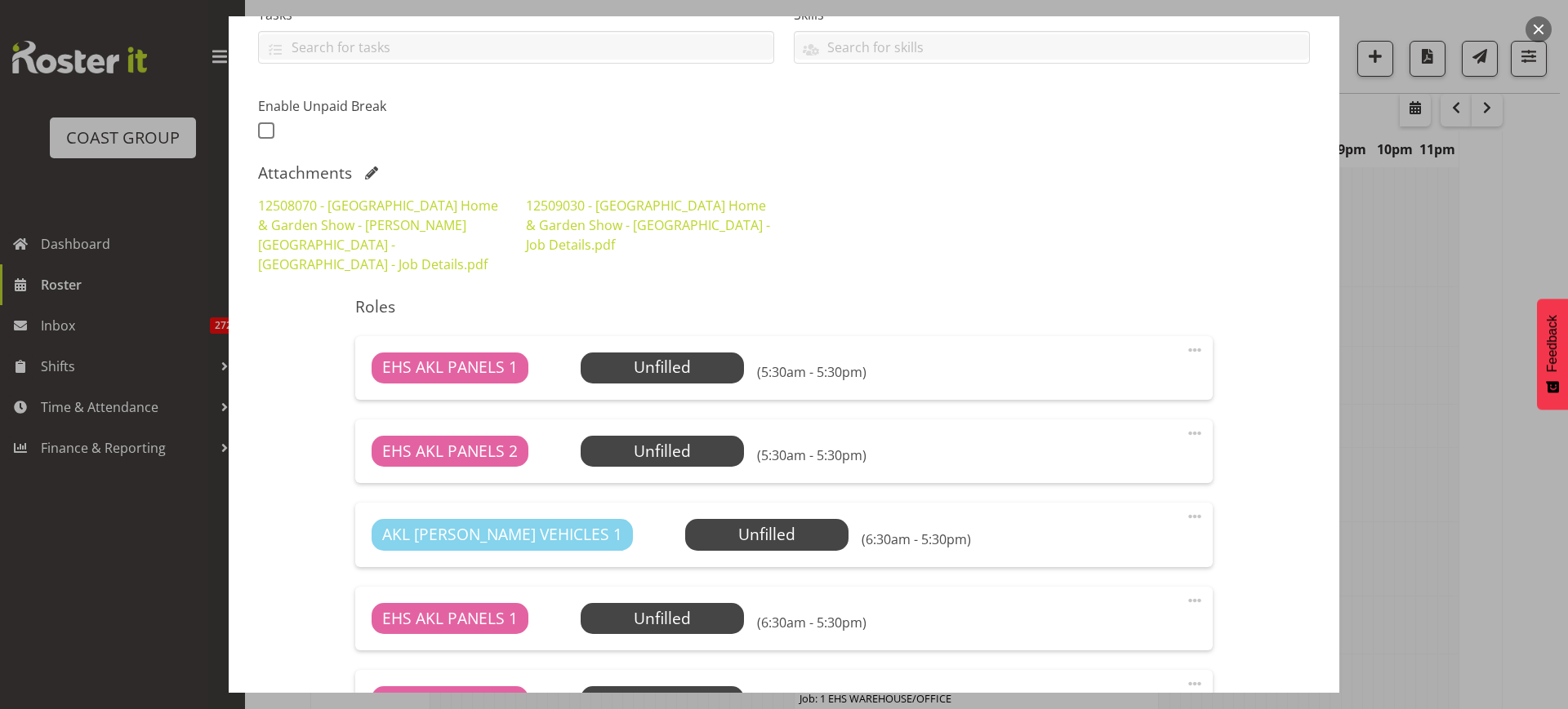
select select "9237"
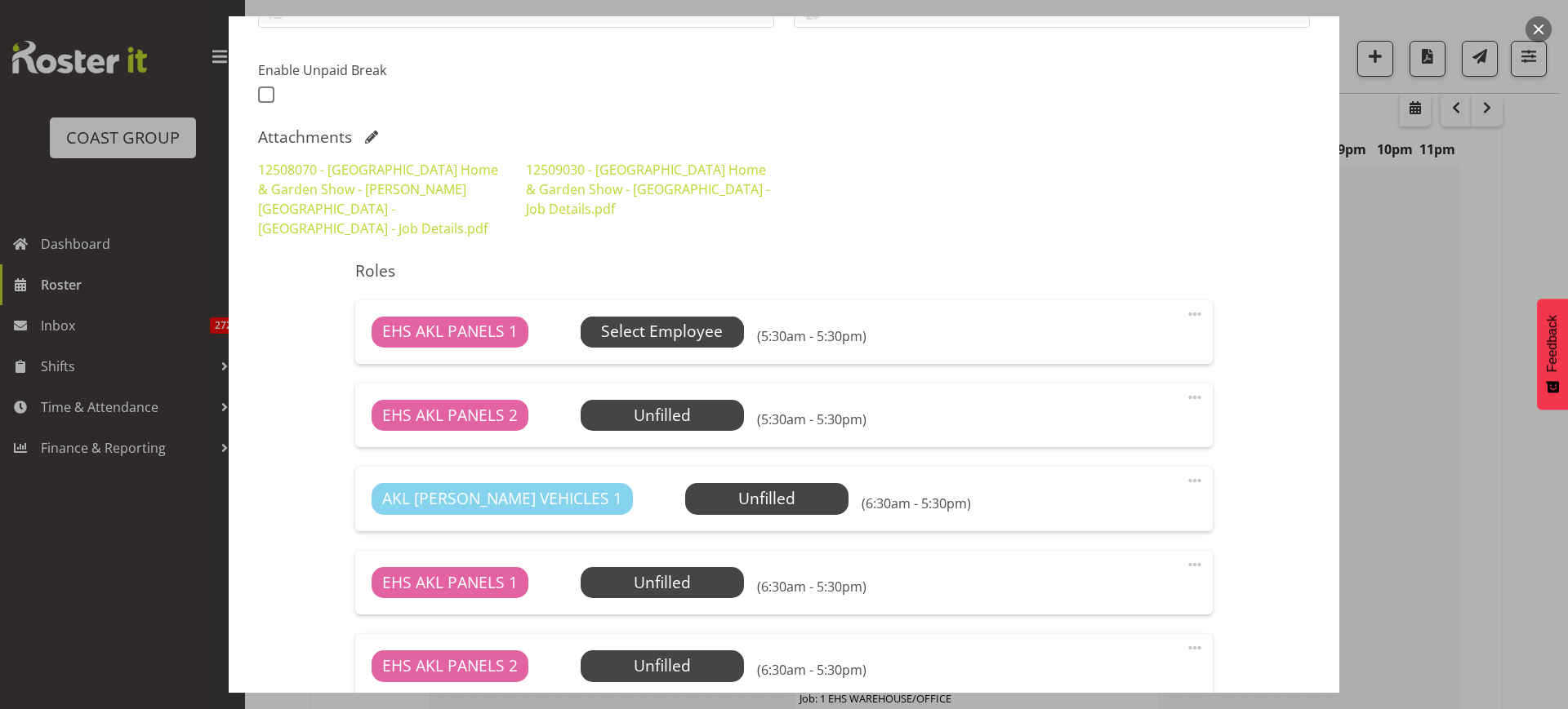
click at [695, 320] on span "Select Employee" at bounding box center [662, 331] width 122 height 23
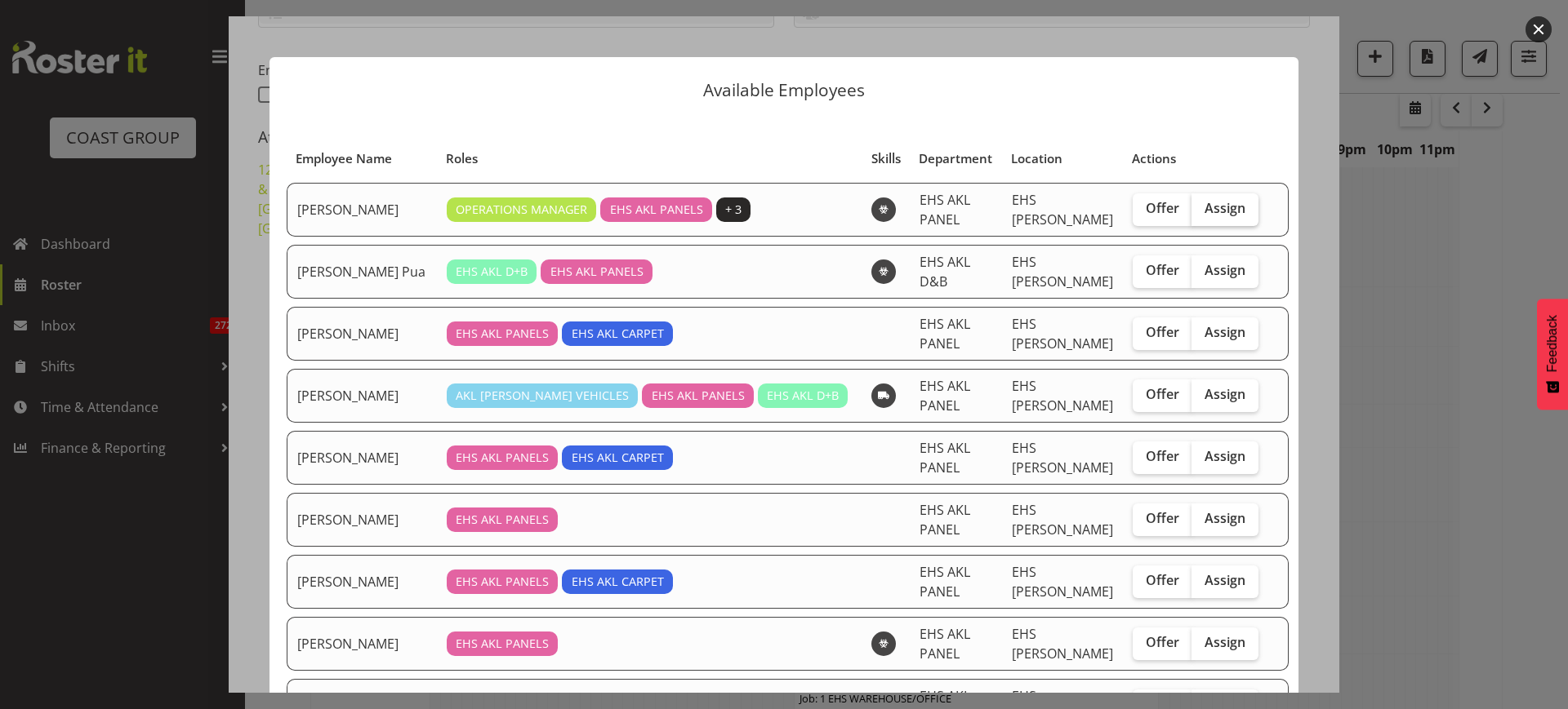
click at [1205, 200] on span "Assign" at bounding box center [1225, 208] width 41 height 16
click at [1195, 203] on input "Assign" at bounding box center [1197, 208] width 10 height 10
checkbox input "true"
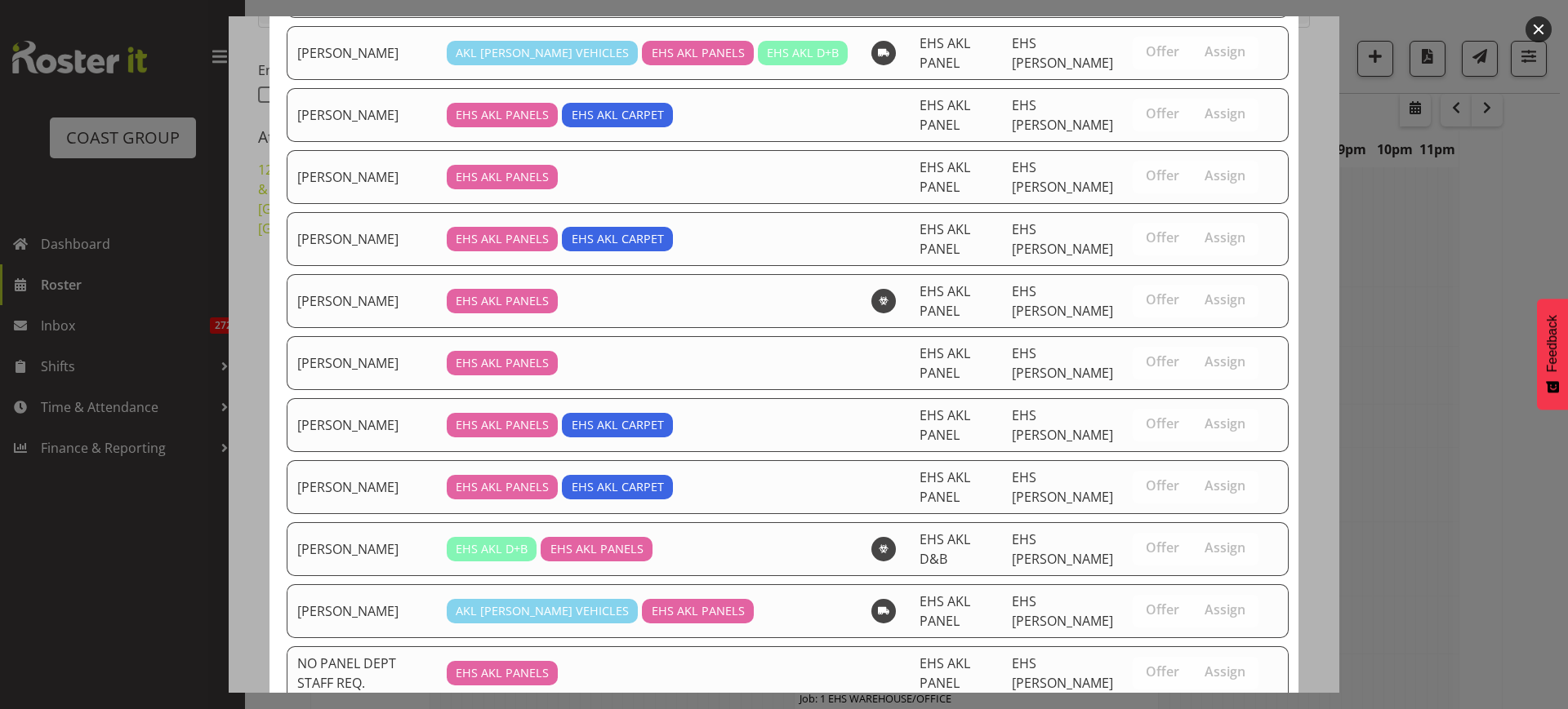
scroll to position [510, 0]
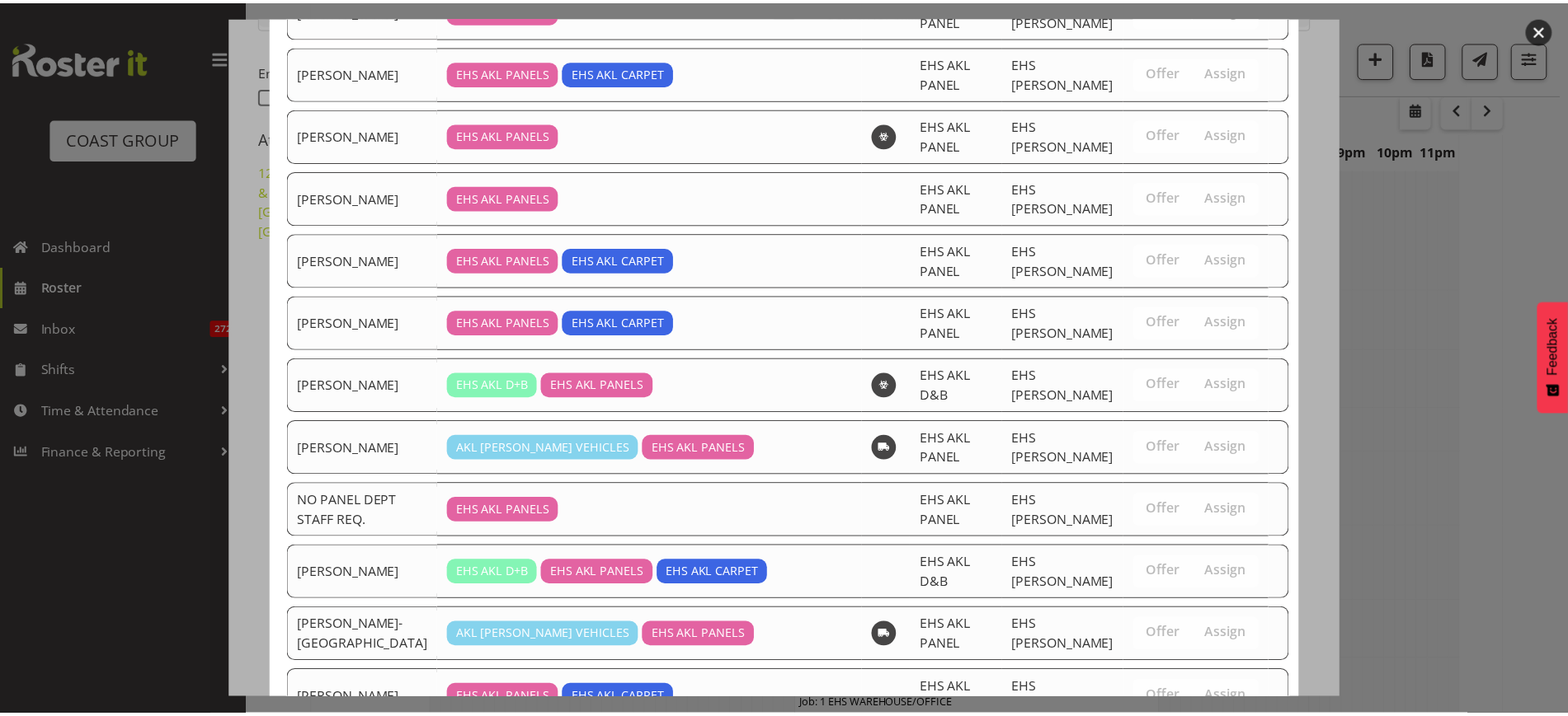
scroll to position [1950, 0]
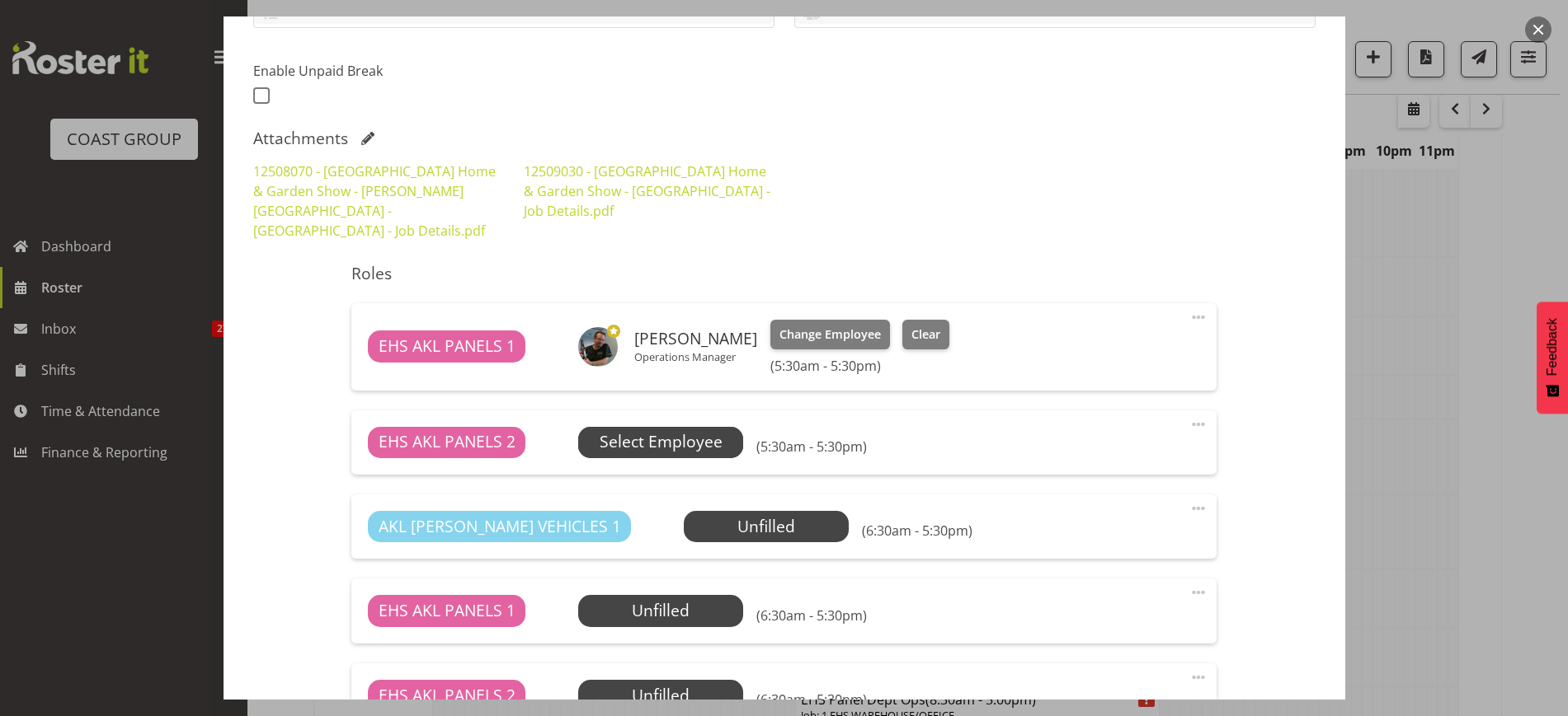
click at [680, 430] on span "Select Employee" at bounding box center [660, 442] width 123 height 24
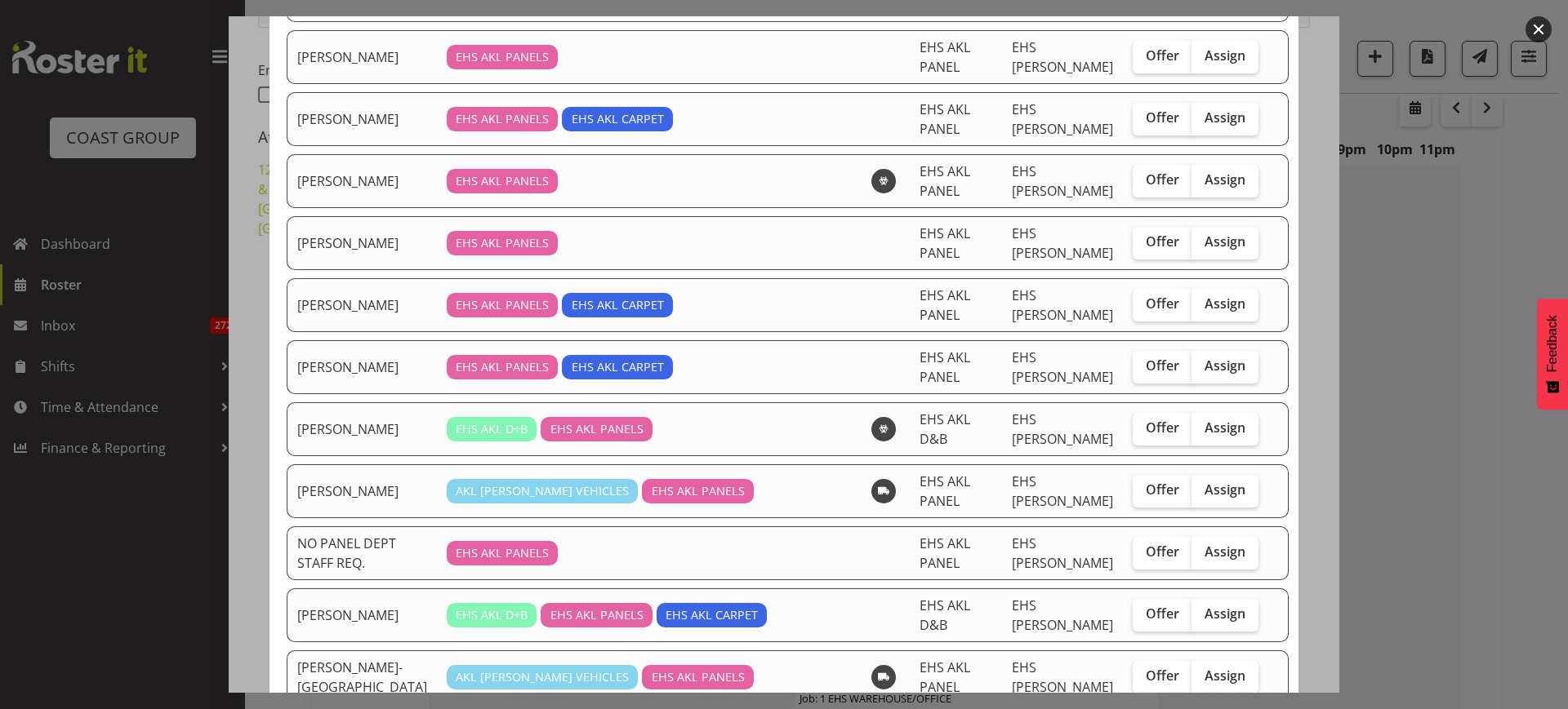
scroll to position [472, 0]
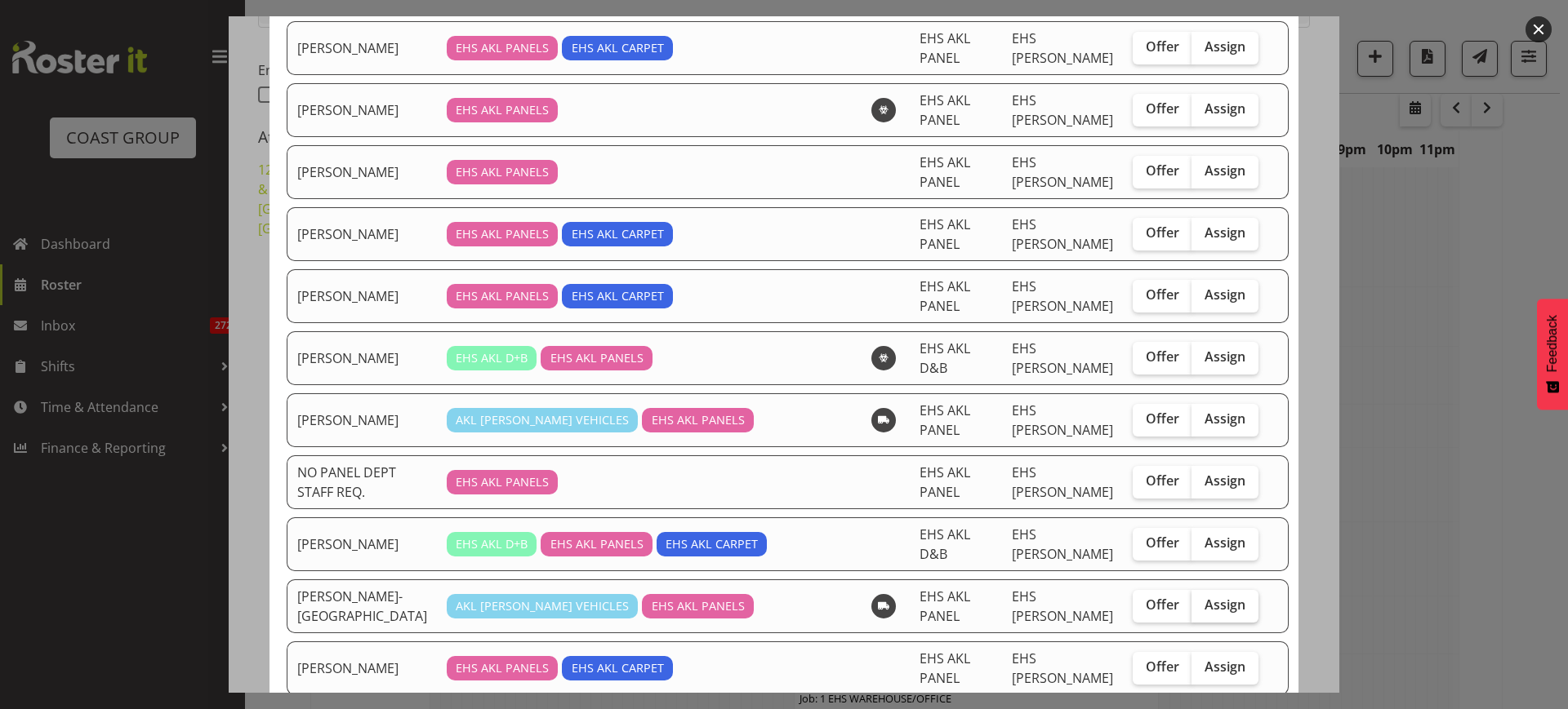
click at [1210, 597] on span "Assign" at bounding box center [1225, 604] width 41 height 16
click at [1202, 600] on input "Assign" at bounding box center [1197, 605] width 10 height 10
checkbox input "true"
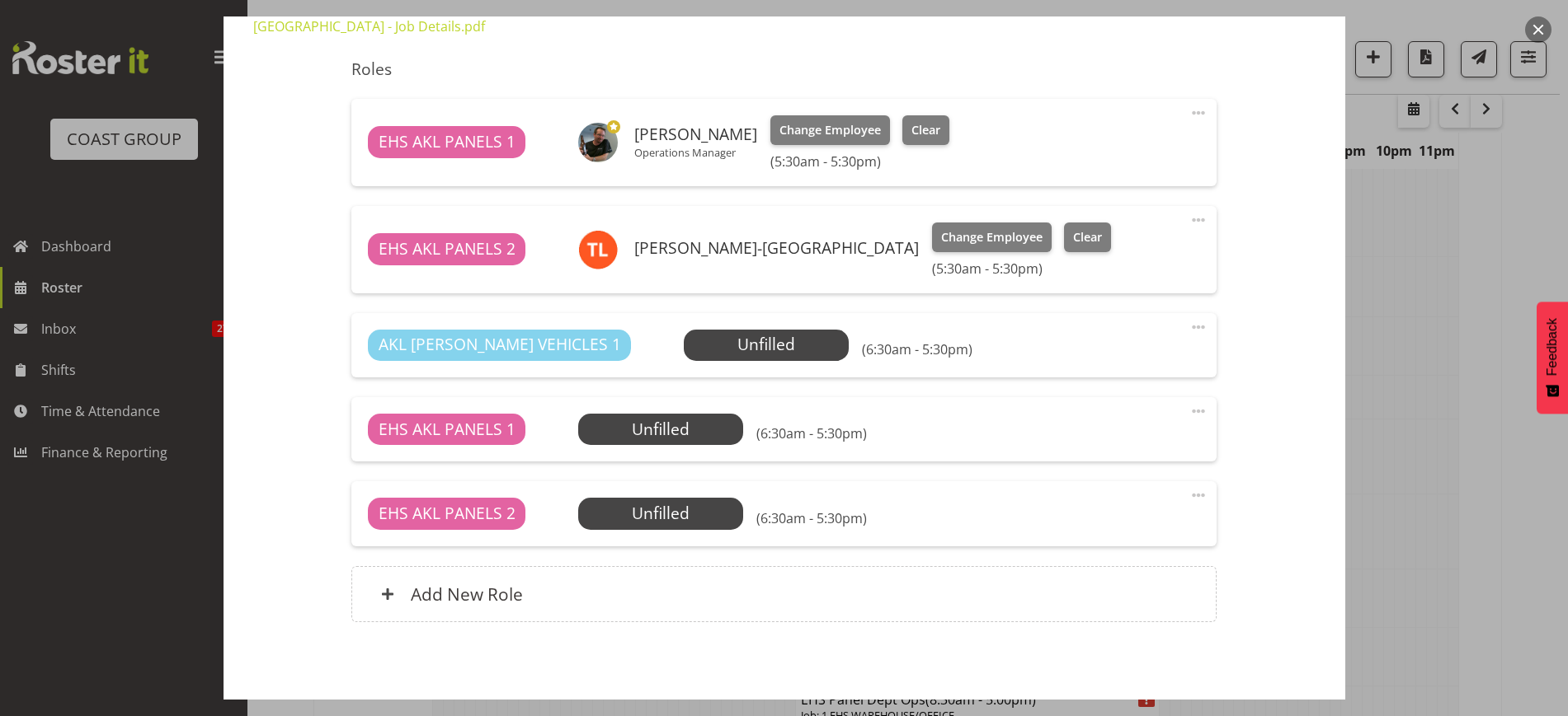
scroll to position [618, 0]
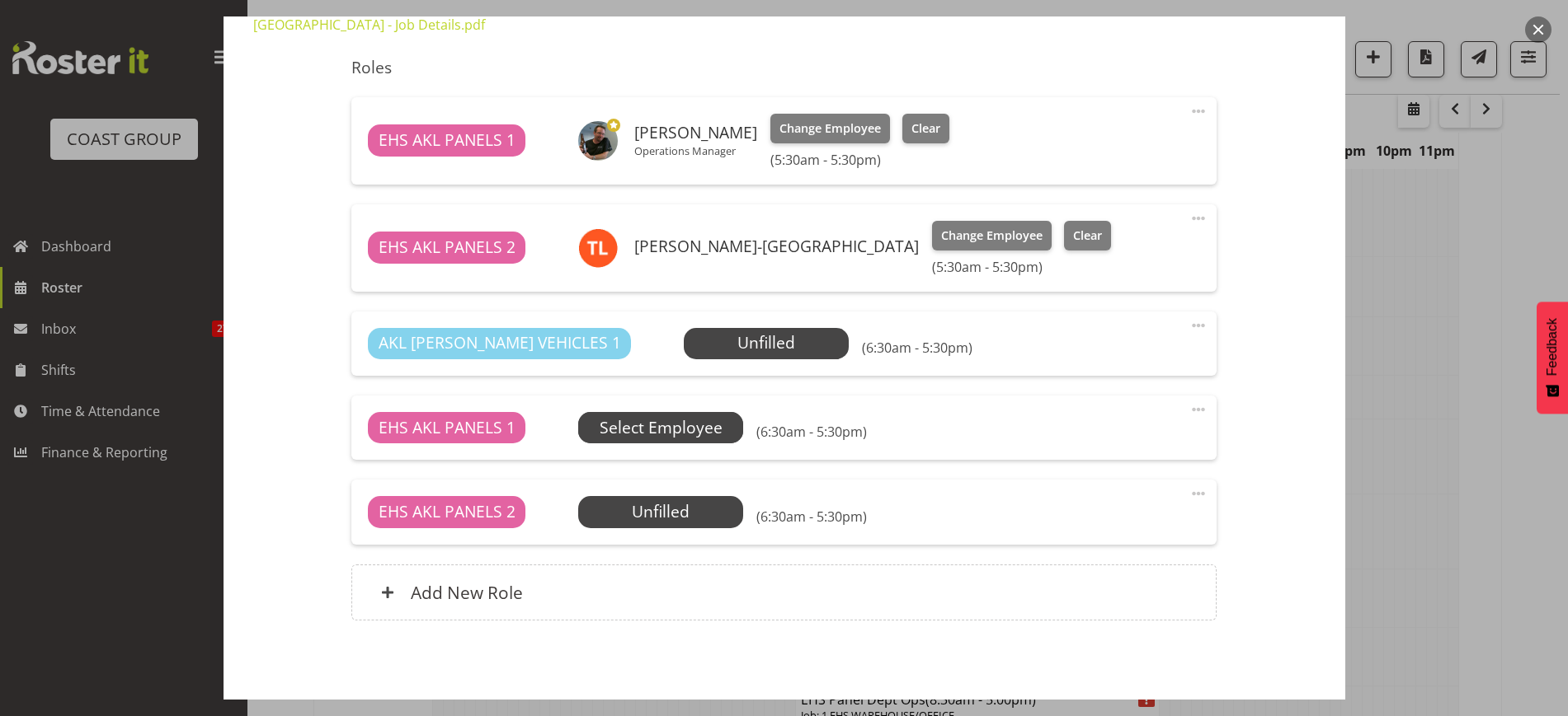
click at [0, 0] on span "Select Employee" at bounding box center [0, 0] width 0 height 0
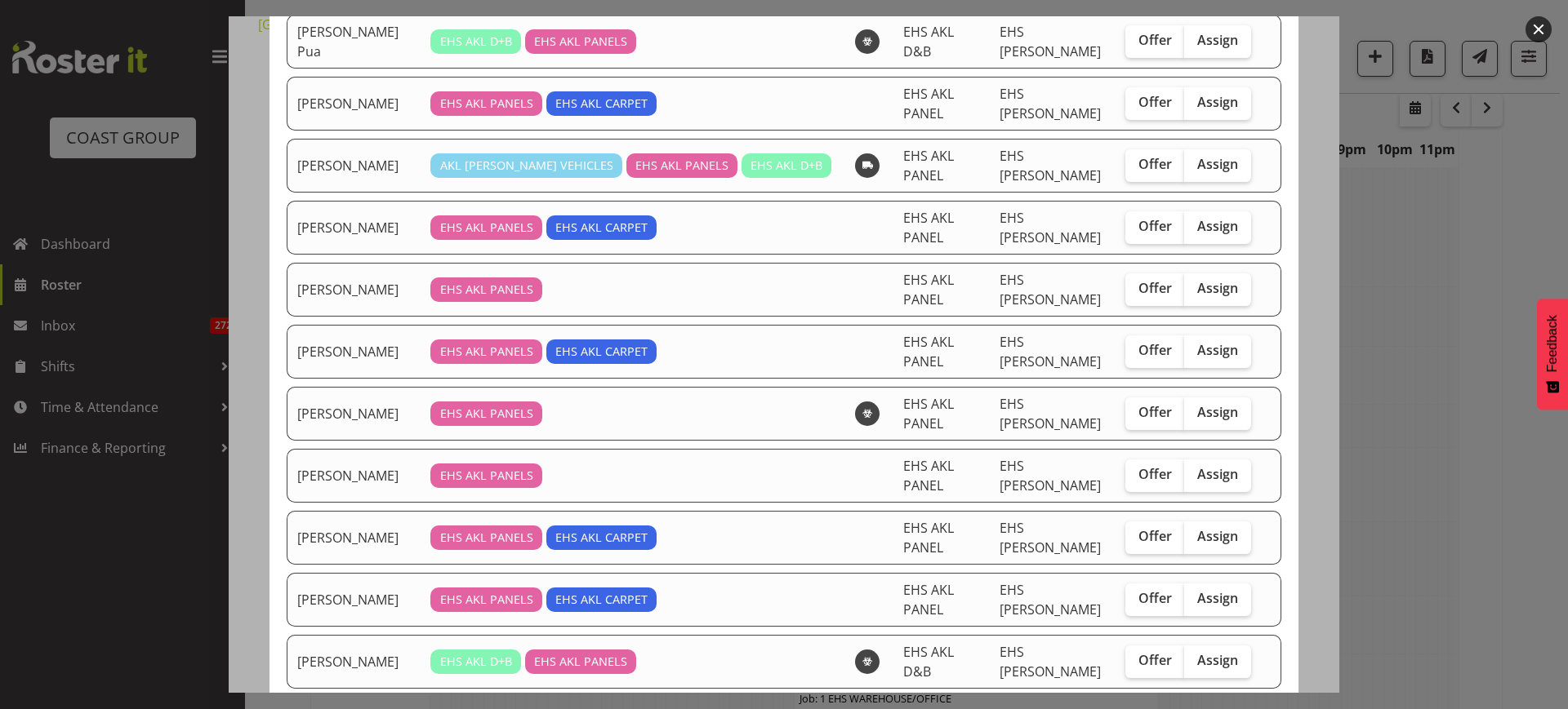
scroll to position [204, 0]
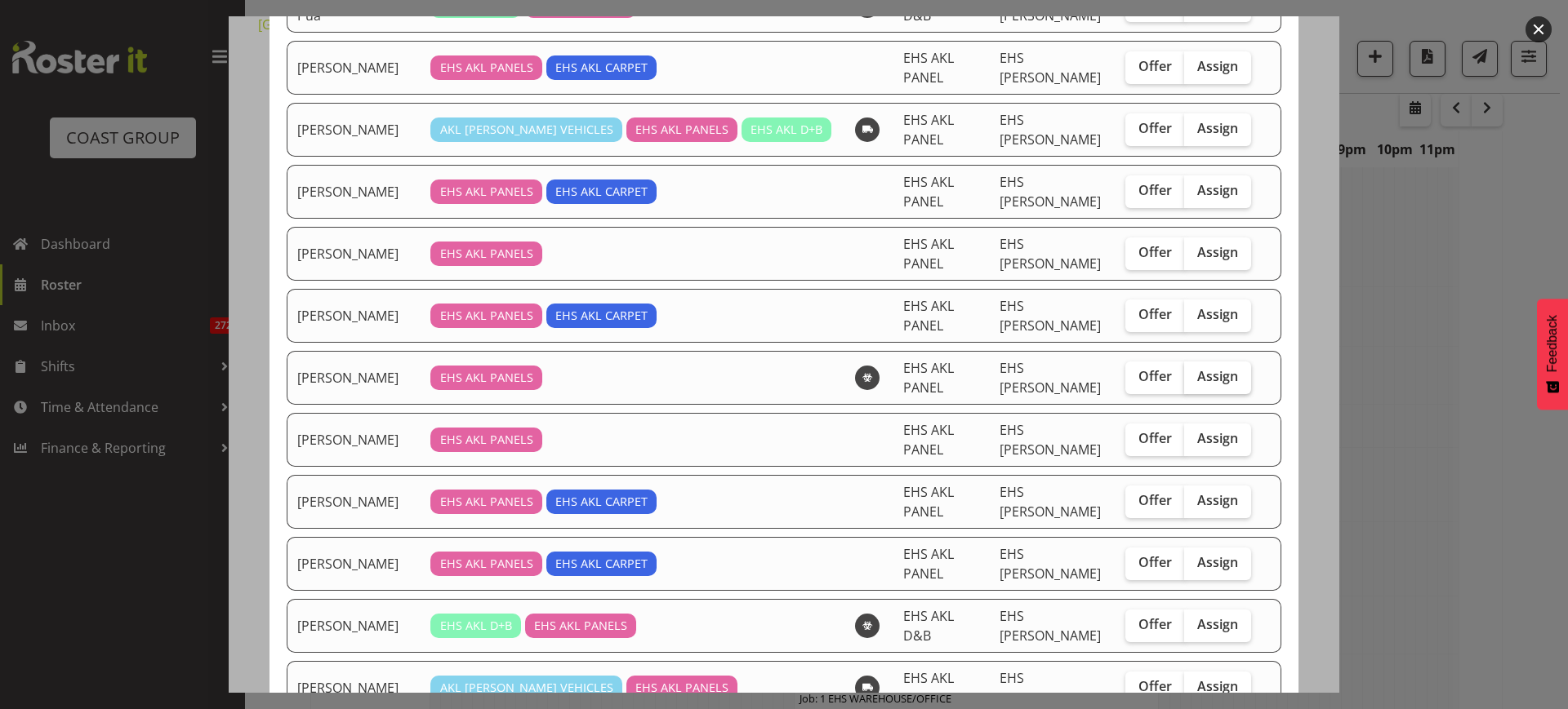
click at [1197, 368] on span "Assign" at bounding box center [1217, 376] width 41 height 16
click at [1186, 372] on input "Assign" at bounding box center [1189, 377] width 10 height 10
checkbox input "true"
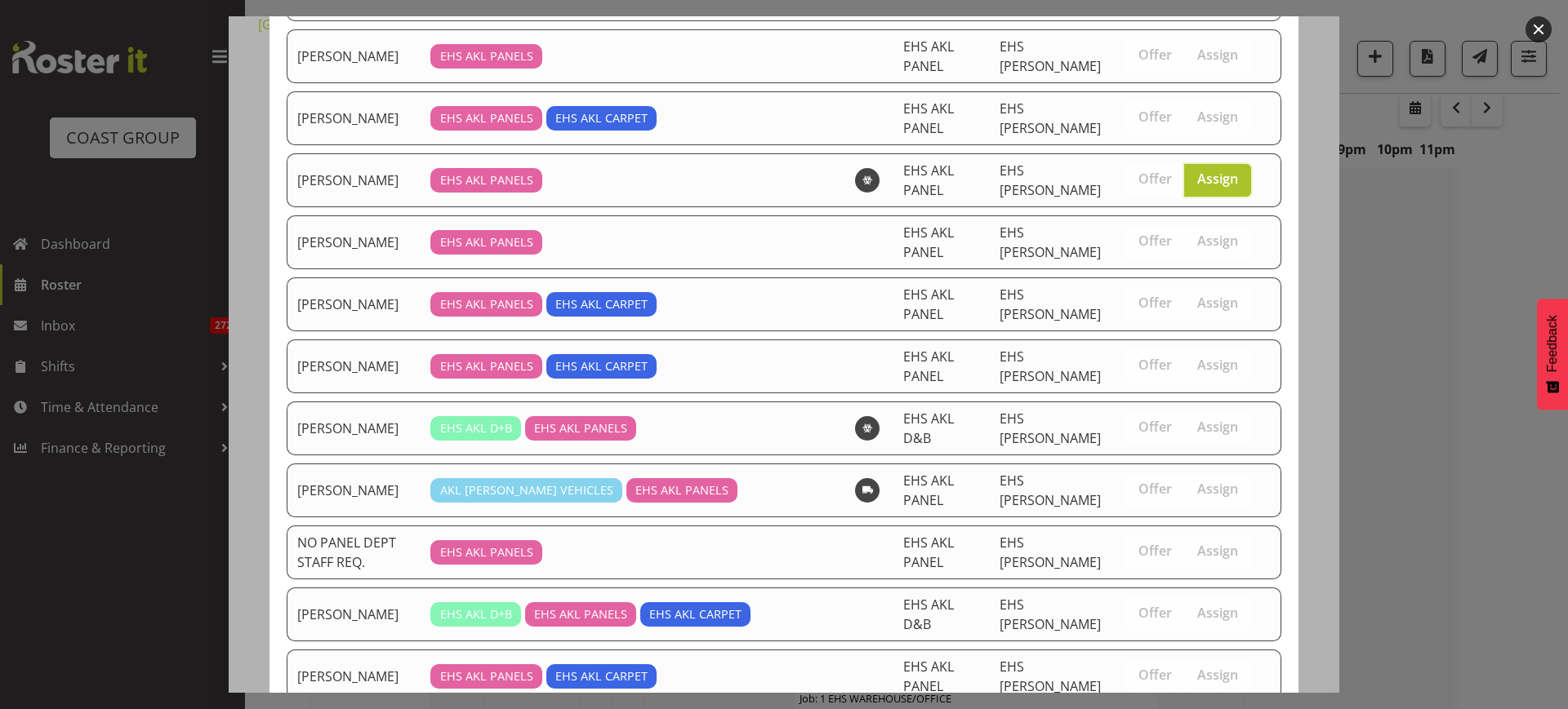
scroll to position [417, 0]
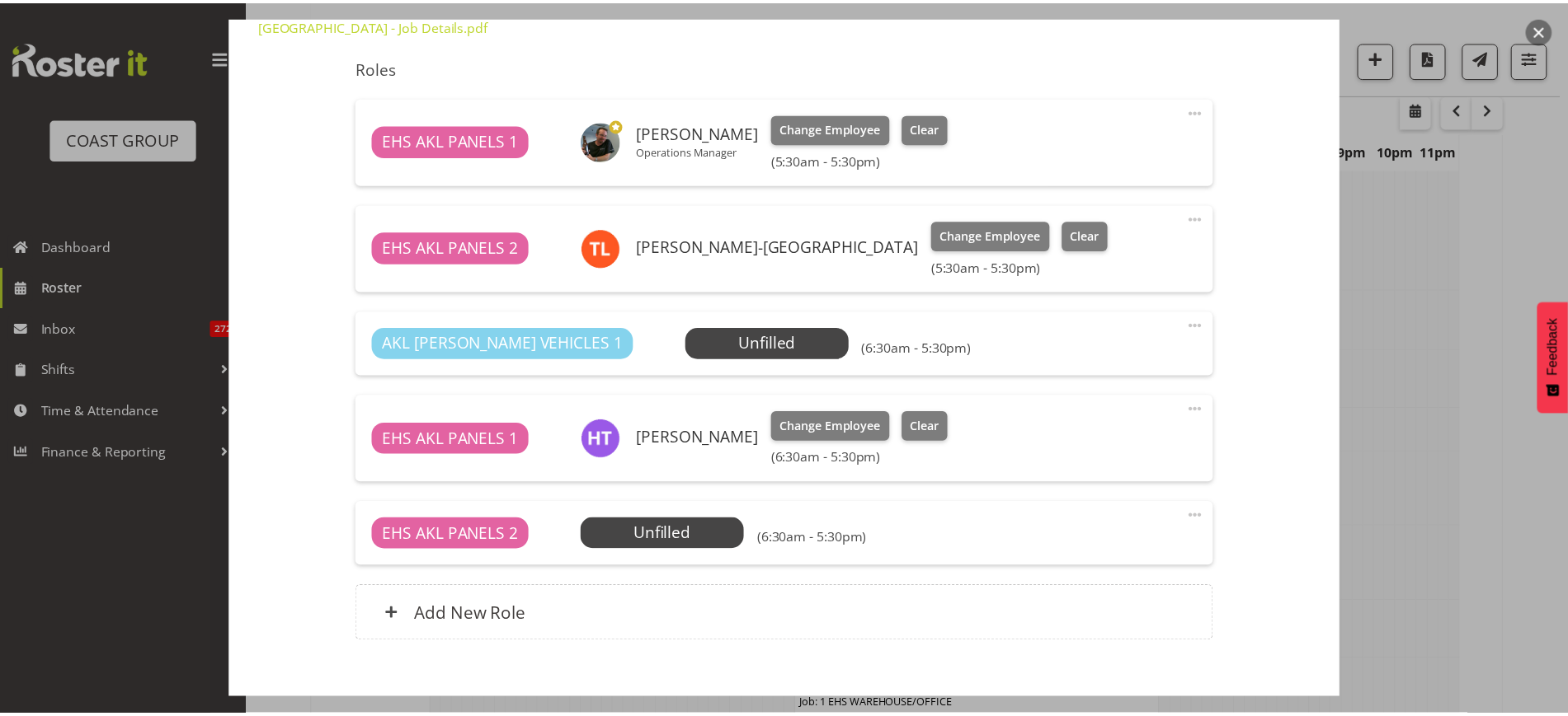
scroll to position [1950, 0]
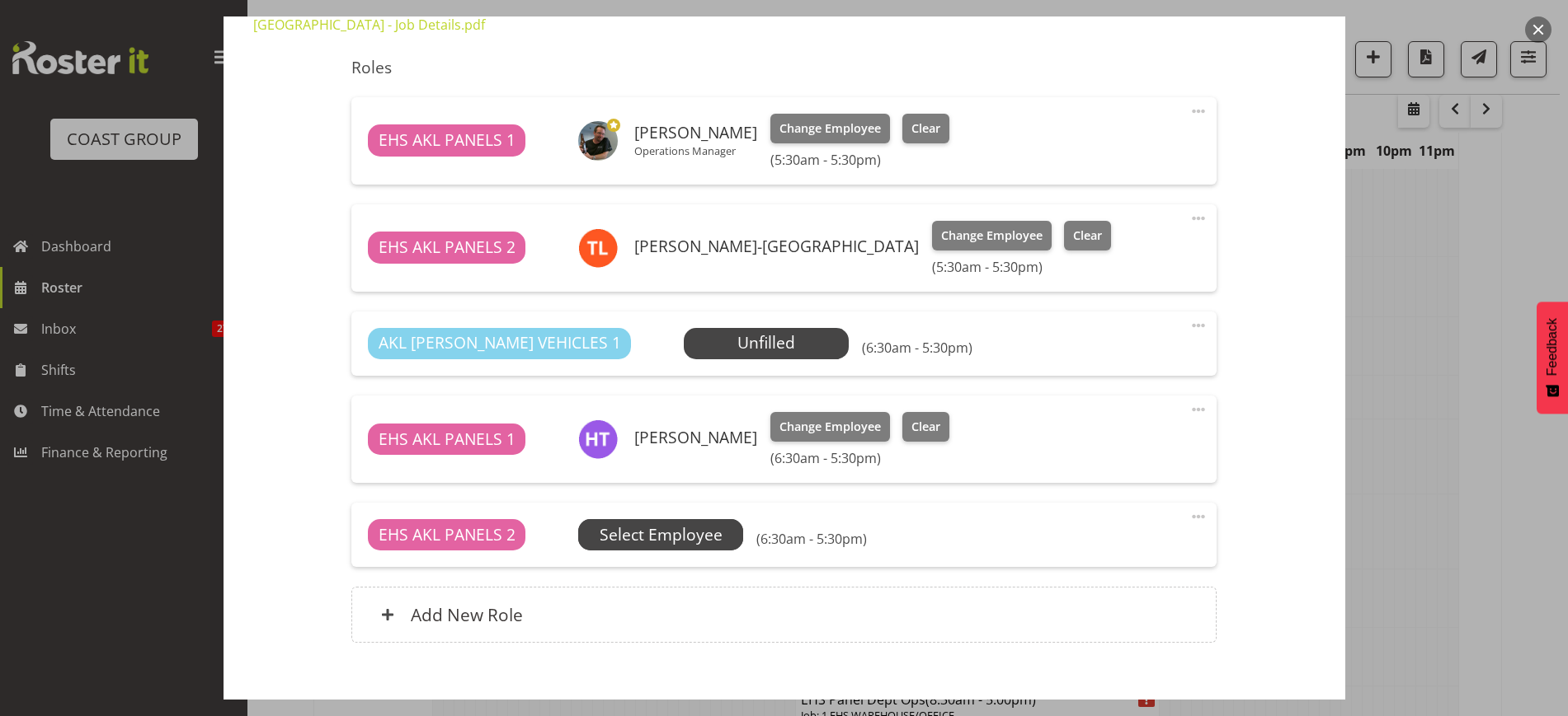
click at [0, 0] on span "Select Employee" at bounding box center [0, 0] width 0 height 0
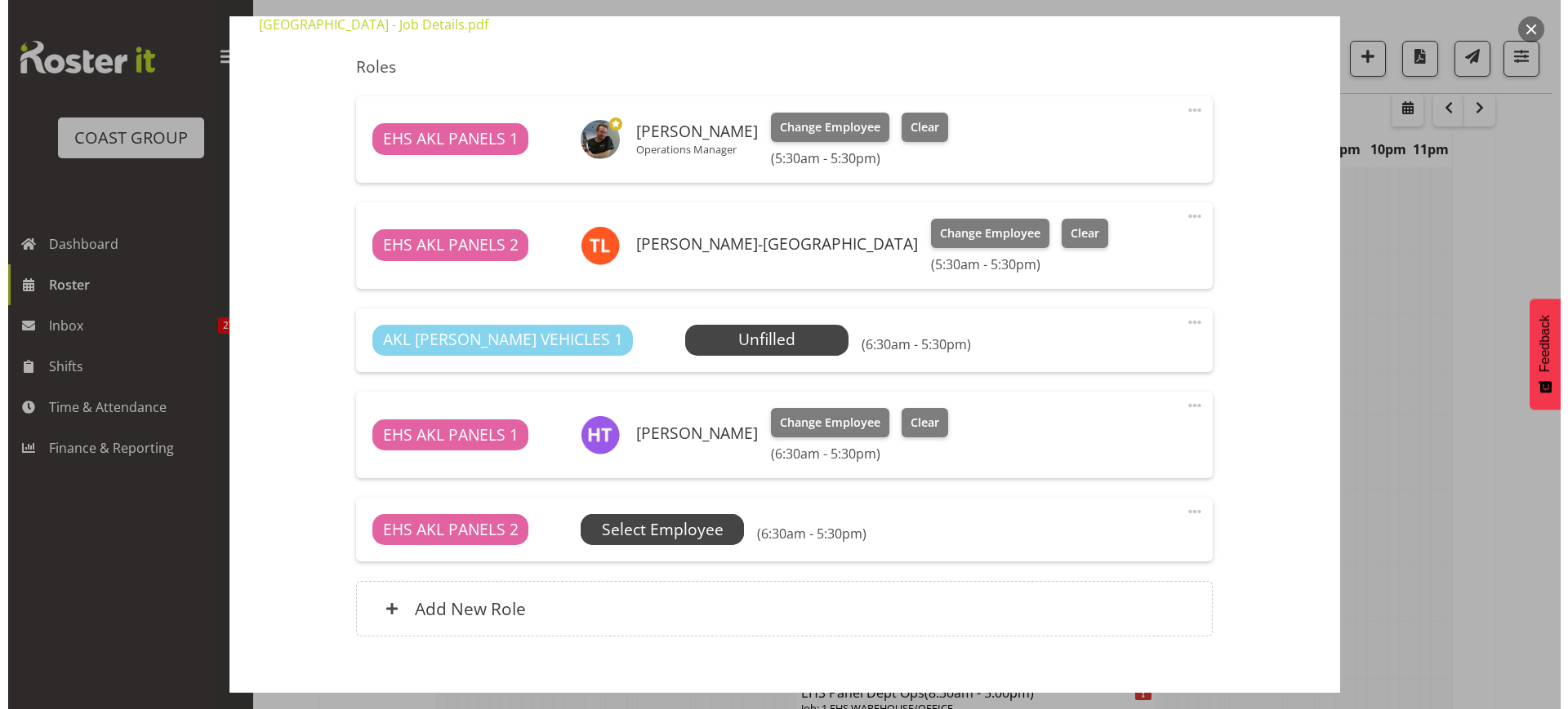
scroll to position [1898, 0]
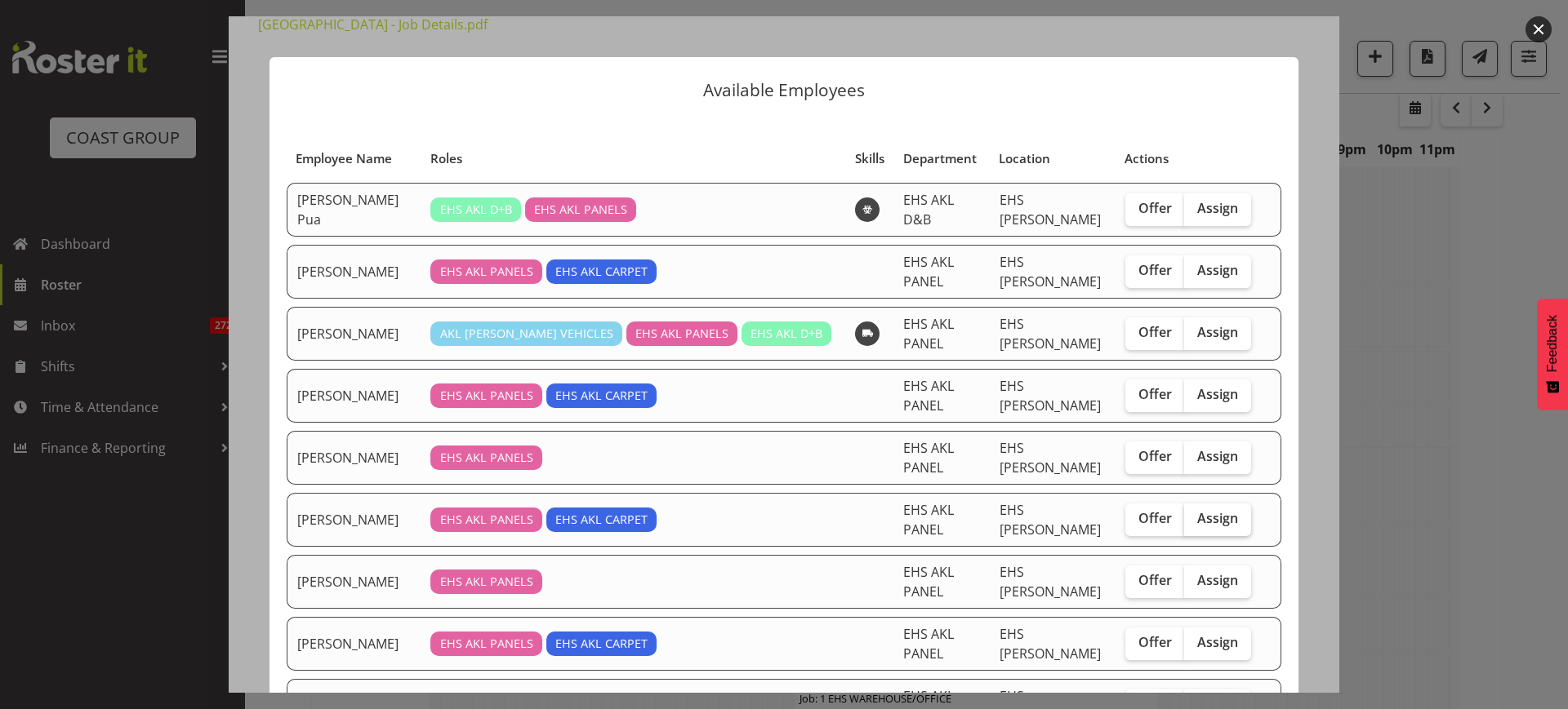
click at [1197, 510] on span "Assign" at bounding box center [1217, 518] width 41 height 16
click at [1191, 514] on input "Assign" at bounding box center [1189, 519] width 10 height 10
checkbox input "true"
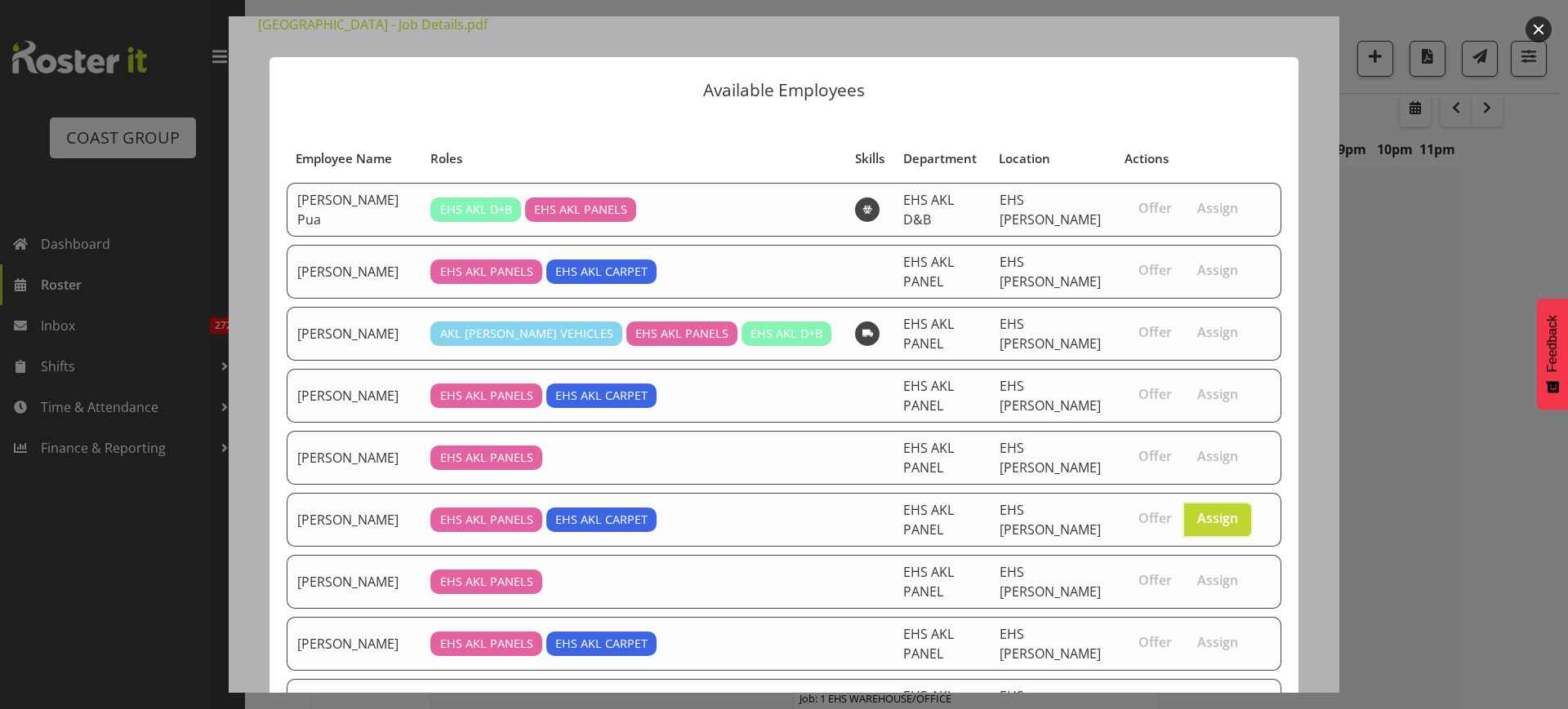
scroll to position [361, 0]
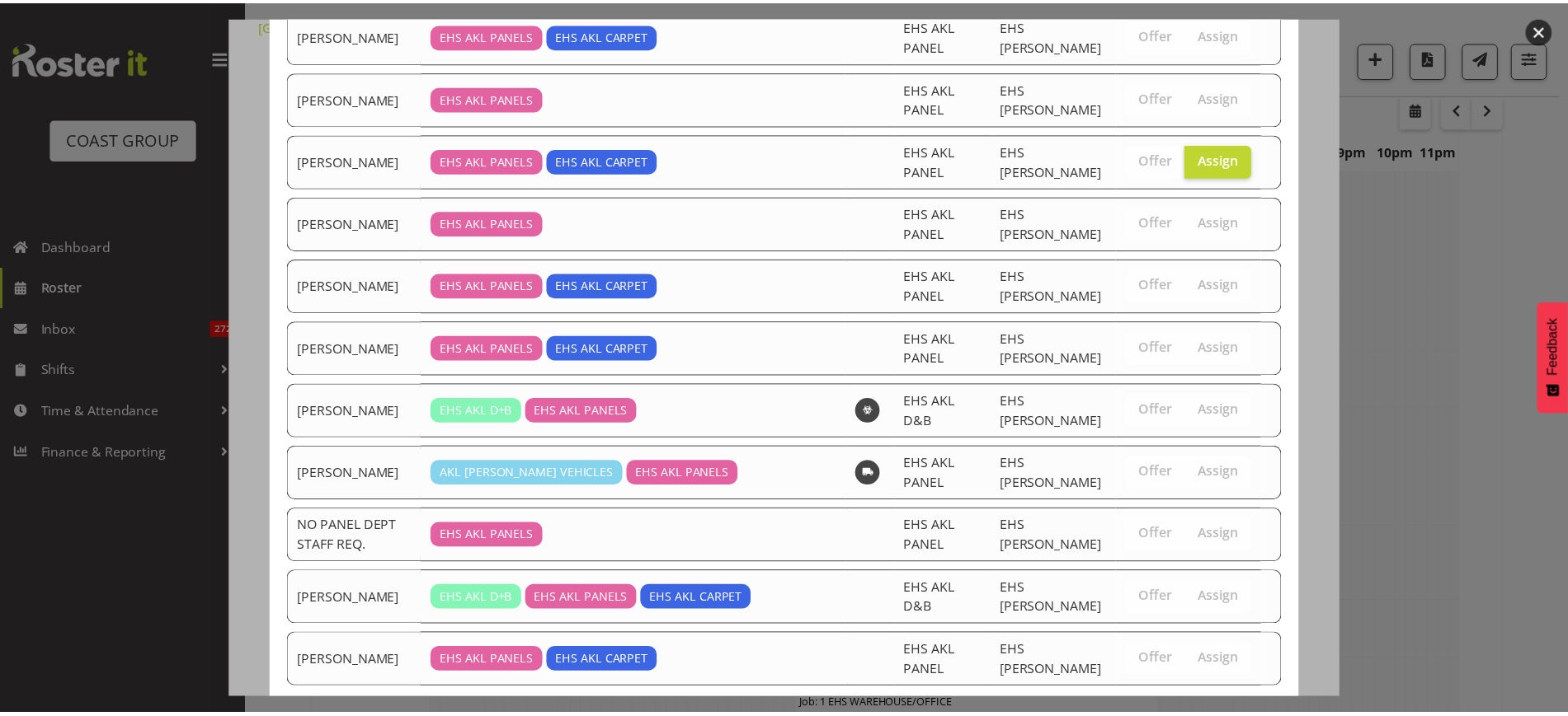
scroll to position [1950, 0]
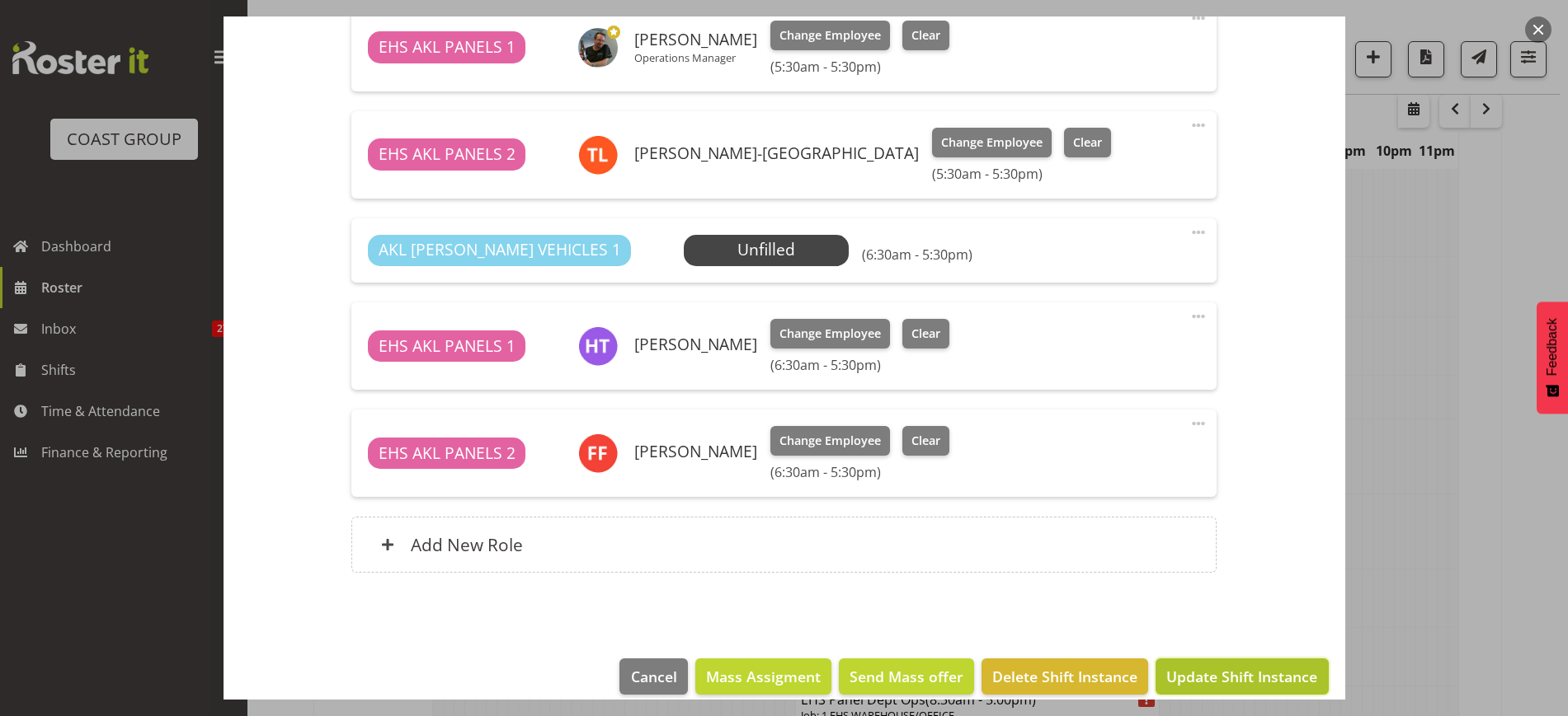
click at [1210, 666] on span "Update Shift Instance" at bounding box center [1241, 677] width 151 height 22
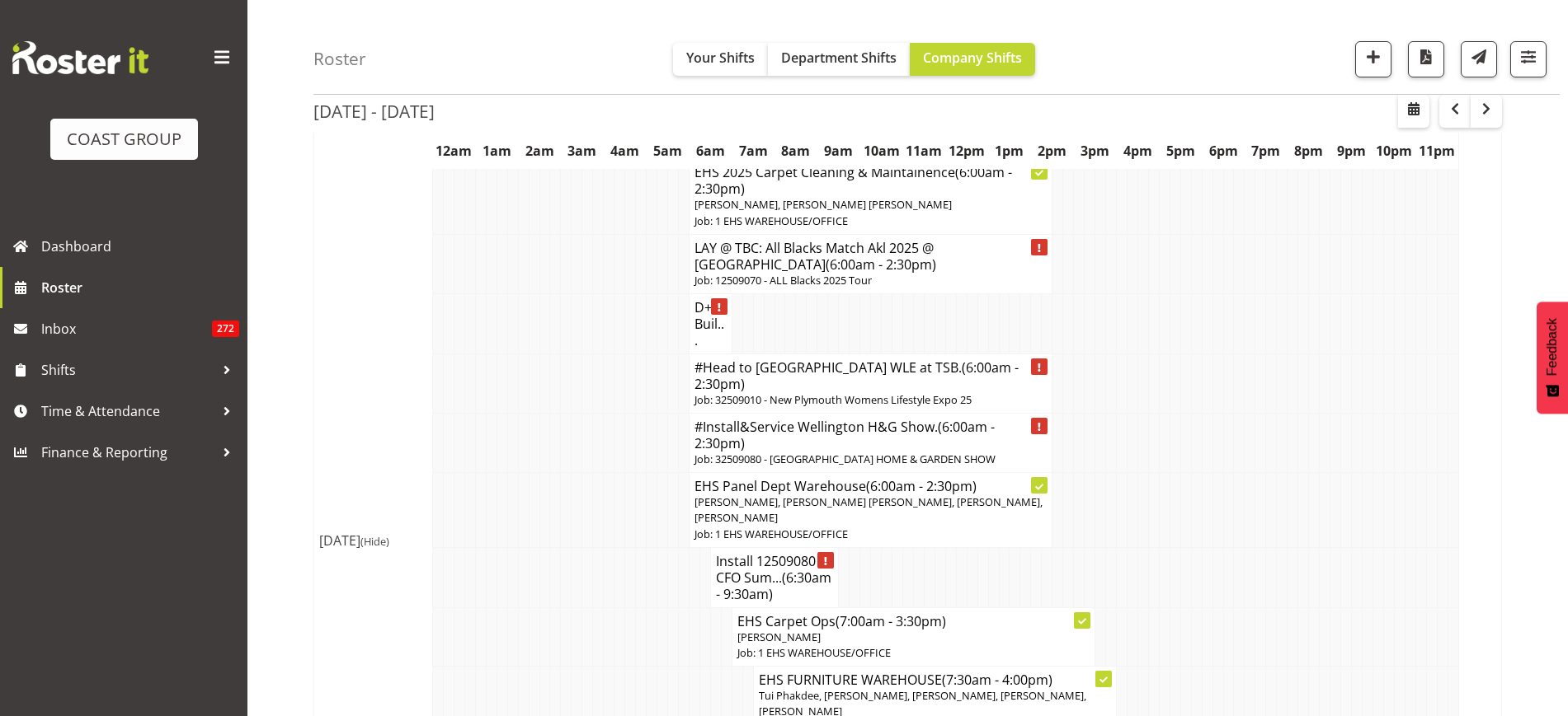
scroll to position [3289, 0]
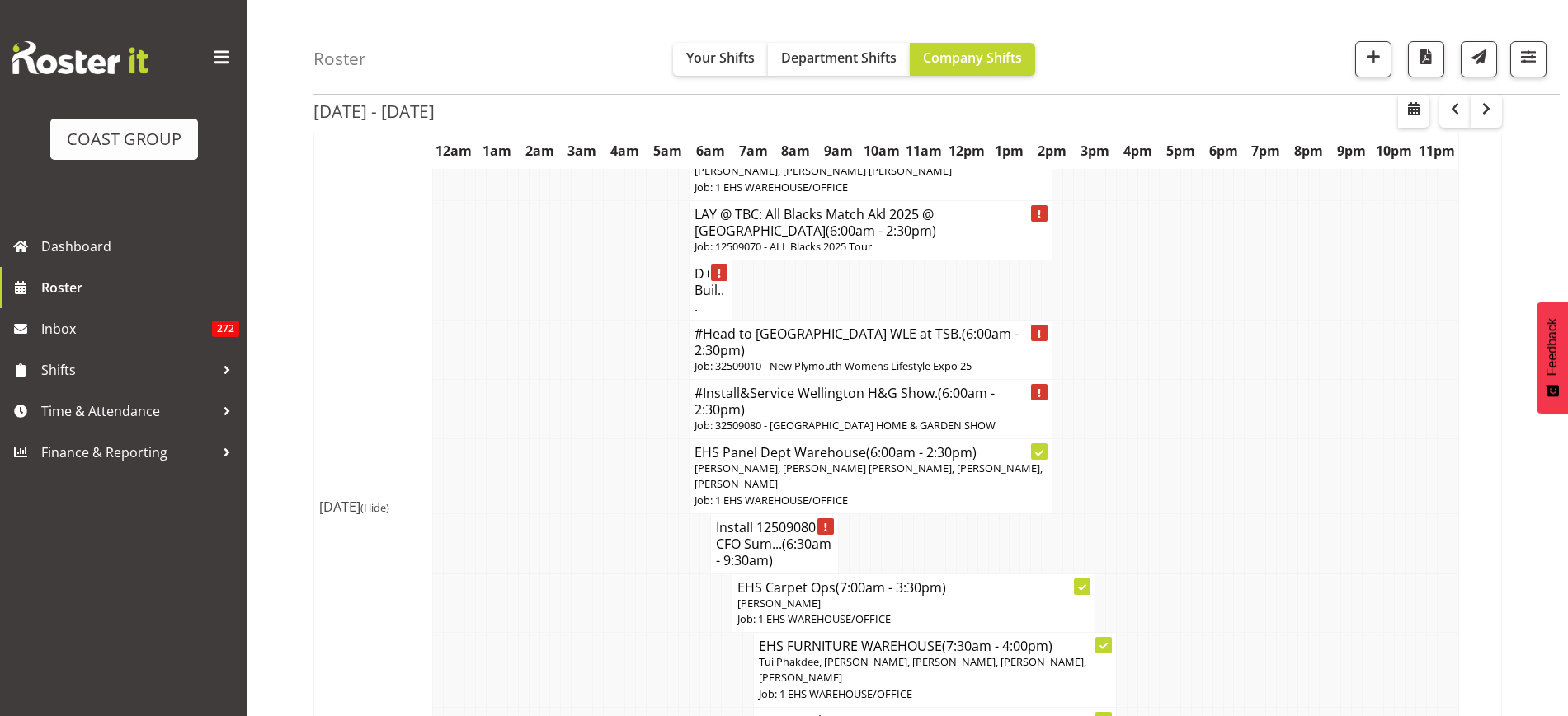
click at [791, 418] on h4 "#Install&Service Wellington H&G Show. (6:00am - 2:30pm)" at bounding box center [870, 402] width 352 height 33
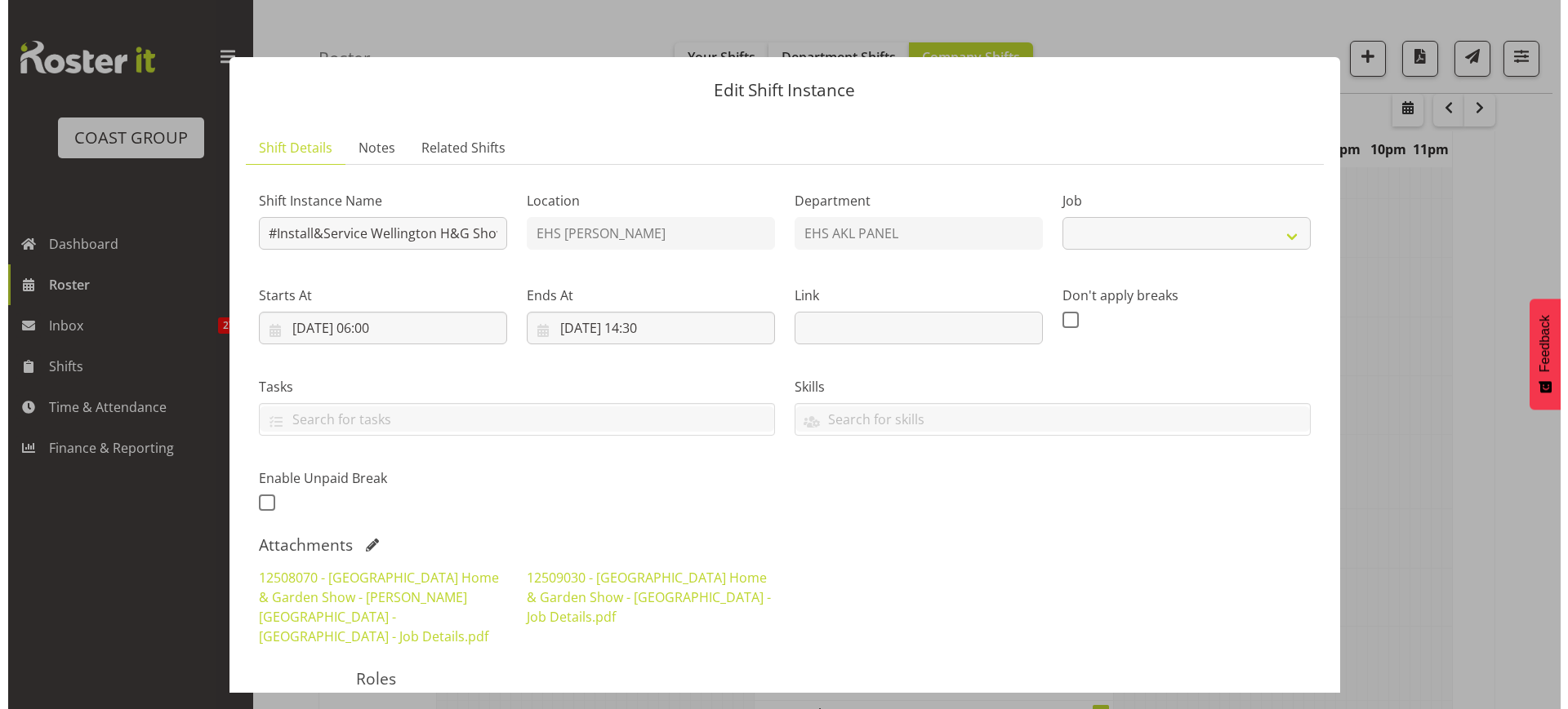
scroll to position [3201, 0]
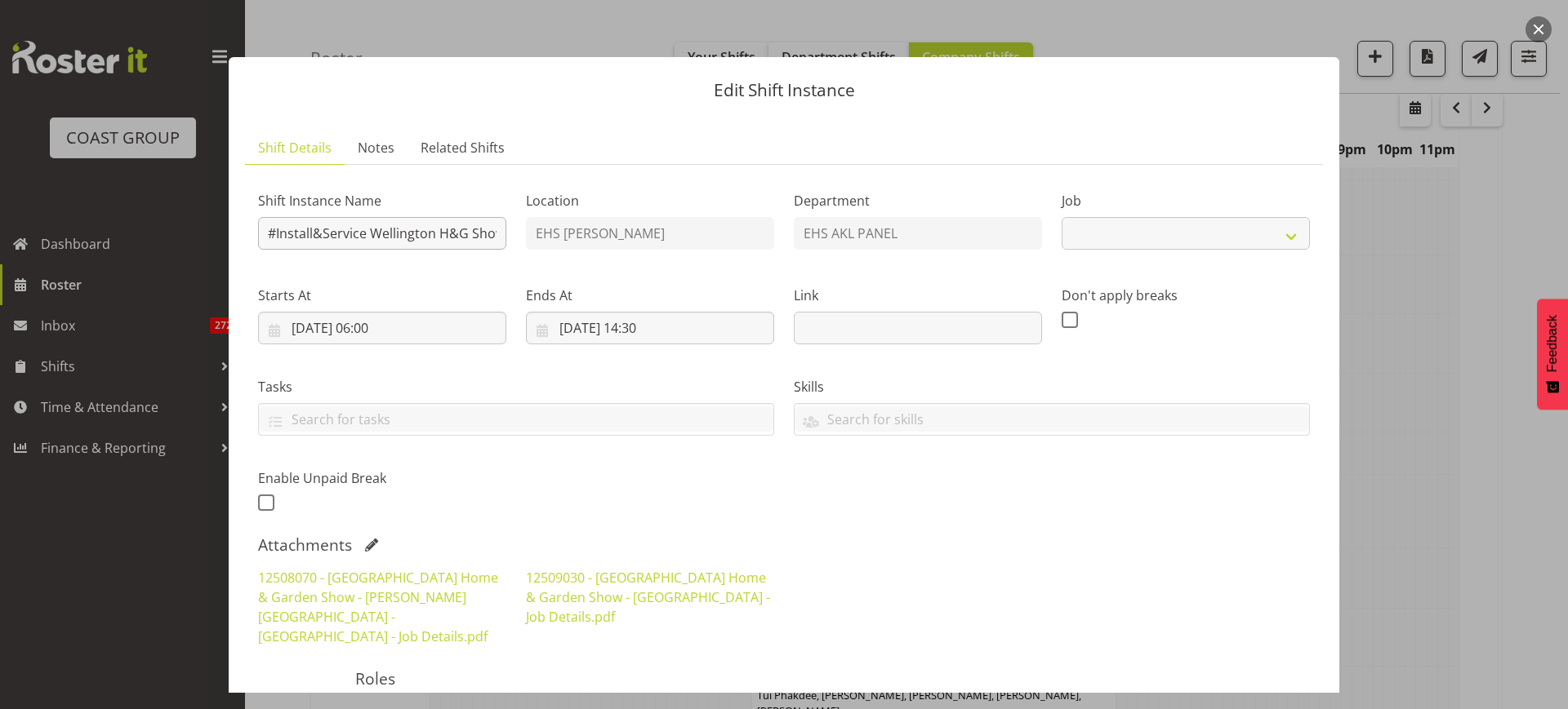
select select "9237"
click at [278, 233] on input "#Install&Service Wellington H&G Show." at bounding box center [381, 233] width 248 height 33
type input "Install&Service Wellington H&G Show."
click at [442, 319] on input "[DATE] 06:00" at bounding box center [381, 329] width 248 height 33
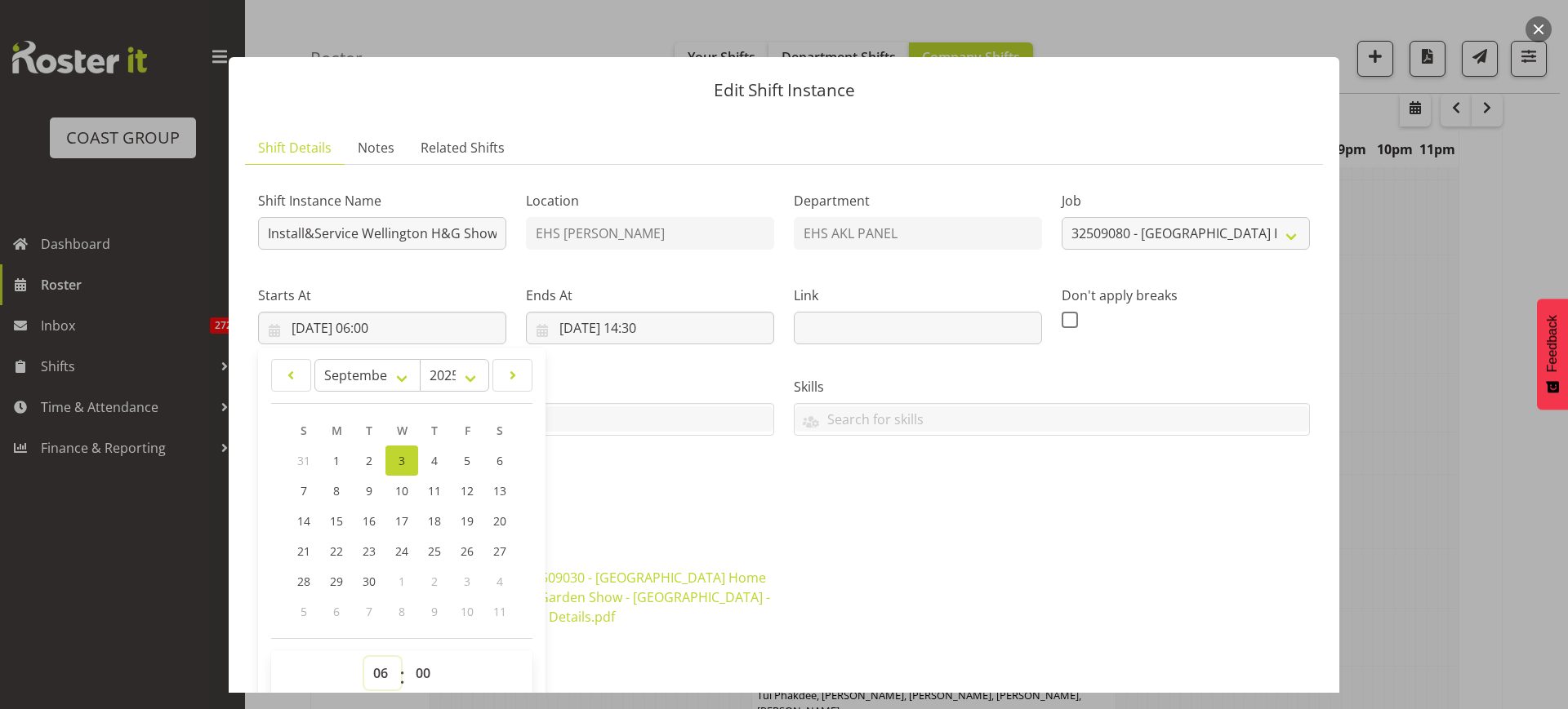
click at [378, 669] on select "00 01 02 03 04 05 06 07 08 09 10 11 12 13 14 15 16 17 18 19 20 21 22 23" at bounding box center [382, 674] width 36 height 33
select select "7"
click at [364, 657] on select "00 01 02 03 04 05 06 07 08 09 10 11 12 13 14 15 16 17 18 19 20 21 22 23" at bounding box center [382, 674] width 36 height 33
type input "[DATE] 07:00"
click at [721, 329] on input "[DATE] 14:30" at bounding box center [650, 329] width 248 height 33
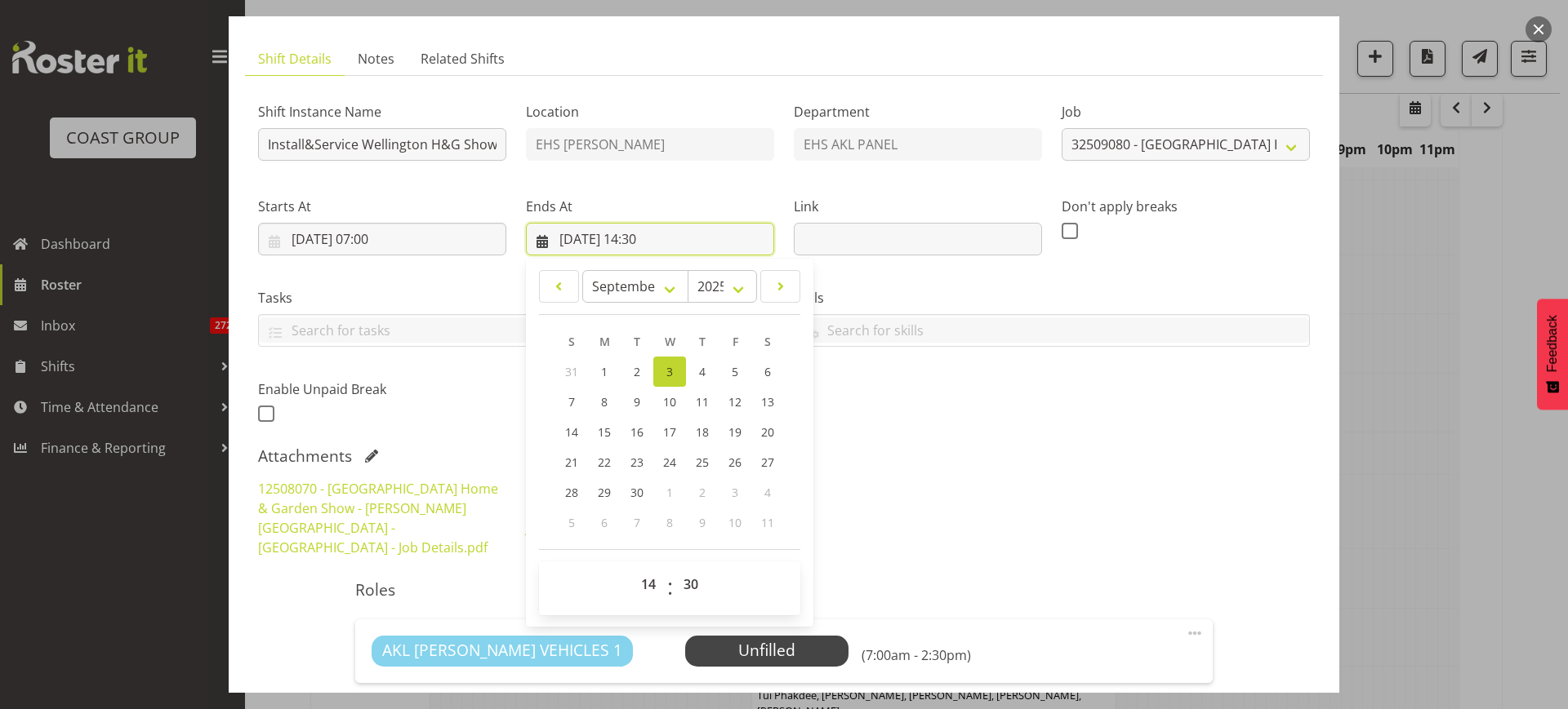
scroll to position [204, 0]
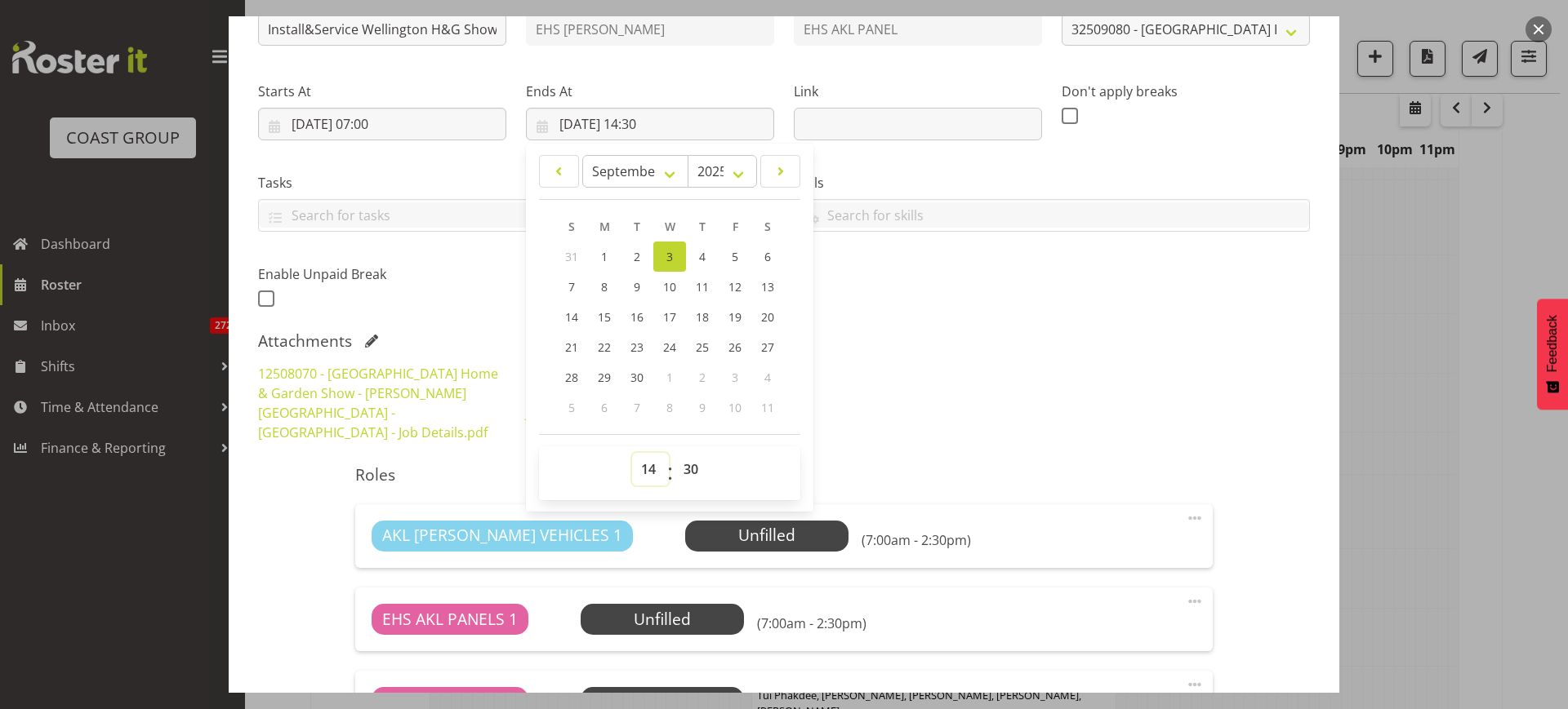
click at [648, 468] on select "00 01 02 03 04 05 06 07 08 09 10 11 12 13 14 15 16 17 18 19 20 21 22 23" at bounding box center [650, 469] width 36 height 33
select select "19"
click at [632, 453] on select "00 01 02 03 04 05 06 07 08 09 10 11 12 13 14 15 16 17 18 19 20 21 22 23" at bounding box center [650, 469] width 36 height 33
type input "[DATE] 19:30"
click at [691, 465] on select "00 01 02 03 04 05 06 07 08 09 10 11 12 13 14 15 16 17 18 19 20 21 22 23 24 25 2…" at bounding box center [693, 469] width 36 height 33
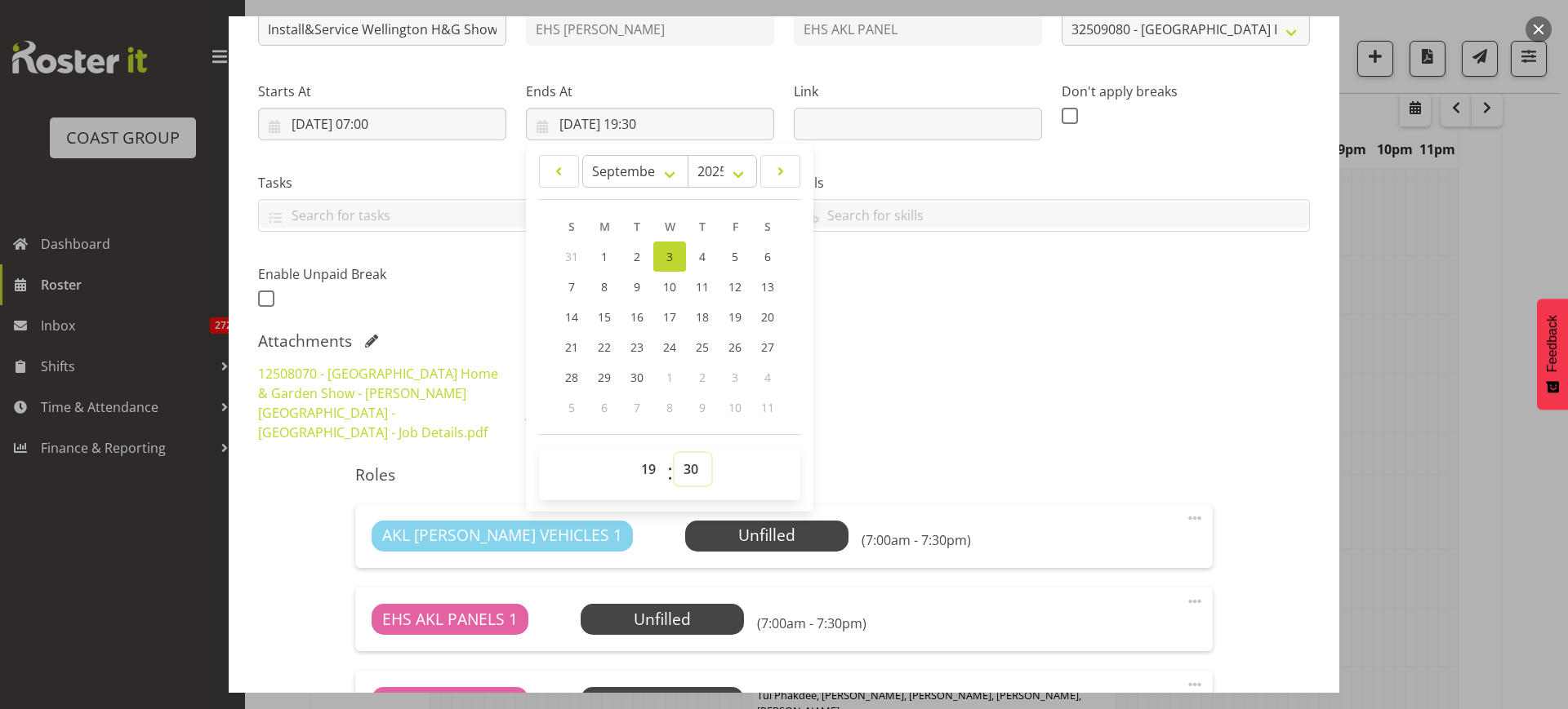
select select "0"
click at [675, 453] on select "00 01 02 03 04 05 06 07 08 09 10 11 12 13 14 15 16 17 18 19 20 21 22 23 24 25 2…" at bounding box center [693, 469] width 36 height 33
type input "[DATE] 19:00"
click at [1104, 301] on div "Shift Instance Name Install&Service Wellington H&G Show. Location EHS [PERSON_N…" at bounding box center [784, 143] width 1072 height 358
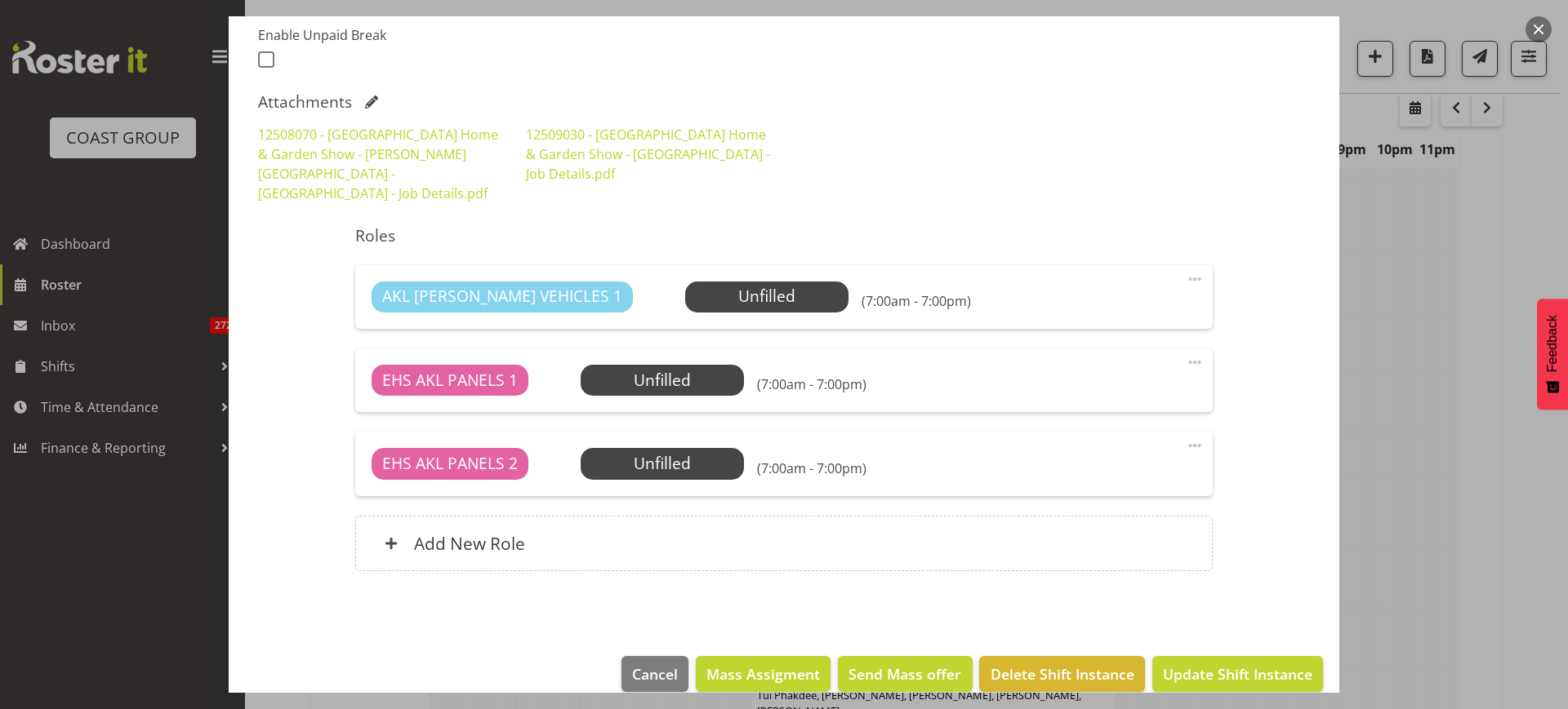
scroll to position [447, 0]
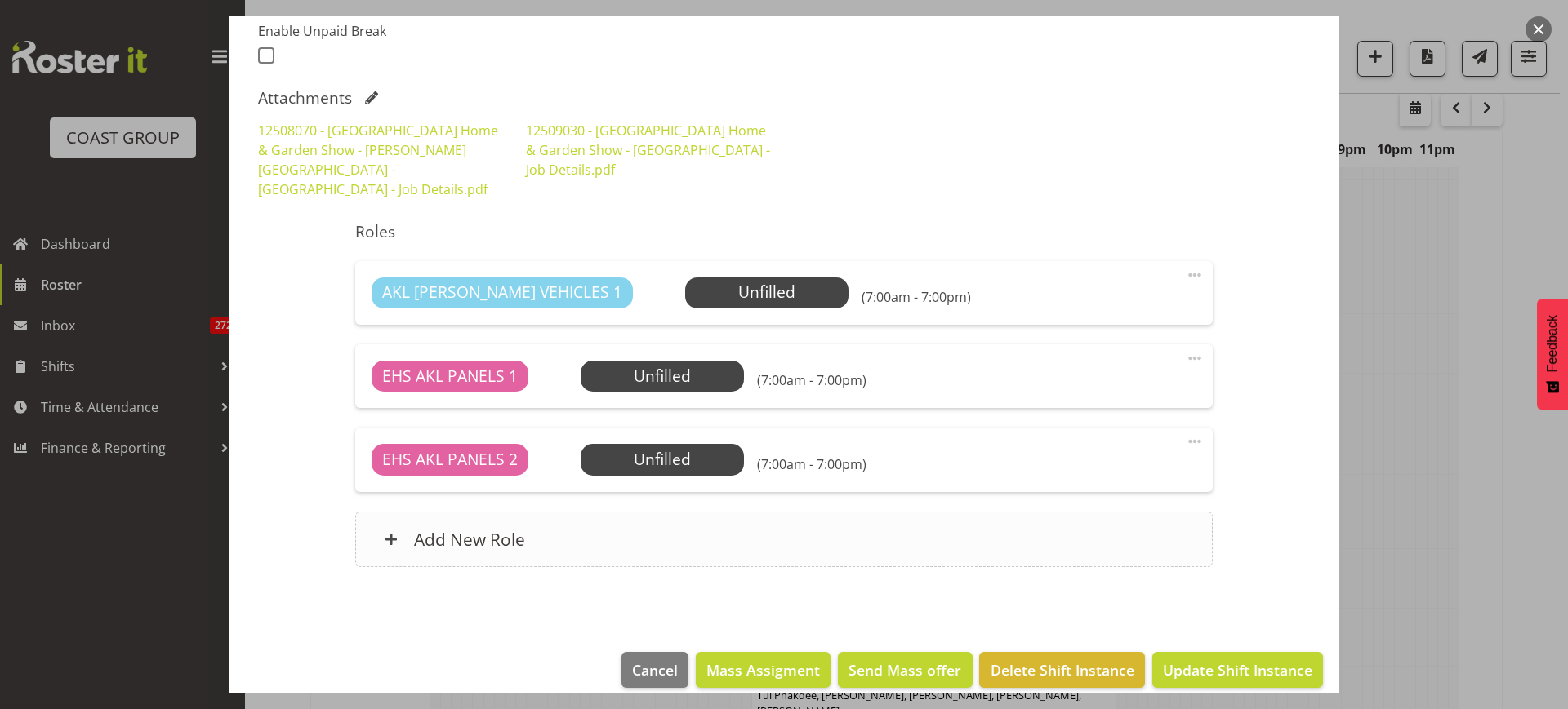
click at [780, 525] on div "Add New Role" at bounding box center [784, 540] width 856 height 55
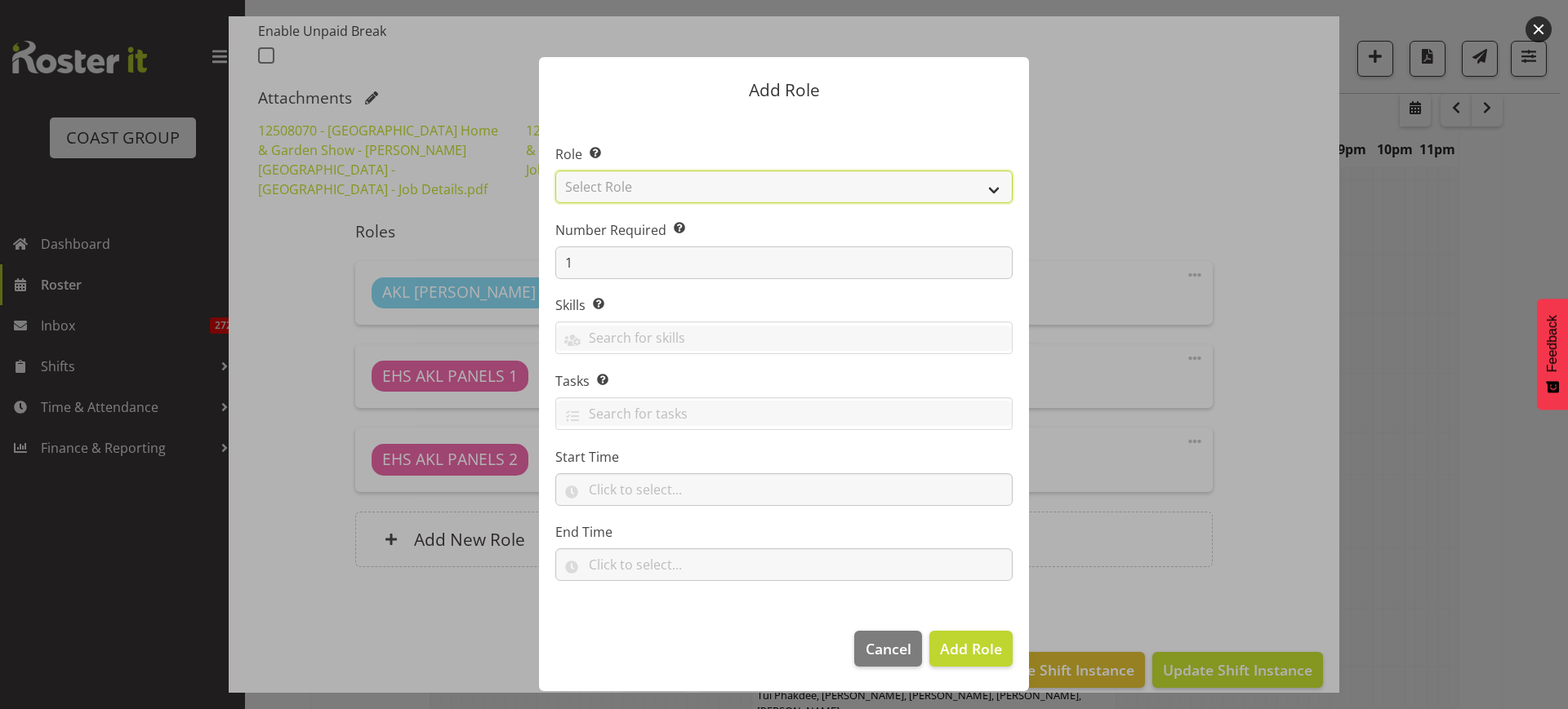
click at [994, 191] on select "Select Role ACCOUNT MANAGER ACCOUNT MANAGER DW ACCOUNTS [PERSON_NAME] VEHICLES …" at bounding box center [784, 187] width 458 height 33
select select "188"
click at [555, 170] on select "Select Role ACCOUNT MANAGER ACCOUNT MANAGER DW ACCOUNTS [PERSON_NAME] VEHICLES …" at bounding box center [784, 187] width 458 height 33
click at [967, 650] on span "Add Role" at bounding box center [971, 648] width 62 height 20
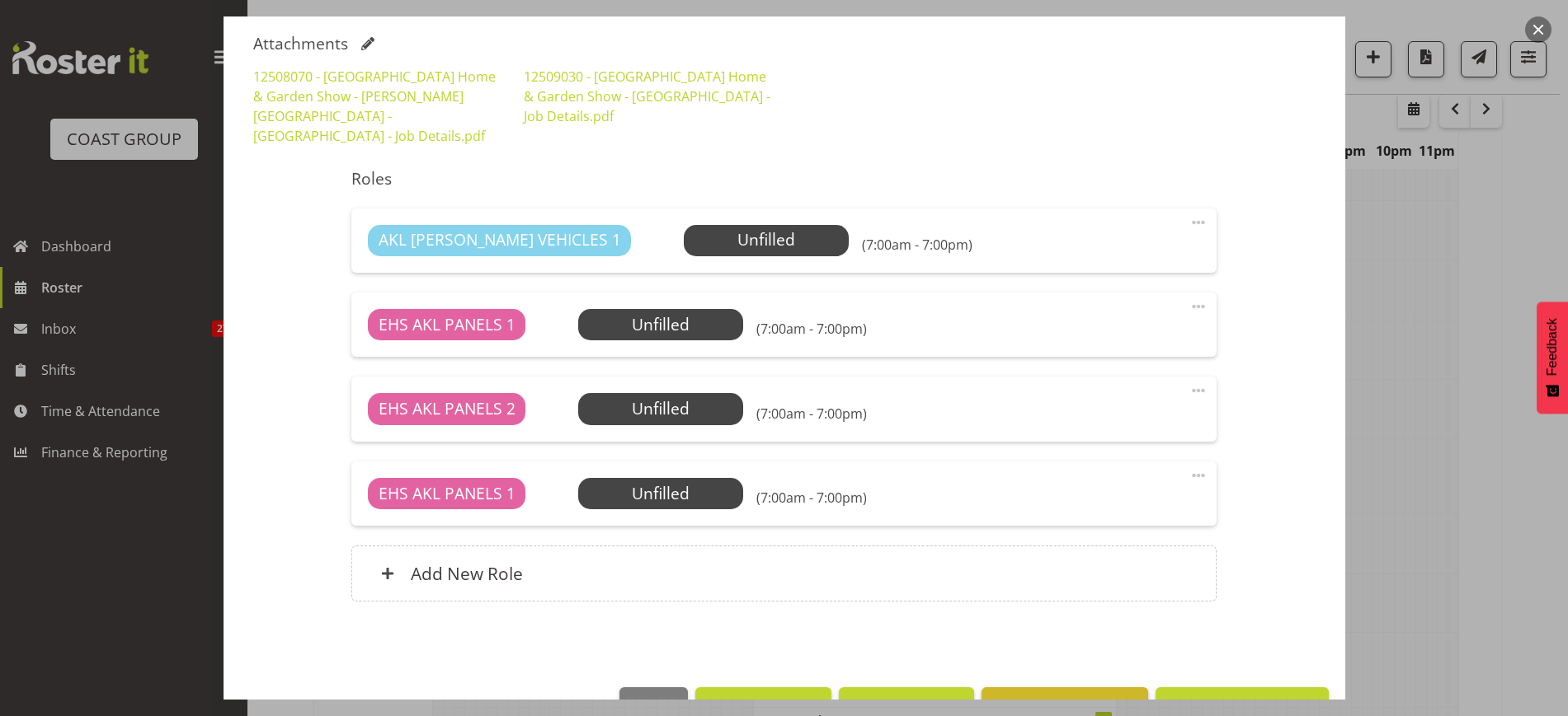
scroll to position [536, 0]
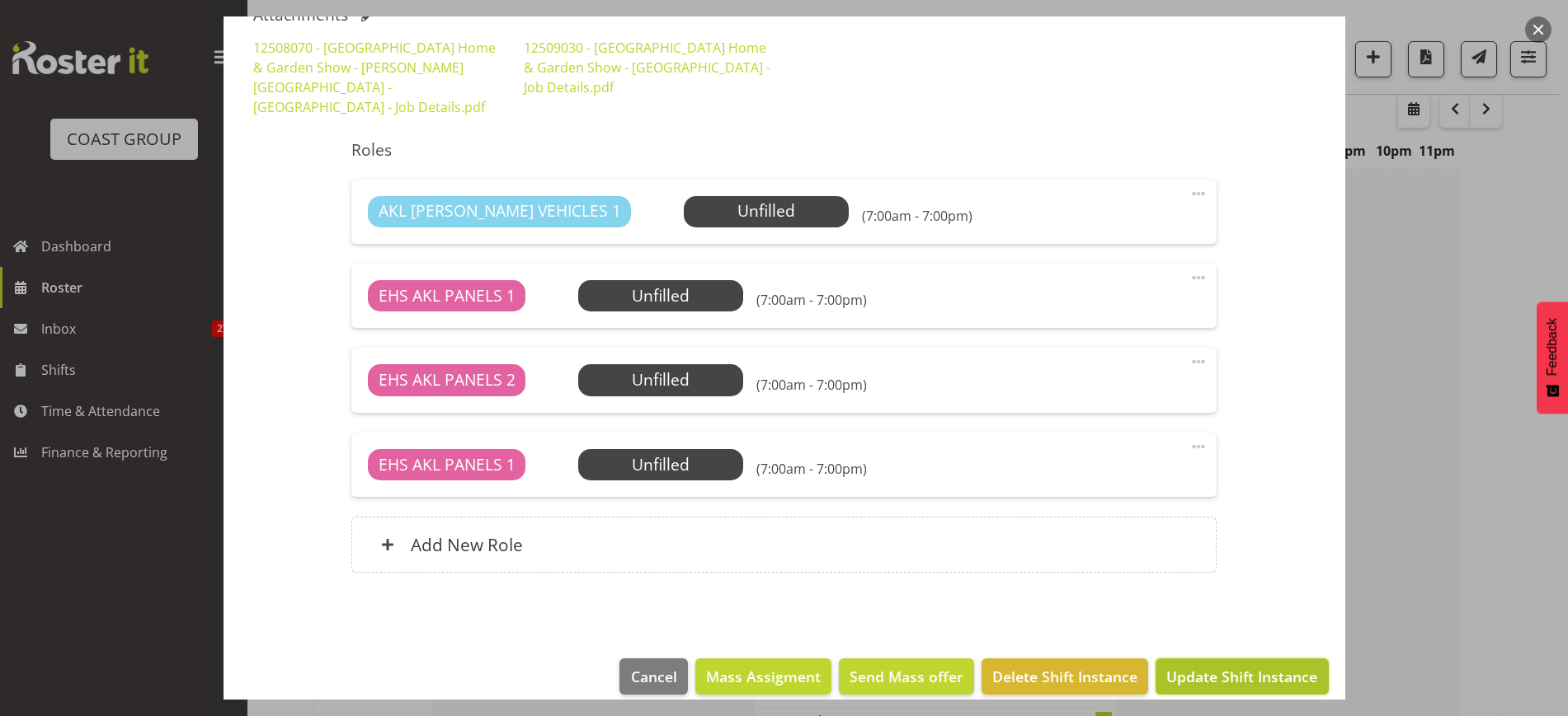
click at [1254, 666] on span "Update Shift Instance" at bounding box center [1241, 677] width 151 height 22
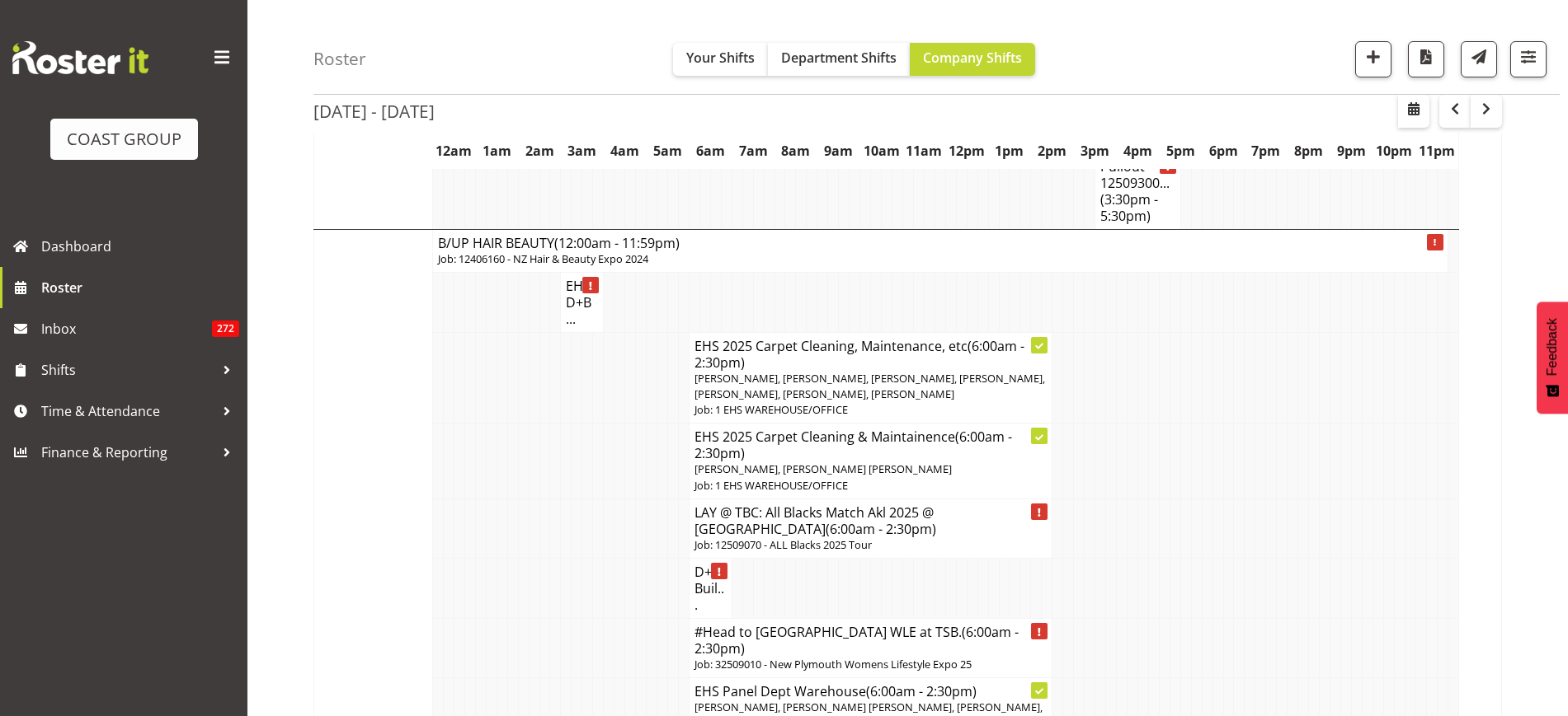
scroll to position [3289, 0]
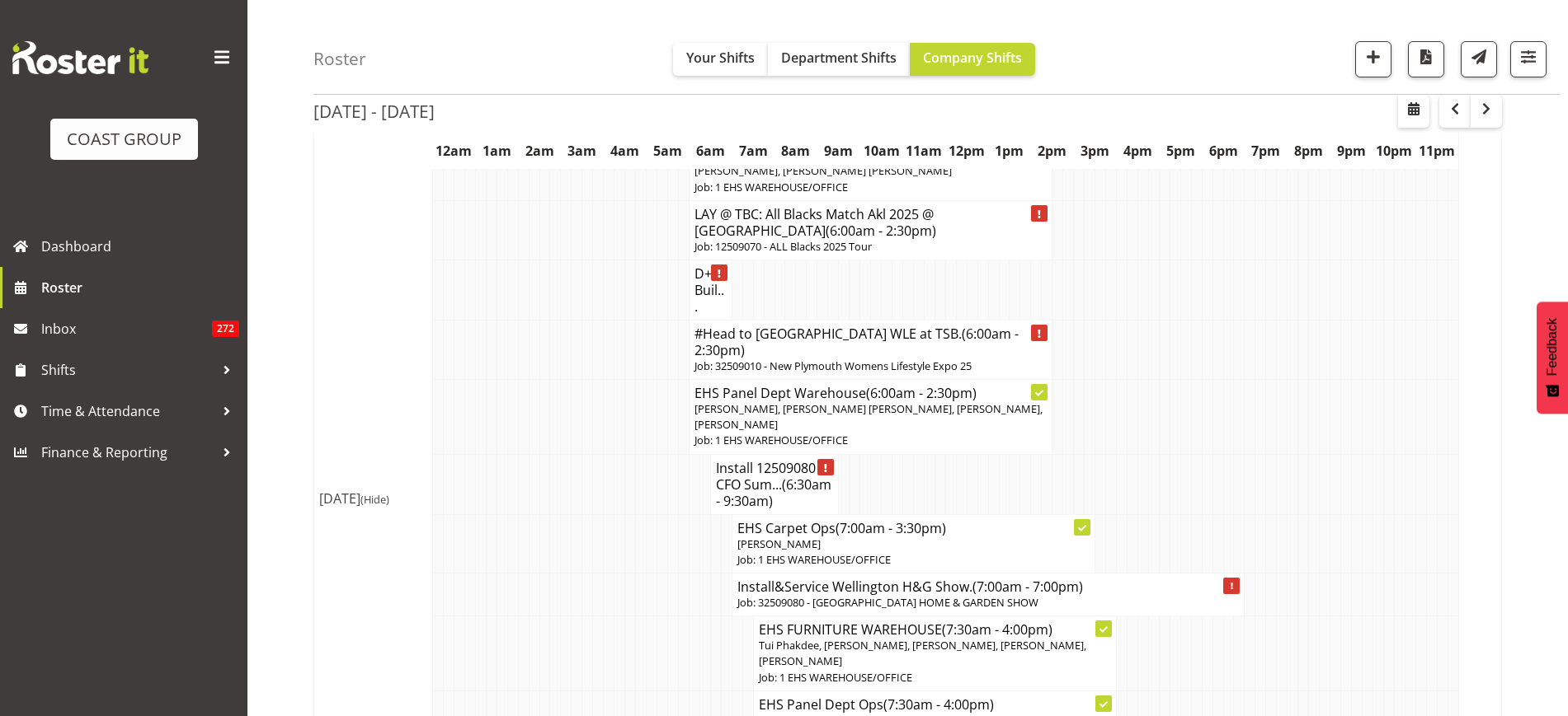
click at [853, 432] on span "[PERSON_NAME], [PERSON_NAME] [PERSON_NAME], [PERSON_NAME], [PERSON_NAME]" at bounding box center [868, 417] width 348 height 31
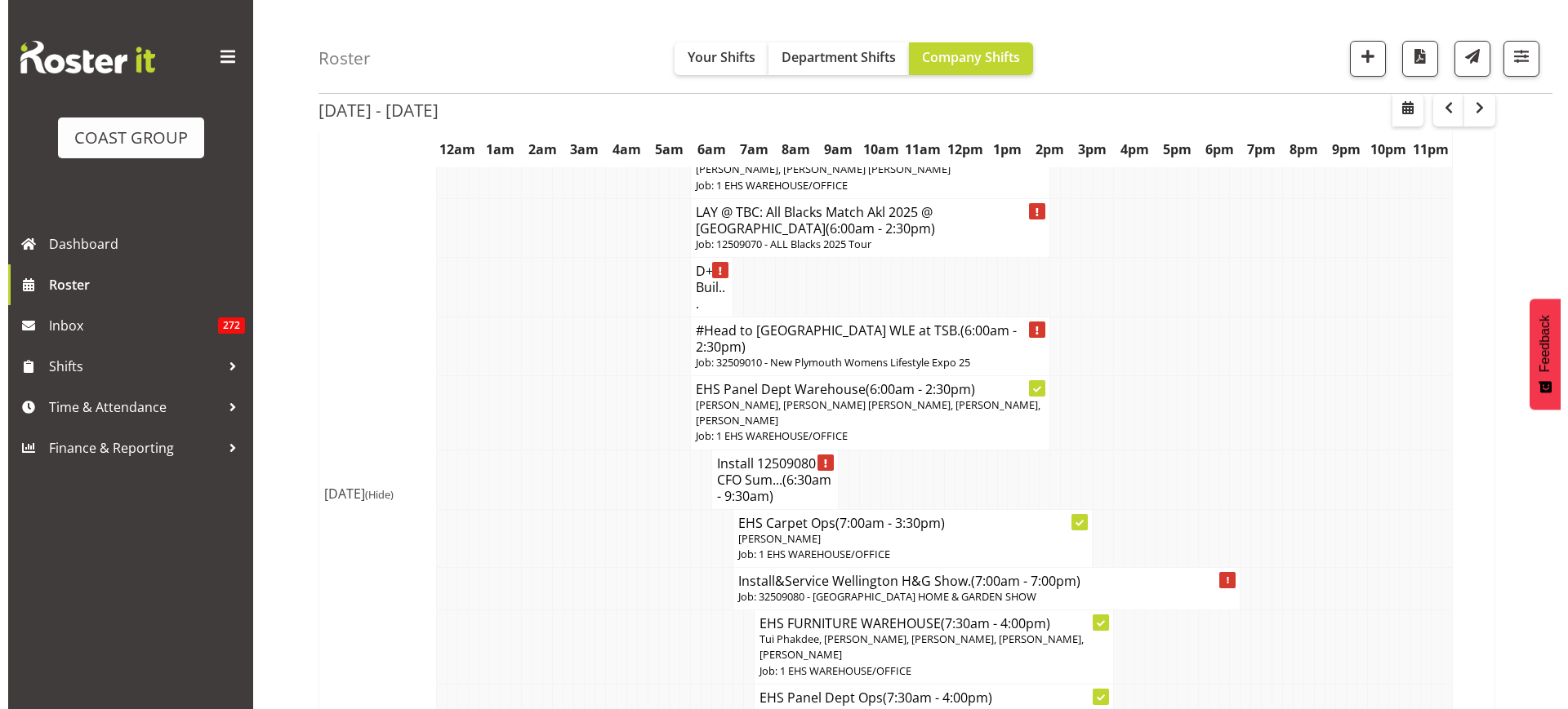
scroll to position [3209, 0]
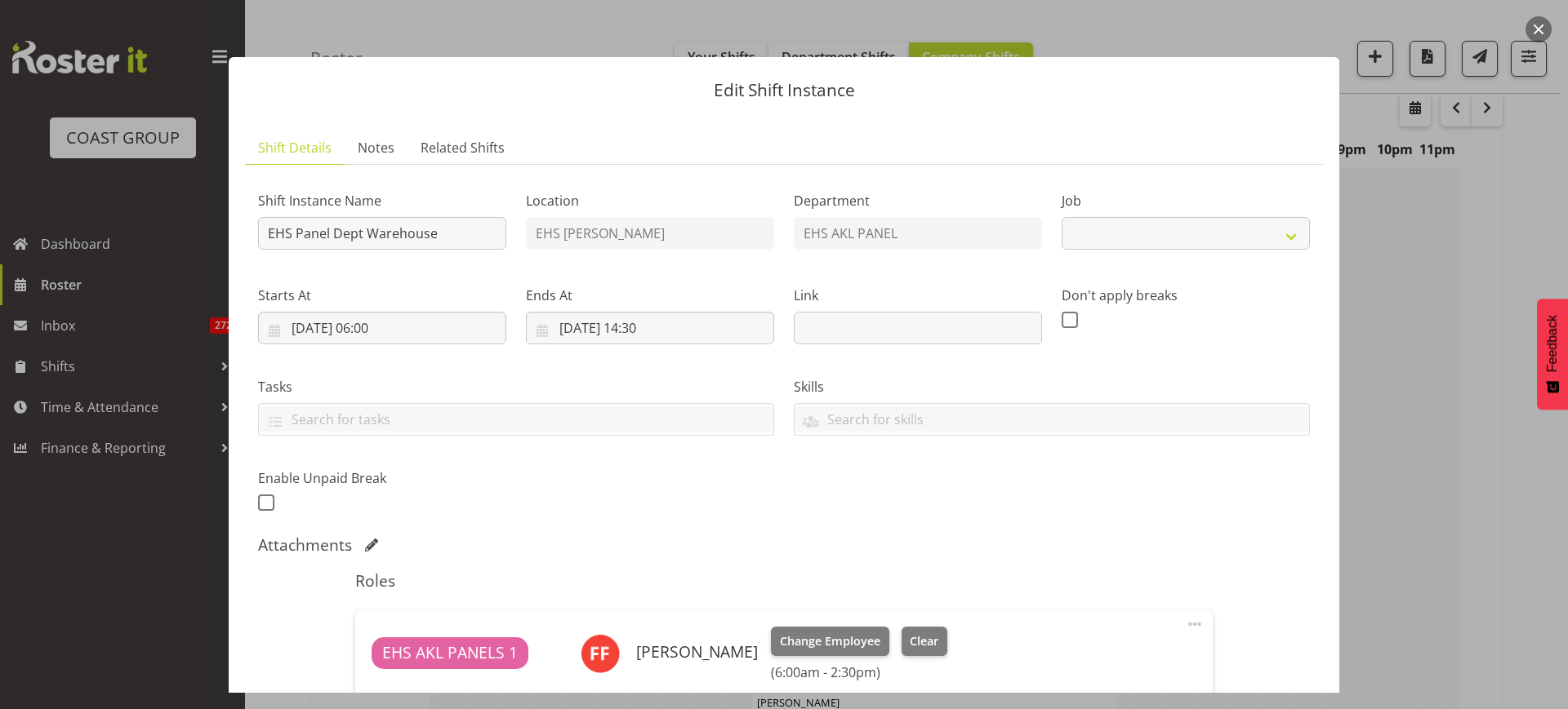
select select "69"
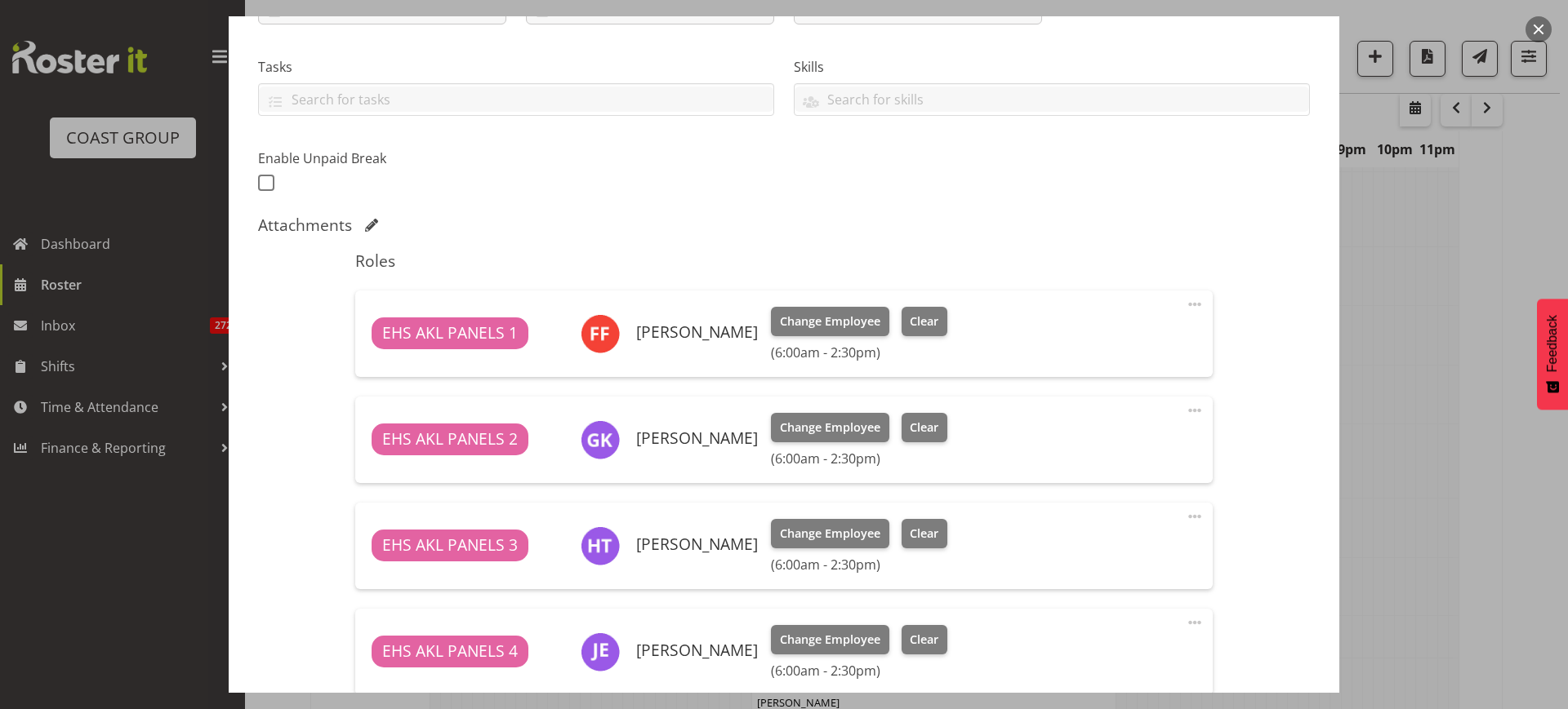
scroll to position [510, 0]
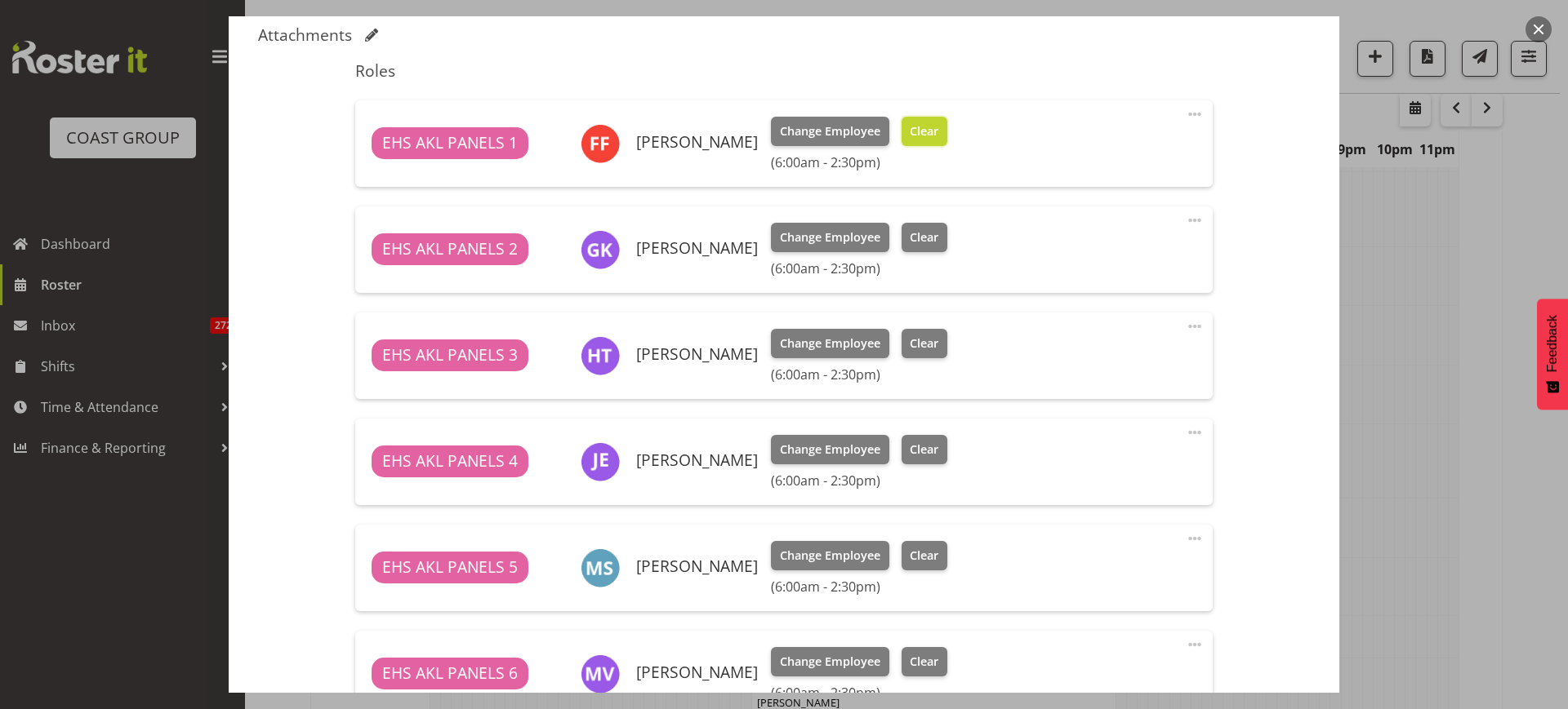
click at [923, 131] on span "Clear" at bounding box center [924, 131] width 29 height 18
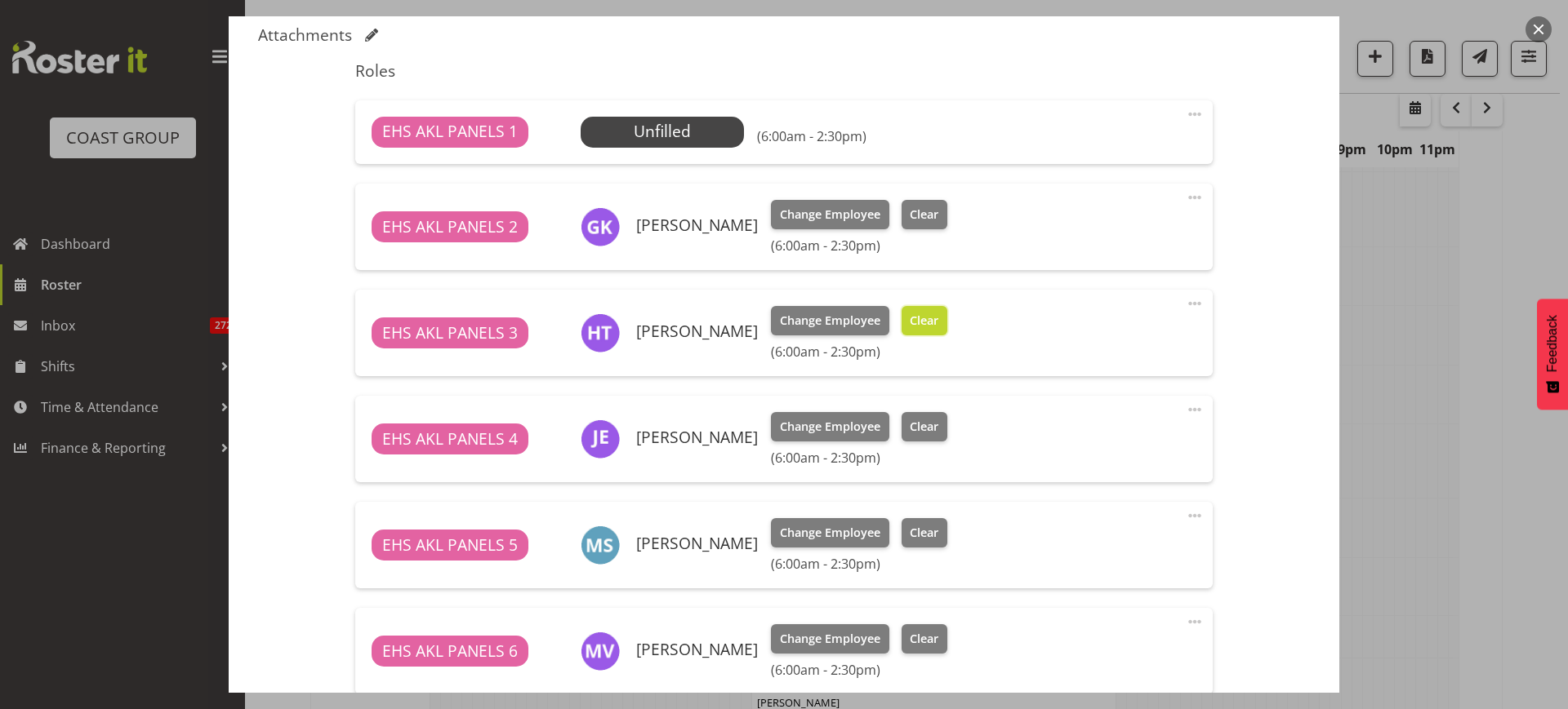
click at [931, 323] on span "Clear" at bounding box center [924, 321] width 29 height 18
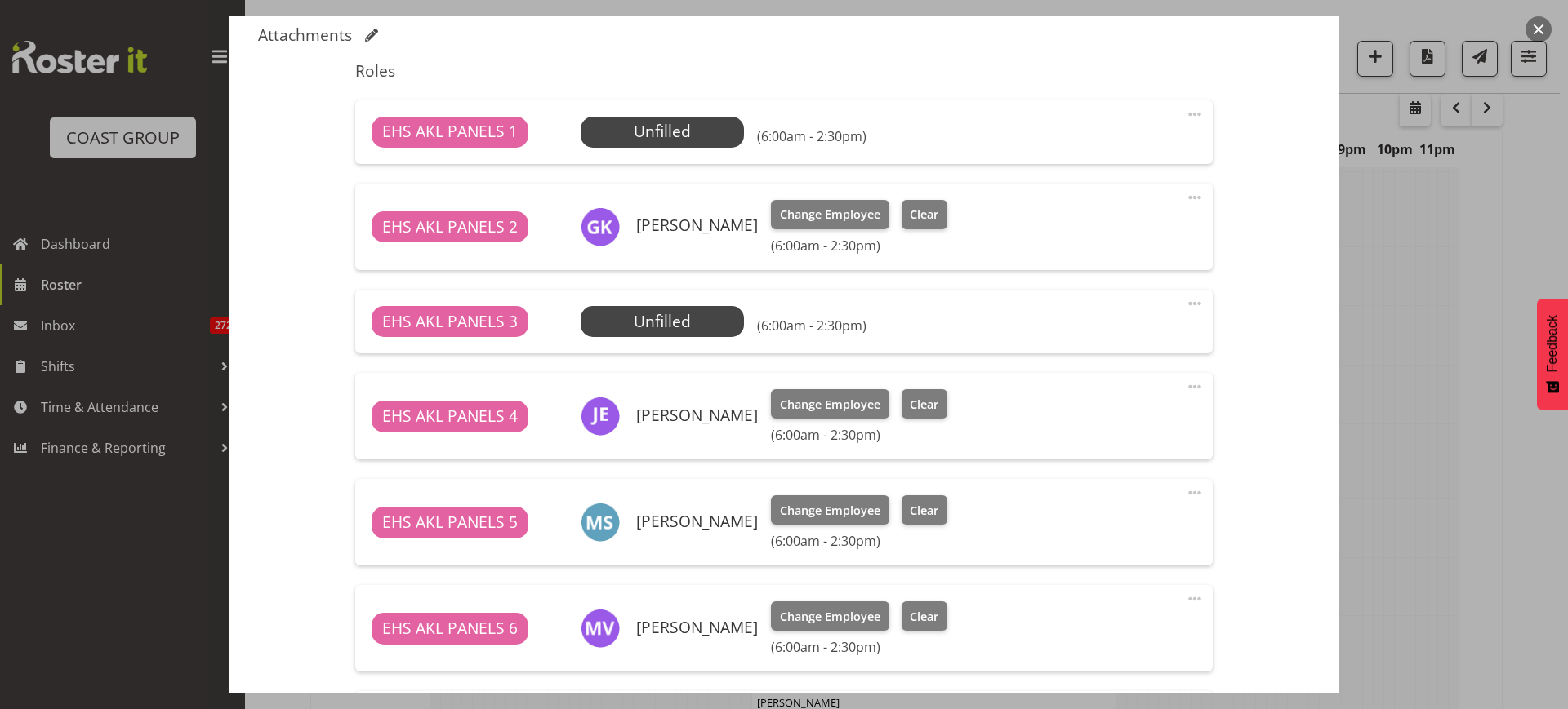
scroll to position [815, 0]
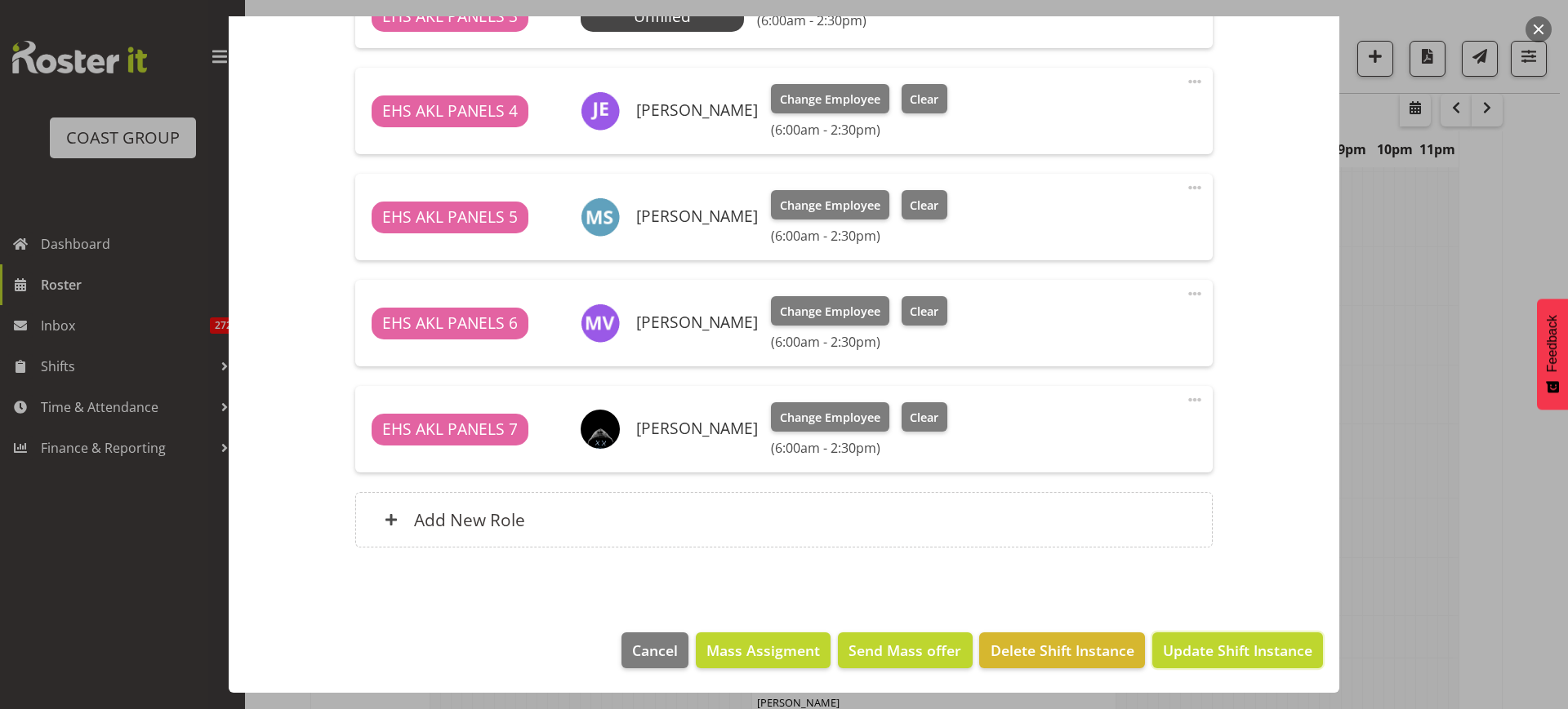
click at [1190, 647] on span "Update Shift Instance" at bounding box center [1237, 650] width 150 height 22
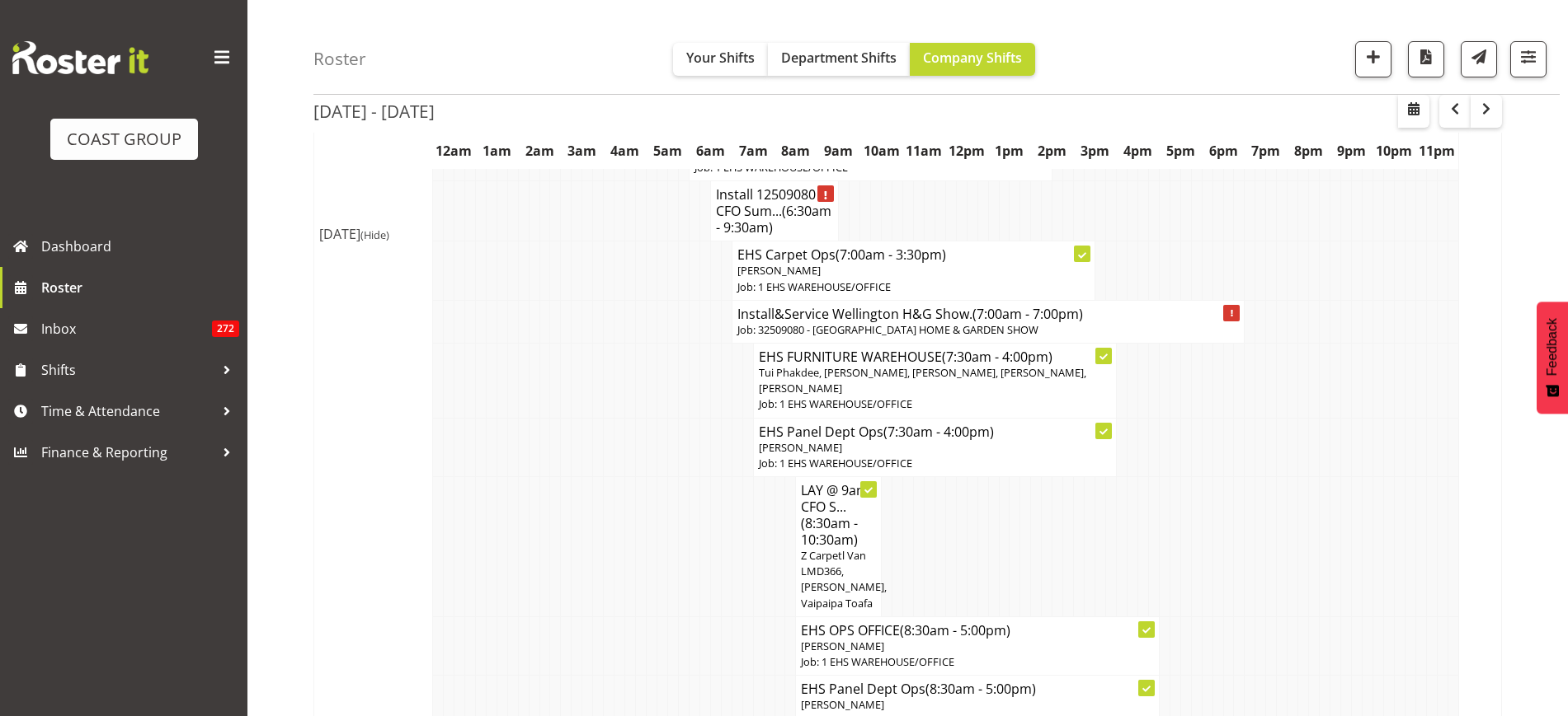
scroll to position [3598, 0]
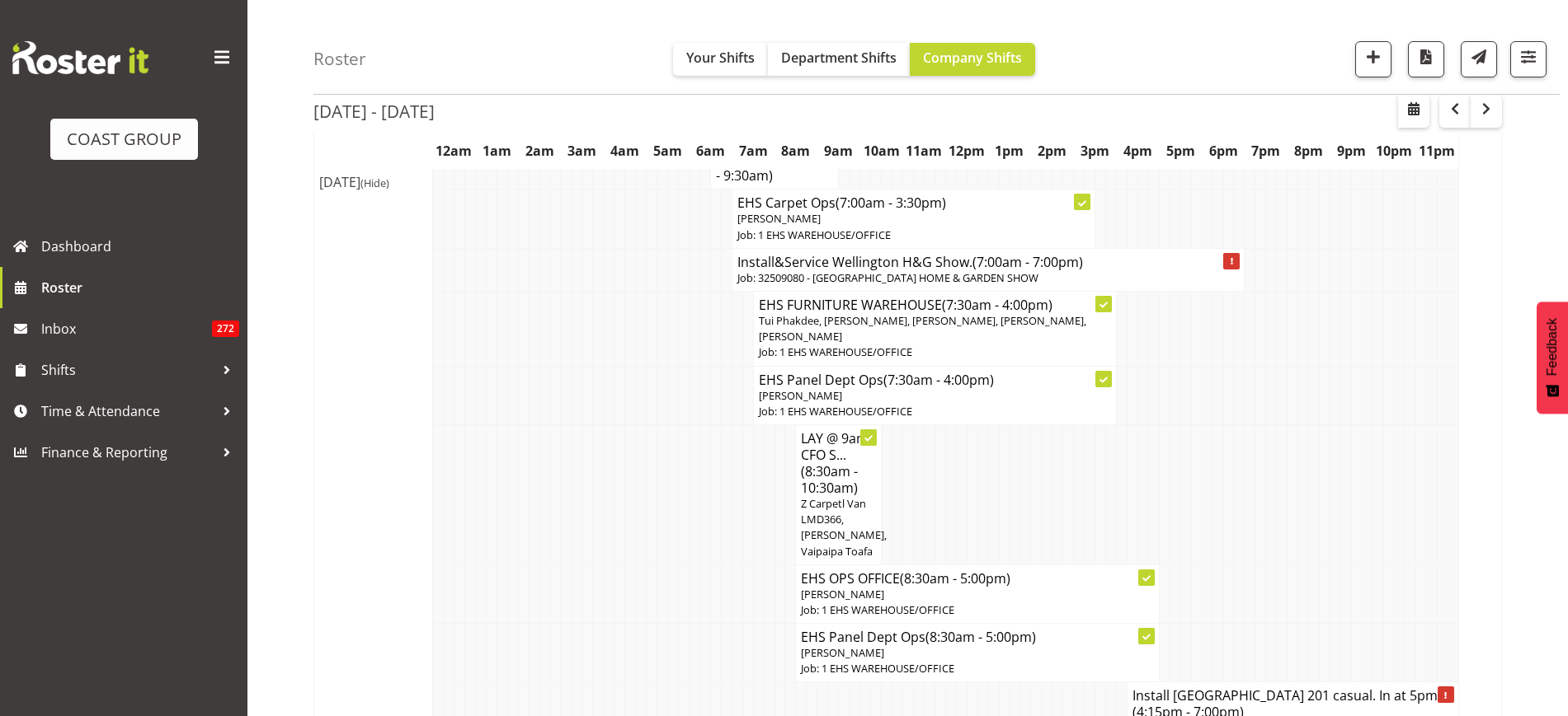
click at [908, 286] on p "Job: 32509080 - [GEOGRAPHIC_DATA] HOME & GARDEN SHOW" at bounding box center [988, 279] width 502 height 16
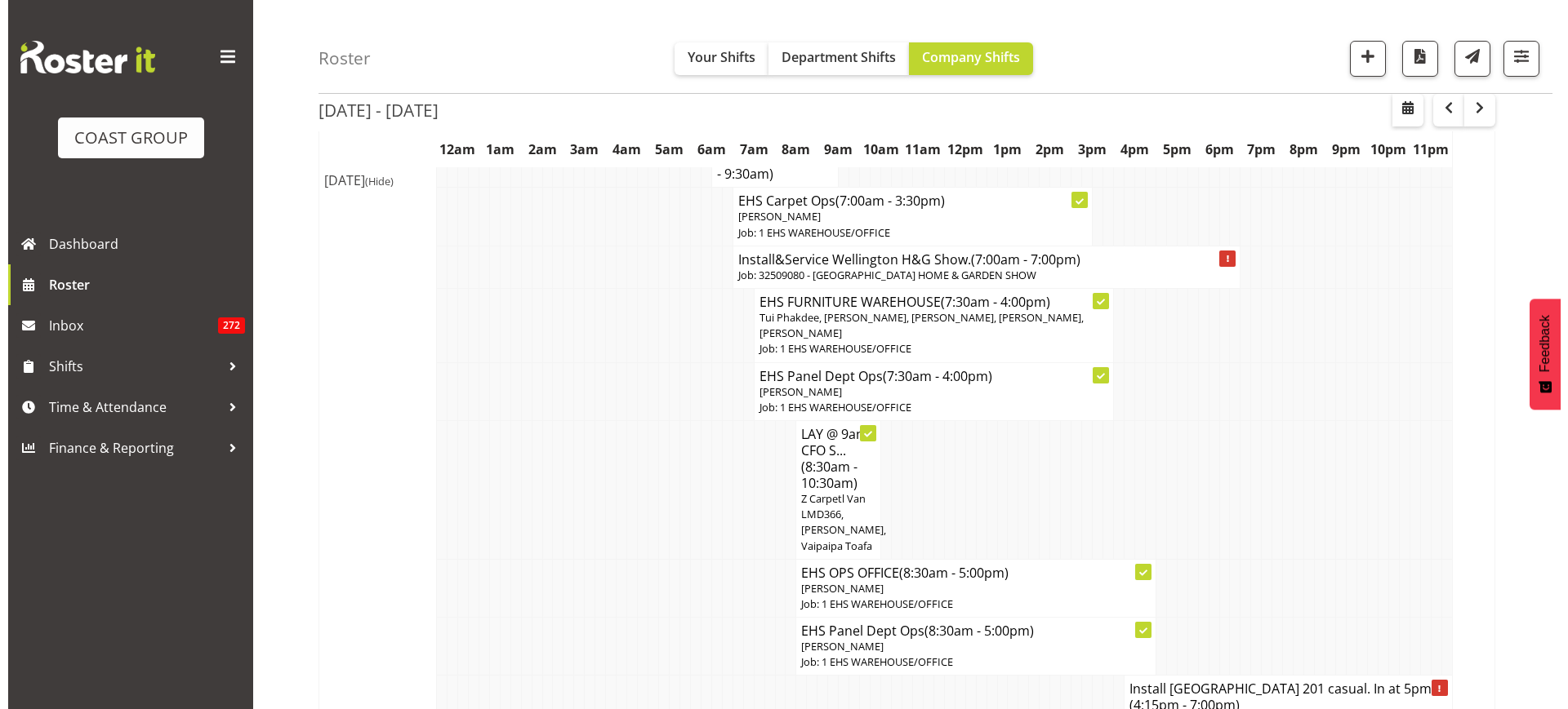
scroll to position [3516, 0]
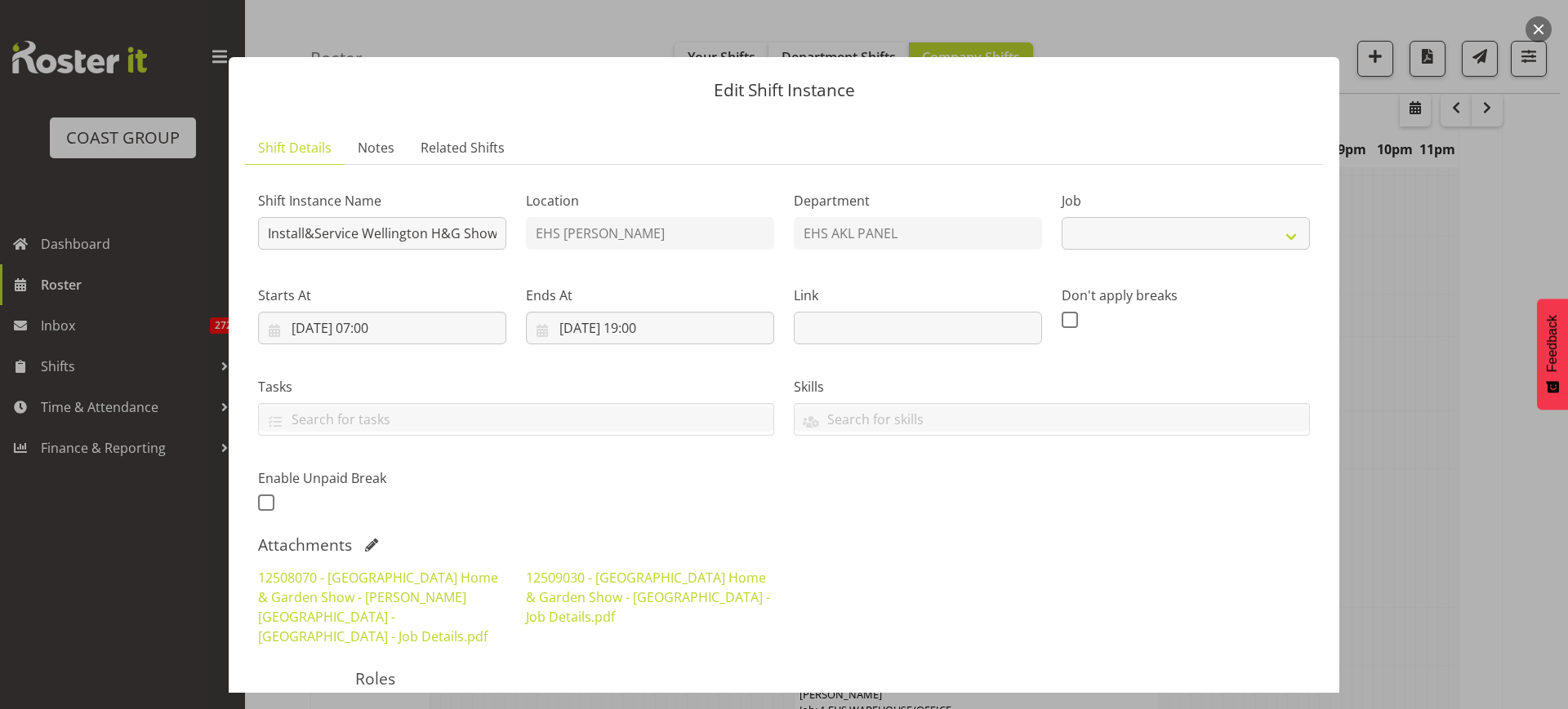
select select "9237"
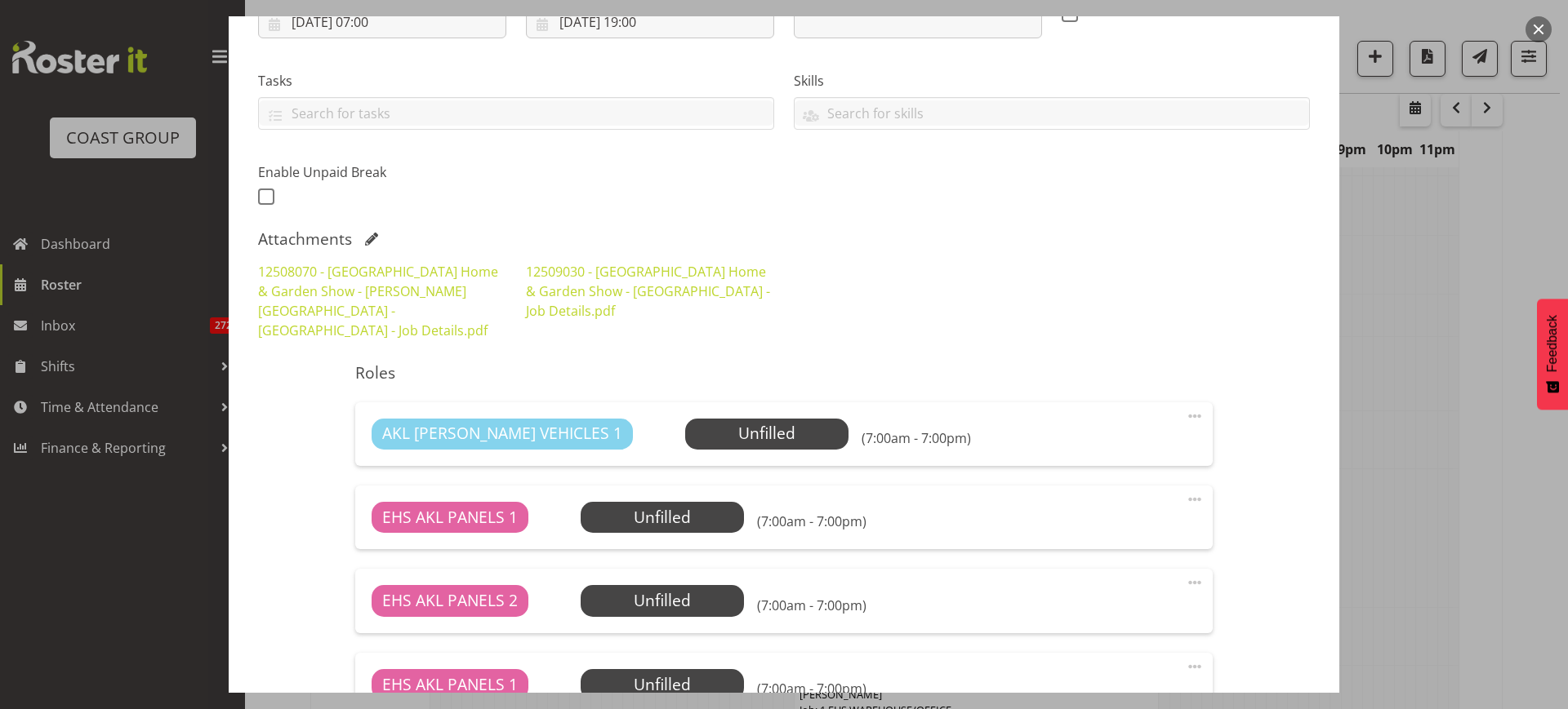
scroll to position [374, 0]
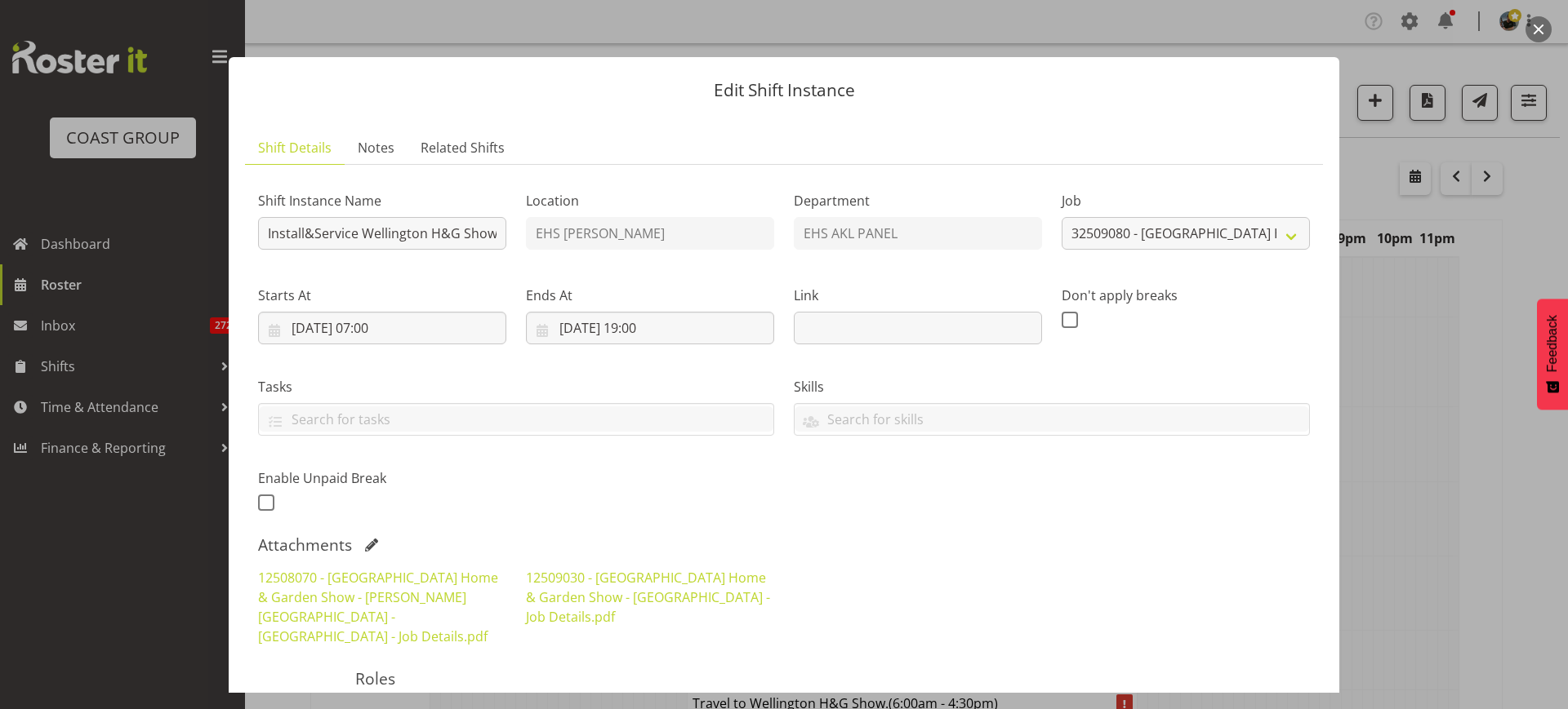
select select "9237"
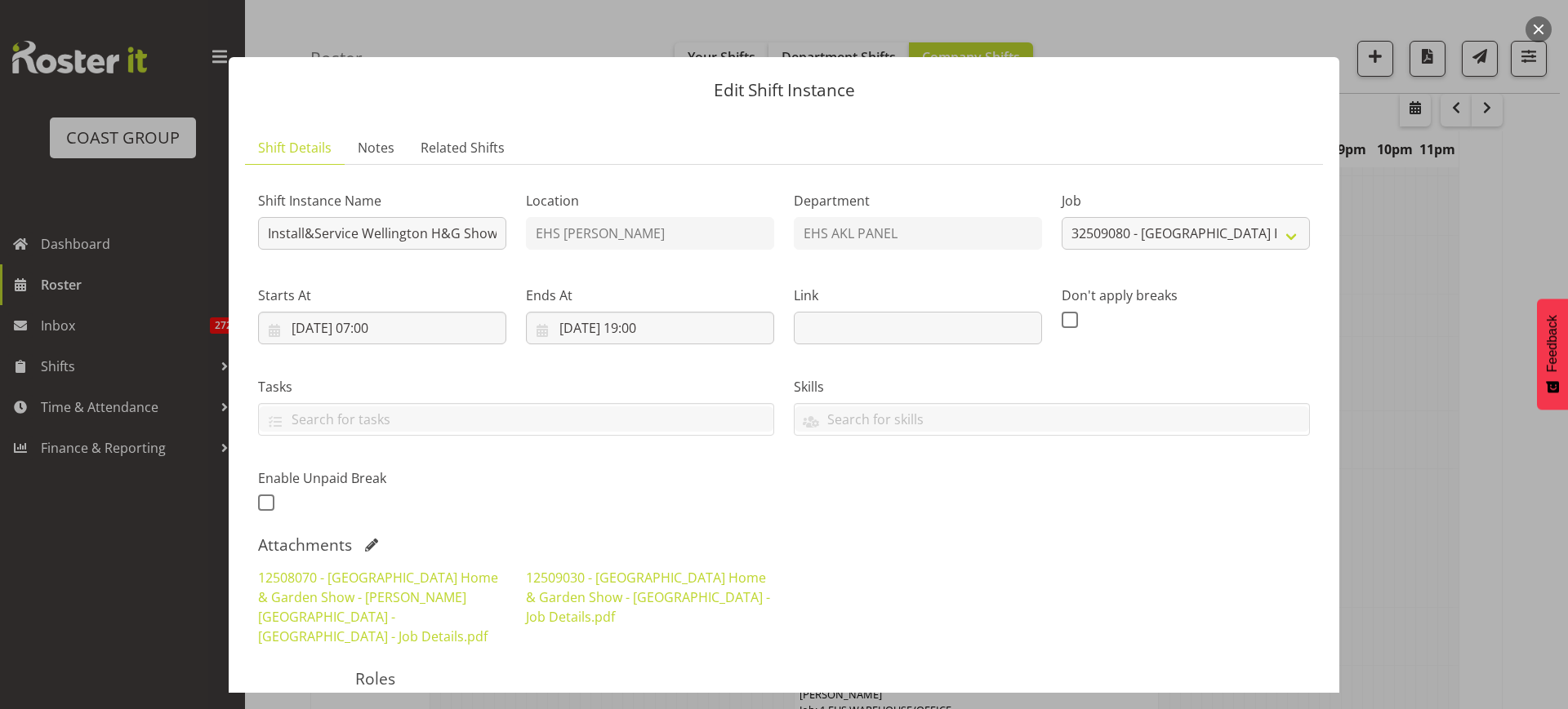
scroll to position [3516, 0]
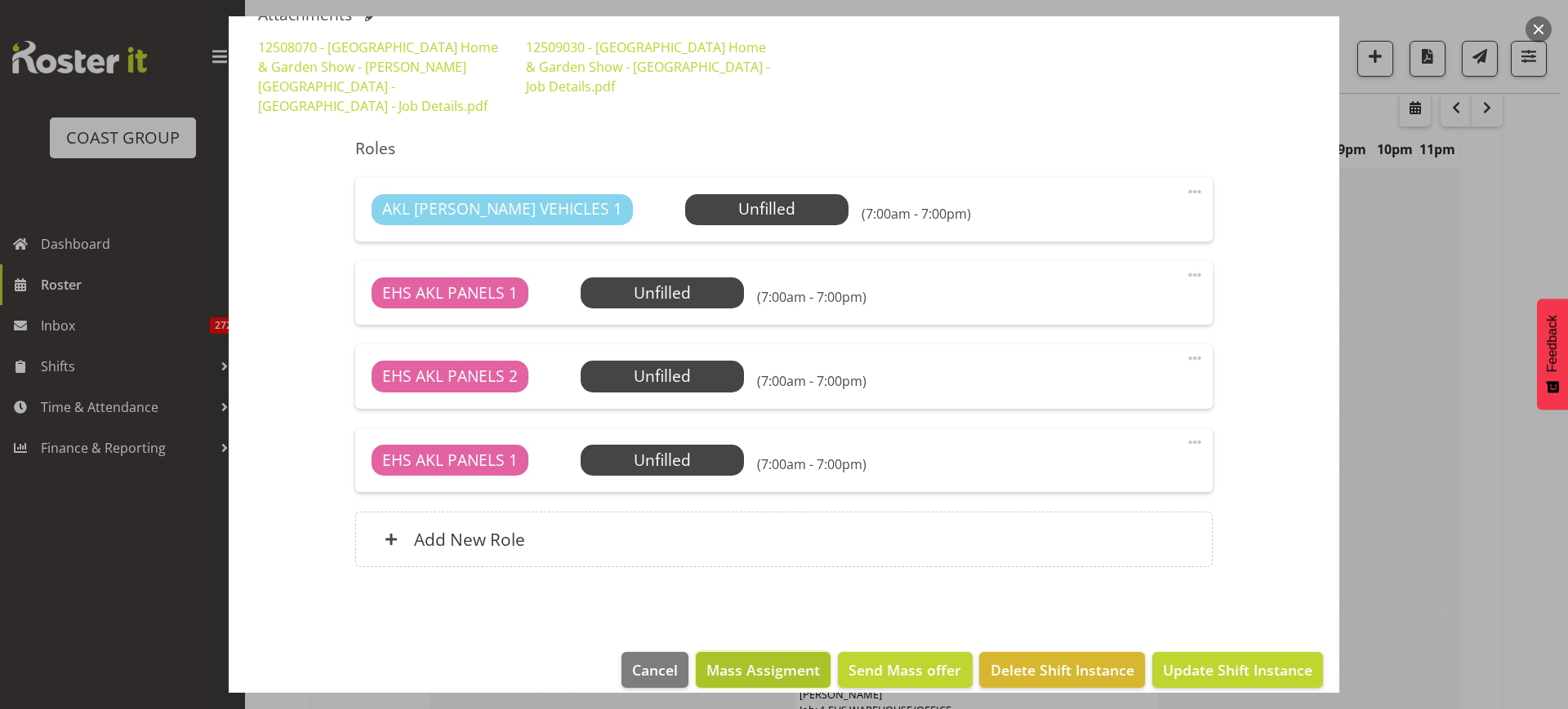
click at [737, 660] on span "Mass Assigment" at bounding box center [763, 670] width 113 height 22
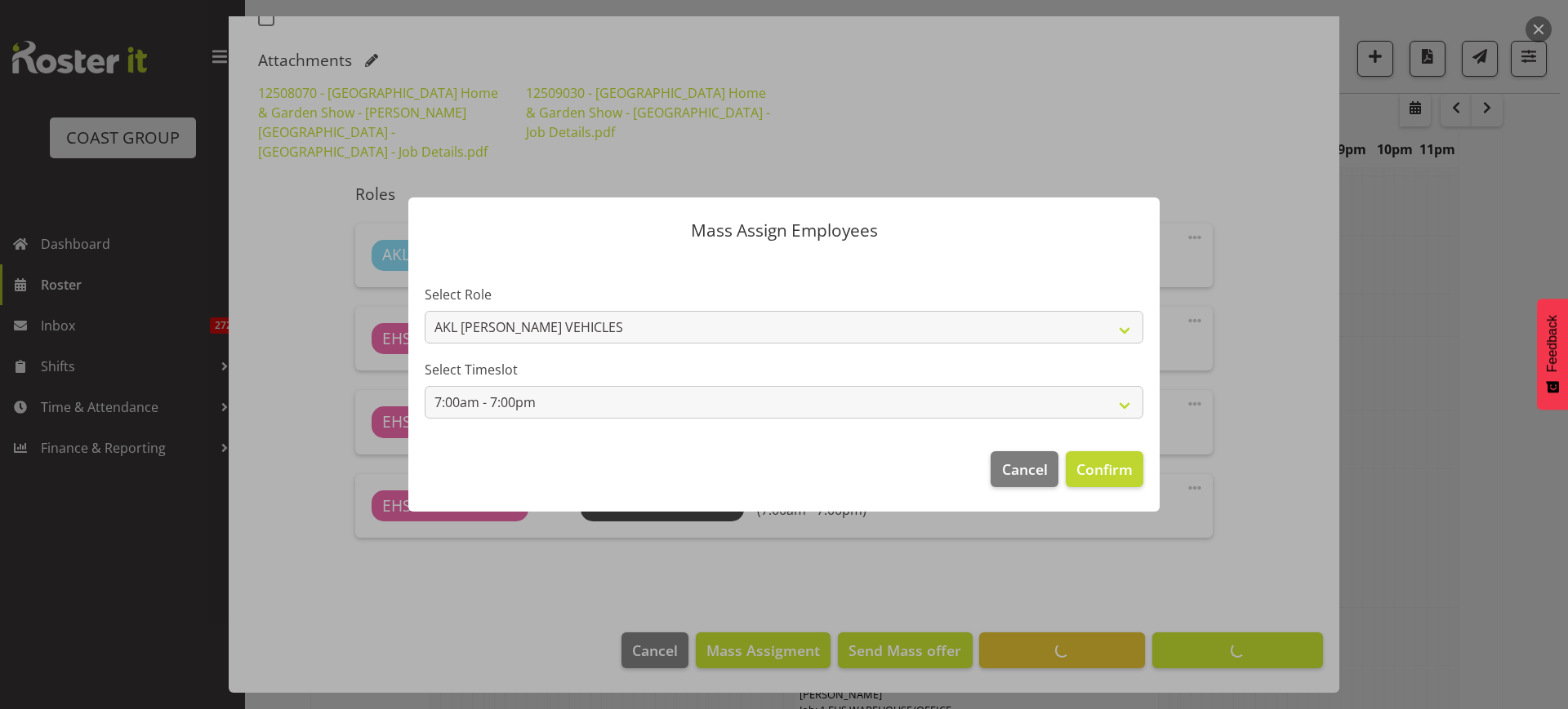
scroll to position [465, 0]
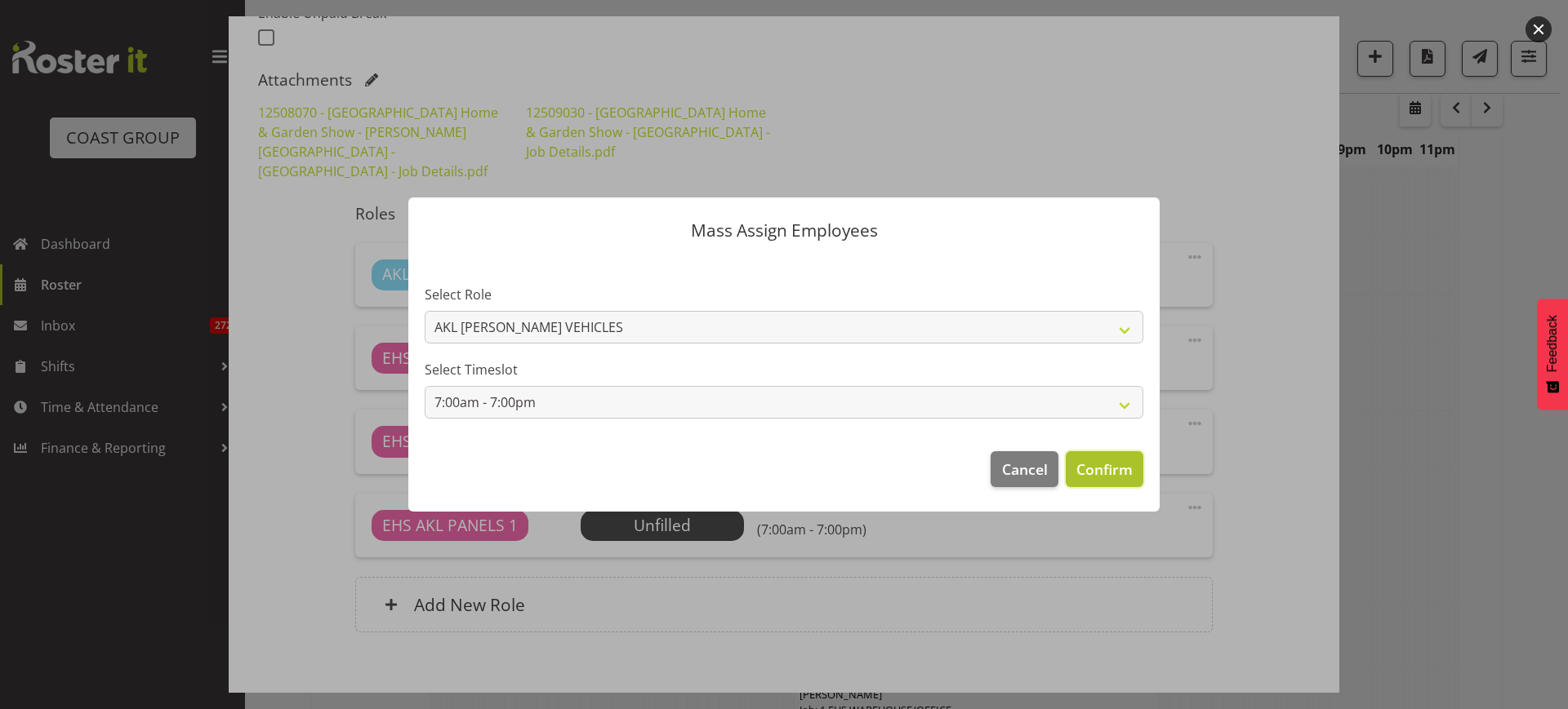
click at [1097, 469] on span "Confirm" at bounding box center [1104, 469] width 56 height 22
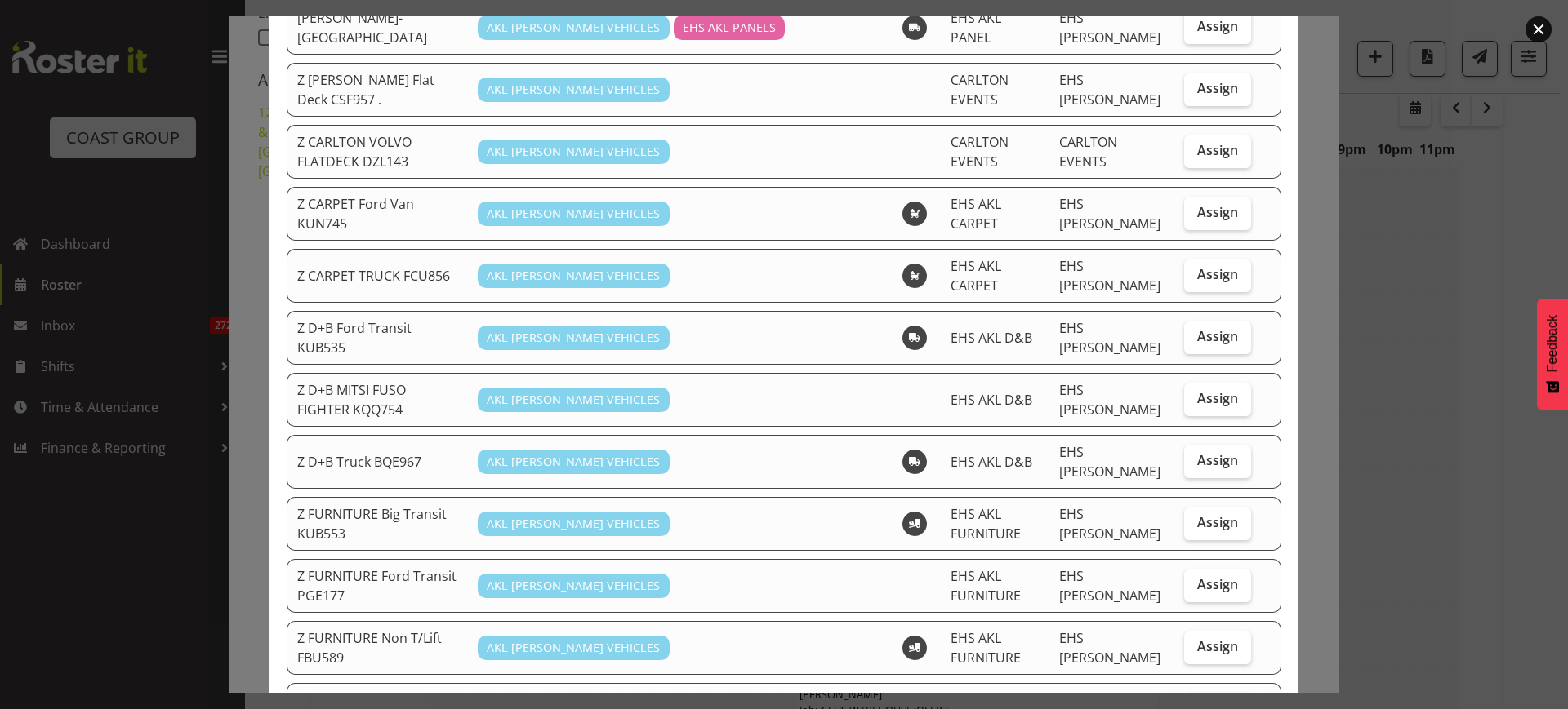
scroll to position [102, 0]
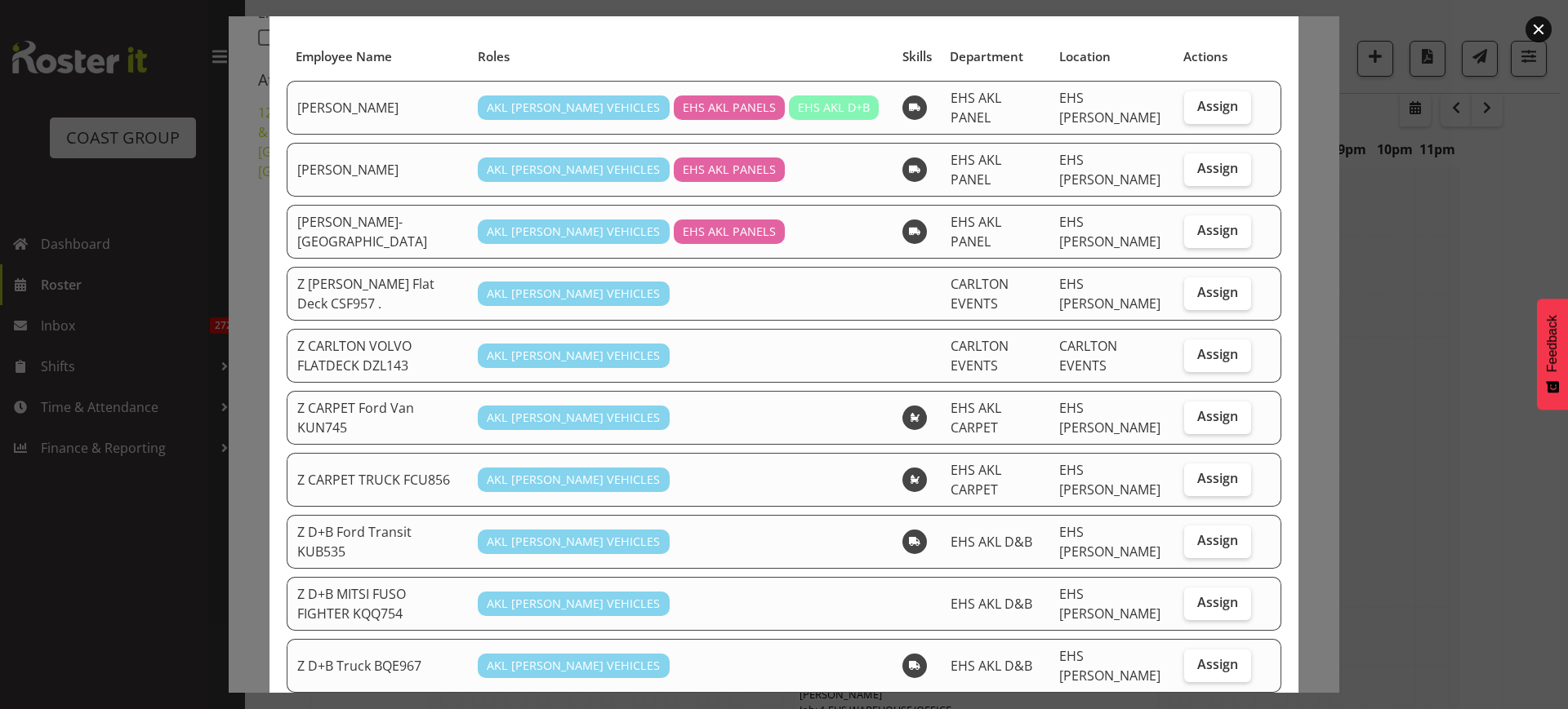
click at [1539, 28] on button "button" at bounding box center [1539, 29] width 26 height 26
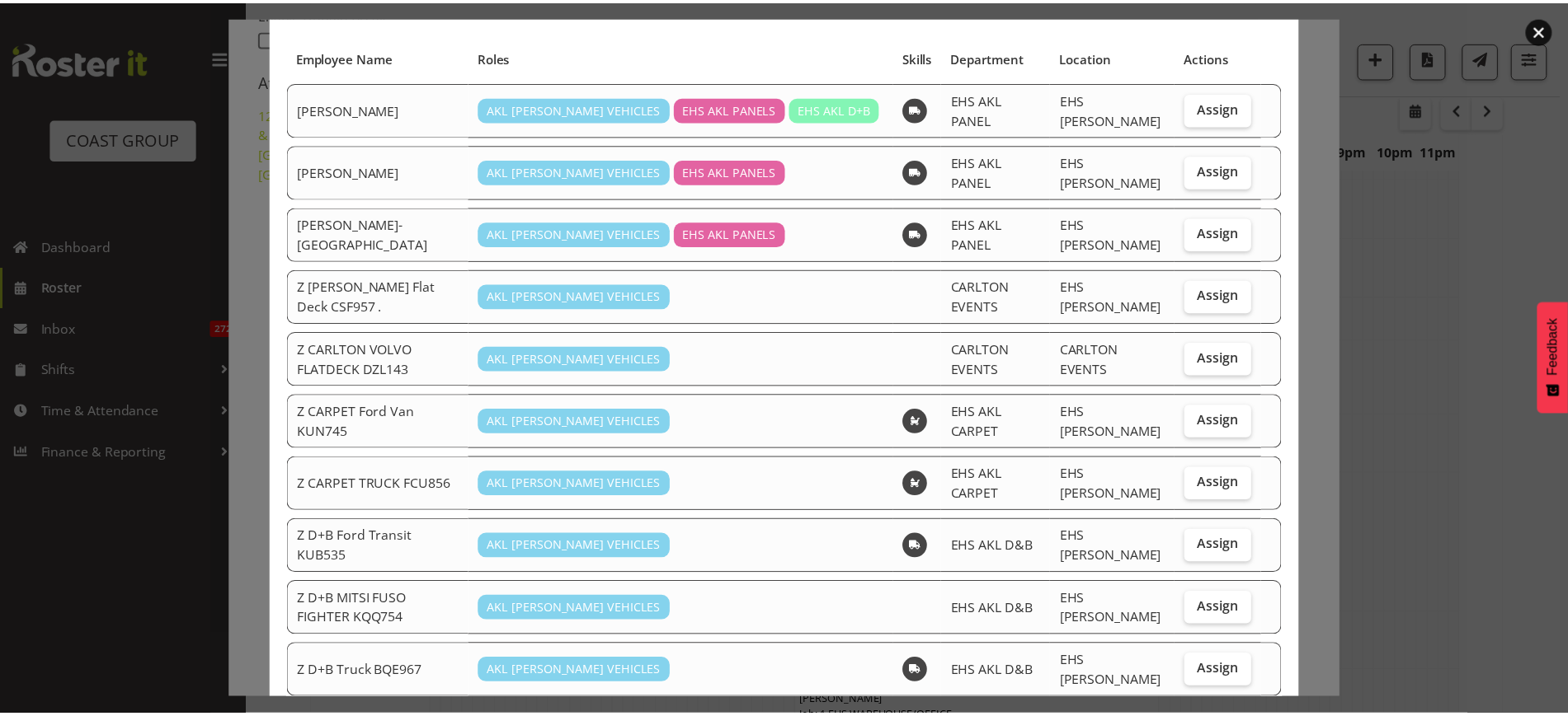
scroll to position [3598, 0]
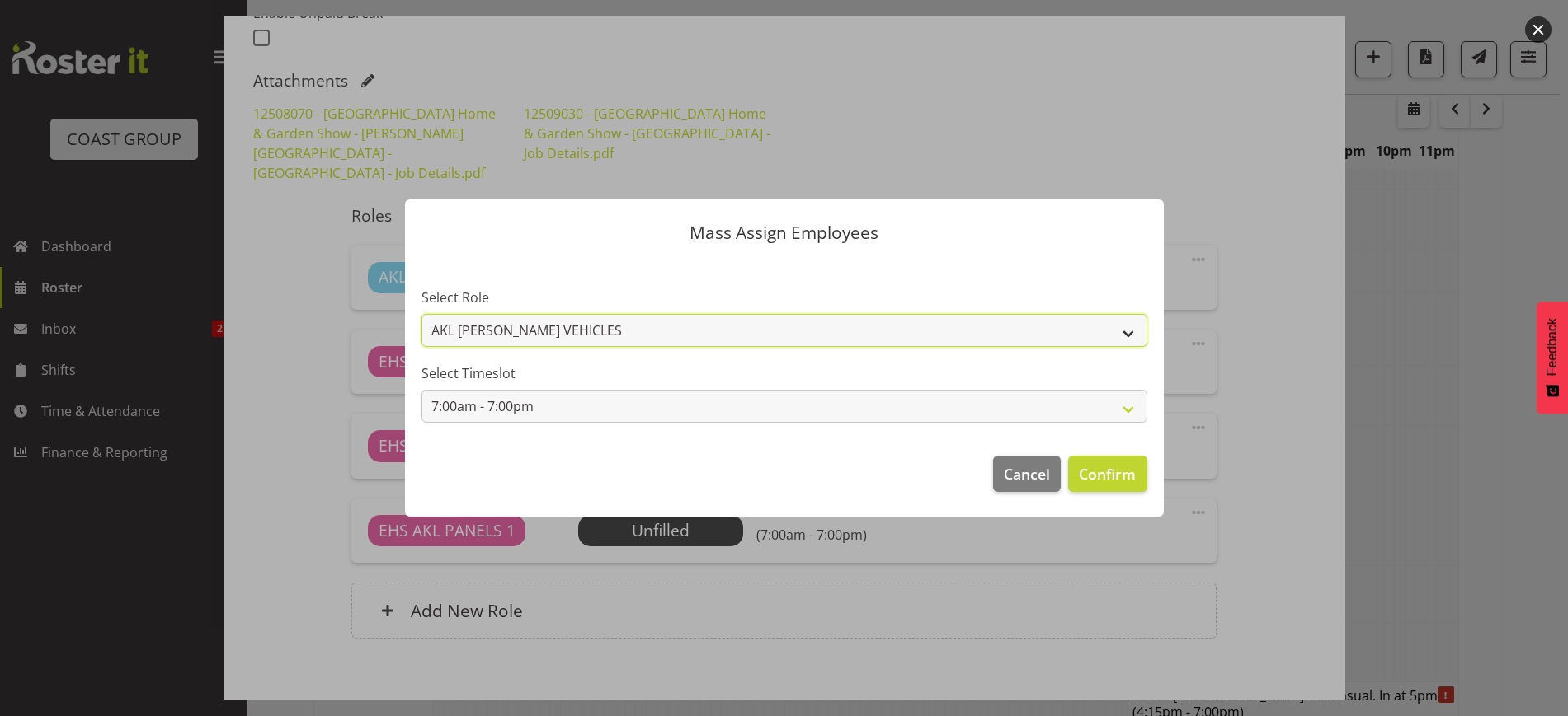
click at [1129, 328] on select "AKL RYMER VEHICLES EHS AKL PANELS" at bounding box center [784, 331] width 726 height 33
select select "188"
click at [421, 314] on select "AKL RYMER VEHICLES EHS AKL PANELS" at bounding box center [784, 331] width 726 height 33
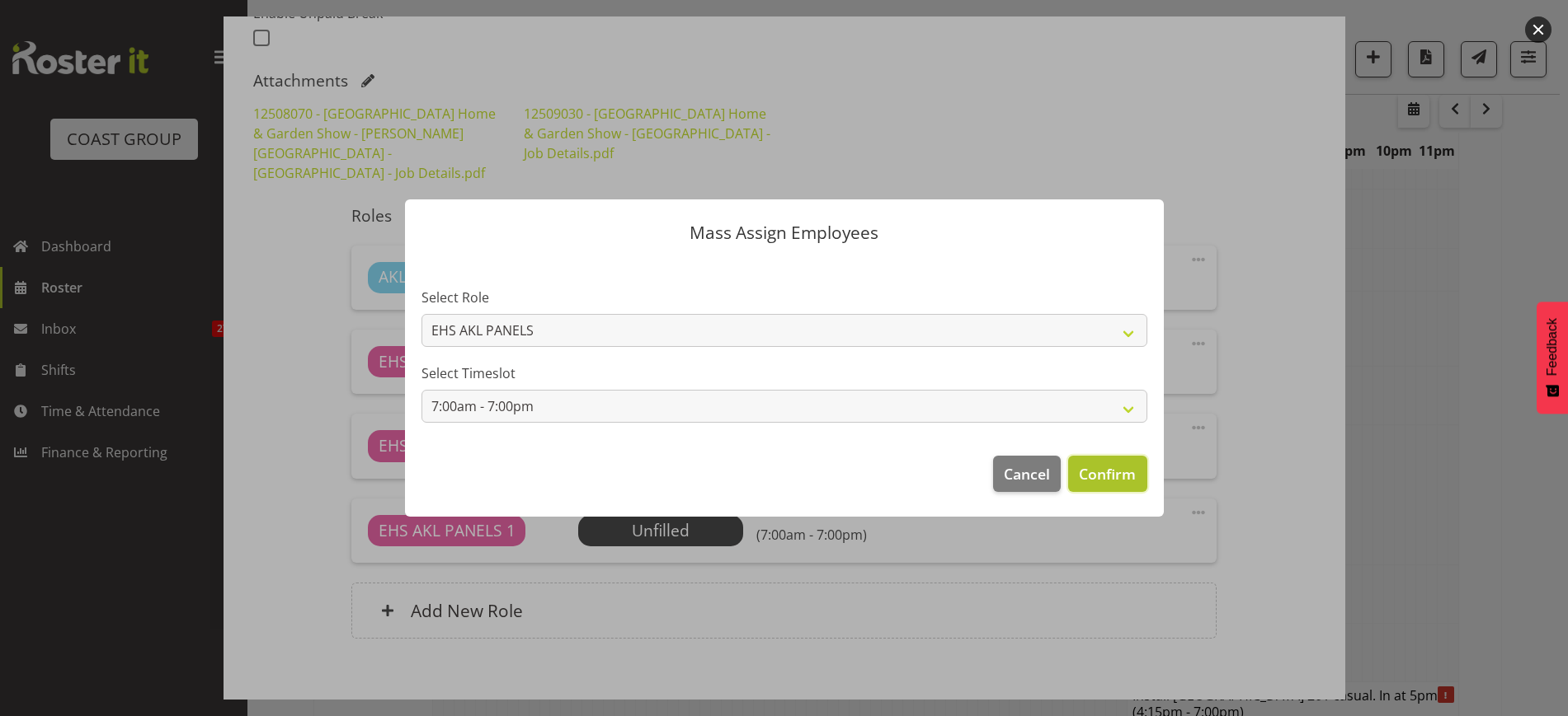
click at [1092, 471] on span "Confirm" at bounding box center [1107, 474] width 57 height 22
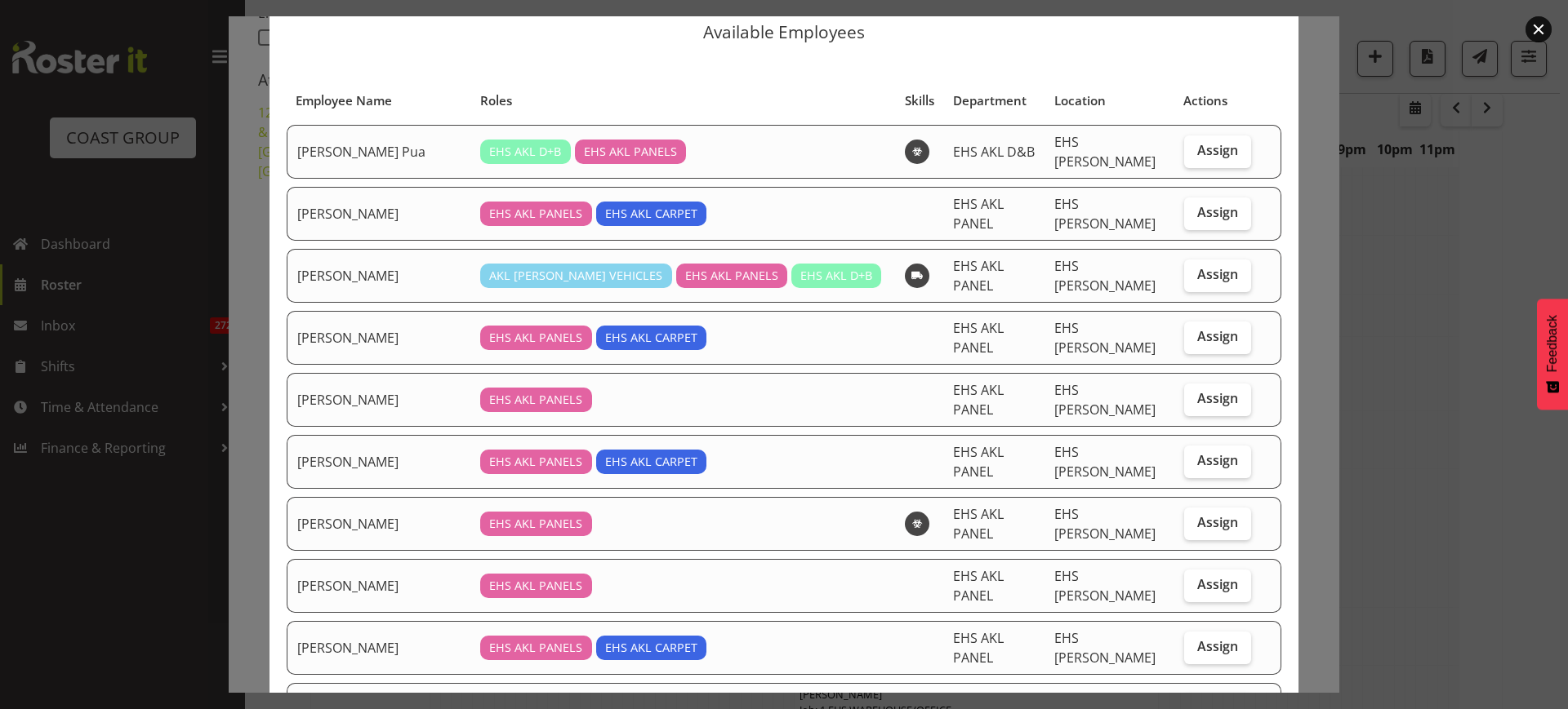
scroll to position [102, 0]
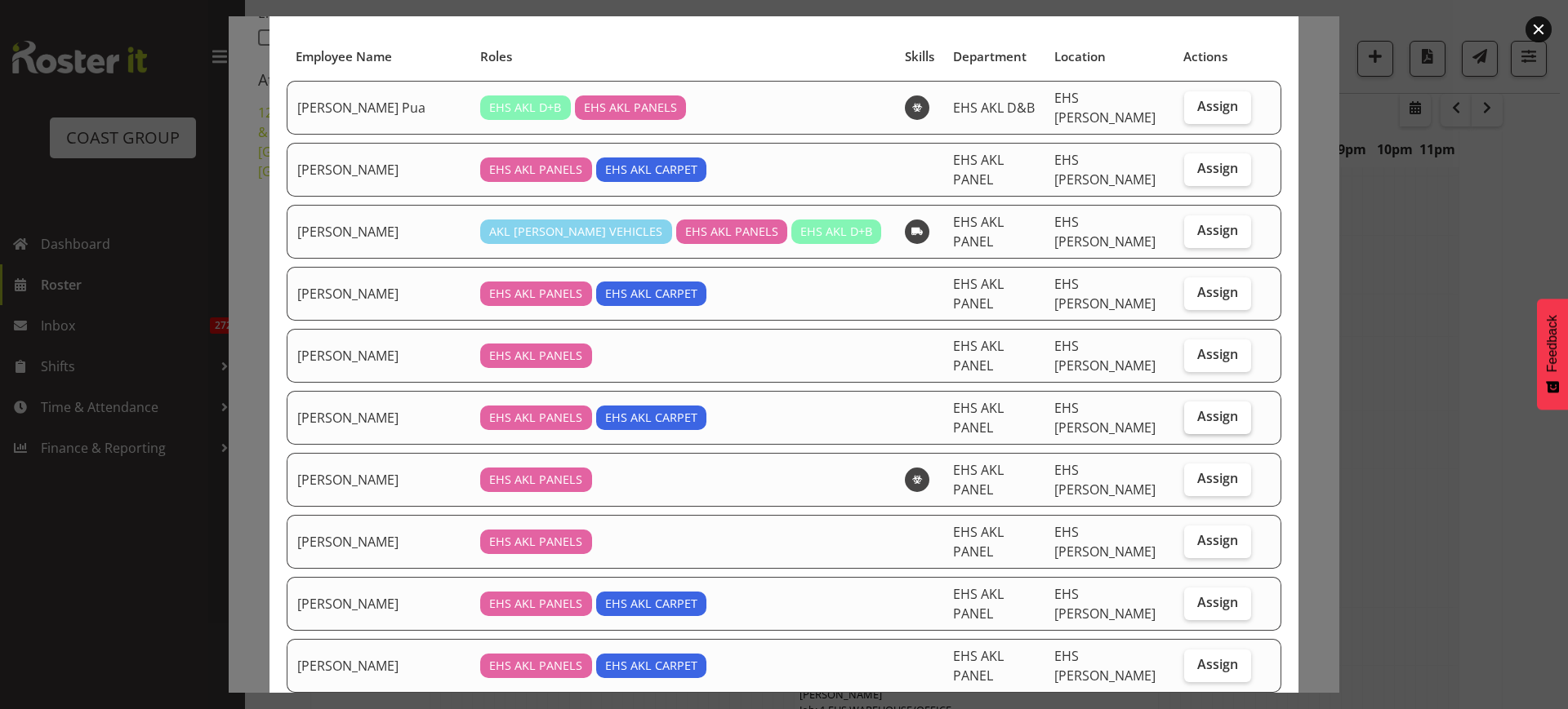
click at [1197, 408] on span "Assign" at bounding box center [1217, 416] width 41 height 16
click at [1194, 412] on input "Assign" at bounding box center [1189, 417] width 10 height 10
checkbox input "true"
click at [1192, 463] on label "Assign" at bounding box center [1217, 480] width 67 height 33
click at [1192, 474] on input "Assign" at bounding box center [1189, 479] width 10 height 10
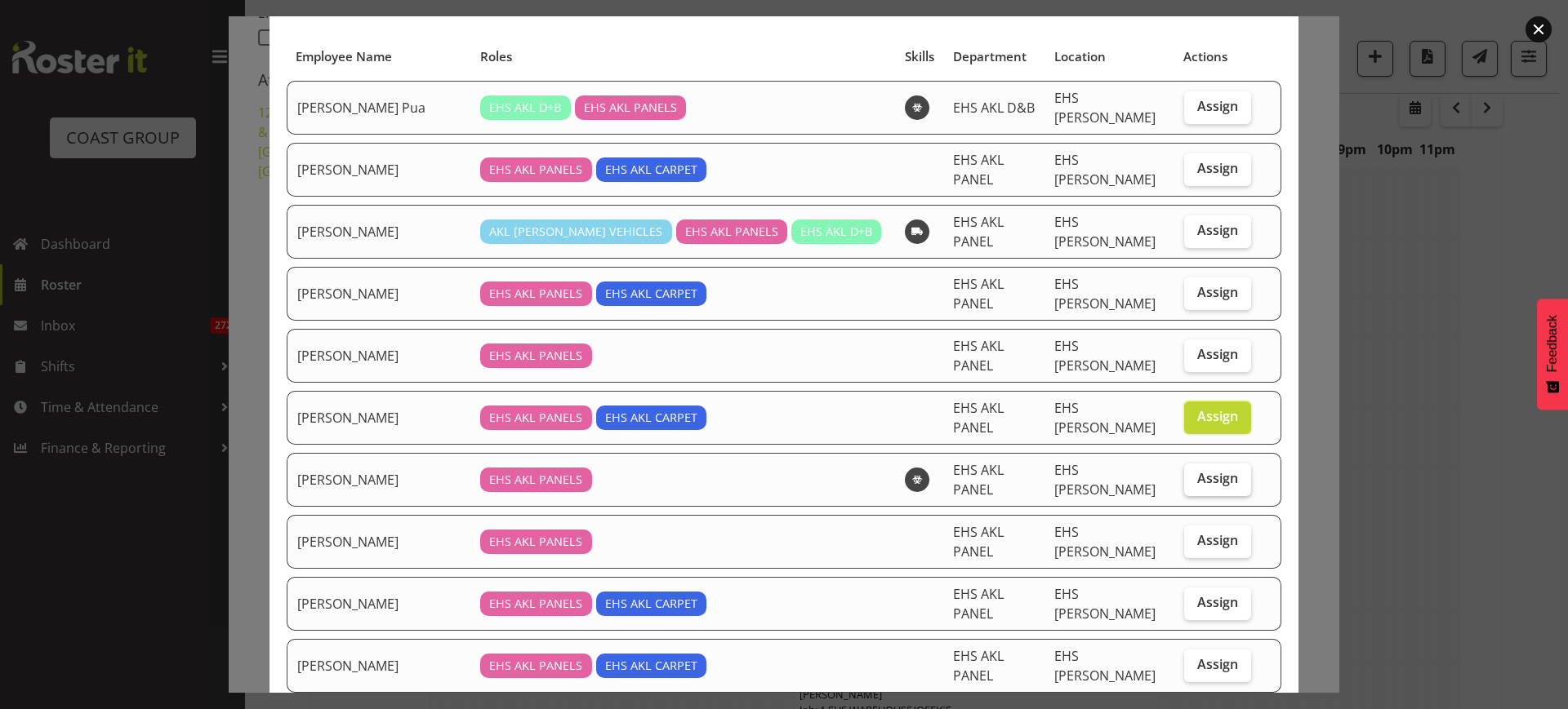
checkbox input "true"
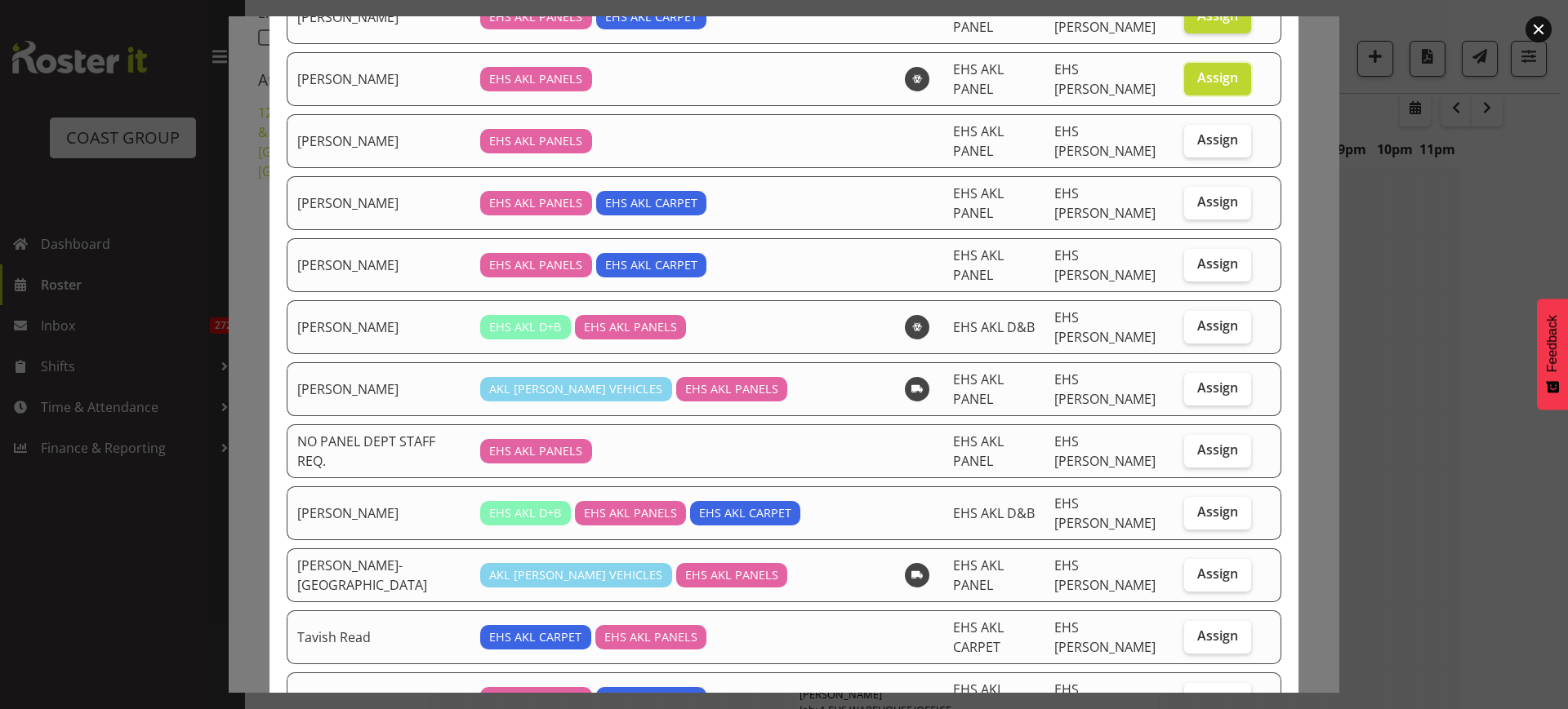
scroll to position [527, 0]
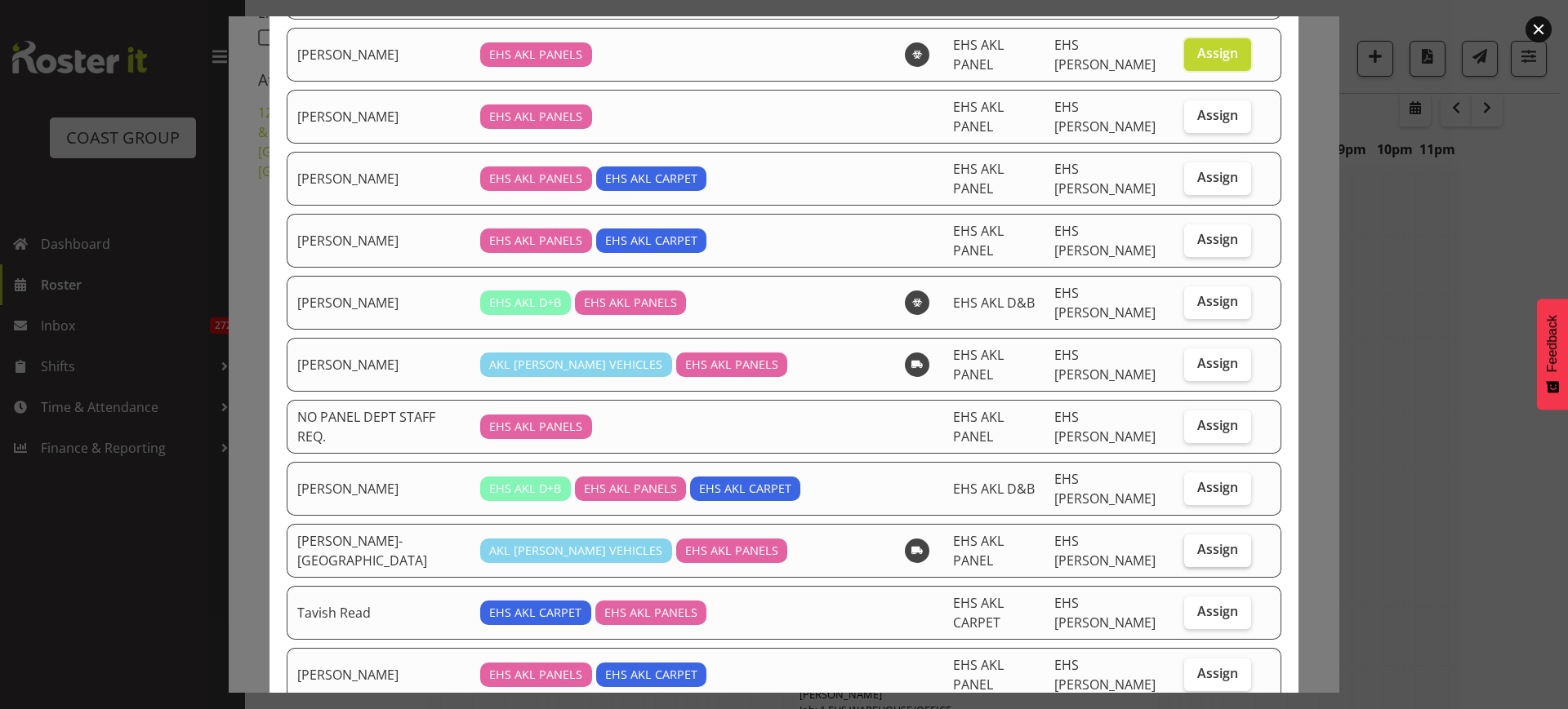
click at [1197, 541] on span "Assign" at bounding box center [1217, 549] width 41 height 16
click at [1185, 545] on input "Assign" at bounding box center [1189, 550] width 10 height 10
checkbox input "true"
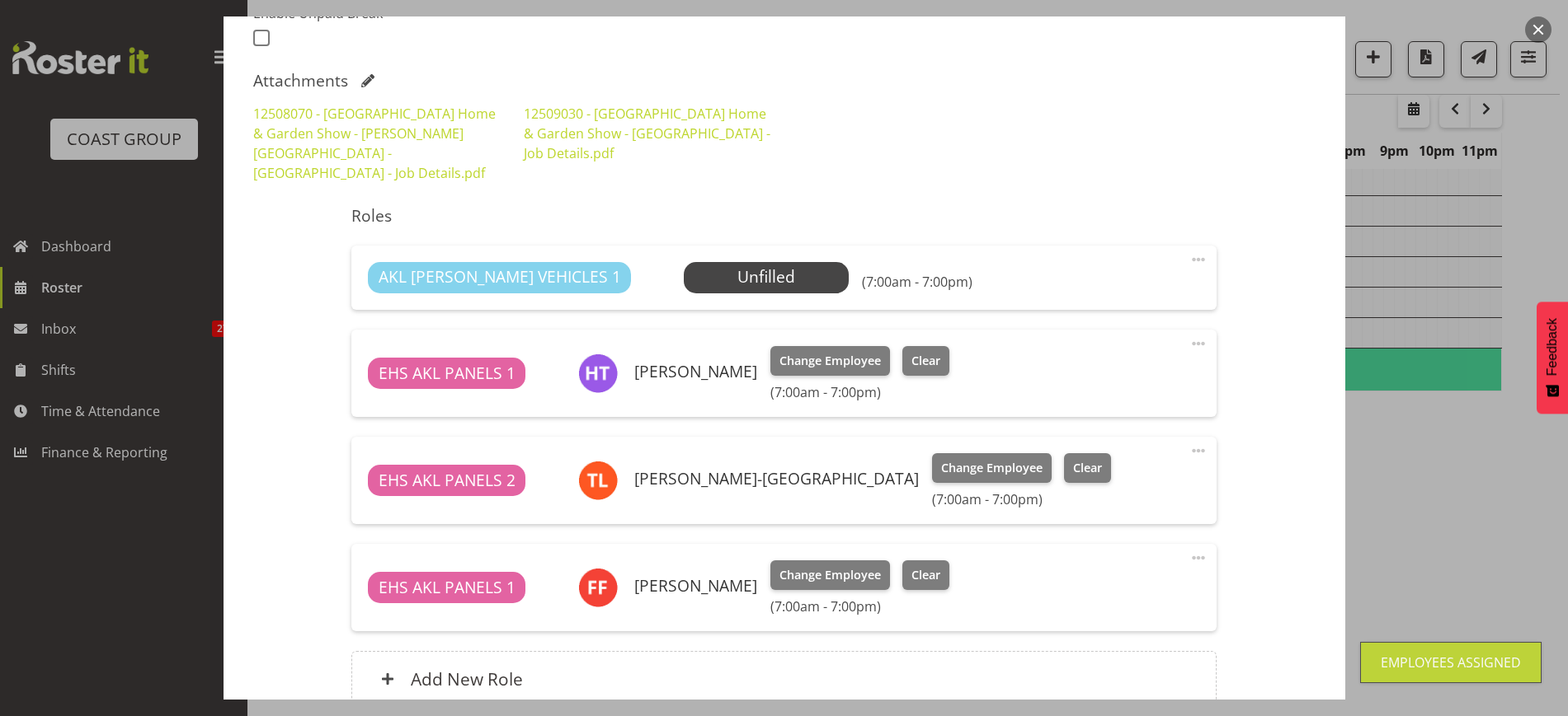
scroll to position [604, 0]
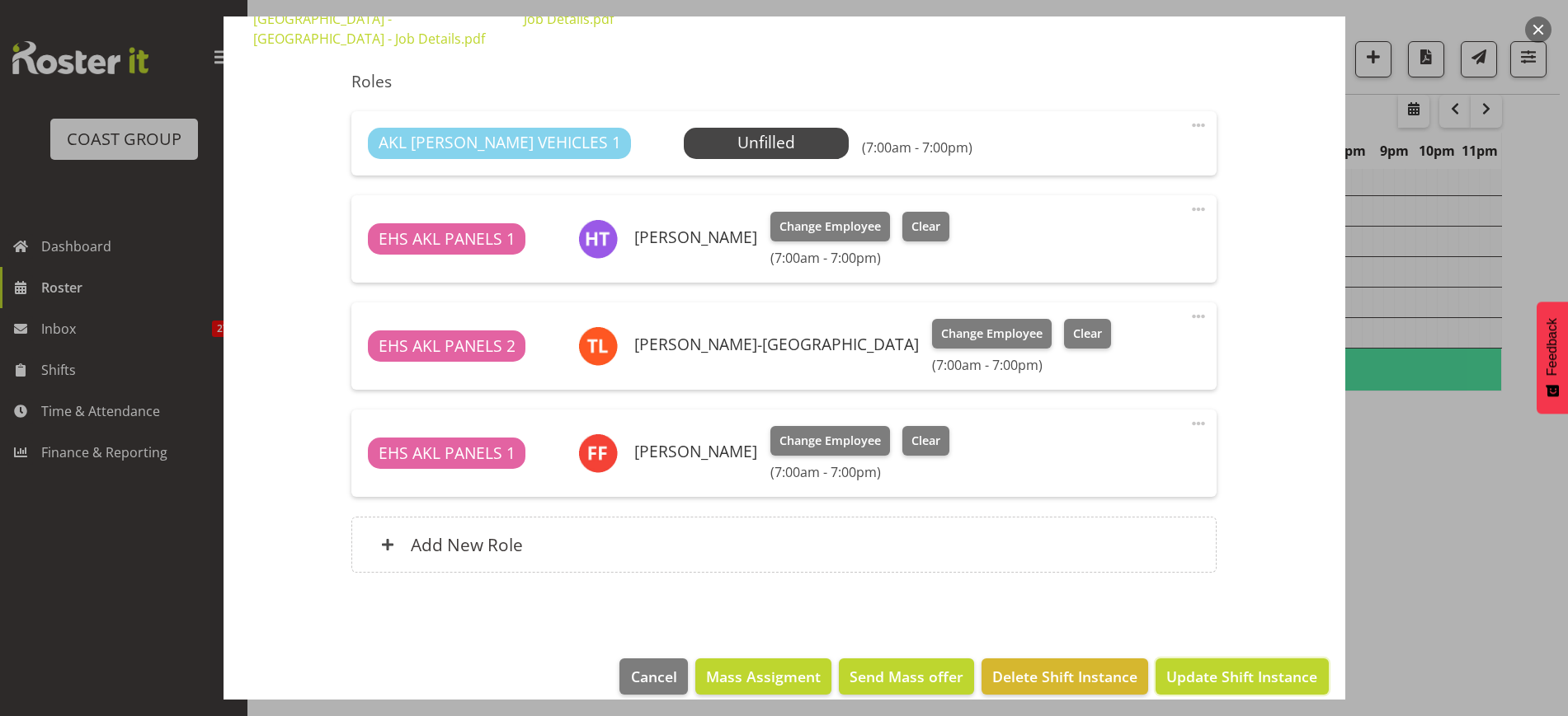
click at [1196, 666] on span "Update Shift Instance" at bounding box center [1241, 677] width 151 height 22
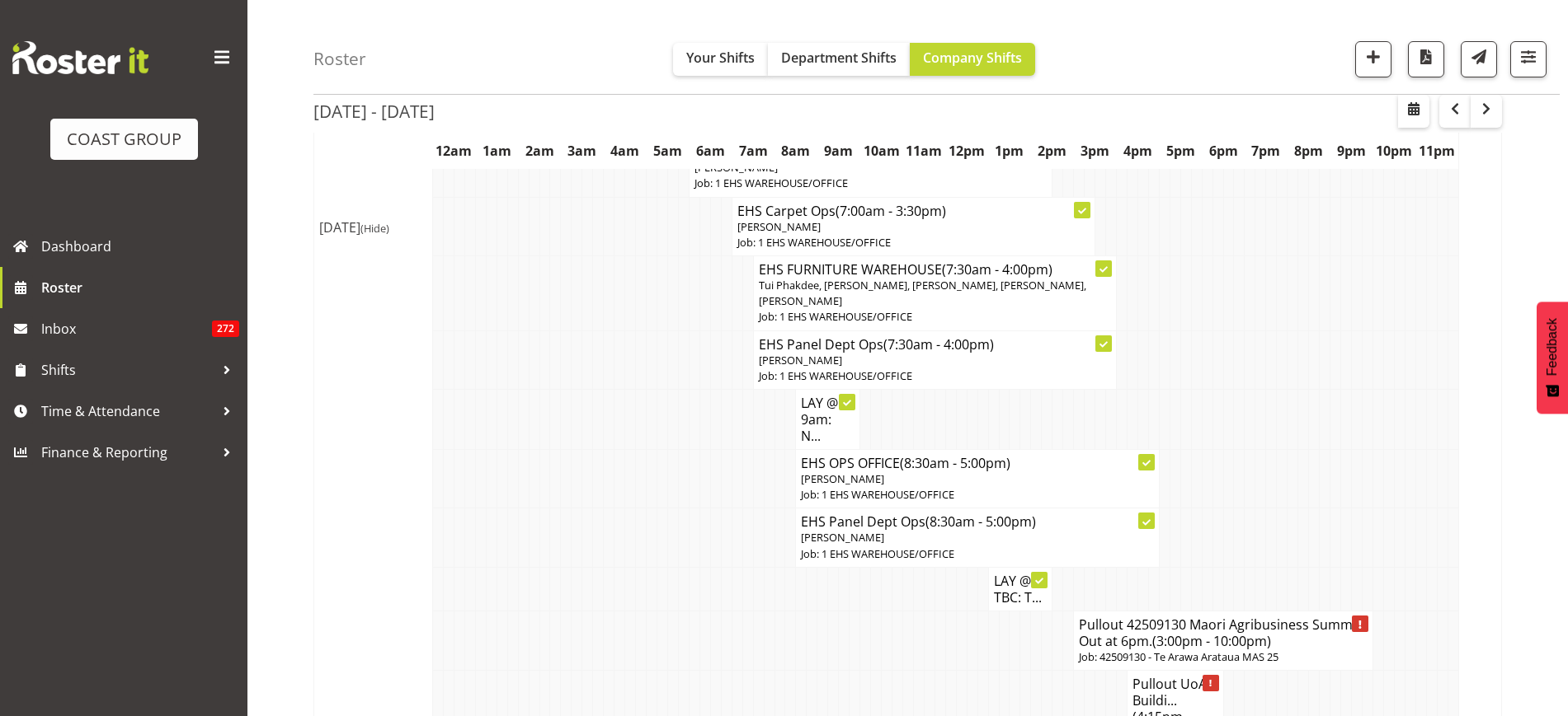
scroll to position [4732, 0]
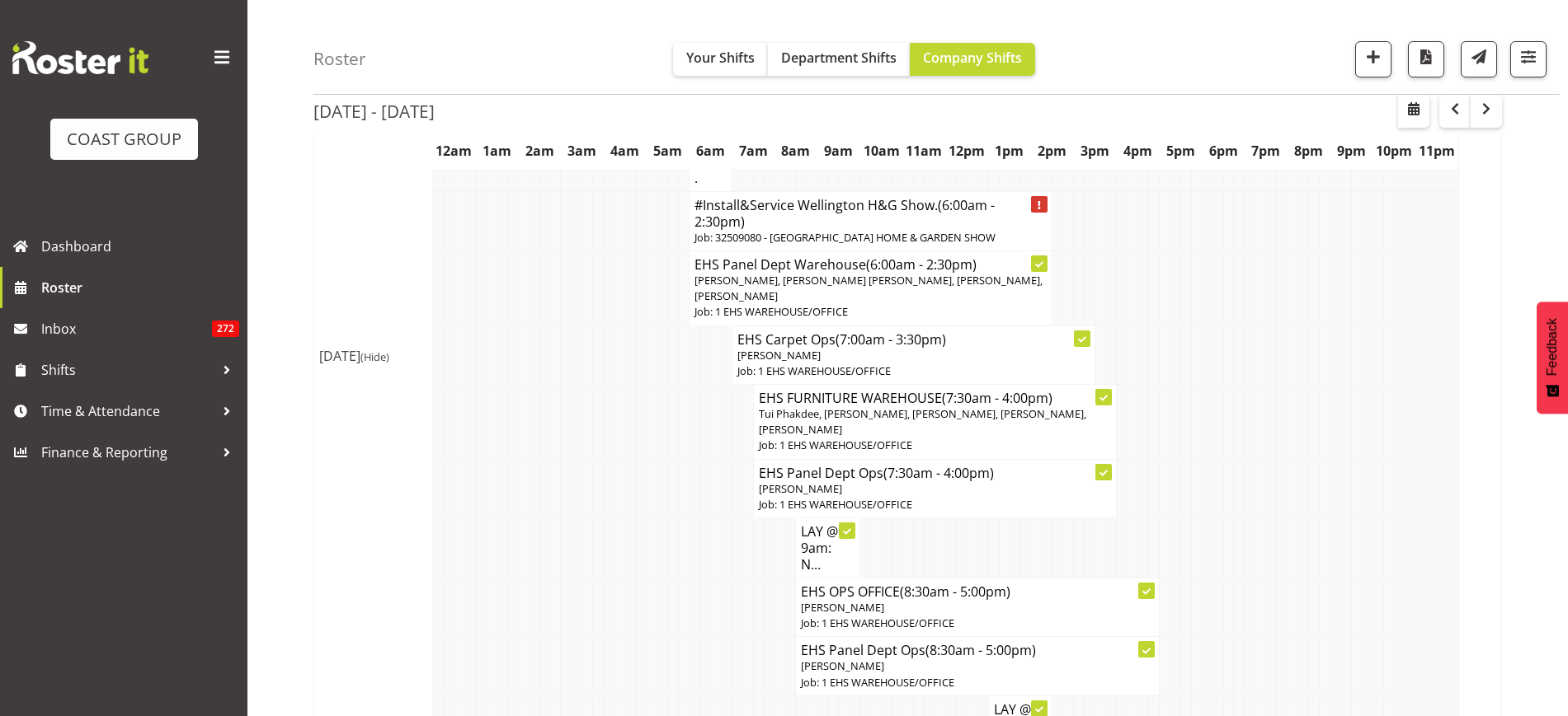
click at [747, 230] on h4 "#Install&Service Wellington H&G Show. (6:00am - 2:30pm)" at bounding box center [870, 214] width 352 height 33
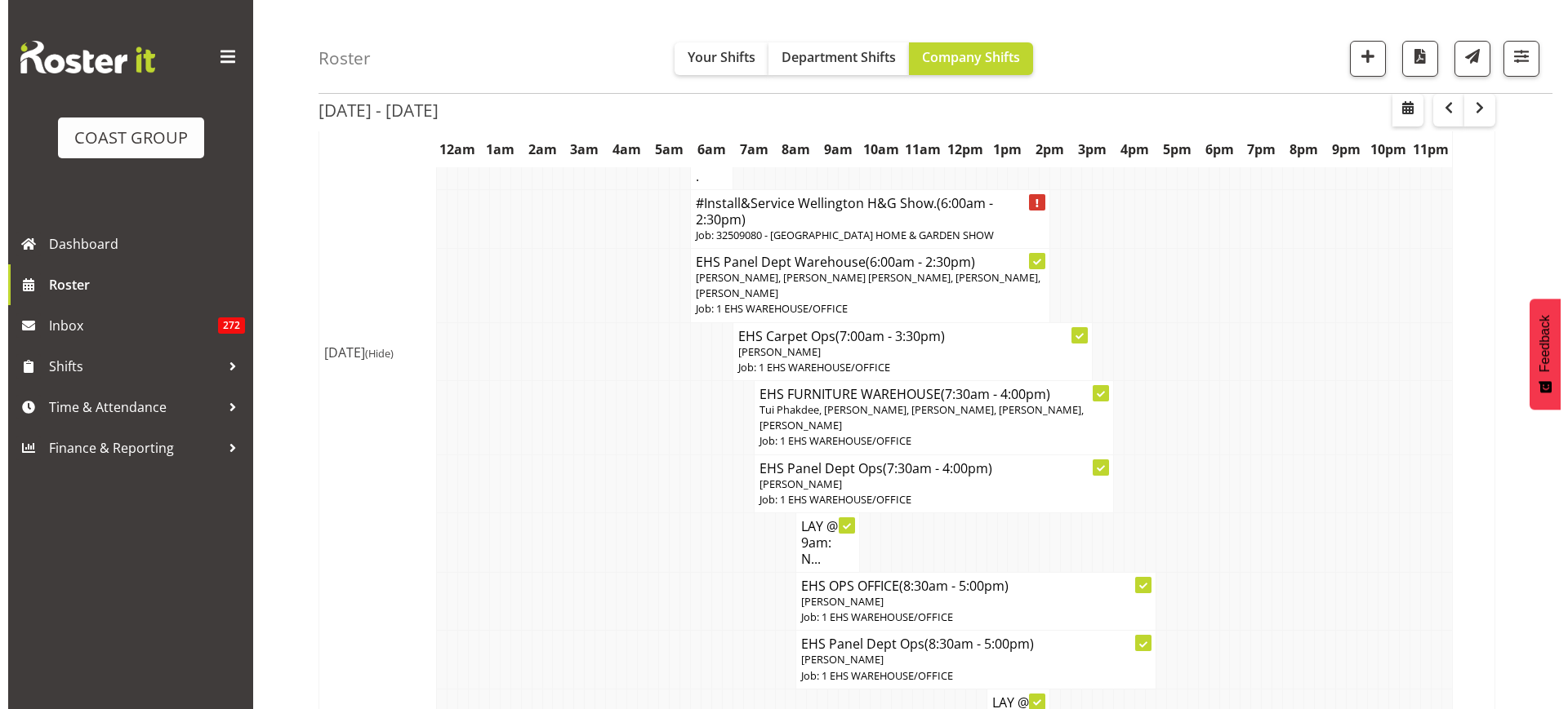
scroll to position [4629, 0]
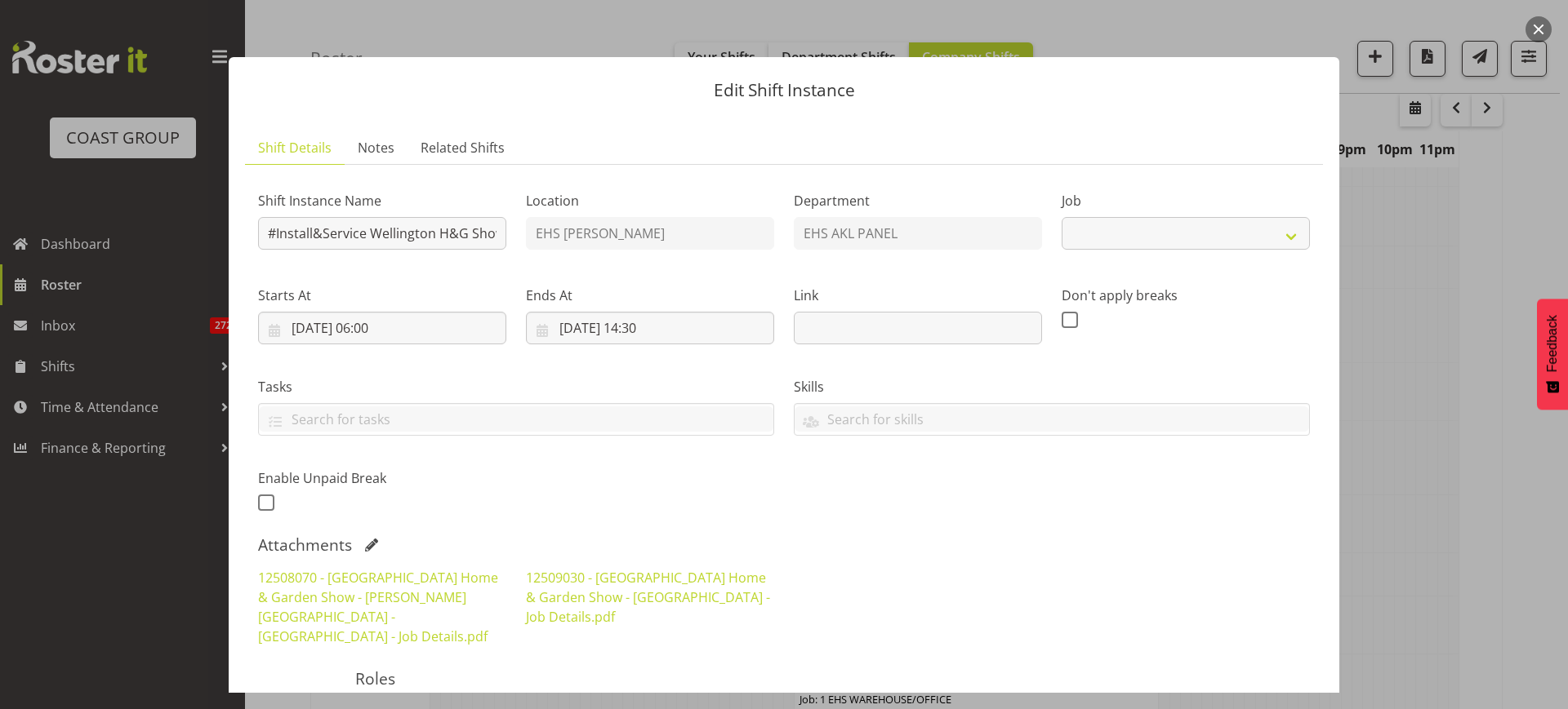
select select "9237"
click at [363, 234] on input "#Install&Service Wellington H&G Show." at bounding box center [381, 233] width 248 height 33
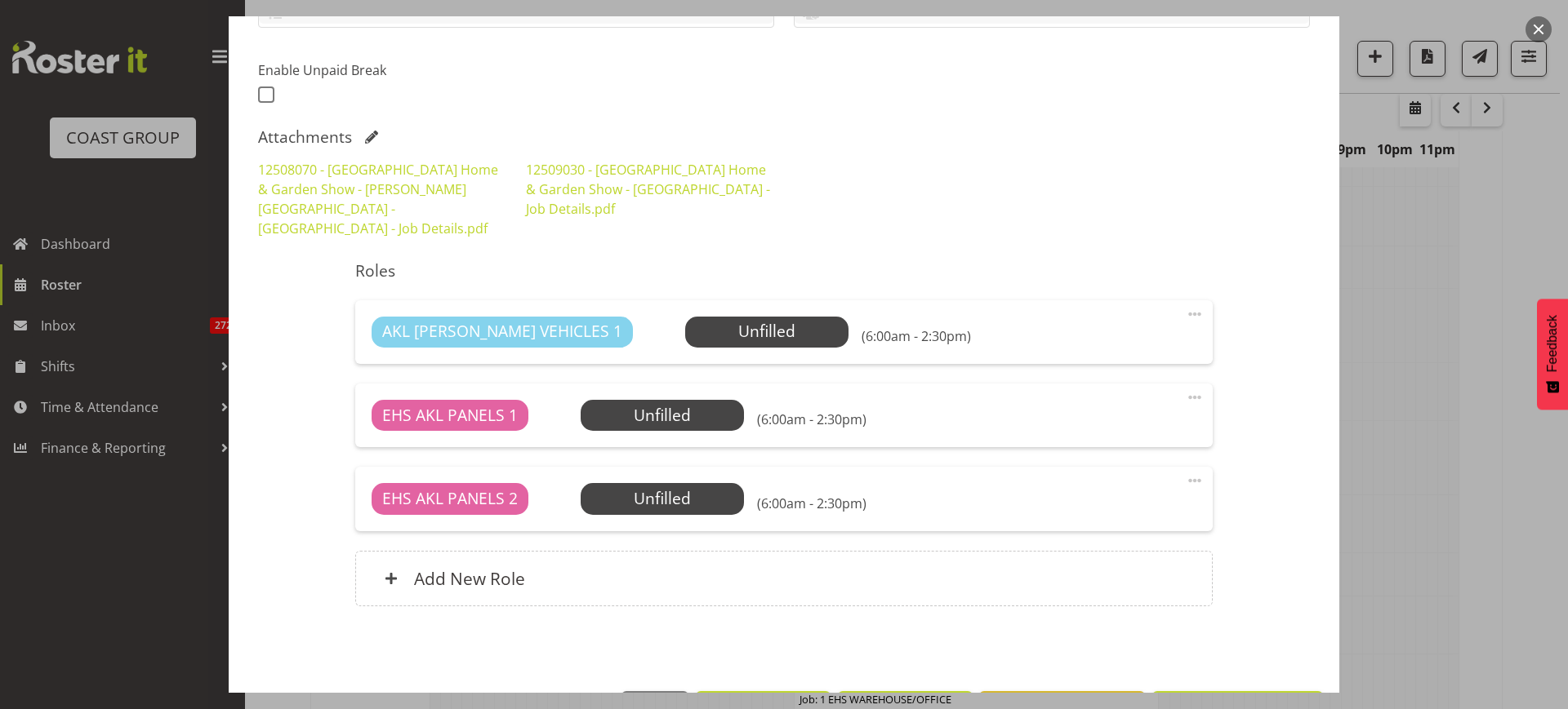
scroll to position [447, 0]
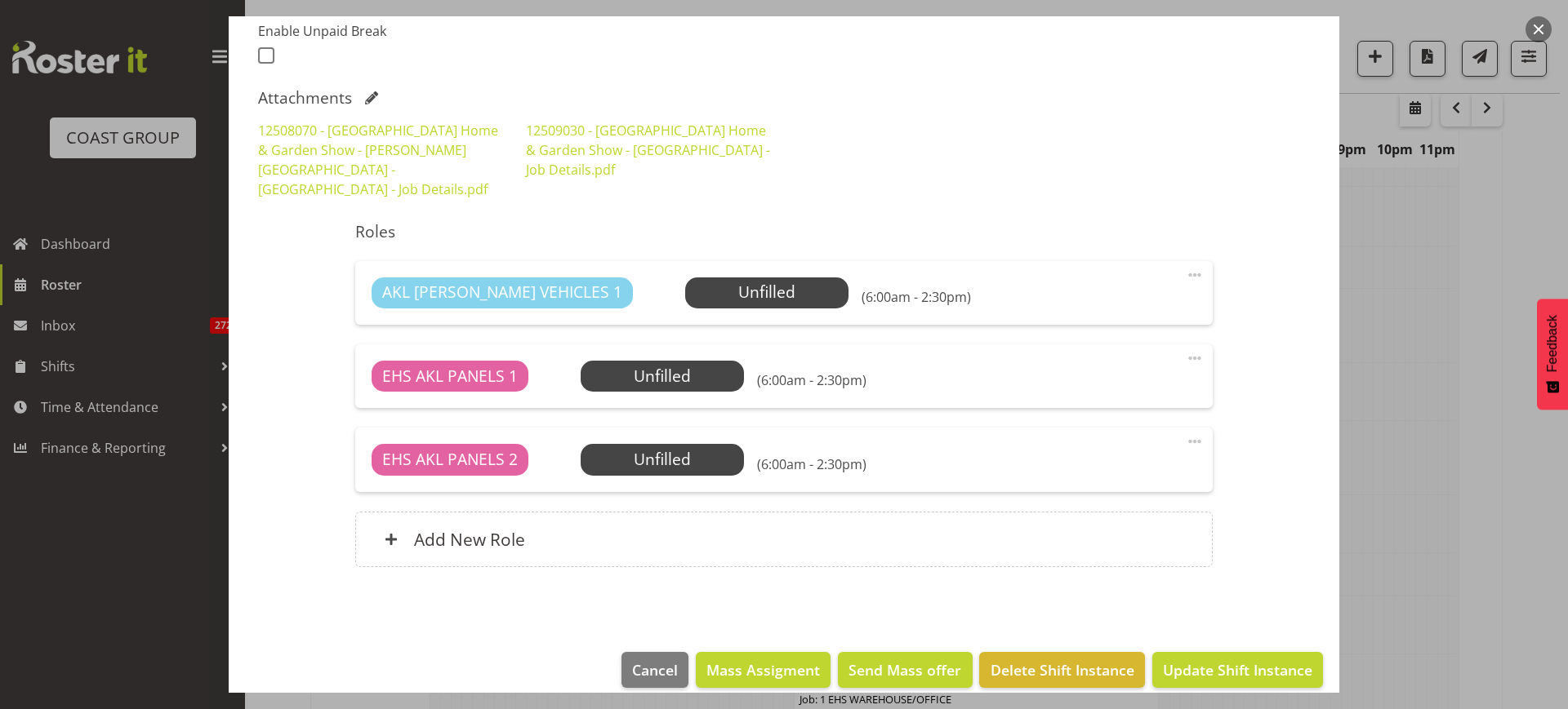
type input "TBC Wellington H&G Show?"
click at [1206, 660] on span "Update Shift Instance" at bounding box center [1237, 670] width 150 height 22
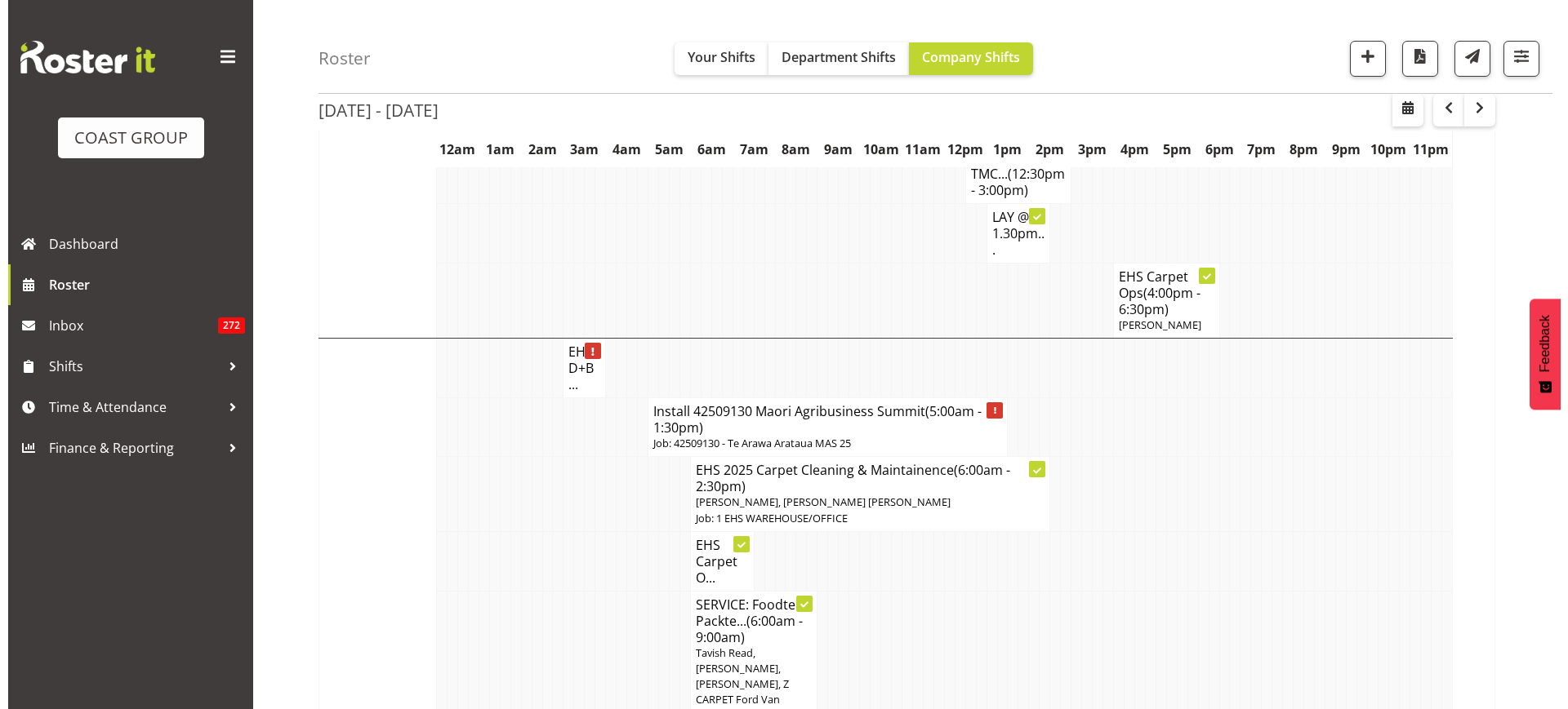
scroll to position [1421, 0]
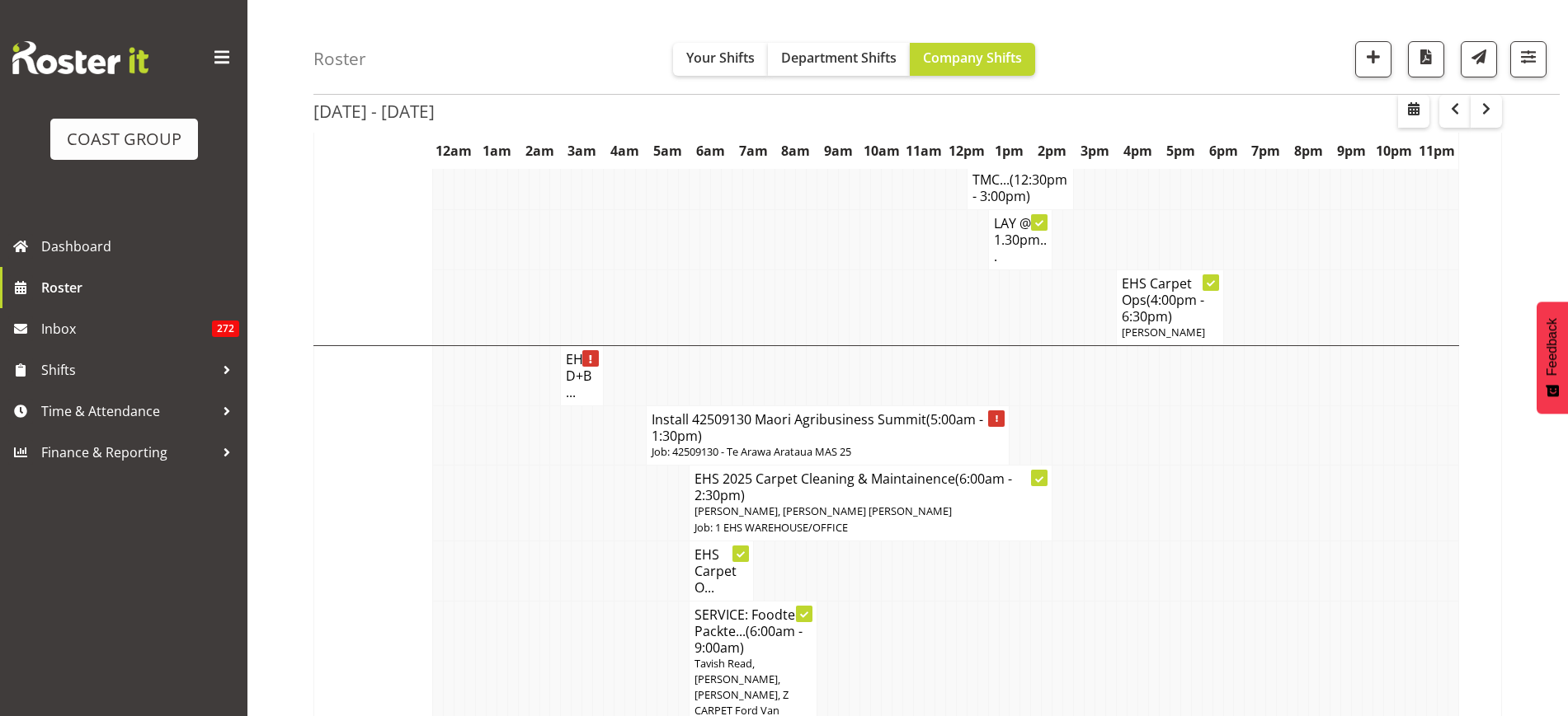
click at [770, 444] on h4 "Install 42509130 Maori Agribusiness Summit (5:00am - 1:30pm)" at bounding box center [827, 428] width 352 height 33
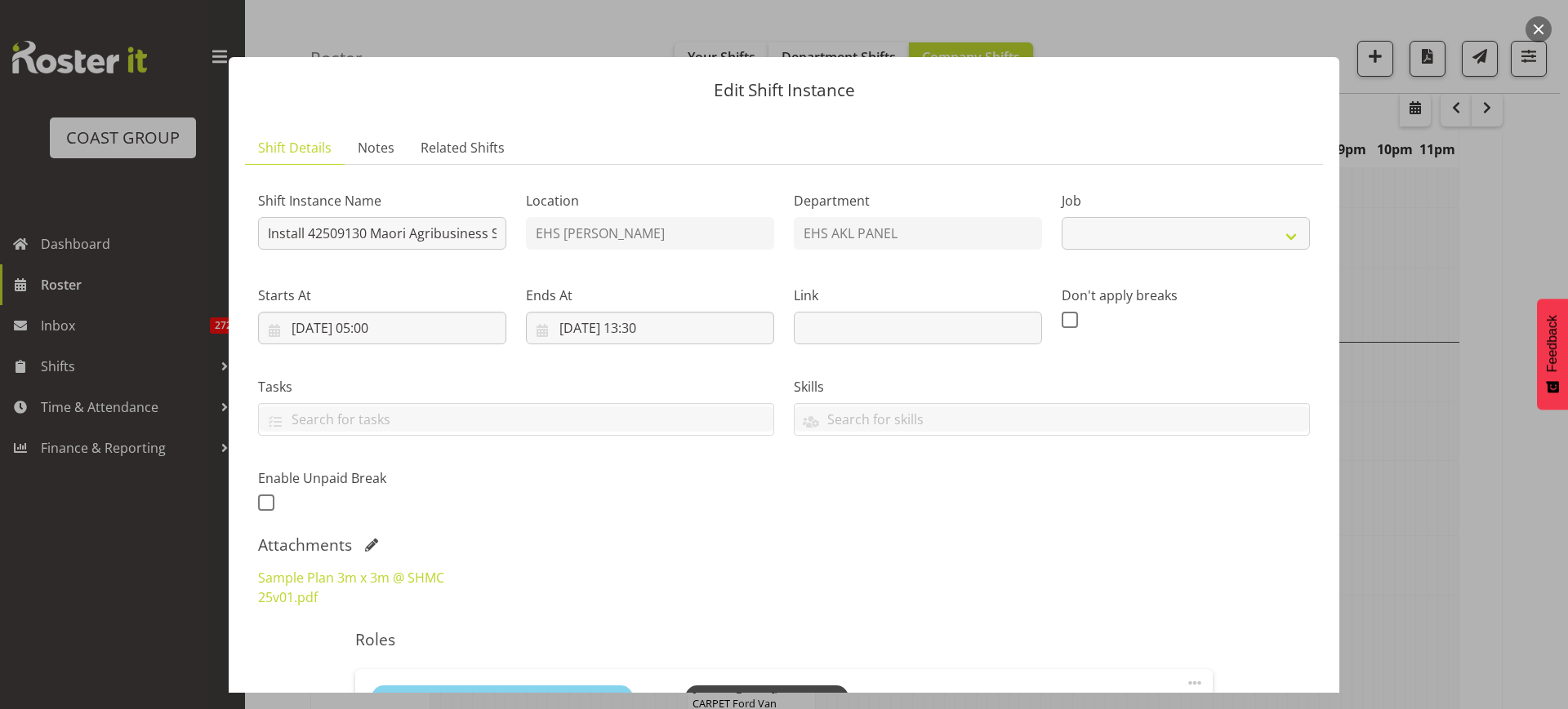
select select "10387"
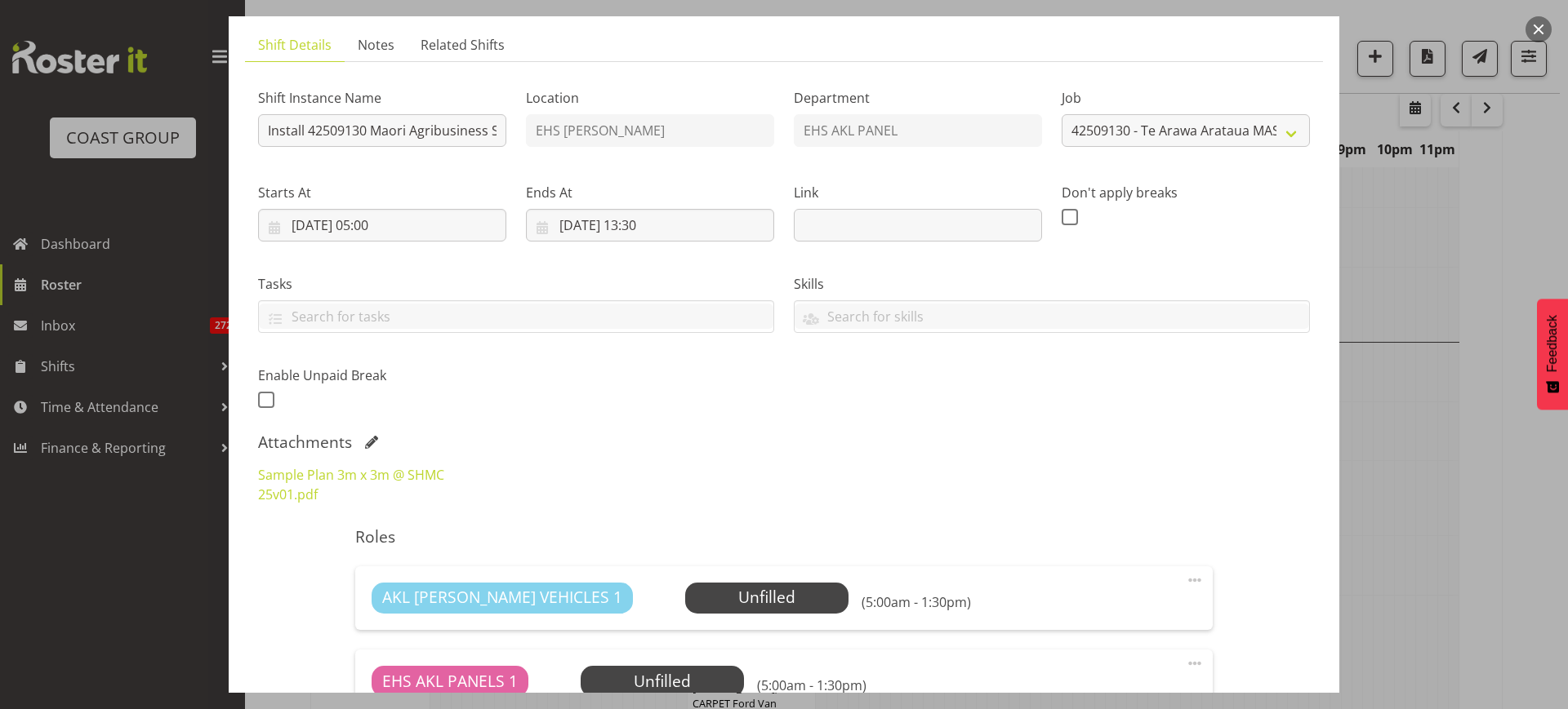
scroll to position [204, 0]
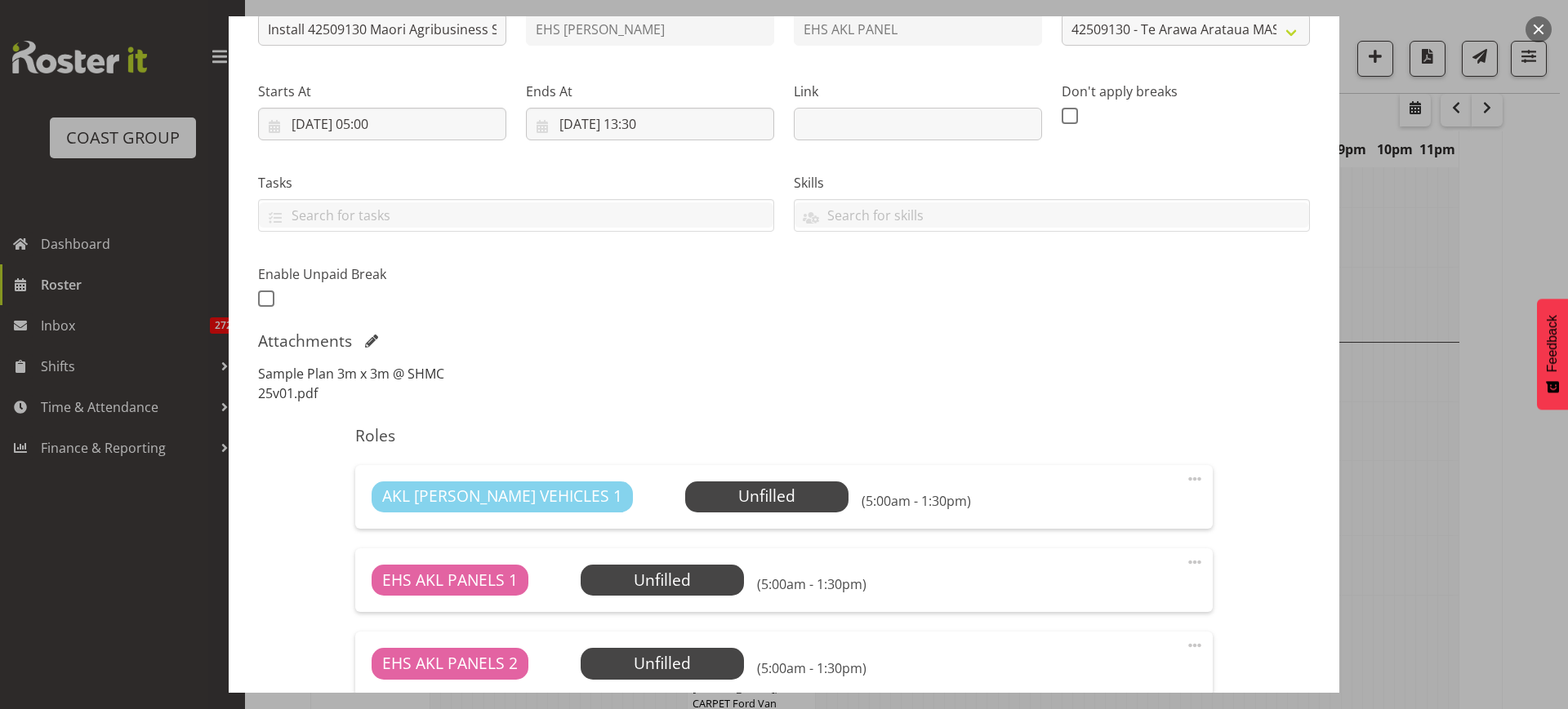
click at [303, 374] on link "Sample Plan 3m x 3m @ SHMC 25v01.pdf" at bounding box center [350, 383] width 186 height 37
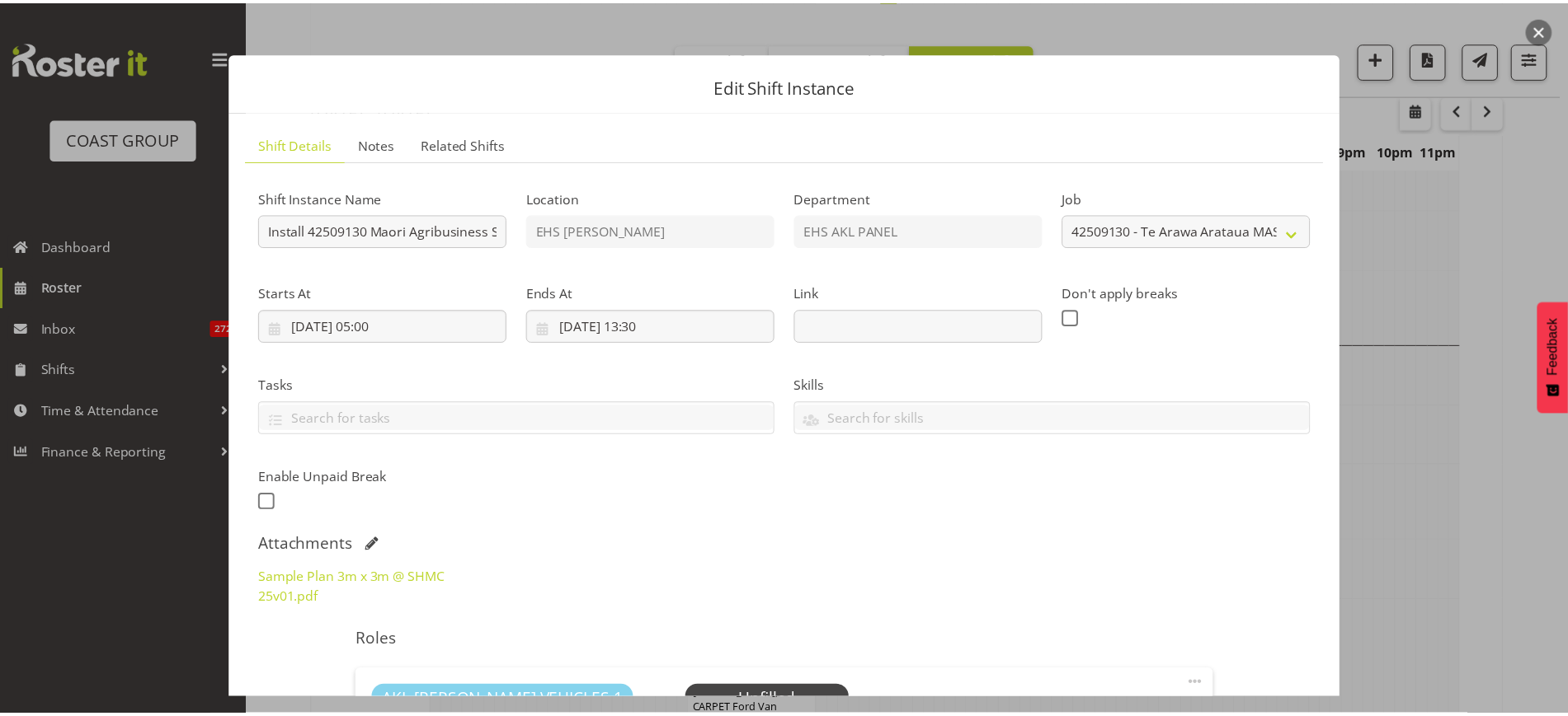
scroll to position [0, 0]
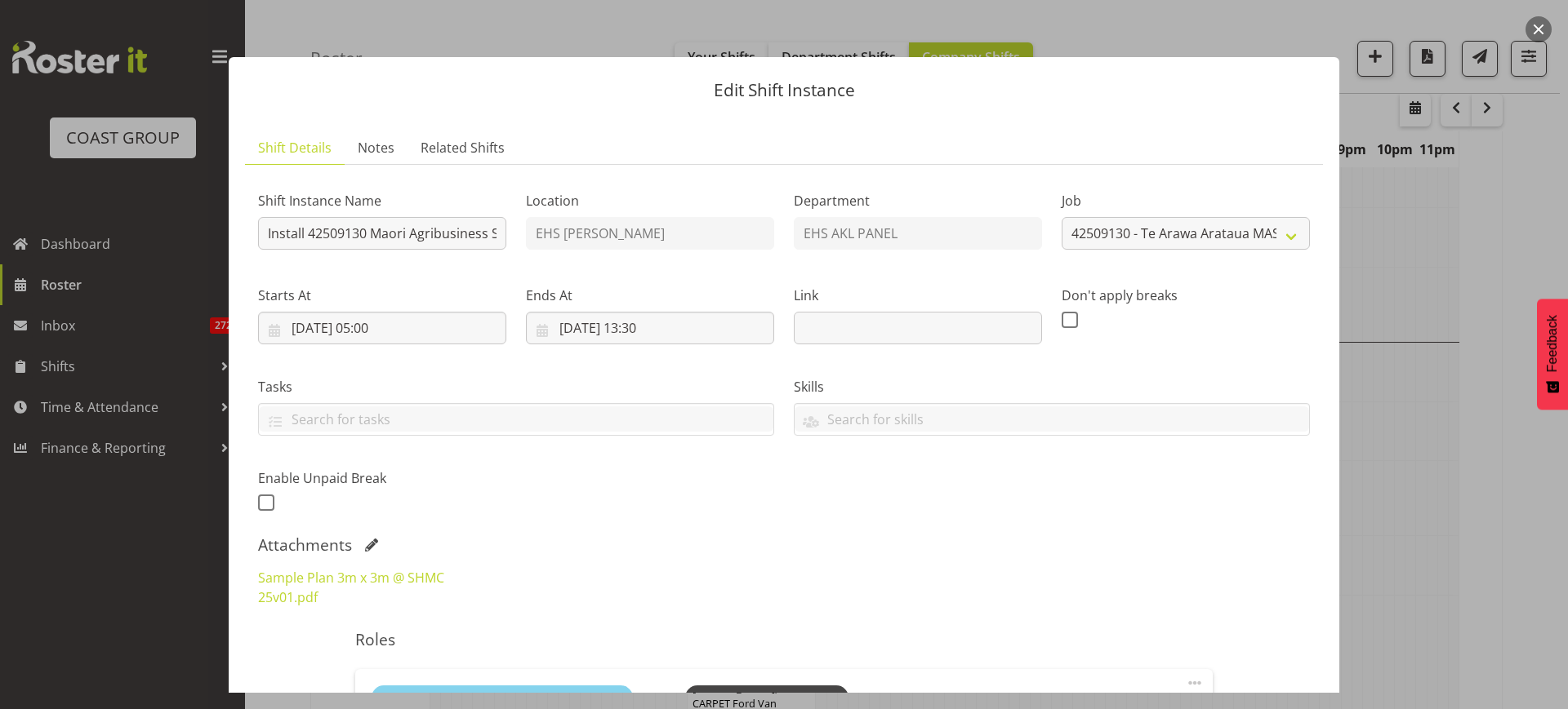
click at [1535, 35] on button "button" at bounding box center [1539, 29] width 26 height 26
